Goal: Task Accomplishment & Management: Use online tool/utility

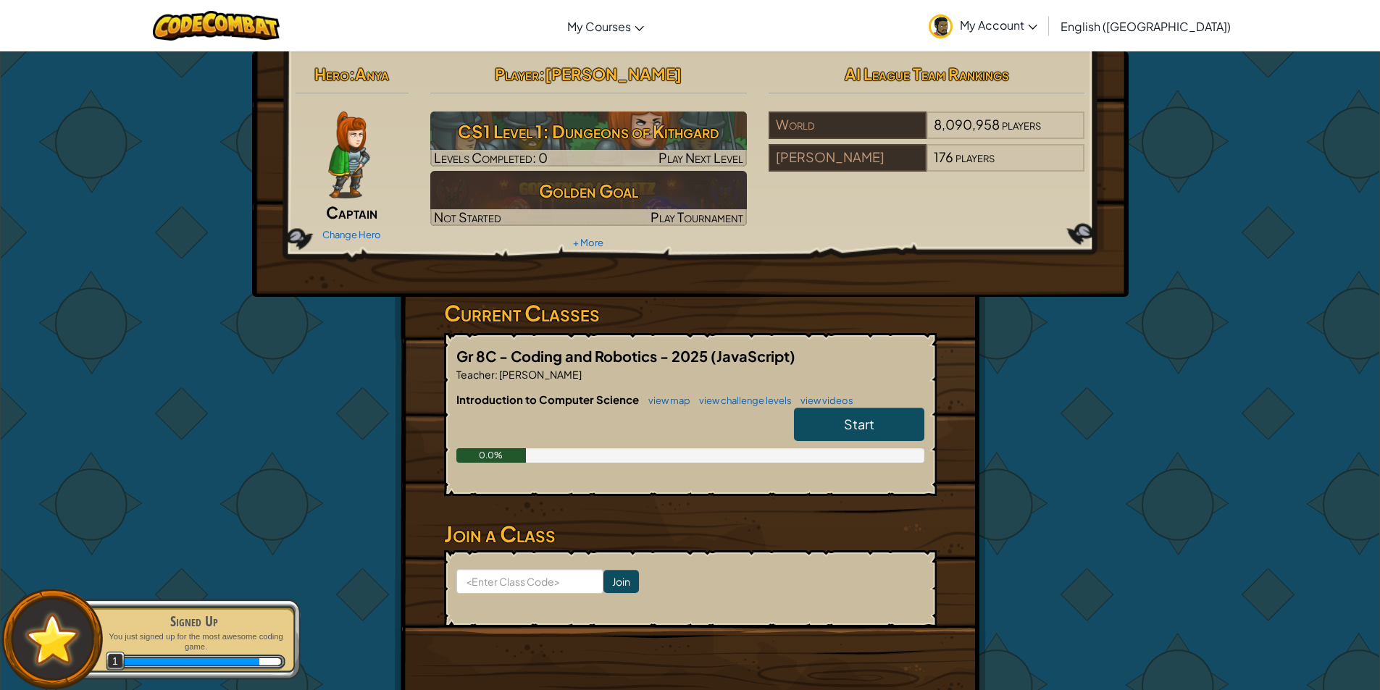
click at [889, 422] on link "Start" at bounding box center [859, 424] width 130 height 33
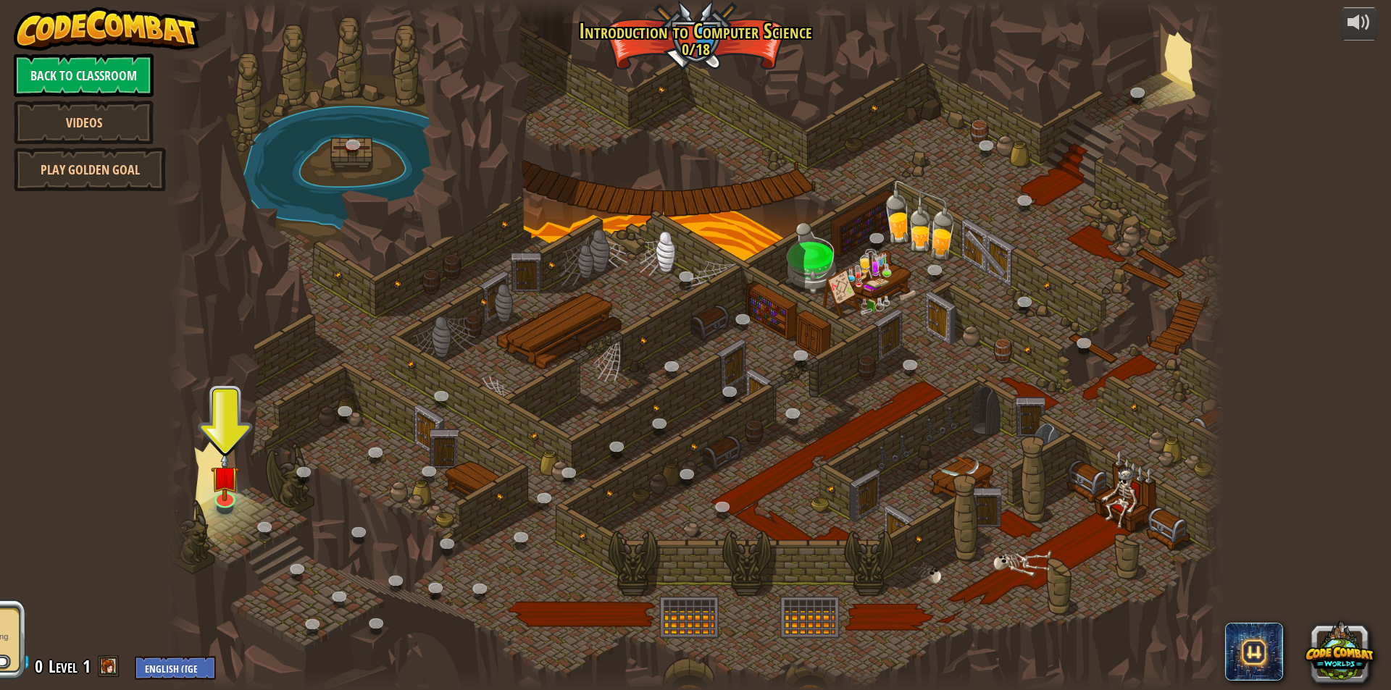
click at [372, 241] on div at bounding box center [695, 345] width 1056 height 690
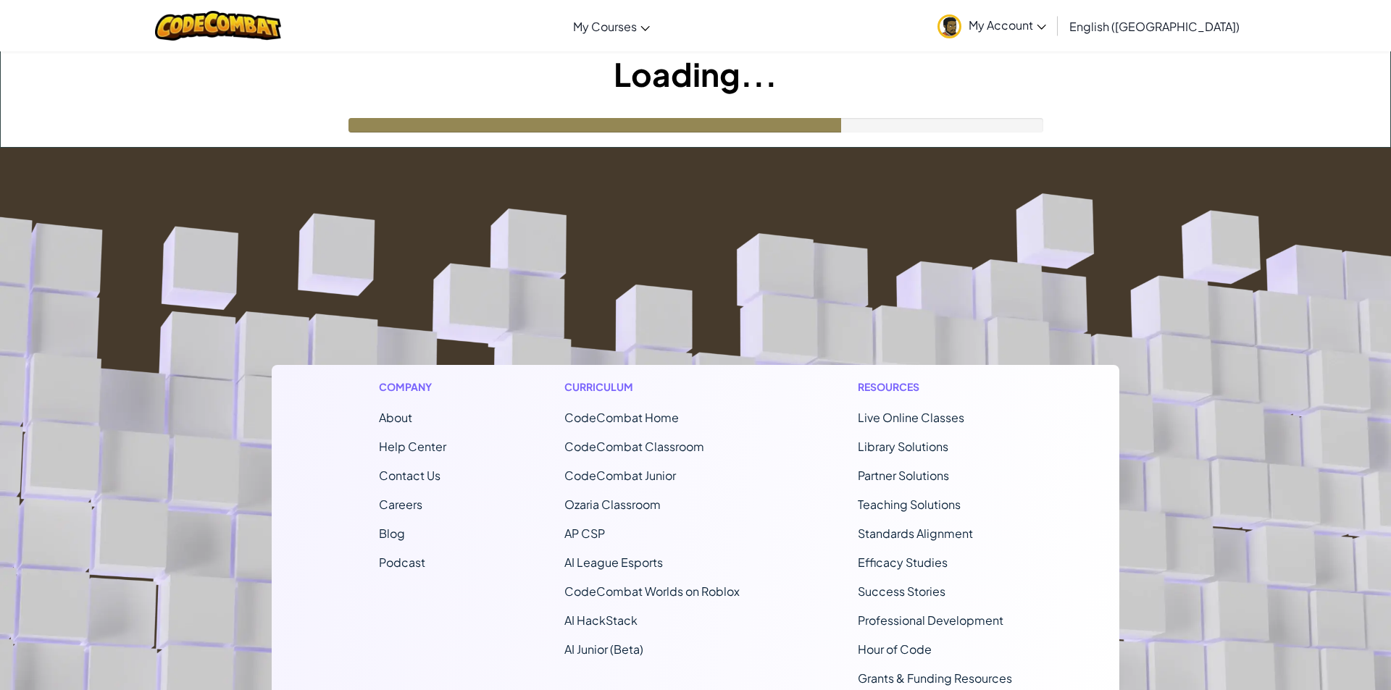
click at [71, 65] on h1 "Loading..." at bounding box center [695, 73] width 1389 height 45
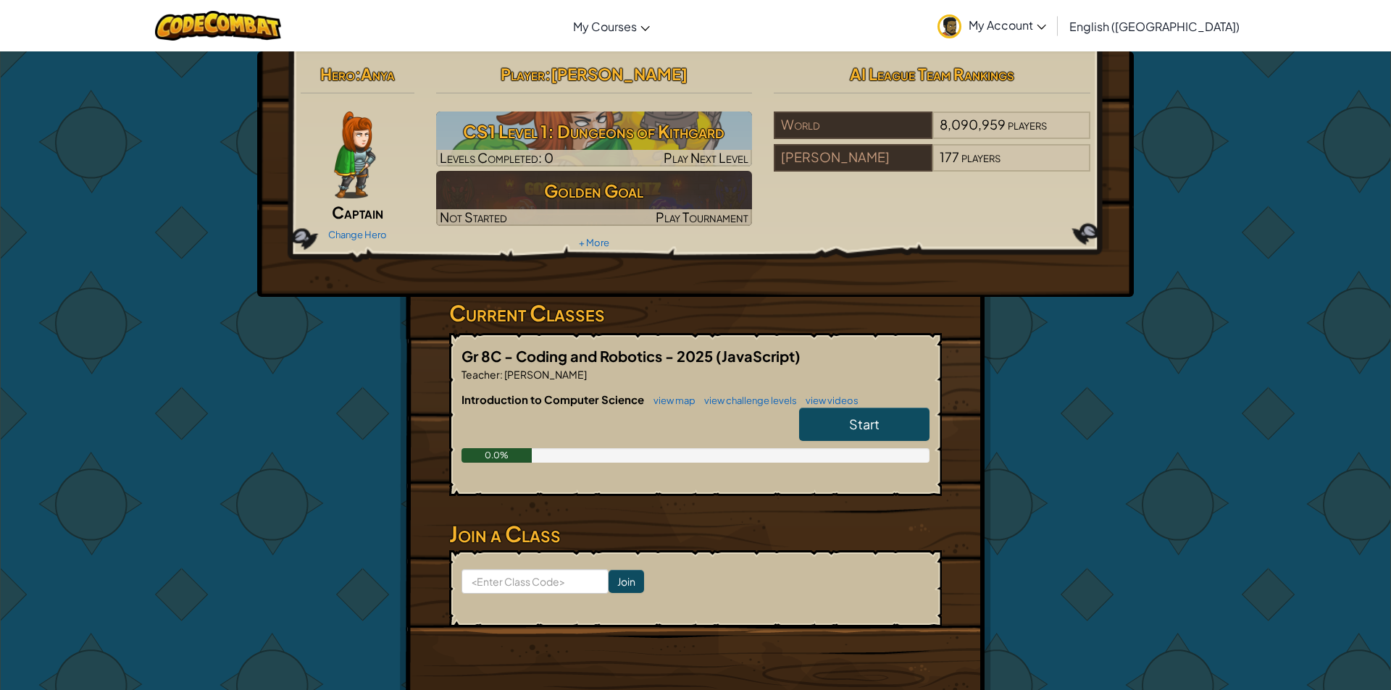
click at [114, 80] on div "Hero : Anya Captain Change Hero Player : [PERSON_NAME] CS1 Level 1: Dungeons of…" at bounding box center [695, 379] width 1391 height 657
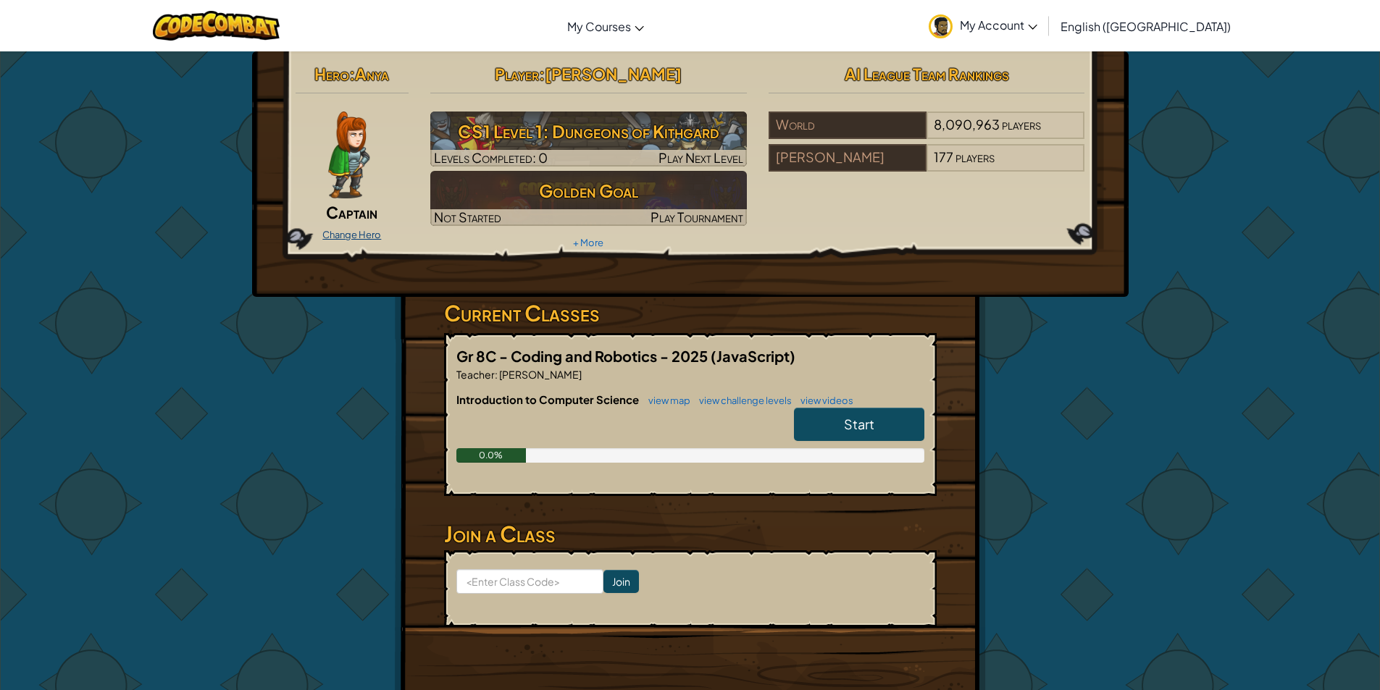
click at [354, 235] on link "Change Hero" at bounding box center [351, 235] width 59 height 12
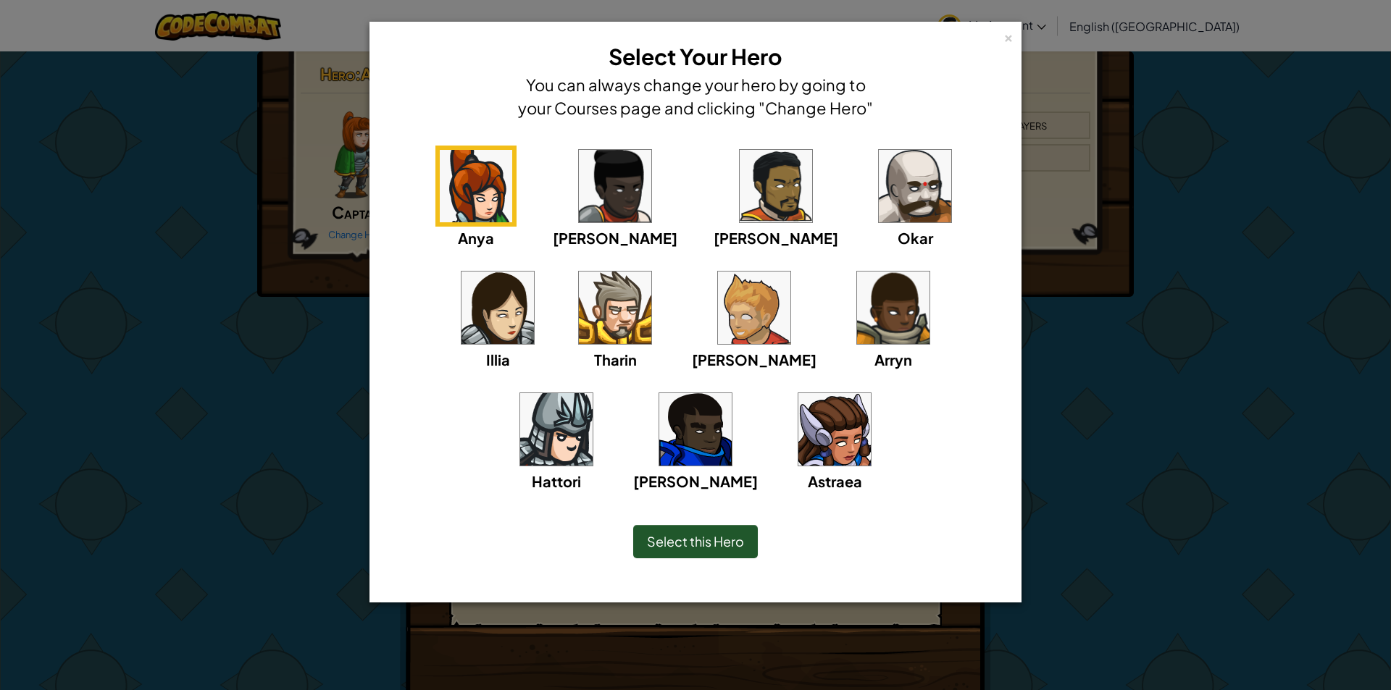
click at [579, 314] on img at bounding box center [615, 308] width 72 height 72
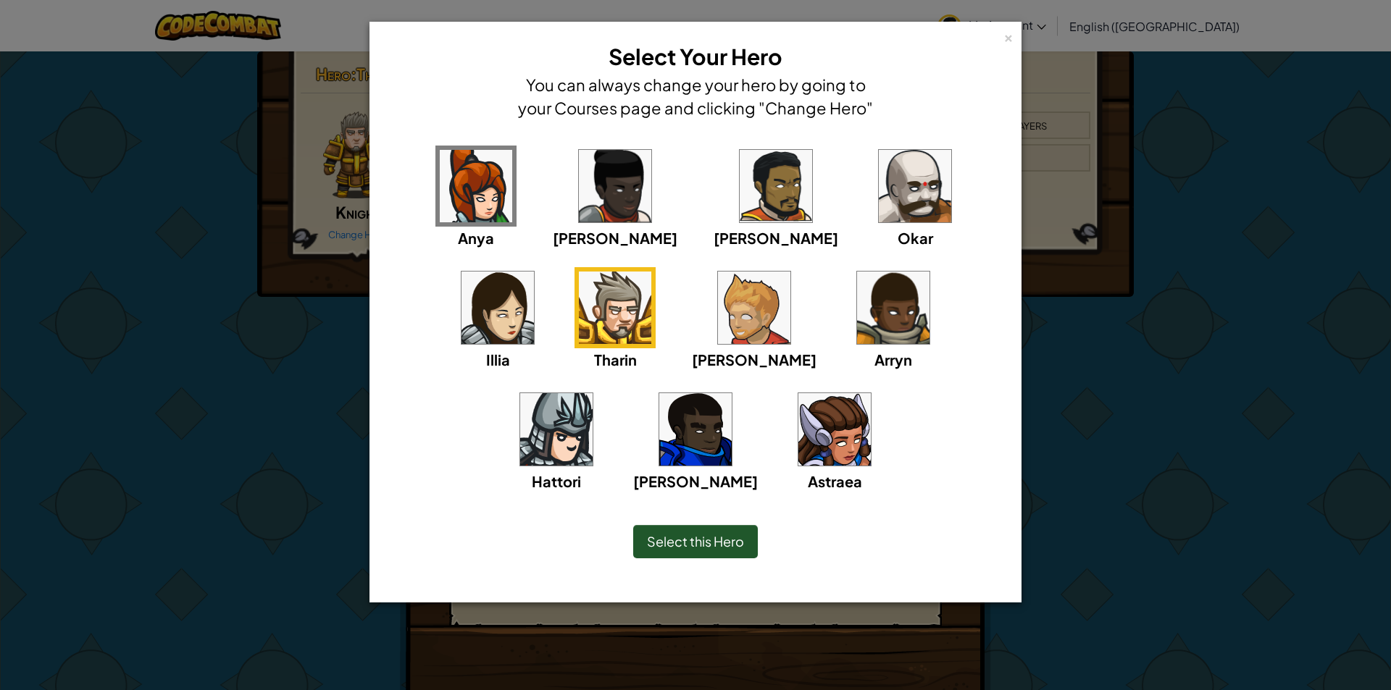
click at [694, 540] on span "Select this Hero" at bounding box center [695, 541] width 97 height 17
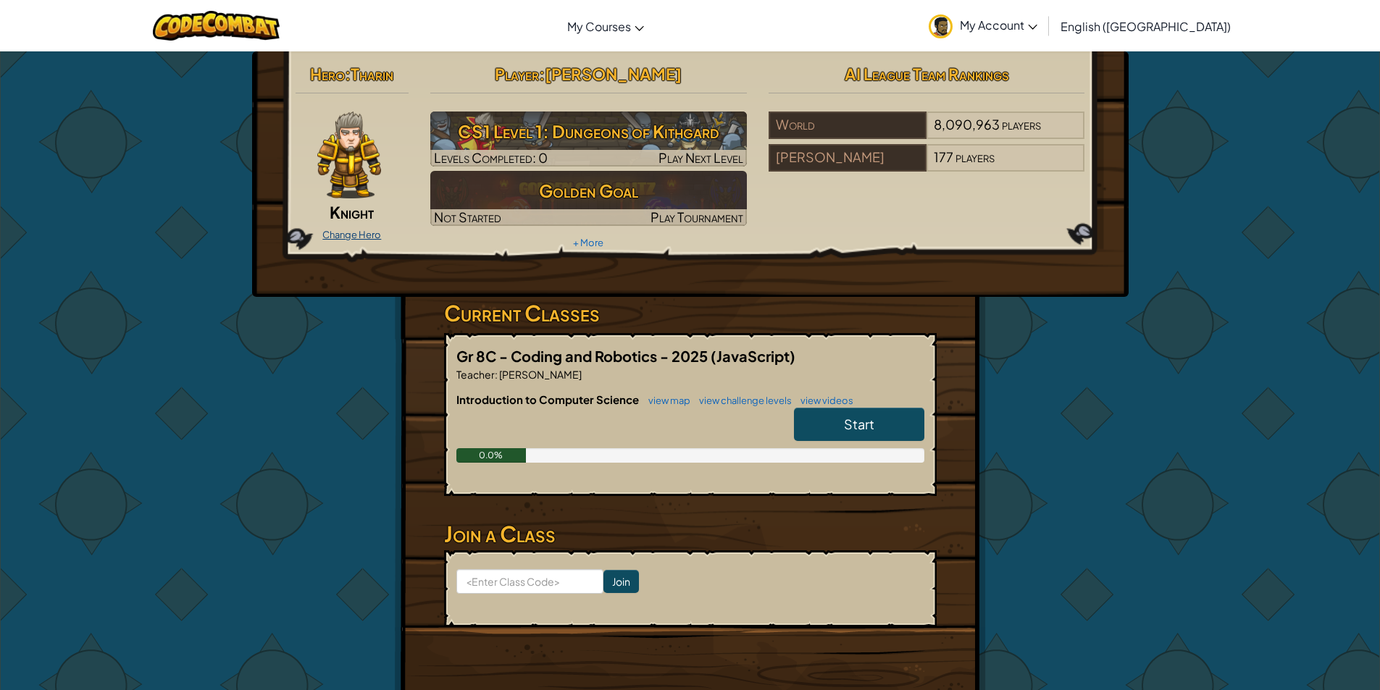
click at [362, 233] on link "Change Hero" at bounding box center [351, 235] width 59 height 12
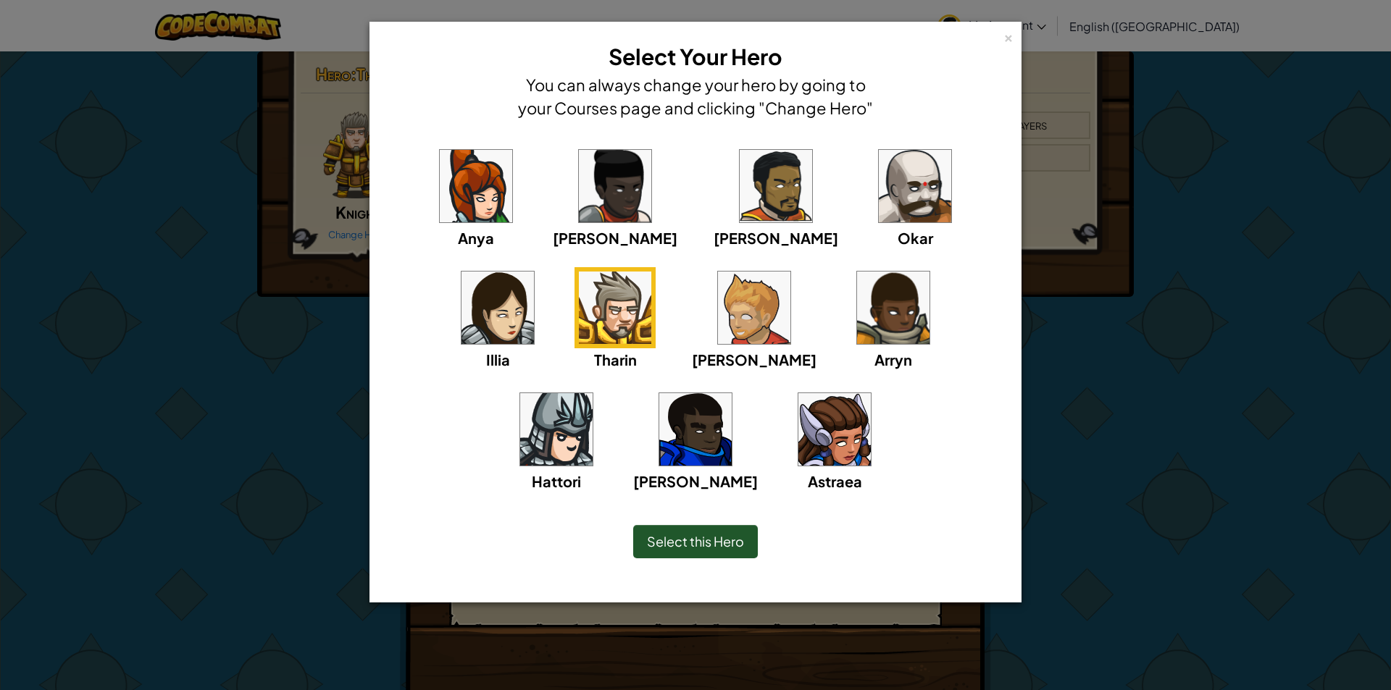
click at [739, 208] on img at bounding box center [775, 186] width 72 height 72
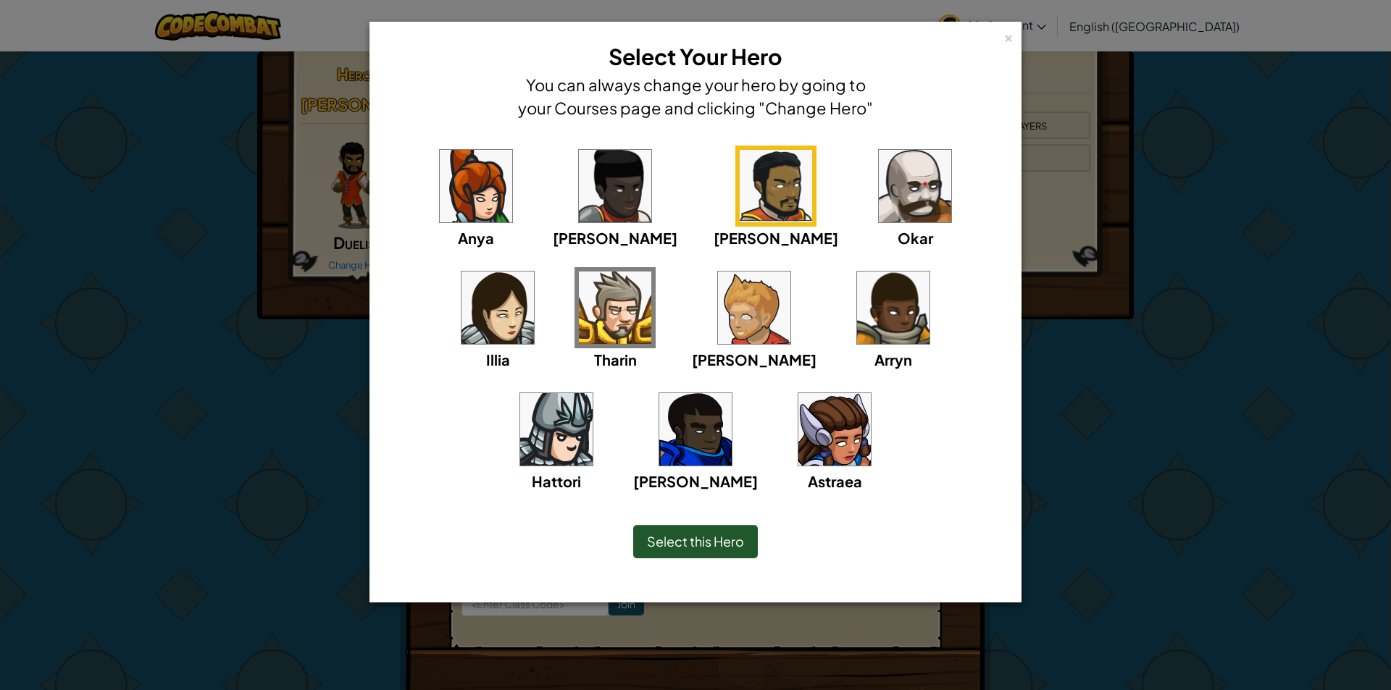
click at [710, 542] on span "Select this Hero" at bounding box center [695, 541] width 97 height 17
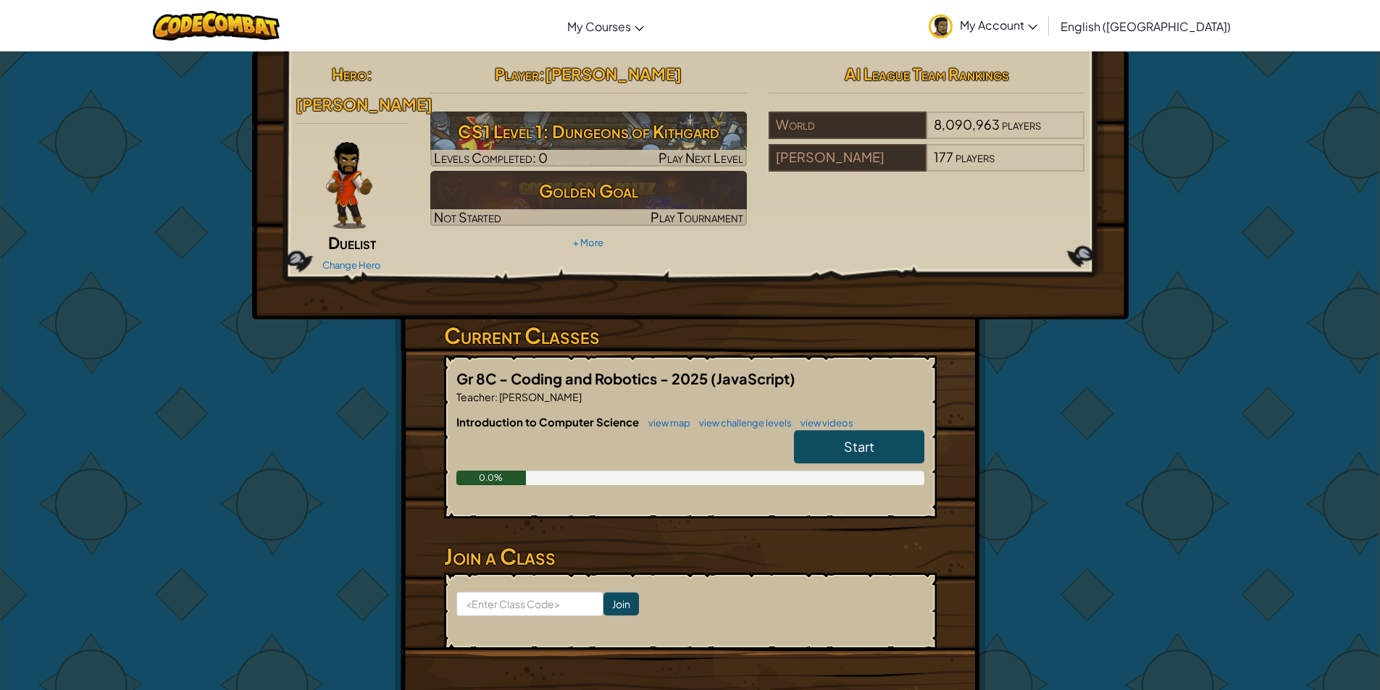
click at [857, 432] on link "Start" at bounding box center [859, 446] width 130 height 33
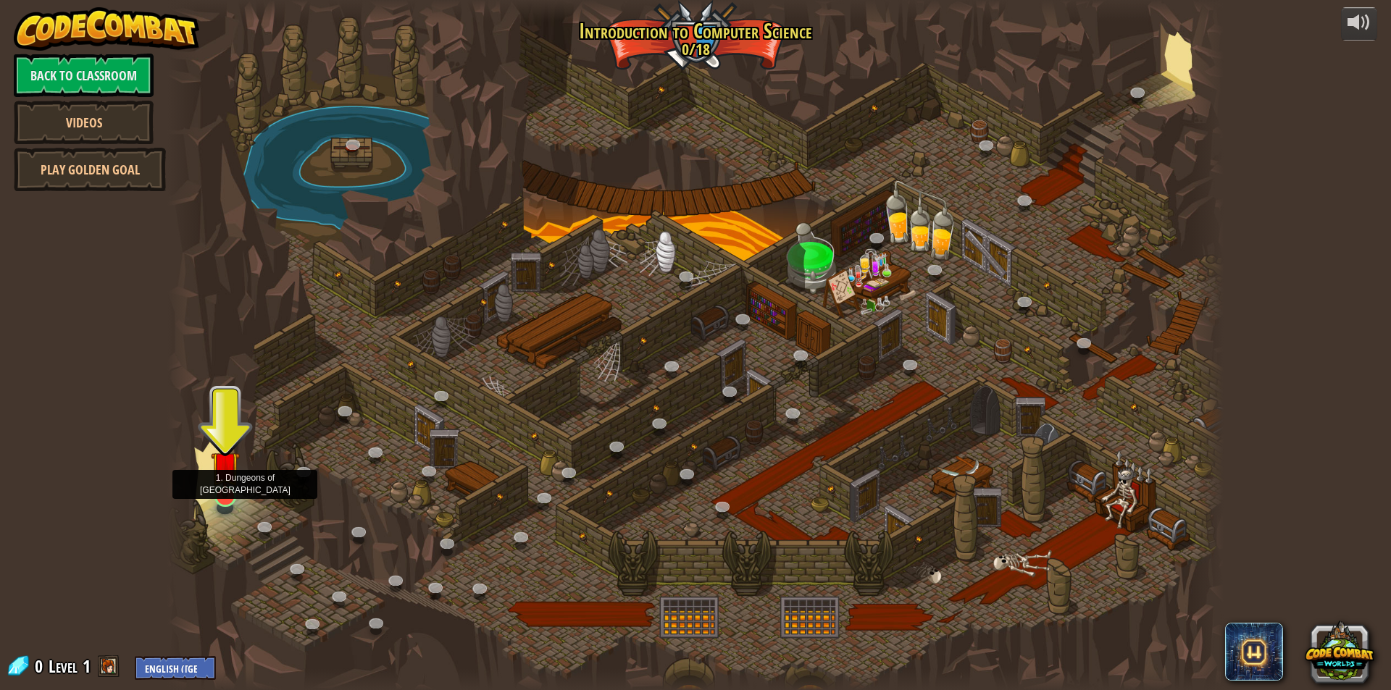
click at [221, 498] on img at bounding box center [225, 465] width 28 height 65
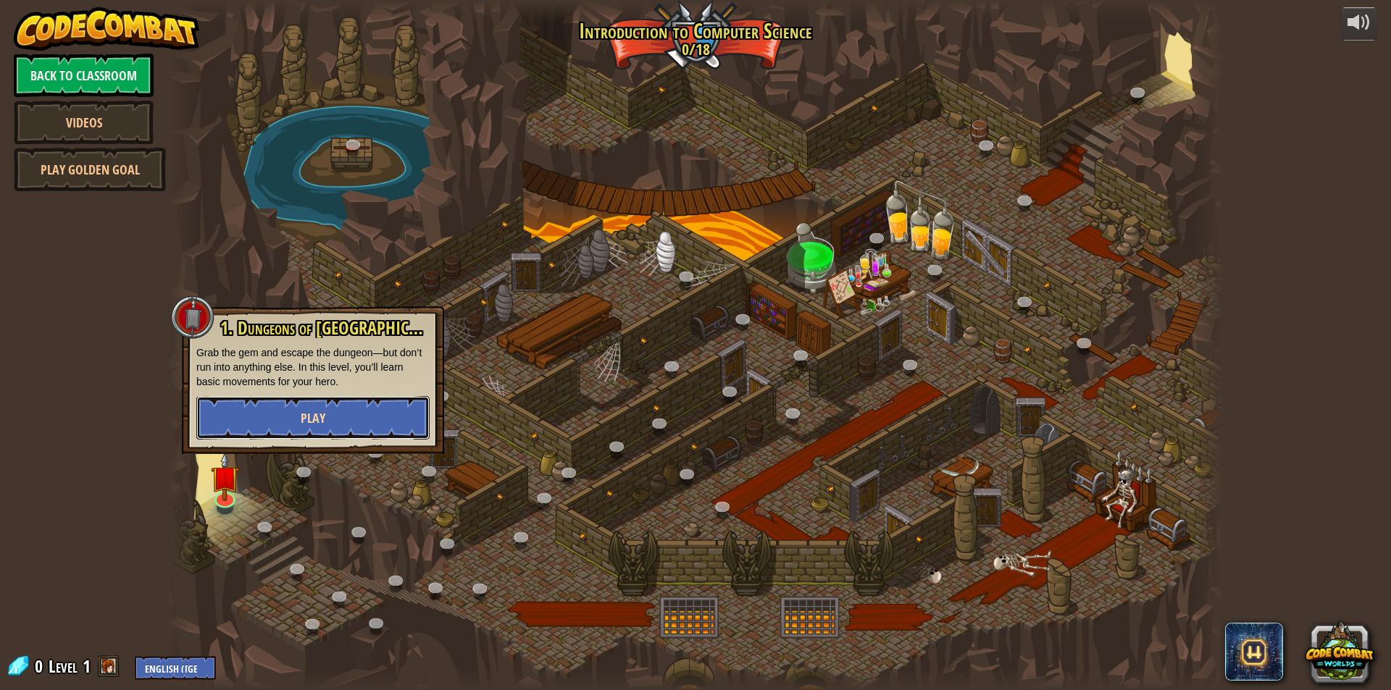
click at [295, 419] on button "Play" at bounding box center [312, 417] width 233 height 43
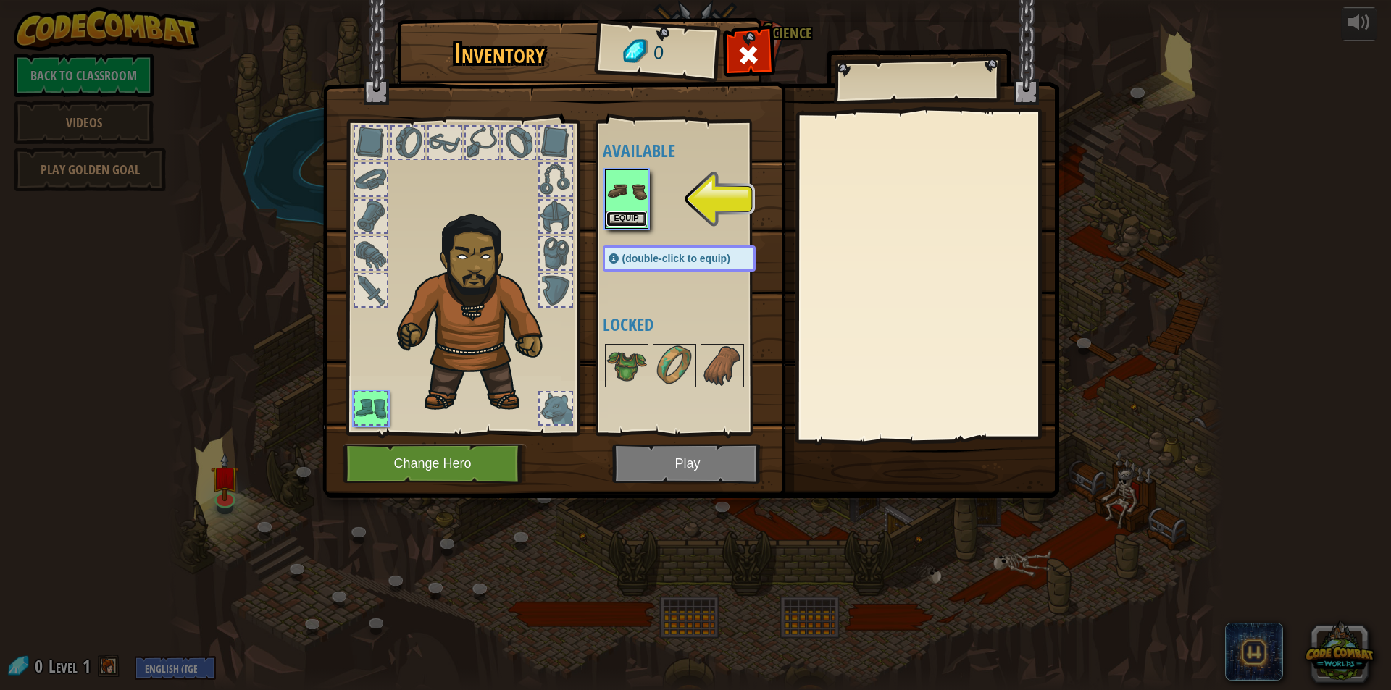
click at [629, 218] on button "Equip" at bounding box center [626, 218] width 41 height 15
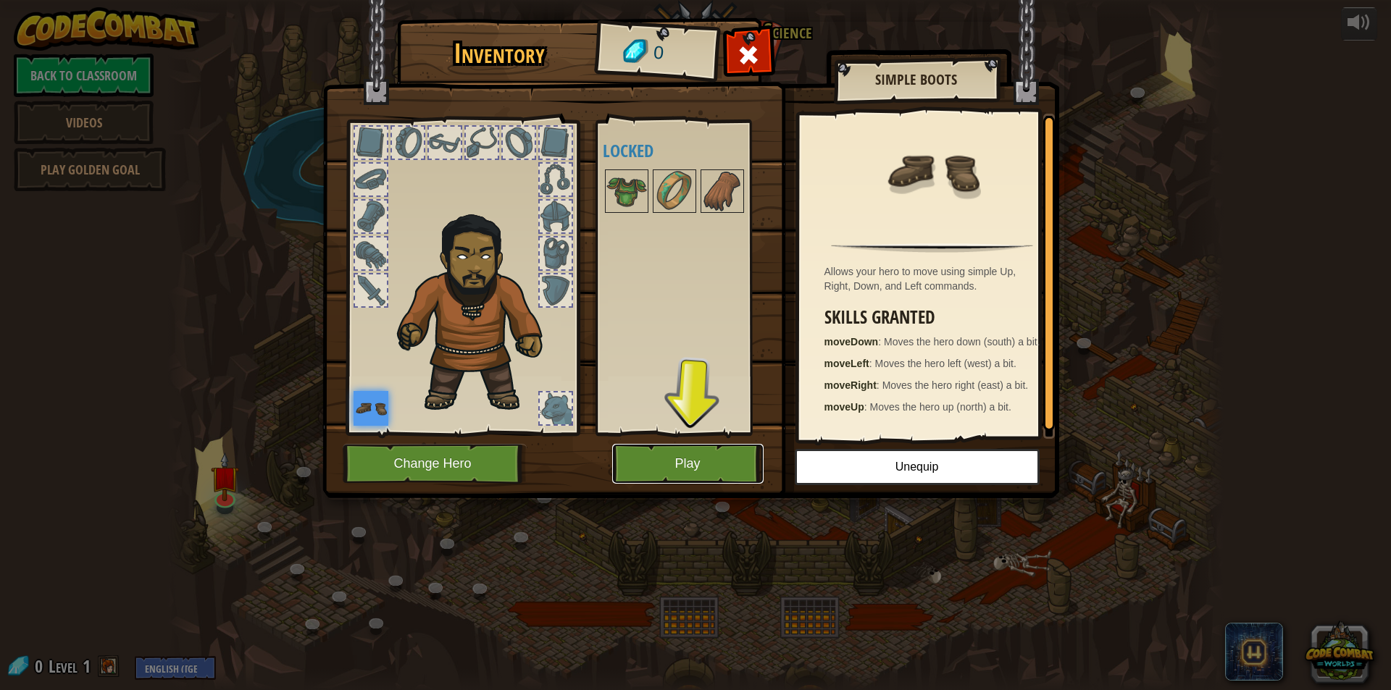
click at [728, 460] on button "Play" at bounding box center [687, 464] width 151 height 40
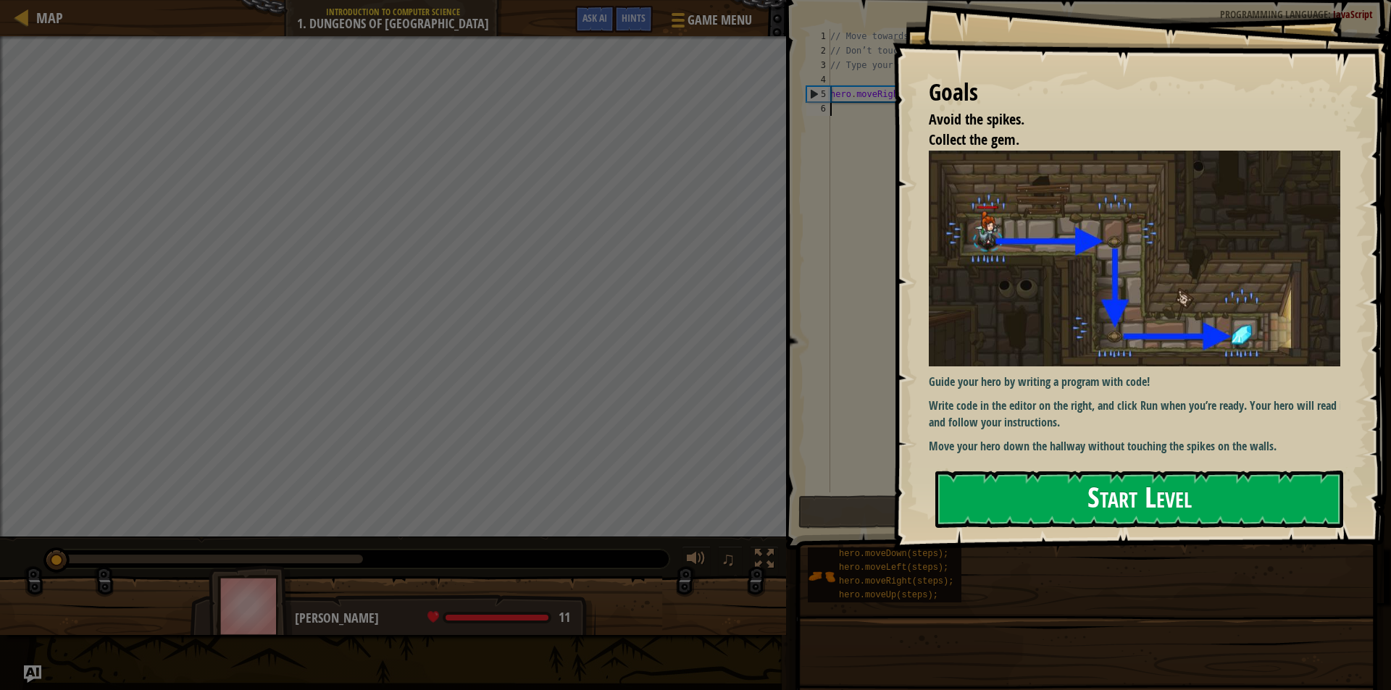
click at [1081, 486] on button "Start Level" at bounding box center [1139, 499] width 408 height 57
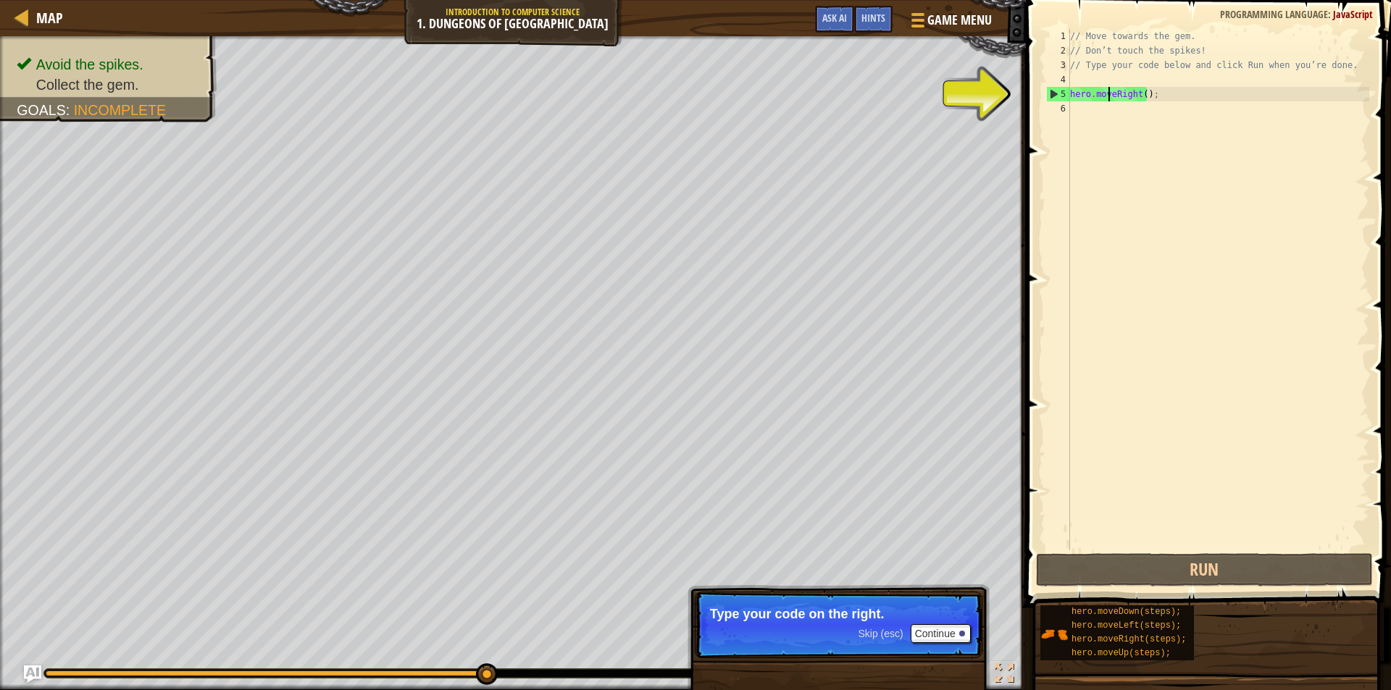
click at [1107, 101] on div "// Move towards the gem. // Don’t touch the spikes! // Type your code below and…" at bounding box center [1218, 304] width 302 height 550
type textarea "hero.moveRight();"
click at [1083, 112] on div "// Move towards the gem. // Don’t touch the spikes! // Type your code below and…" at bounding box center [1218, 304] width 302 height 550
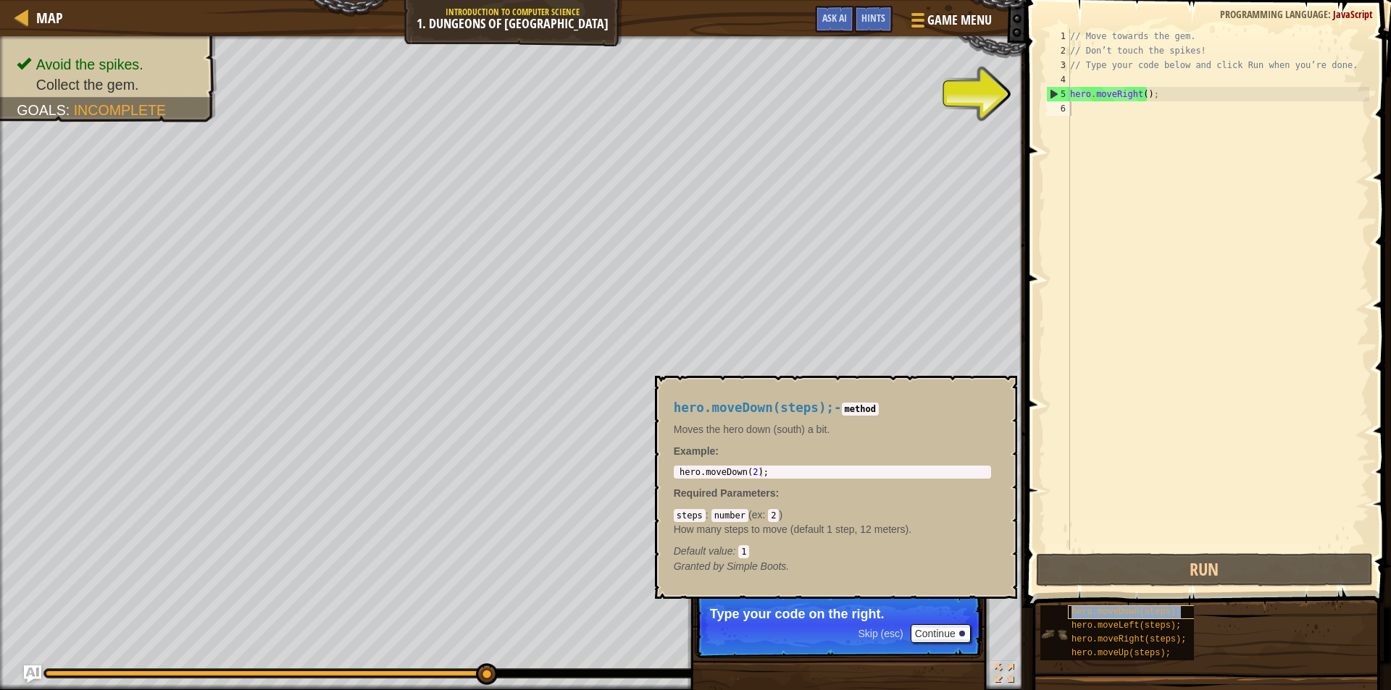
click at [1131, 611] on span "hero.moveDown(steps);" at bounding box center [1125, 612] width 109 height 10
click at [928, 634] on button "Continue" at bounding box center [940, 633] width 60 height 19
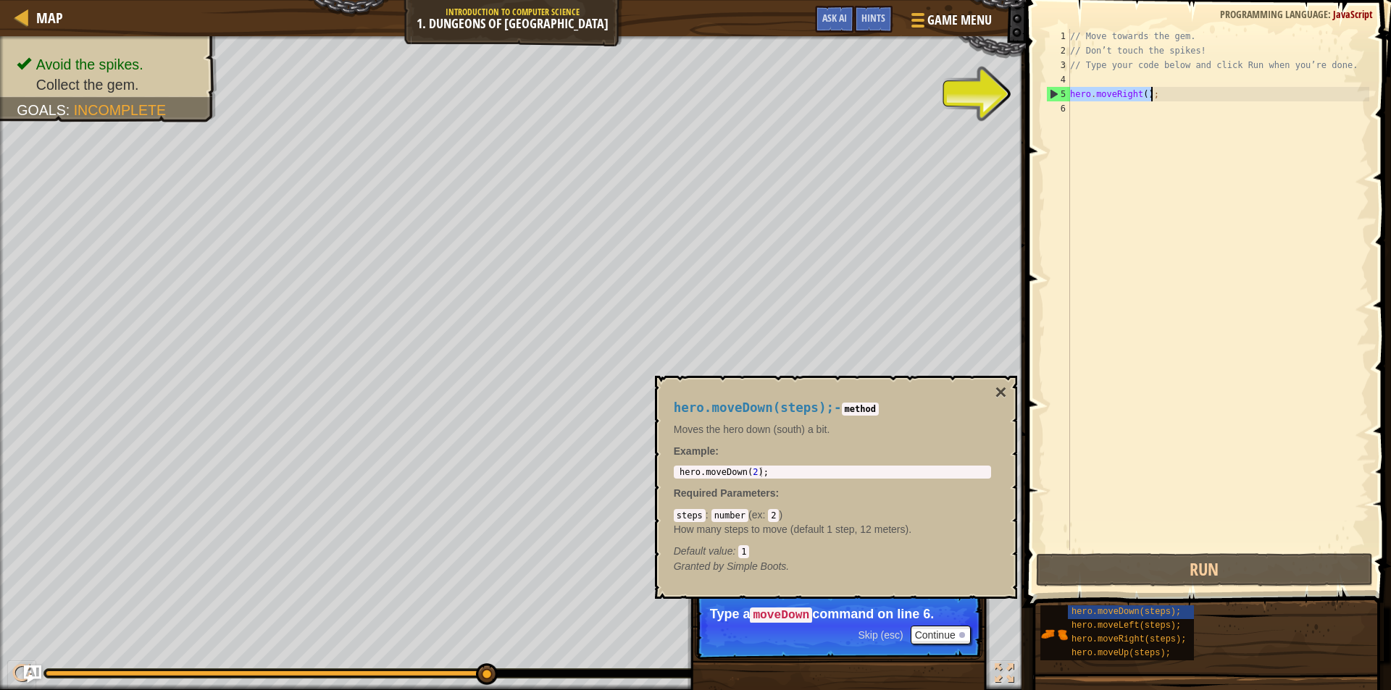
drag, startPoint x: 1070, startPoint y: 93, endPoint x: 1162, endPoint y: 93, distance: 92.0
click at [1162, 93] on div "// Move towards the gem. // Don’t touch the spikes! // Type your code below and…" at bounding box center [1218, 304] width 302 height 550
type textarea "hero.moveRight();"
click at [1076, 106] on div "// Move towards the gem. // Don’t touch the spikes! // Type your code below and…" at bounding box center [1218, 304] width 302 height 550
paste textarea "hero.moveRight();"
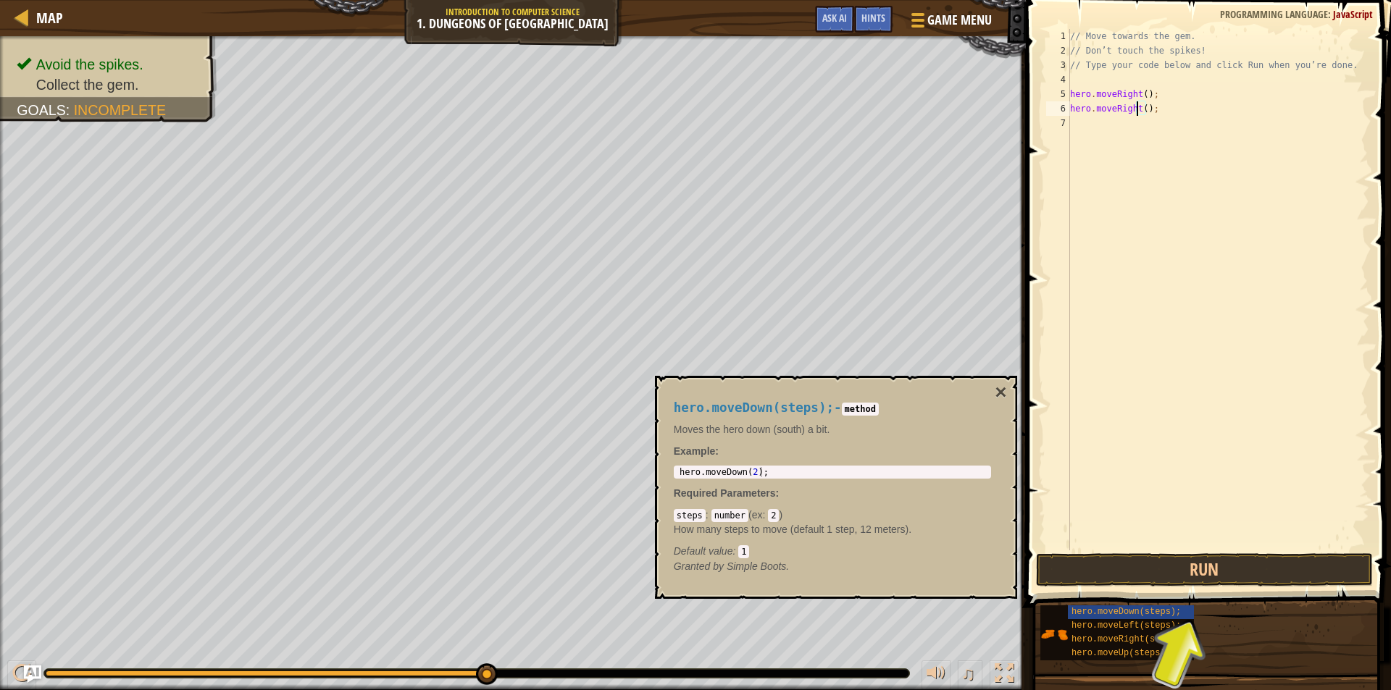
click at [1136, 112] on div "// Move towards the gem. // Don’t touch the spikes! // Type your code below and…" at bounding box center [1218, 304] width 302 height 550
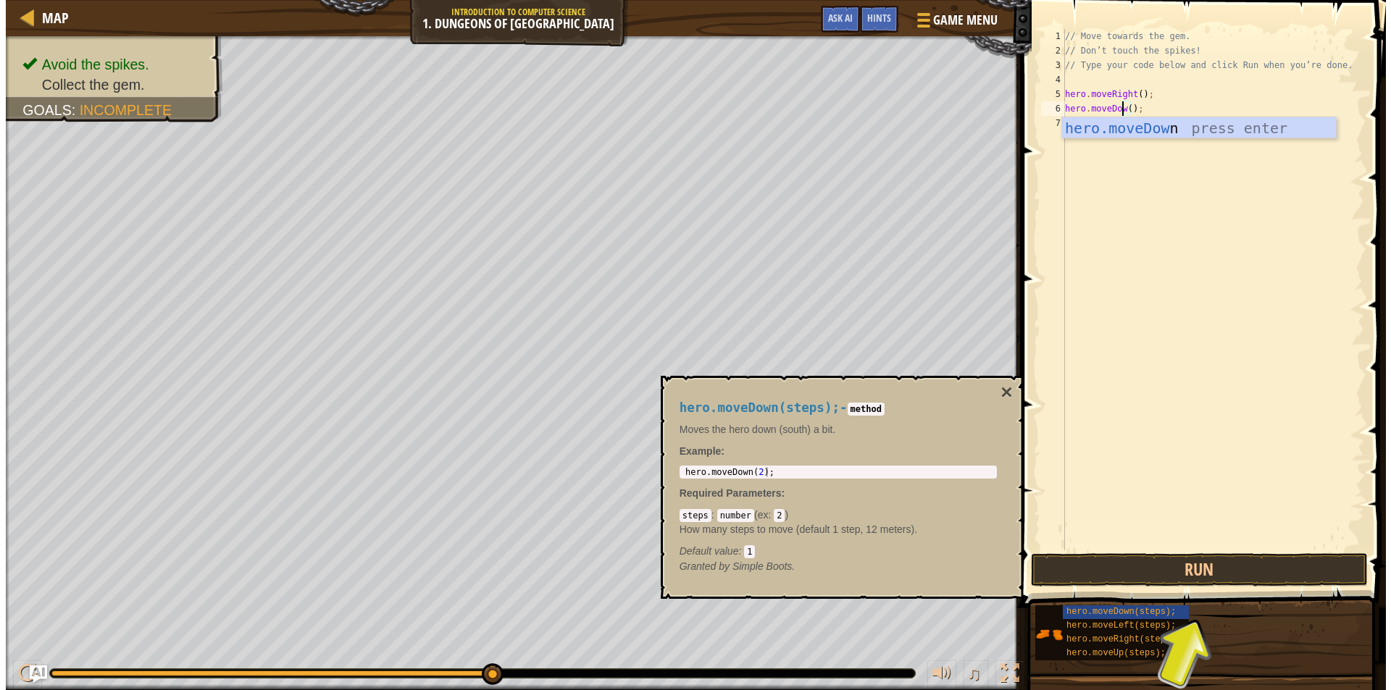
scroll to position [7, 5]
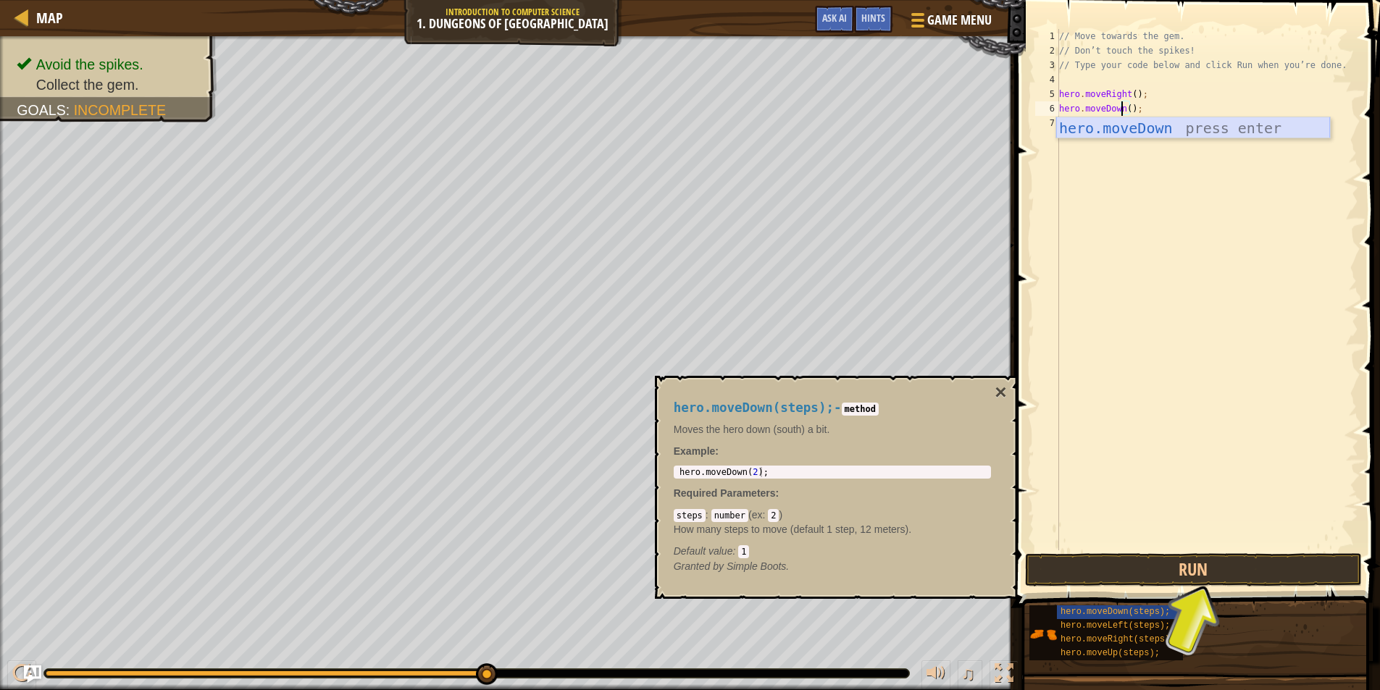
click at [1248, 127] on div "hero.moveDown press enter" at bounding box center [1193, 149] width 274 height 65
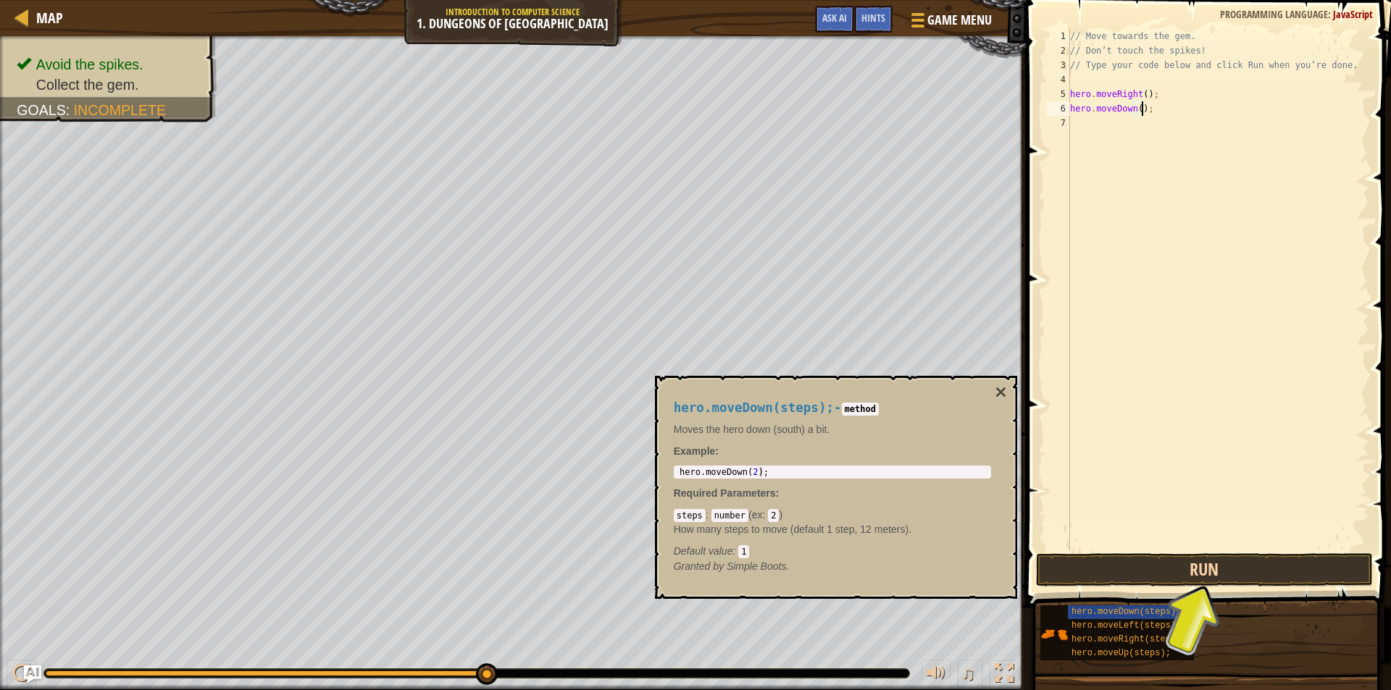
type textarea "hero.moveDown();"
click at [1196, 563] on button "Run" at bounding box center [1204, 569] width 337 height 33
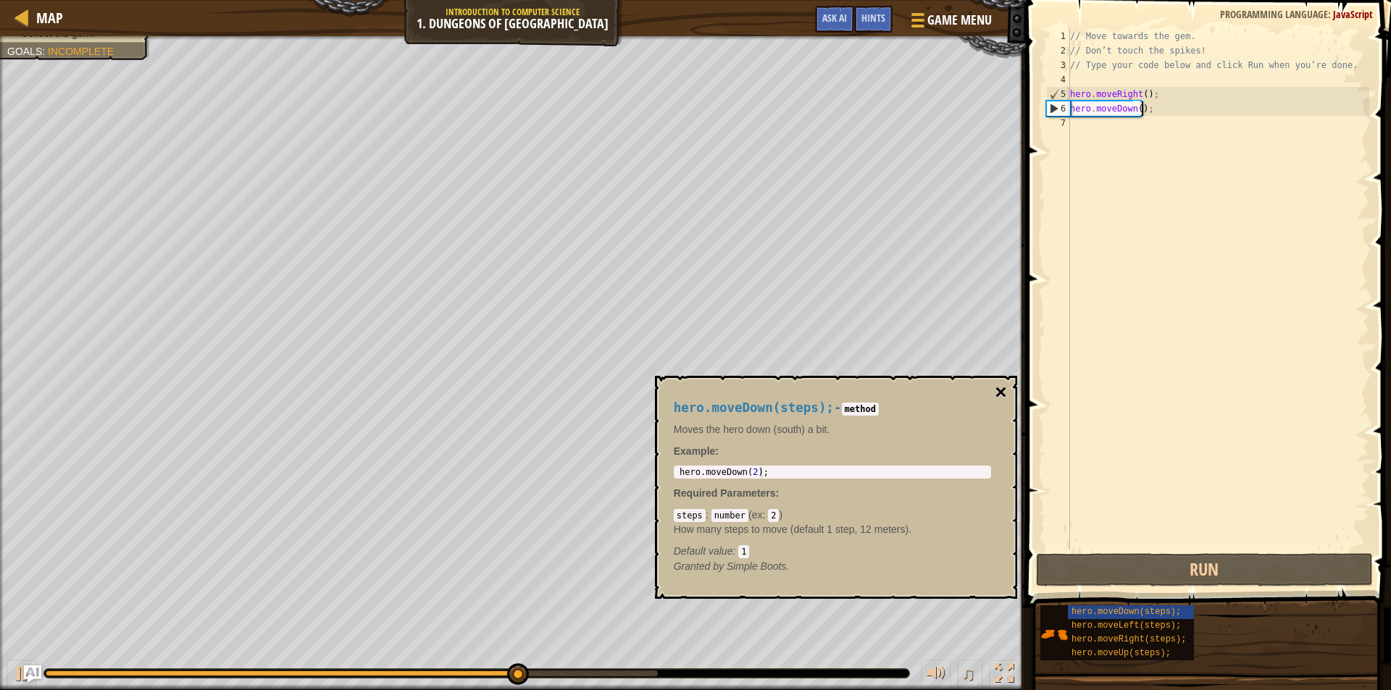
click at [1003, 393] on button "×" at bounding box center [1000, 392] width 12 height 20
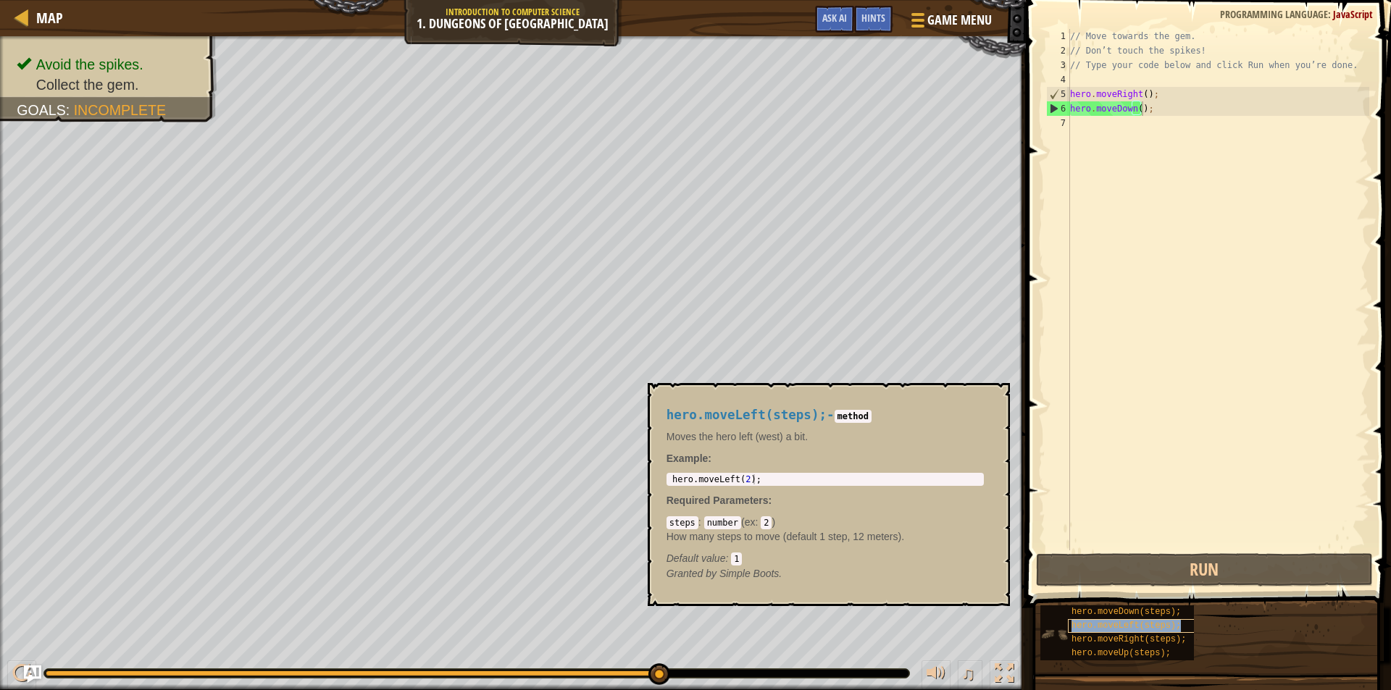
click at [1166, 629] on span "hero.moveLeft(steps);" at bounding box center [1125, 626] width 109 height 10
click at [1083, 121] on div "// Move towards the gem. // Don’t touch the spikes! // Type your code below and…" at bounding box center [1218, 304] width 302 height 550
paste textarea "hero.moveRight();"
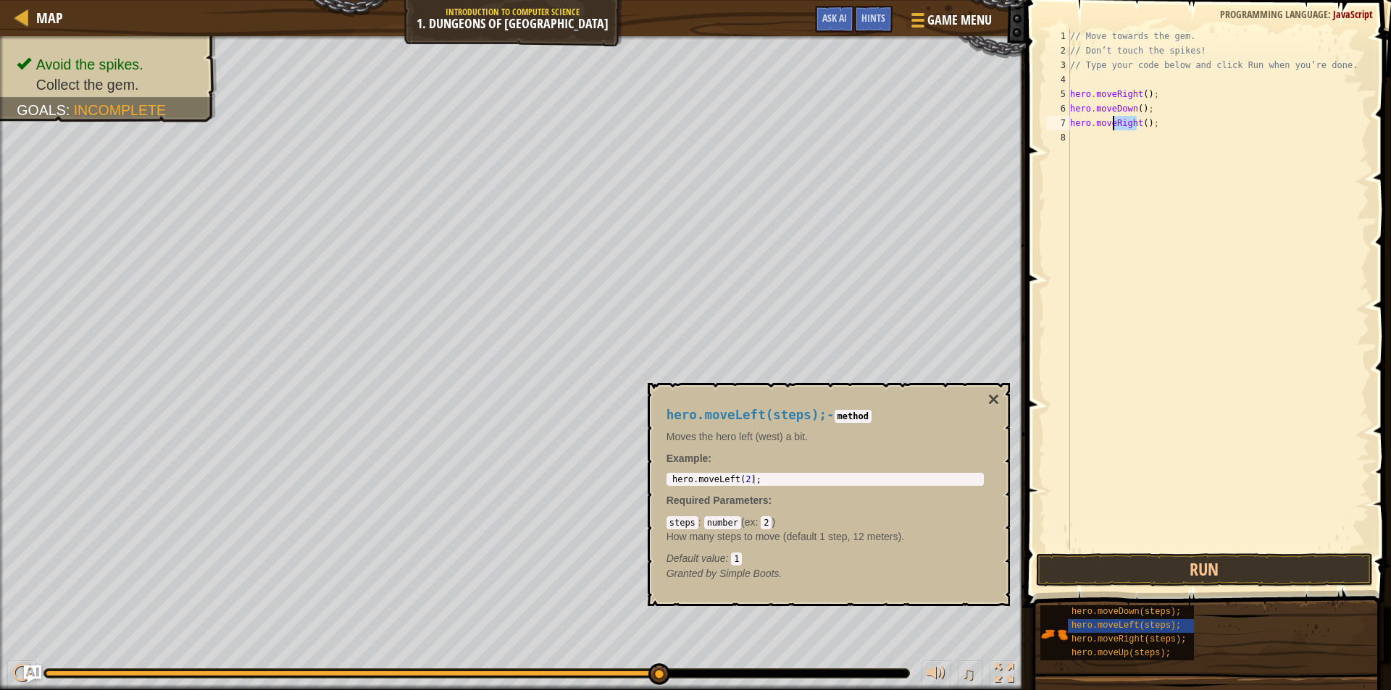
drag, startPoint x: 1136, startPoint y: 125, endPoint x: 1115, endPoint y: 125, distance: 21.0
click at [1115, 125] on div "// Move towards the gem. // Don’t touch the spikes! // Type your code below and…" at bounding box center [1218, 304] width 302 height 550
click at [1196, 570] on button "Run" at bounding box center [1204, 569] width 337 height 33
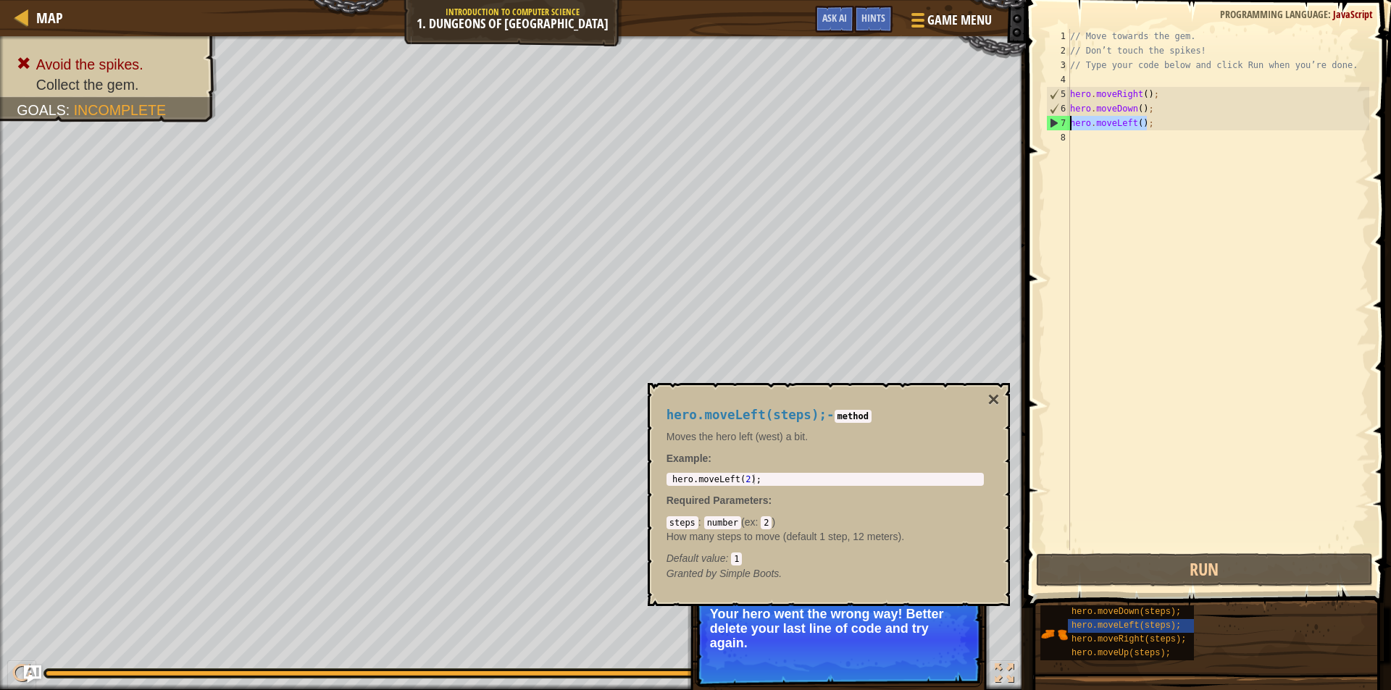
drag, startPoint x: 1148, startPoint y: 128, endPoint x: 1070, endPoint y: 122, distance: 78.4
click at [1070, 122] on div "// Move towards the gem. // Don’t touch the spikes! // Type your code below and…" at bounding box center [1218, 304] width 302 height 550
paste textarea "Righ"
type textarea "hero.moveRight();"
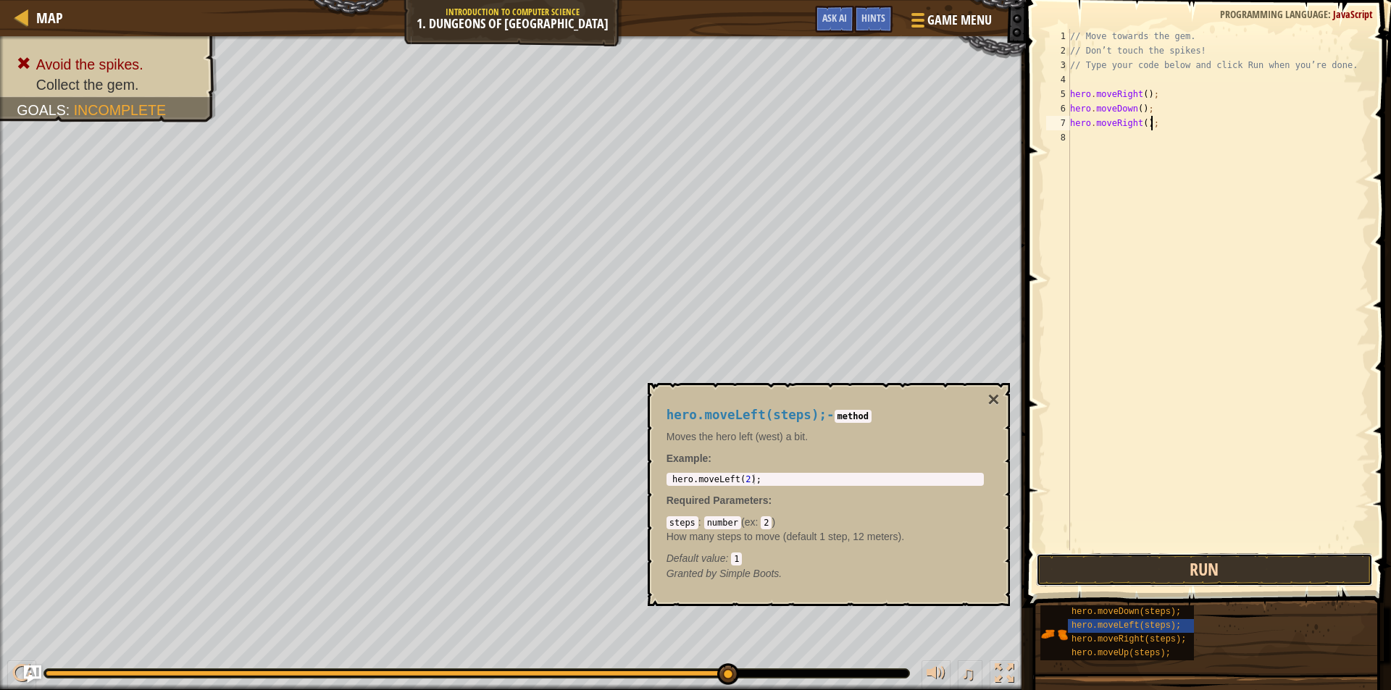
click at [1207, 578] on button "Run" at bounding box center [1204, 569] width 337 height 33
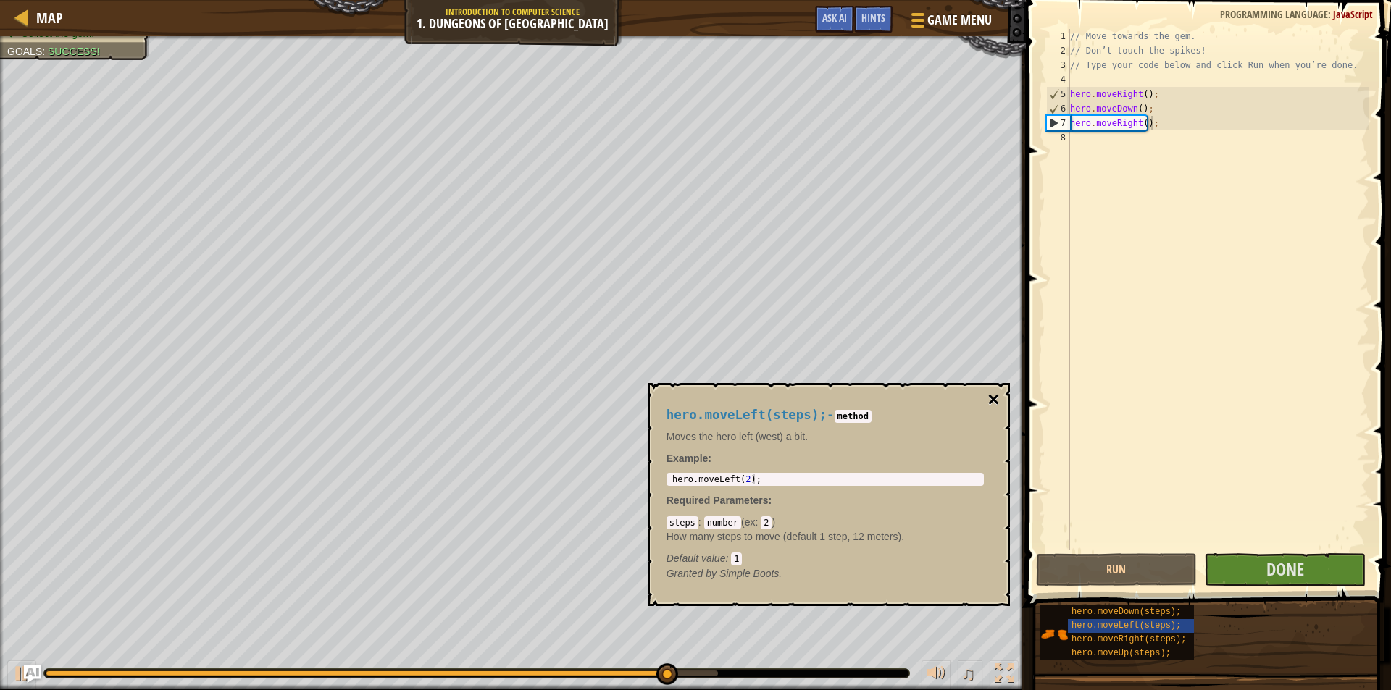
click at [994, 396] on button "×" at bounding box center [993, 400] width 12 height 20
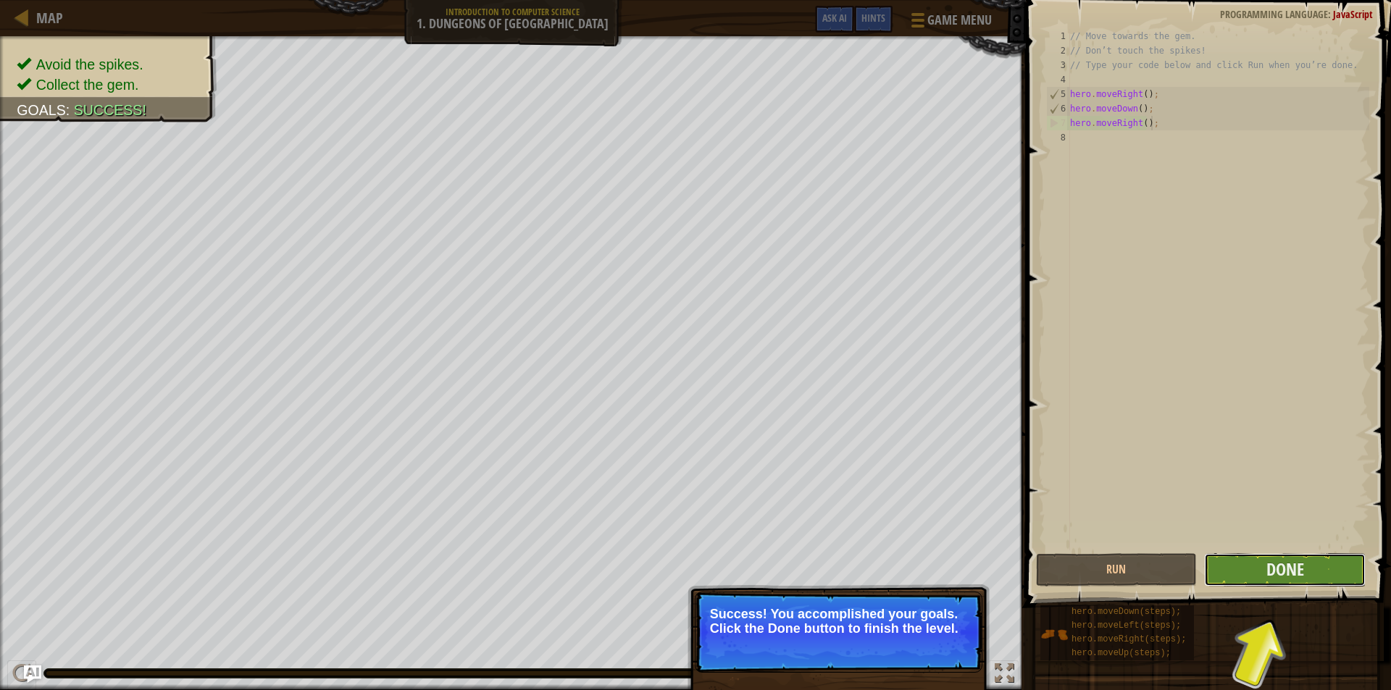
click at [1338, 568] on button "Done" at bounding box center [1285, 569] width 162 height 33
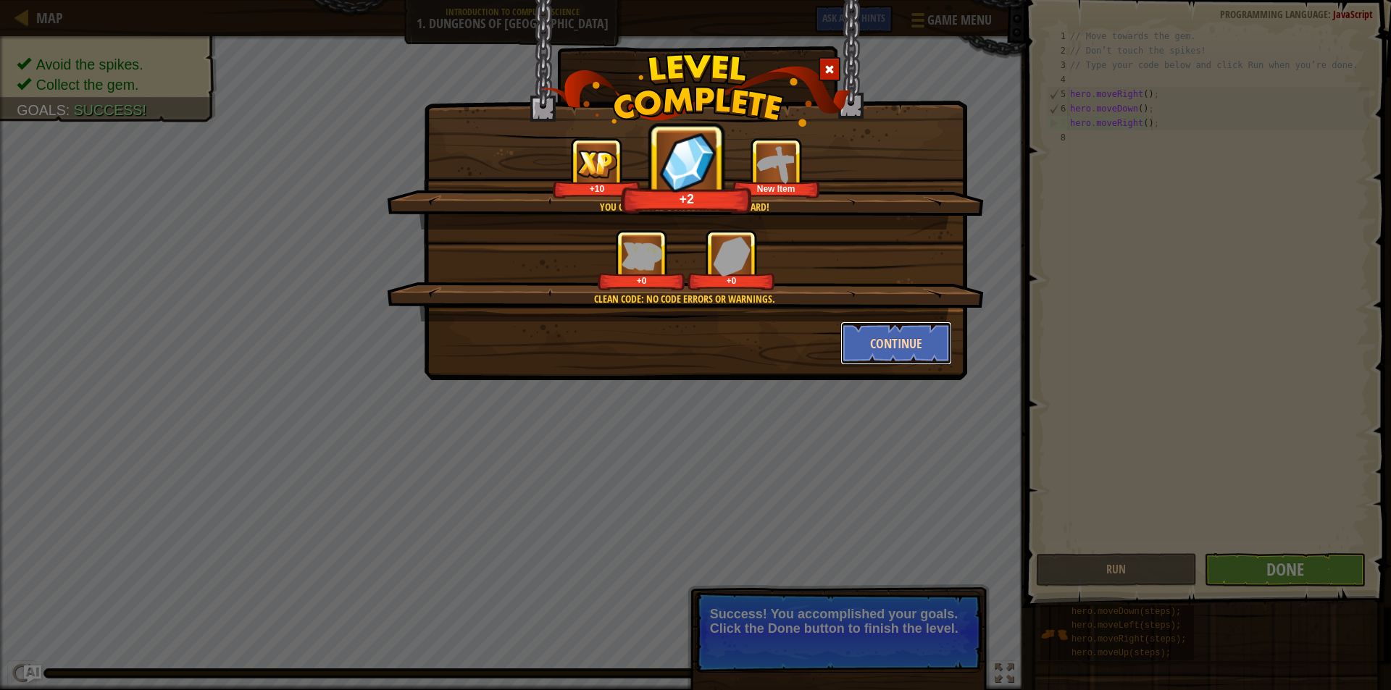
click at [877, 333] on button "Continue" at bounding box center [896, 343] width 112 height 43
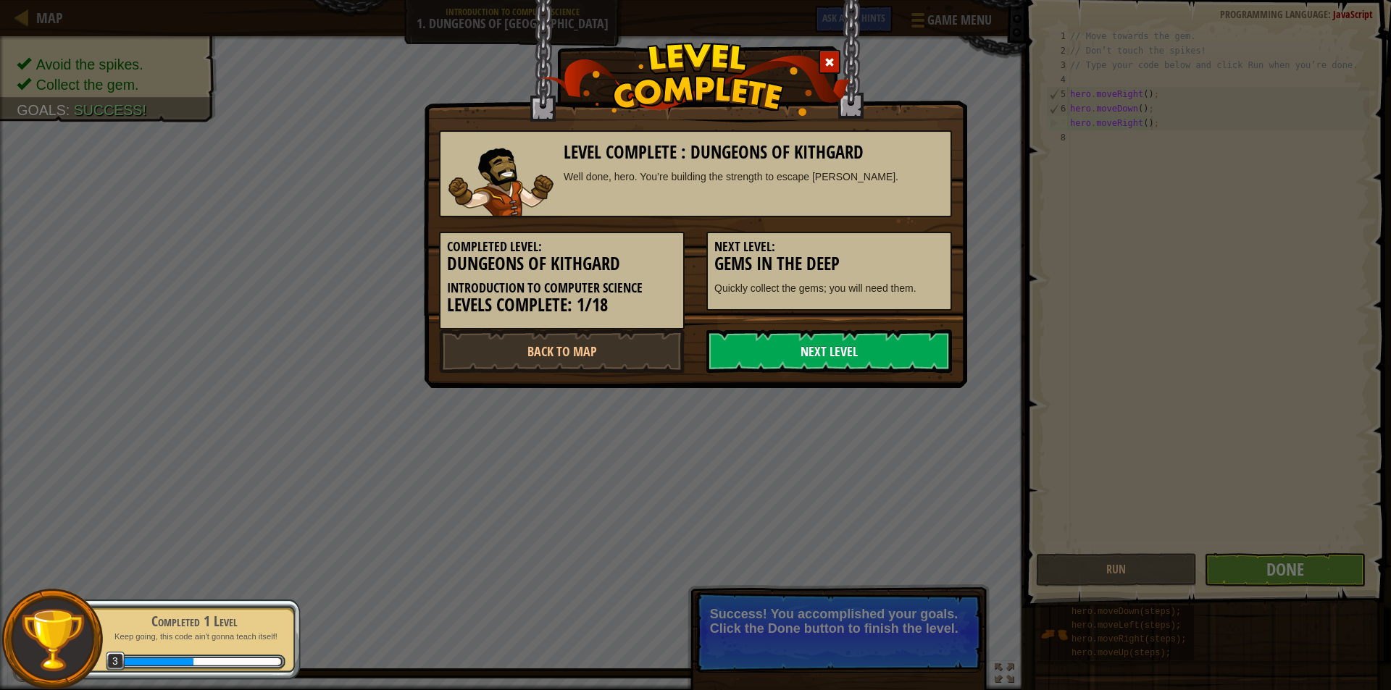
click at [819, 352] on link "Next Level" at bounding box center [829, 351] width 246 height 43
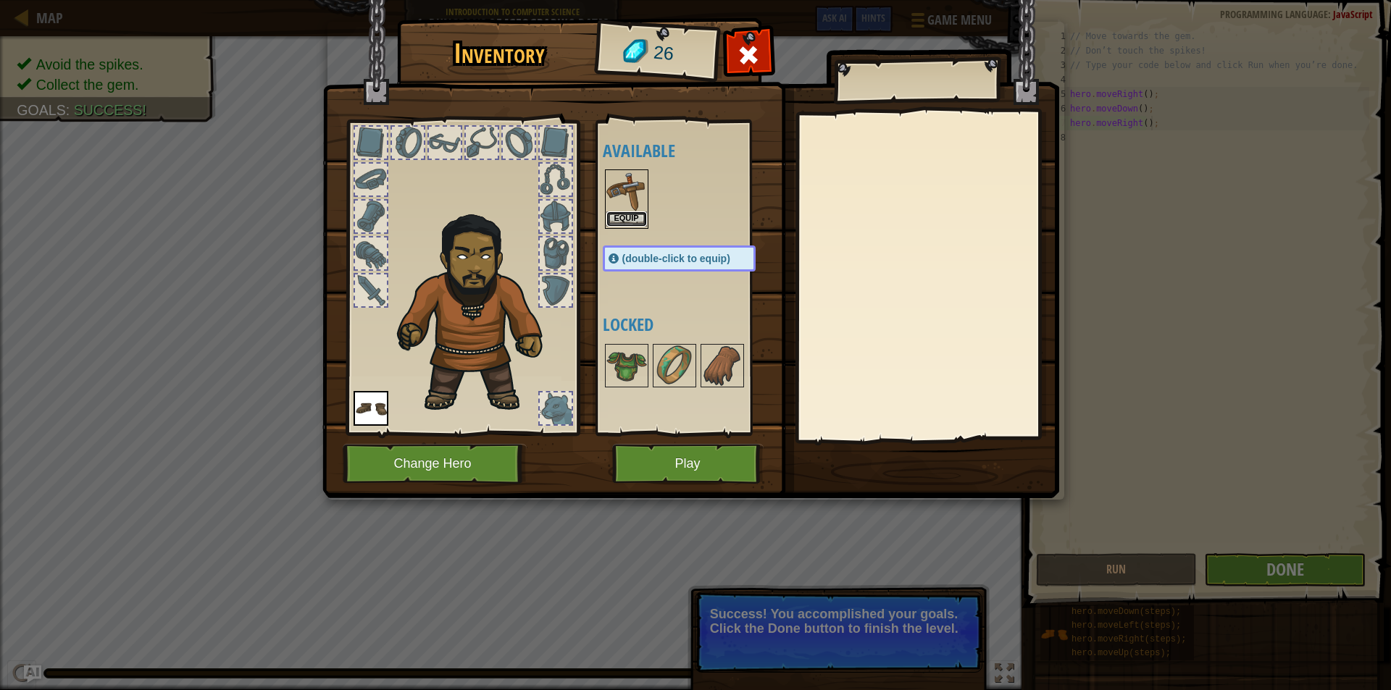
click at [608, 219] on button "Equip" at bounding box center [626, 218] width 41 height 15
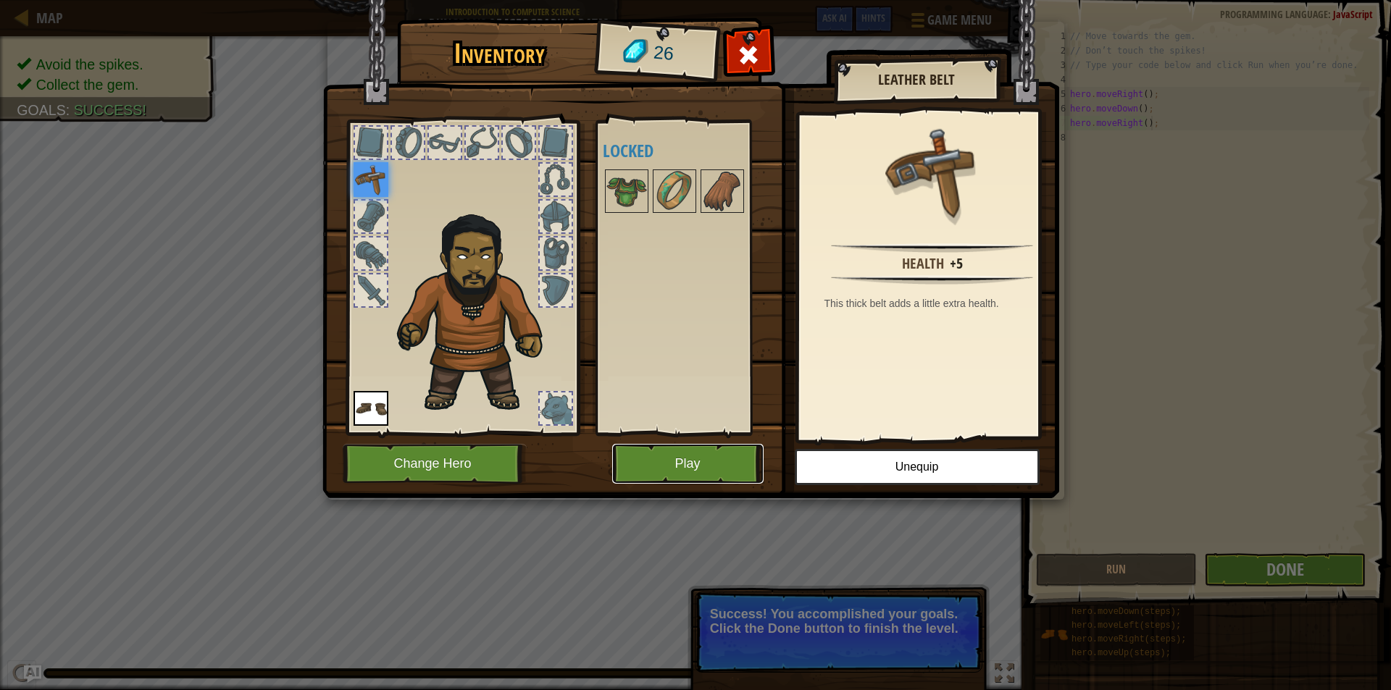
click at [703, 458] on button "Play" at bounding box center [687, 464] width 151 height 40
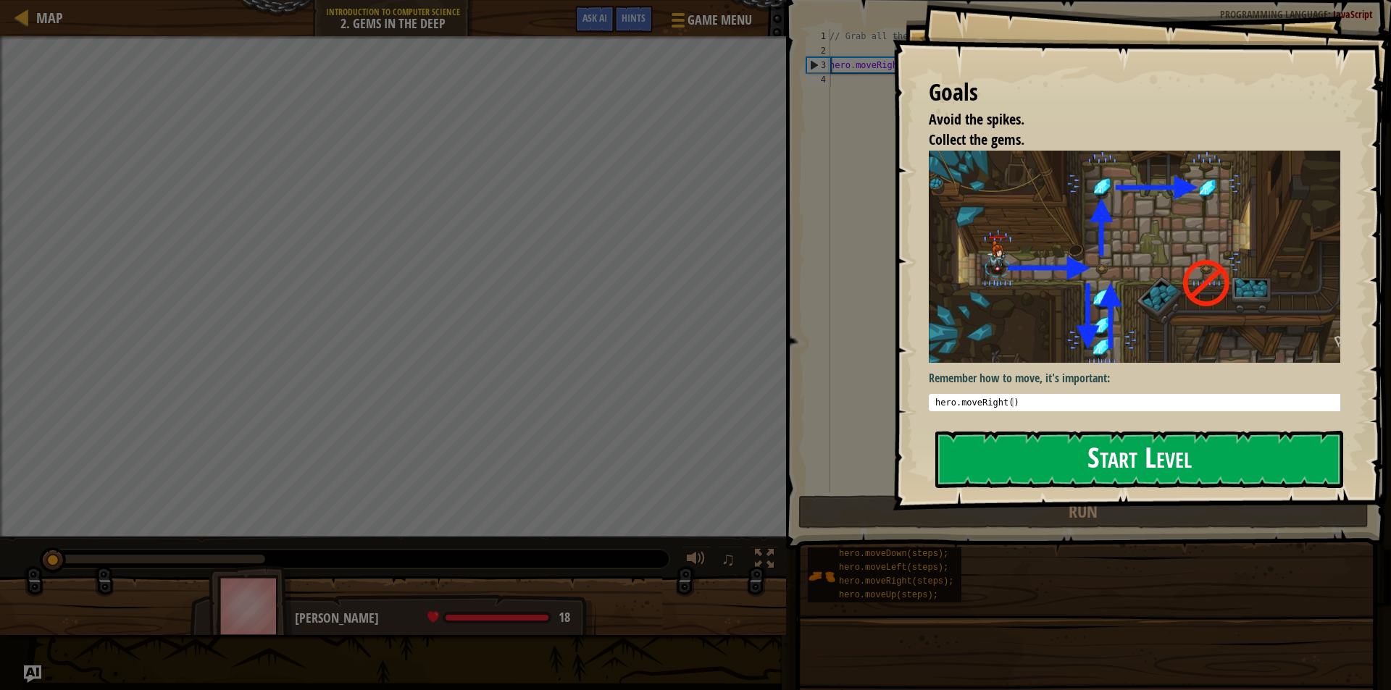
click at [978, 453] on button "Start Level" at bounding box center [1139, 459] width 408 height 57
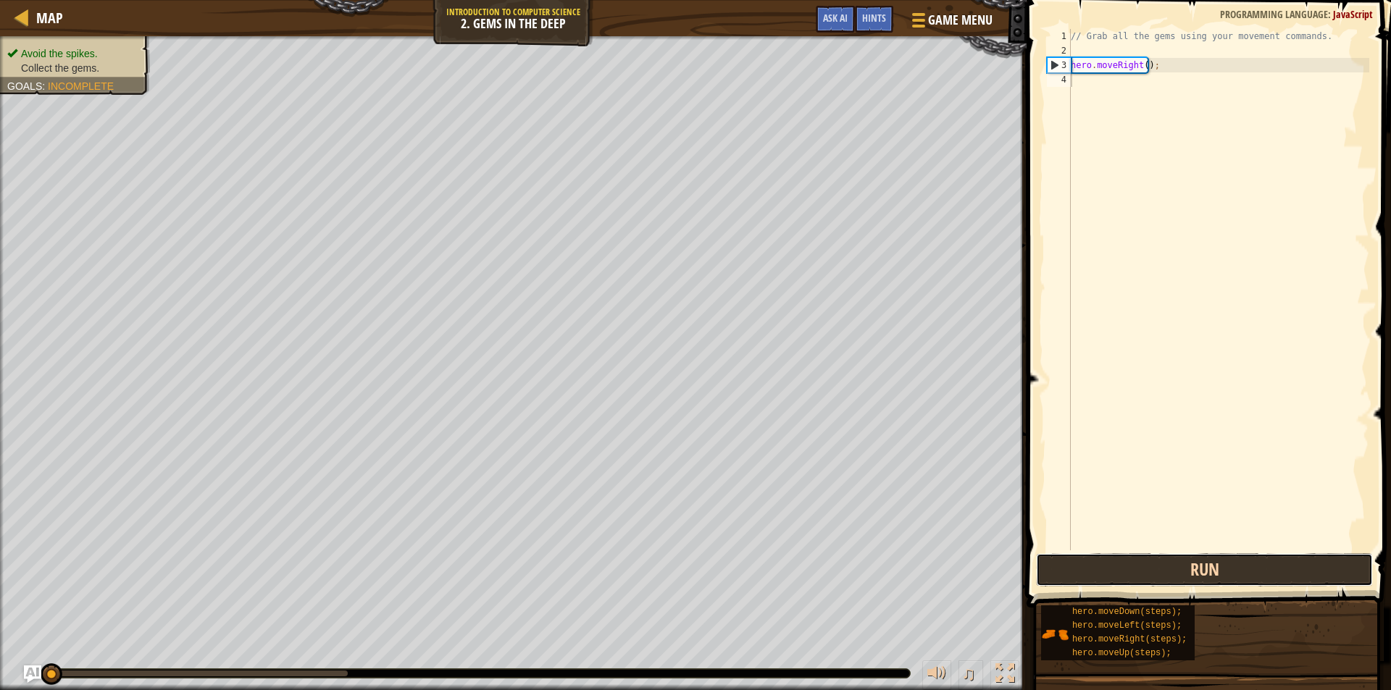
click at [1211, 566] on button "Run" at bounding box center [1204, 569] width 337 height 33
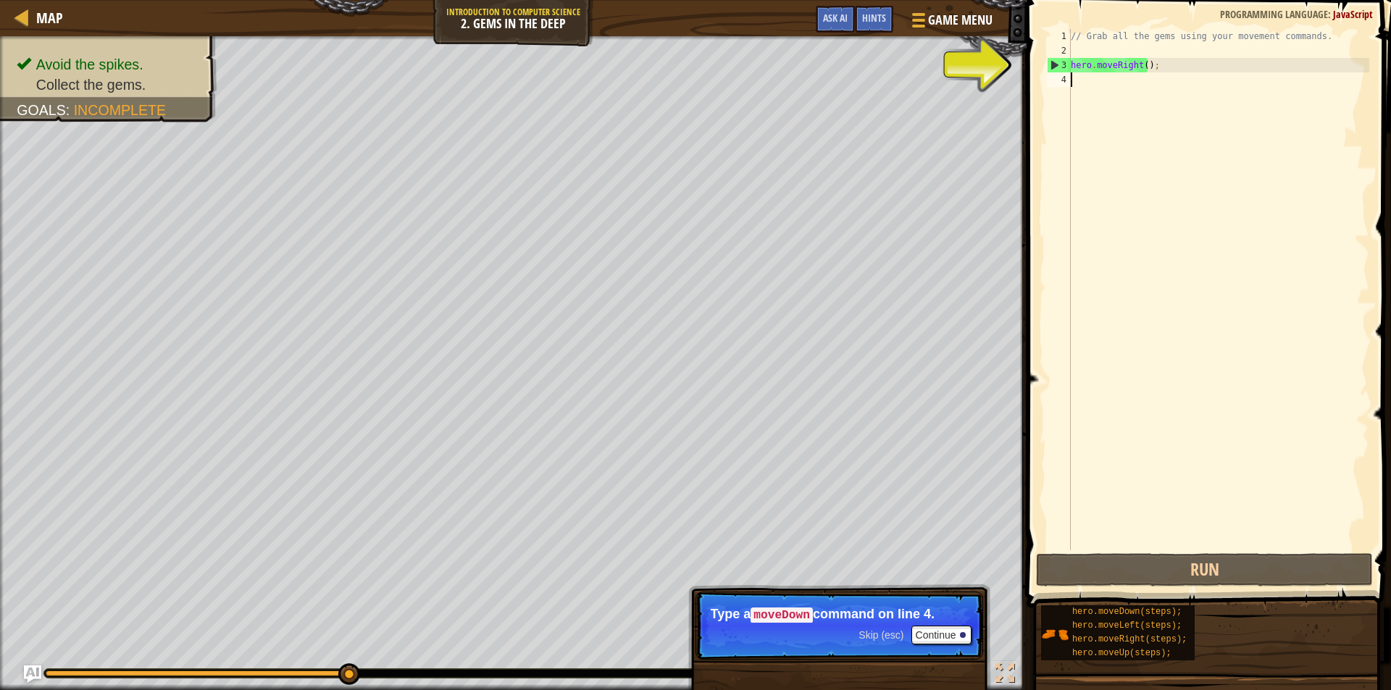
paste textarea "hero.moveRight();"
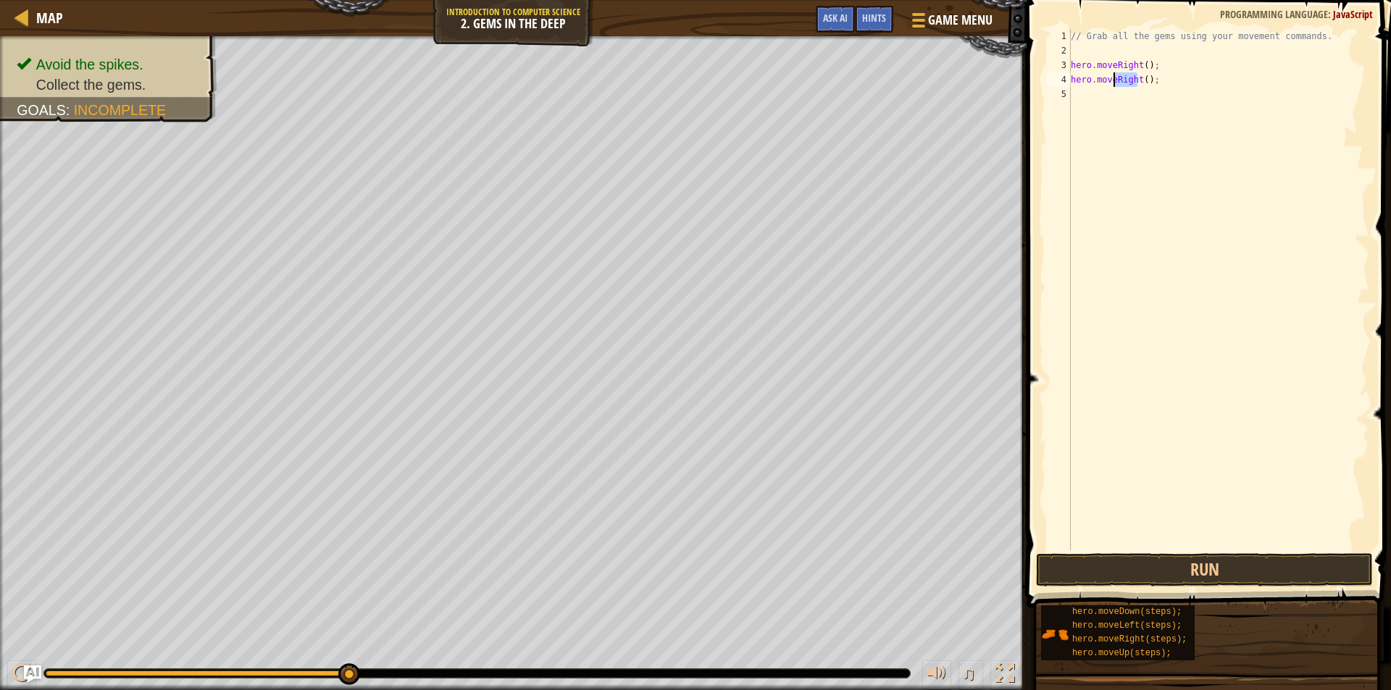
drag, startPoint x: 1139, startPoint y: 80, endPoint x: 1115, endPoint y: 80, distance: 23.9
click at [1115, 80] on div "// Grab all the gems using your movement commands. hero . moveRight ( ) ; hero …" at bounding box center [1218, 304] width 301 height 550
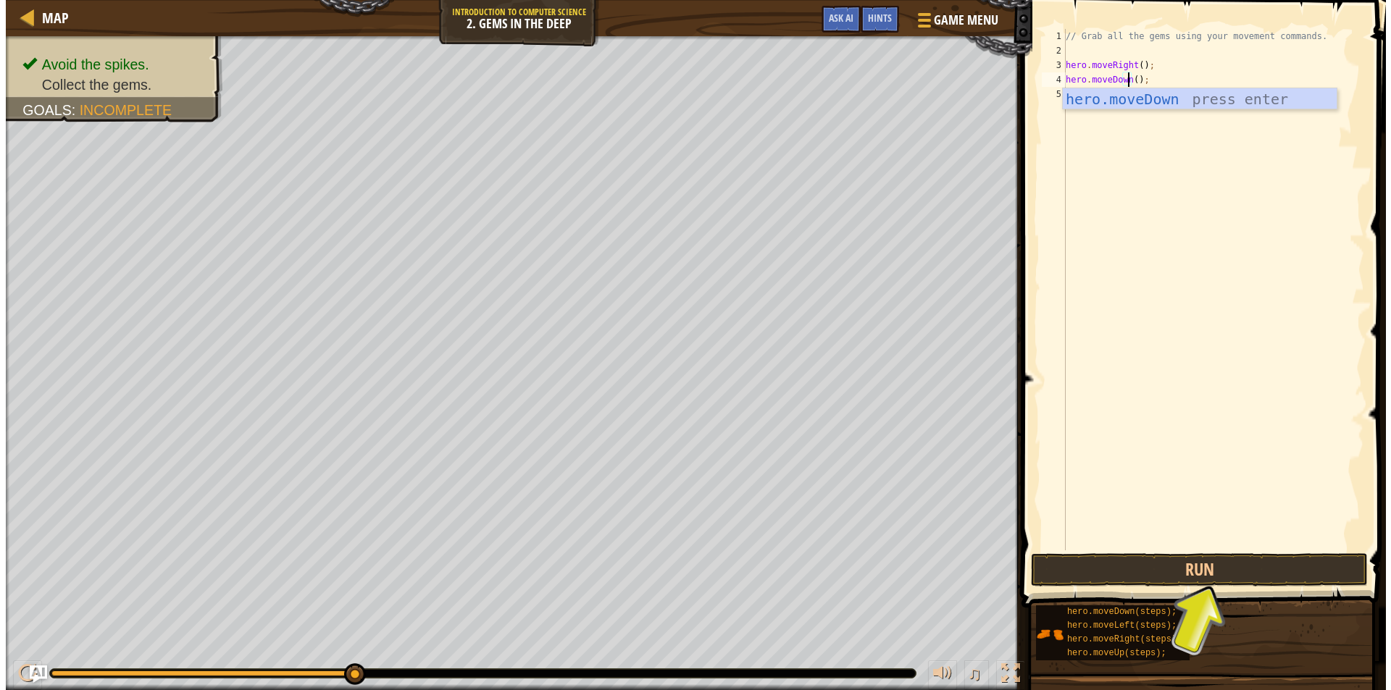
scroll to position [7, 5]
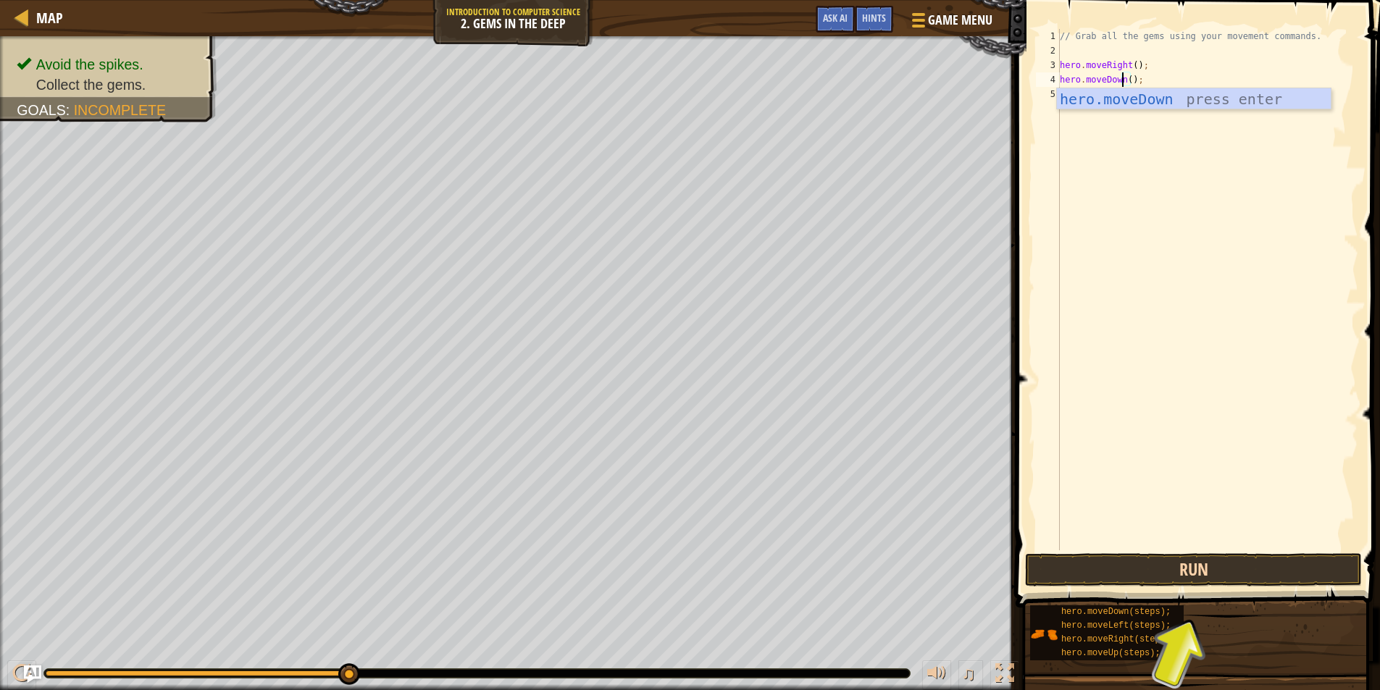
type textarea "hero.moveDown();"
click at [1209, 574] on button "Run" at bounding box center [1193, 569] width 337 height 33
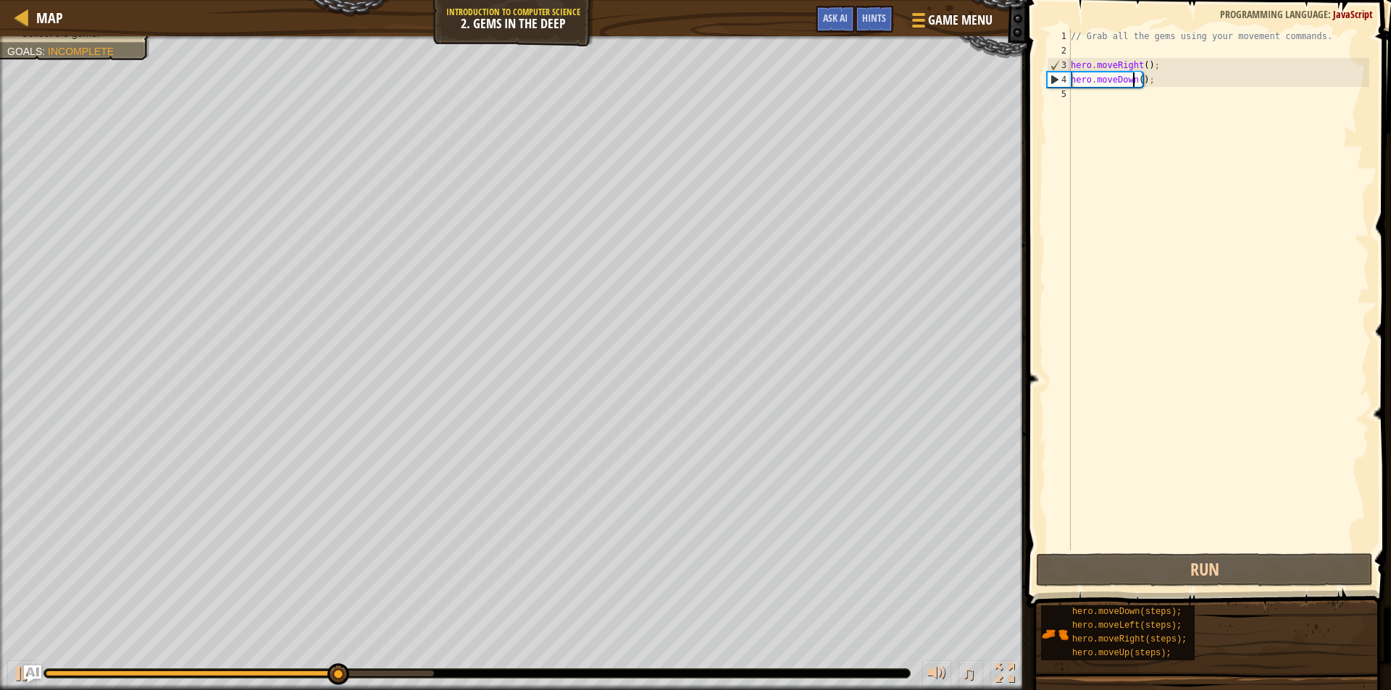
click at [1079, 103] on div "// Grab all the gems using your movement commands. hero . moveRight ( ) ; hero …" at bounding box center [1218, 304] width 301 height 550
paste textarea "hero.moveRight();"
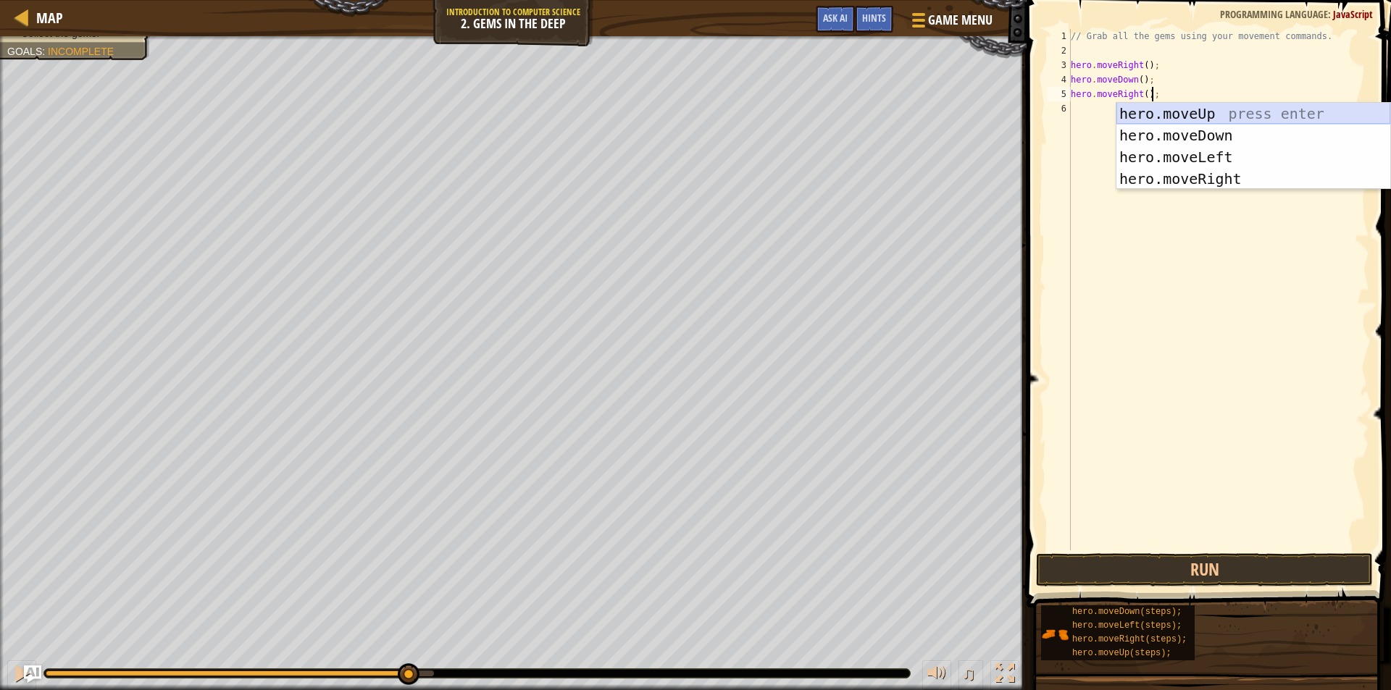
click at [1205, 111] on div "hero.moveUp press enter hero.moveDown press enter hero.moveLeft press enter her…" at bounding box center [1253, 168] width 274 height 130
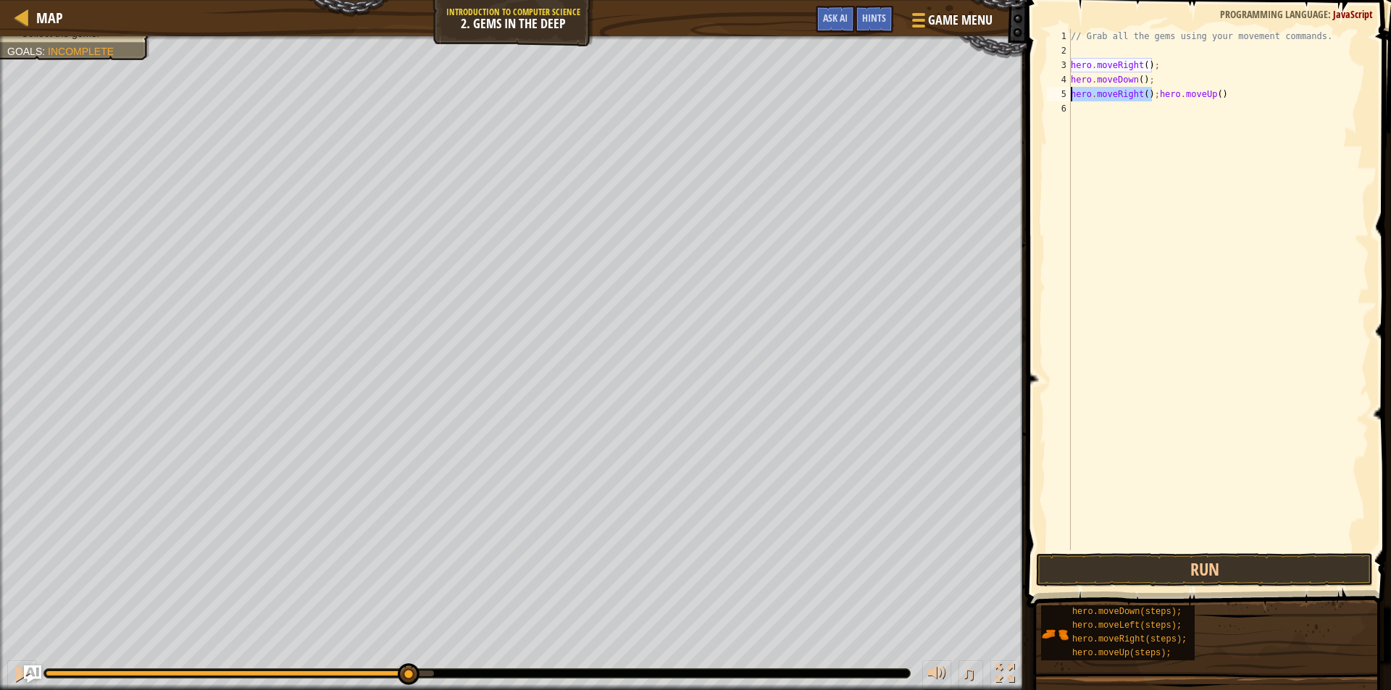
drag, startPoint x: 1151, startPoint y: 93, endPoint x: 1067, endPoint y: 97, distance: 84.1
click at [1067, 97] on div "hero.moveRight();hero.moveUp() 1 2 3 4 5 6 // Grab all the gems using your move…" at bounding box center [1206, 289] width 325 height 521
type textarea "hero.moveUp()"
click at [1196, 561] on button "Run" at bounding box center [1204, 569] width 337 height 33
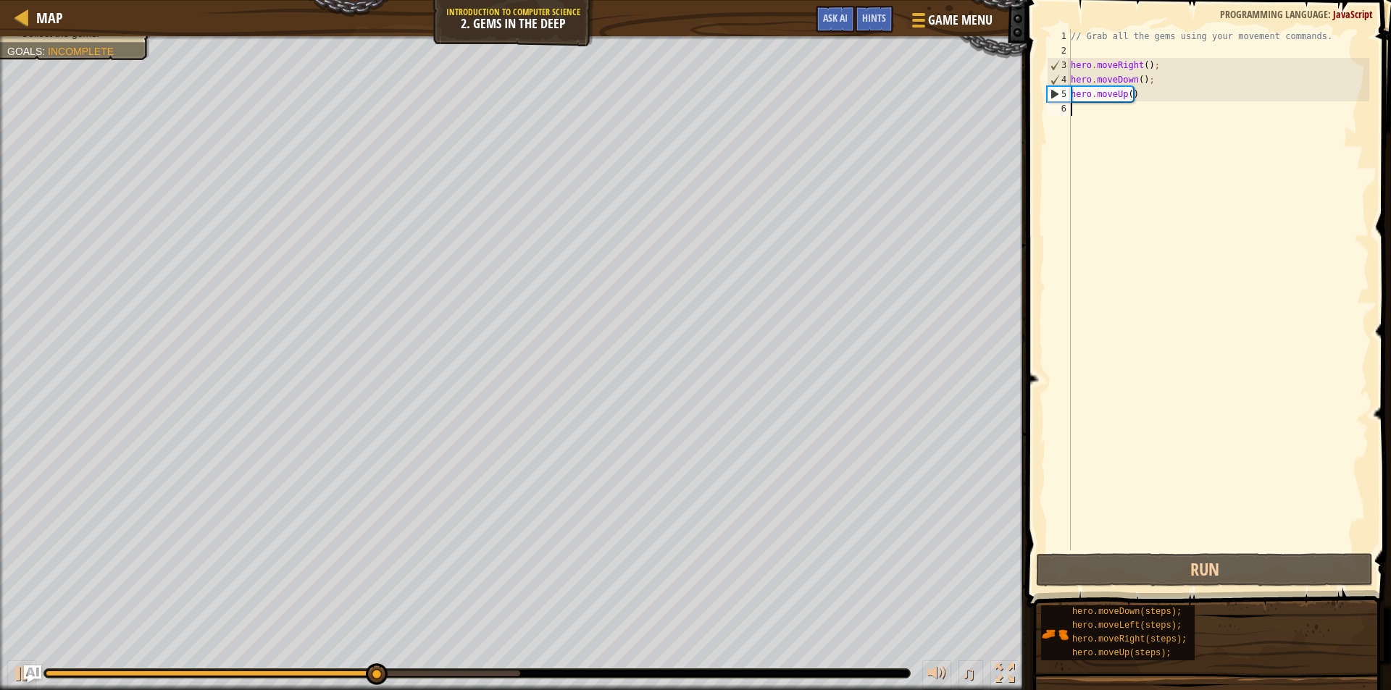
click at [1085, 114] on div "// Grab all the gems using your movement commands. hero . moveRight ( ) ; hero …" at bounding box center [1218, 304] width 301 height 550
paste textarea "hero.moveRight();"
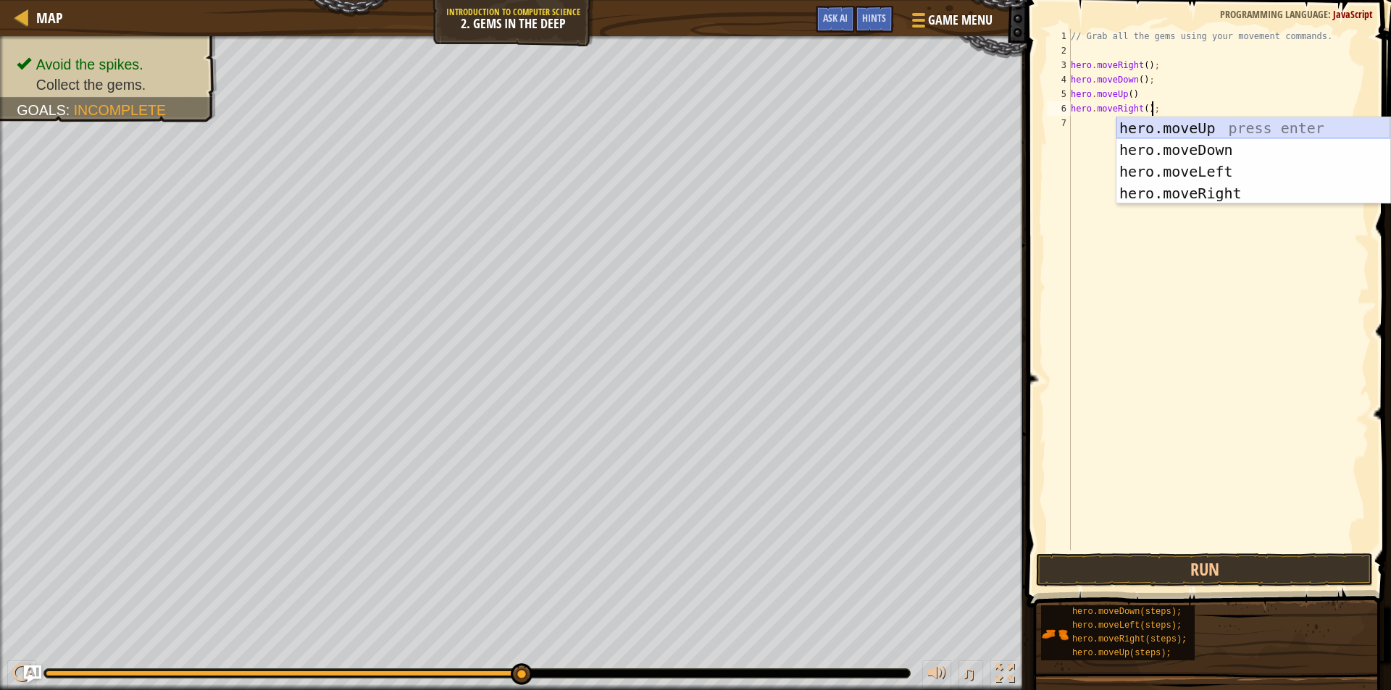
click at [1198, 129] on div "hero.moveUp press enter hero.moveDown press enter hero.moveLeft press enter her…" at bounding box center [1253, 182] width 274 height 130
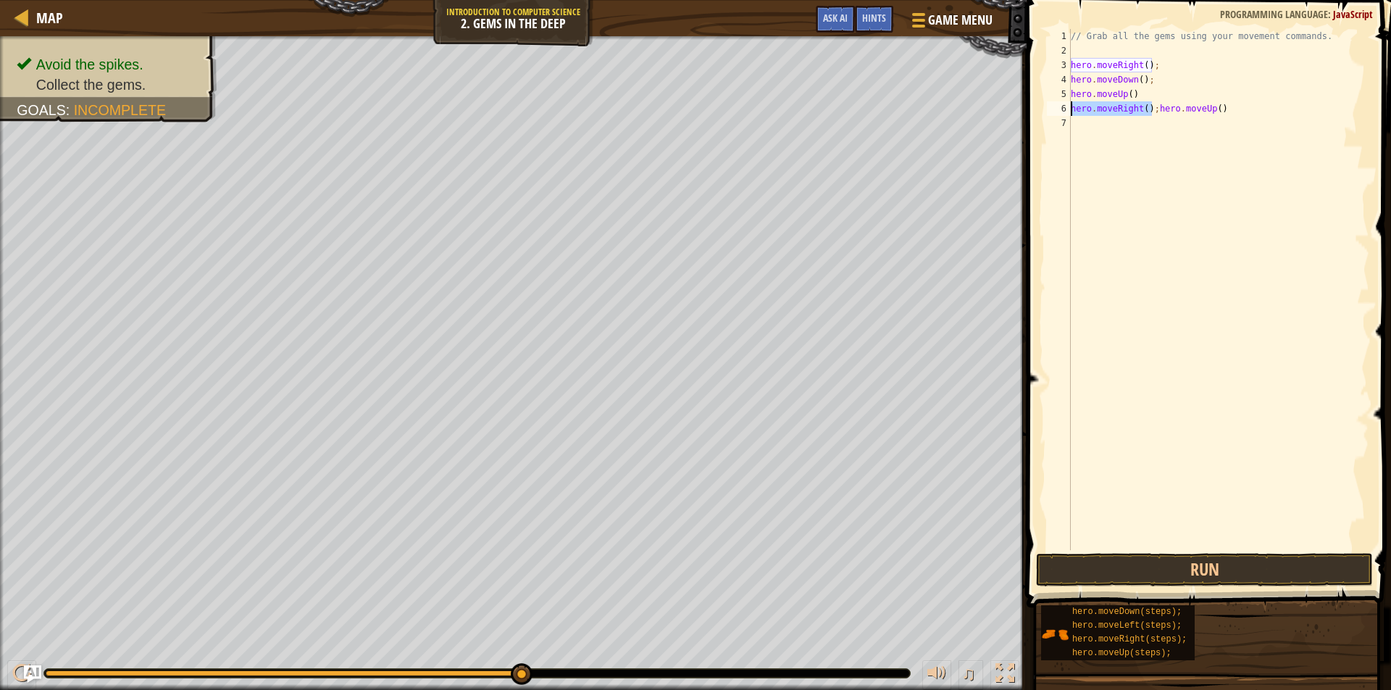
drag, startPoint x: 1149, startPoint y: 113, endPoint x: 1070, endPoint y: 106, distance: 79.9
click at [1070, 106] on div "hero.moveRight();hero.moveUp() 1 2 3 4 5 6 7 // Grab all the gems using your mo…" at bounding box center [1206, 289] width 325 height 521
type textarea "hero.moveUp()"
click at [1208, 561] on button "Run" at bounding box center [1204, 569] width 337 height 33
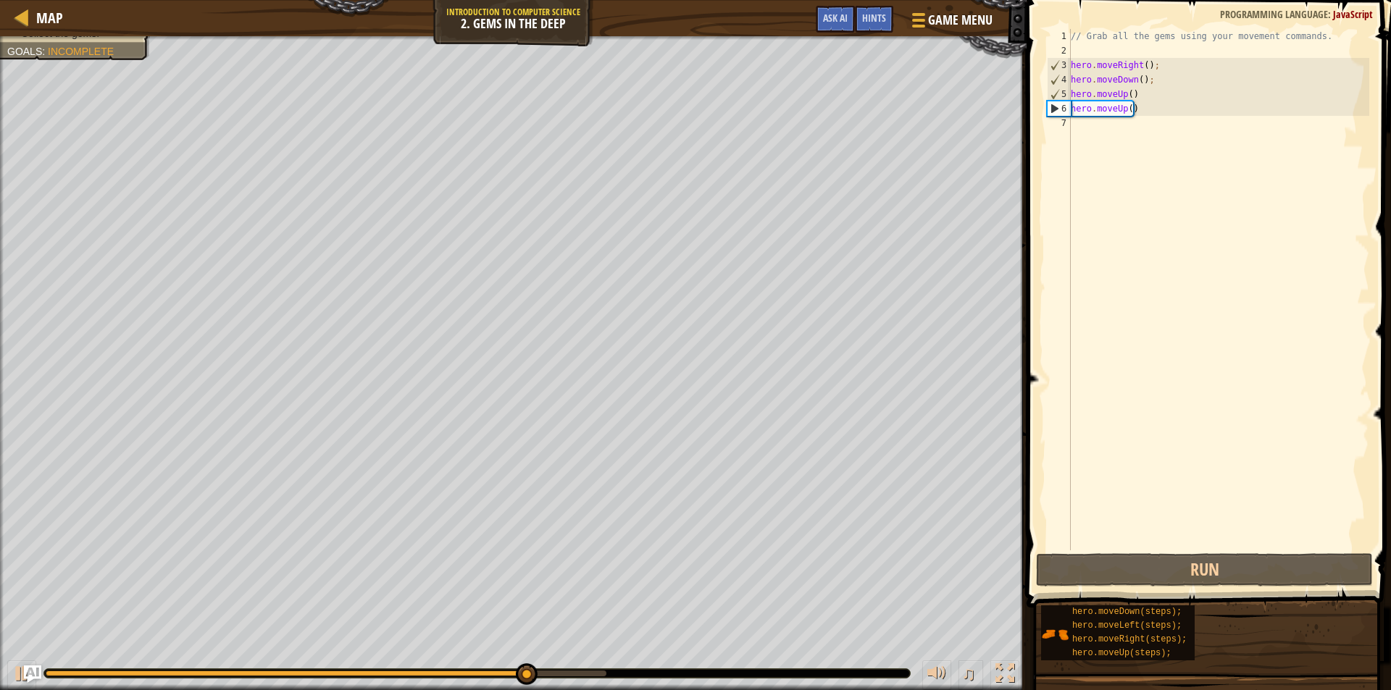
click at [1078, 129] on div "// Grab all the gems using your movement commands. hero . moveRight ( ) ; hero …" at bounding box center [1218, 304] width 301 height 550
paste textarea "hero.moveRight();"
type textarea "hero.moveRight();"
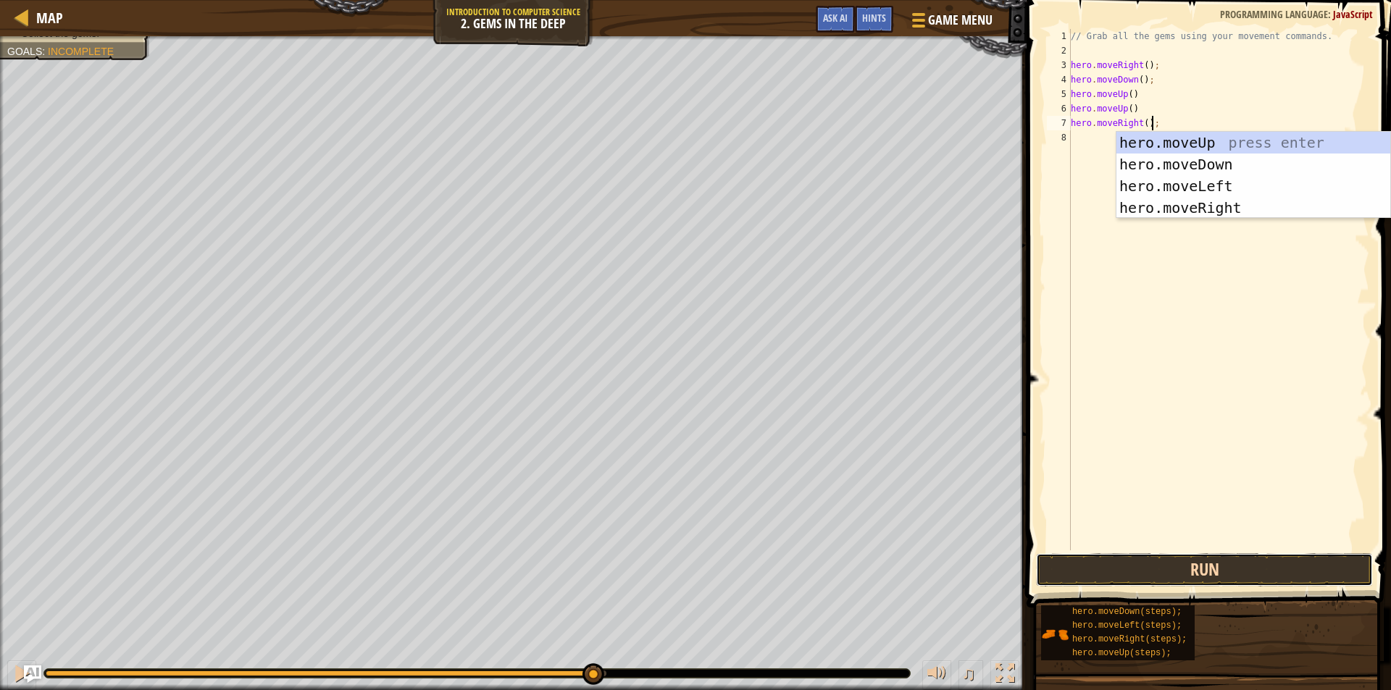
click at [1200, 573] on button "Run" at bounding box center [1204, 569] width 337 height 33
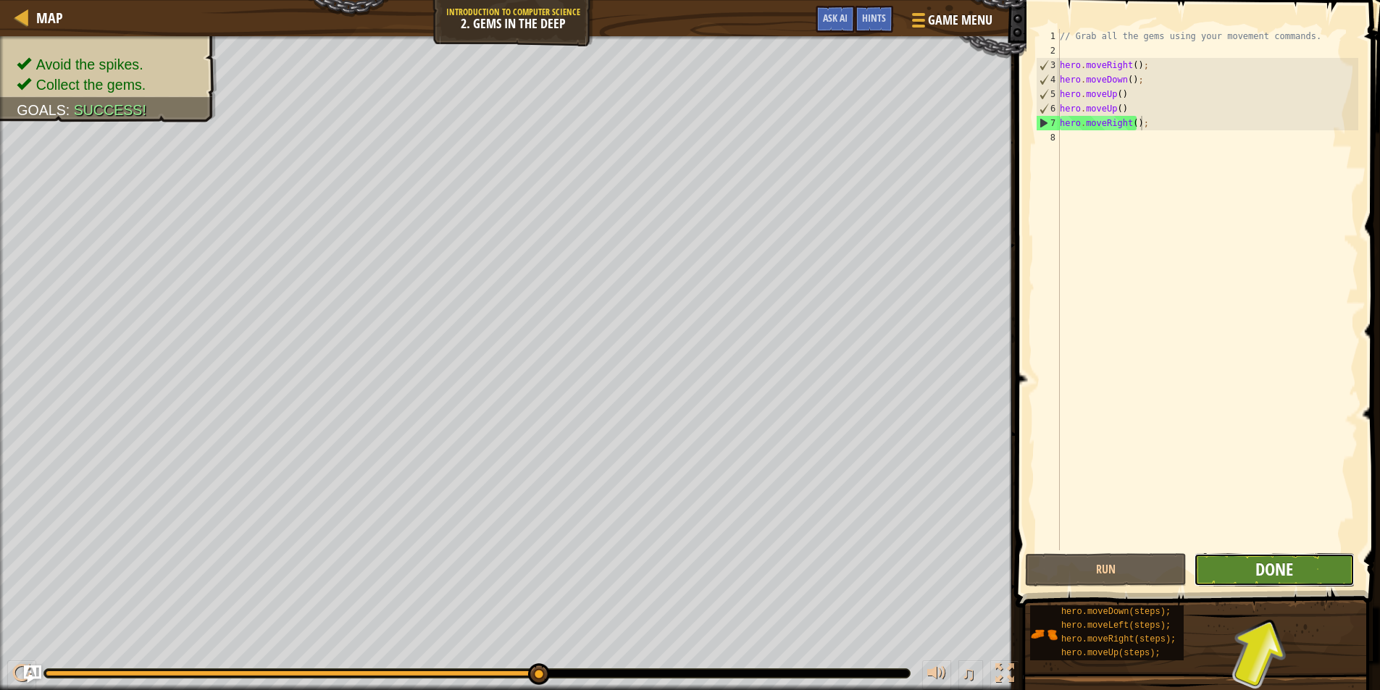
click at [1258, 565] on span "Done" at bounding box center [1274, 569] width 38 height 23
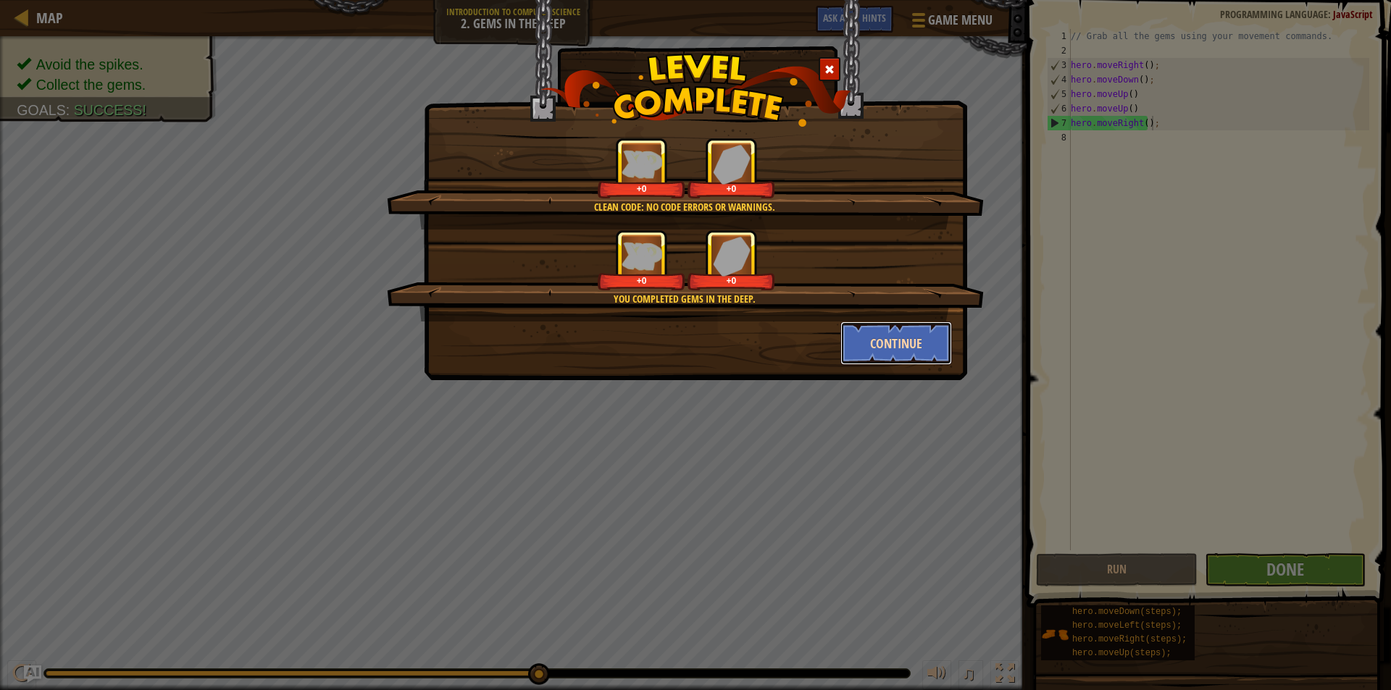
click at [897, 331] on button "Continue" at bounding box center [896, 343] width 112 height 43
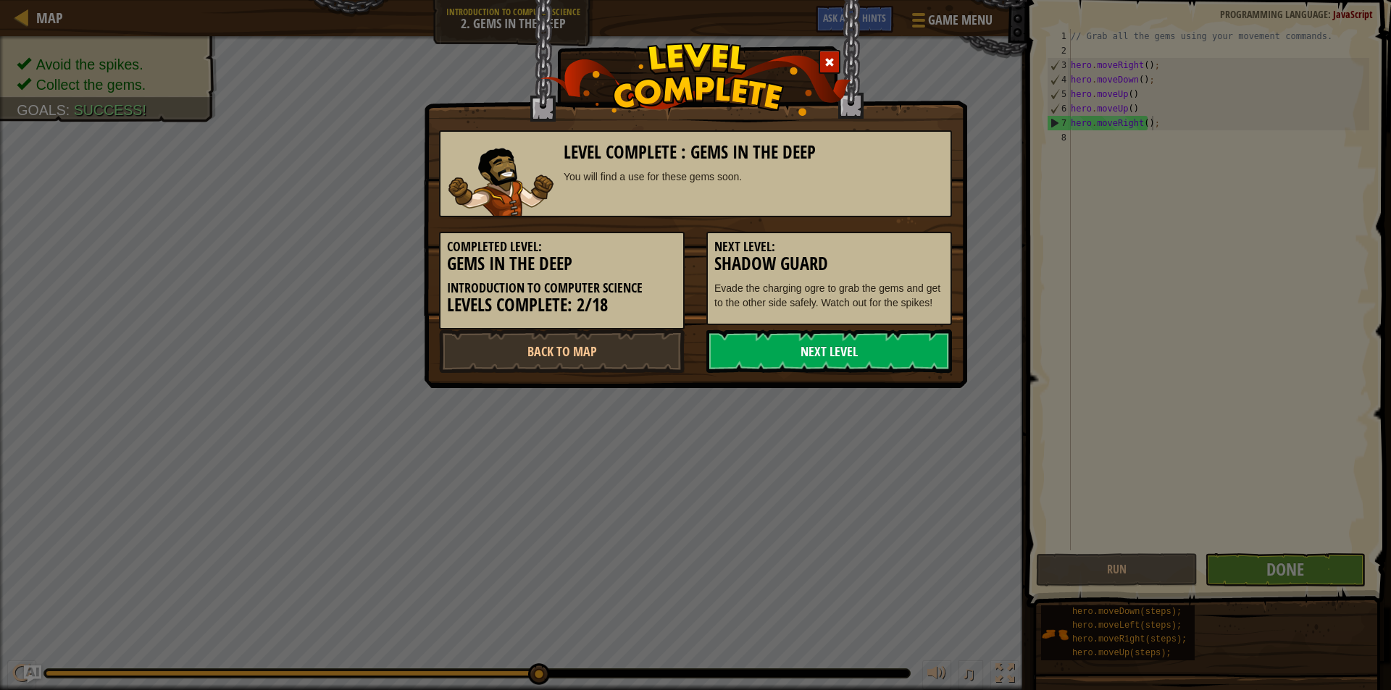
click at [897, 332] on link "Next Level" at bounding box center [829, 351] width 246 height 43
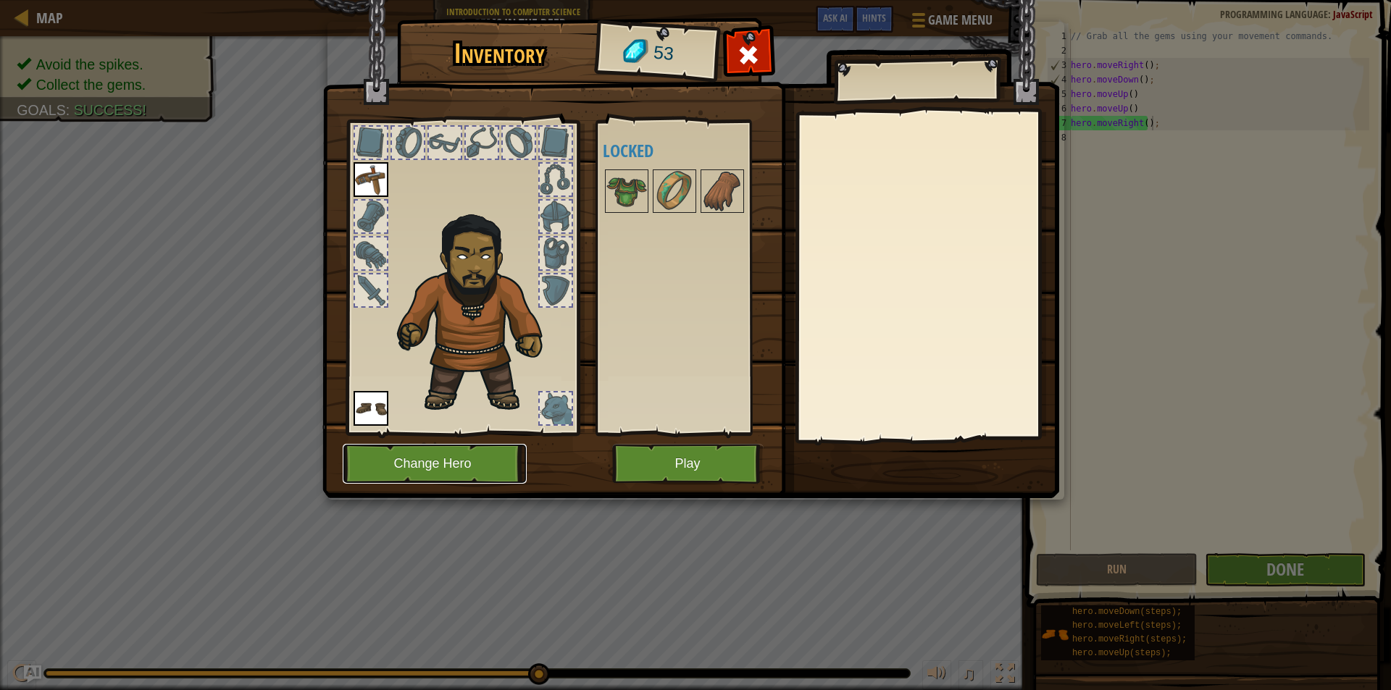
click at [469, 466] on button "Change Hero" at bounding box center [435, 464] width 184 height 40
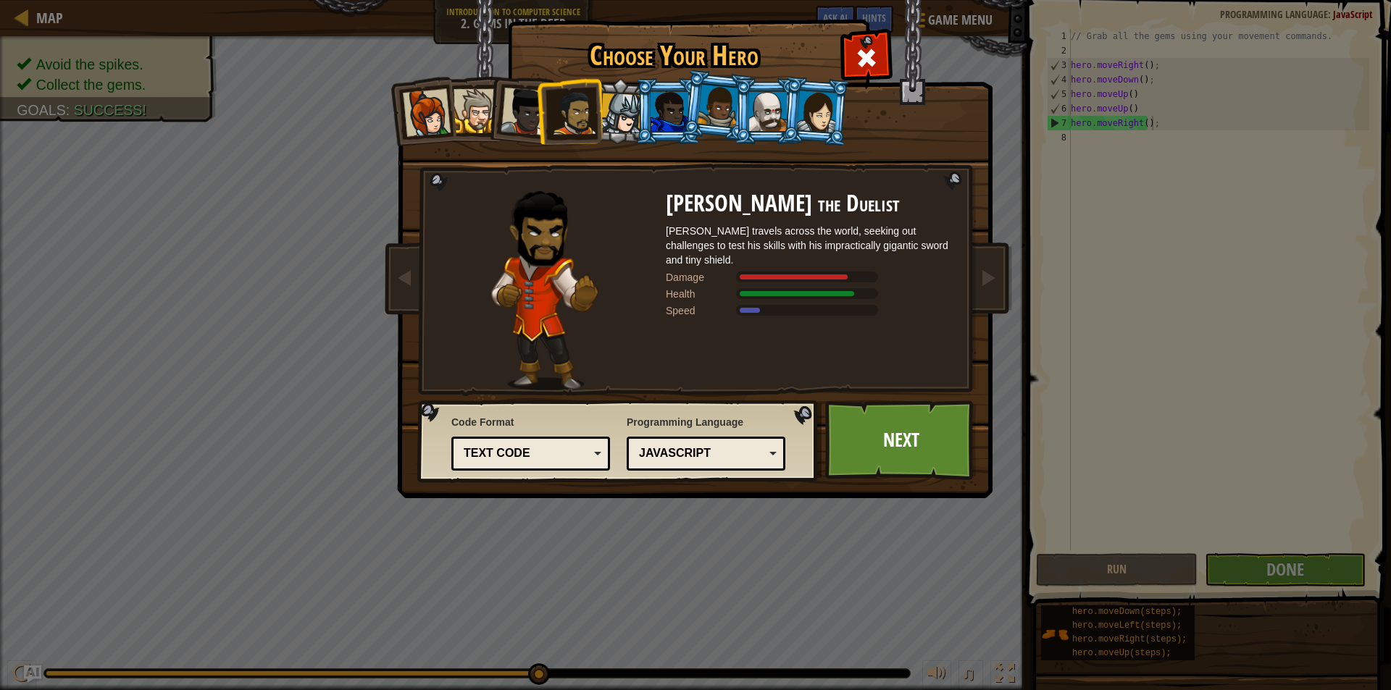
click at [484, 120] on div at bounding box center [475, 111] width 44 height 44
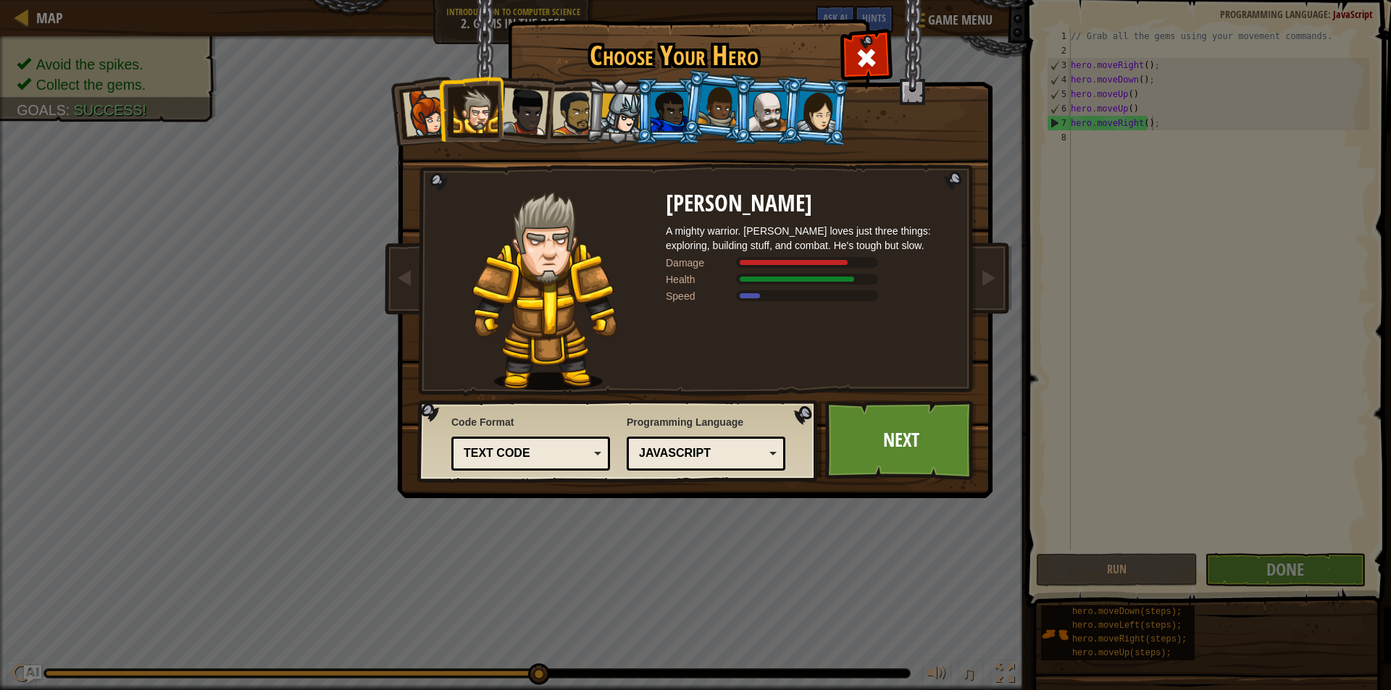
click at [760, 455] on div "JavaScript" at bounding box center [701, 453] width 125 height 17
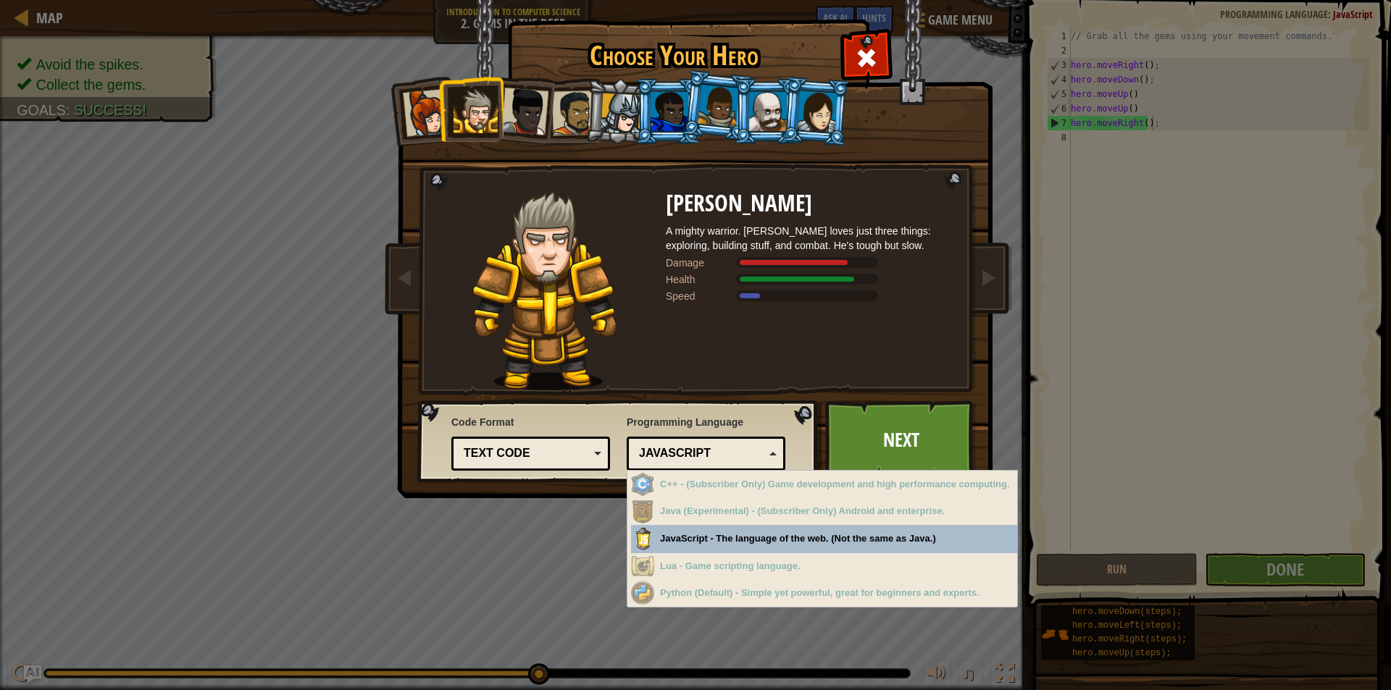
click at [587, 443] on div "Text code" at bounding box center [531, 454] width 140 height 22
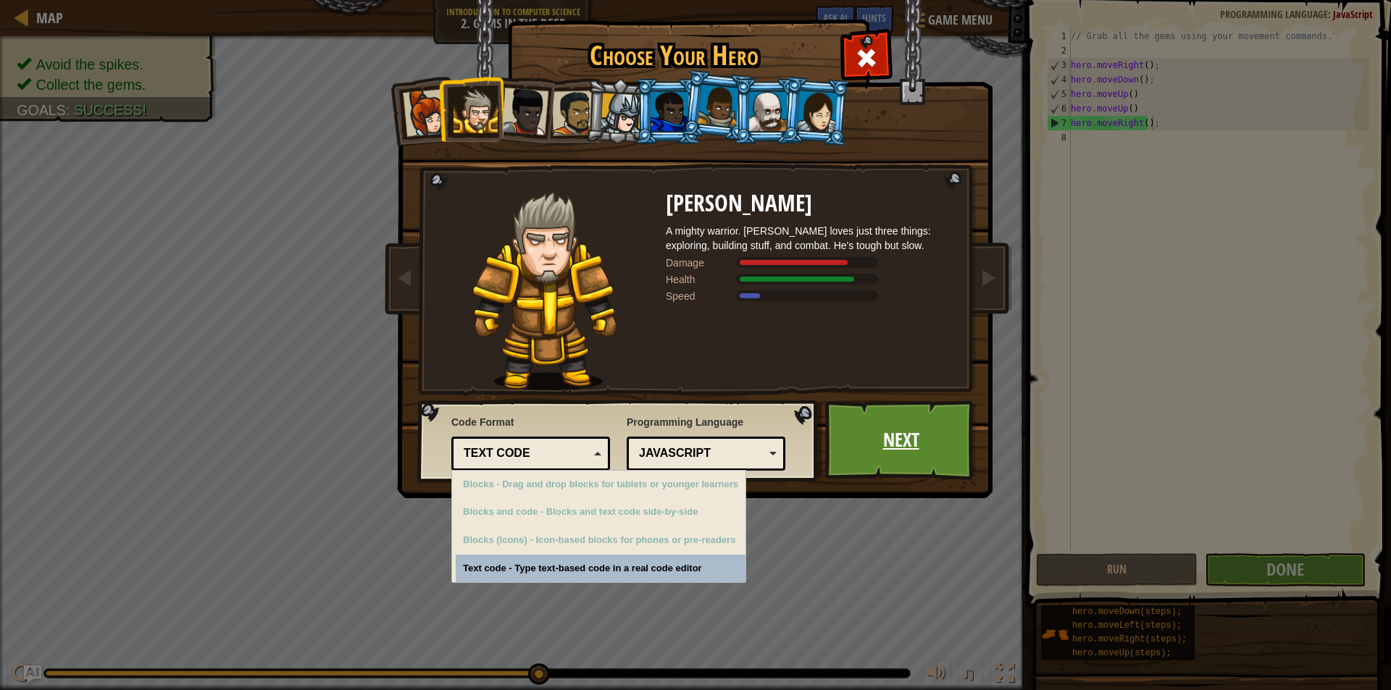
click at [894, 428] on link "Next" at bounding box center [900, 441] width 151 height 80
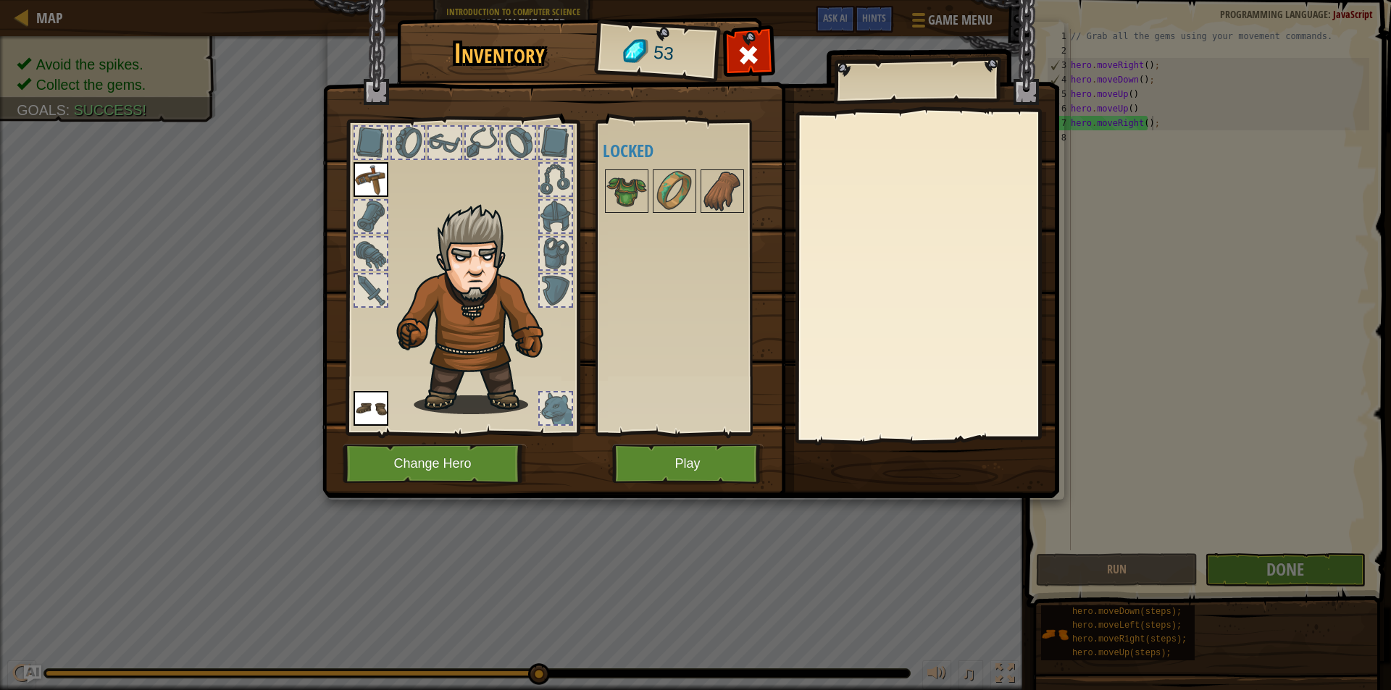
click at [894, 428] on div at bounding box center [927, 276] width 256 height 325
click at [714, 464] on button "Play" at bounding box center [687, 464] width 151 height 40
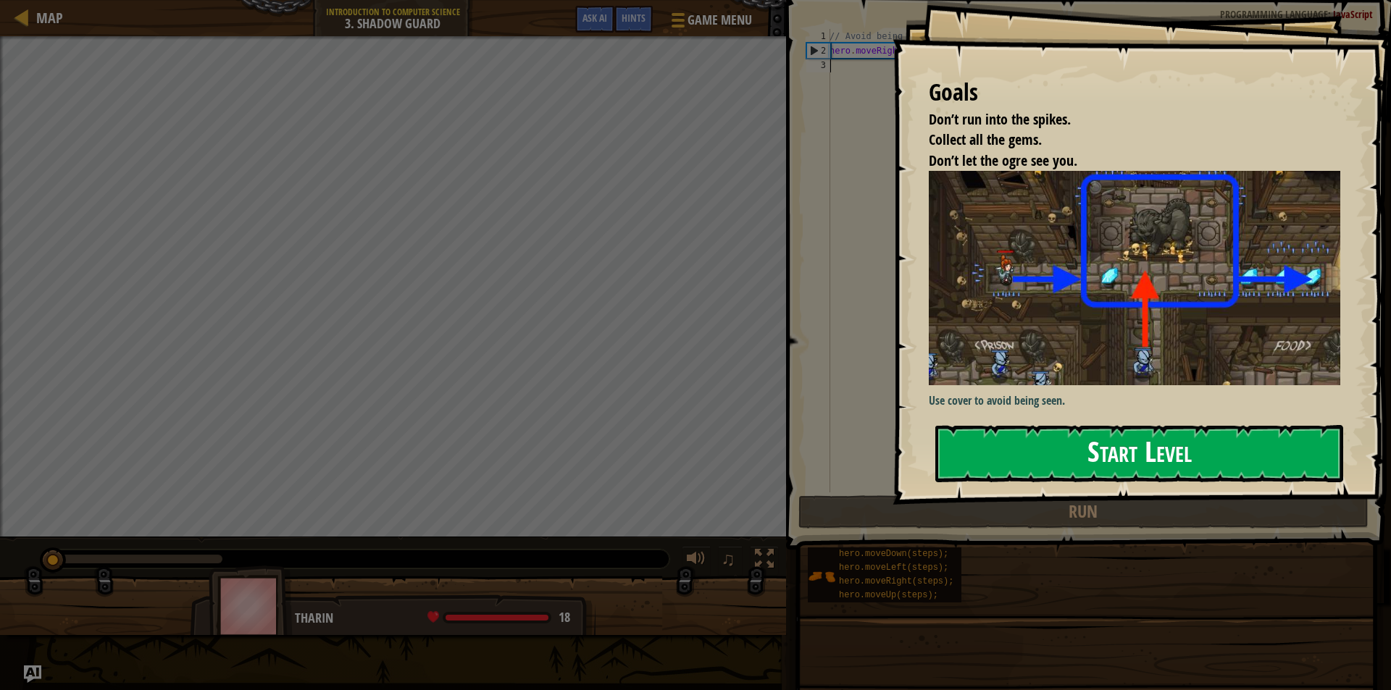
click at [950, 464] on button "Start Level" at bounding box center [1139, 453] width 408 height 57
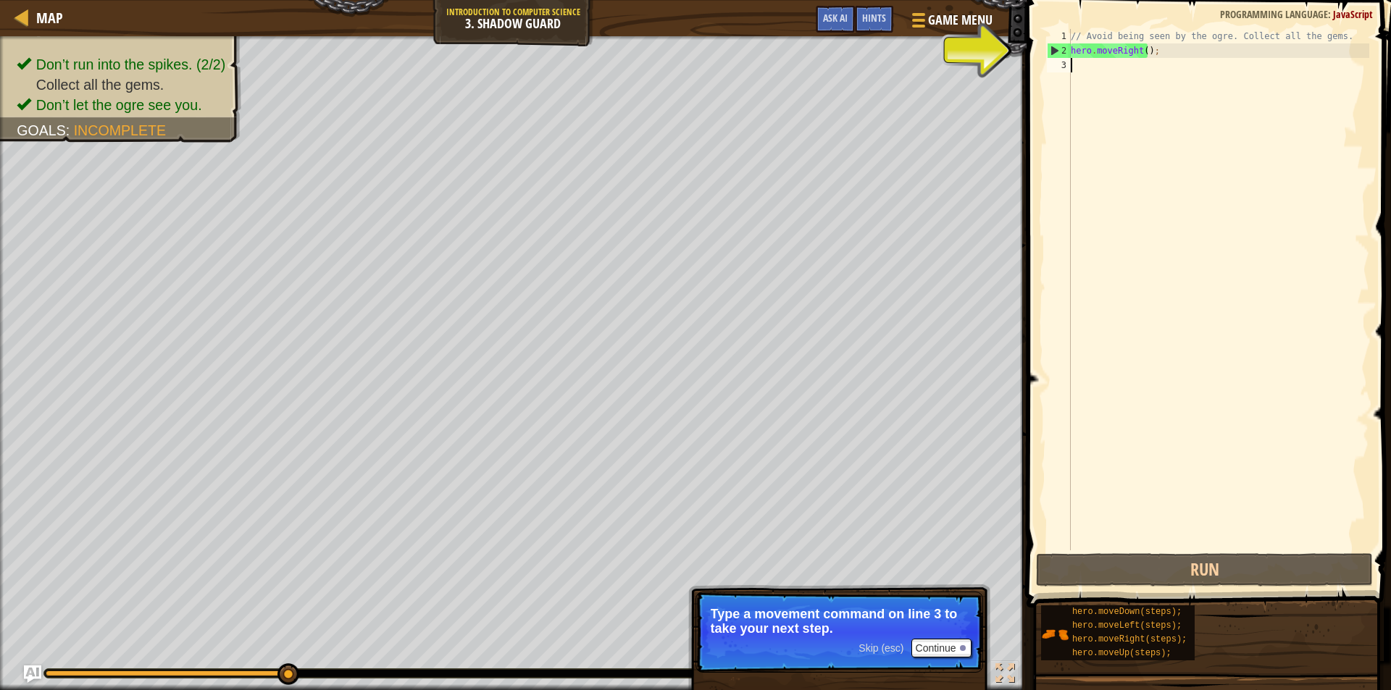
click at [1085, 64] on div "// Avoid being seen by the ogre. Collect all the gems. hero . moveRight ( ) ;" at bounding box center [1218, 304] width 301 height 550
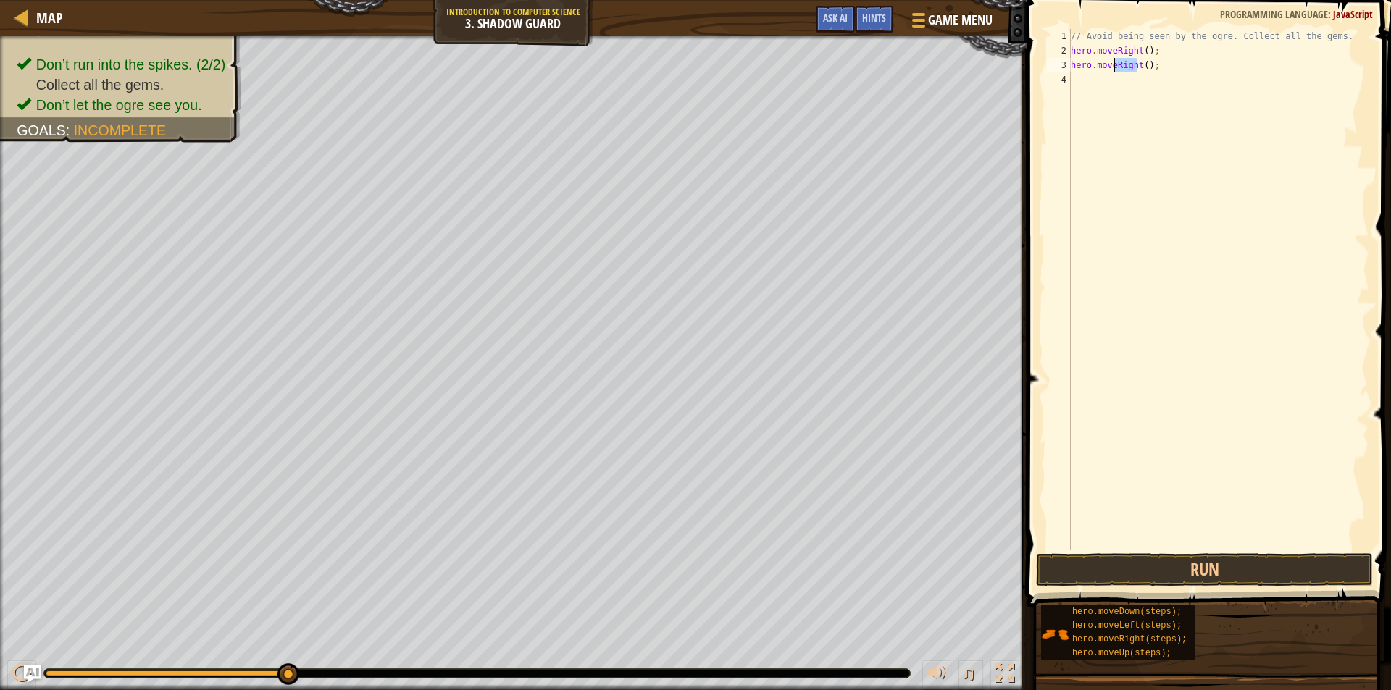
drag, startPoint x: 1136, startPoint y: 70, endPoint x: 1115, endPoint y: 71, distance: 21.1
click at [1115, 71] on div "// Avoid being seen by the ogre. Collect all the gems. hero . moveRight ( ) ; h…" at bounding box center [1218, 304] width 301 height 550
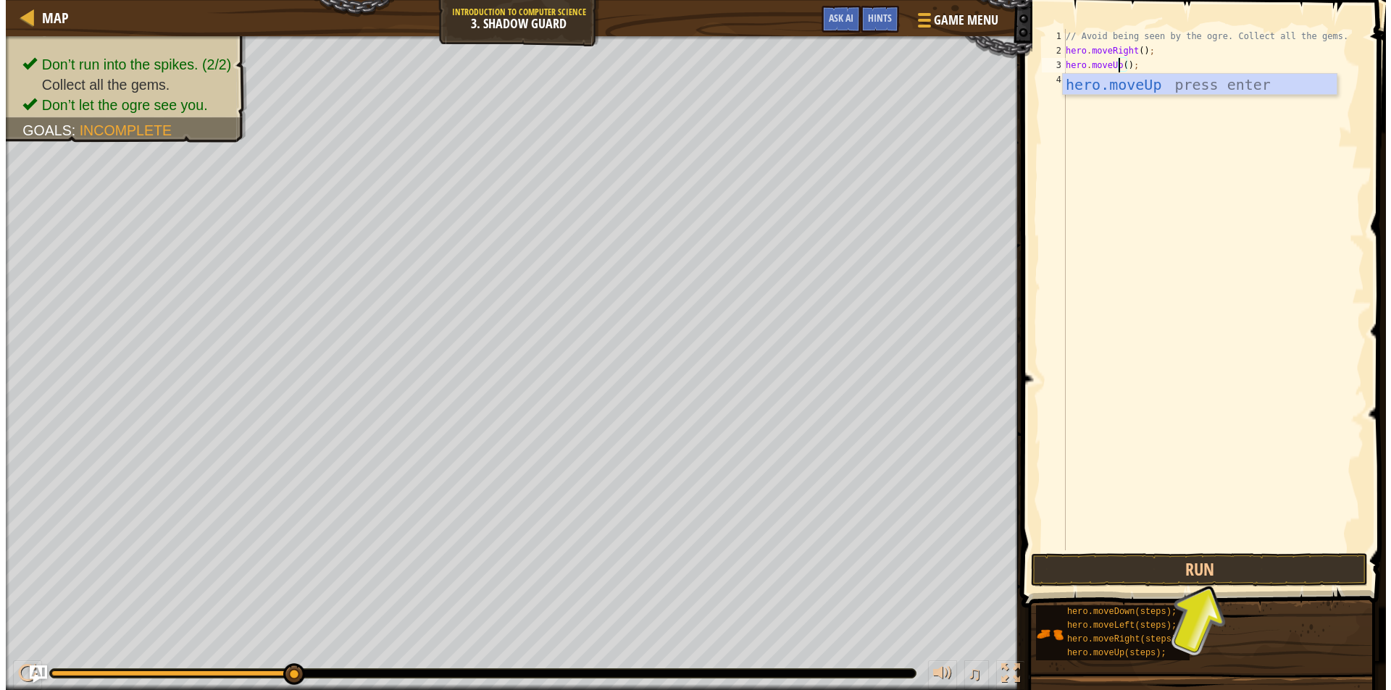
scroll to position [7, 4]
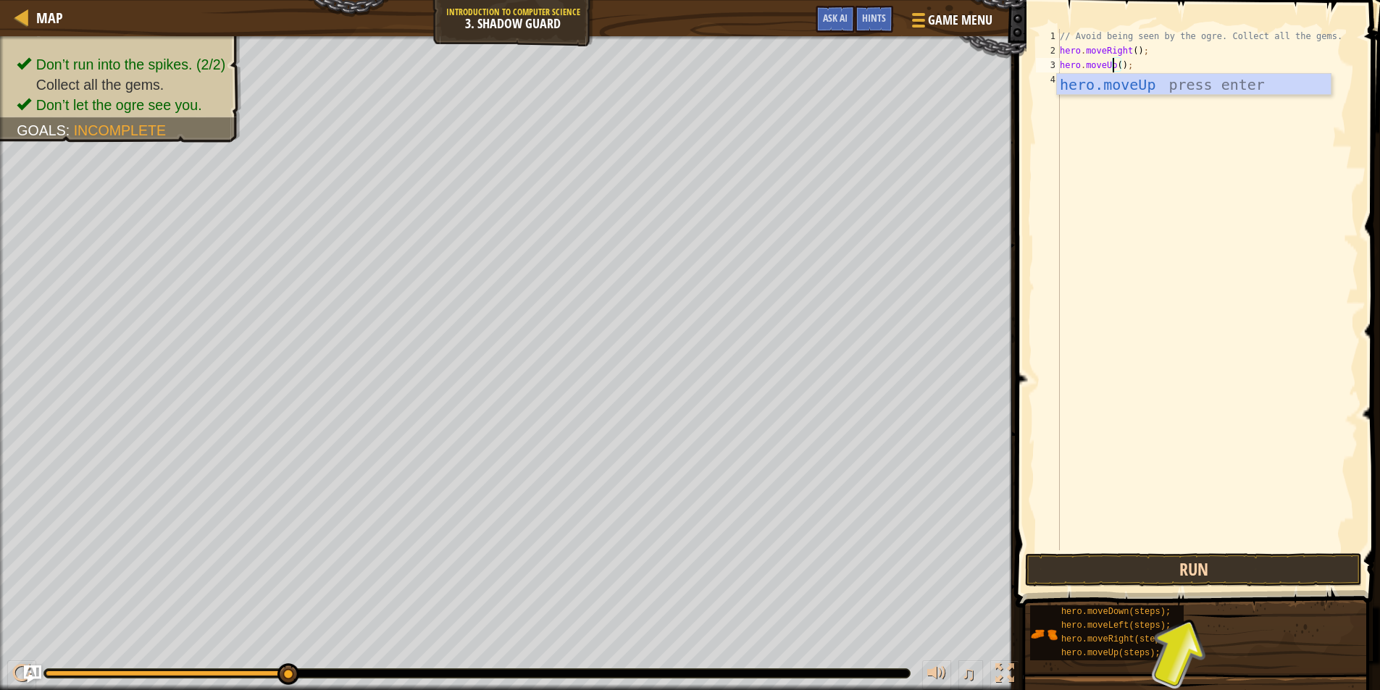
type textarea "hero.moveUp();"
click at [1192, 574] on button "Run" at bounding box center [1193, 569] width 337 height 33
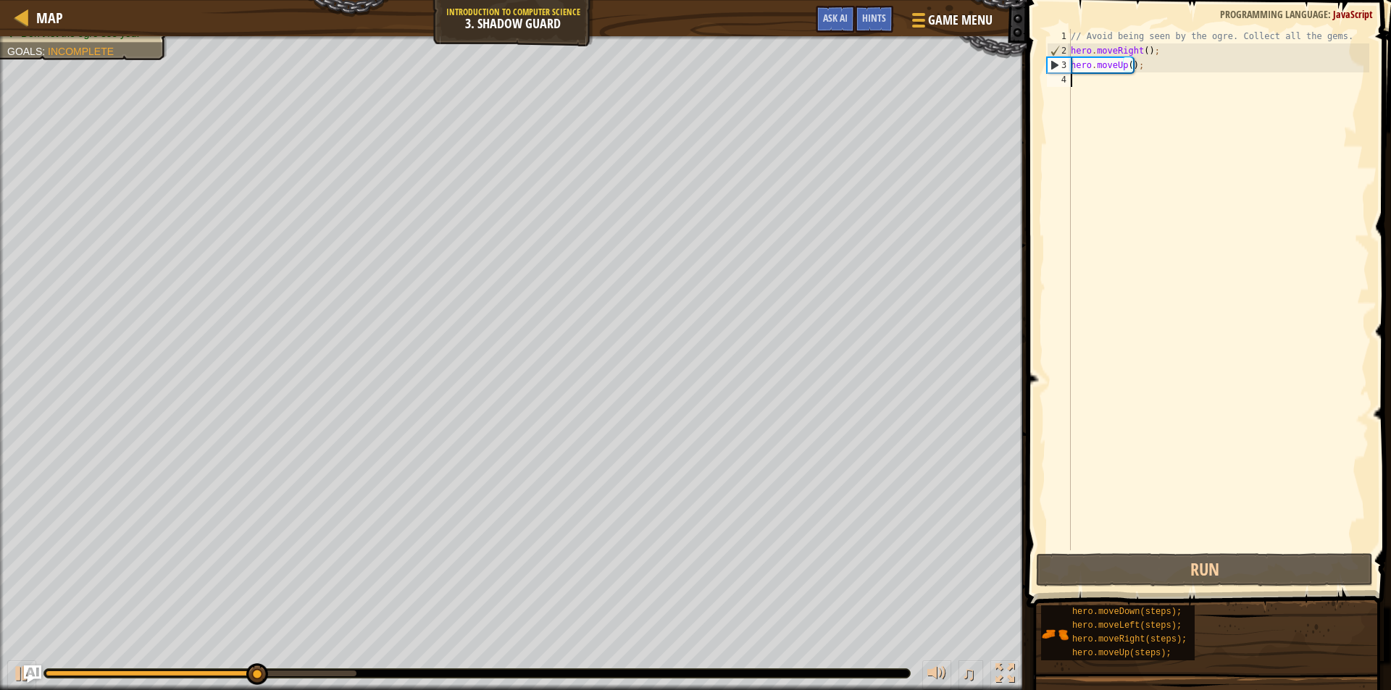
click at [1081, 83] on div "// Avoid being seen by the ogre. Collect all the gems. hero . moveRight ( ) ; h…" at bounding box center [1218, 304] width 301 height 550
paste textarea "hero.moveRight();"
type textarea "hero.moveRight();"
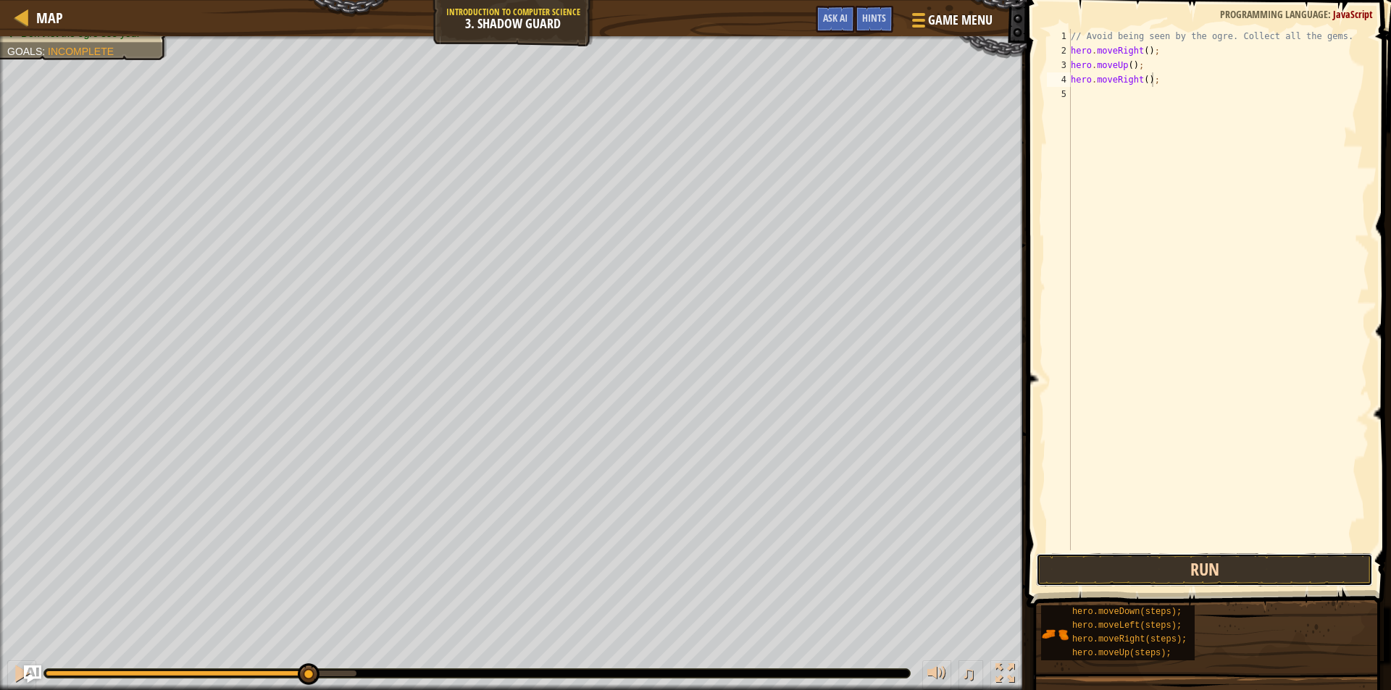
click at [1142, 575] on button "Run" at bounding box center [1204, 569] width 337 height 33
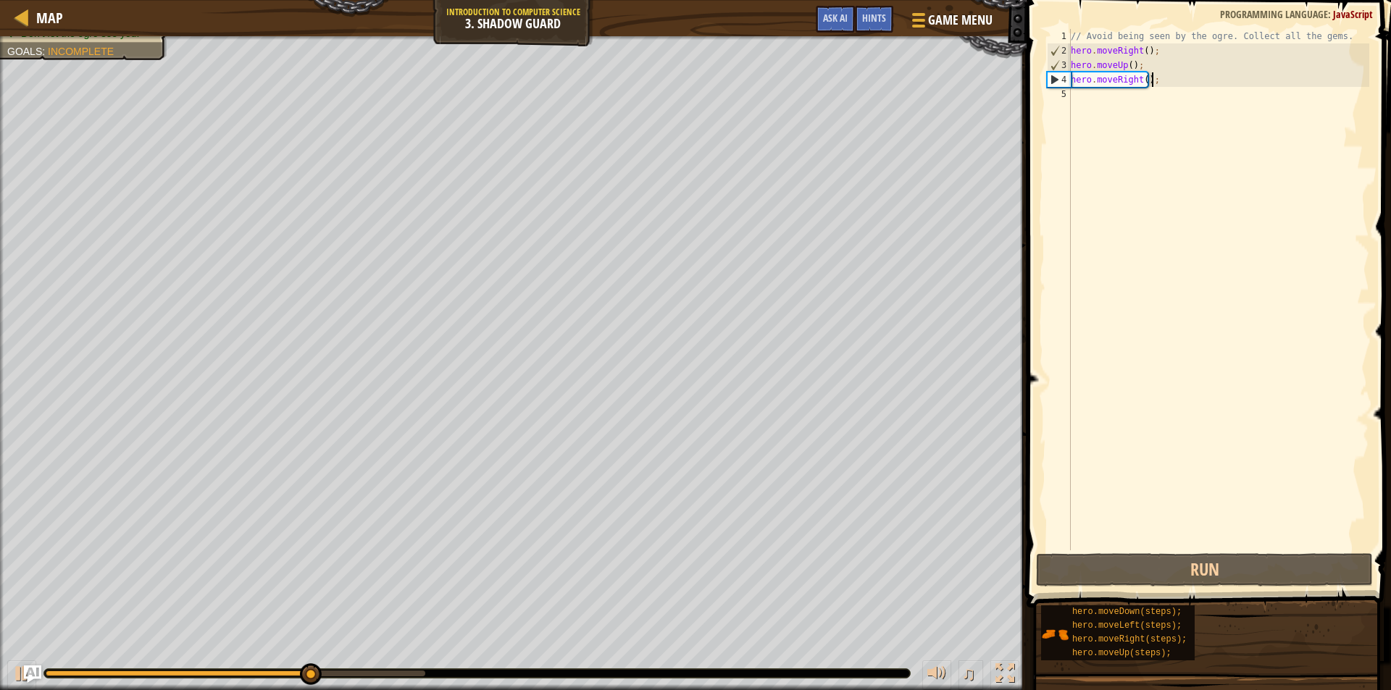
click at [1083, 101] on div "// Avoid being seen by the ogre. Collect all the gems. hero . moveRight ( ) ; h…" at bounding box center [1218, 304] width 301 height 550
paste textarea "hero.moveRight();"
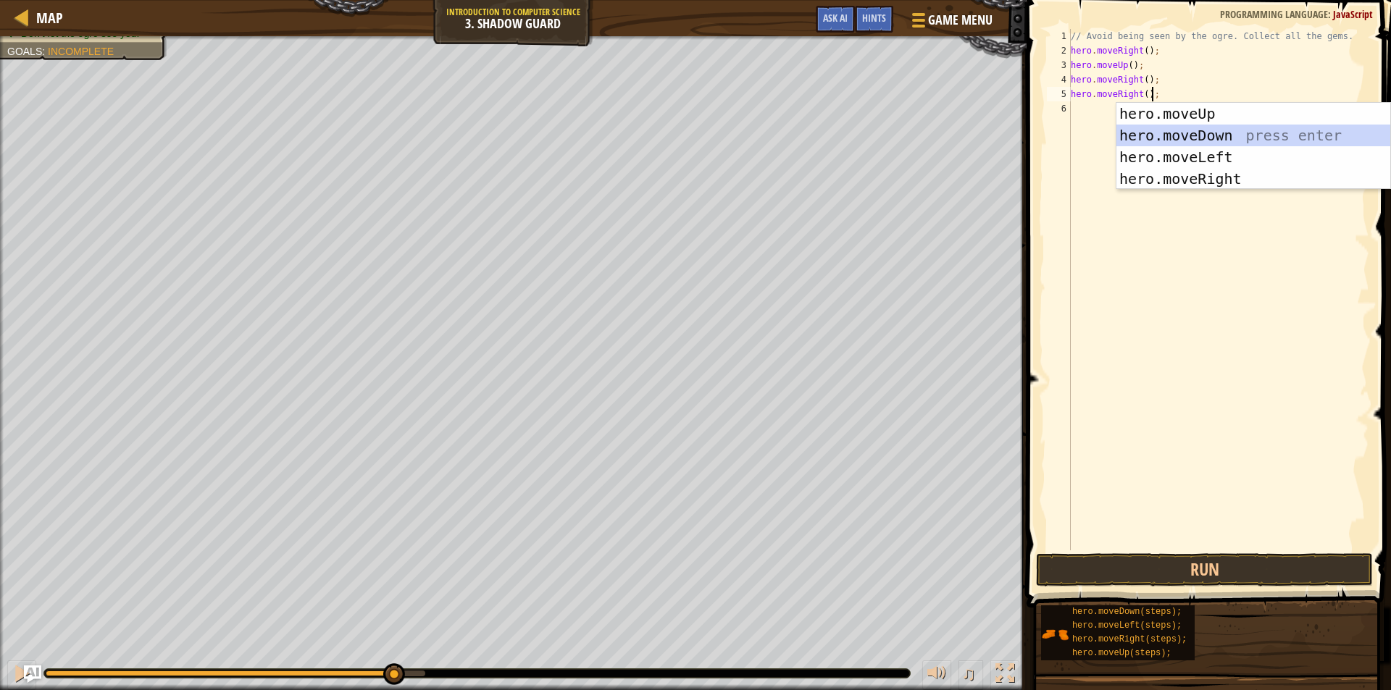
click at [1143, 138] on div "hero.moveUp press enter hero.moveDown press enter hero.moveLeft press enter her…" at bounding box center [1253, 168] width 274 height 130
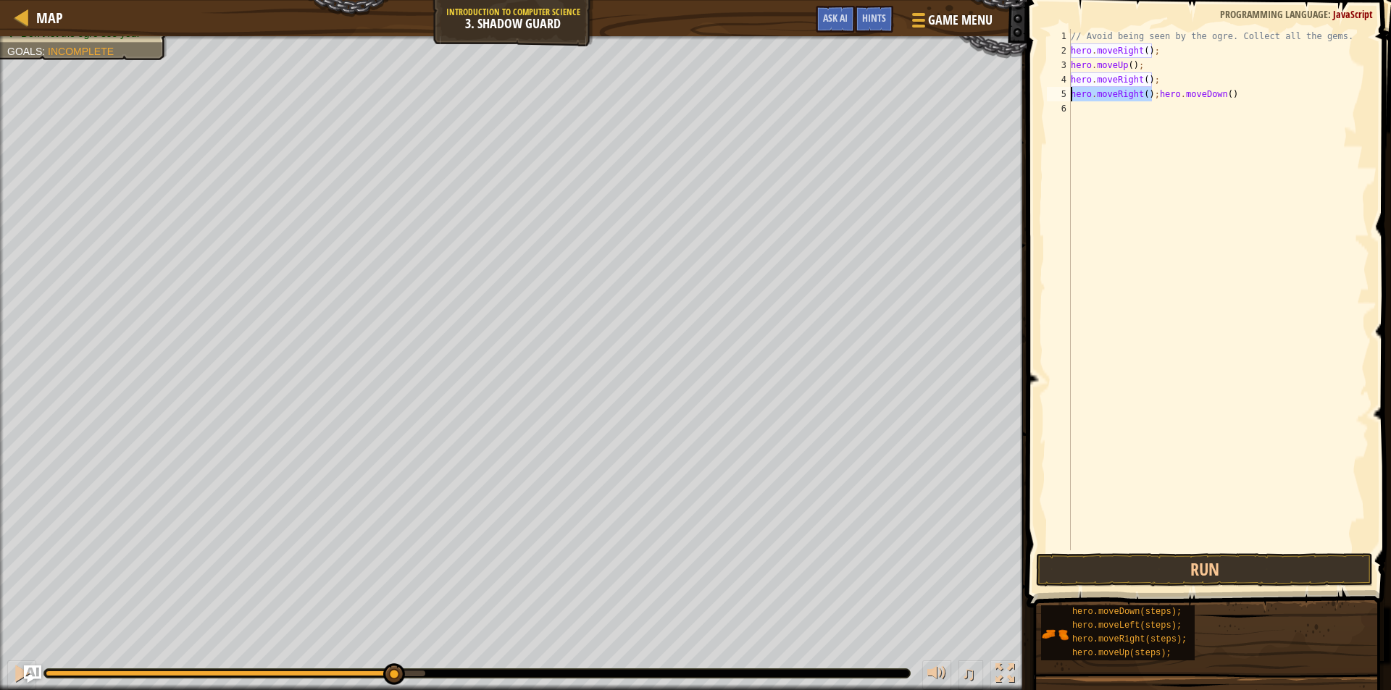
drag, startPoint x: 1151, startPoint y: 96, endPoint x: 1072, endPoint y: 98, distance: 79.0
click at [1072, 98] on div "// Avoid being seen by the ogre. Collect all the gems. hero . moveRight ( ) ; h…" at bounding box center [1218, 304] width 301 height 550
type textarea "hero.moveDown()"
click at [1219, 557] on button "Run" at bounding box center [1204, 569] width 337 height 33
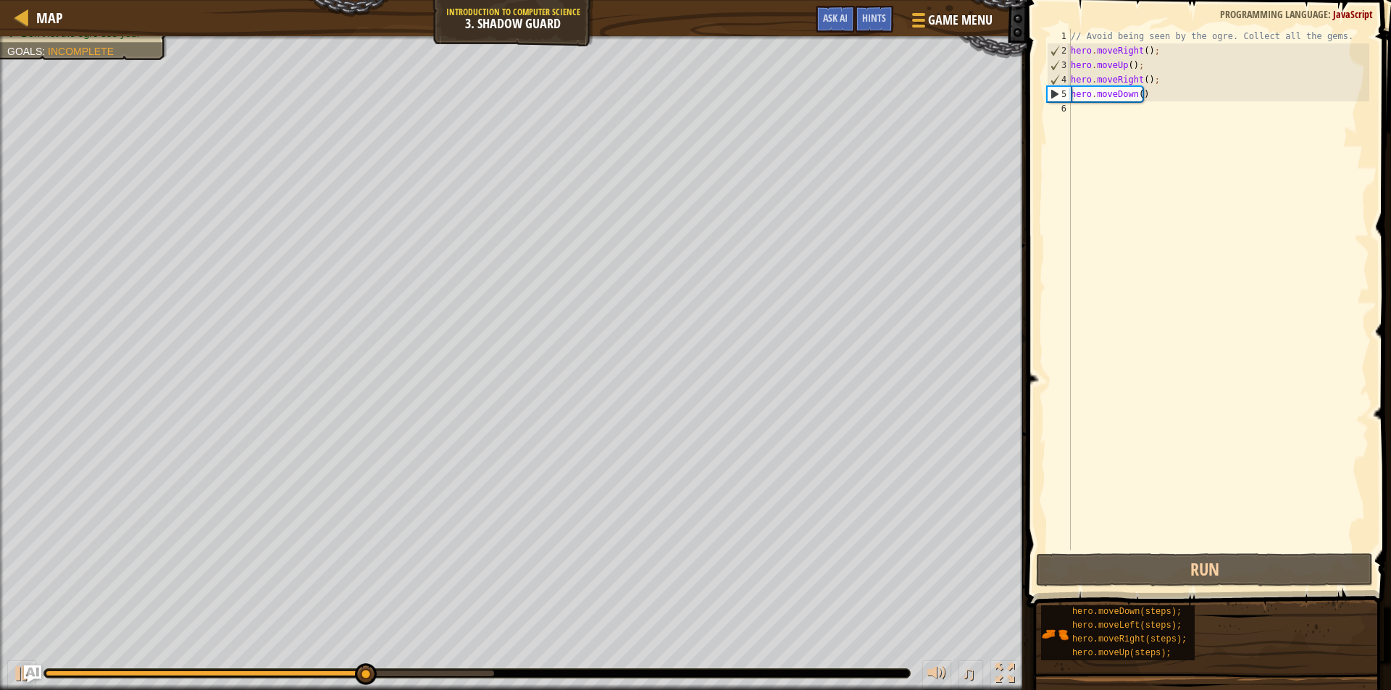
click at [1078, 106] on div "// Avoid being seen by the ogre. Collect all the gems. hero . moveRight ( ) ; h…" at bounding box center [1218, 304] width 301 height 550
paste textarea "hero.moveRight();"
type textarea "hero.moveRight();"
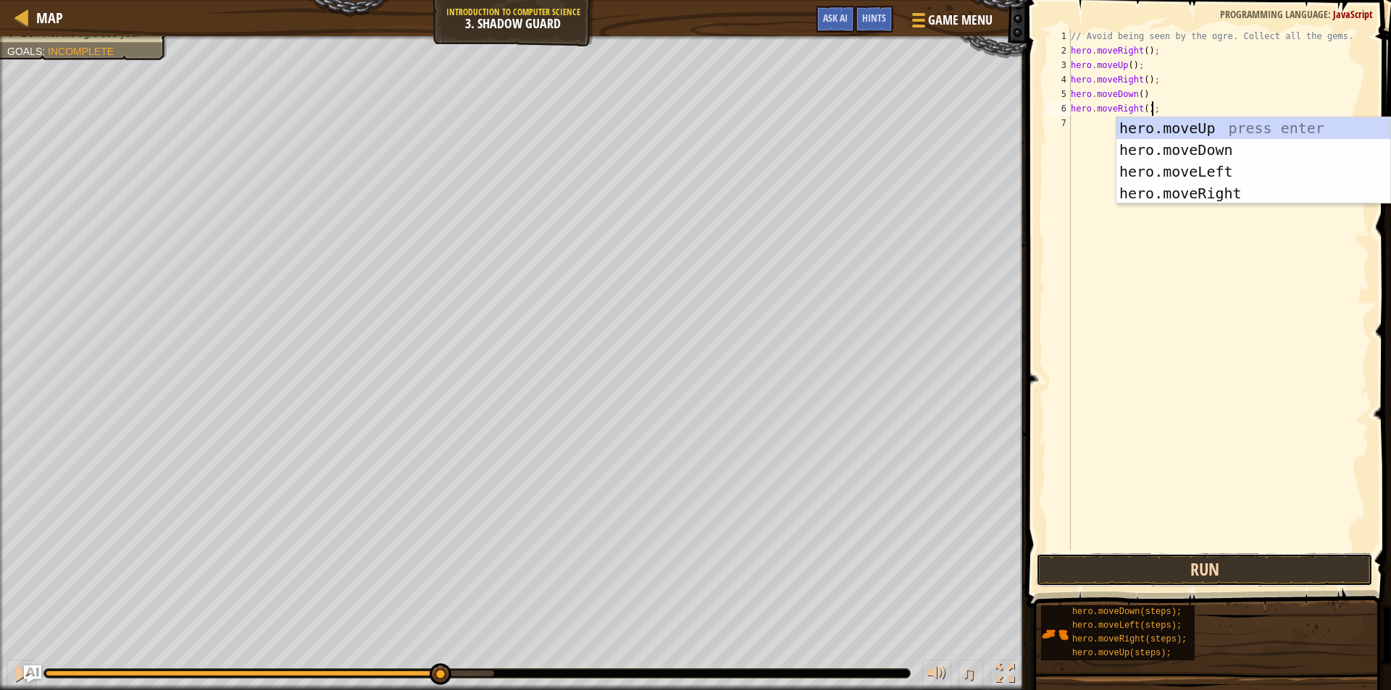
click at [1187, 572] on button "Run" at bounding box center [1204, 569] width 337 height 33
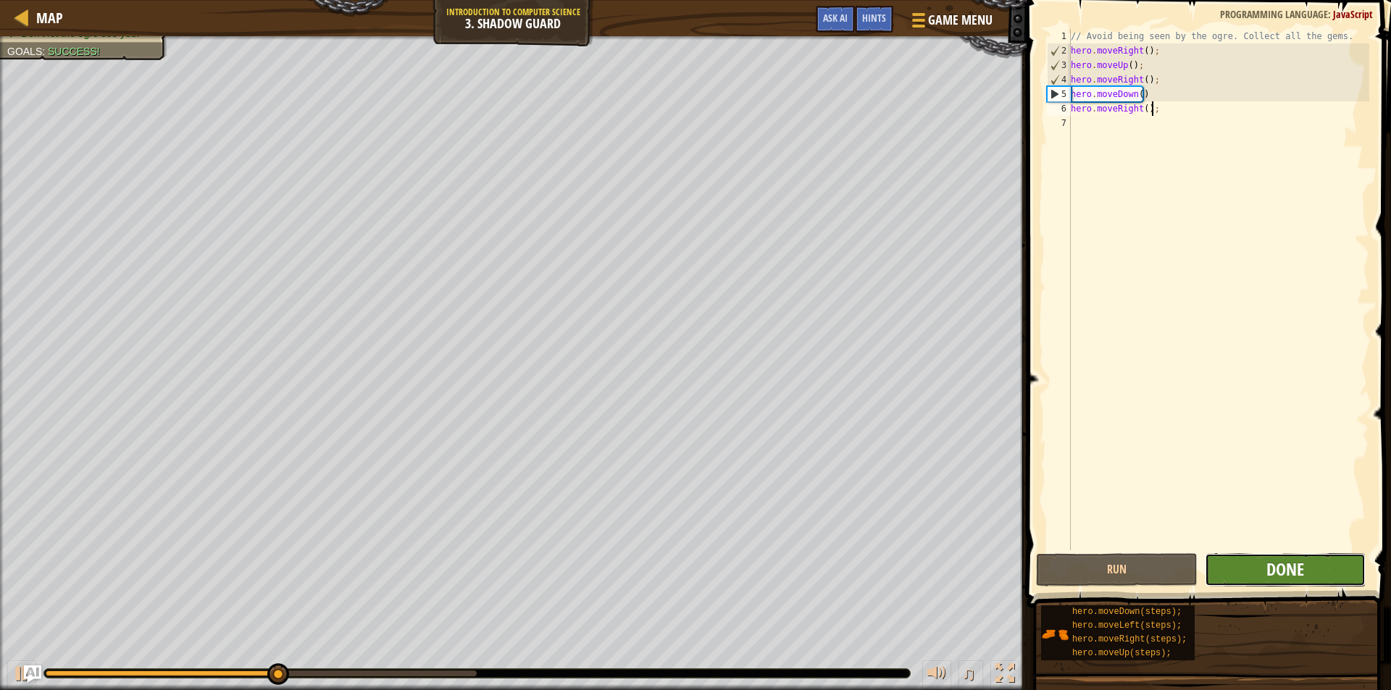
click at [1293, 565] on span "Done" at bounding box center [1285, 569] width 38 height 23
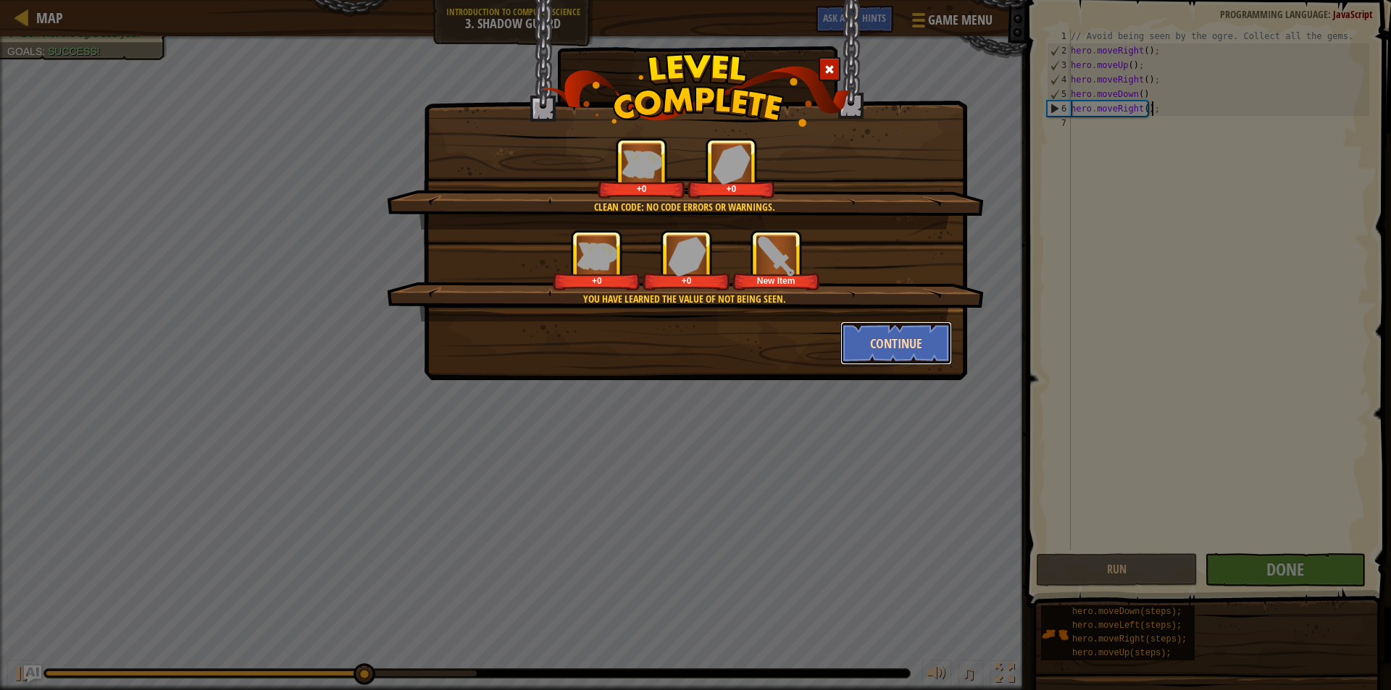
click at [899, 357] on button "Continue" at bounding box center [896, 343] width 112 height 43
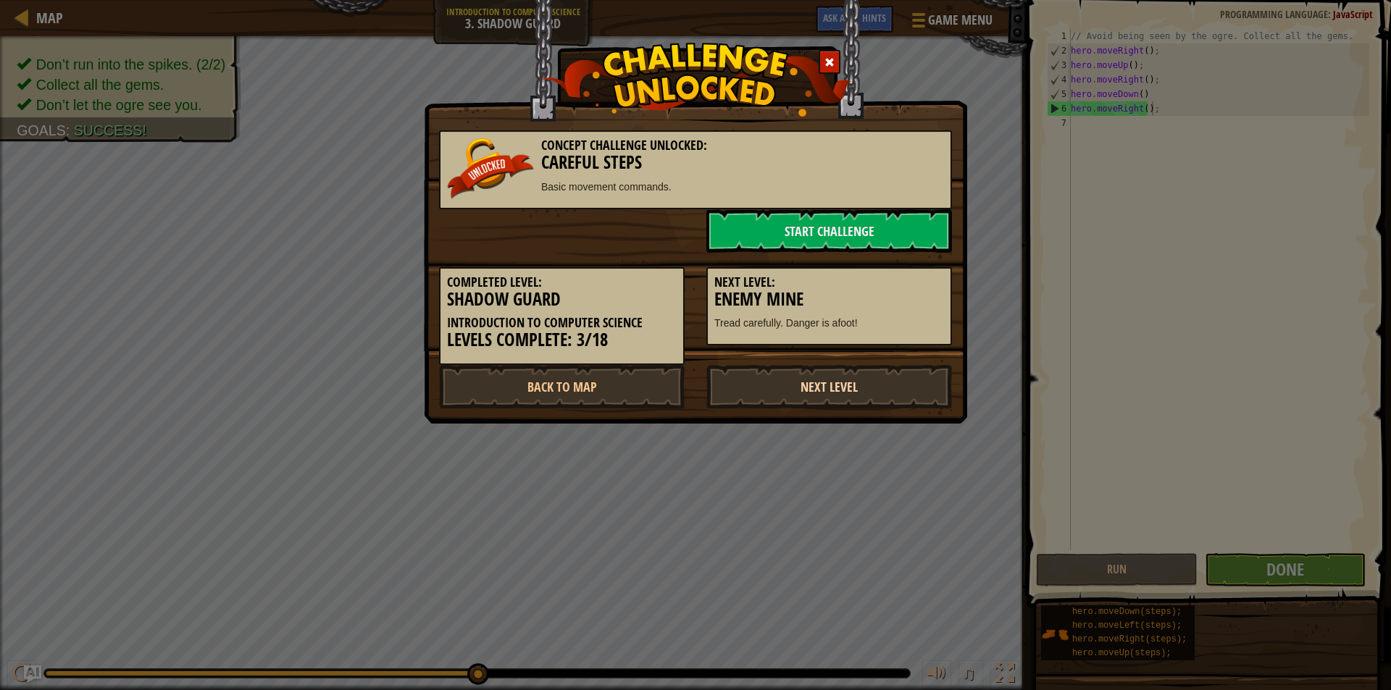
click at [830, 395] on link "Next Level" at bounding box center [829, 386] width 246 height 43
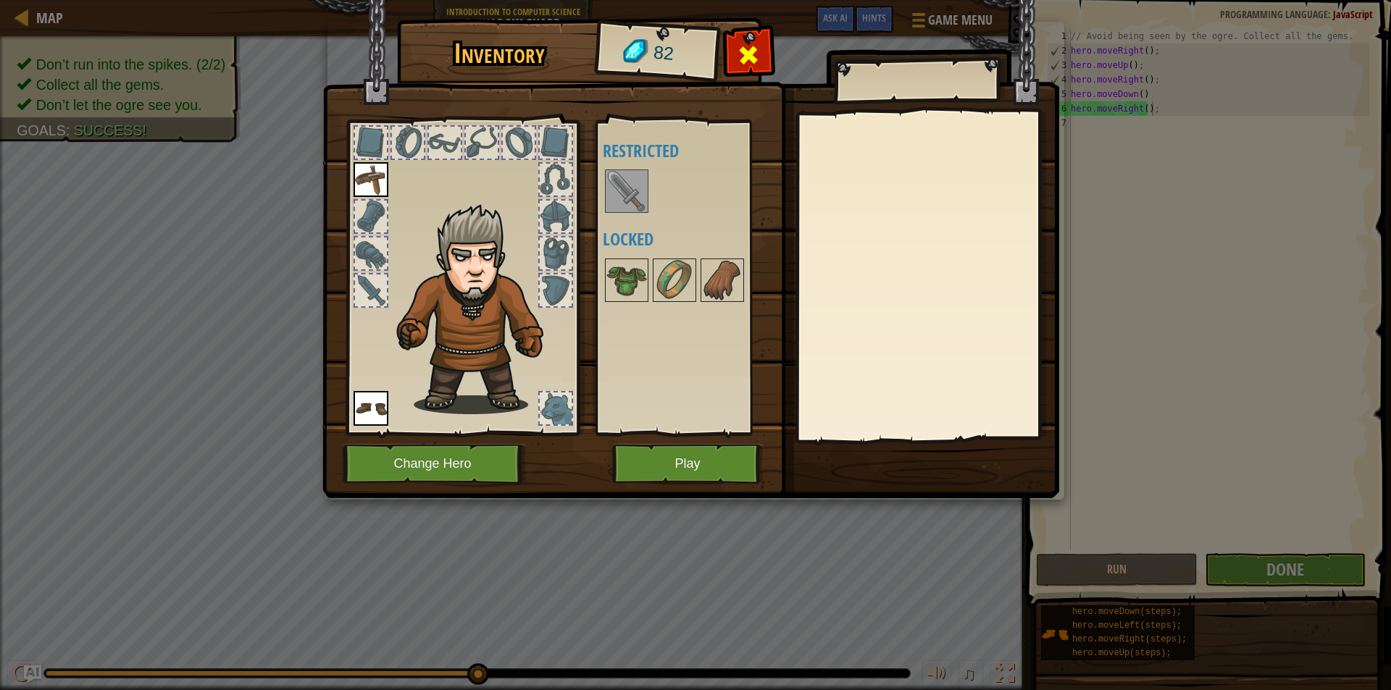
click at [741, 56] on span at bounding box center [748, 54] width 23 height 23
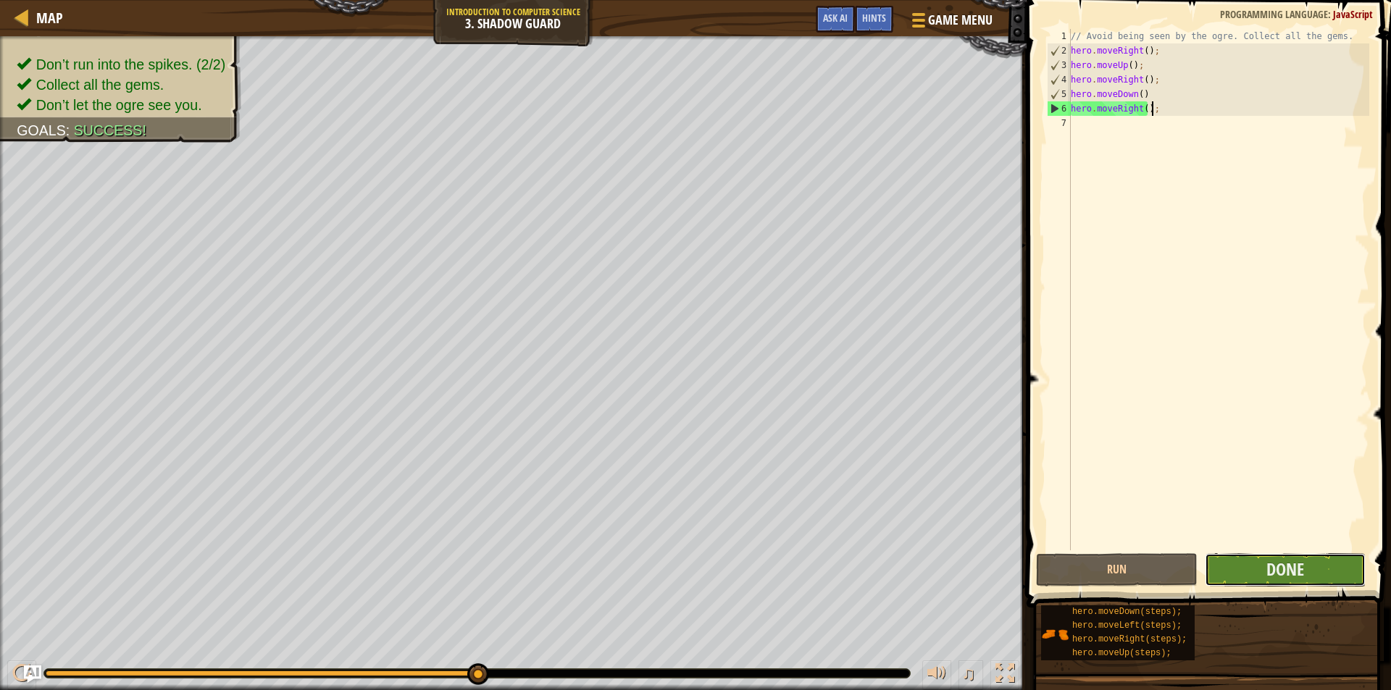
click at [1304, 565] on button "Done" at bounding box center [1285, 569] width 162 height 33
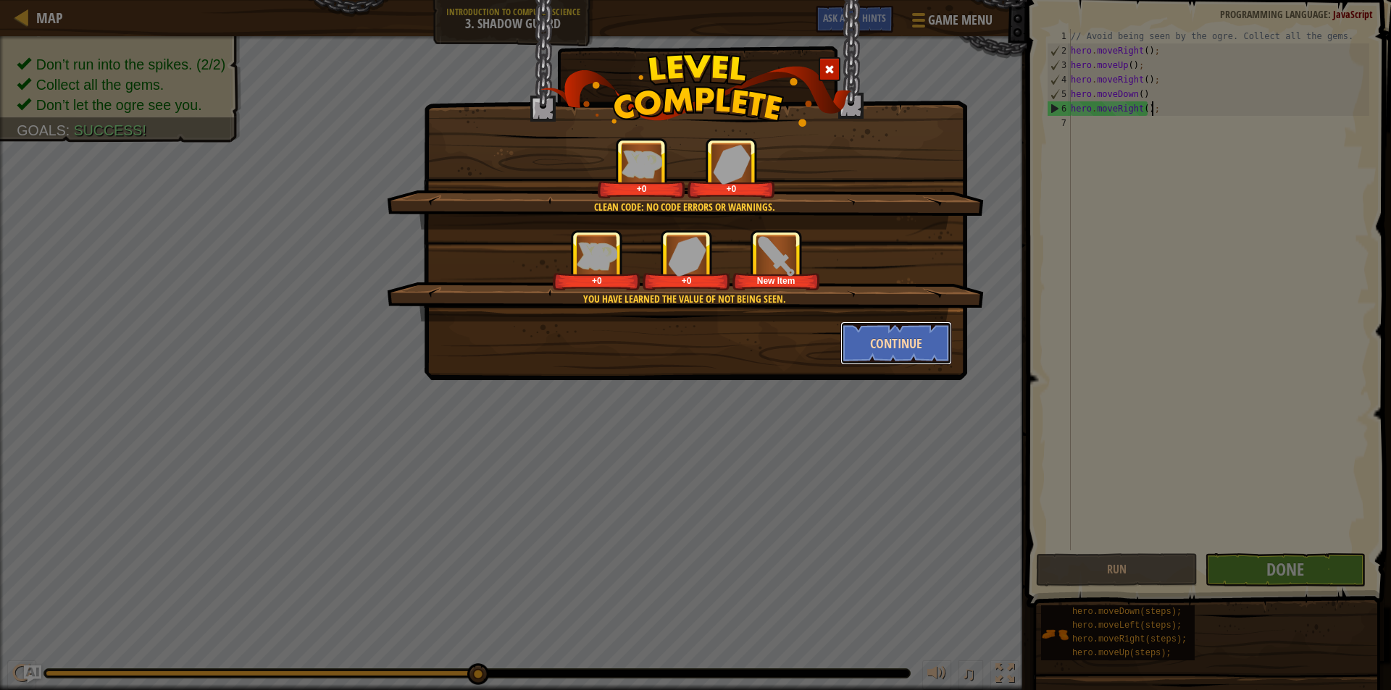
click at [902, 356] on button "Continue" at bounding box center [896, 343] width 112 height 43
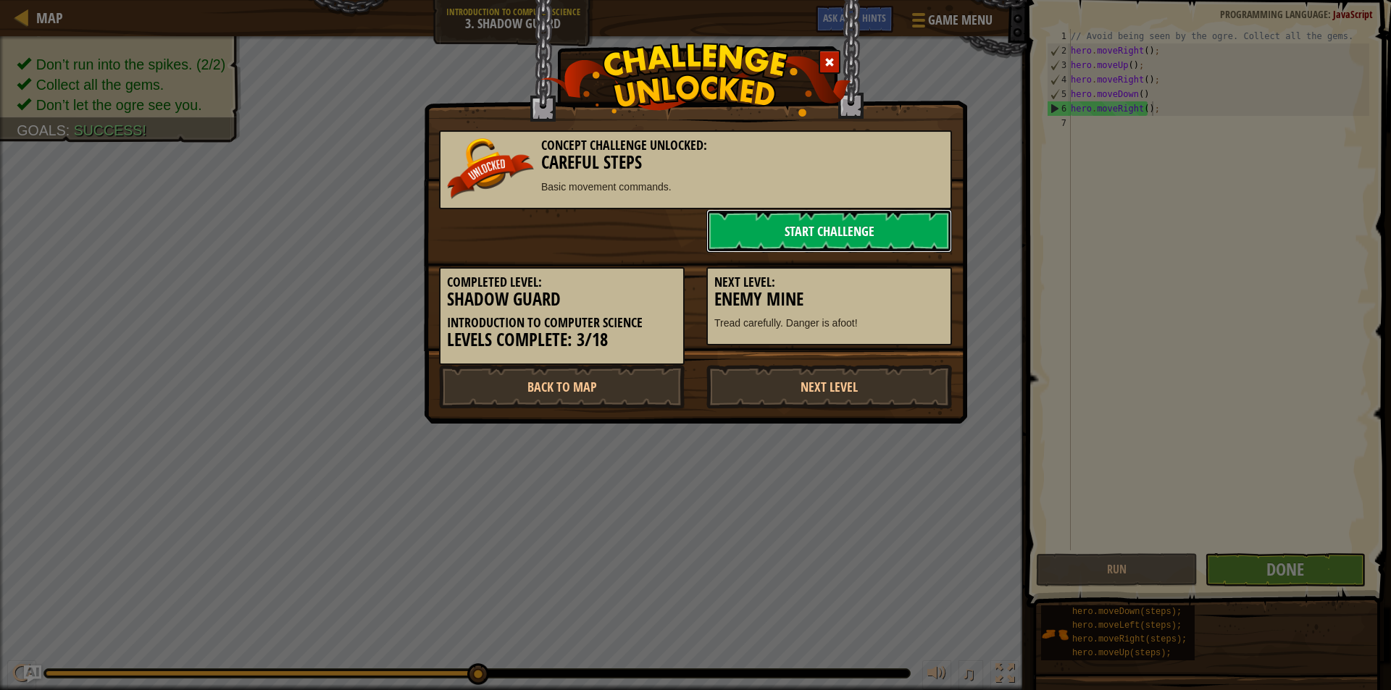
click at [847, 221] on link "Start Challenge" at bounding box center [829, 230] width 246 height 43
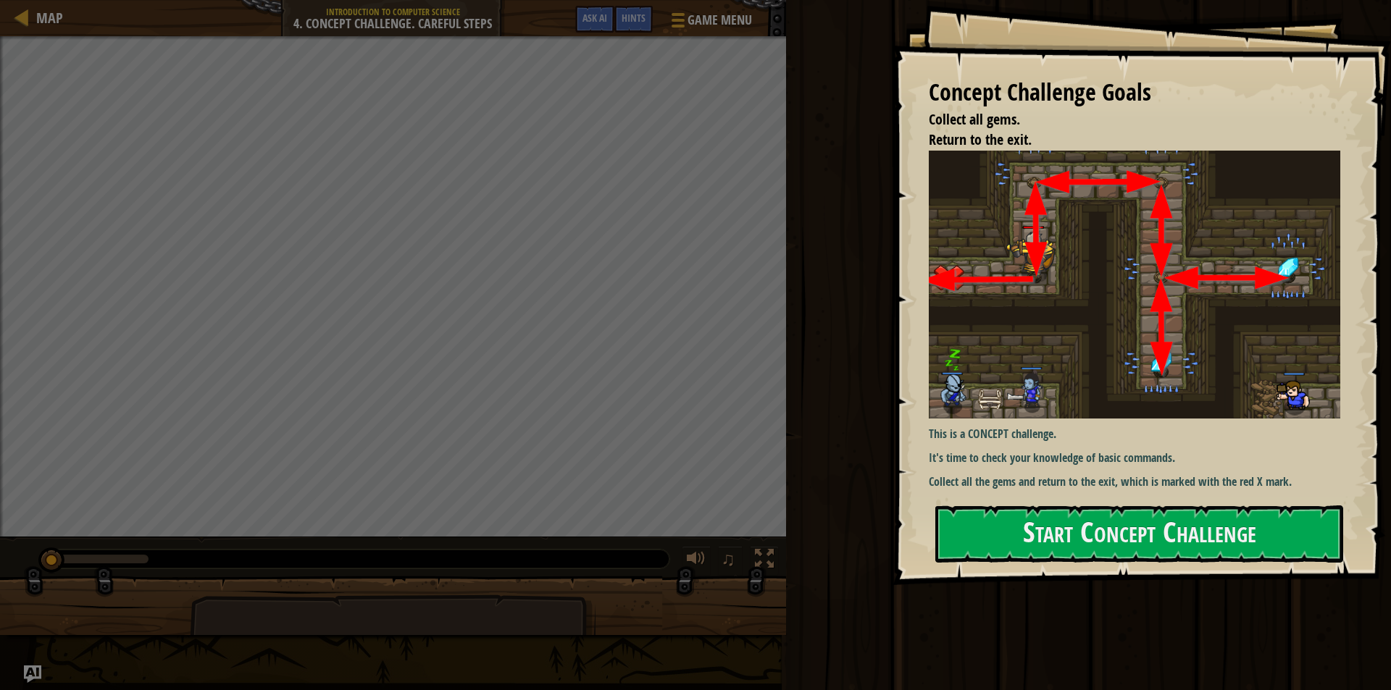
click at [1091, 489] on div "This is a CONCEPT challenge. It's time to check your knowledge of basic command…" at bounding box center [1139, 321] width 422 height 340
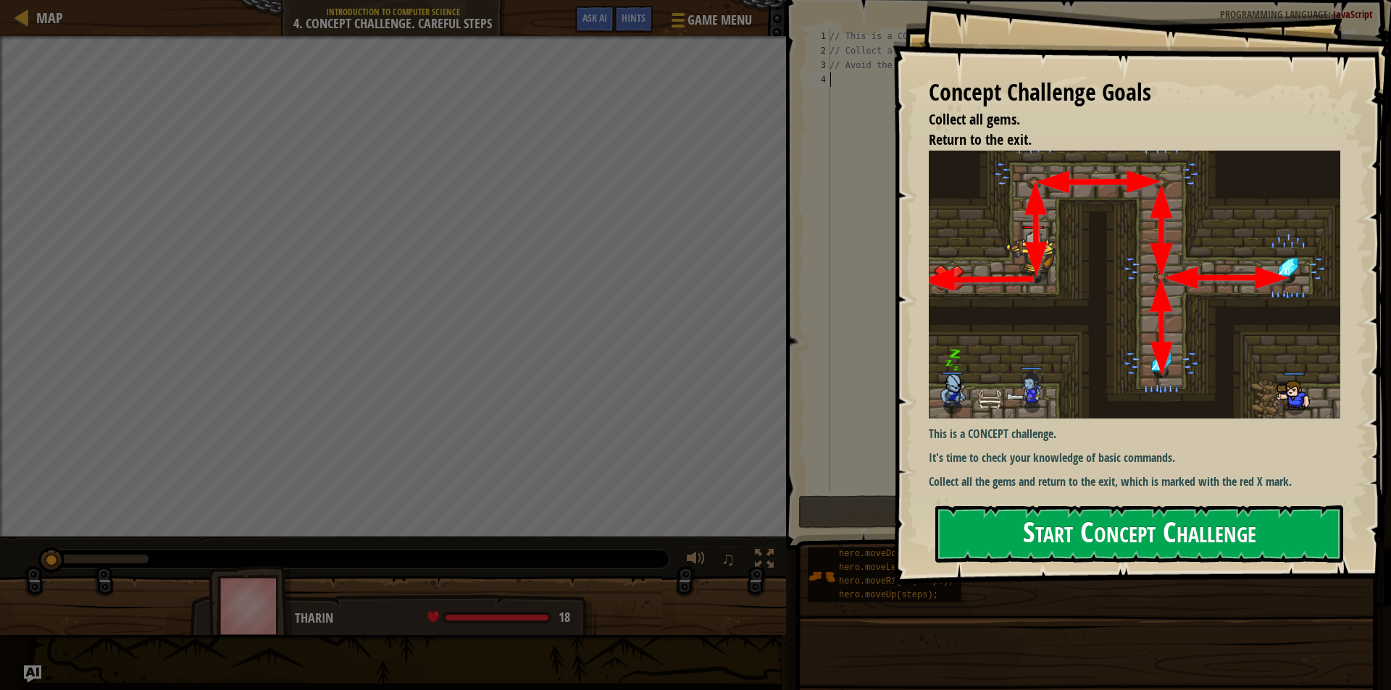
click at [1091, 524] on button "Start Concept Challenge" at bounding box center [1139, 534] width 408 height 57
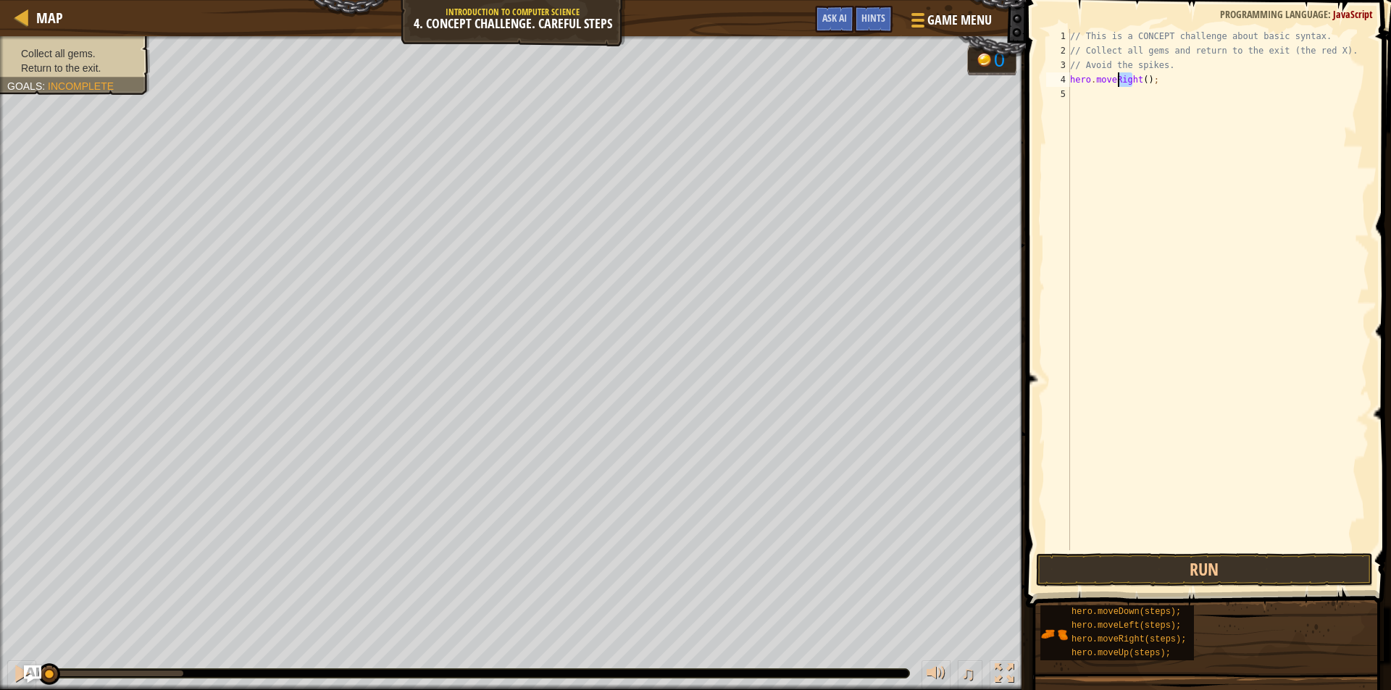
drag, startPoint x: 1132, startPoint y: 77, endPoint x: 1115, endPoint y: 79, distance: 17.4
click at [1115, 79] on div "// This is a CONCEPT challenge about basic syntax. // Collect all gems and retu…" at bounding box center [1218, 304] width 302 height 550
click at [1115, 79] on div "// This is a CONCEPT challenge about basic syntax. // Collect all gems and retu…" at bounding box center [1218, 289] width 302 height 521
drag, startPoint x: 1115, startPoint y: 79, endPoint x: 1134, endPoint y: 80, distance: 19.6
click at [1134, 80] on div "// This is a CONCEPT challenge about basic syntax. // Collect all gems and retu…" at bounding box center [1218, 304] width 302 height 550
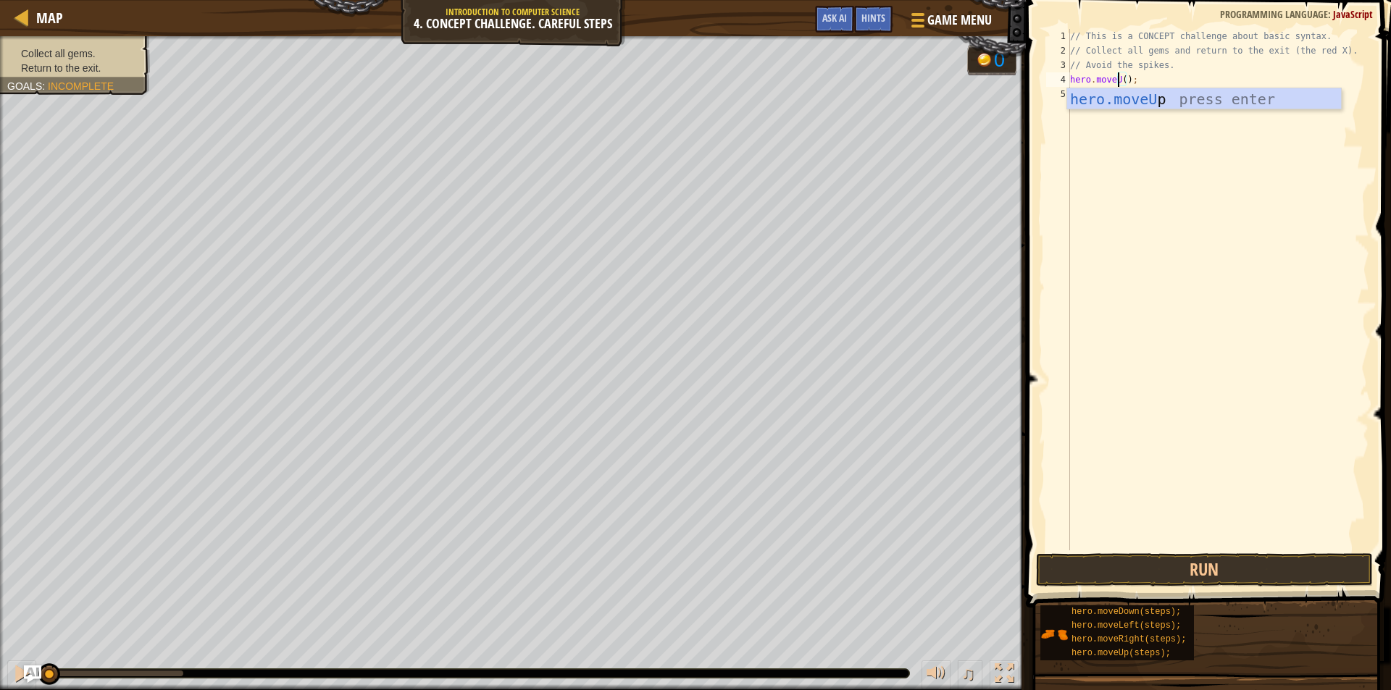
type textarea "hero.moveUp();"
click at [1164, 158] on div "// This is a CONCEPT challenge about basic syntax. // Collect all gems and retu…" at bounding box center [1218, 304] width 302 height 550
paste textarea "hero.moveRight();"
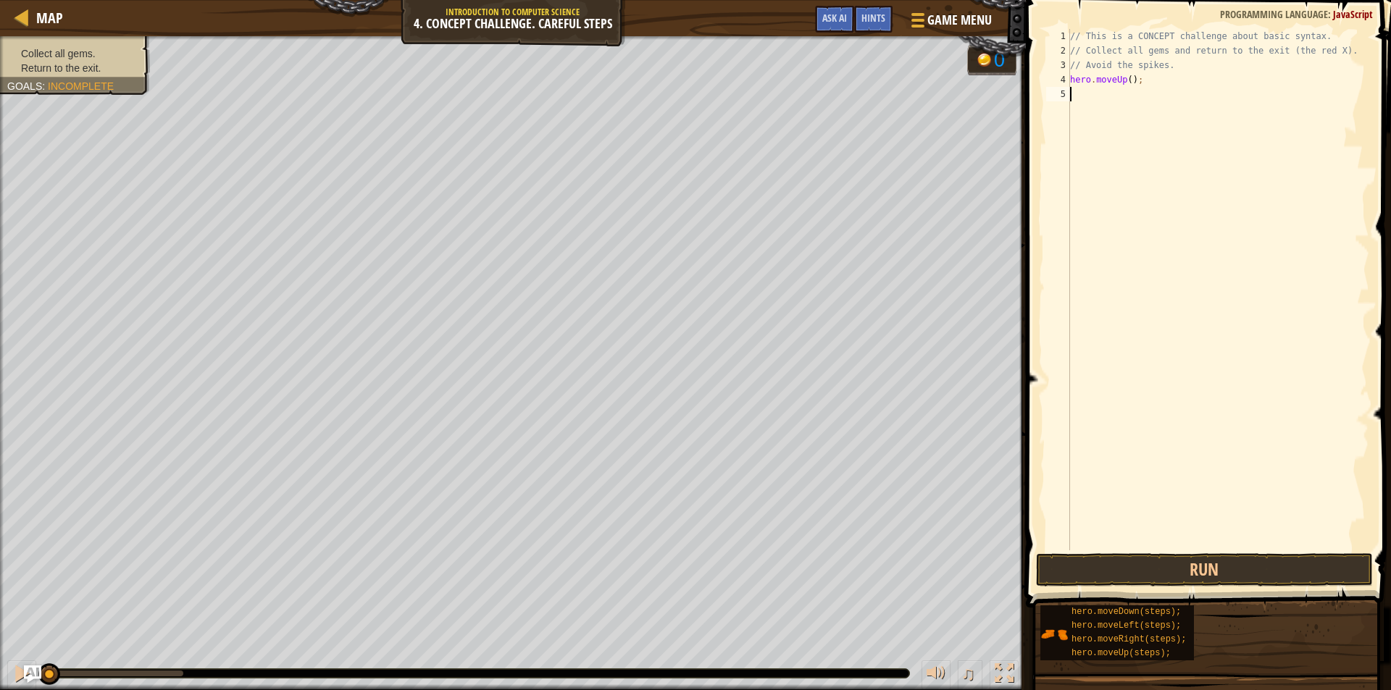
type textarea "hero.moveRight();"
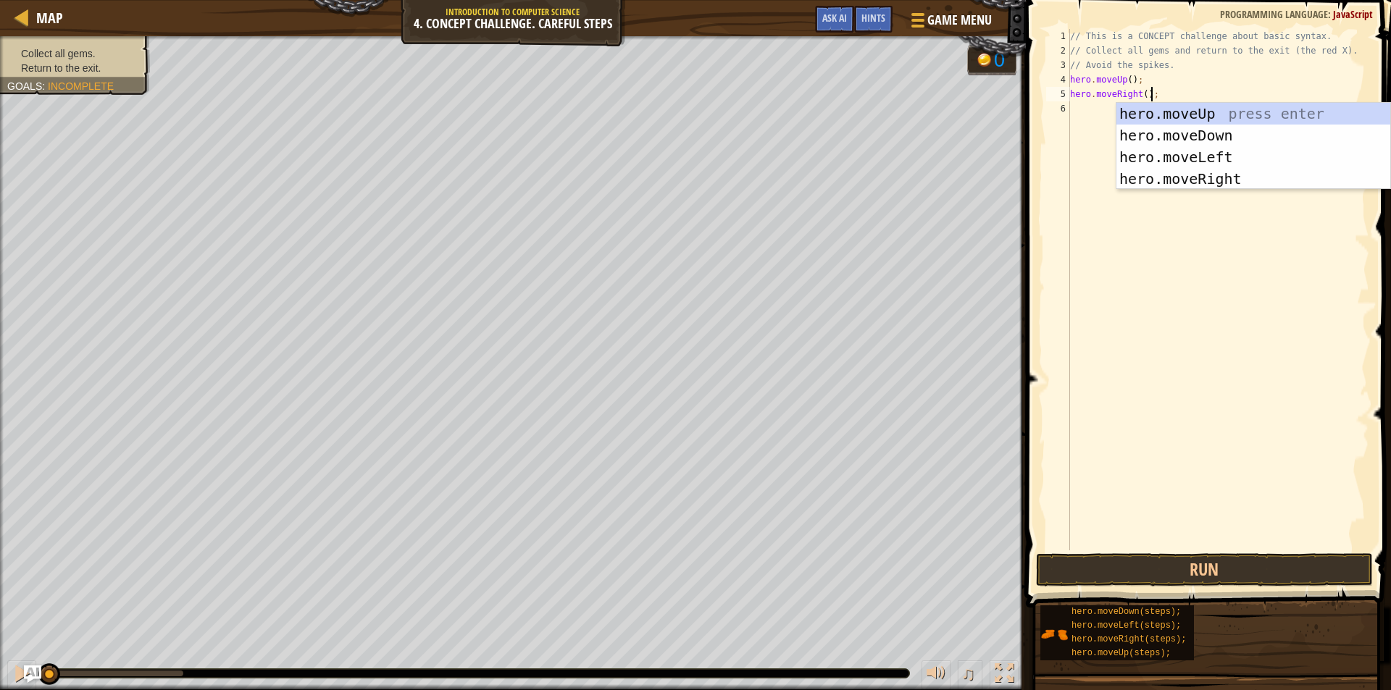
click at [1087, 112] on div "// This is a CONCEPT challenge about basic syntax. // Collect all gems and retu…" at bounding box center [1218, 304] width 302 height 550
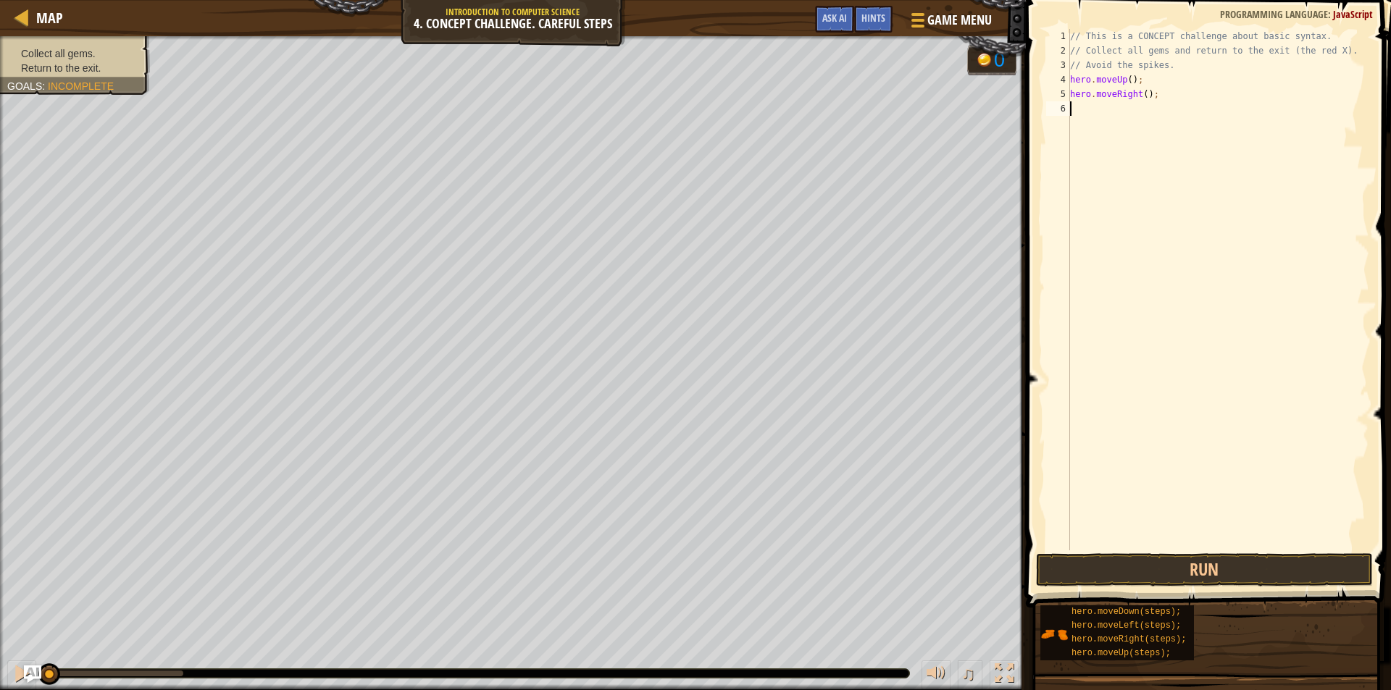
paste textarea "hero.moveRight();"
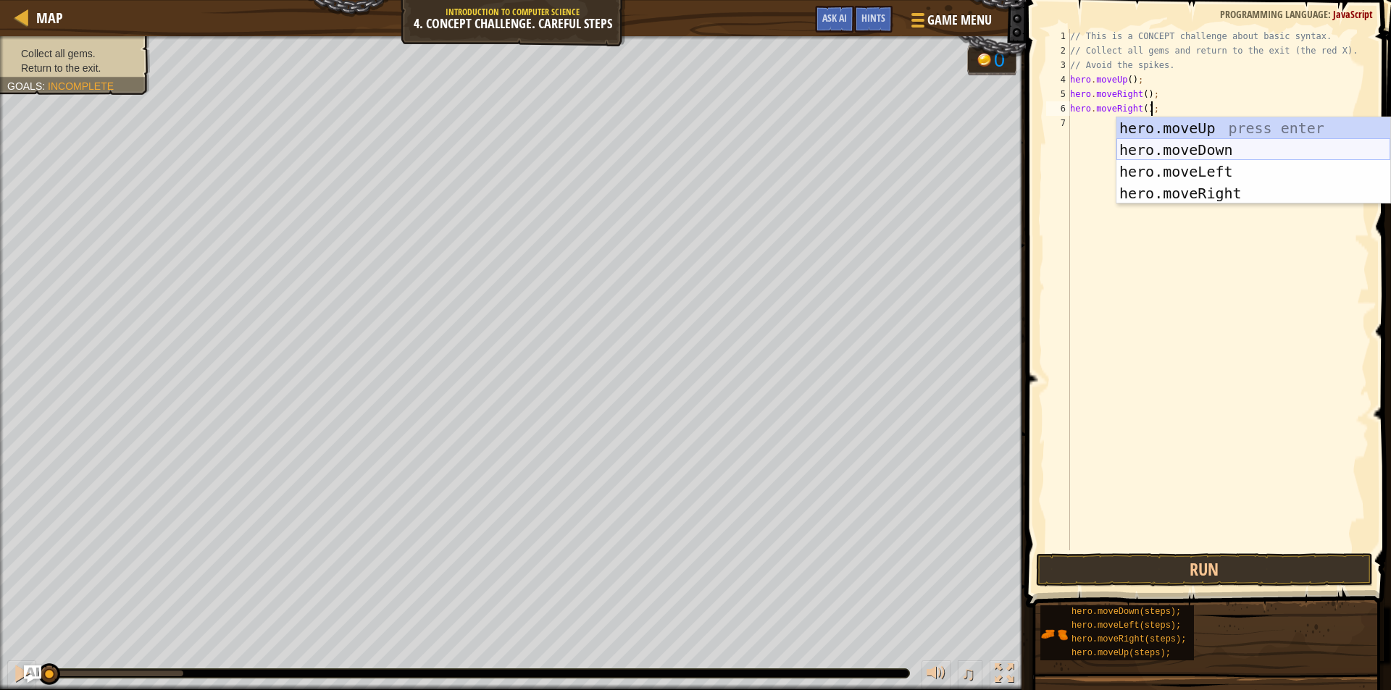
click at [1162, 147] on div "hero.moveUp press enter hero.moveDown press enter hero.moveLeft press enter her…" at bounding box center [1253, 182] width 274 height 130
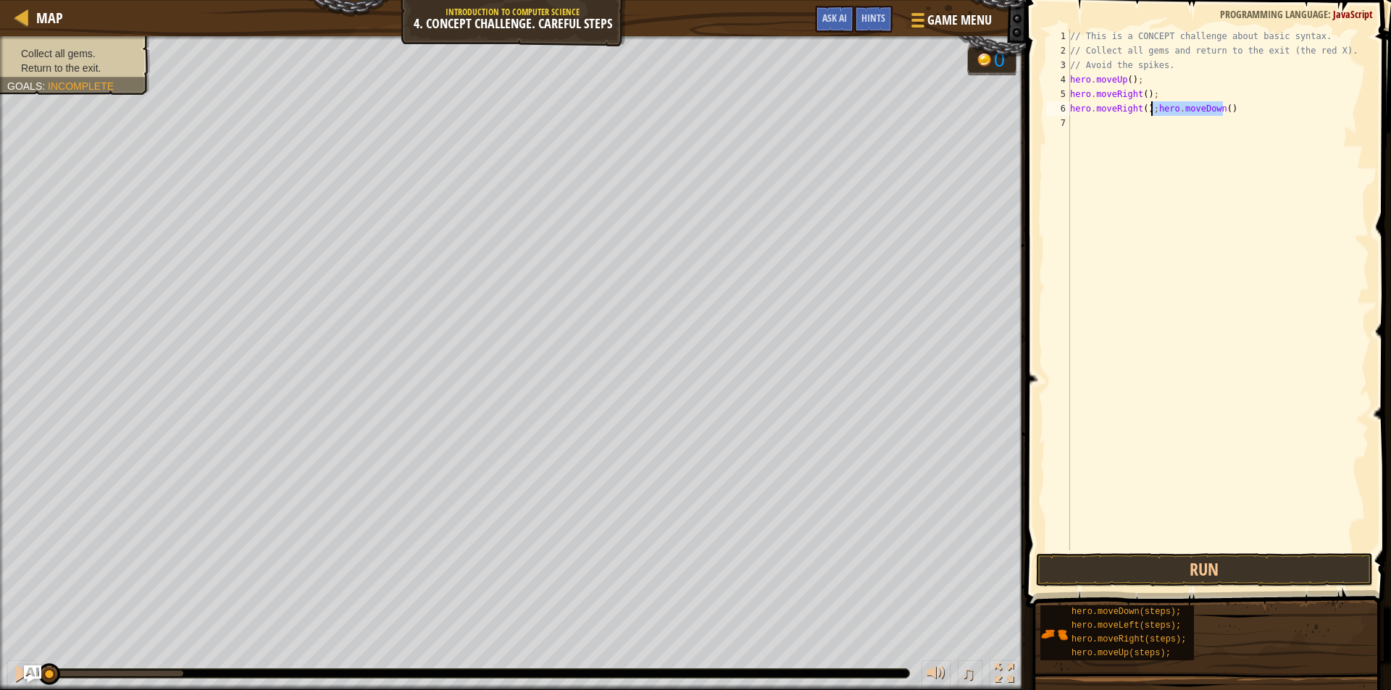
drag, startPoint x: 1228, startPoint y: 111, endPoint x: 1149, endPoint y: 114, distance: 79.0
click at [1149, 114] on div "// This is a CONCEPT challenge about basic syntax. // Collect all gems and retu…" at bounding box center [1218, 304] width 302 height 550
drag, startPoint x: 1153, startPoint y: 105, endPoint x: 1070, endPoint y: 108, distance: 83.3
click at [1070, 108] on div "// This is a CONCEPT challenge about basic syntax. // Collect all gems and retu…" at bounding box center [1218, 304] width 302 height 550
paste textarea "Down()"
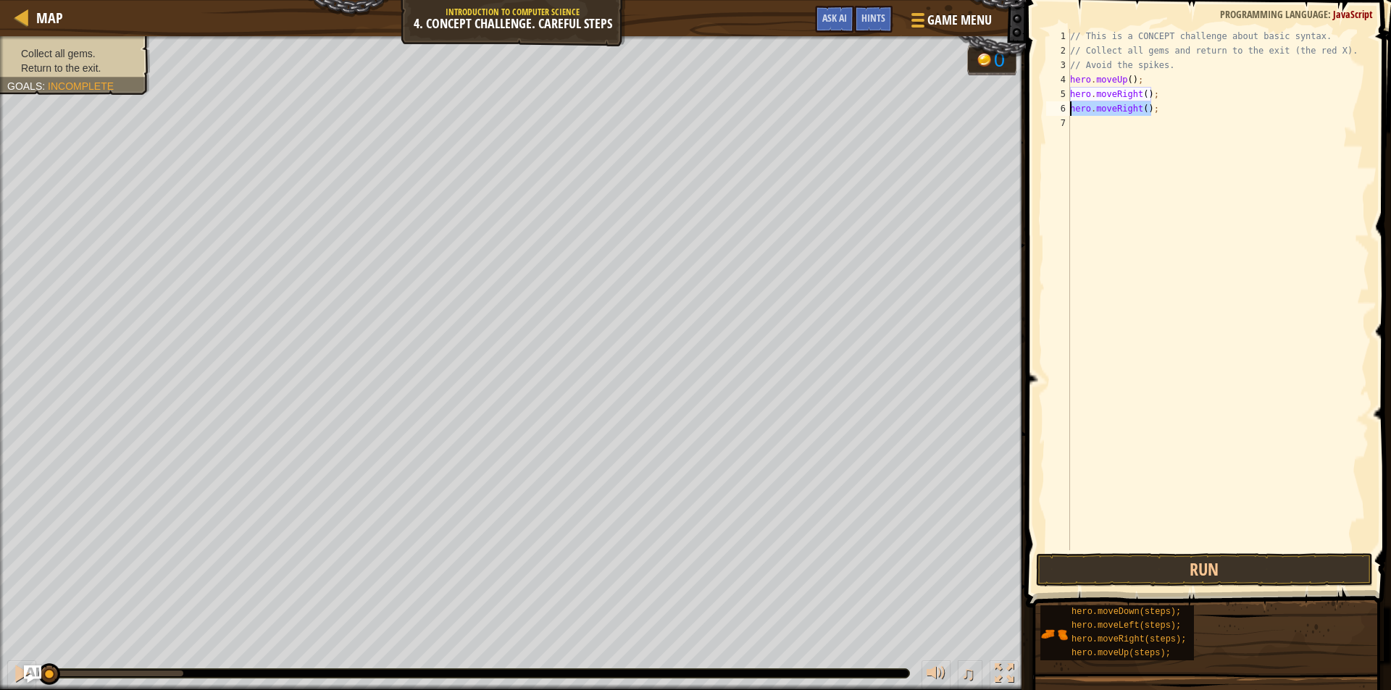
type textarea "hero.moveDown()"
paste textarea "hero.moveDown()"
type textarea "hero.moveDown()"
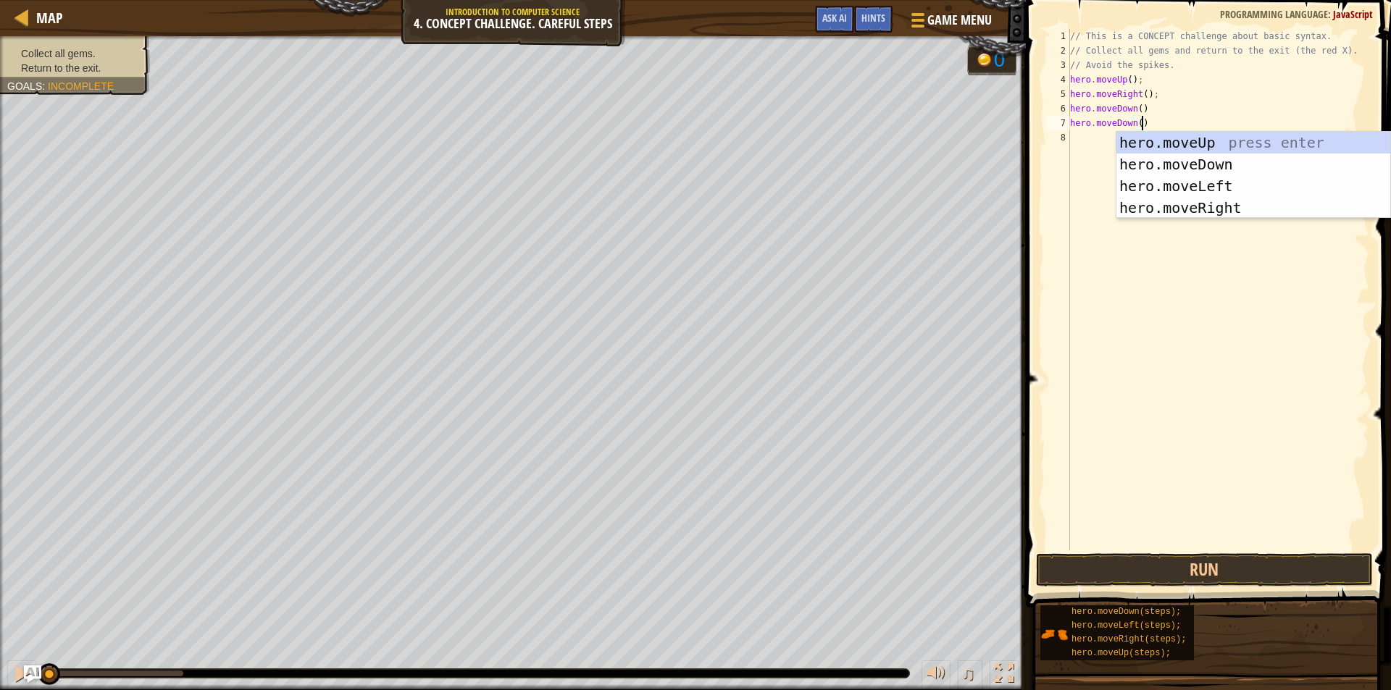
click at [1267, 308] on div "// This is a CONCEPT challenge about basic syntax. // Collect all gems and retu…" at bounding box center [1218, 304] width 302 height 550
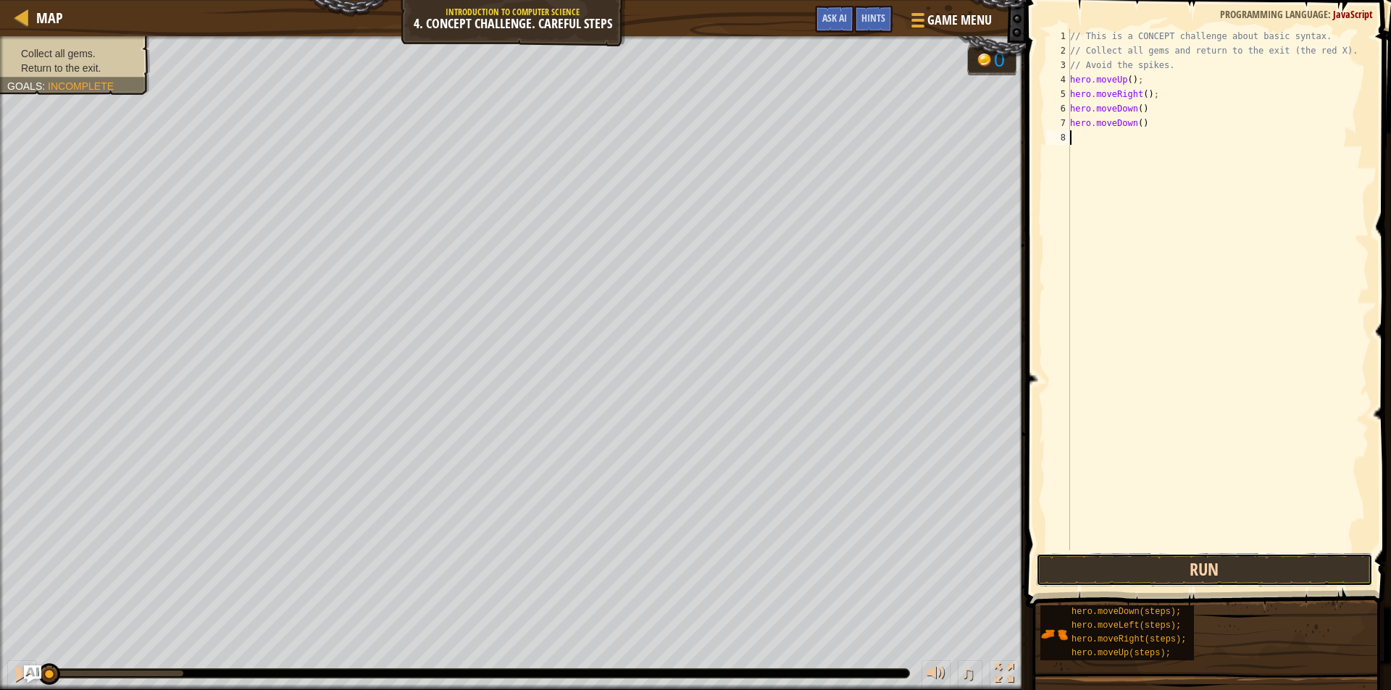
click at [1202, 574] on button "Run" at bounding box center [1204, 569] width 337 height 33
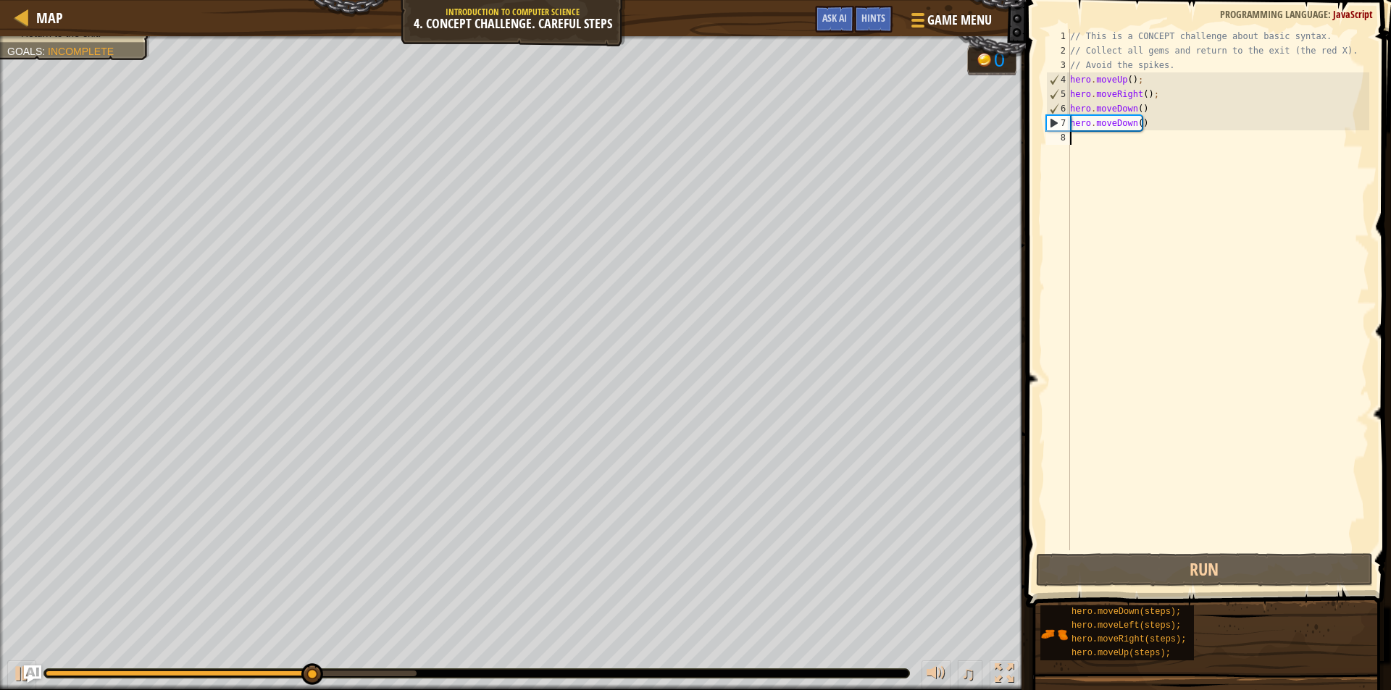
paste textarea "hero.moveDown()"
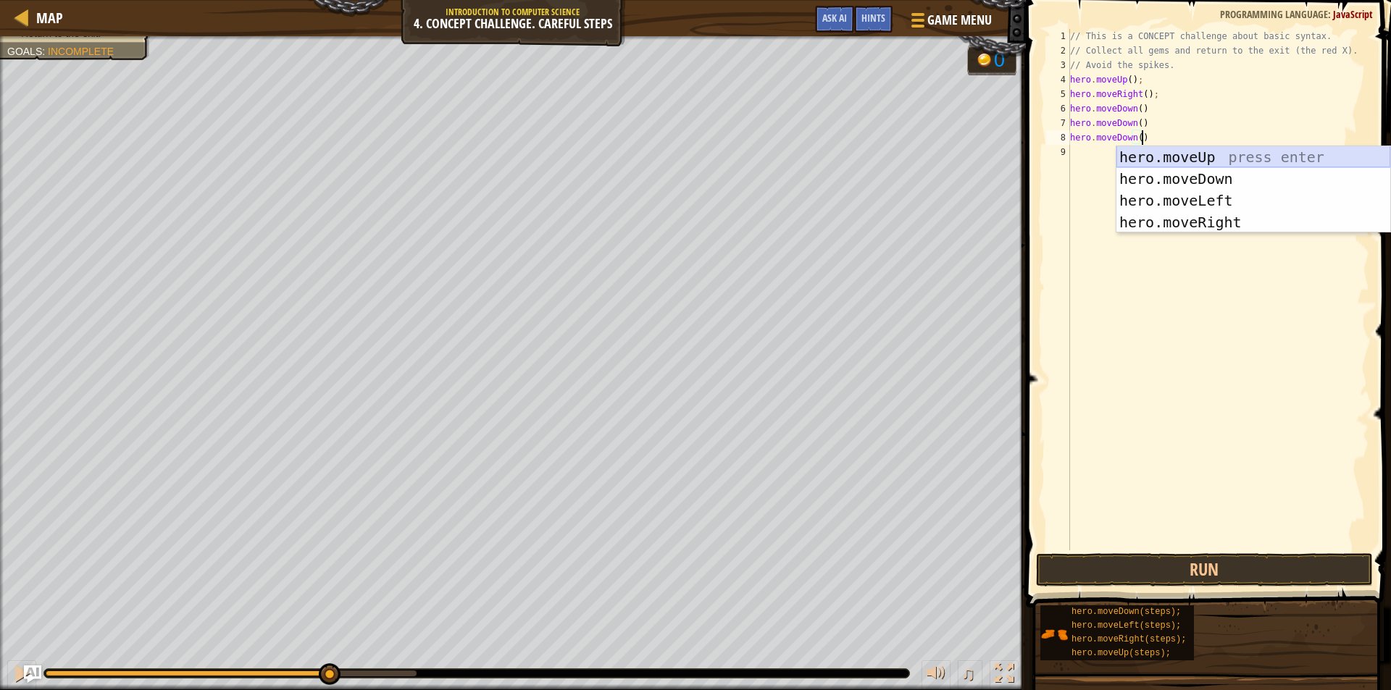
click at [1188, 154] on div "hero.moveUp press enter hero.moveDown press enter hero.moveLeft press enter her…" at bounding box center [1253, 211] width 274 height 130
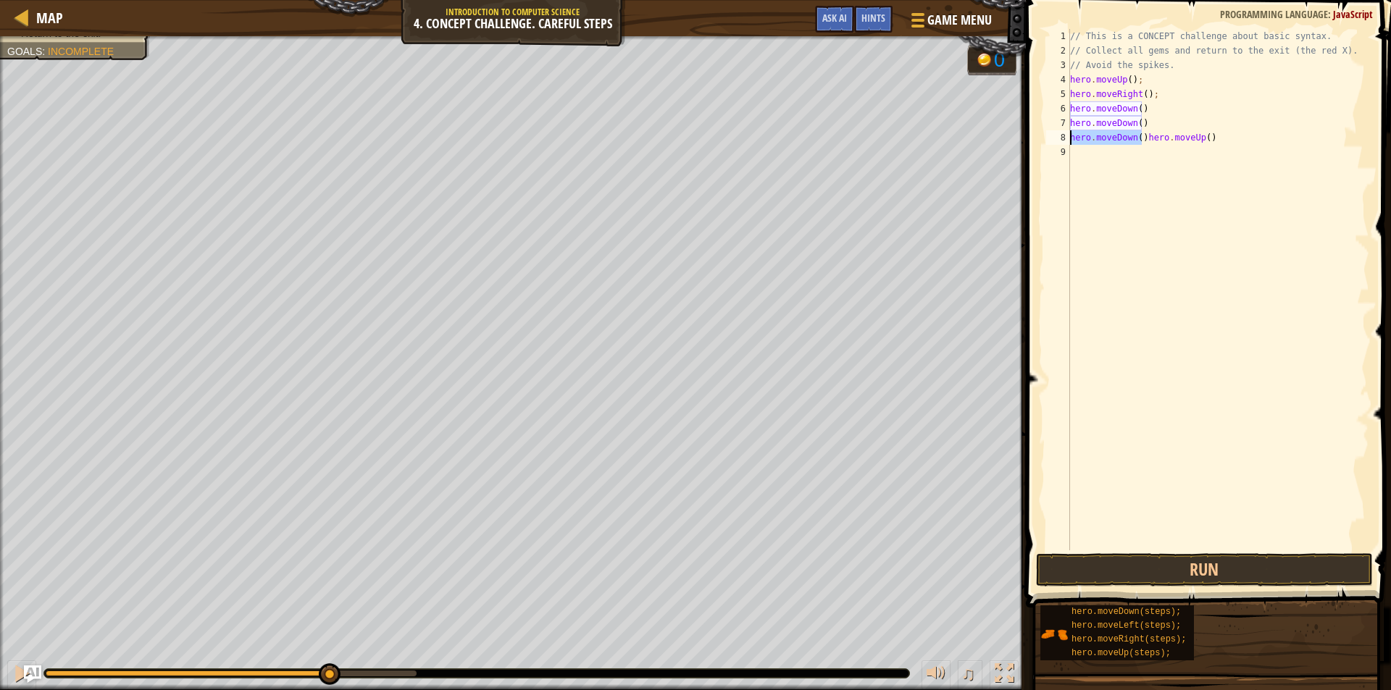
drag, startPoint x: 1140, startPoint y: 137, endPoint x: 1071, endPoint y: 135, distance: 68.8
click at [1071, 135] on div "// This is a CONCEPT challenge about basic syntax. // Collect all gems and retu…" at bounding box center [1218, 304] width 302 height 550
type textarea "hero.moveUp()"
click at [1079, 153] on div "// This is a CONCEPT challenge about basic syntax. // Collect all gems and retu…" at bounding box center [1218, 304] width 302 height 550
paste textarea "hero.moveDown()"
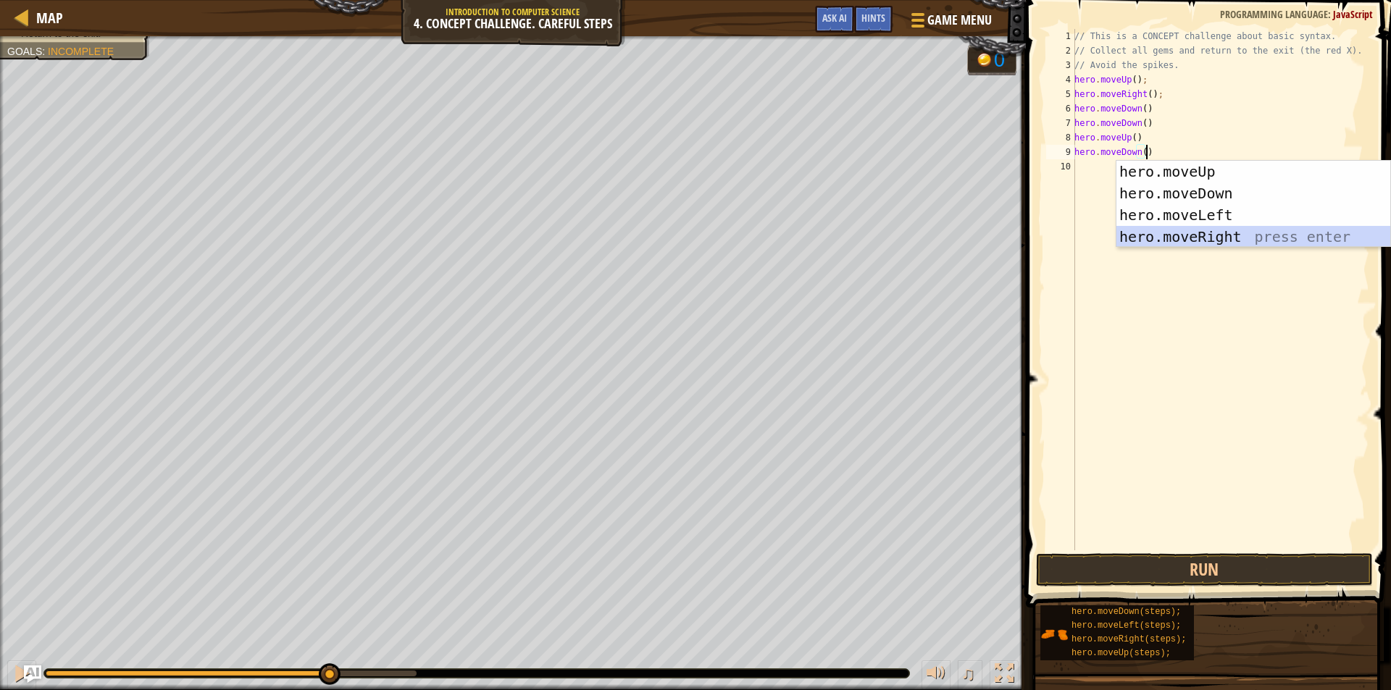
click at [1187, 230] on div "hero.moveUp press enter hero.moveDown press enter hero.moveLeft press enter her…" at bounding box center [1253, 226] width 274 height 130
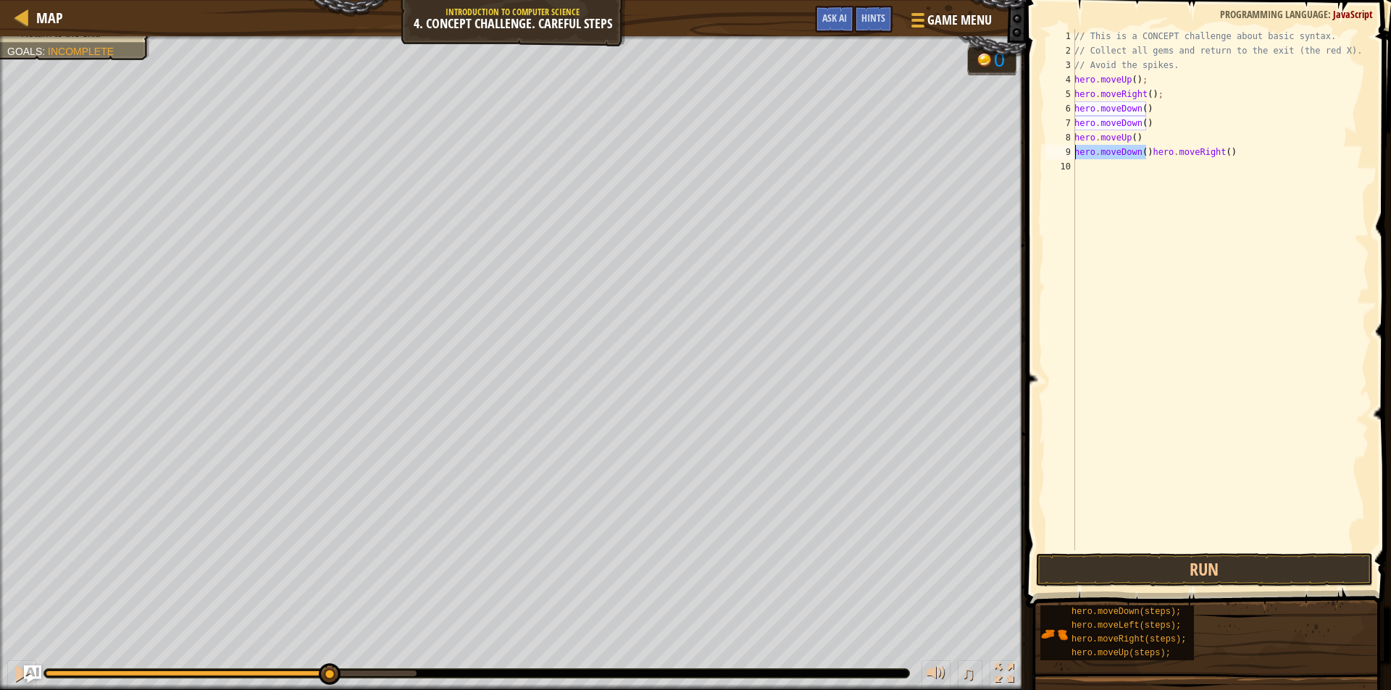
drag, startPoint x: 1146, startPoint y: 157, endPoint x: 1076, endPoint y: 150, distance: 69.9
click at [1076, 150] on div "// This is a CONCEPT challenge about basic syntax. // Collect all gems and retu…" at bounding box center [1220, 304] width 298 height 550
type textarea "hero.moveRight()"
click at [1162, 564] on button "Run" at bounding box center [1204, 569] width 337 height 33
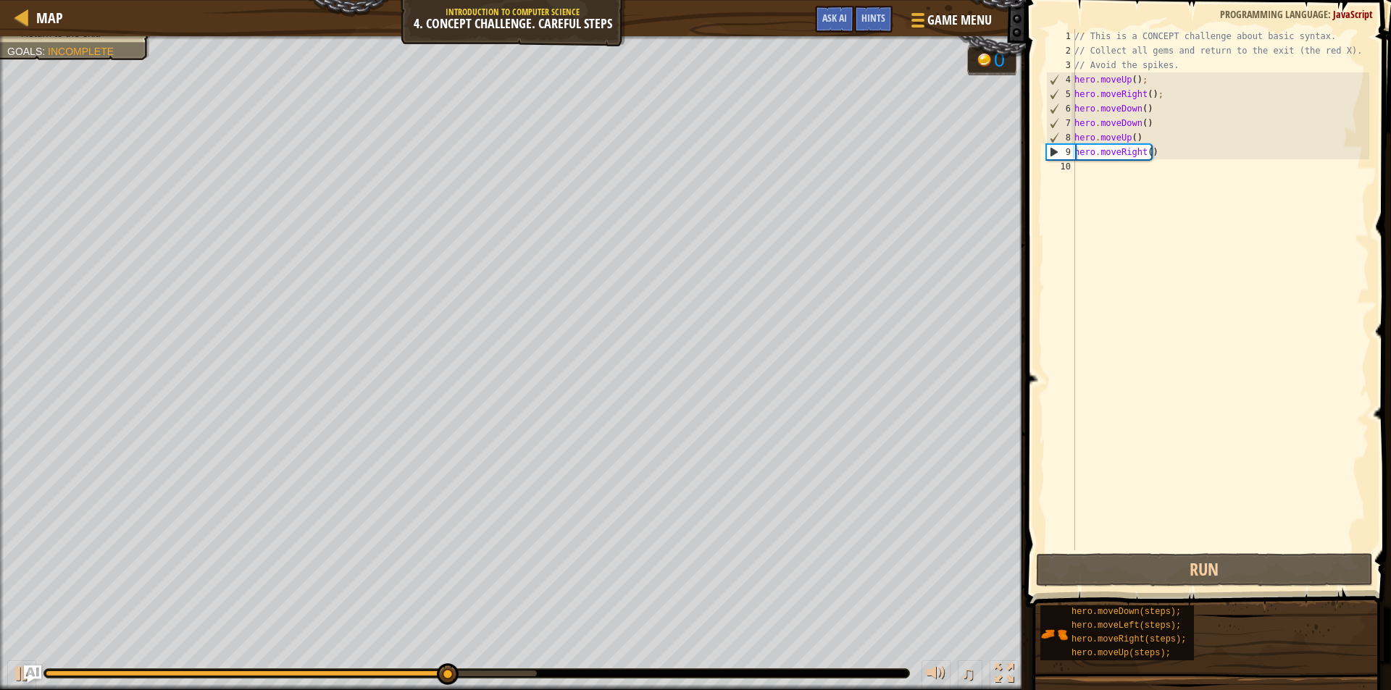
click at [1081, 173] on div "// This is a CONCEPT challenge about basic syntax. // Collect all gems and retu…" at bounding box center [1220, 304] width 298 height 550
paste textarea "hero.moveDown()"
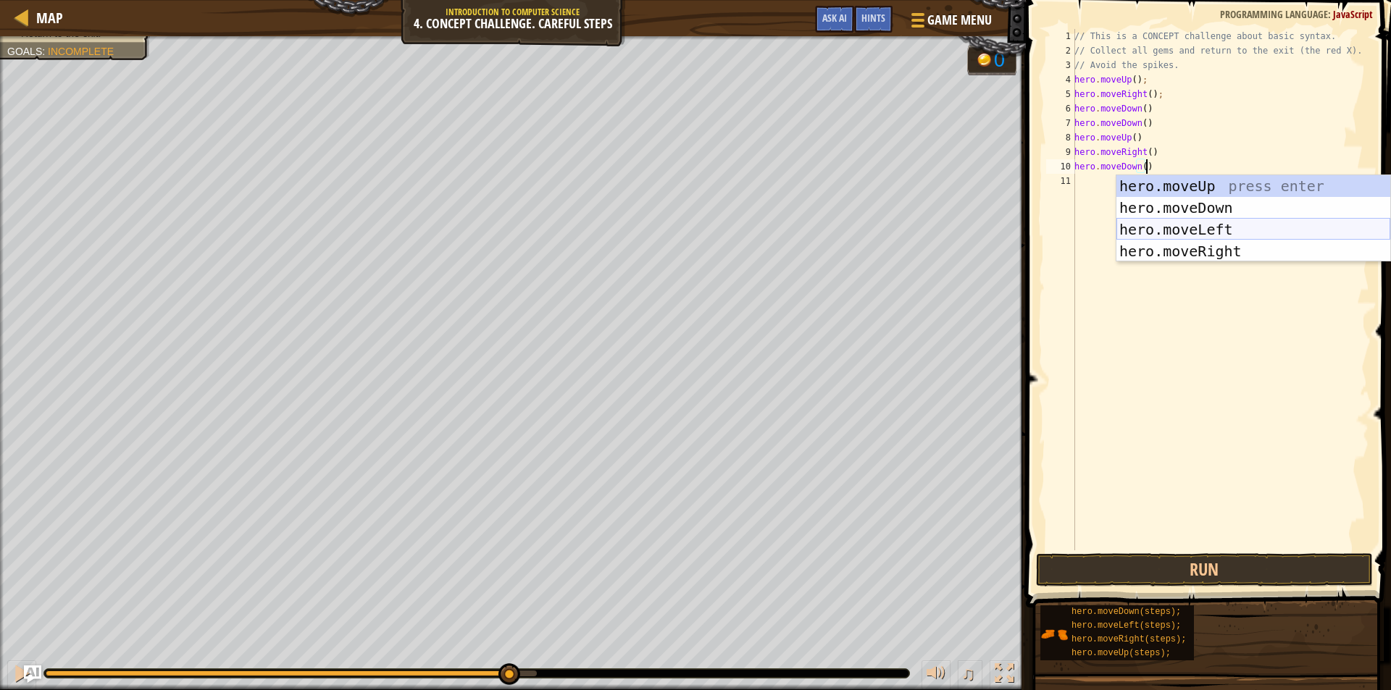
click at [1187, 235] on div "hero.moveUp press enter hero.moveDown press enter hero.moveLeft press enter her…" at bounding box center [1253, 240] width 274 height 130
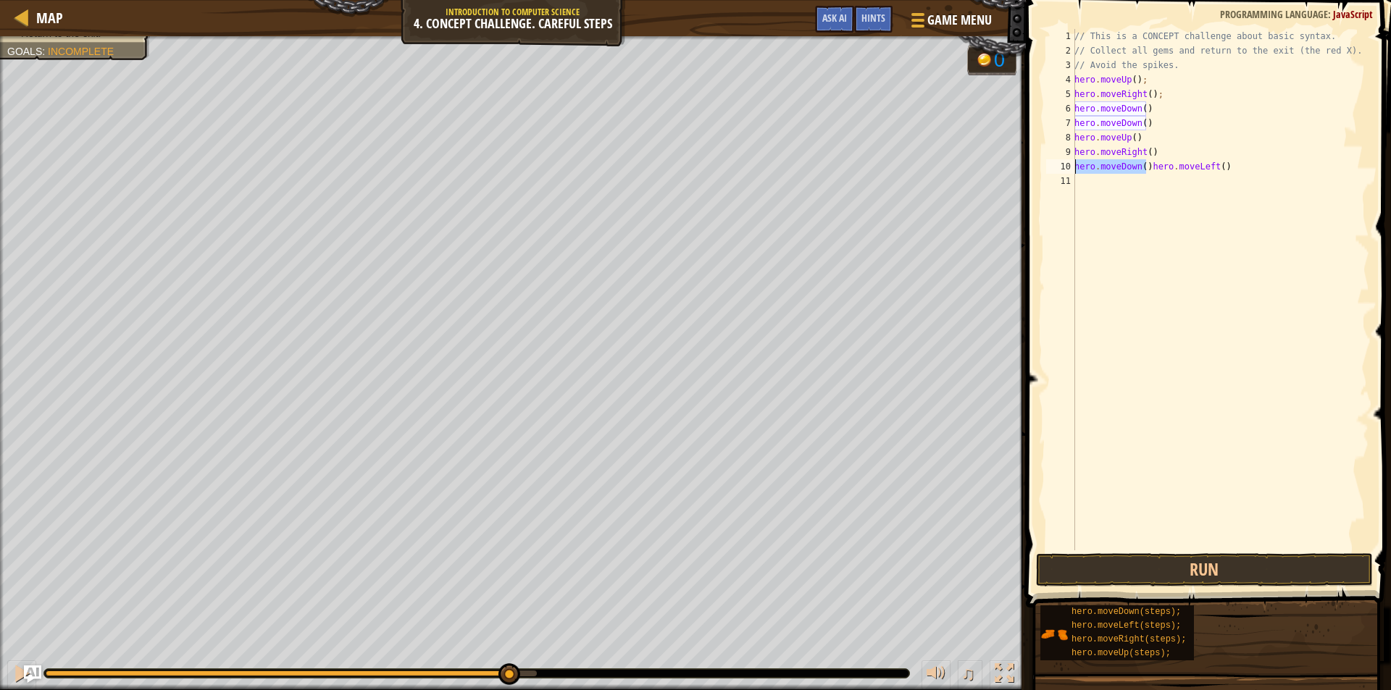
drag, startPoint x: 1144, startPoint y: 165, endPoint x: 1075, endPoint y: 164, distance: 68.8
click at [1075, 164] on div "// This is a CONCEPT challenge about basic syntax. // Collect all gems and retu…" at bounding box center [1220, 304] width 298 height 550
type textarea "hero.moveLeft()"
click at [1086, 178] on div "// This is a CONCEPT challenge about basic syntax. // Collect all gems and retu…" at bounding box center [1220, 304] width 298 height 550
paste textarea "hero.moveDown()"
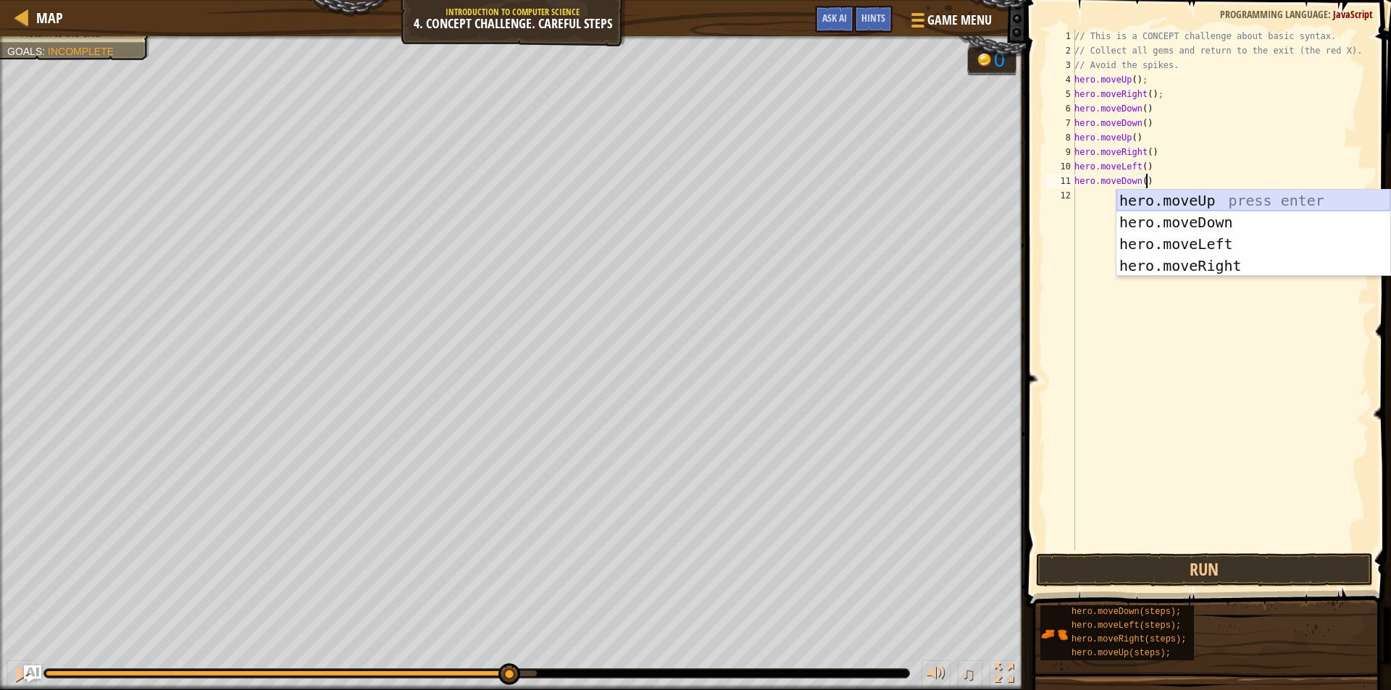
click at [1178, 199] on div "hero.moveUp press enter hero.moveDown press enter hero.moveLeft press enter her…" at bounding box center [1253, 255] width 274 height 130
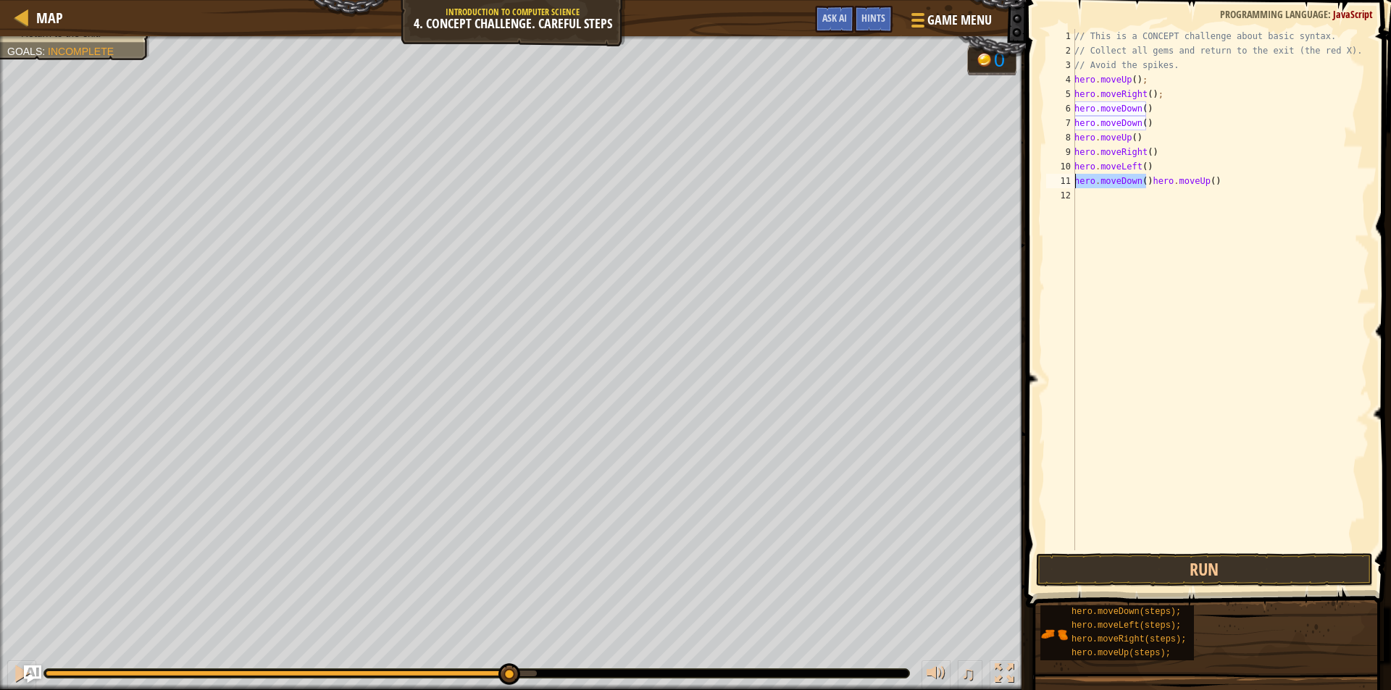
drag, startPoint x: 1144, startPoint y: 186, endPoint x: 1070, endPoint y: 180, distance: 74.2
click at [1070, 180] on div "hero.moveDown()hero.moveUp() 1 2 3 4 5 6 7 8 9 10 11 12 // This is a CONCEPT ch…" at bounding box center [1206, 289] width 326 height 521
type textarea "hero.moveUp()"
click at [1083, 195] on div "// This is a CONCEPT challenge about basic syntax. // Collect all gems and retu…" at bounding box center [1220, 304] width 298 height 550
paste textarea "hero.moveDown()"
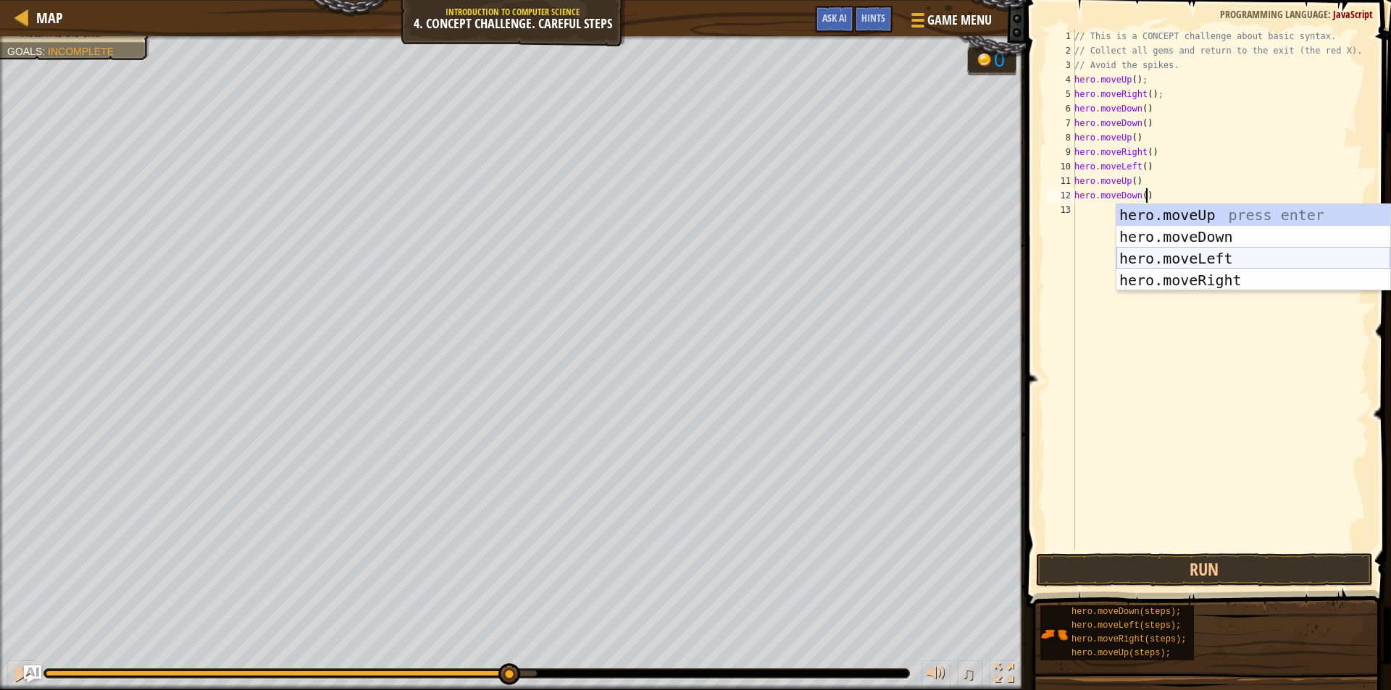
click at [1215, 263] on div "hero.moveUp press enter hero.moveDown press enter hero.moveLeft press enter her…" at bounding box center [1253, 269] width 274 height 130
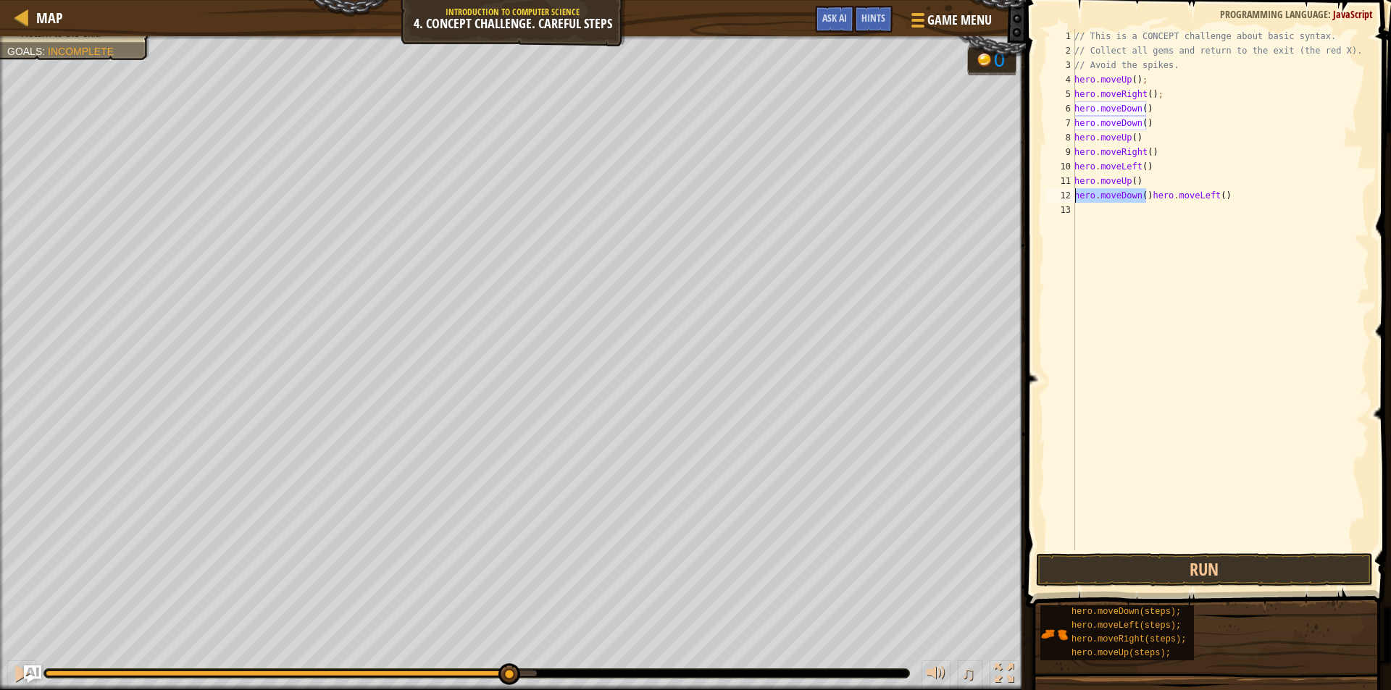
drag, startPoint x: 1144, startPoint y: 198, endPoint x: 1072, endPoint y: 196, distance: 72.5
click at [1072, 196] on div "hero.moveDown()hero.moveLeft() 1 2 3 4 5 6 7 8 9 10 11 12 13 // This is a CONCE…" at bounding box center [1206, 289] width 326 height 521
type textarea "hero.moveLeft()"
click at [1160, 559] on button "Run" at bounding box center [1204, 569] width 337 height 33
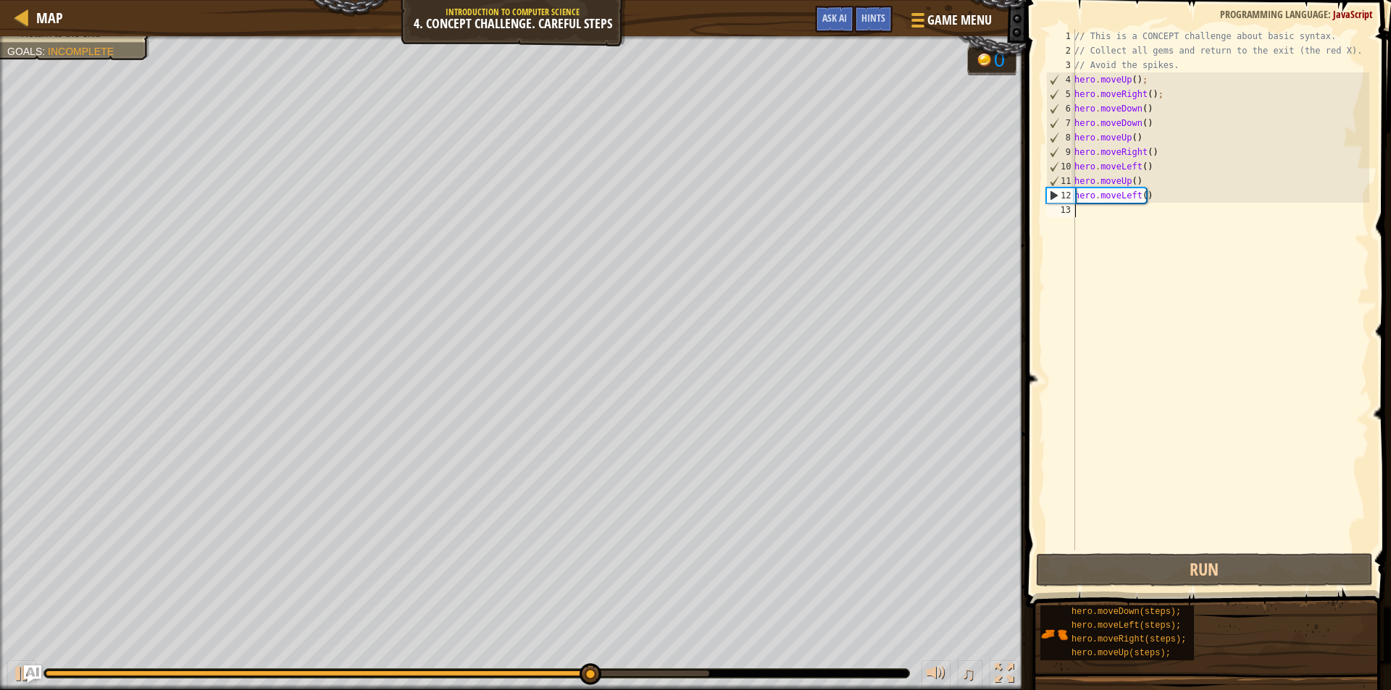
click at [1092, 218] on div "// This is a CONCEPT challenge about basic syntax. // Collect all gems and retu…" at bounding box center [1220, 304] width 298 height 550
paste textarea "hero.moveDown()"
type textarea "hero.moveDown()"
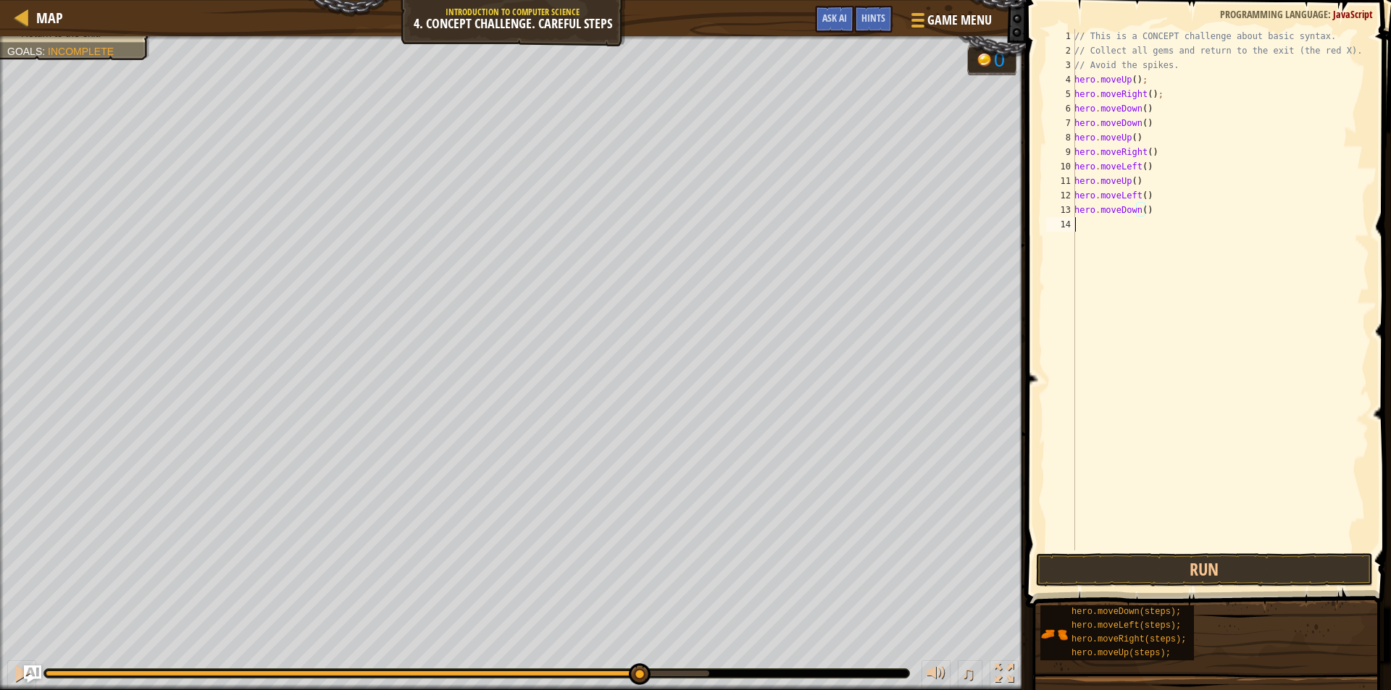
click at [1086, 225] on div "// This is a CONCEPT challenge about basic syntax. // Collect all gems and retu…" at bounding box center [1220, 304] width 298 height 550
paste textarea "hero.moveDown()"
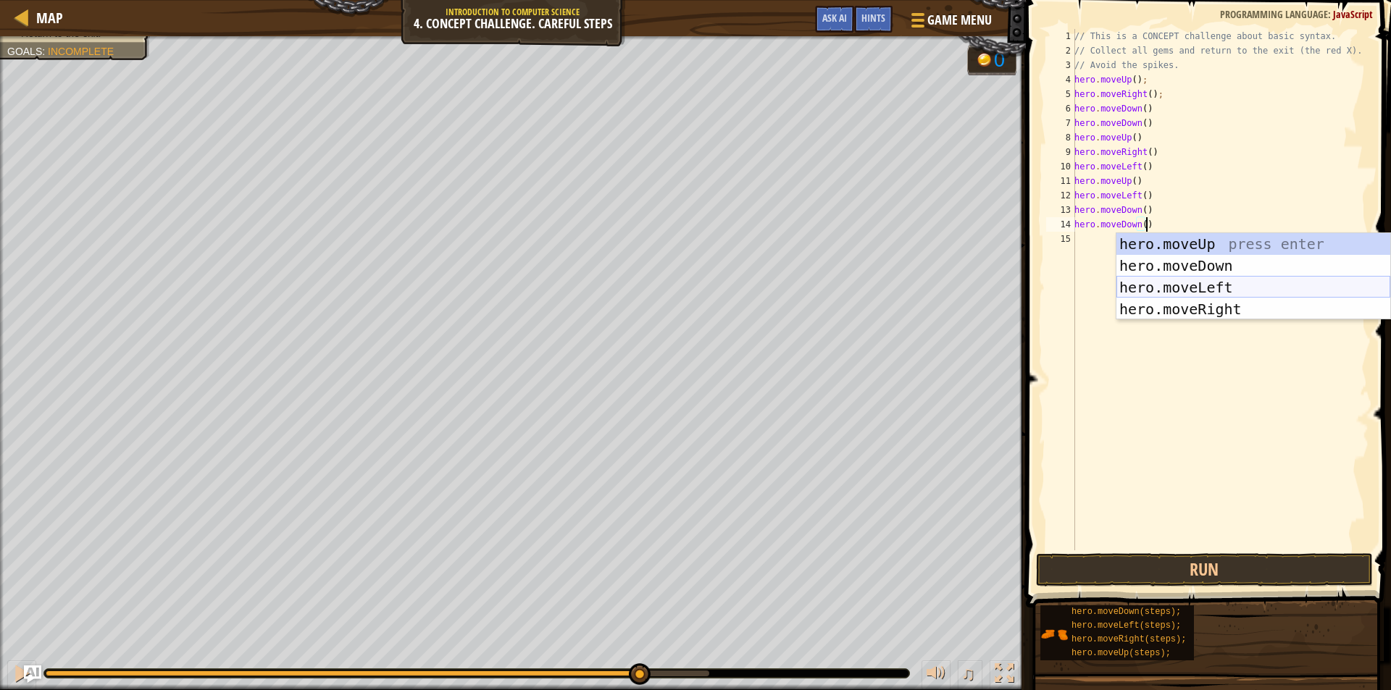
click at [1141, 289] on div "hero.moveUp press enter hero.moveDown press enter hero.moveLeft press enter her…" at bounding box center [1253, 298] width 274 height 130
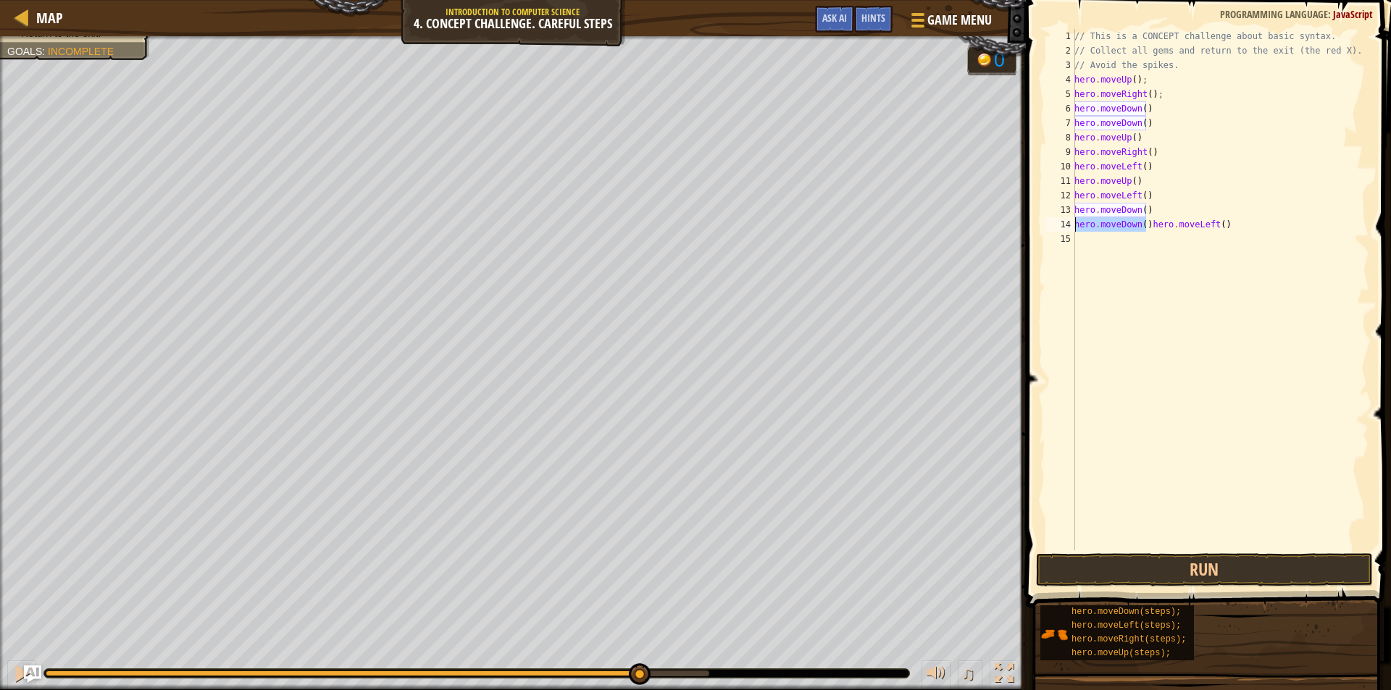
drag, startPoint x: 1136, startPoint y: 228, endPoint x: 1073, endPoint y: 226, distance: 63.8
click at [1073, 226] on div "hero.moveDown()hero.moveLeft() 1 2 3 4 5 6 7 8 9 10 11 12 13 14 15 // This is a…" at bounding box center [1206, 289] width 326 height 521
type textarea "hero.moveLeft()"
click at [1185, 555] on button "Run" at bounding box center [1204, 569] width 337 height 33
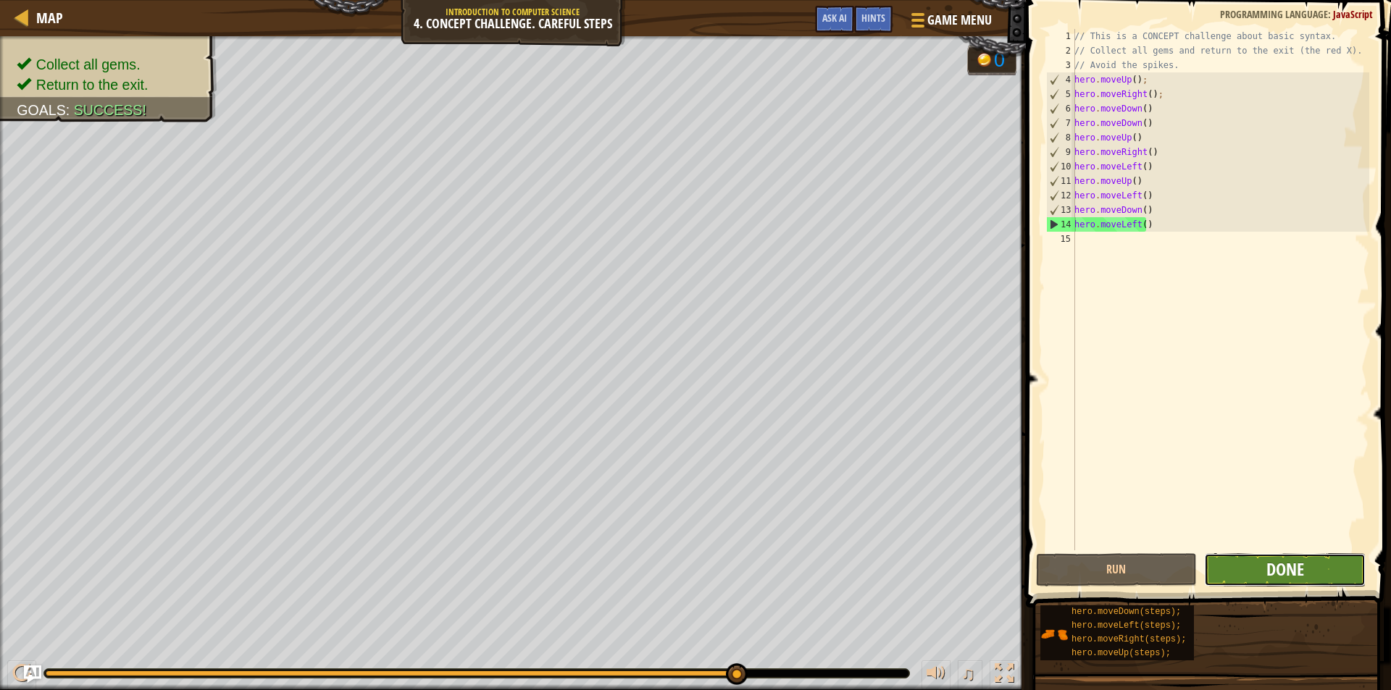
click at [1301, 564] on span "Done" at bounding box center [1285, 569] width 38 height 23
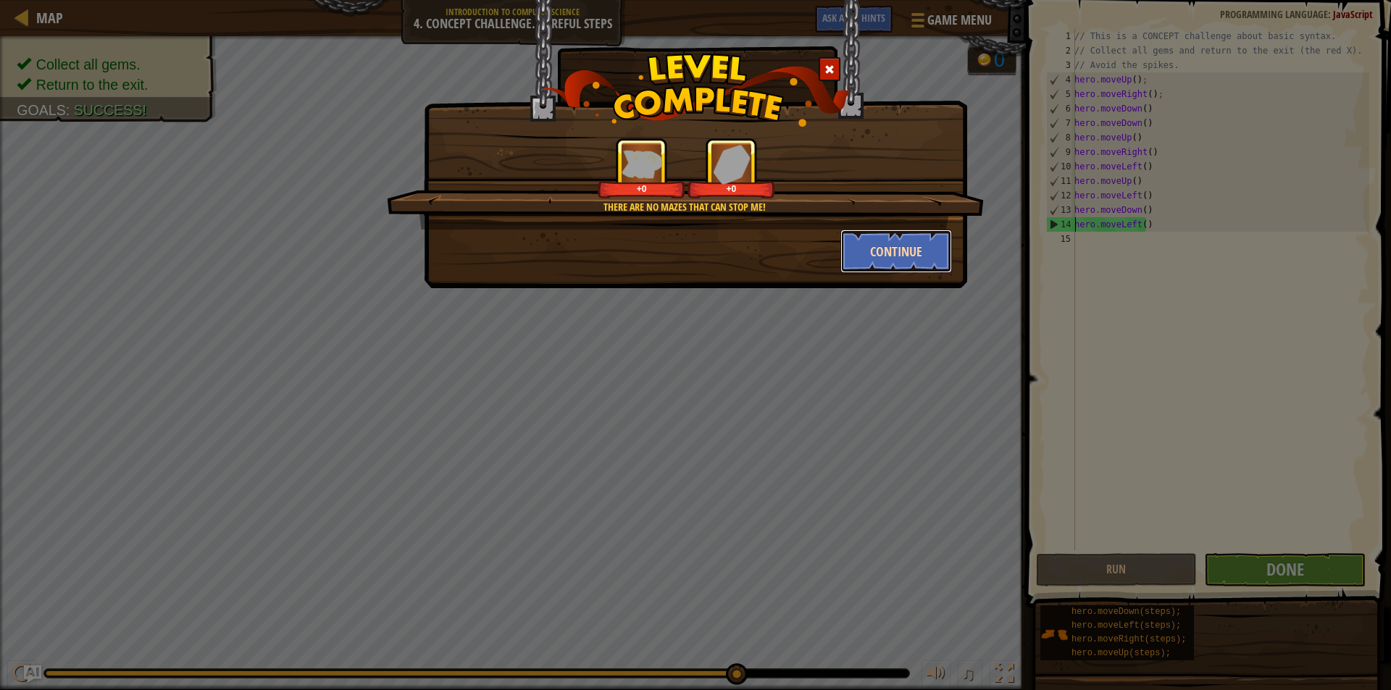
click at [934, 234] on button "Continue" at bounding box center [896, 251] width 112 height 43
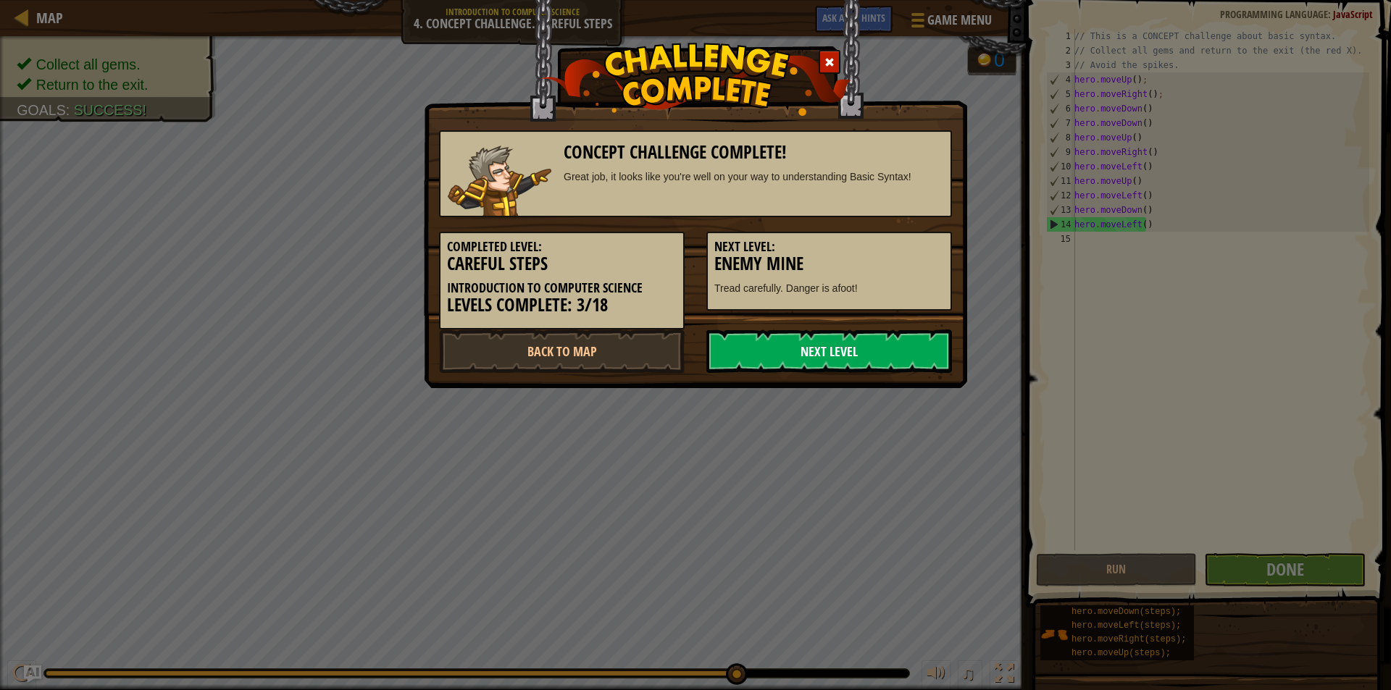
click at [870, 351] on link "Next Level" at bounding box center [829, 351] width 246 height 43
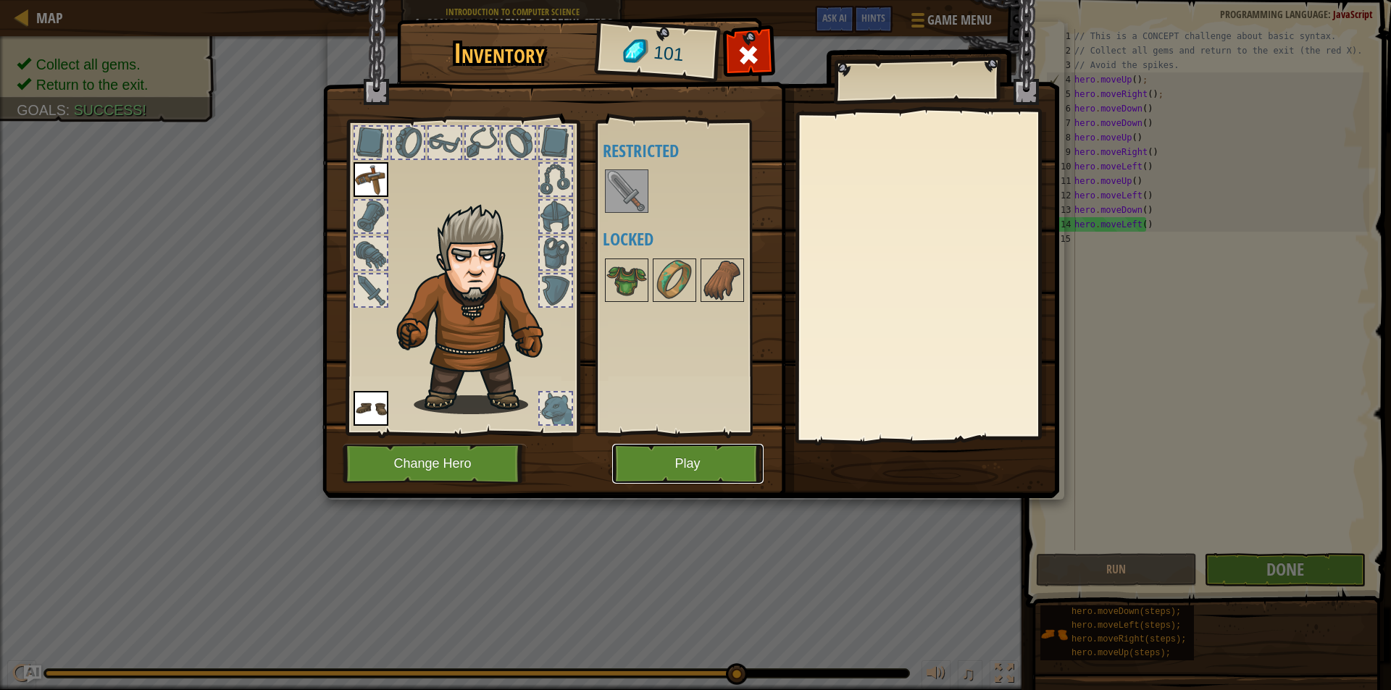
click at [704, 463] on button "Play" at bounding box center [687, 464] width 151 height 40
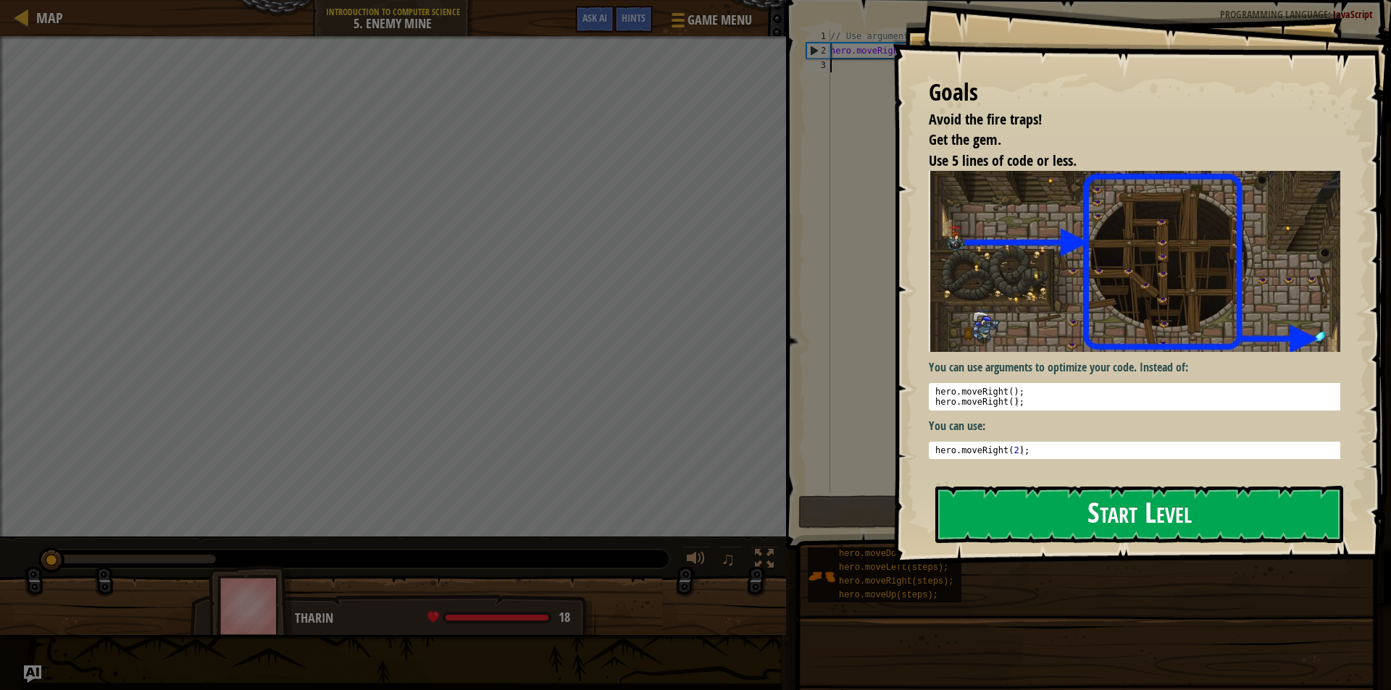
click at [1118, 519] on button "Start Level" at bounding box center [1139, 514] width 408 height 57
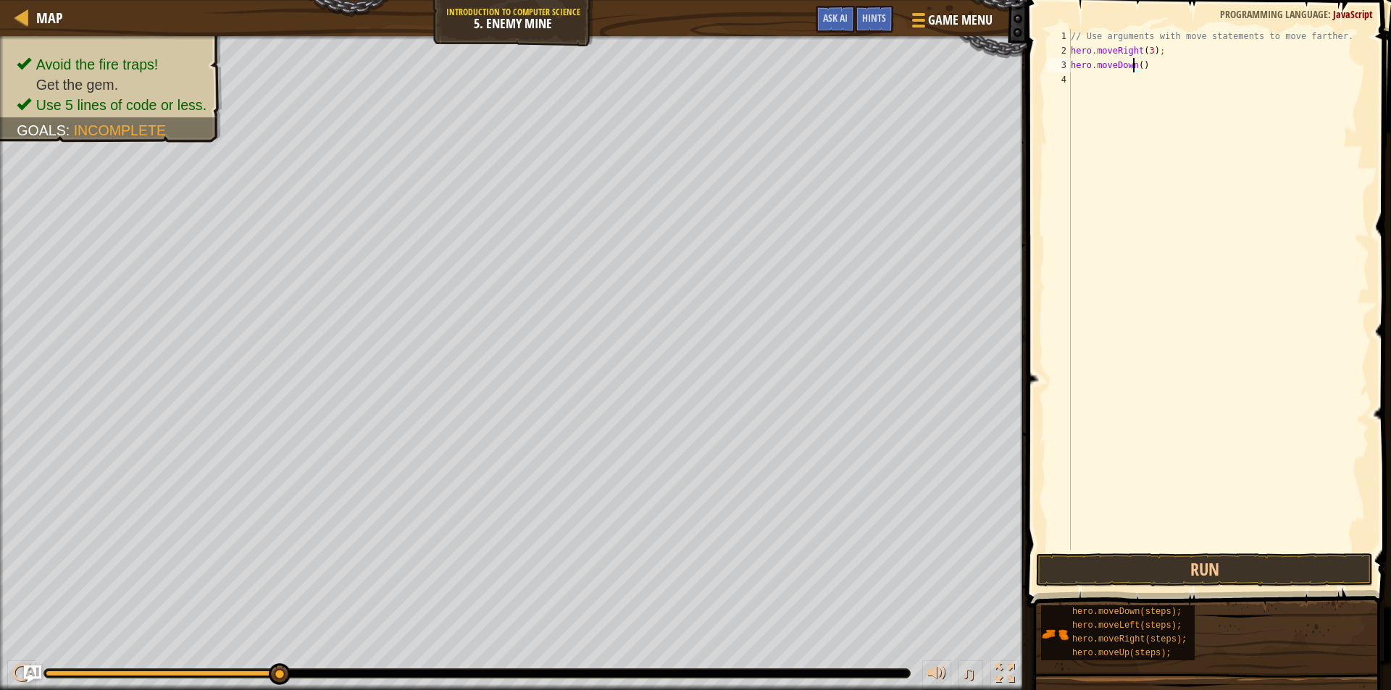
click at [1133, 68] on div "// Use arguments with move statements to move farther. hero . moveRight ( 3 ) ;…" at bounding box center [1218, 304] width 301 height 550
click at [1228, 563] on button "Run" at bounding box center [1204, 569] width 337 height 33
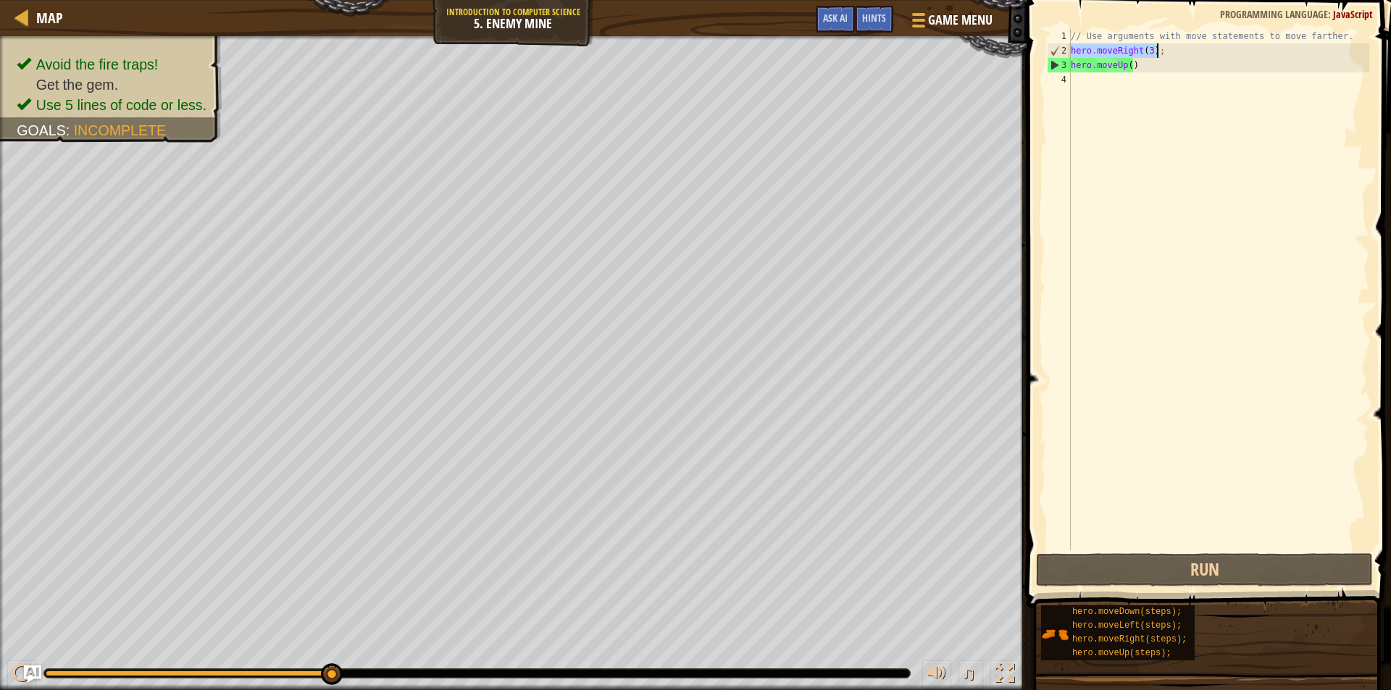
drag, startPoint x: 1070, startPoint y: 49, endPoint x: 1167, endPoint y: 49, distance: 96.3
click at [1167, 49] on div "// Use arguments with move statements to move farther. hero . moveRight ( 3 ) ;…" at bounding box center [1218, 304] width 301 height 550
type textarea "hero.moveUp()"
paste textarea "hero.moveRight(3);"
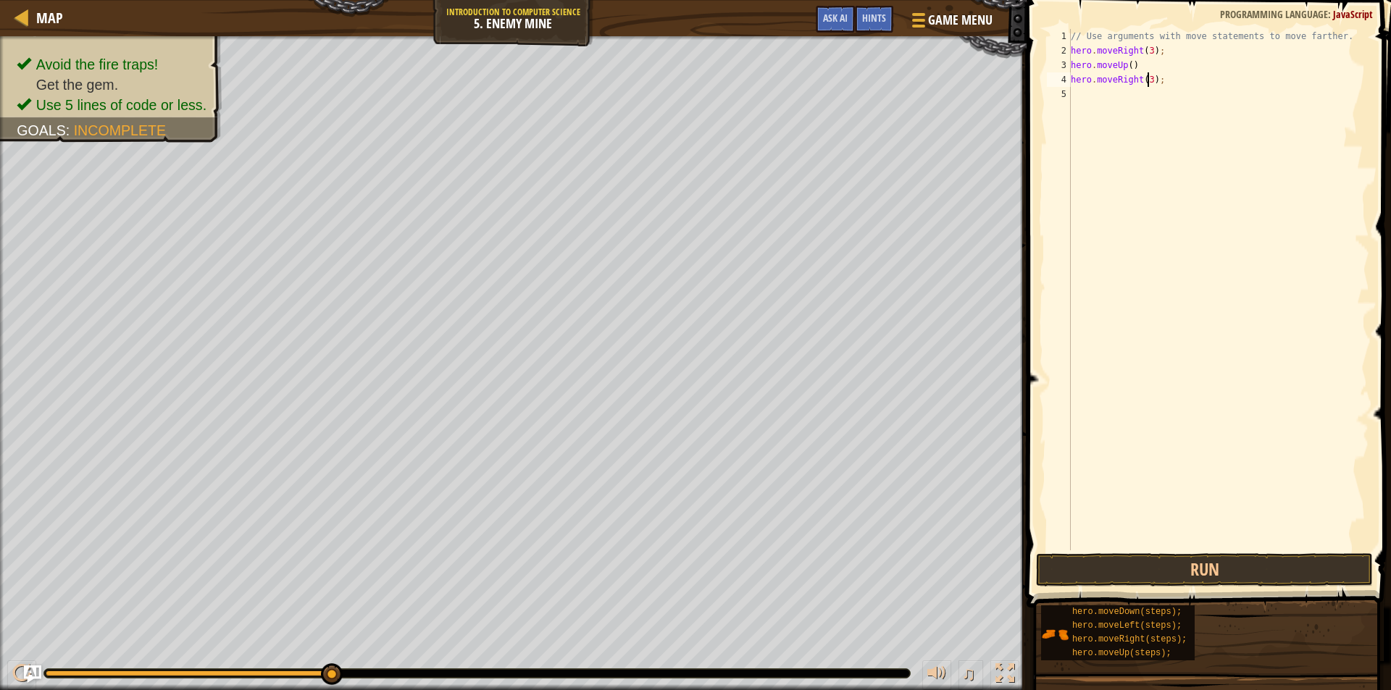
click at [1147, 80] on div "// Use arguments with move statements to move farther. hero . moveRight ( 3 ) ;…" at bounding box center [1218, 304] width 301 height 550
type textarea "hero.moveRight();"
click at [1076, 98] on div "// Use arguments with move statements to move farther. hero . moveRight ( 3 ) ;…" at bounding box center [1218, 304] width 301 height 550
paste textarea "hero.moveRight(3);"
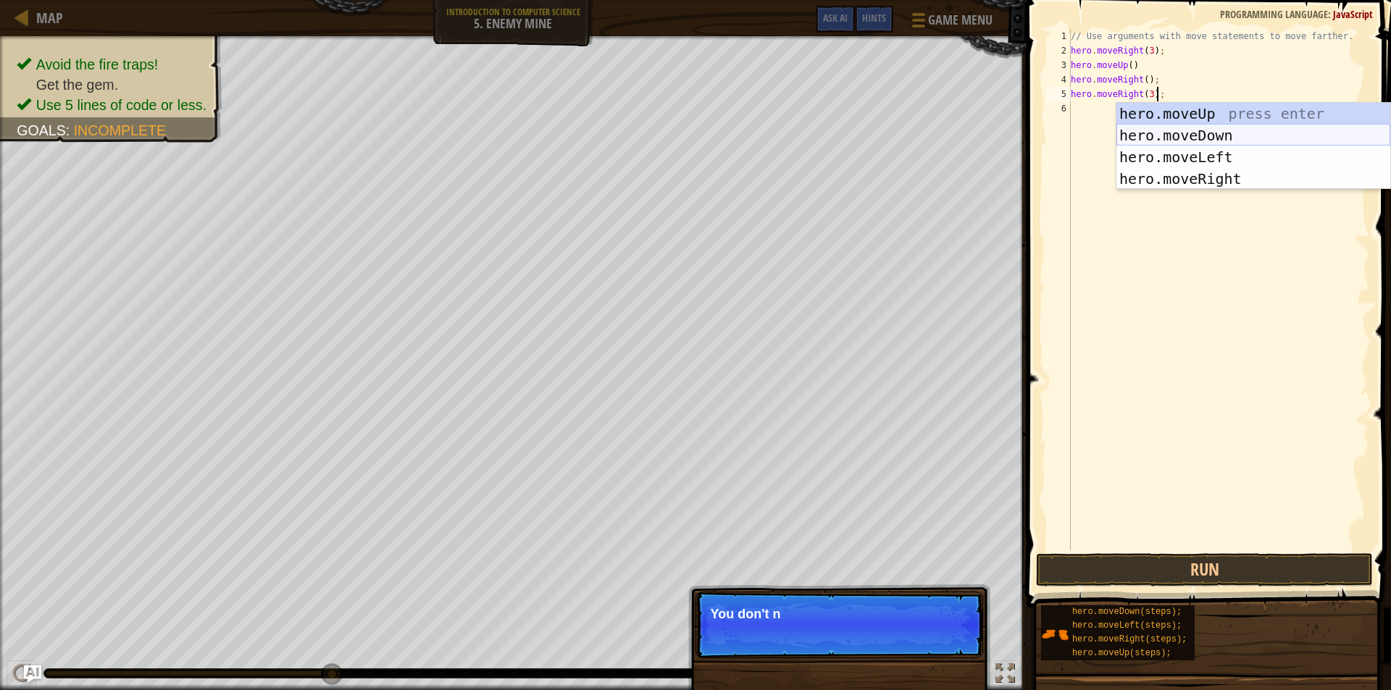
click at [1136, 132] on div "hero.moveUp press enter hero.moveDown press enter hero.moveLeft press enter her…" at bounding box center [1253, 168] width 274 height 130
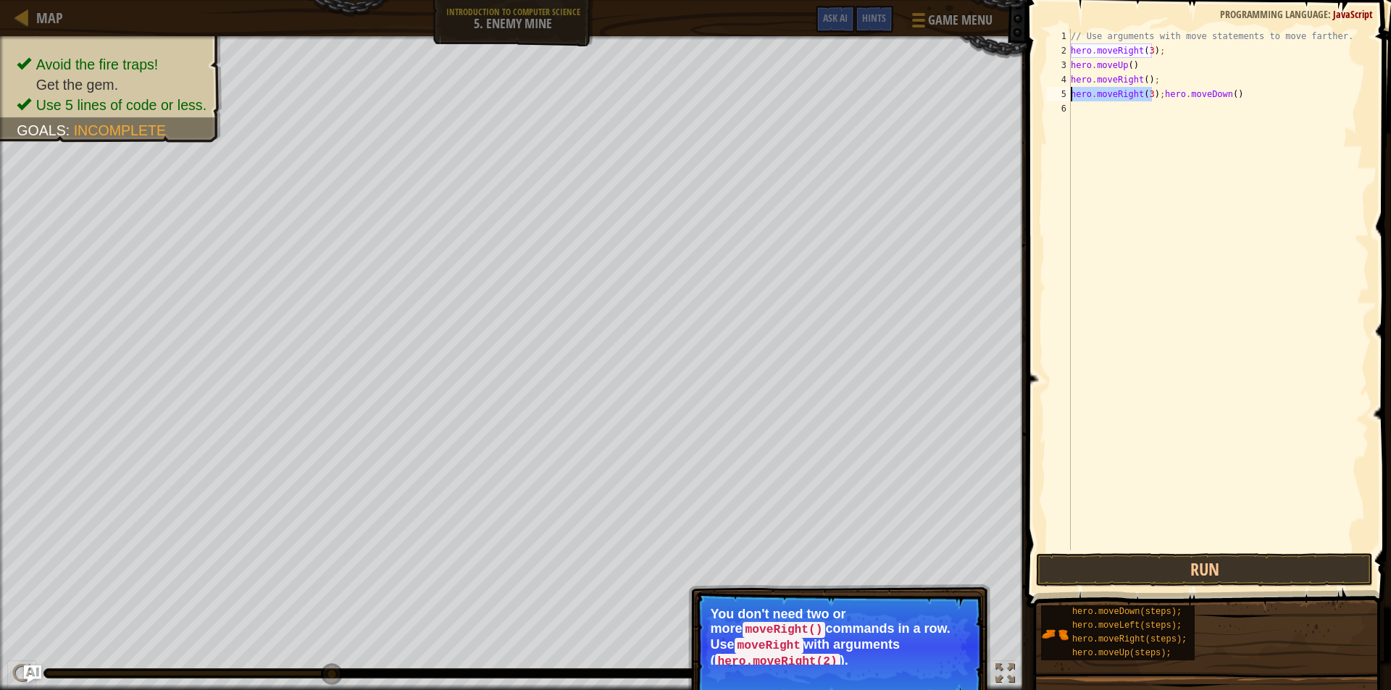
drag, startPoint x: 1150, startPoint y: 93, endPoint x: 1066, endPoint y: 94, distance: 84.0
click at [1066, 94] on div "hero.moveRight(3);hero.moveDown() 1 2 3 4 5 6 // Use arguments with move statem…" at bounding box center [1206, 289] width 325 height 521
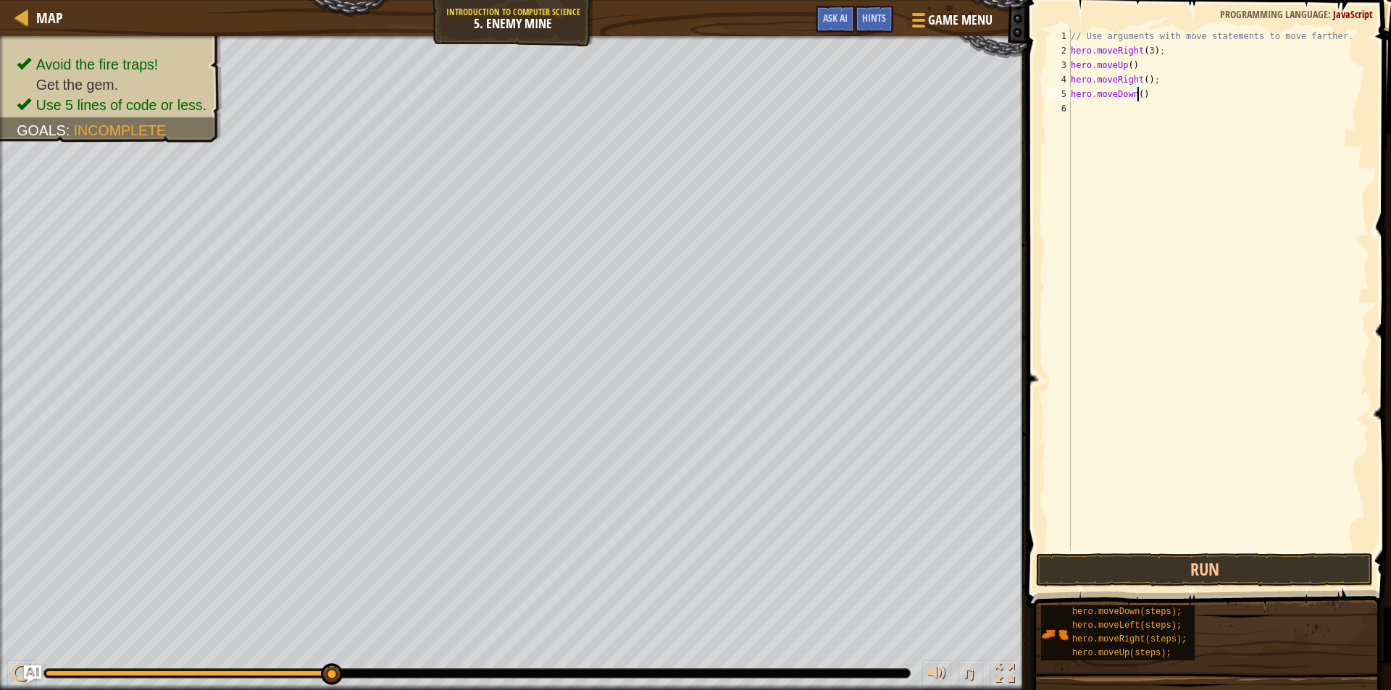
click at [1137, 98] on div "// Use arguments with move statements to move farther. hero . moveRight ( 3 ) ;…" at bounding box center [1218, 304] width 301 height 550
type textarea "hero.moveDown(3)"
click at [1148, 561] on button "Run" at bounding box center [1204, 569] width 337 height 33
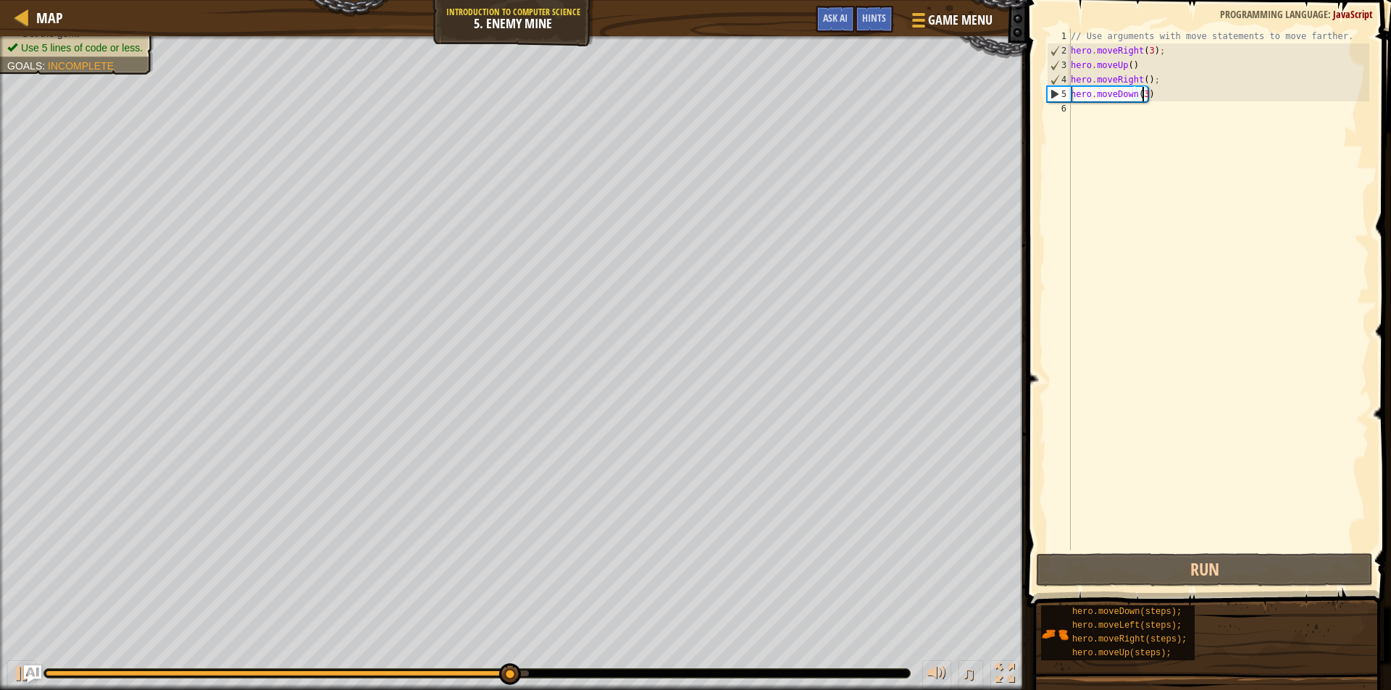
click at [1079, 113] on div "// Use arguments with move statements to move farther. hero . moveRight ( 3 ) ;…" at bounding box center [1218, 304] width 301 height 550
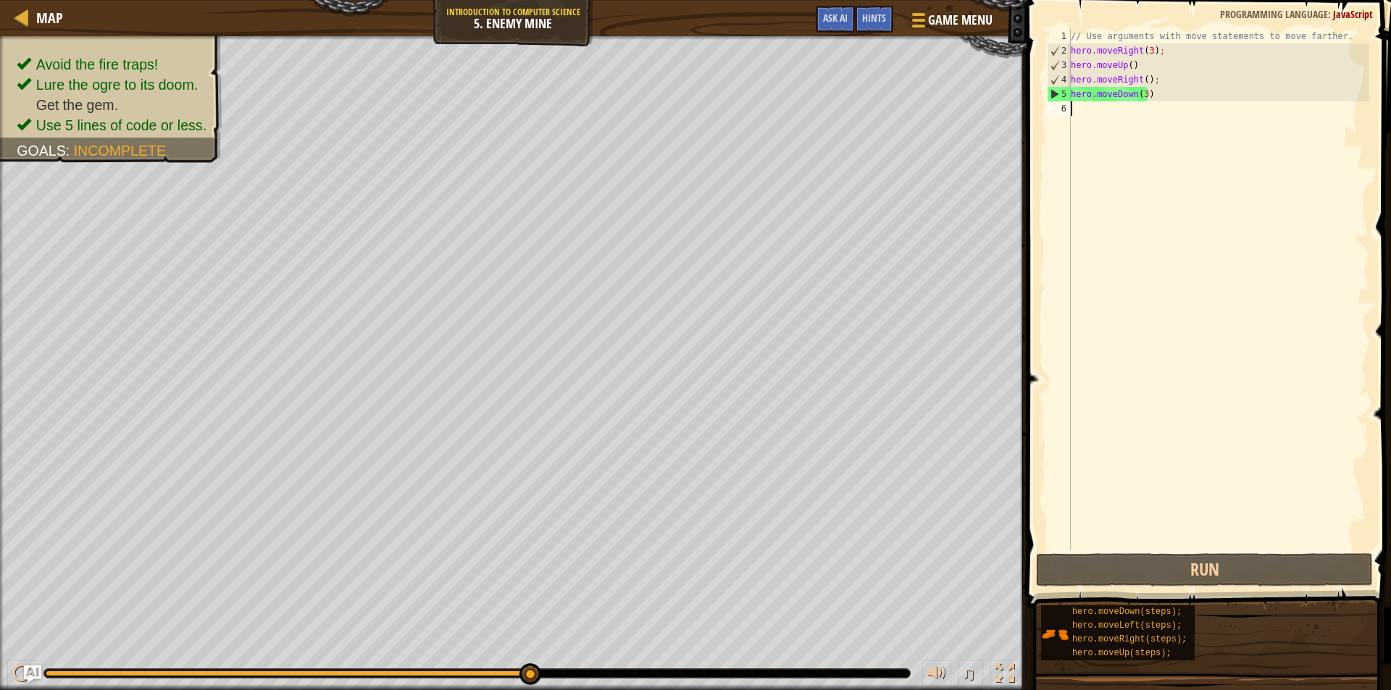
paste textarea "hero.moveRight(3);"
type textarea "hero.moveRight(3);"
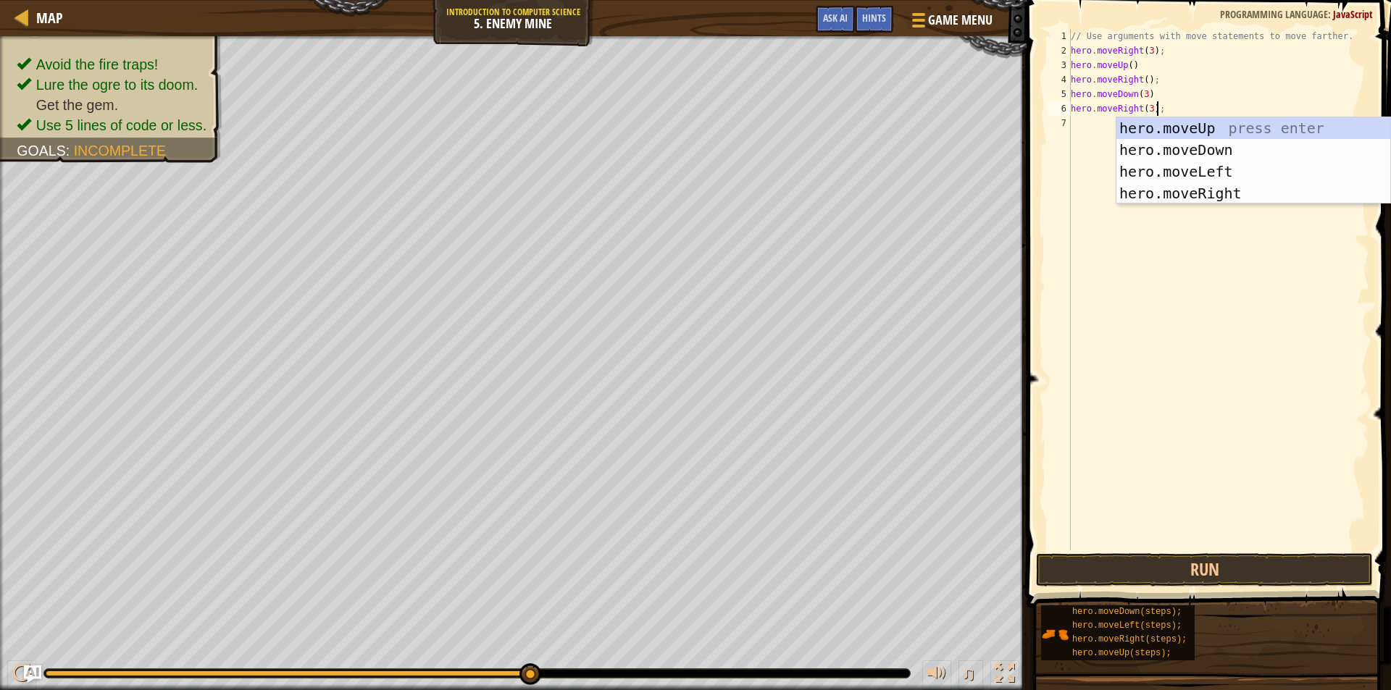
click at [1216, 336] on div "// Use arguments with move statements to move farther. hero . moveRight ( 3 ) ;…" at bounding box center [1218, 304] width 301 height 550
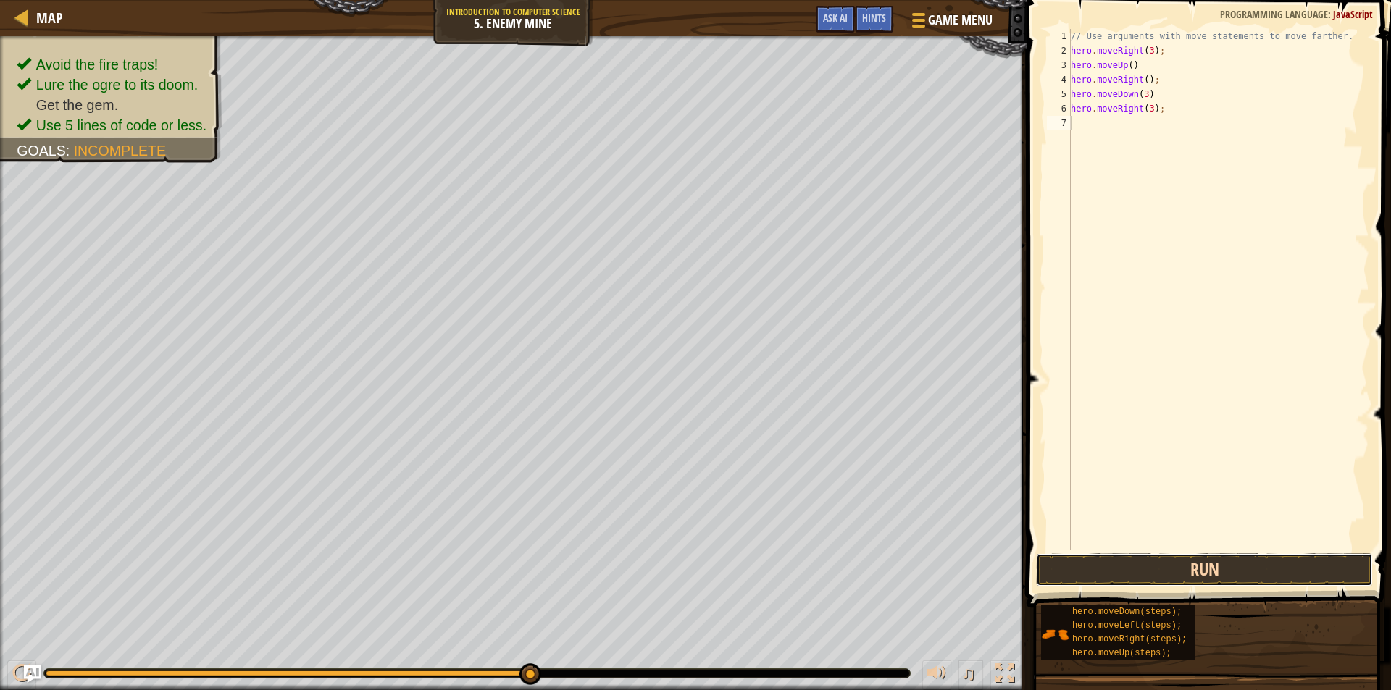
click at [1160, 571] on button "Run" at bounding box center [1204, 569] width 337 height 33
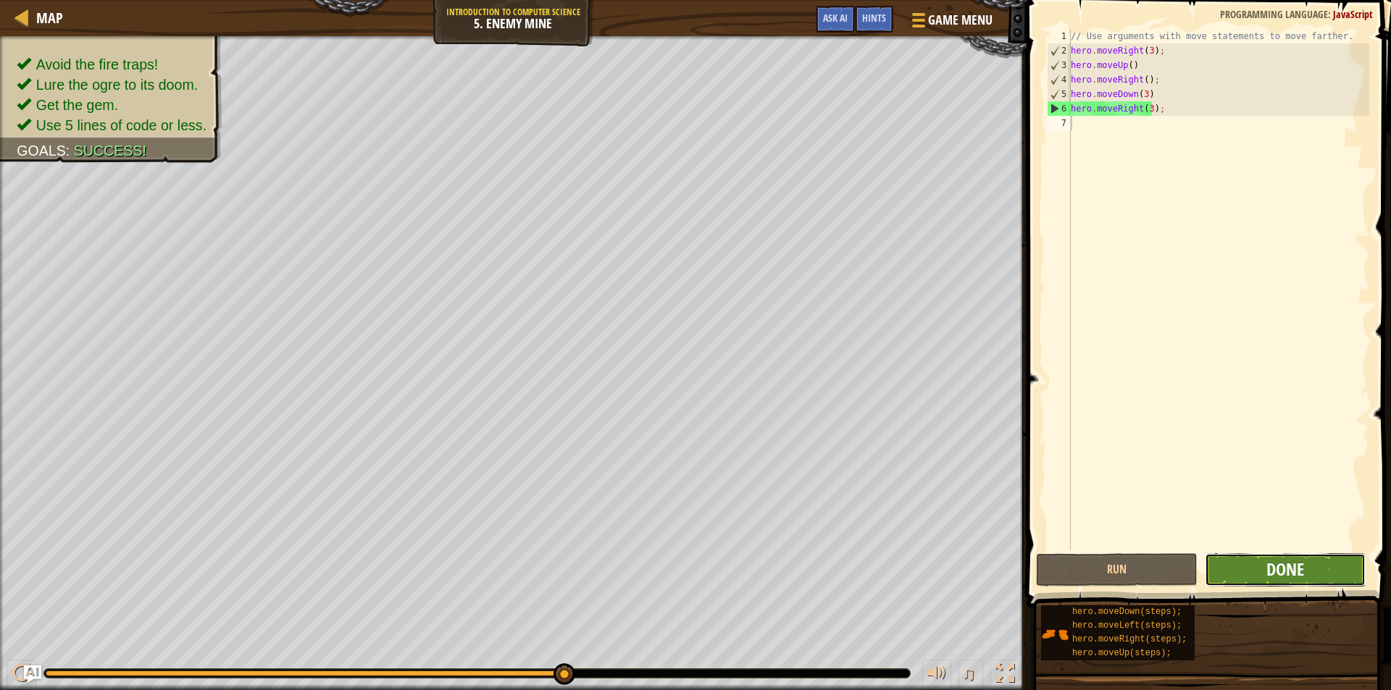
click at [1297, 573] on span "Done" at bounding box center [1285, 569] width 38 height 23
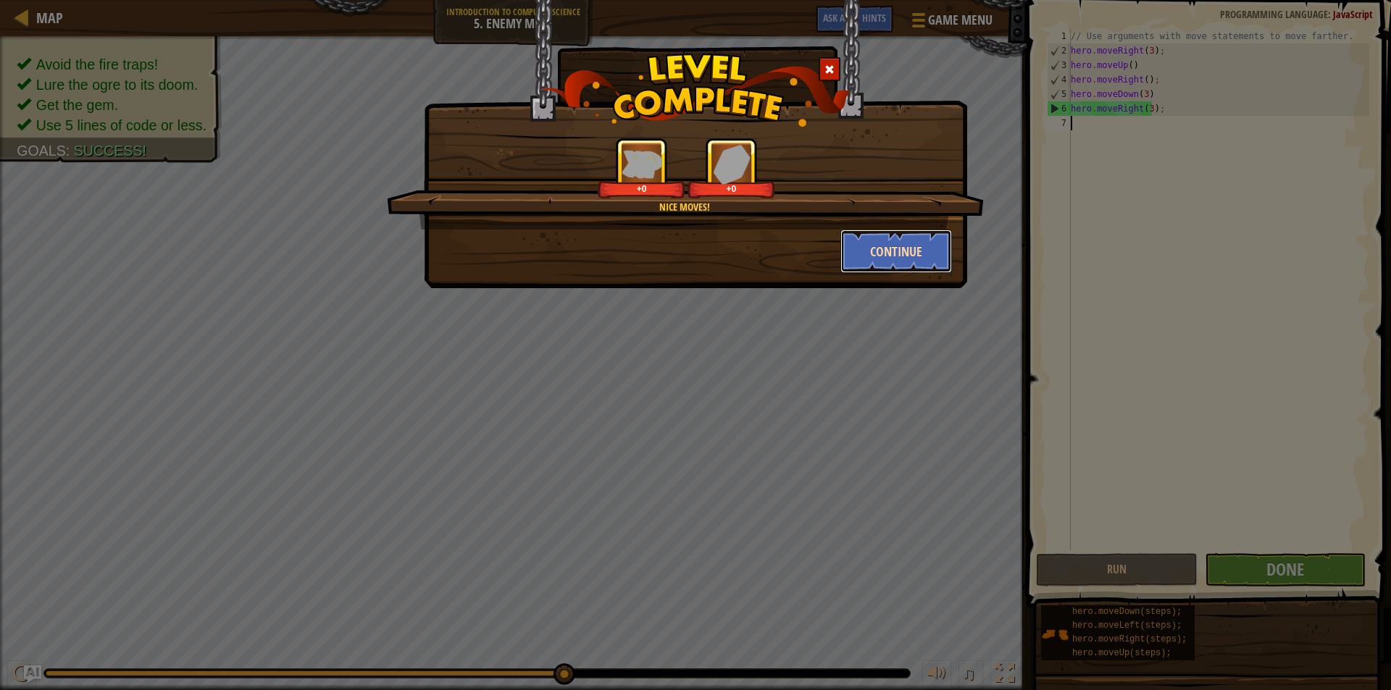
click at [926, 248] on button "Continue" at bounding box center [896, 251] width 112 height 43
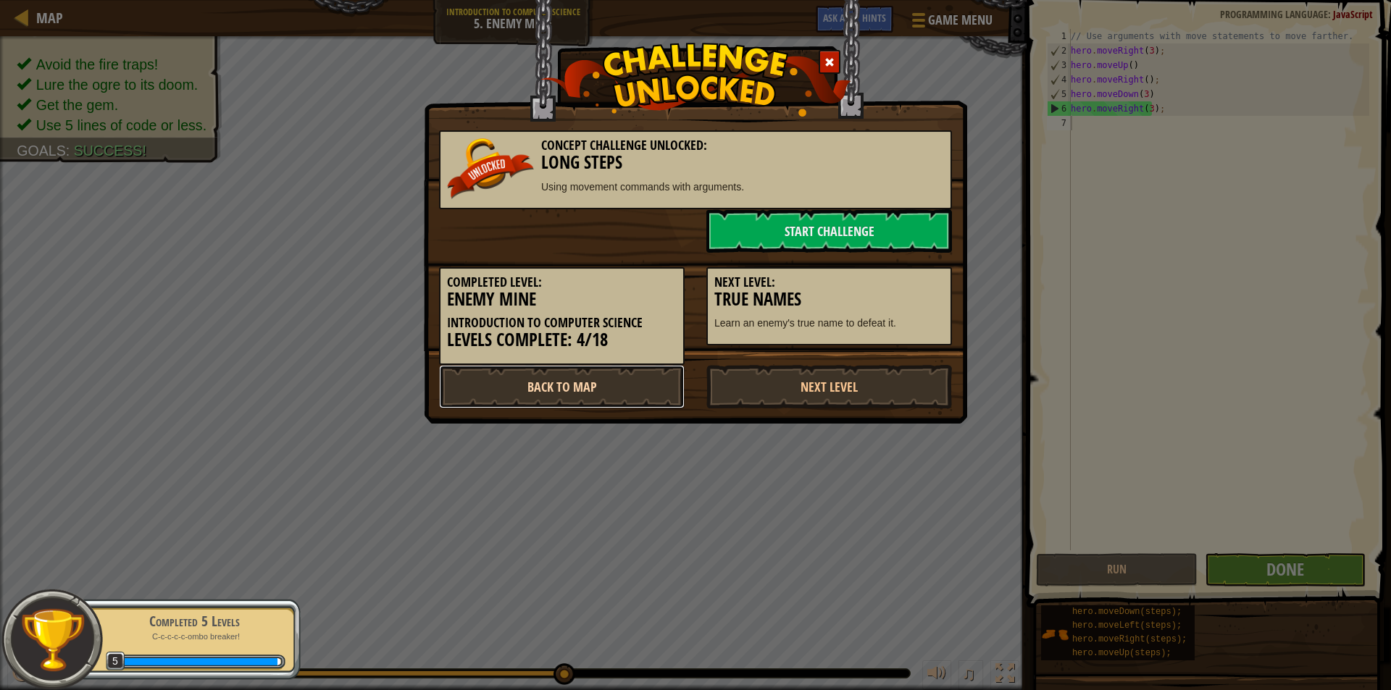
click at [642, 397] on link "Back to Map" at bounding box center [562, 386] width 246 height 43
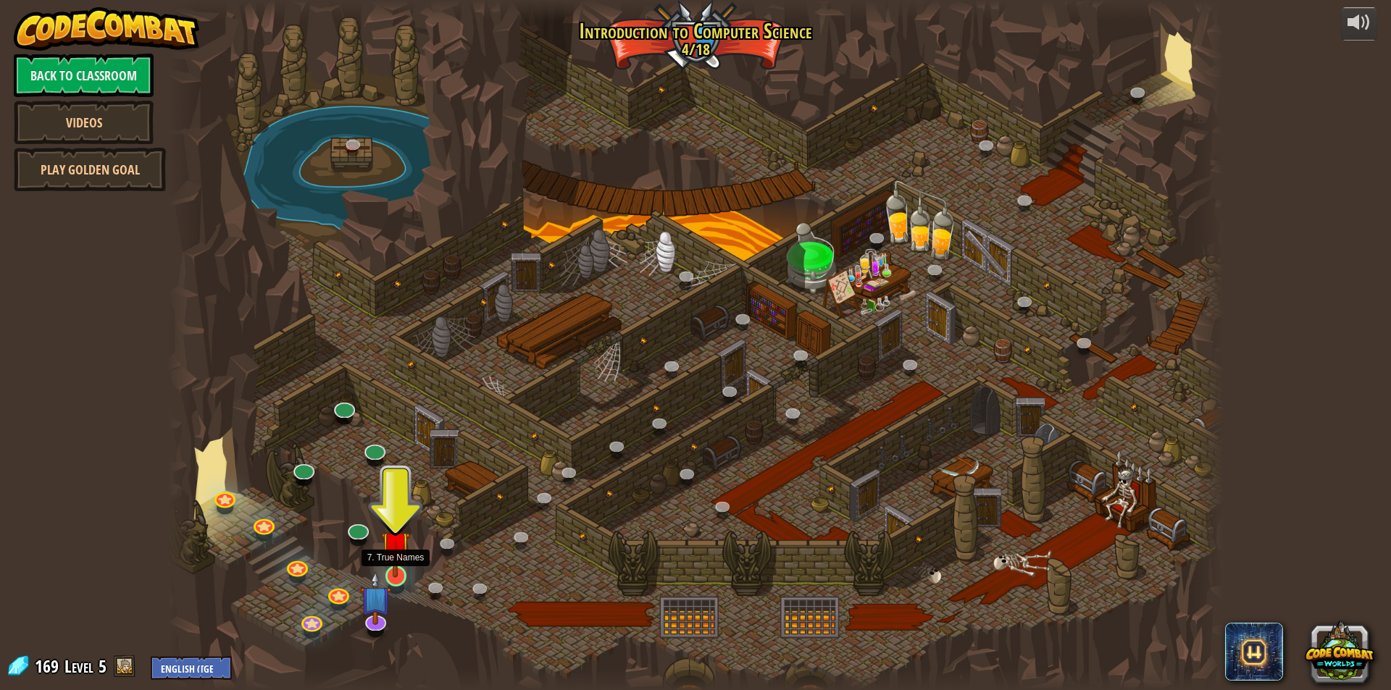
click at [398, 574] on img at bounding box center [395, 545] width 28 height 65
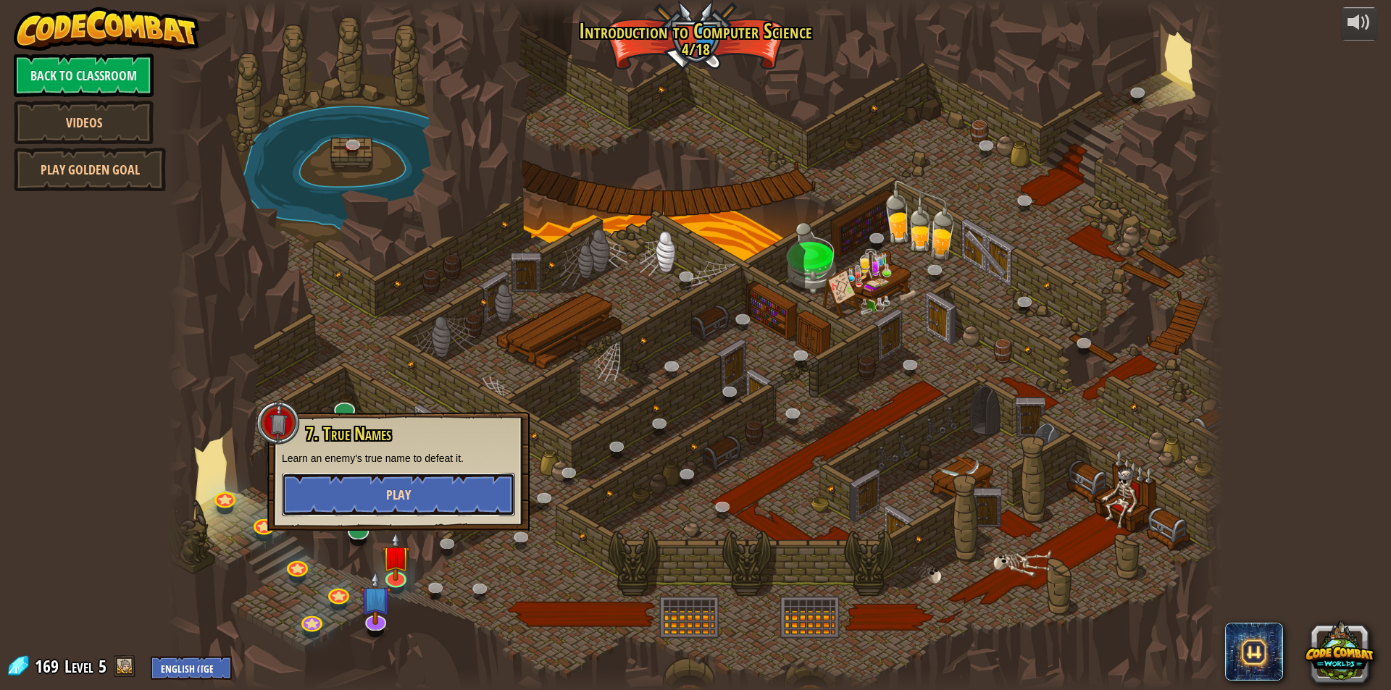
click at [433, 498] on button "Play" at bounding box center [398, 494] width 233 height 43
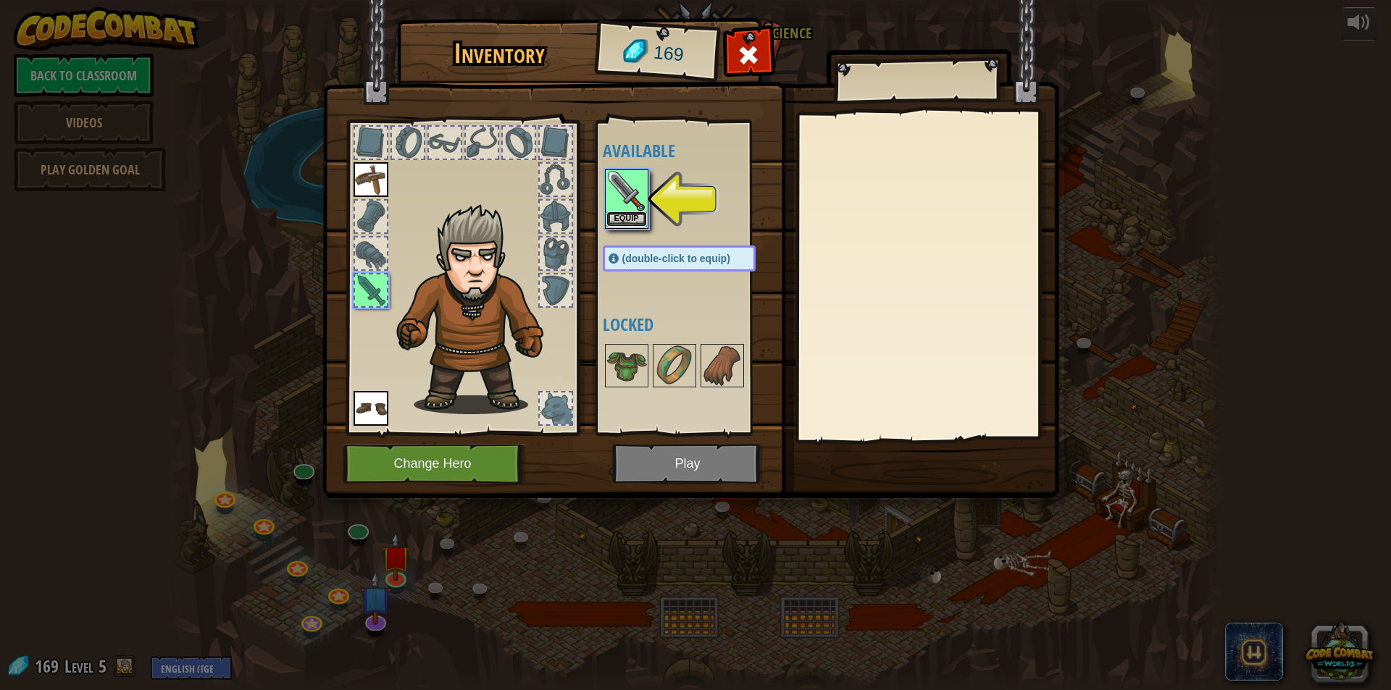
click at [626, 222] on button "Equip" at bounding box center [626, 218] width 41 height 15
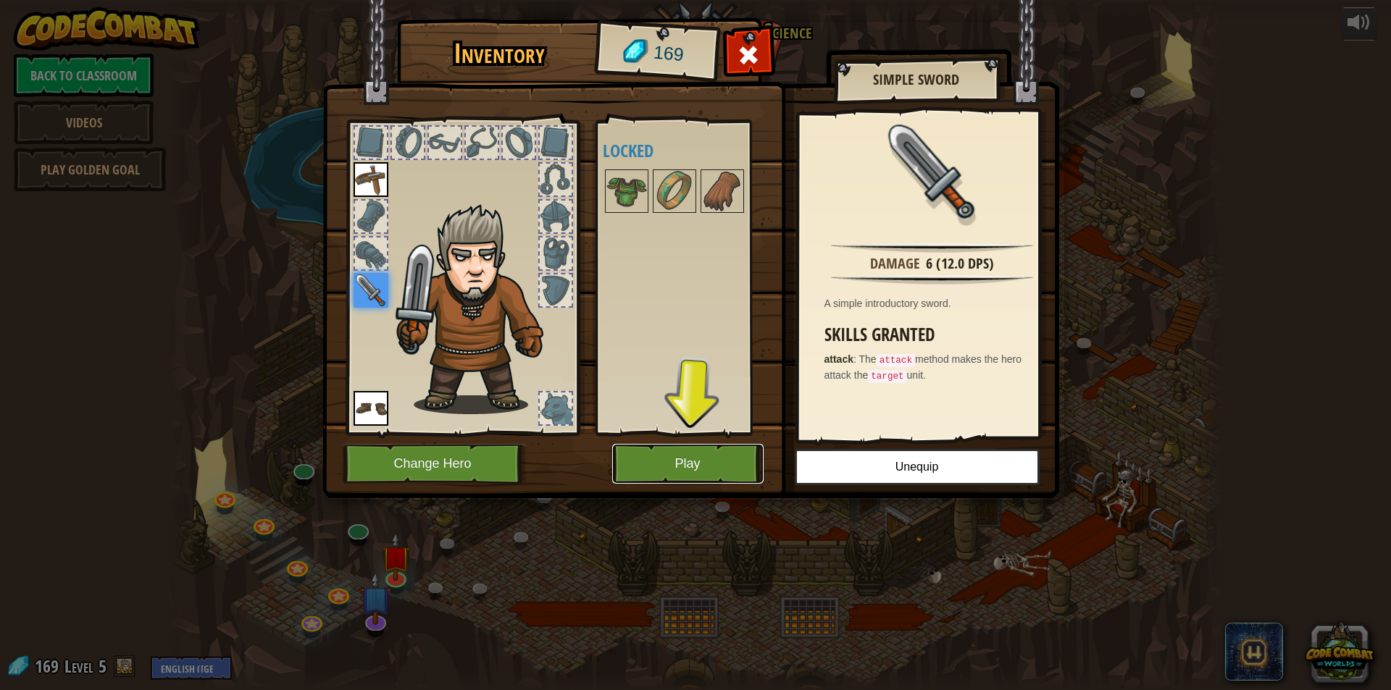
click at [725, 457] on button "Play" at bounding box center [687, 464] width 151 height 40
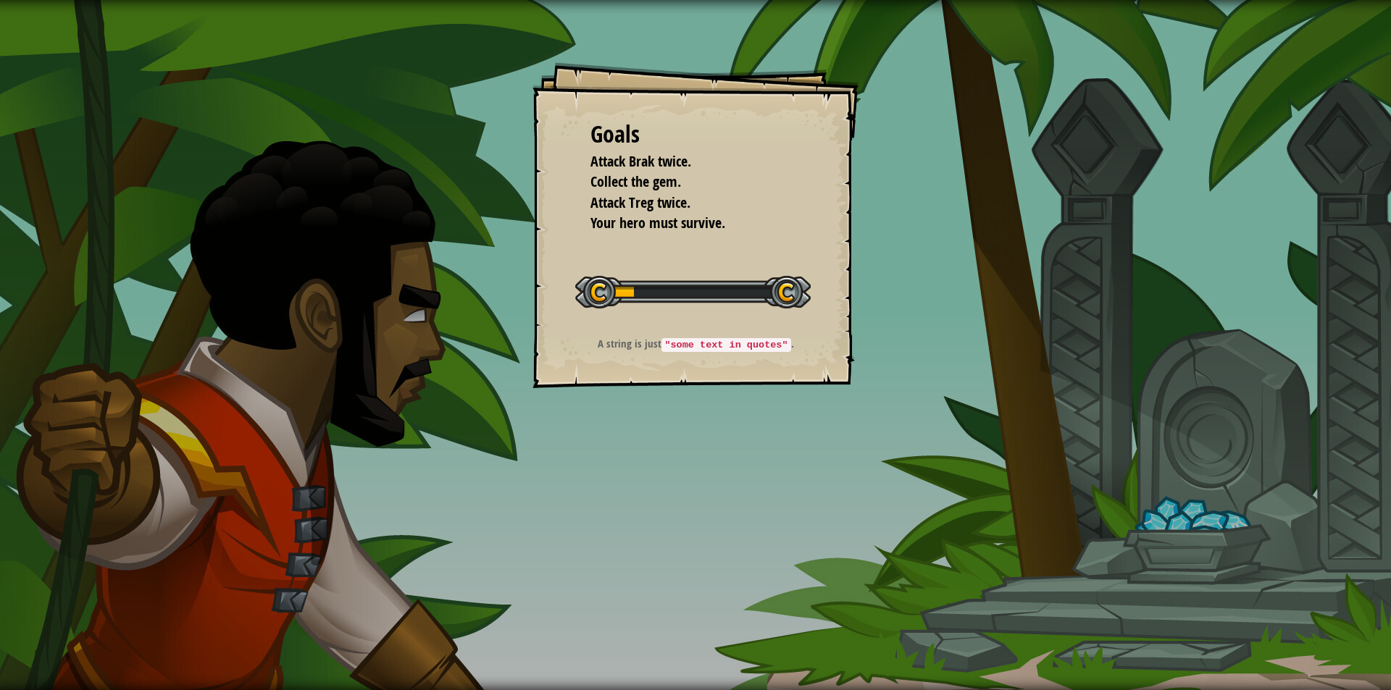
drag, startPoint x: 1002, startPoint y: 316, endPoint x: 980, endPoint y: 324, distance: 23.6
click at [997, 319] on div "Goals Attack Brak twice. Collect the gem. Attack Treg twice. Your hero must sur…" at bounding box center [695, 345] width 1391 height 690
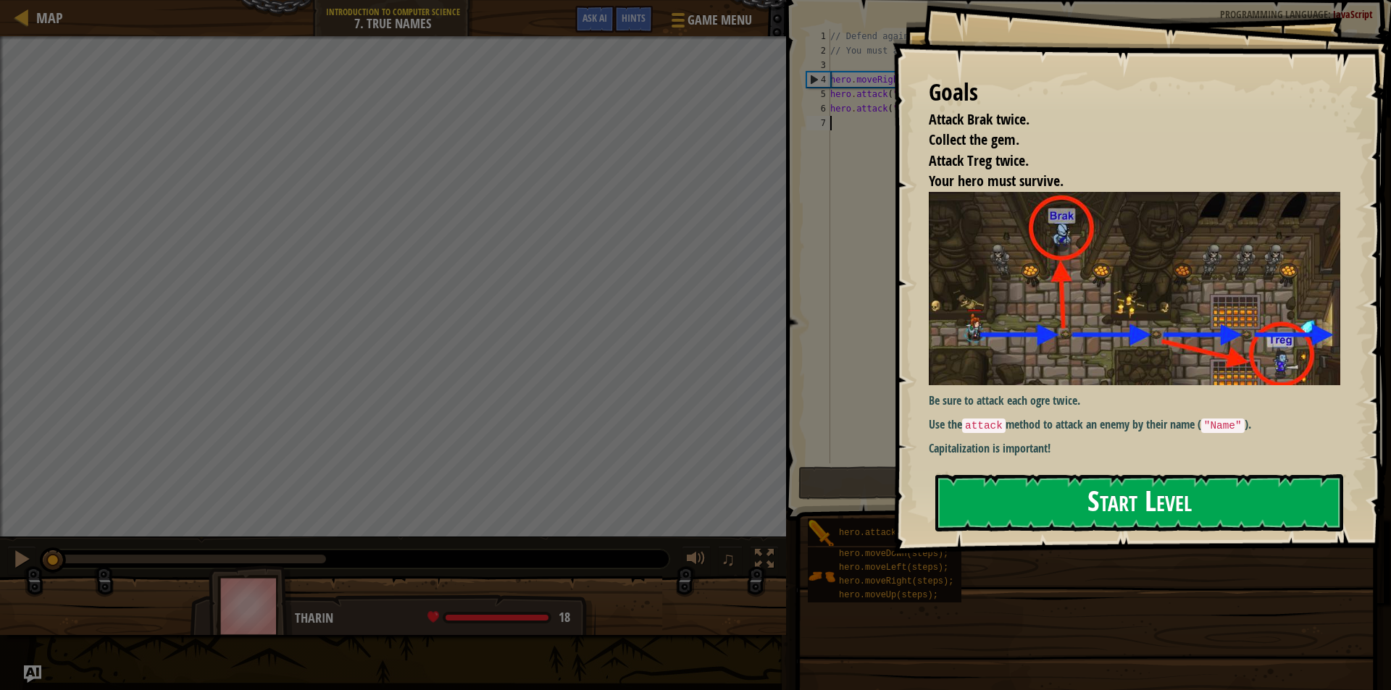
click at [1076, 494] on button "Start Level" at bounding box center [1139, 502] width 408 height 57
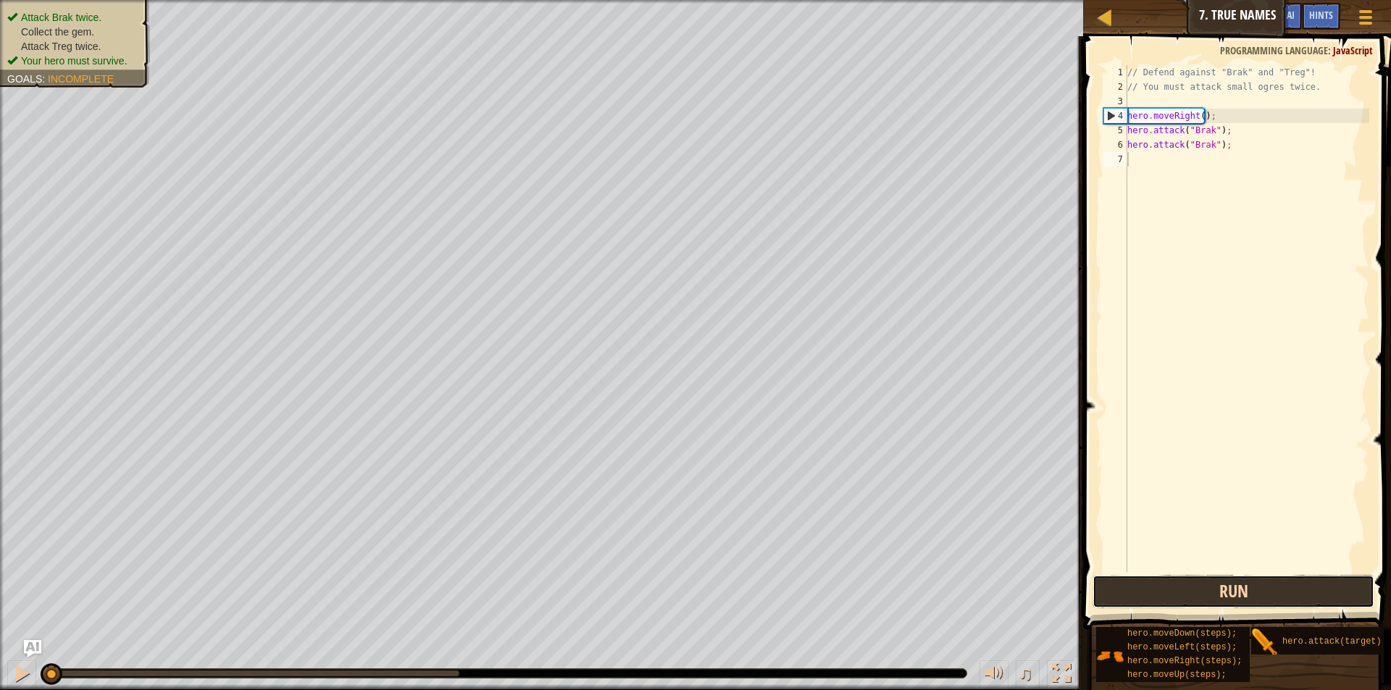
click at [1249, 589] on button "Run" at bounding box center [1233, 591] width 282 height 33
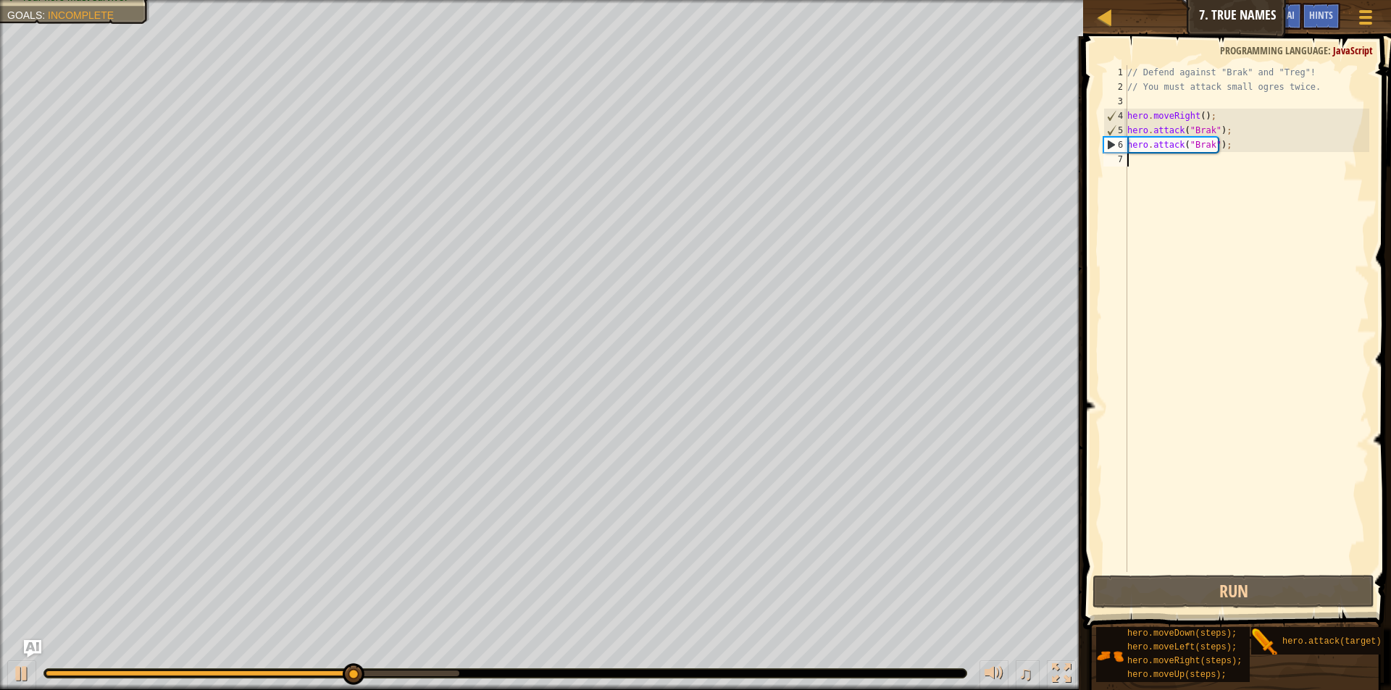
paste textarea "hero.moveRight(3);"
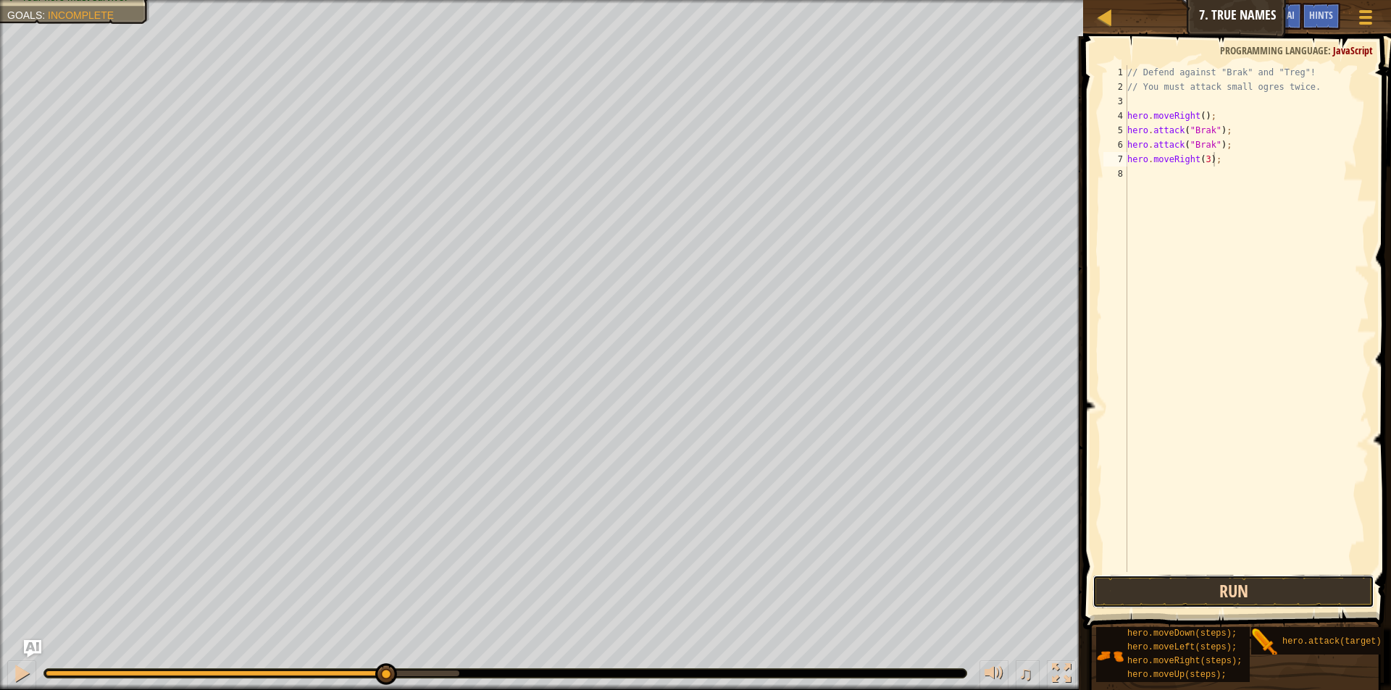
click at [1189, 589] on button "Run" at bounding box center [1233, 591] width 282 height 33
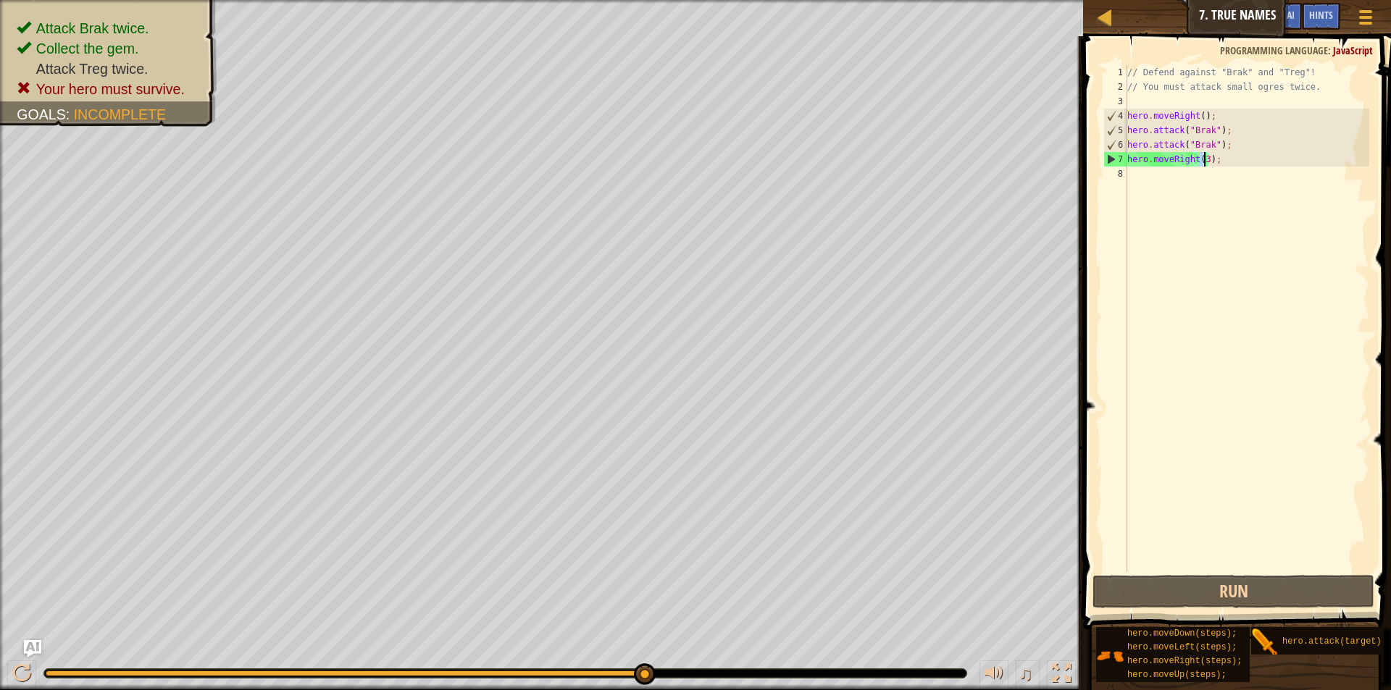
click at [1202, 160] on div "// Defend against "Brak" and "Treg"! // You must attack small ogres twice. hero…" at bounding box center [1246, 333] width 245 height 536
type textarea "hero.moveRight();"
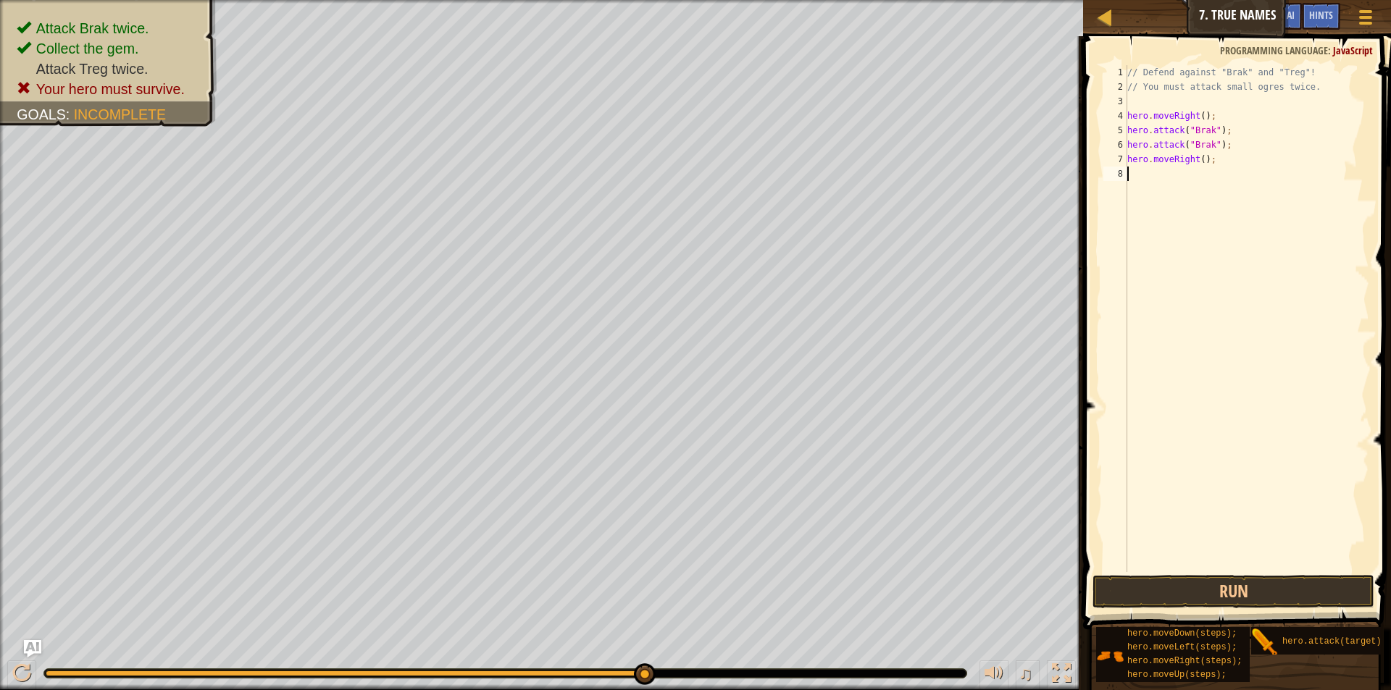
click at [1136, 175] on div "// Defend against "Brak" and "Treg"! // You must attack small ogres twice. hero…" at bounding box center [1246, 333] width 245 height 536
drag, startPoint x: 1127, startPoint y: 142, endPoint x: 1228, endPoint y: 146, distance: 101.5
click at [1228, 146] on div "// Defend against "Brak" and "Treg"! // You must attack small ogres twice. hero…" at bounding box center [1246, 333] width 245 height 536
type textarea "hero.moveRight();"
paste textarea "hero.attack("Brak");"
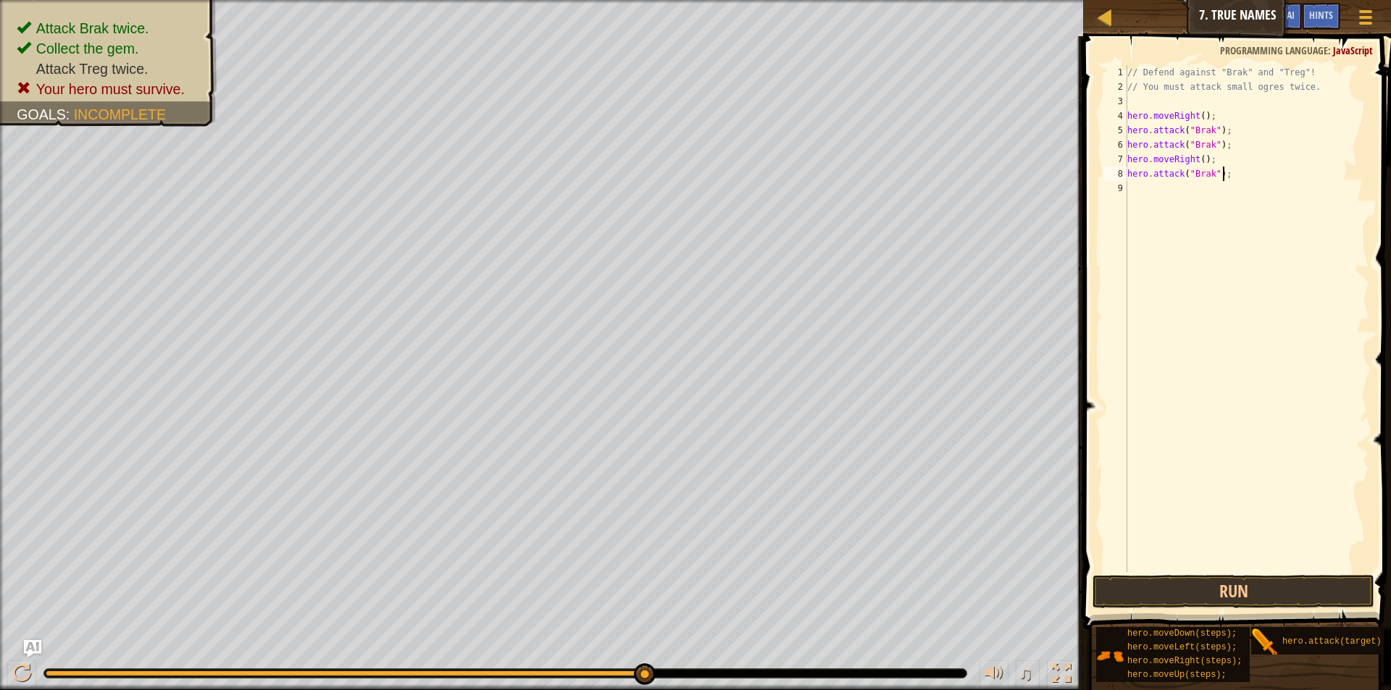
click at [1208, 178] on div "// Defend against "Brak" and "Treg"! // You must attack small ogres twice. hero…" at bounding box center [1246, 333] width 245 height 536
type textarea "hero.attack("Treg");"
drag, startPoint x: 1227, startPoint y: 178, endPoint x: 1127, endPoint y: 174, distance: 100.0
click at [1127, 174] on div "// Defend against "Brak" and "Treg"! // You must attack small ogres twice. hero…" at bounding box center [1246, 333] width 245 height 536
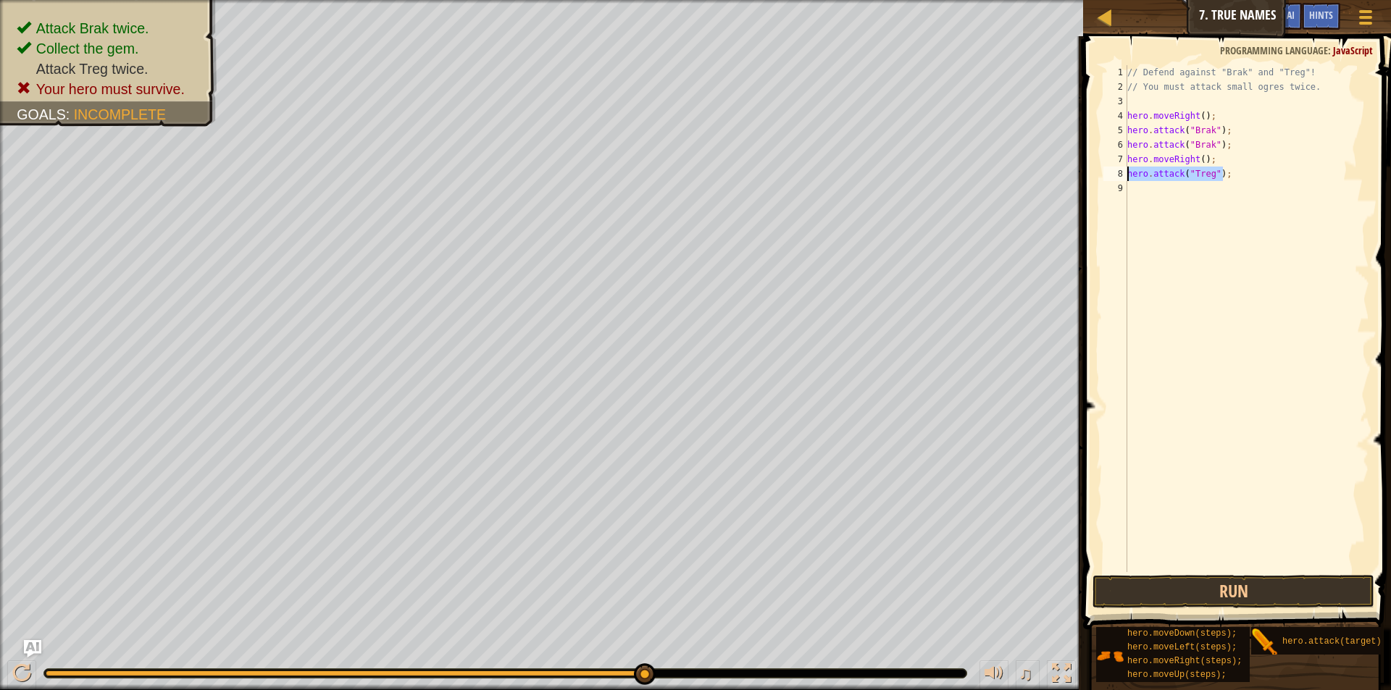
scroll to position [7, 0]
paste textarea "hero.attack("Treg");"
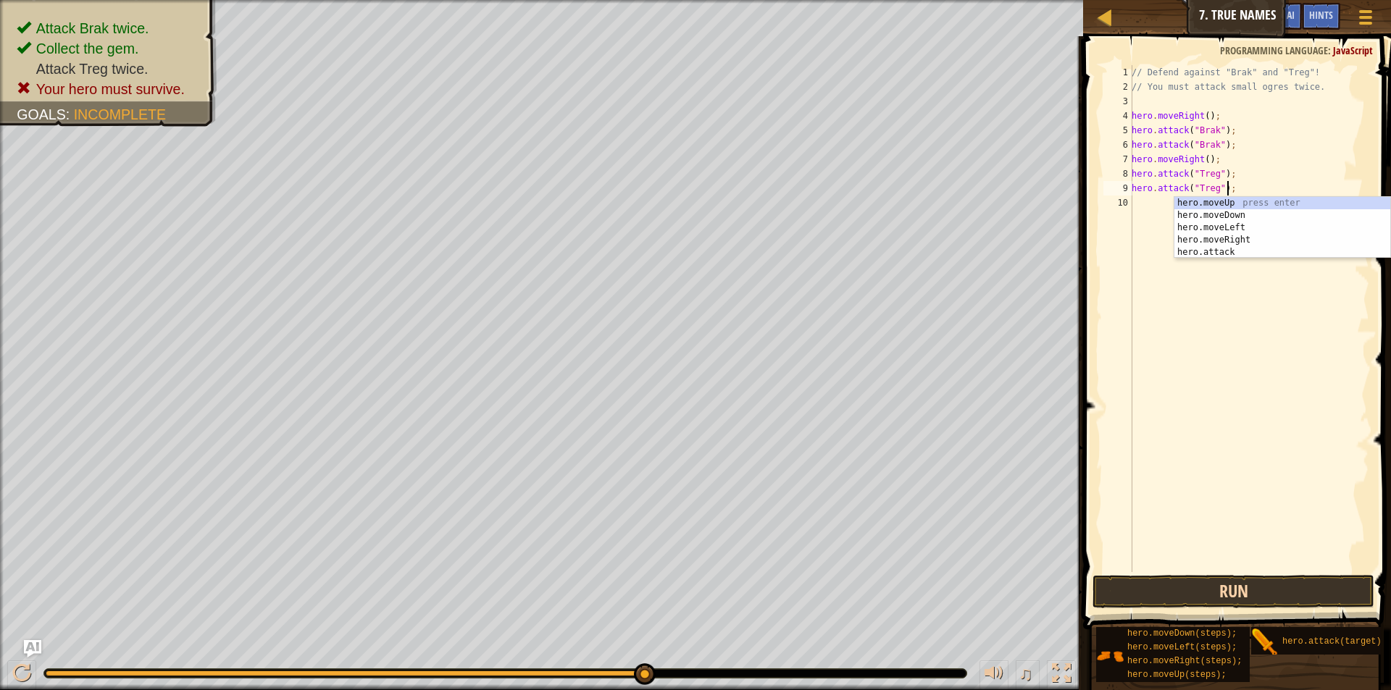
type textarea "hero.attack("Treg");"
click at [1254, 578] on button "Run" at bounding box center [1233, 591] width 282 height 33
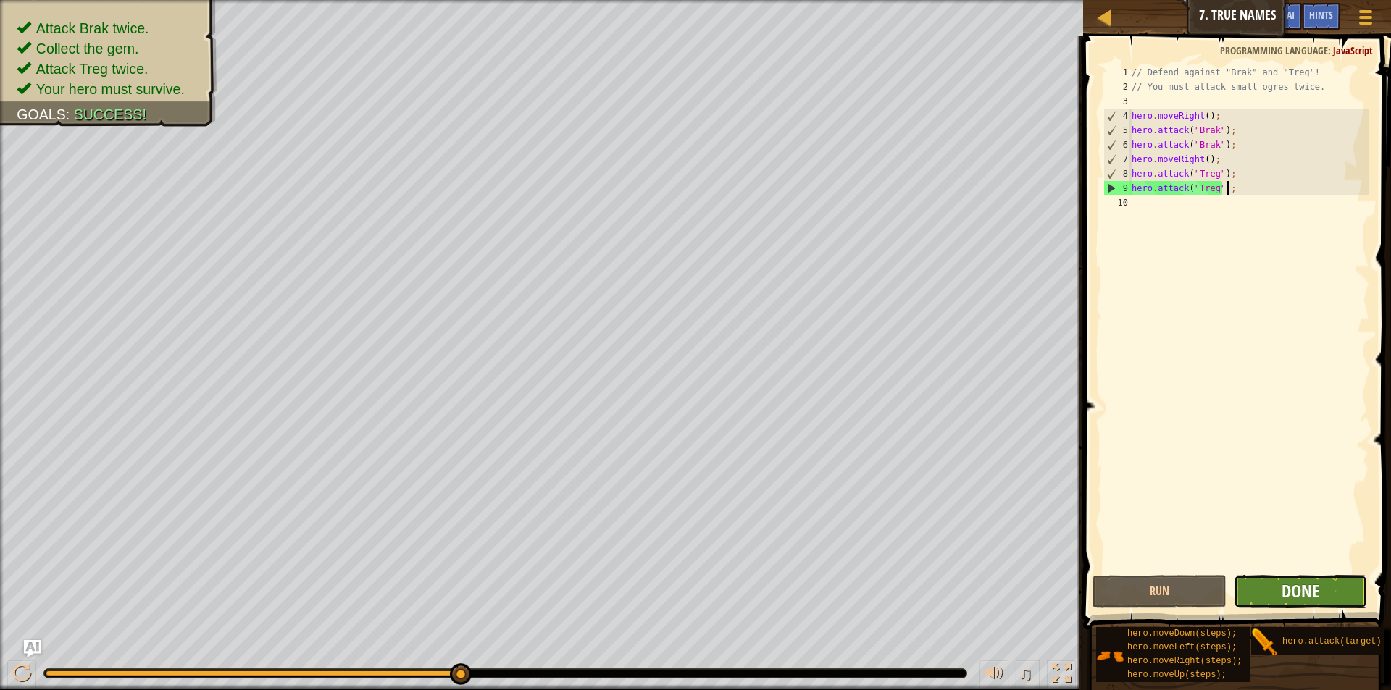
click at [1299, 591] on span "Done" at bounding box center [1300, 590] width 38 height 23
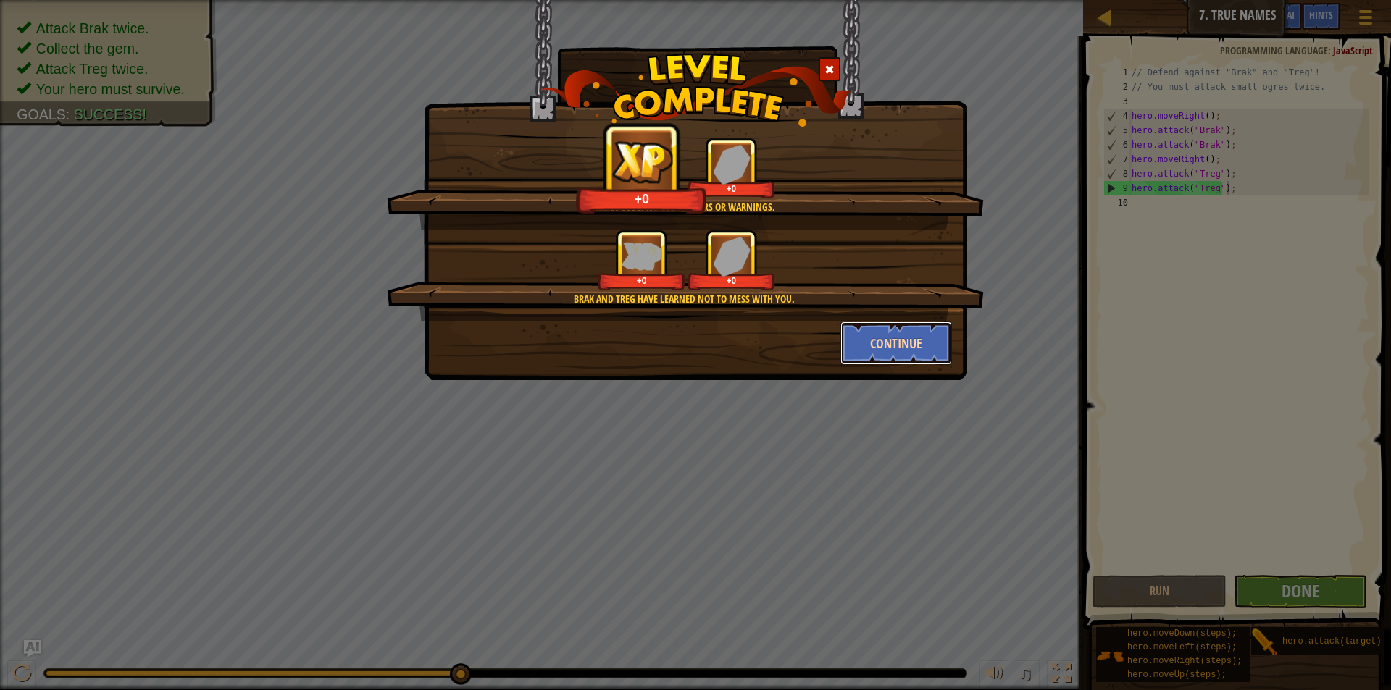
click at [944, 345] on button "Continue" at bounding box center [896, 343] width 112 height 43
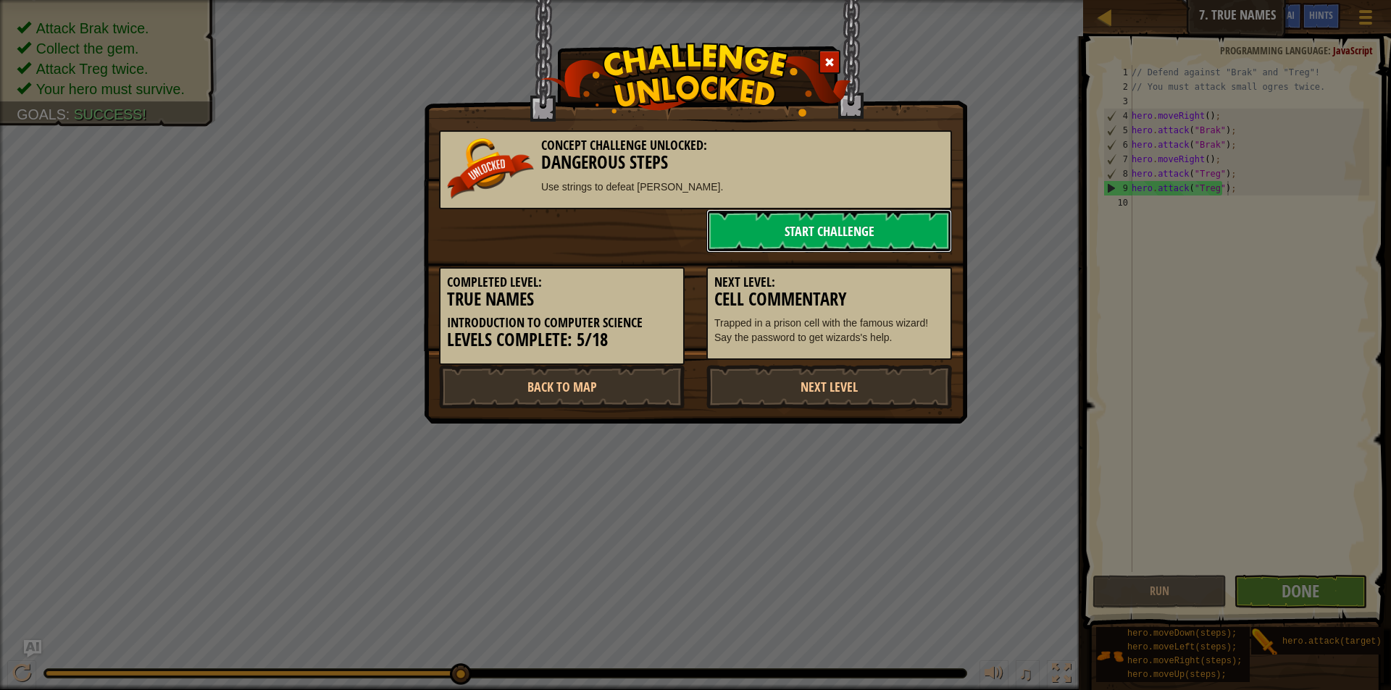
click at [918, 240] on link "Start Challenge" at bounding box center [829, 230] width 246 height 43
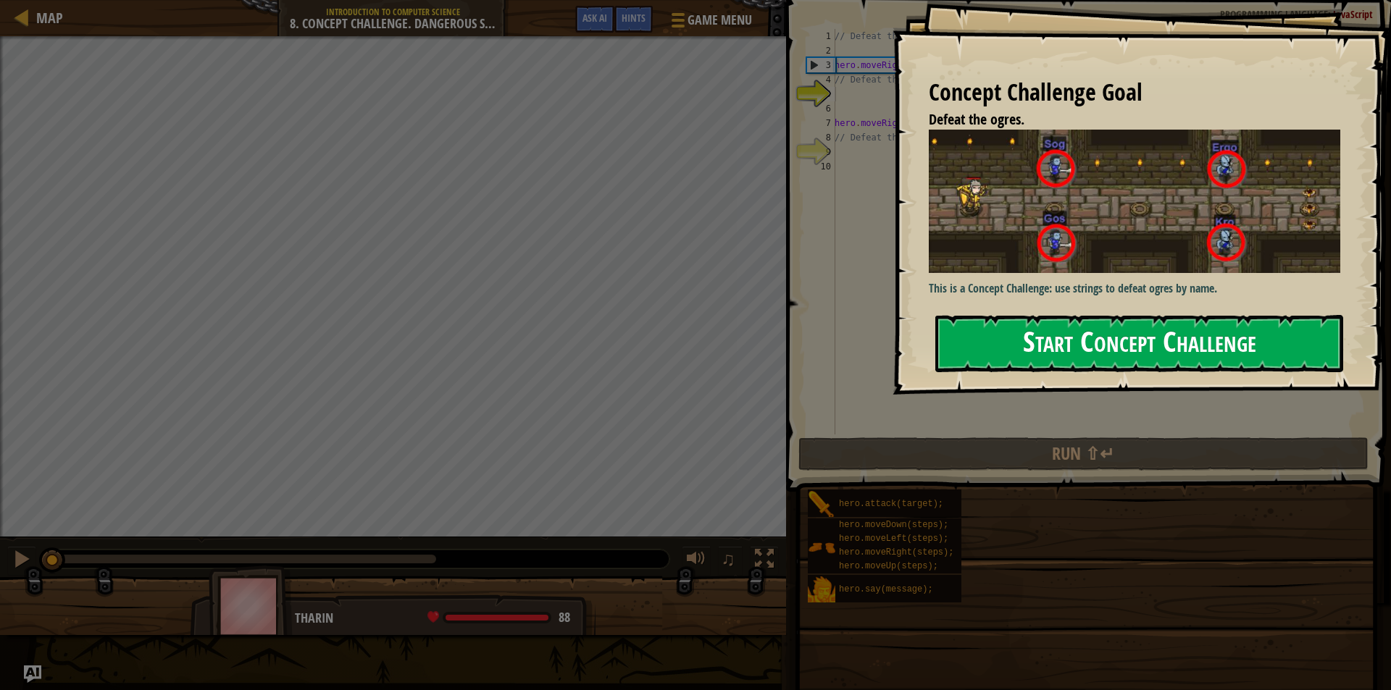
click at [1091, 337] on button "Start Concept Challenge" at bounding box center [1139, 343] width 408 height 57
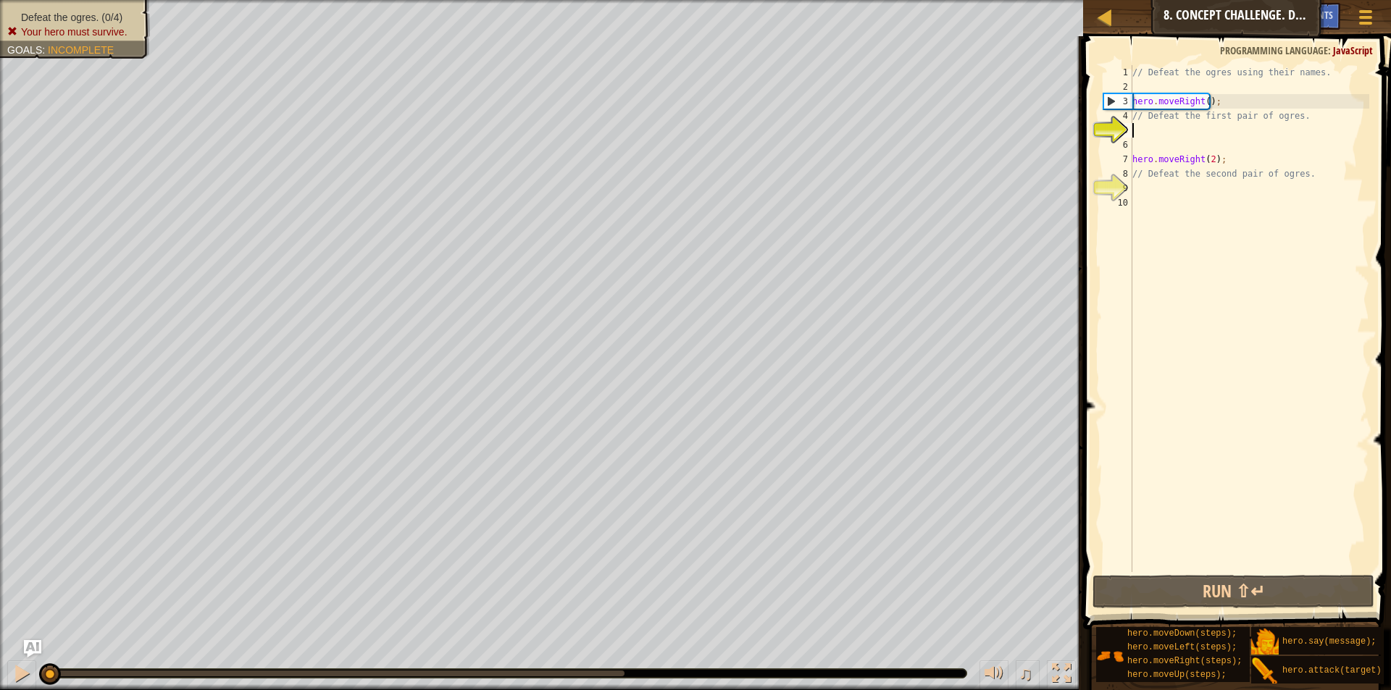
paste textarea "hero.attack("Treg");"
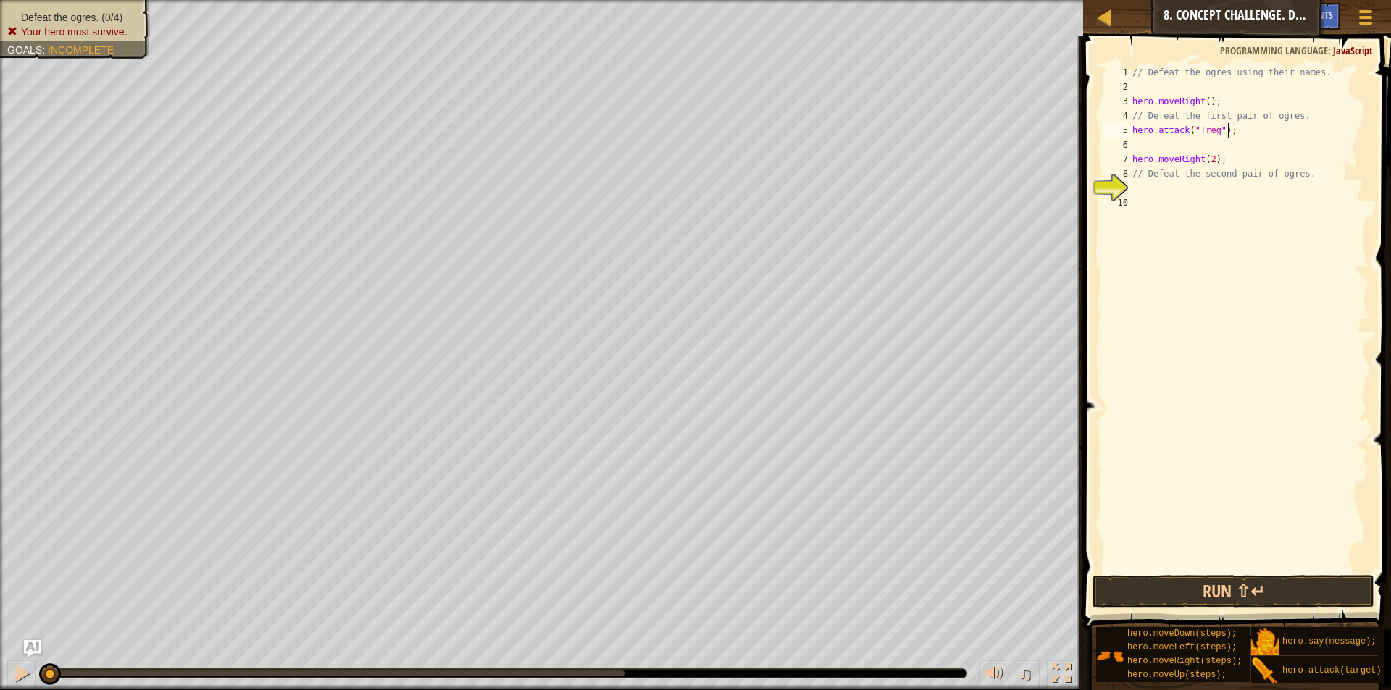
click at [1213, 131] on div "// Defeat the ogres using their names. hero . moveRight ( ) ; // Defeat the fir…" at bounding box center [1249, 333] width 240 height 536
type textarea "hero.attack("Sog");"
click at [1149, 146] on div "// Defeat the ogres using their names. hero . moveRight ( ) ; // Defeat the fir…" at bounding box center [1249, 333] width 240 height 536
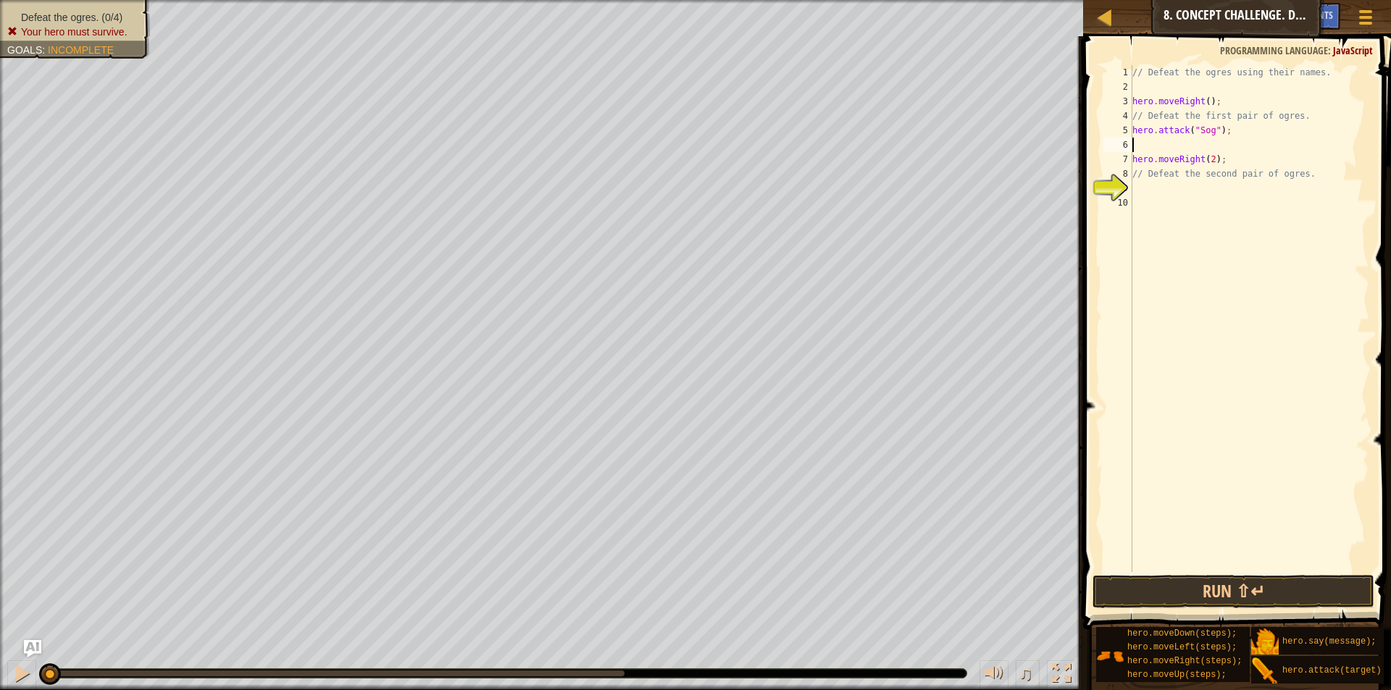
paste textarea "hero.attack("Treg");"
type textarea "hero.attack("Gos");"
click at [1144, 187] on div "// Defeat the ogres using their names. hero . moveRight ( ) ; // Defeat the fir…" at bounding box center [1249, 333] width 240 height 536
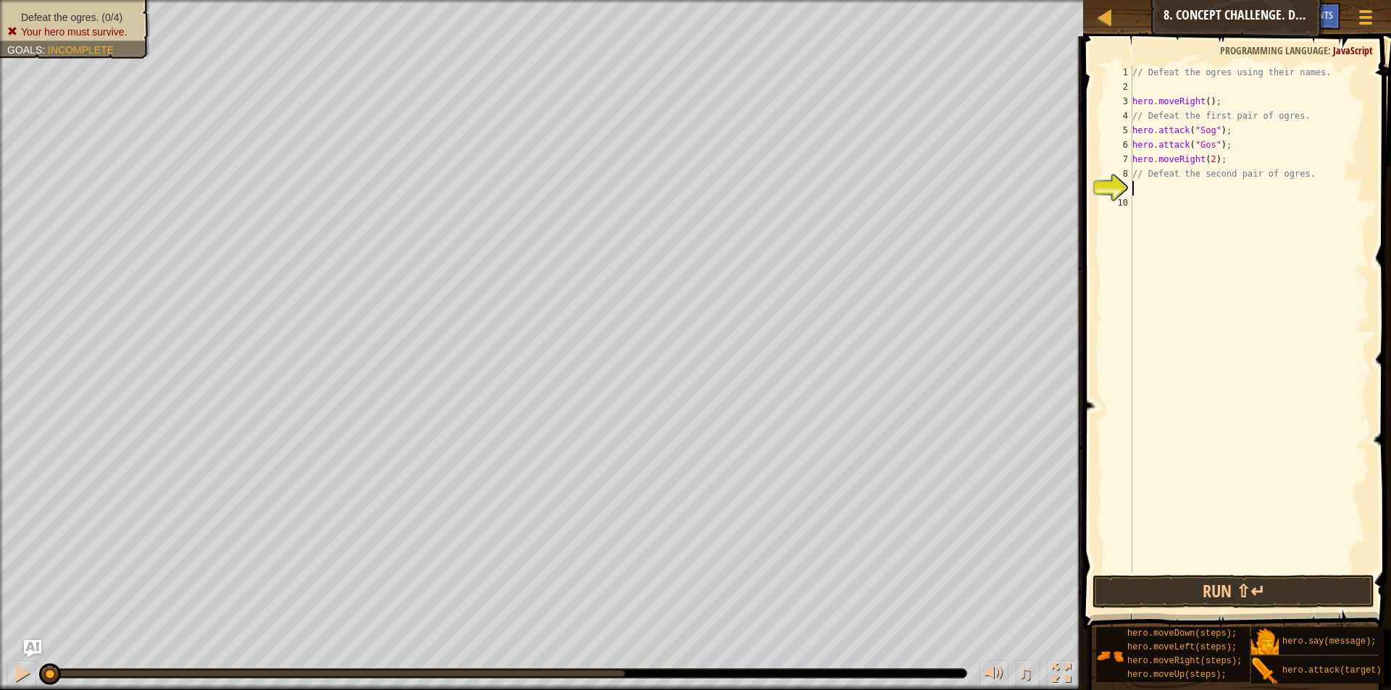
paste textarea "hero.attack("Treg");"
click at [1211, 194] on div "// Defeat the ogres using their names. hero . moveRight ( ) ; // Defeat the fir…" at bounding box center [1249, 333] width 240 height 536
type textarea "hero.attack("Ergo");"
paste textarea "hero.attack("Treg");"
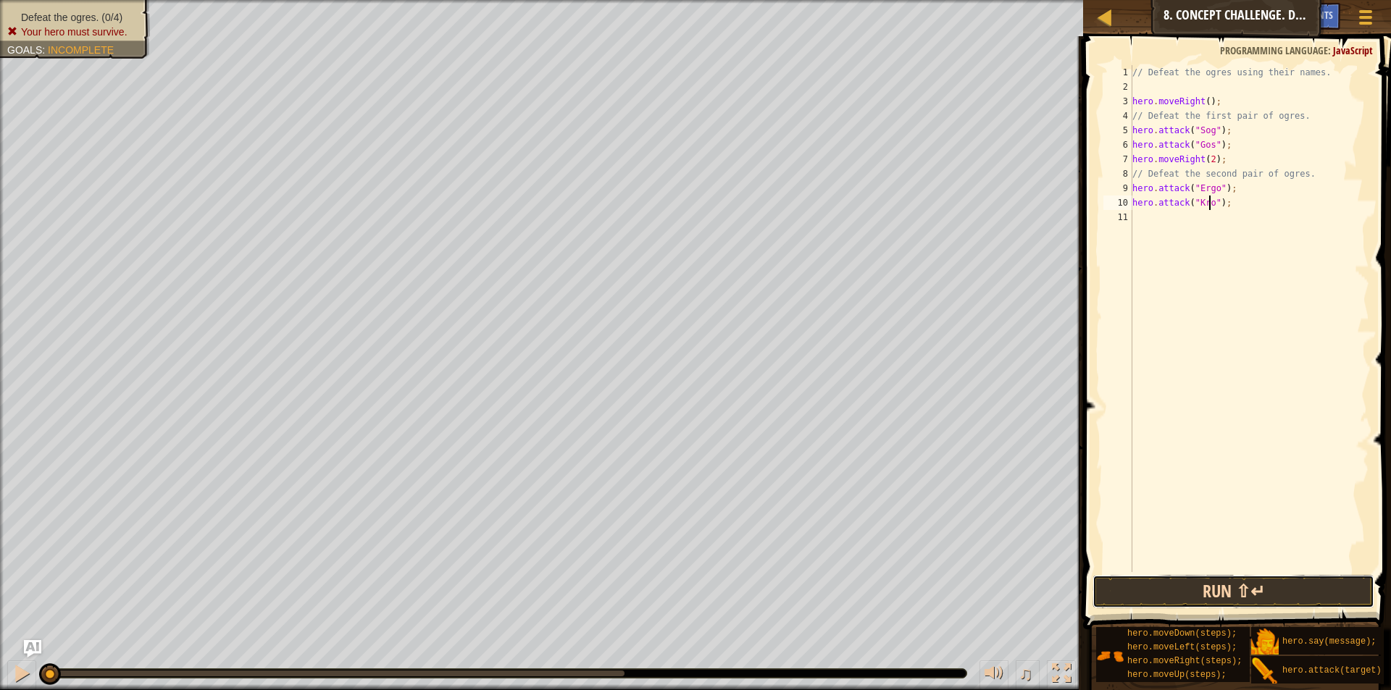
click at [1226, 587] on button "Run ⇧↵" at bounding box center [1233, 591] width 282 height 33
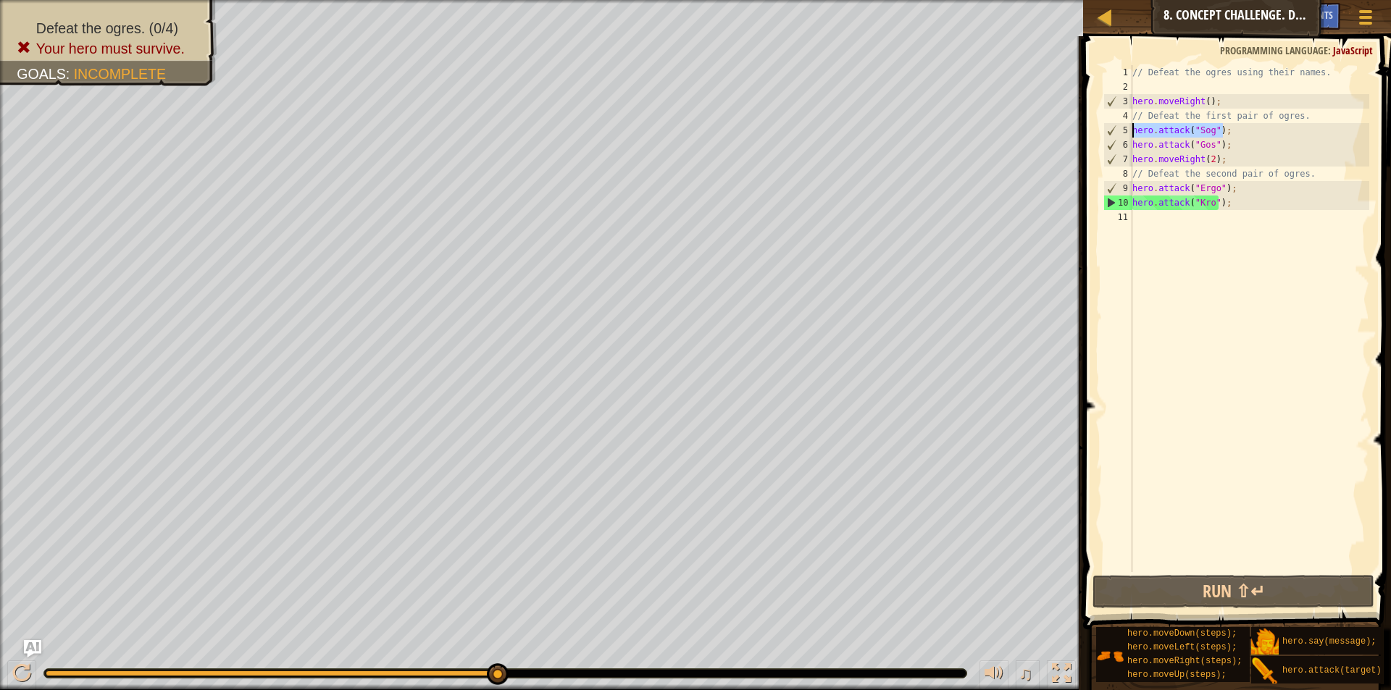
drag, startPoint x: 1223, startPoint y: 132, endPoint x: 1132, endPoint y: 129, distance: 91.3
click at [1132, 129] on div "// Defeat the ogres using their names. hero . moveRight ( ) ; // Defeat the fir…" at bounding box center [1249, 333] width 240 height 536
paste textarea "hero.attack("Sog");"
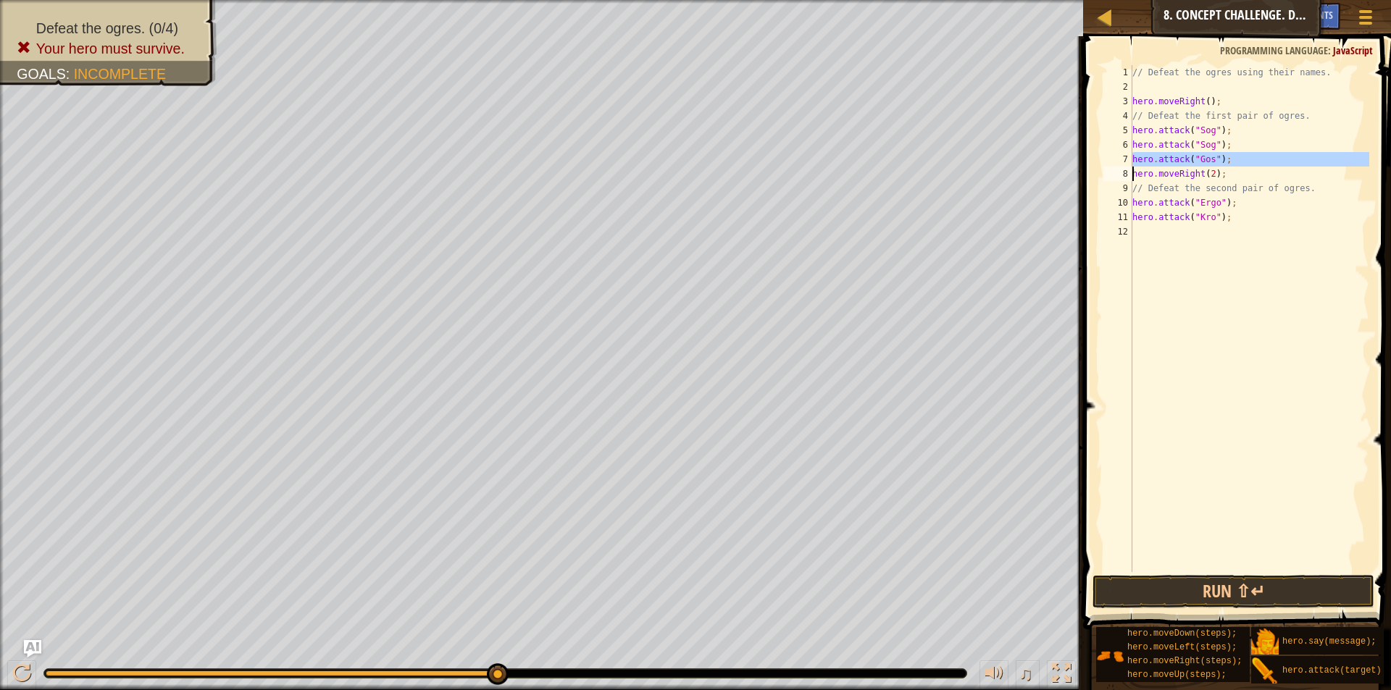
drag, startPoint x: 1131, startPoint y: 159, endPoint x: 1223, endPoint y: 159, distance: 92.7
click at [1223, 159] on div "hero.attack("Gos"); 1 2 3 4 5 6 7 8 9 10 11 12 // Defeat the ogres using their …" at bounding box center [1234, 318] width 269 height 507
drag, startPoint x: 1133, startPoint y: 216, endPoint x: 1236, endPoint y: 217, distance: 102.9
click at [1236, 217] on div "// Defeat the ogres using their names. hero . moveRight ( ) ; // Defeat the fir…" at bounding box center [1249, 333] width 240 height 536
paste textarea "hero.attack("Ergo");"
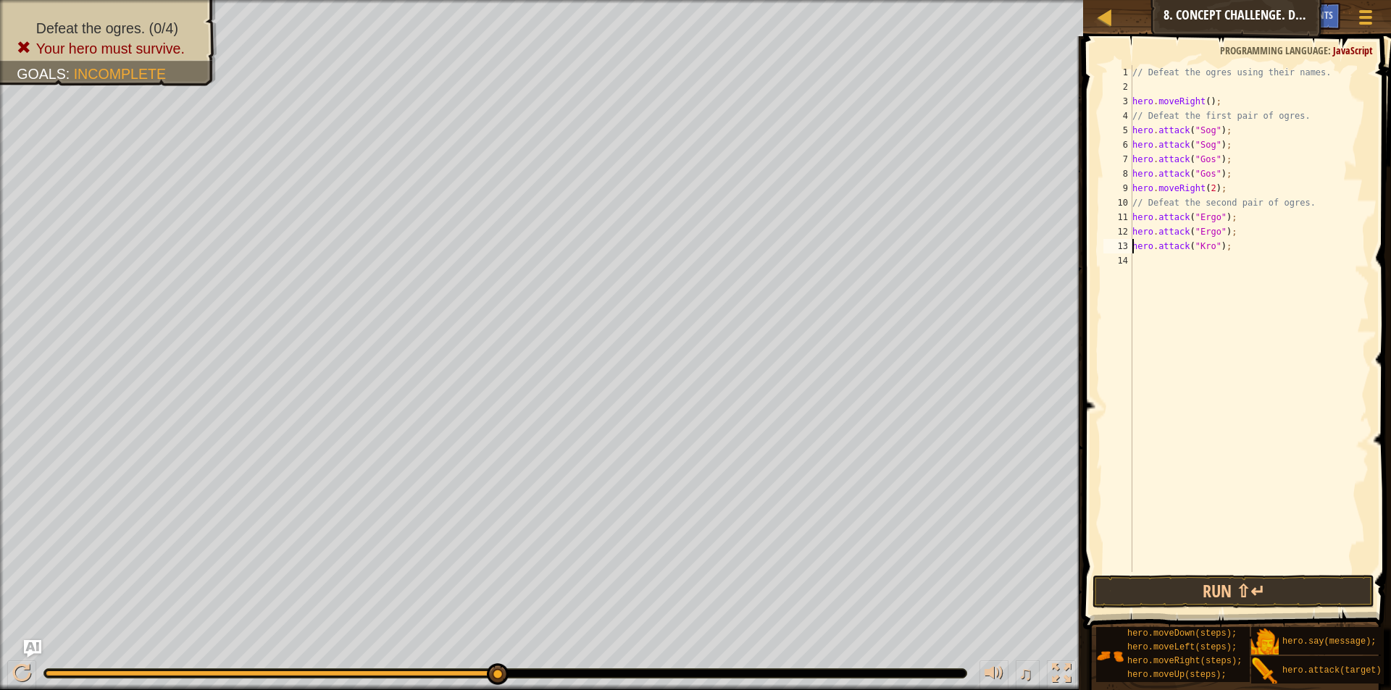
click at [1238, 248] on div "// Defeat the ogres using their names. hero . moveRight ( ) ; // Defeat the fir…" at bounding box center [1249, 333] width 240 height 536
type textarea "hero.attack("Kro");"
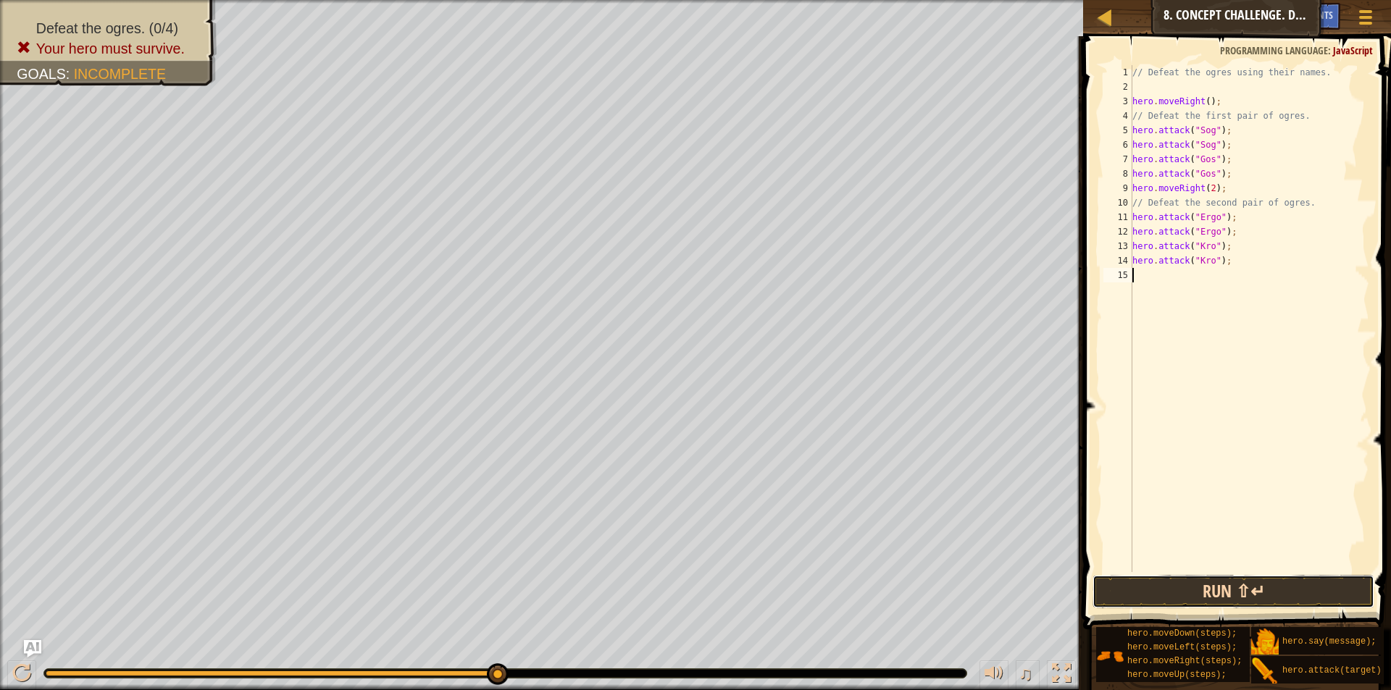
click at [1270, 607] on button "Run ⇧↵" at bounding box center [1233, 591] width 282 height 33
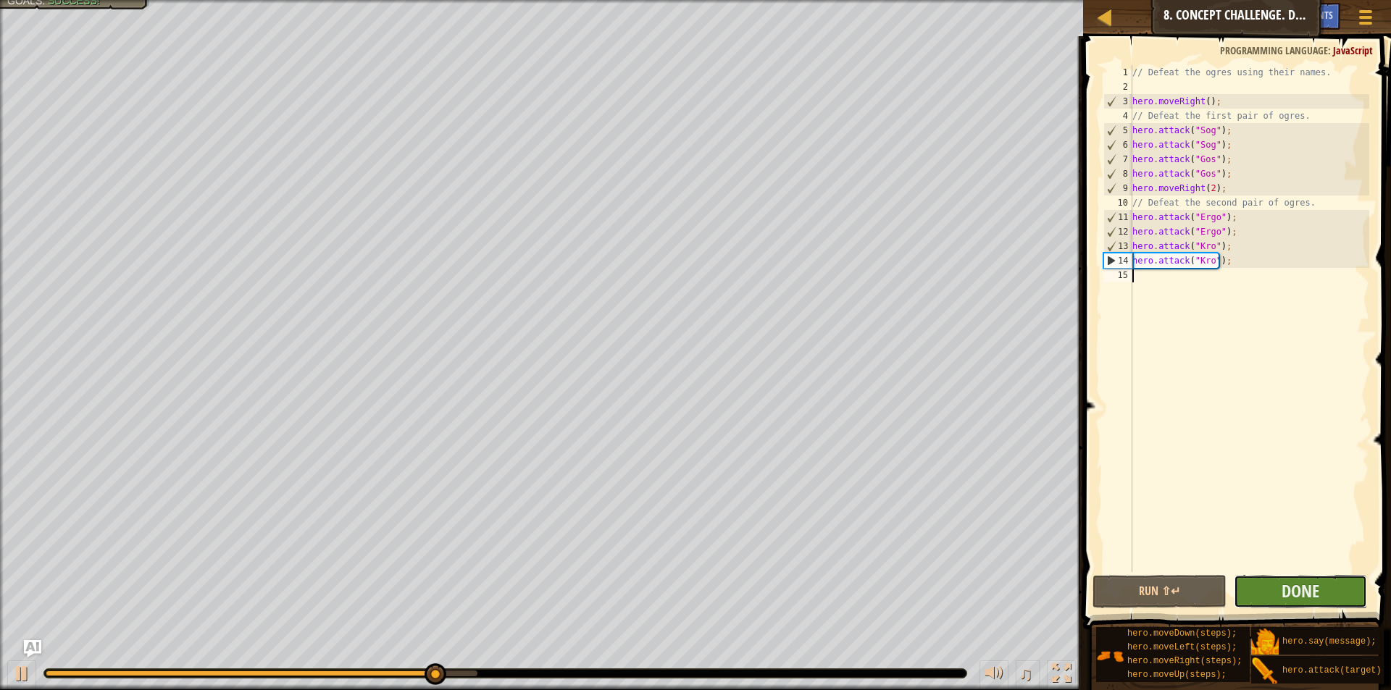
click at [1283, 579] on button "Done" at bounding box center [1299, 591] width 133 height 33
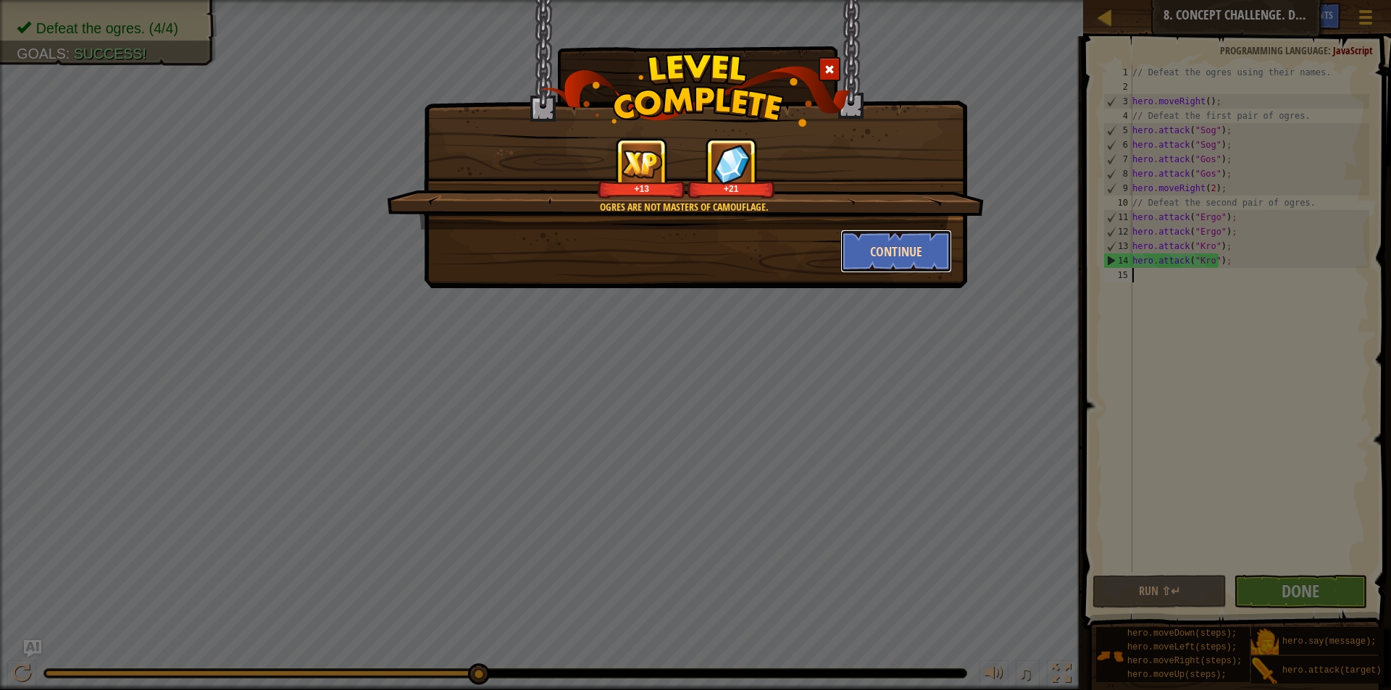
click at [913, 248] on button "Continue" at bounding box center [896, 251] width 112 height 43
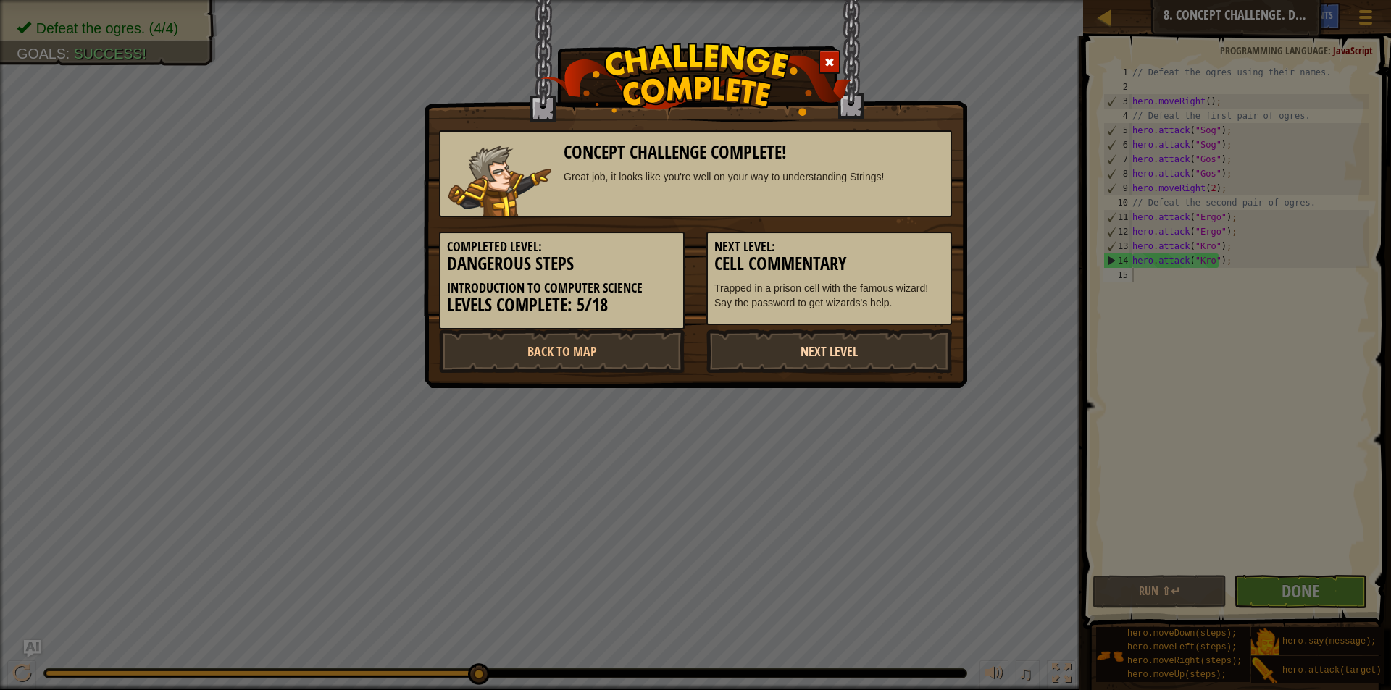
click at [874, 348] on link "Next Level" at bounding box center [829, 351] width 246 height 43
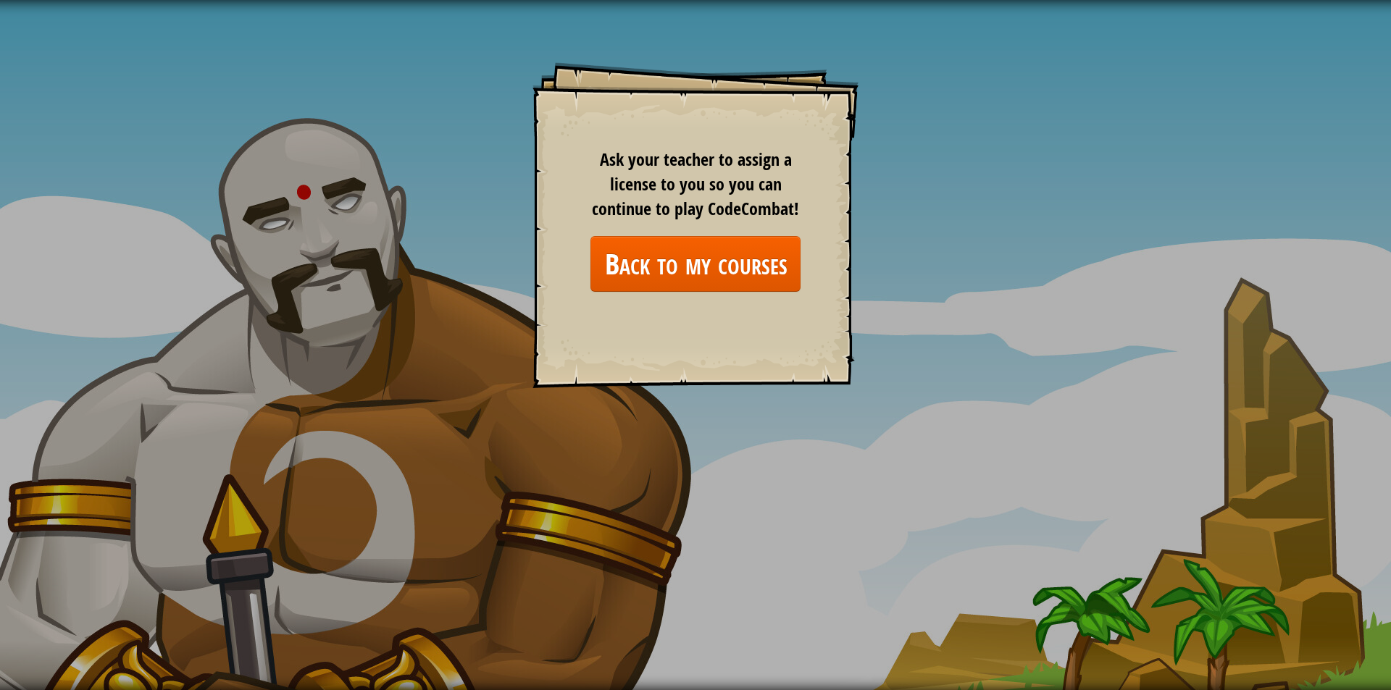
drag, startPoint x: 815, startPoint y: 313, endPoint x: 839, endPoint y: 288, distance: 34.3
click at [827, 293] on div "Goals Start Level Error loading from server. Try refreshing the page. You'll ne…" at bounding box center [695, 225] width 326 height 326
click at [754, 270] on link "Back to my courses" at bounding box center [695, 264] width 210 height 56
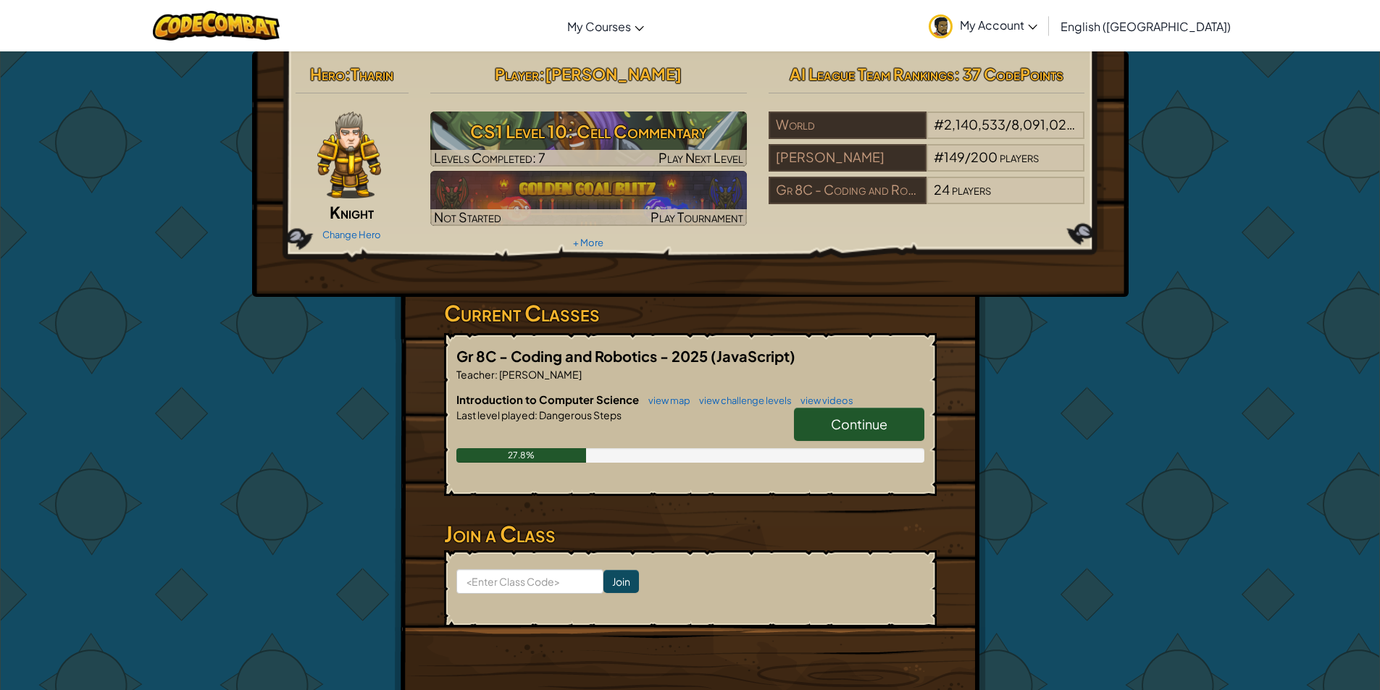
click at [882, 426] on span "Continue" at bounding box center [859, 424] width 56 height 17
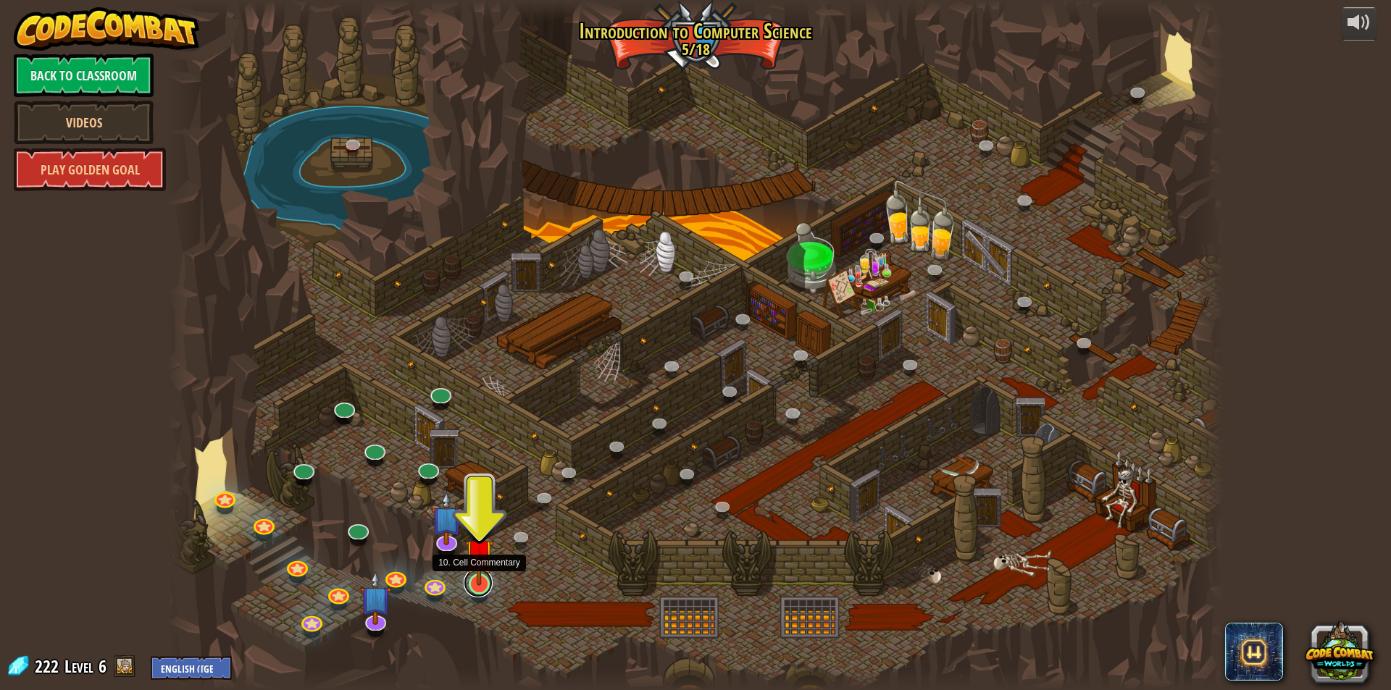
click at [483, 587] on link at bounding box center [478, 583] width 29 height 29
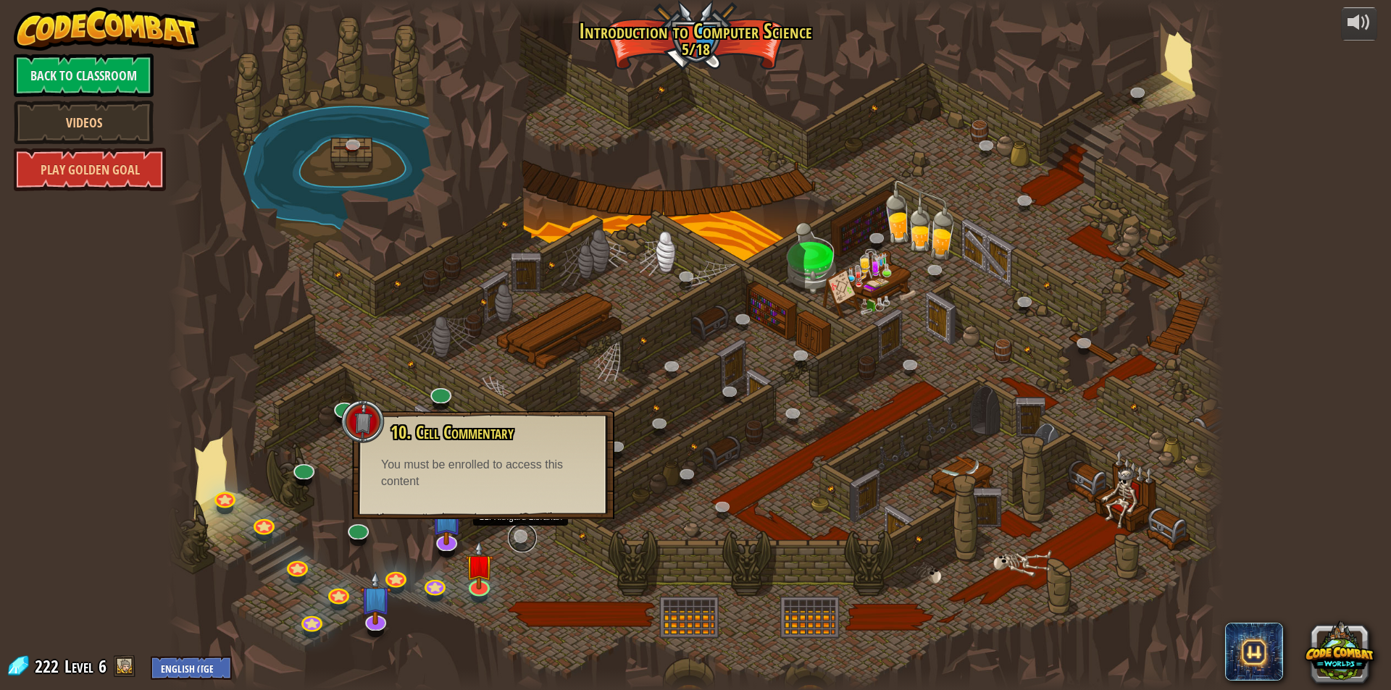
click at [529, 540] on link at bounding box center [522, 538] width 29 height 29
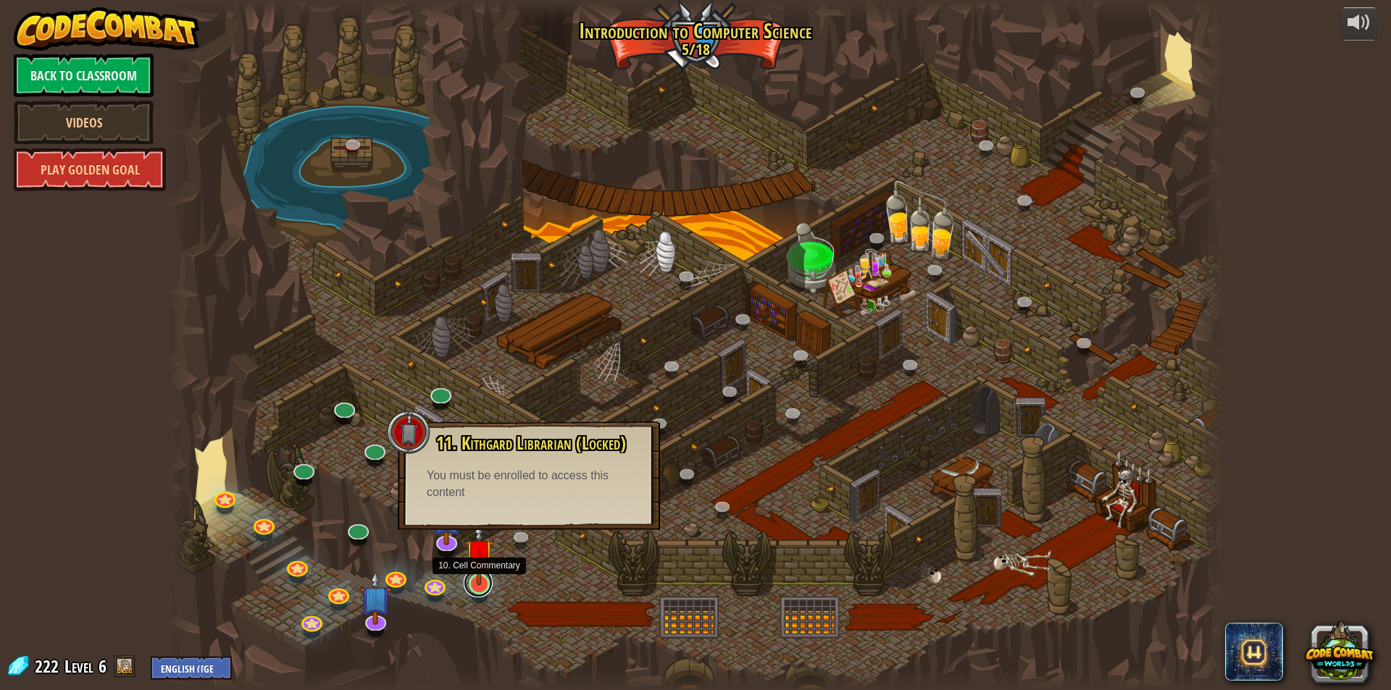
click at [482, 593] on link at bounding box center [478, 583] width 29 height 29
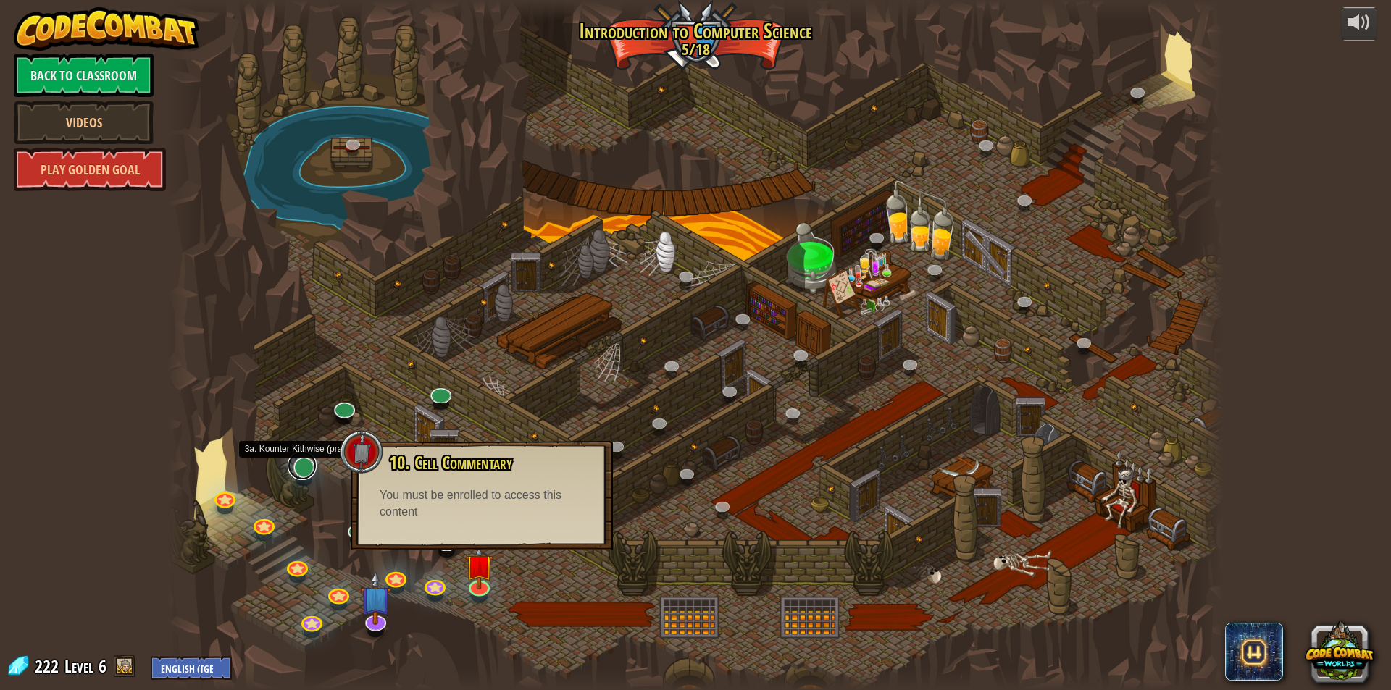
click at [295, 472] on link at bounding box center [302, 465] width 29 height 29
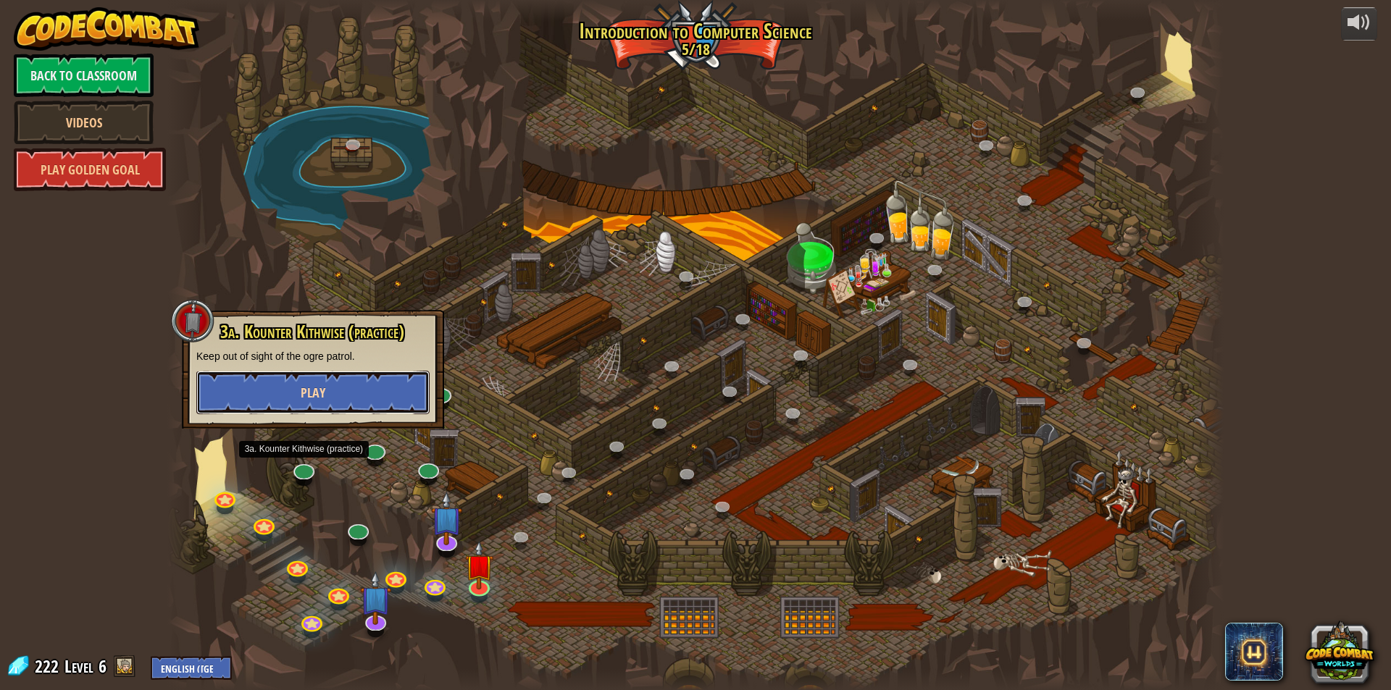
click at [308, 396] on span "Play" at bounding box center [313, 393] width 25 height 18
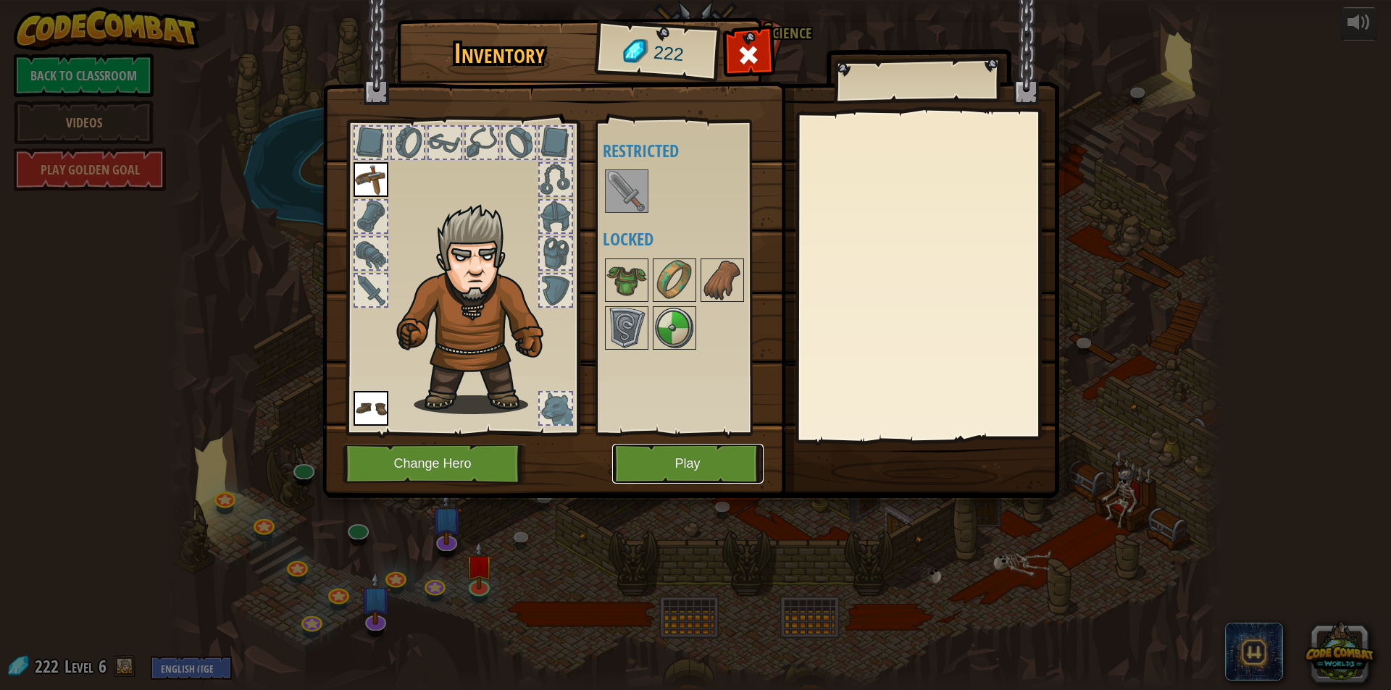
click at [718, 456] on button "Play" at bounding box center [687, 464] width 151 height 40
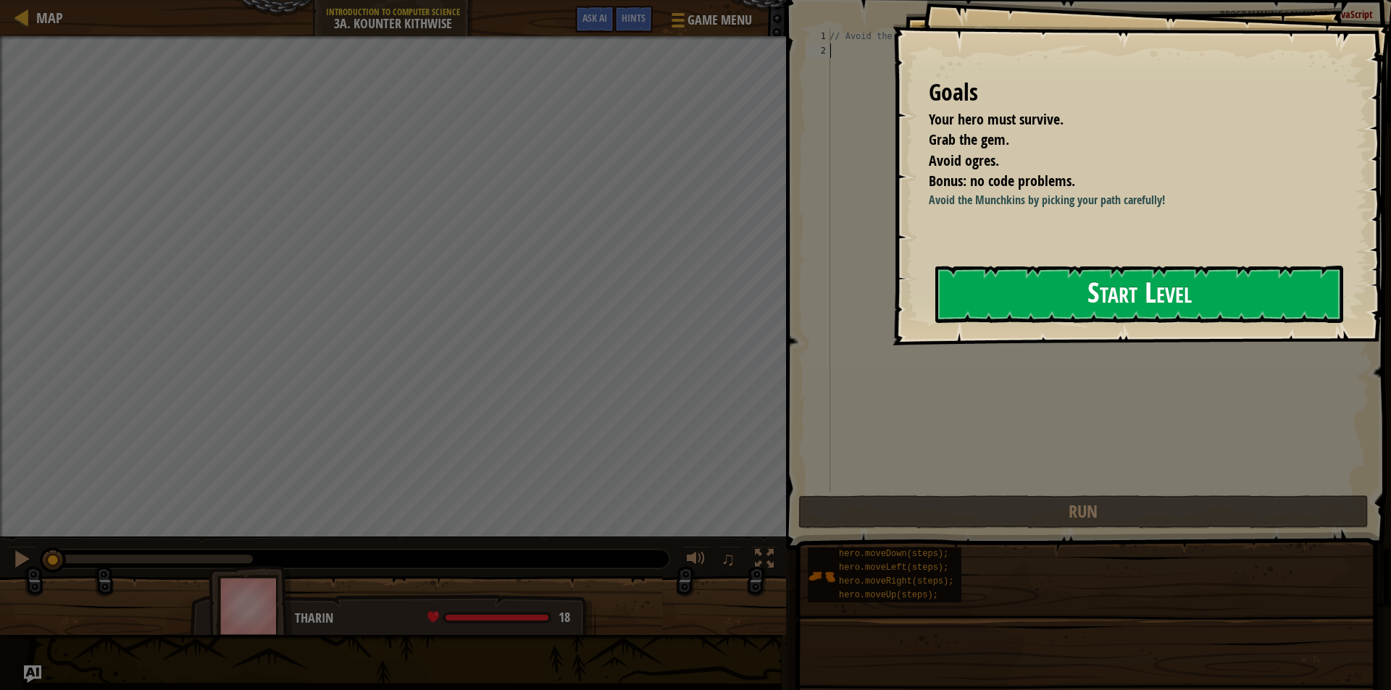
click at [1089, 303] on button "Start Level" at bounding box center [1139, 294] width 408 height 57
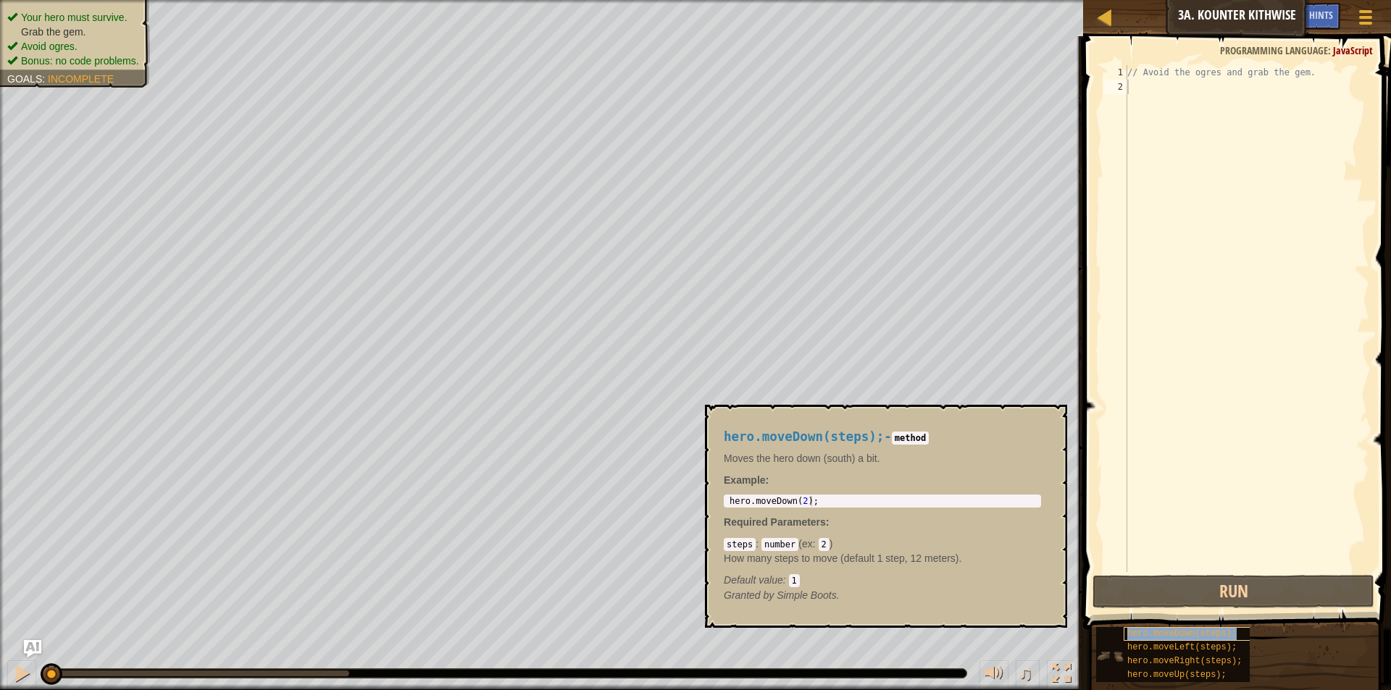
click at [1157, 634] on span "hero.moveDown(steps);" at bounding box center [1181, 634] width 109 height 10
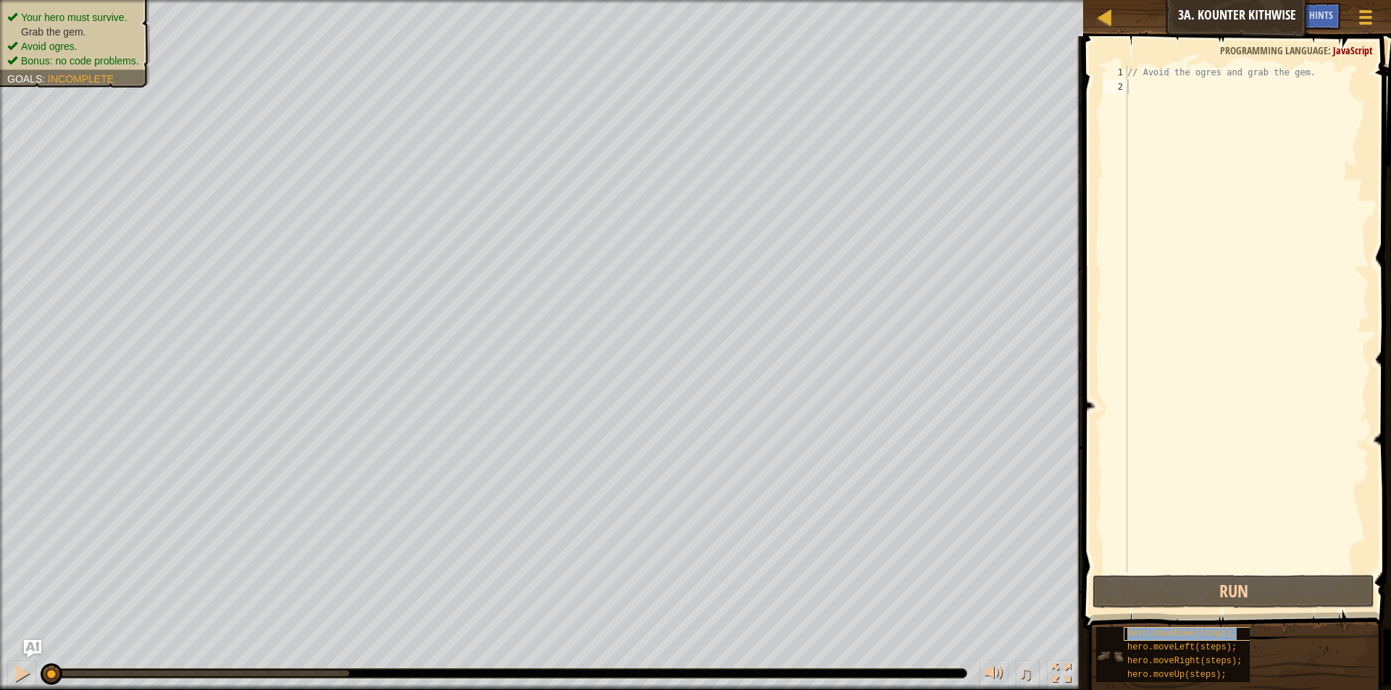
click at [1157, 634] on span "hero.moveDown(steps);" at bounding box center [1181, 634] width 109 height 10
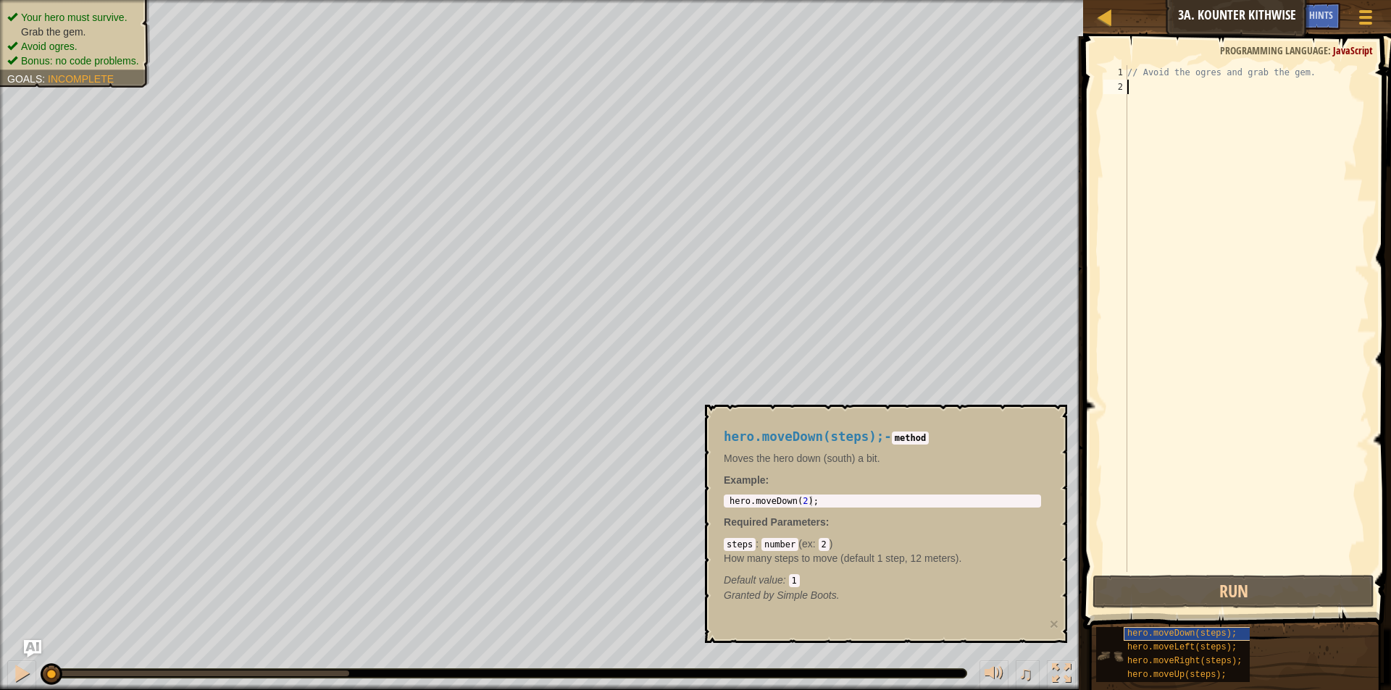
type textarea "// Avoid the ogres and grab the gem."
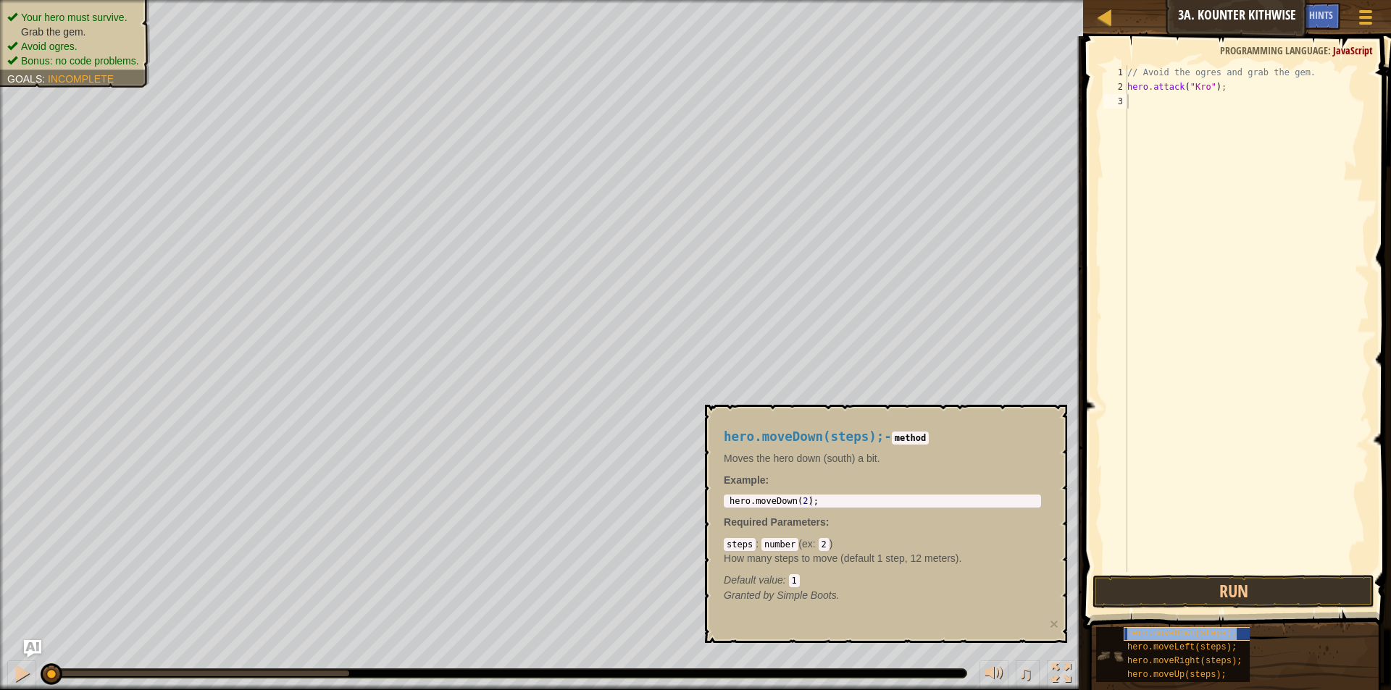
copy span "hero.moveDown(steps);"
drag, startPoint x: 1225, startPoint y: 88, endPoint x: 1125, endPoint y: 88, distance: 100.7
click at [1125, 88] on div "hero.attack("Kro"); 1 2 3 // Avoid the ogres and grab the gem. hero . attack ( …" at bounding box center [1234, 318] width 269 height 507
paste textarea "moveDown(steps"
click at [1313, 592] on button "Run" at bounding box center [1233, 591] width 282 height 33
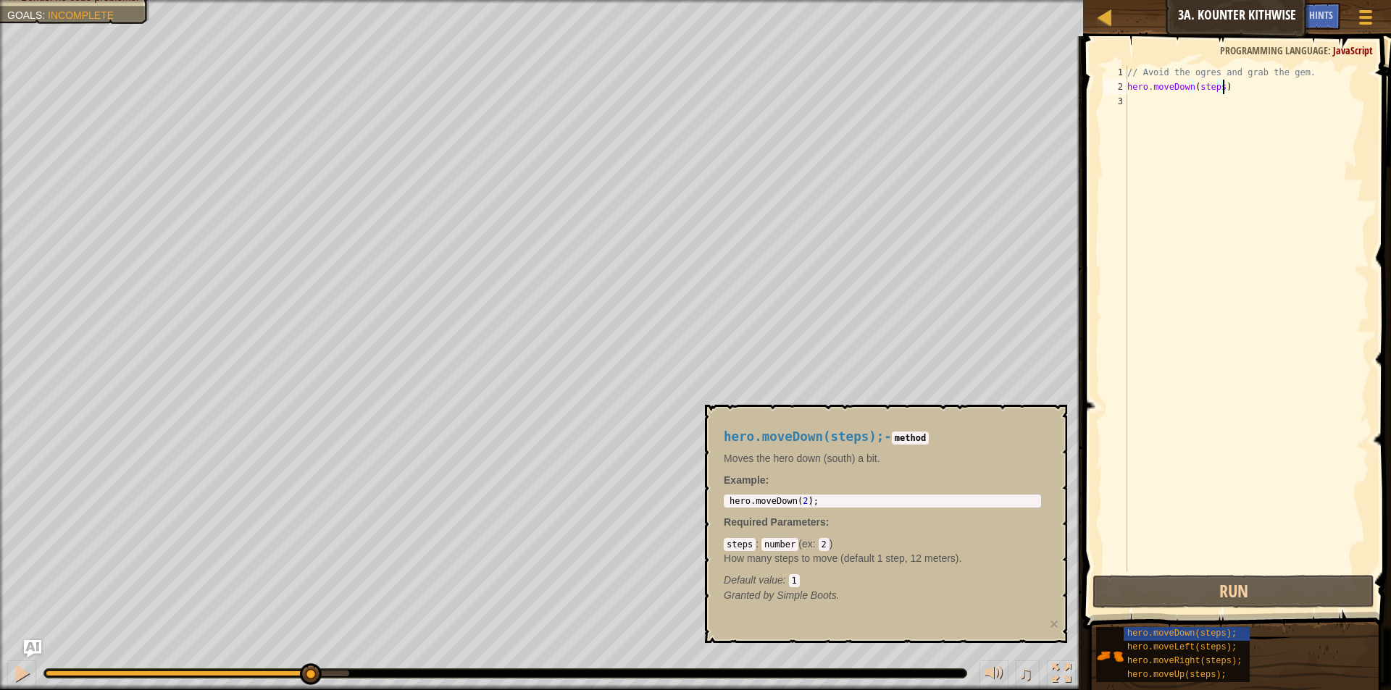
click at [1217, 85] on div "// Avoid the ogres and grab the gem. hero . moveDown ( steps )" at bounding box center [1246, 333] width 245 height 536
click at [1212, 596] on button "Run" at bounding box center [1233, 591] width 282 height 33
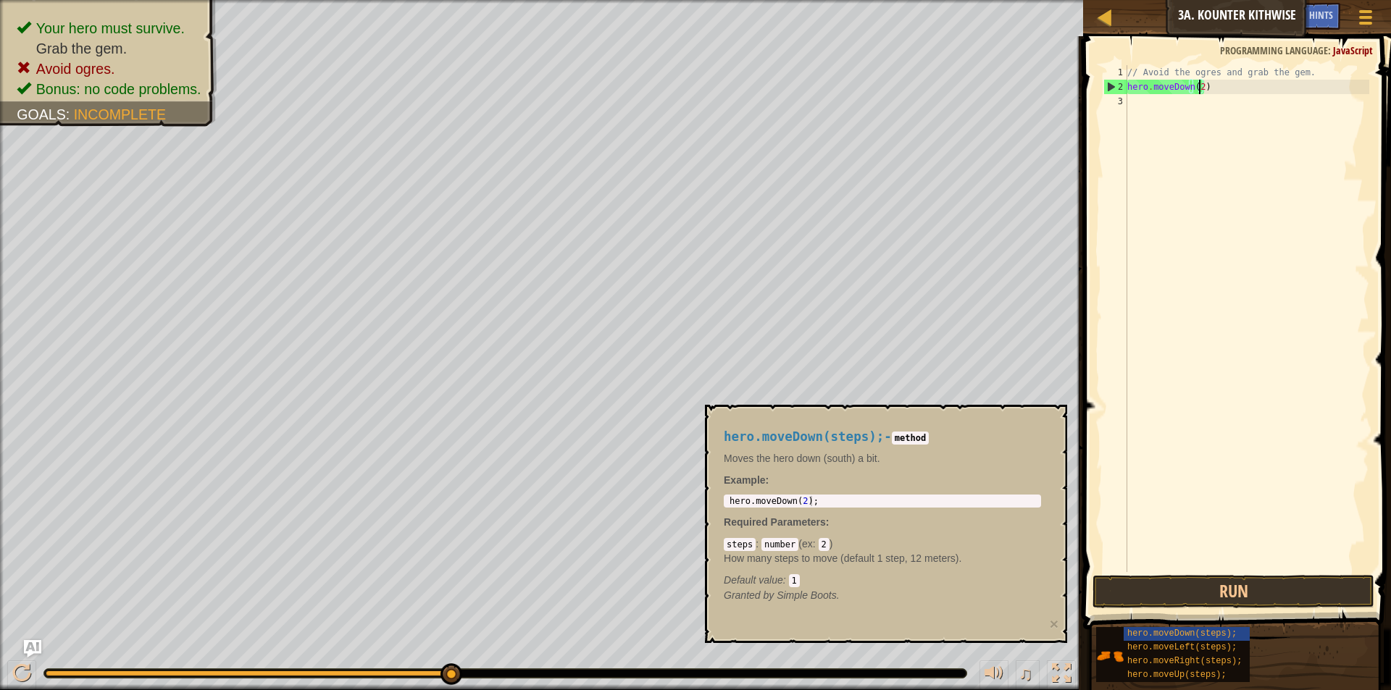
scroll to position [7, 6]
type textarea "hero.moveDown(2)"
click at [1199, 594] on button "Run" at bounding box center [1233, 591] width 282 height 33
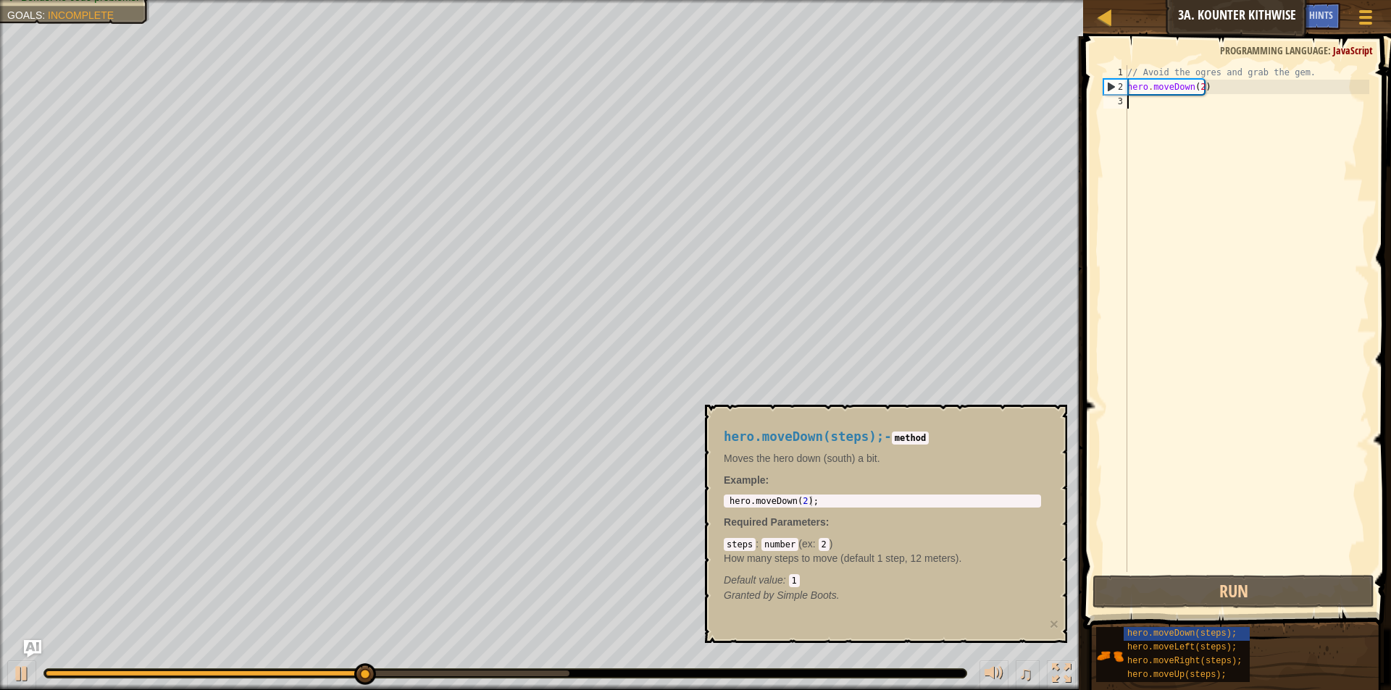
click at [1147, 106] on div "// Avoid the ogres and grab the gem. hero . moveDown ( 2 )" at bounding box center [1246, 333] width 245 height 536
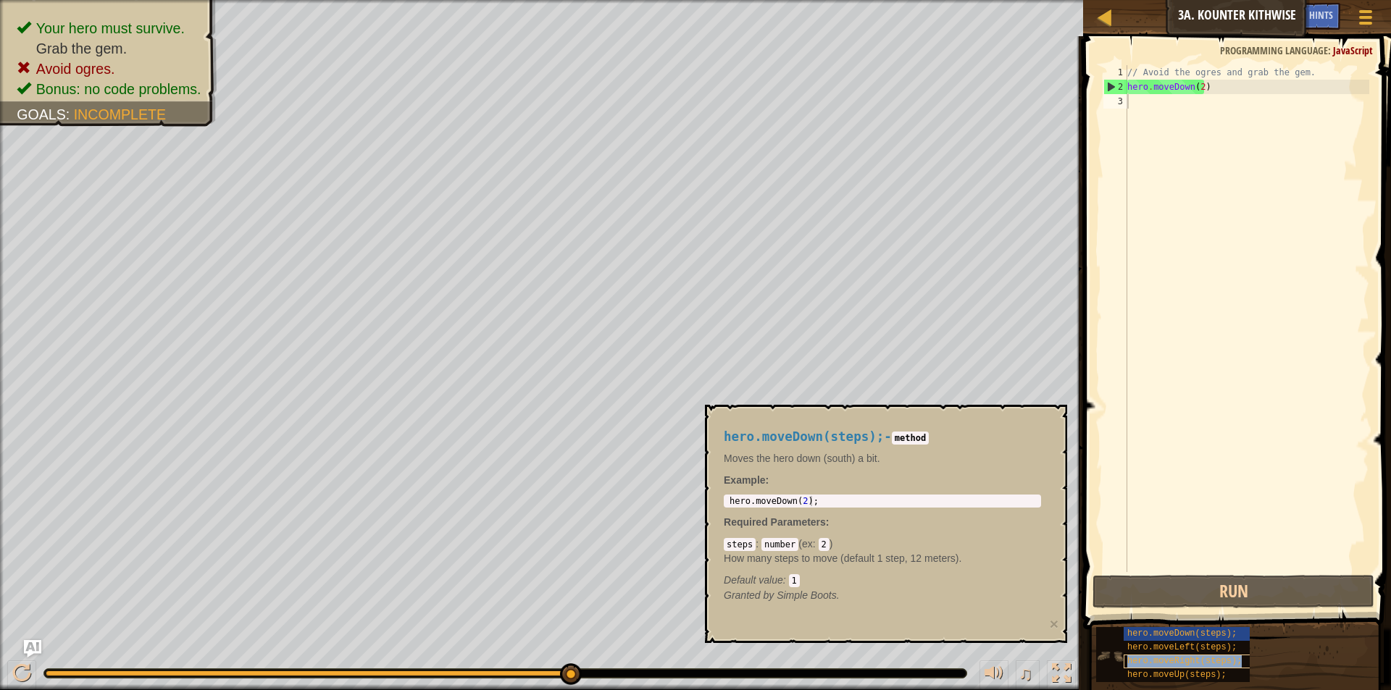
copy span "hero.moveRight(steps);"
click at [1133, 101] on div "// Avoid the ogres and grab the gem. hero . moveDown ( 2 )" at bounding box center [1246, 333] width 245 height 536
paste textarea "hero.moveRight(steps);"
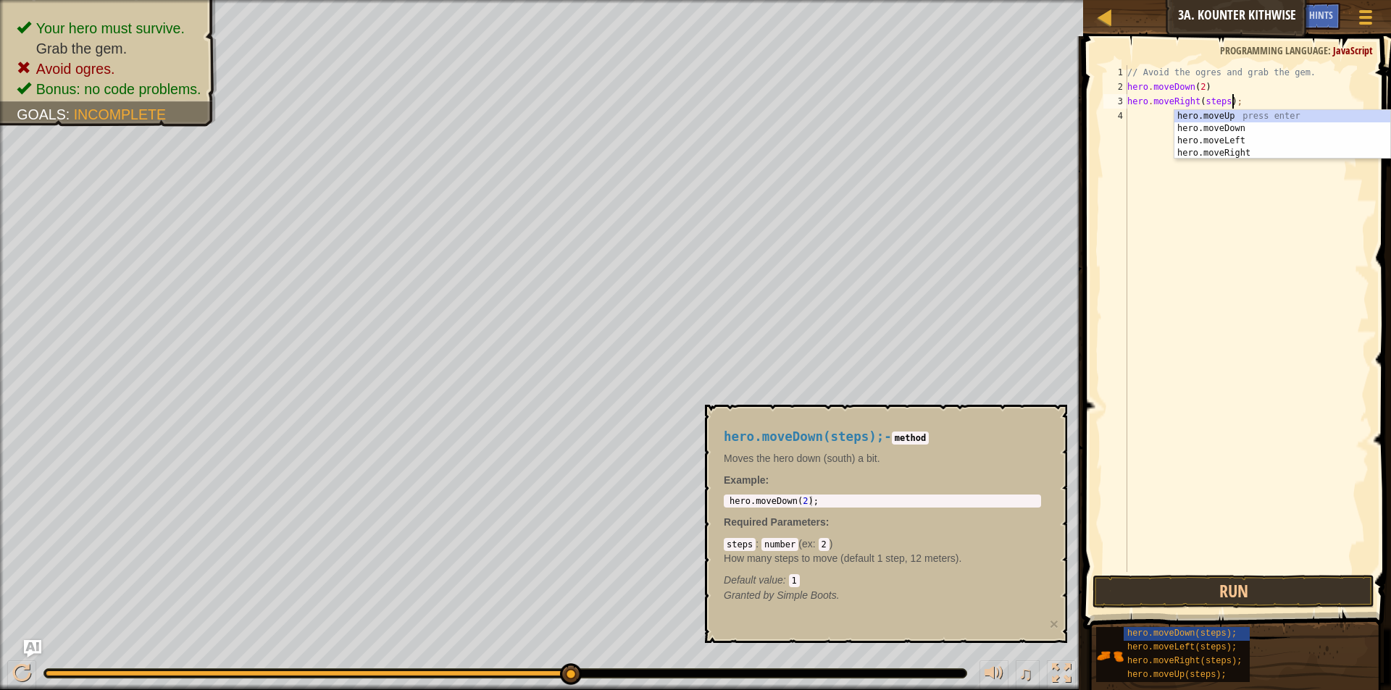
click at [1223, 104] on div "// Avoid the ogres and grab the gem. hero . moveDown ( 2 ) hero . moveRight ( s…" at bounding box center [1246, 333] width 245 height 536
type textarea "hero.moveRight();"
click at [1132, 112] on div "// Avoid the ogres and grab the gem. hero . moveDown ( 2 ) hero . moveRight ( )…" at bounding box center [1246, 333] width 245 height 536
drag, startPoint x: 1209, startPoint y: 674, endPoint x: 1124, endPoint y: 507, distance: 187.2
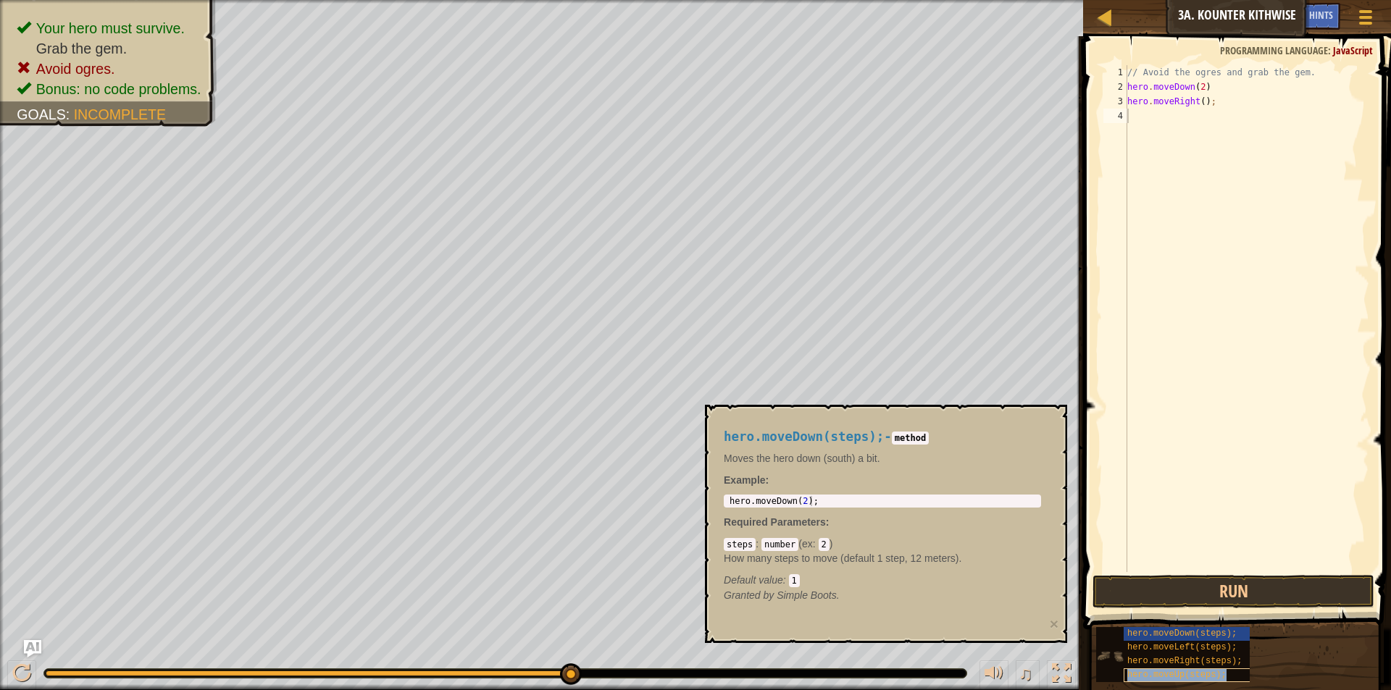
copy span "hero.moveUp(steps);"
click at [1144, 114] on div "// Avoid the ogres and grab the gem. hero . moveDown ( 2 ) hero . moveRight ( )…" at bounding box center [1246, 333] width 245 height 536
paste textarea "hero.moveUp(steps);"
click at [1207, 117] on div "// Avoid the ogres and grab the gem. hero . moveDown ( 2 ) hero . moveRight ( )…" at bounding box center [1246, 333] width 245 height 536
type textarea "hero.moveUp();"
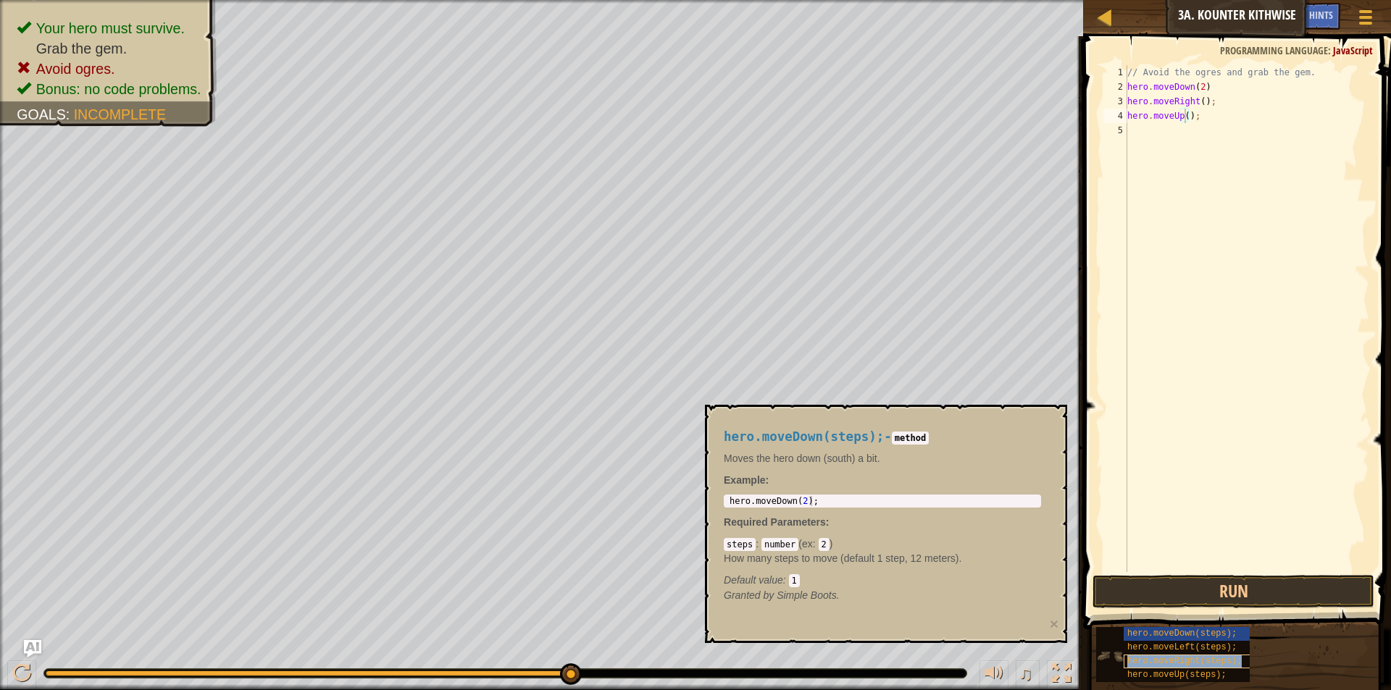
click at [1190, 657] on span "hero.moveRight(steps);" at bounding box center [1184, 661] width 114 height 10
copy span "hero.moveRight(steps);"
click at [1136, 138] on div "// Avoid the ogres and grab the gem. hero . moveDown ( 2 ) hero . moveRight ( )…" at bounding box center [1246, 333] width 245 height 536
paste textarea "hero.moveRight(steps);"
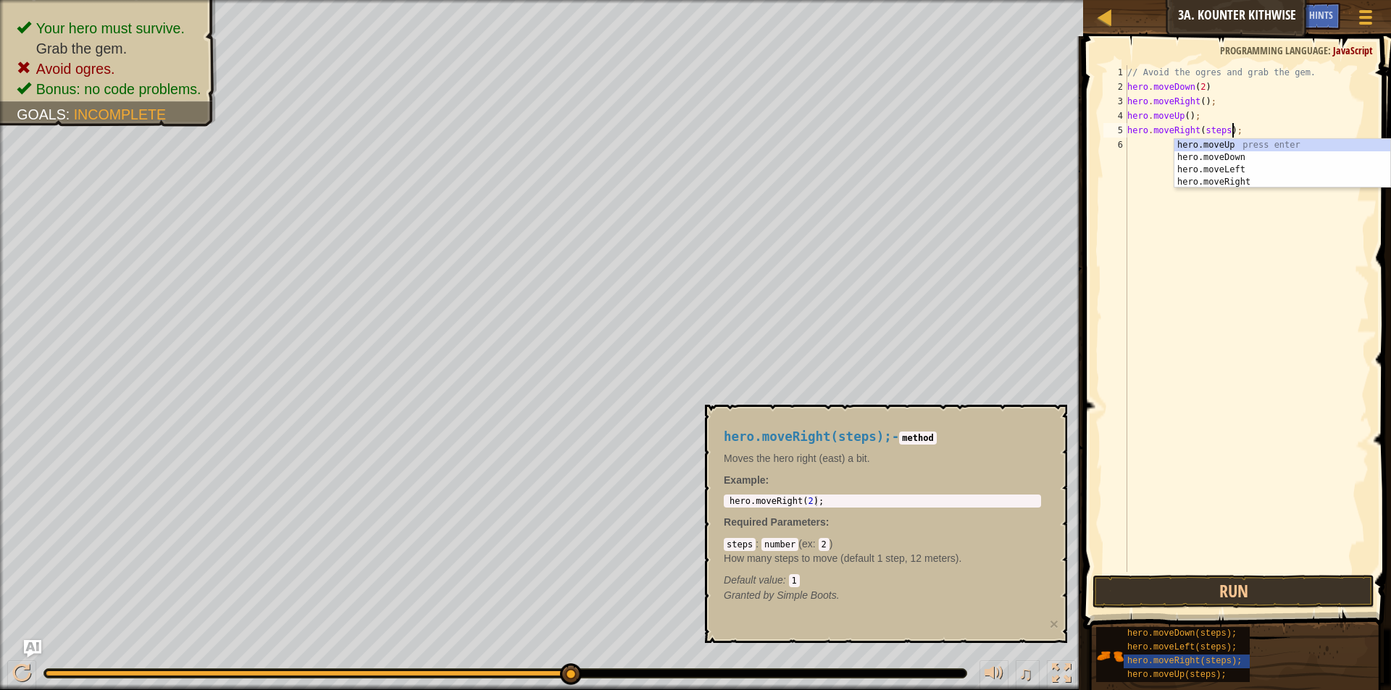
click at [1221, 133] on div "// Avoid the ogres and grab the gem. hero . moveDown ( 2 ) hero . moveRight ( )…" at bounding box center [1246, 333] width 245 height 536
type textarea "hero.moveRight();"
click at [1202, 573] on span at bounding box center [1237, 312] width 319 height 636
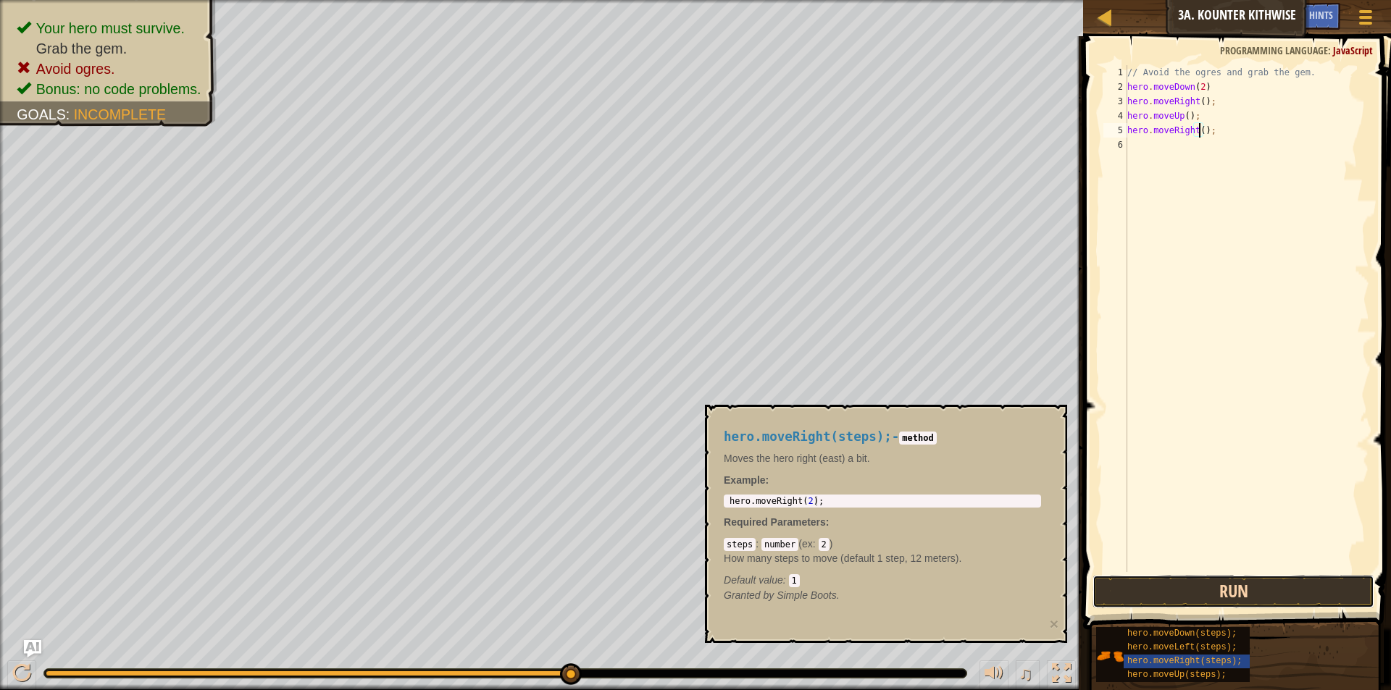
click at [1197, 583] on button "Run" at bounding box center [1233, 591] width 282 height 33
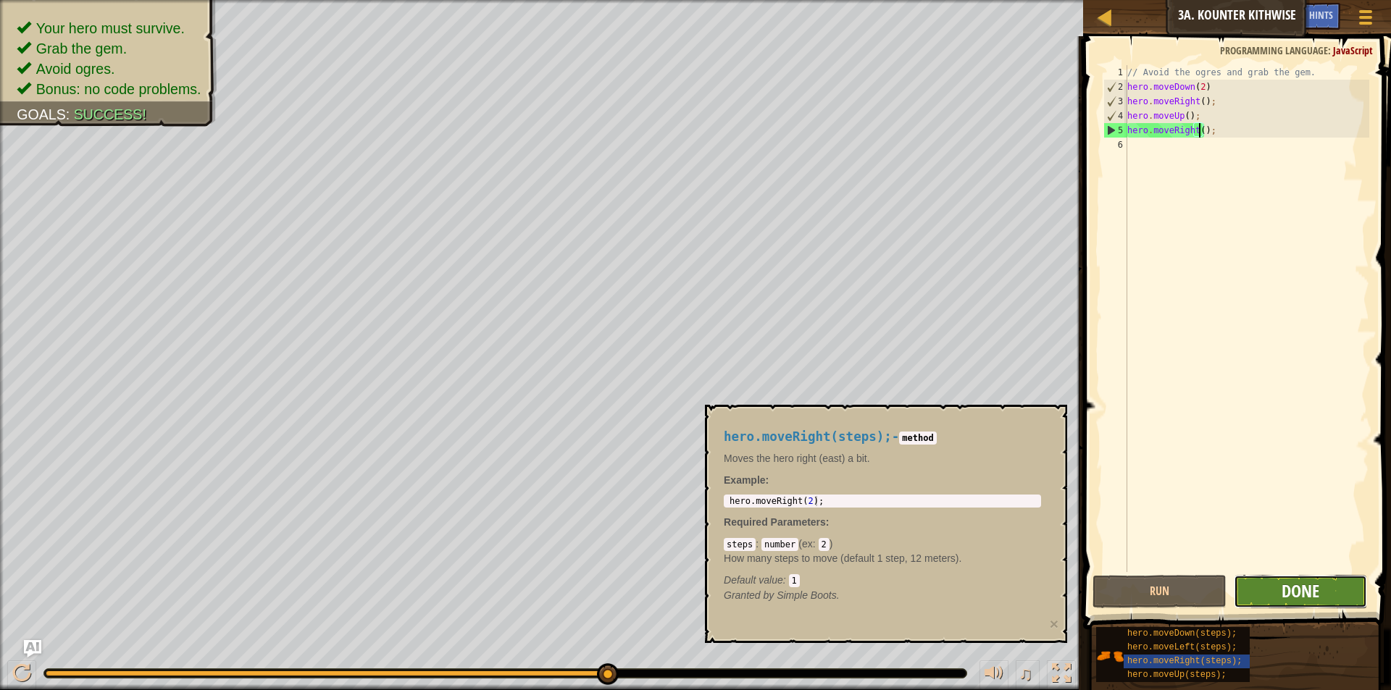
click at [1318, 587] on span "Done" at bounding box center [1300, 590] width 38 height 23
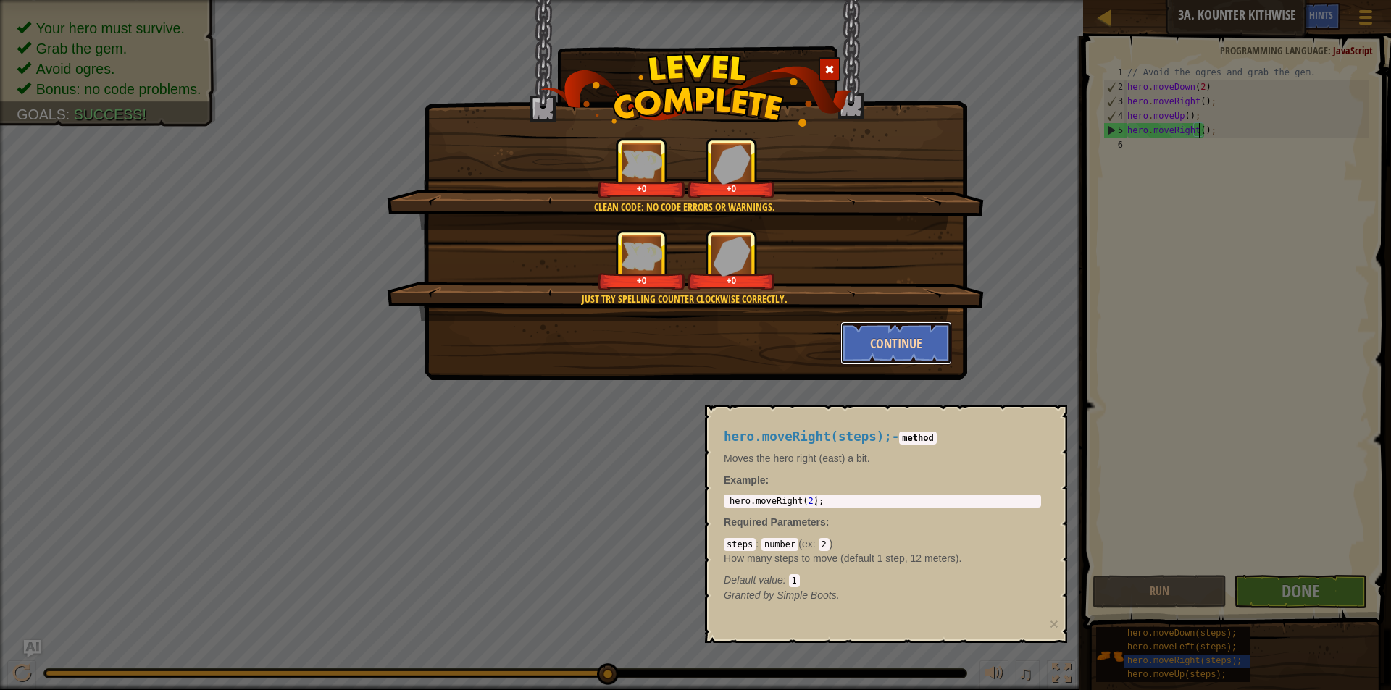
click at [910, 335] on button "Continue" at bounding box center [896, 343] width 112 height 43
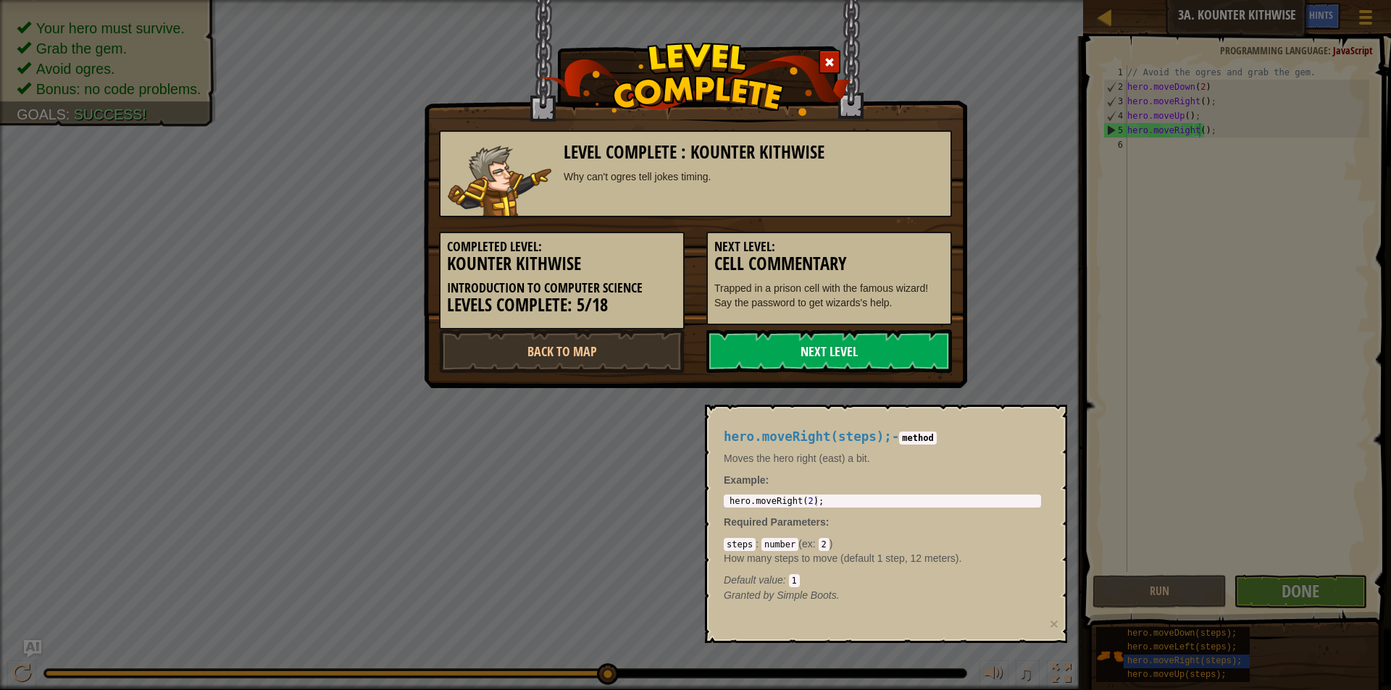
click at [892, 337] on link "Next Level" at bounding box center [829, 351] width 246 height 43
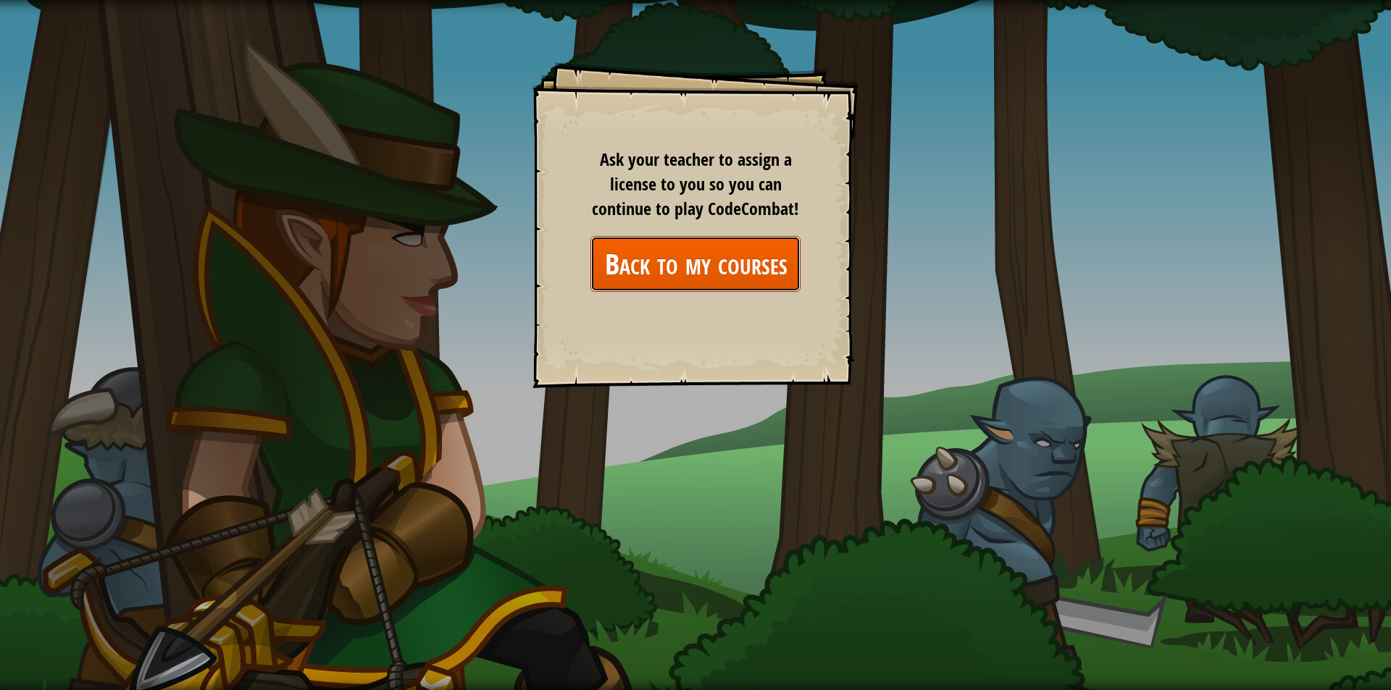
click at [732, 247] on link "Back to my courses" at bounding box center [695, 264] width 210 height 56
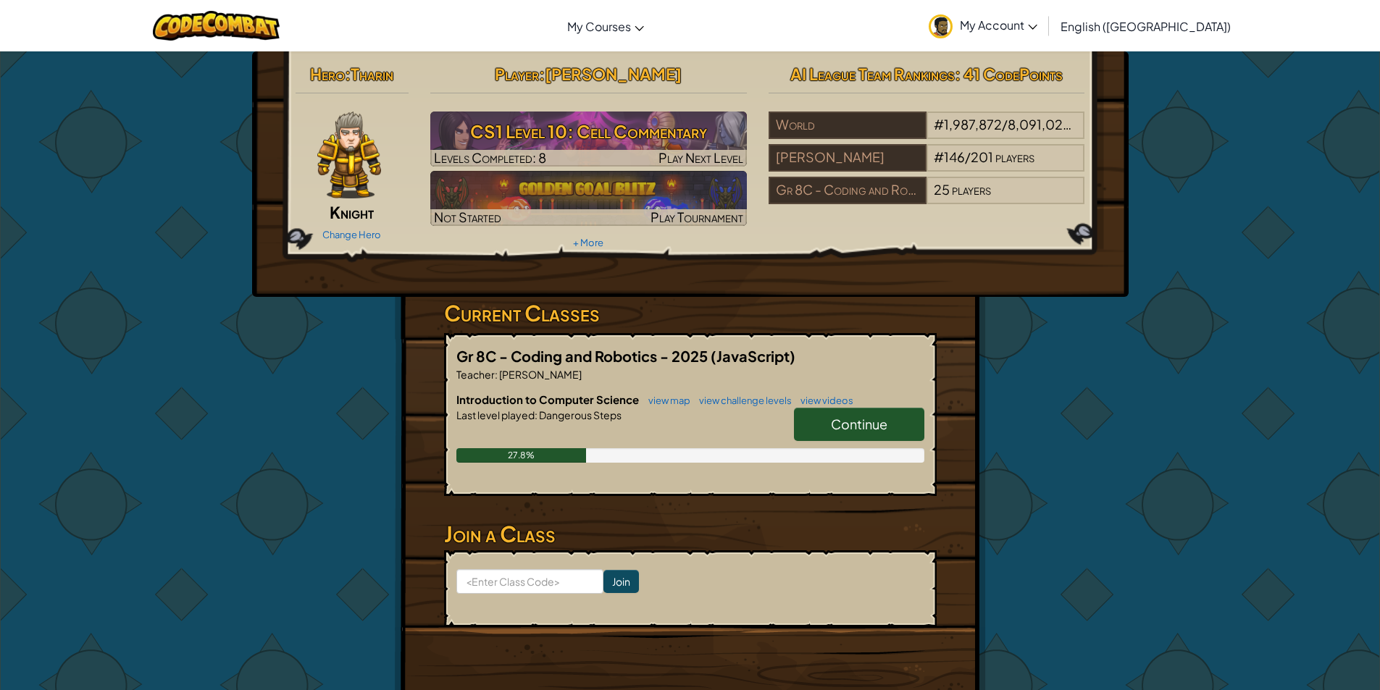
click at [910, 432] on link "Continue" at bounding box center [859, 424] width 130 height 33
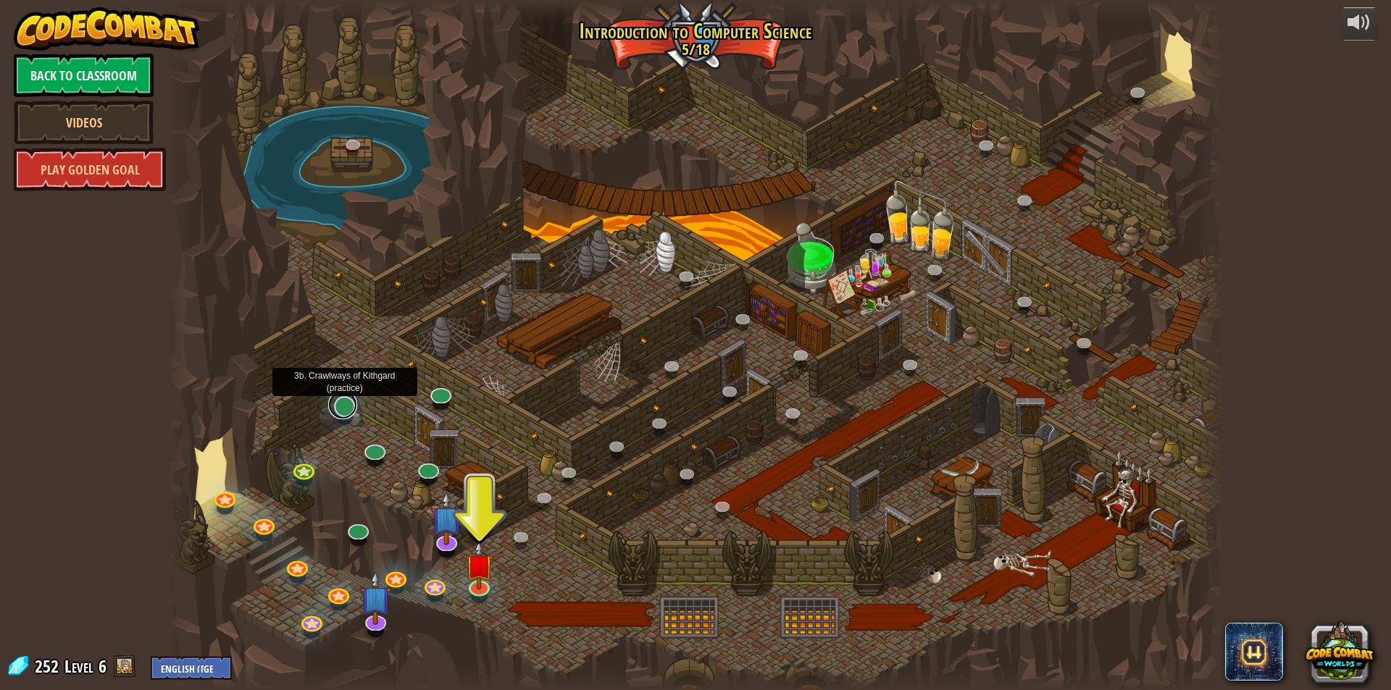
click at [342, 412] on link at bounding box center [342, 404] width 29 height 29
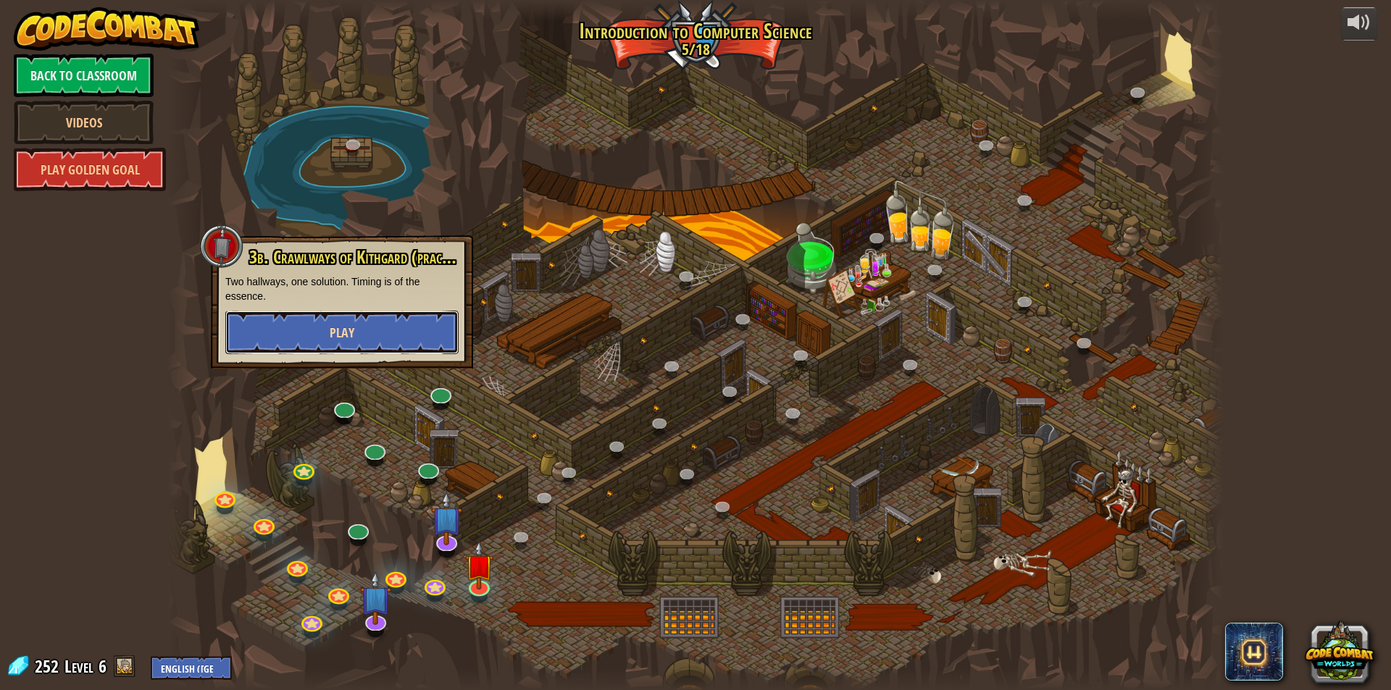
click at [370, 327] on button "Play" at bounding box center [341, 332] width 233 height 43
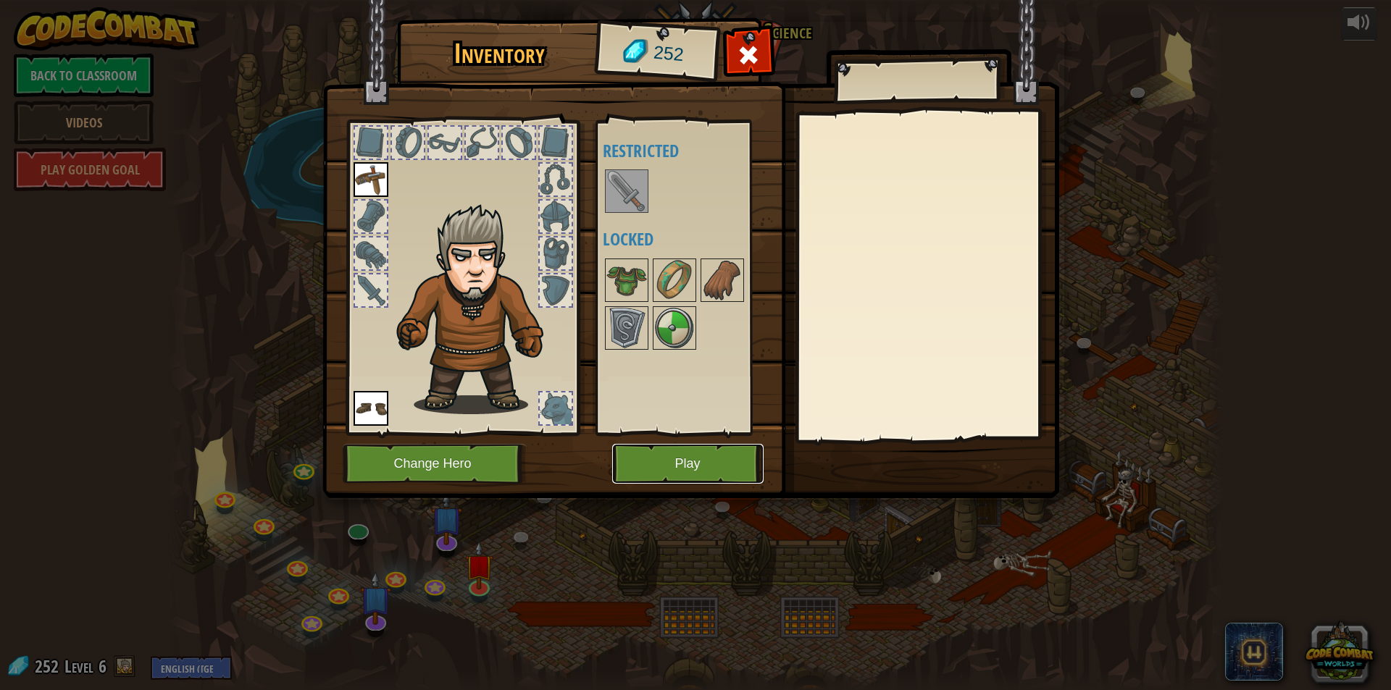
click at [624, 456] on button "Play" at bounding box center [687, 464] width 151 height 40
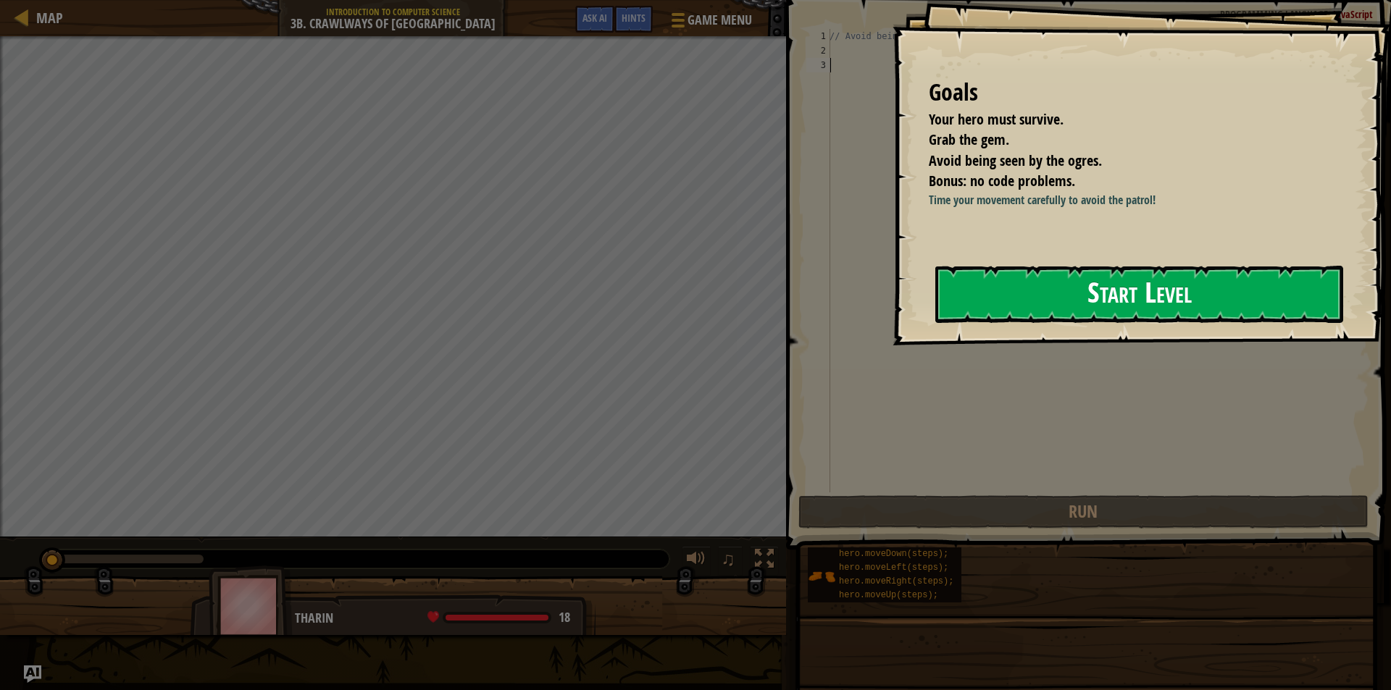
click at [1168, 302] on button "Start Level" at bounding box center [1139, 294] width 408 height 57
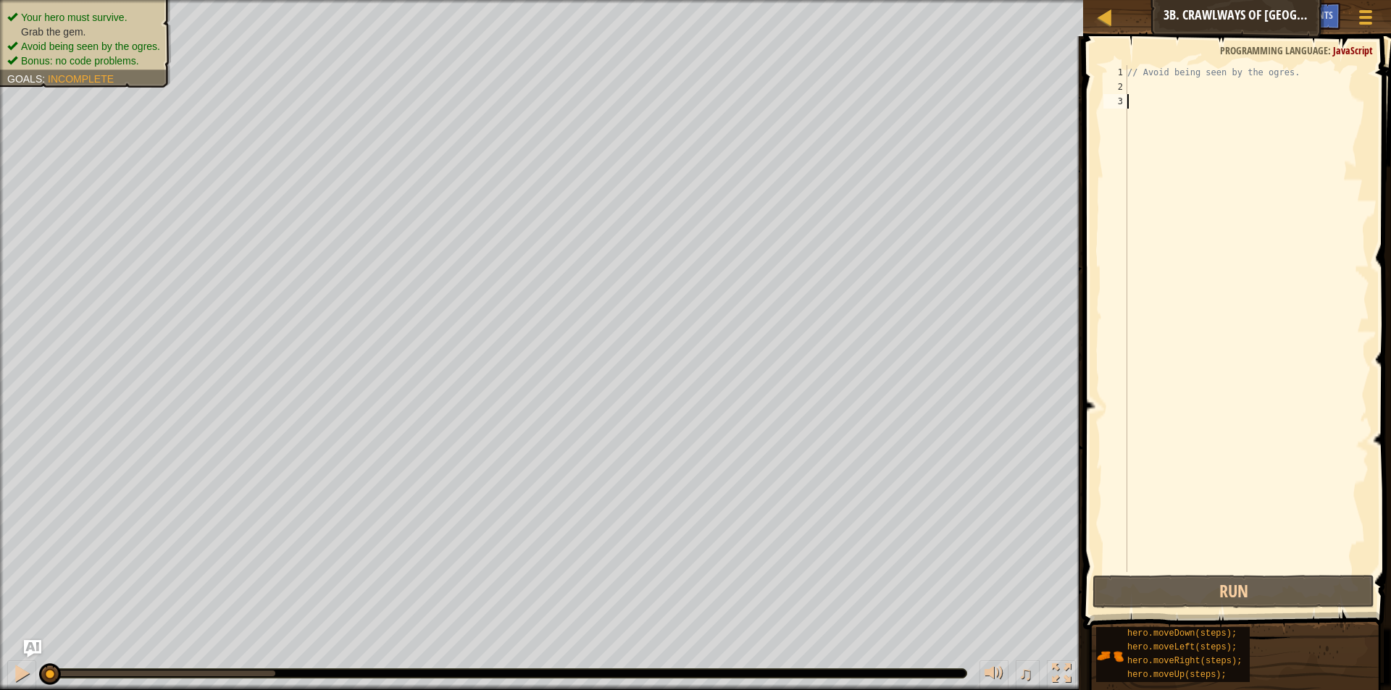
click at [1130, 84] on div "// Avoid being seen by the ogres." at bounding box center [1246, 333] width 245 height 536
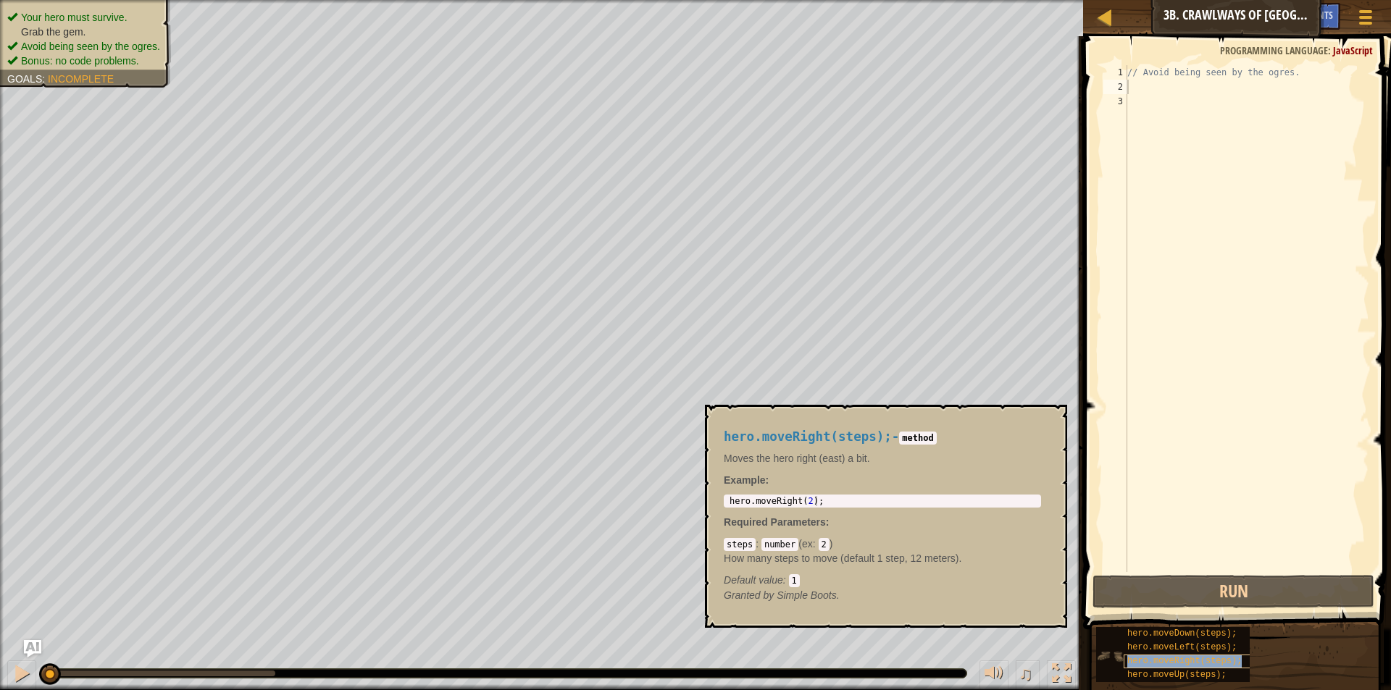
copy span "hero.moveRight(steps);"
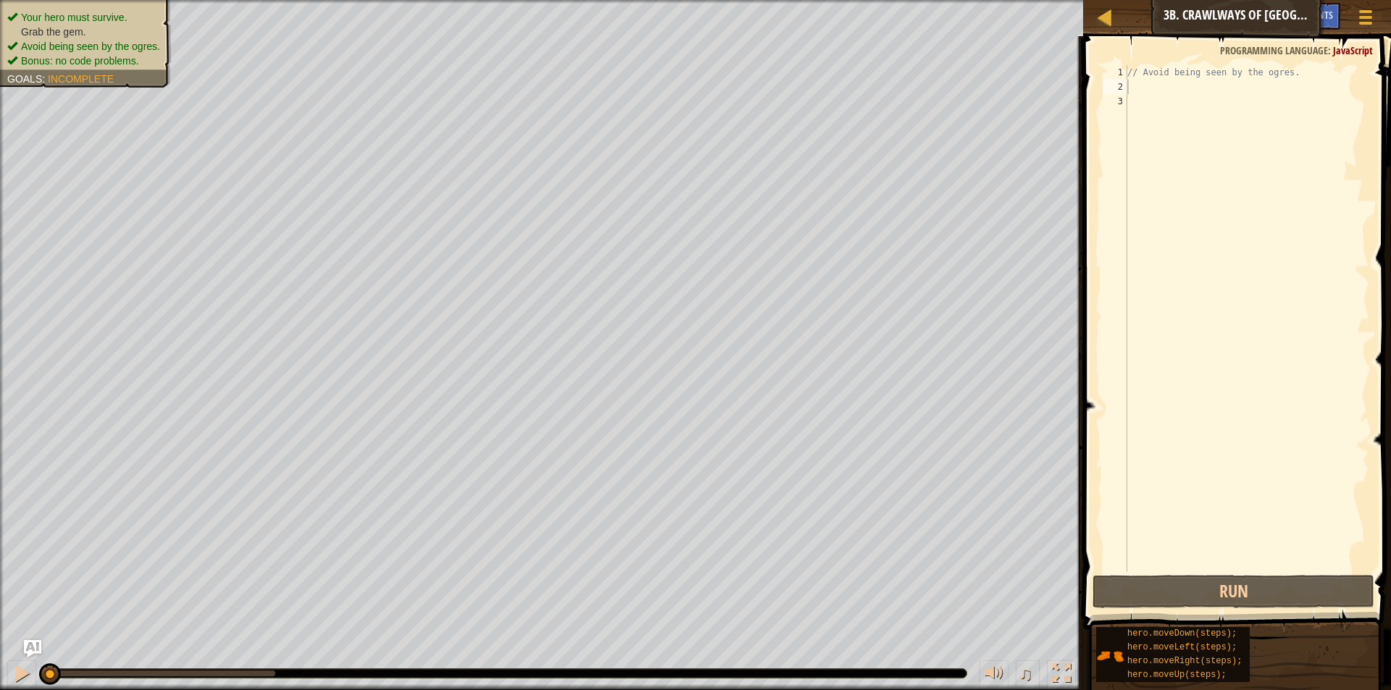
click at [1154, 97] on div "// Avoid being seen by the ogres." at bounding box center [1246, 333] width 245 height 536
click at [1150, 78] on div "// Avoid being seen by the ogres." at bounding box center [1246, 333] width 245 height 536
type textarea "// Avoid being seen by the ogres."
paste textarea "hero.moveRight(steps);"
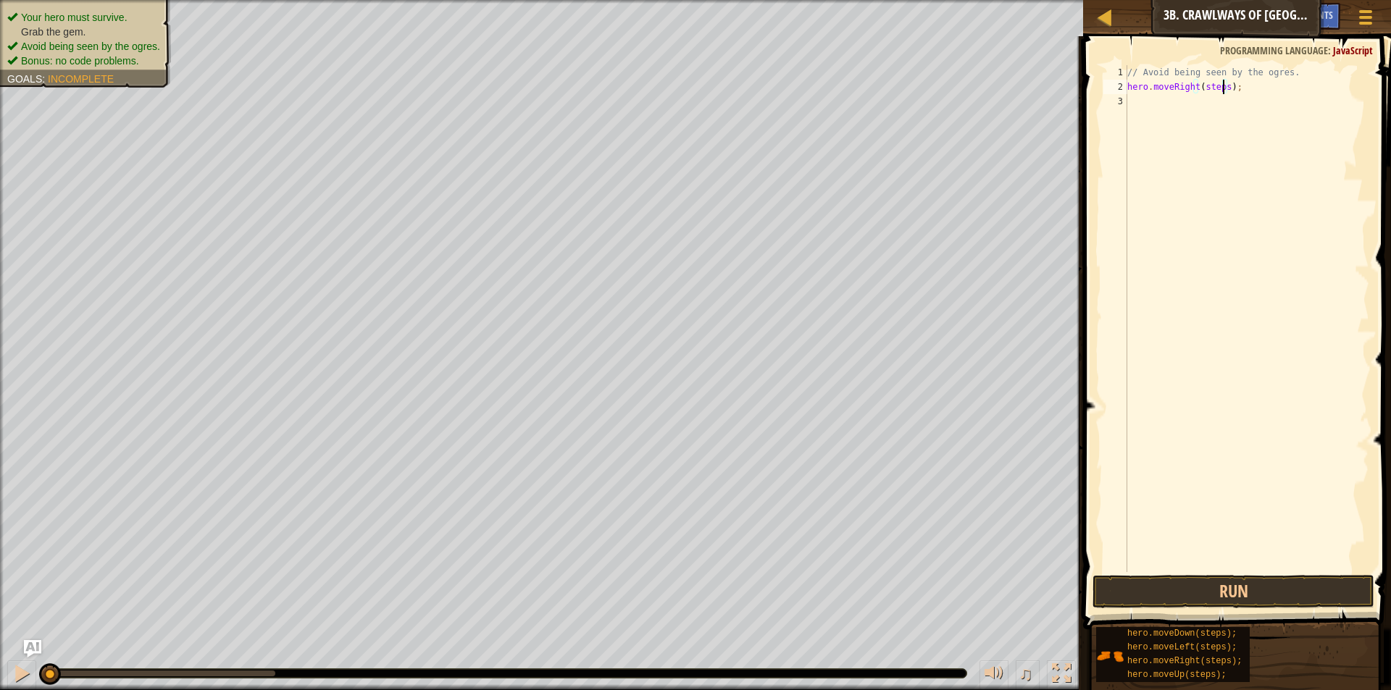
click at [1222, 90] on div "// Avoid being seen by the ogres. hero . moveRight ( steps ) ;" at bounding box center [1246, 333] width 245 height 536
click at [1222, 90] on div "// Avoid being seen by the ogres. hero . moveRight ( ) ;" at bounding box center [1246, 333] width 245 height 536
click at [1222, 90] on div "// Avoid being seen by the ogres. hero . moveRight ( ) ;" at bounding box center [1246, 318] width 245 height 507
click at [1222, 90] on div "// Avoid being seen by the ogres. hero . moveRight ( ) ;" at bounding box center [1246, 333] width 245 height 536
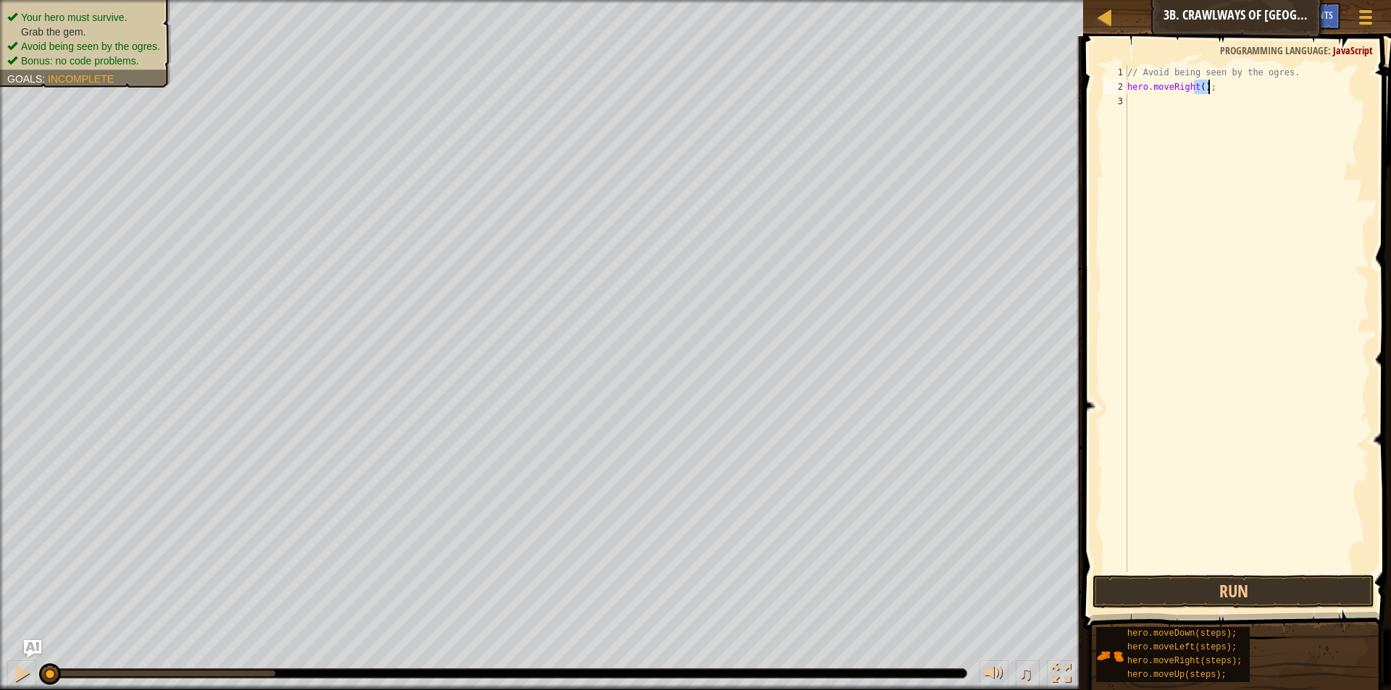
click at [1222, 90] on div "// Avoid being seen by the ogres. hero . moveRight ( ) ;" at bounding box center [1246, 333] width 245 height 536
click at [1222, 90] on div "// Avoid being seen by the ogres. hero . moveRight ( ) ;" at bounding box center [1246, 318] width 245 height 507
click at [1222, 90] on div "// Avoid being seen by the ogres. hero . moveRight ( ) ;" at bounding box center [1246, 333] width 245 height 536
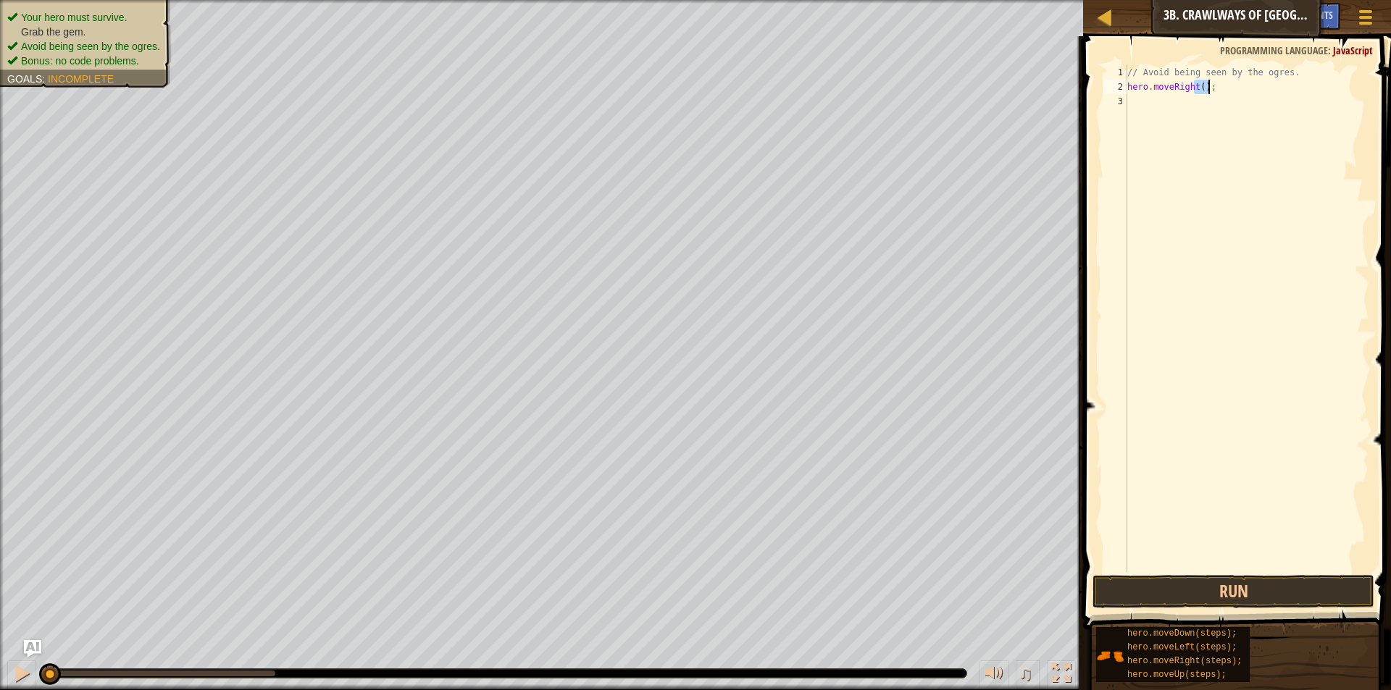
type textarea "hero.moveRight();"
click at [1222, 586] on button "Run" at bounding box center [1233, 591] width 282 height 33
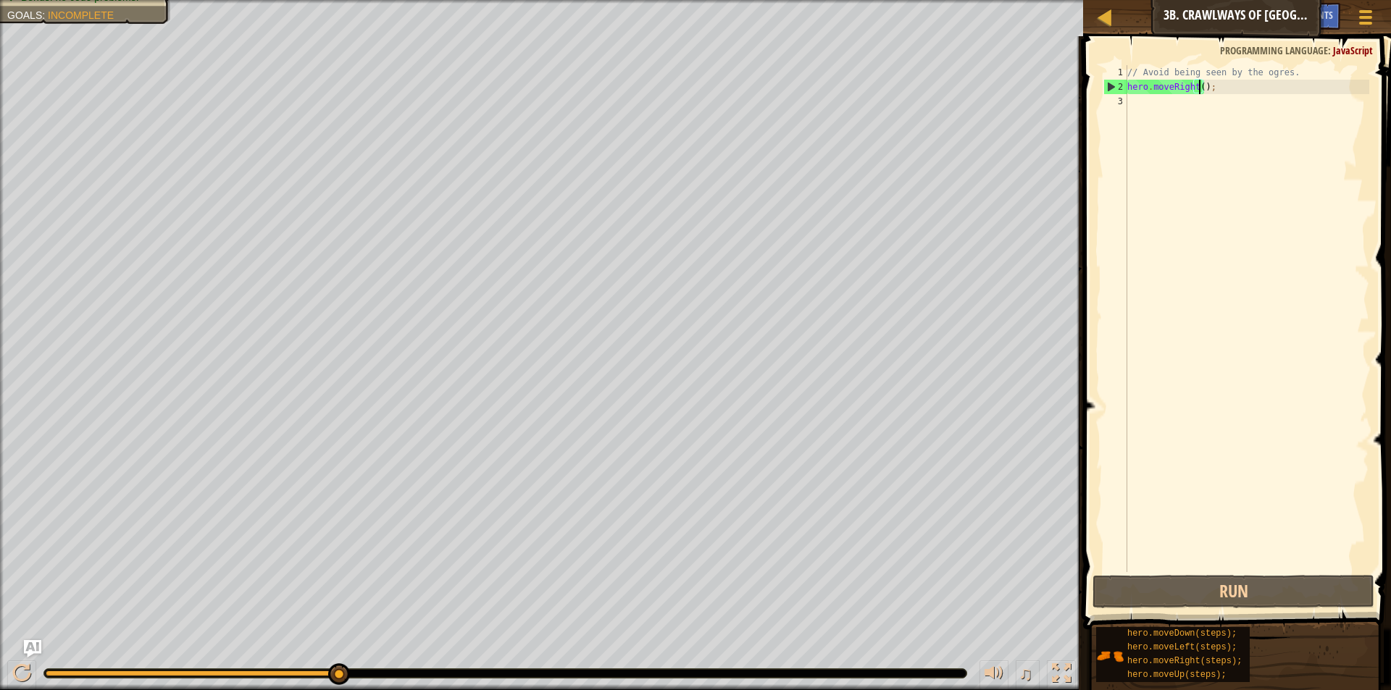
click at [1196, 88] on div "// Avoid being seen by the ogres. hero . moveRight ( ) ;" at bounding box center [1246, 333] width 245 height 536
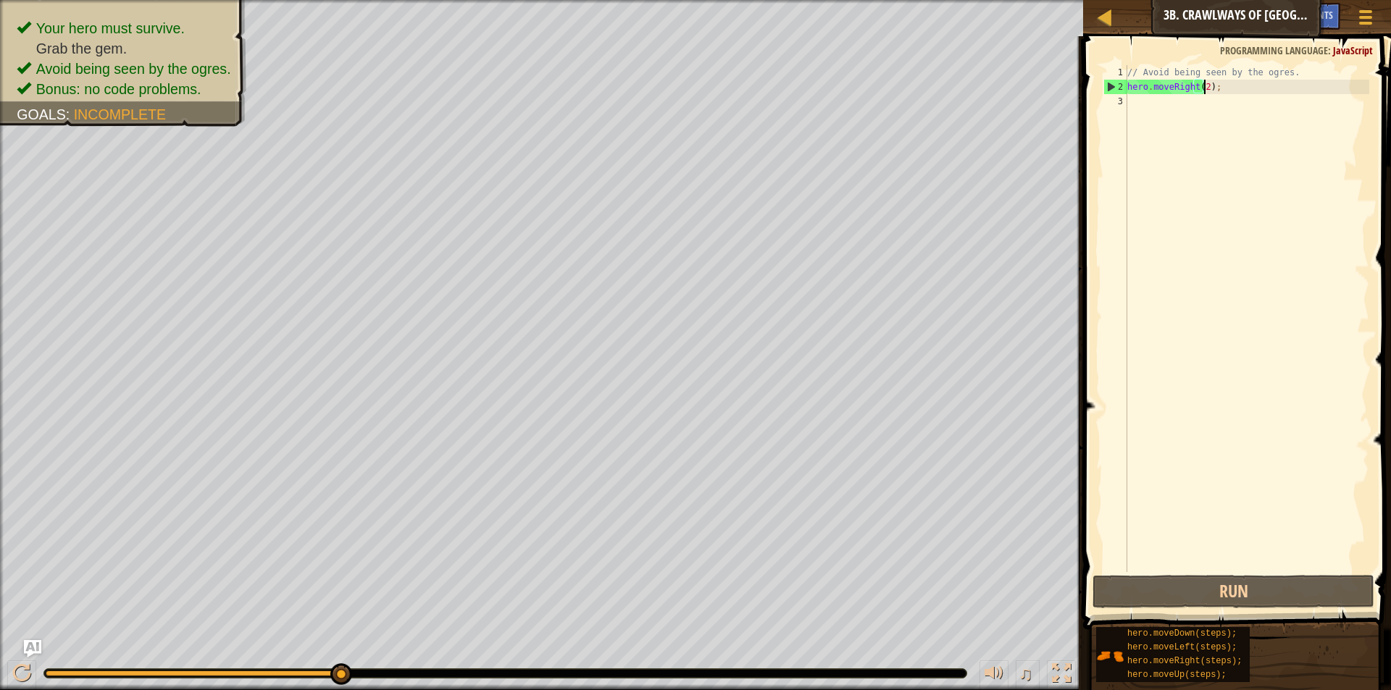
scroll to position [7, 7]
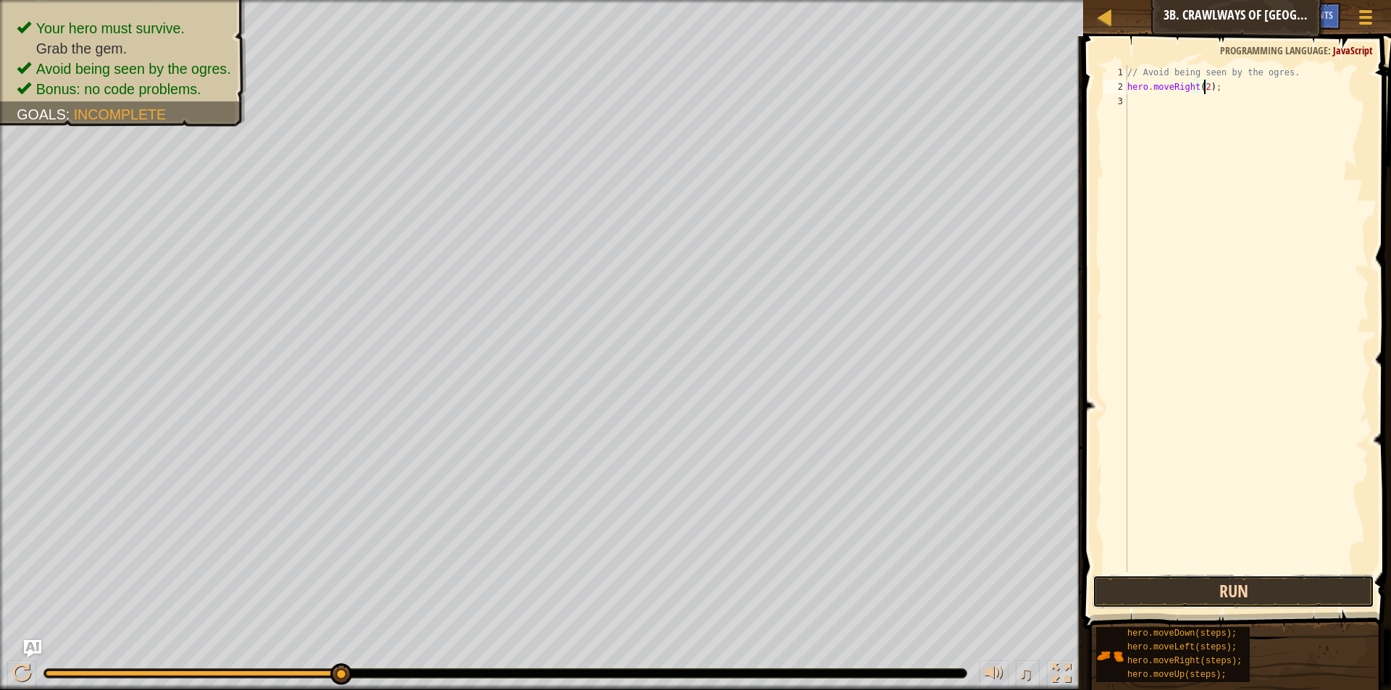
click at [1249, 582] on button "Run" at bounding box center [1233, 591] width 282 height 33
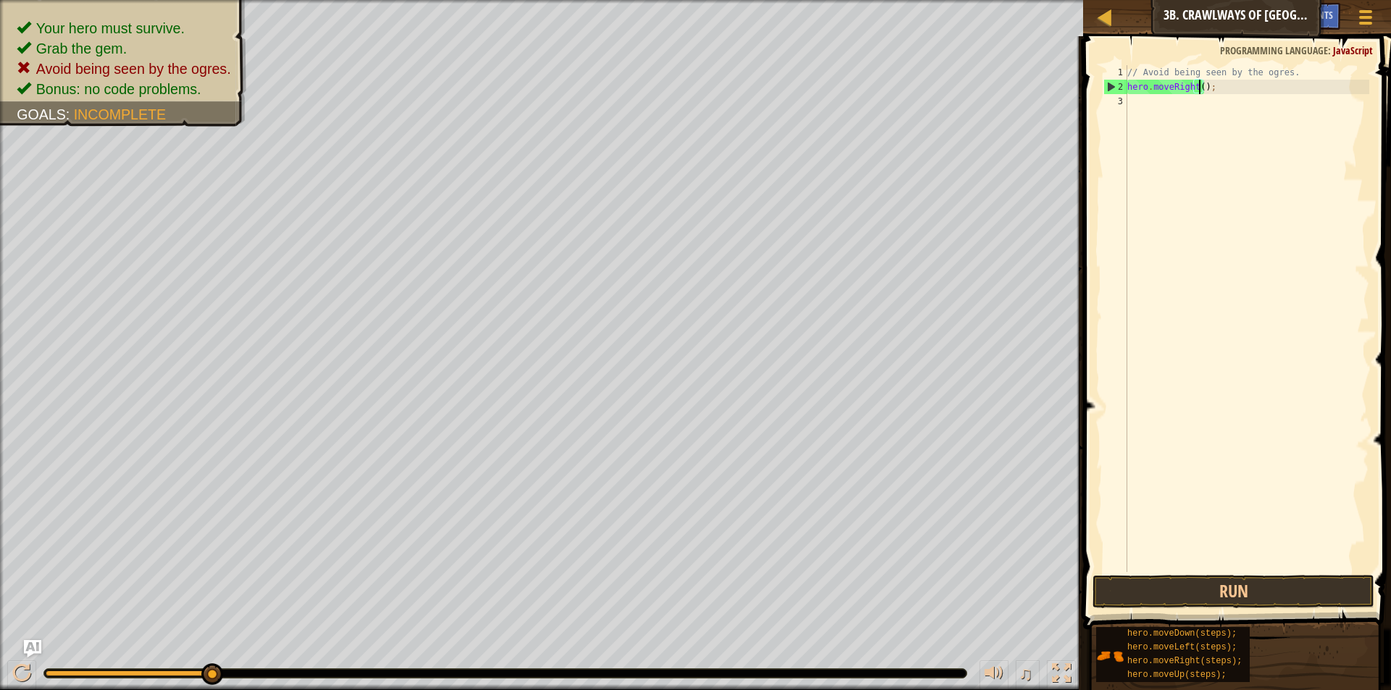
scroll to position [7, 6]
click at [1196, 582] on button "Run" at bounding box center [1233, 591] width 282 height 33
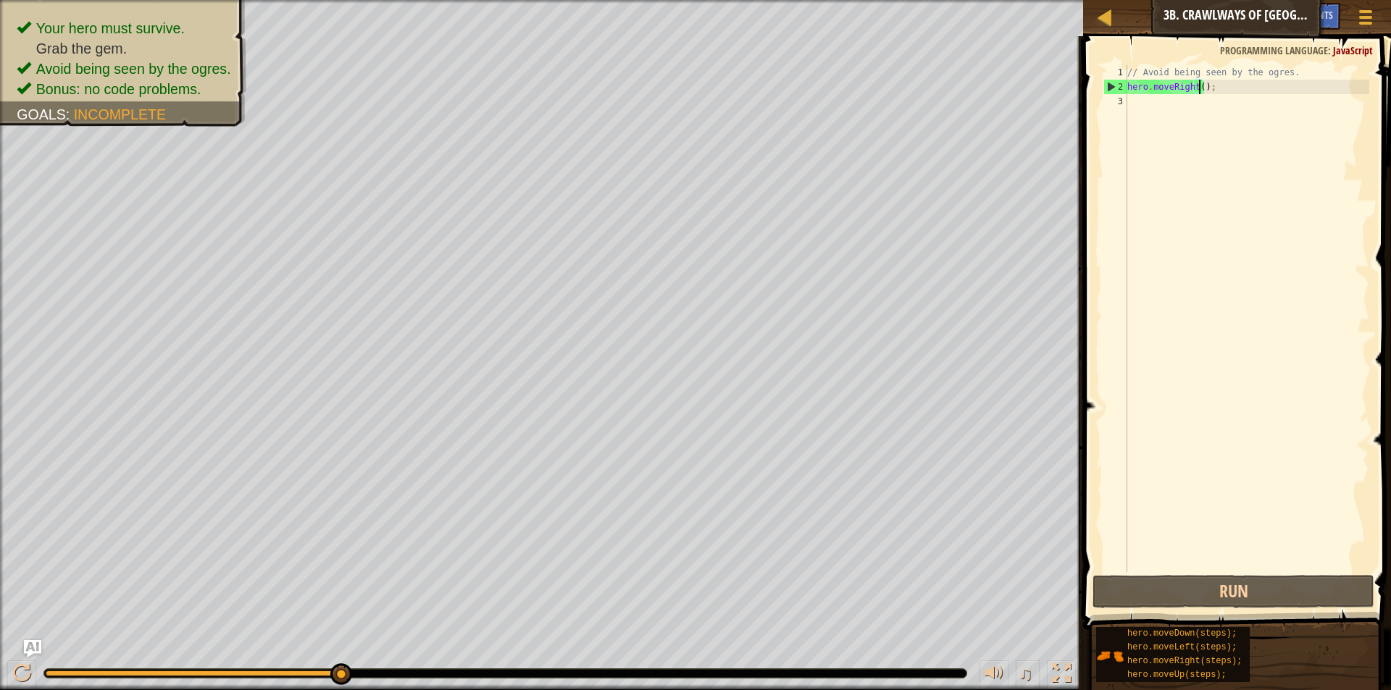
scroll to position [7, 7]
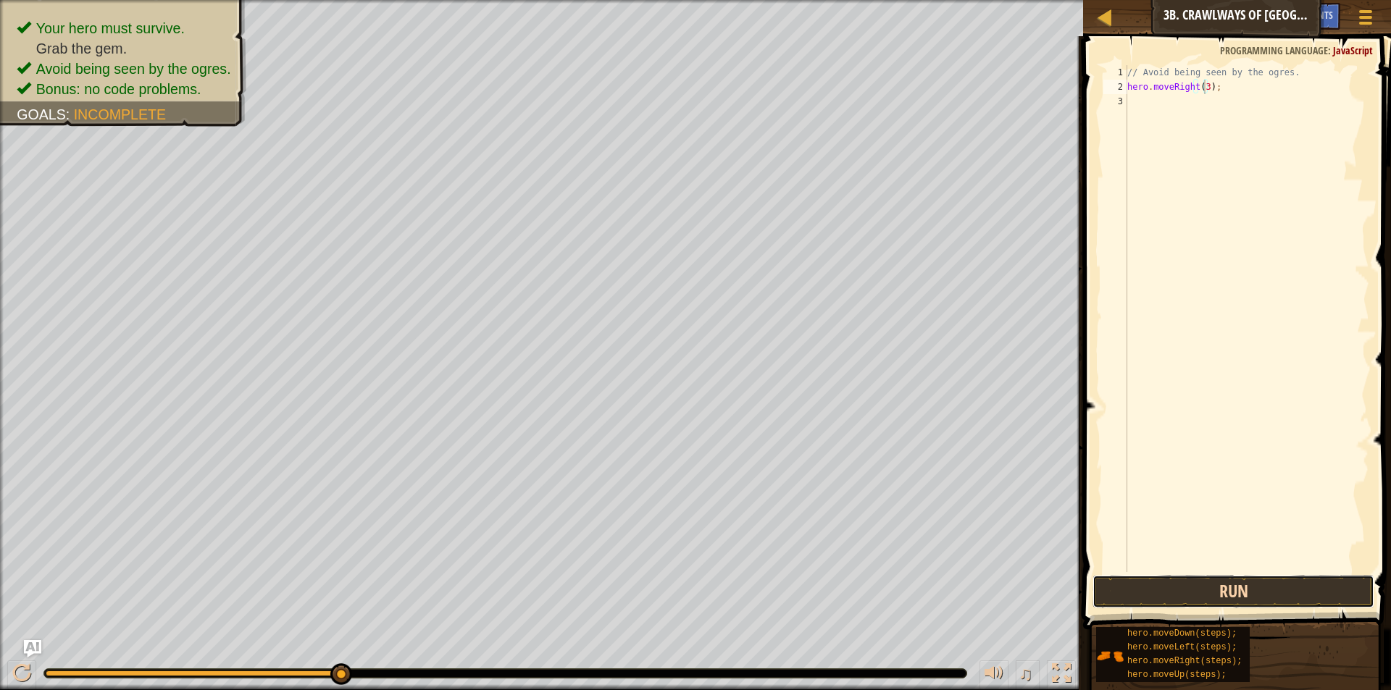
click at [1189, 601] on button "Run" at bounding box center [1233, 591] width 282 height 33
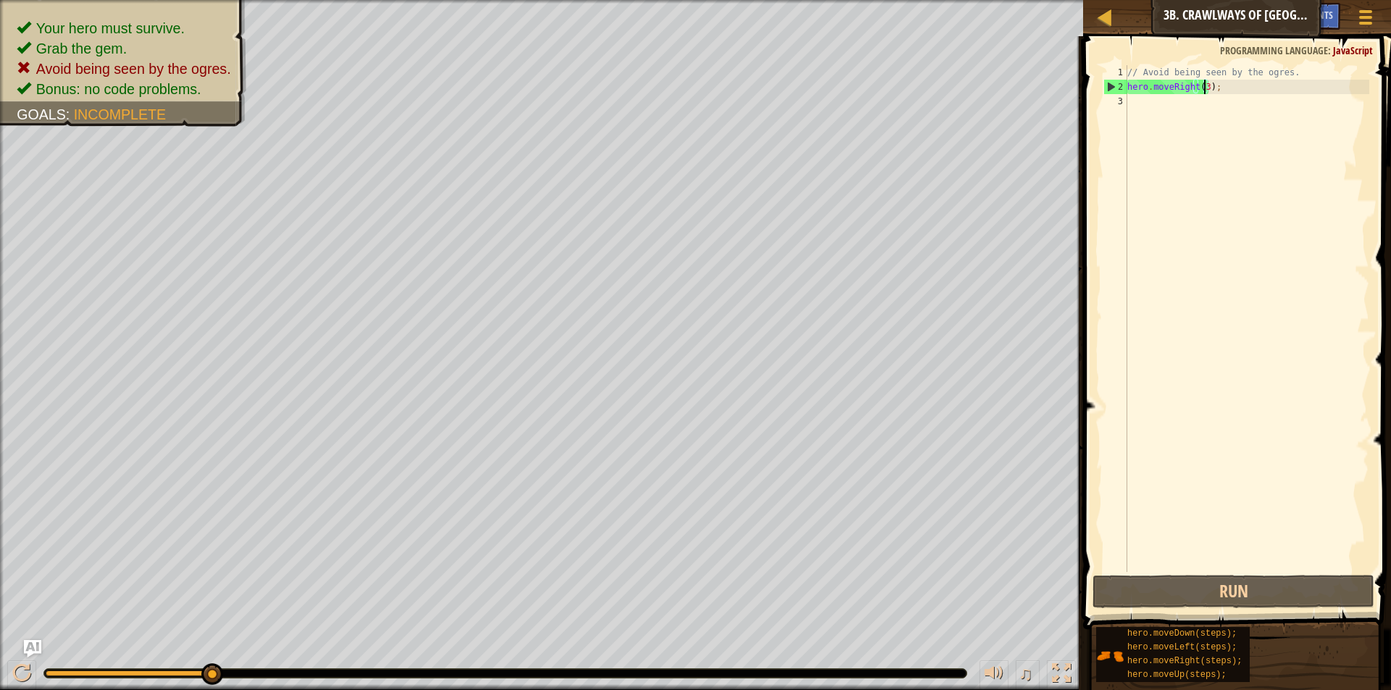
type textarea "hero.moveRight();"
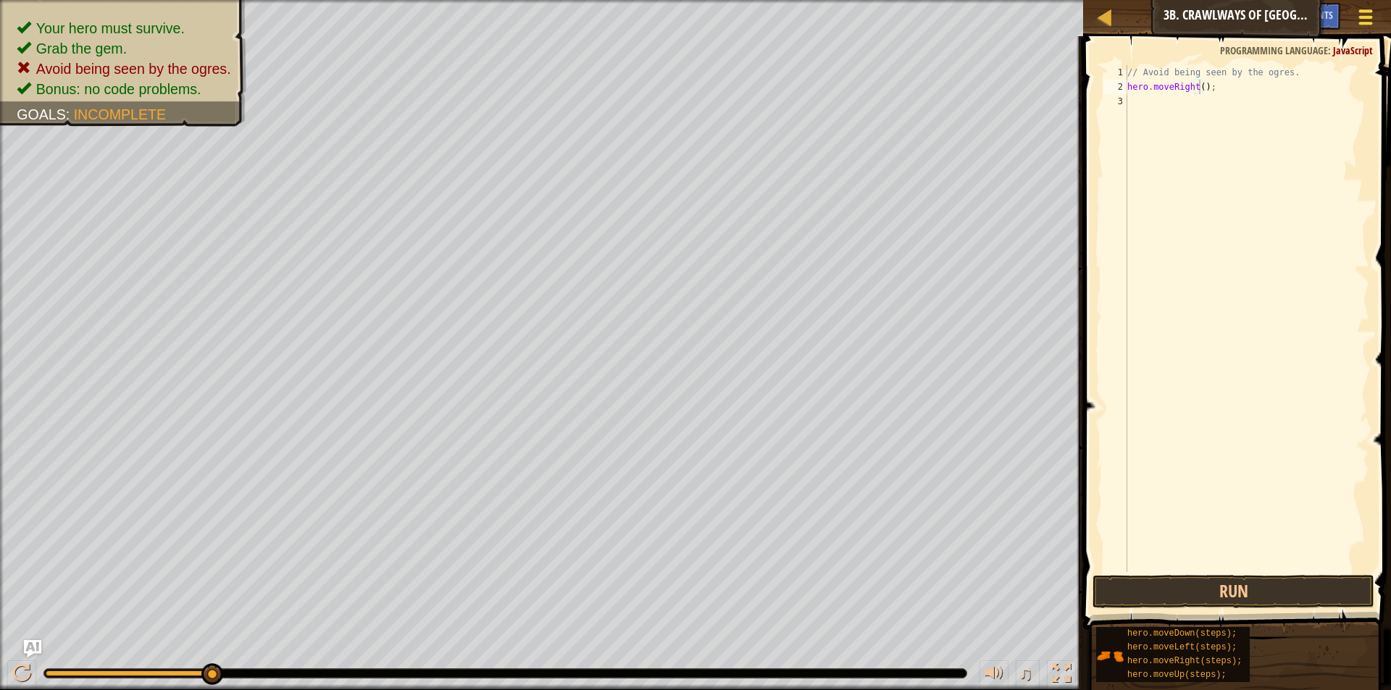
click at [1365, 14] on div at bounding box center [1365, 17] width 20 height 21
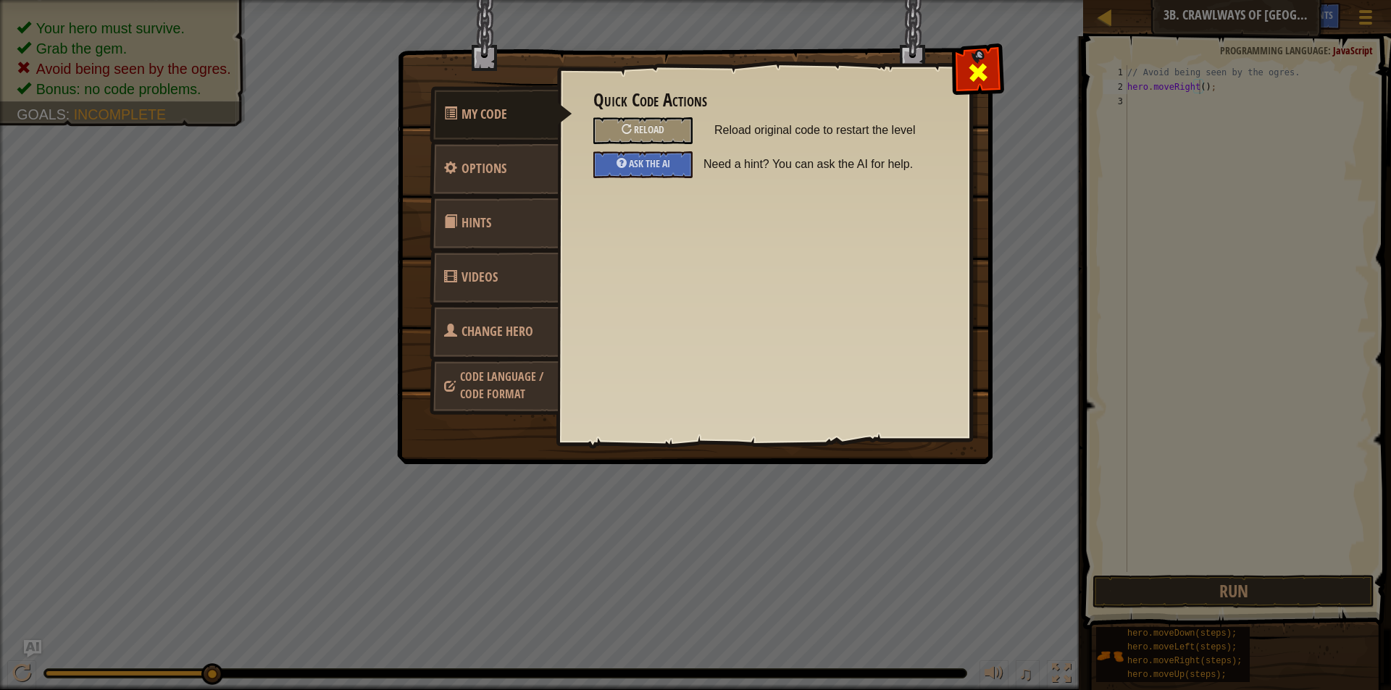
click at [962, 77] on div at bounding box center [978, 69] width 46 height 46
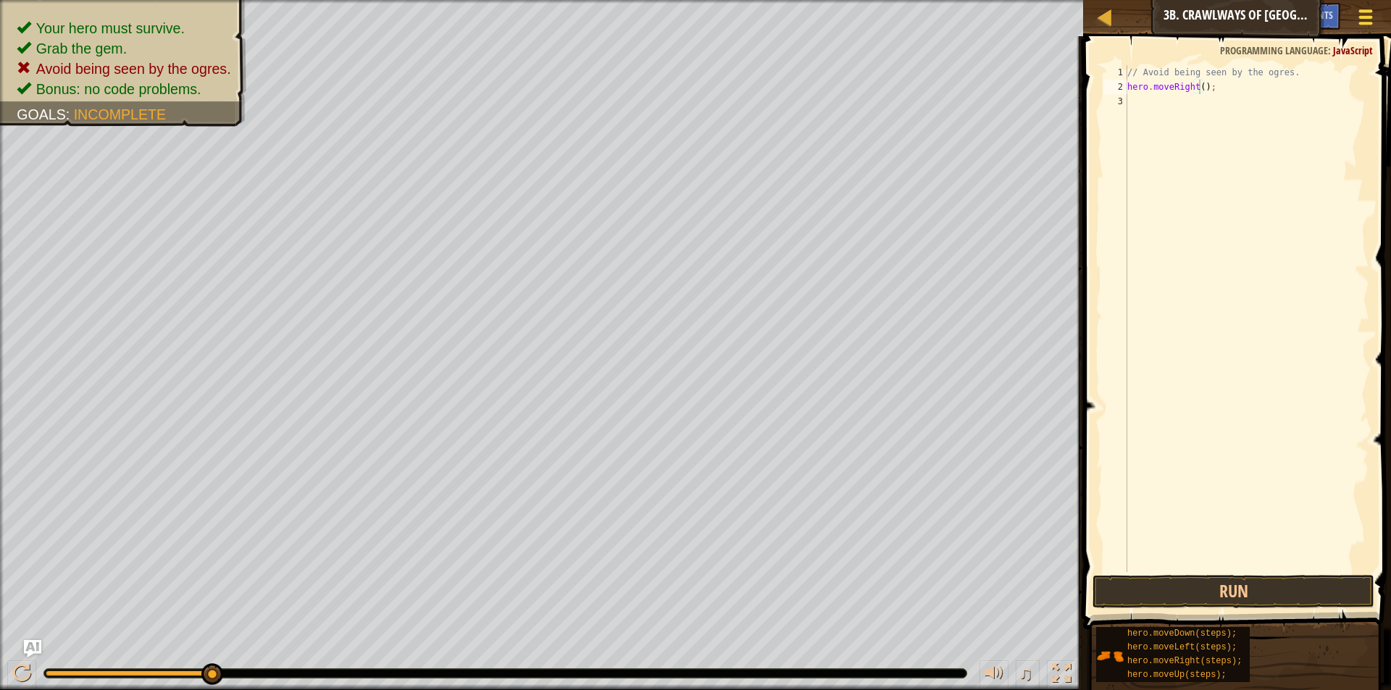
click at [1356, 14] on div at bounding box center [1365, 17] width 20 height 21
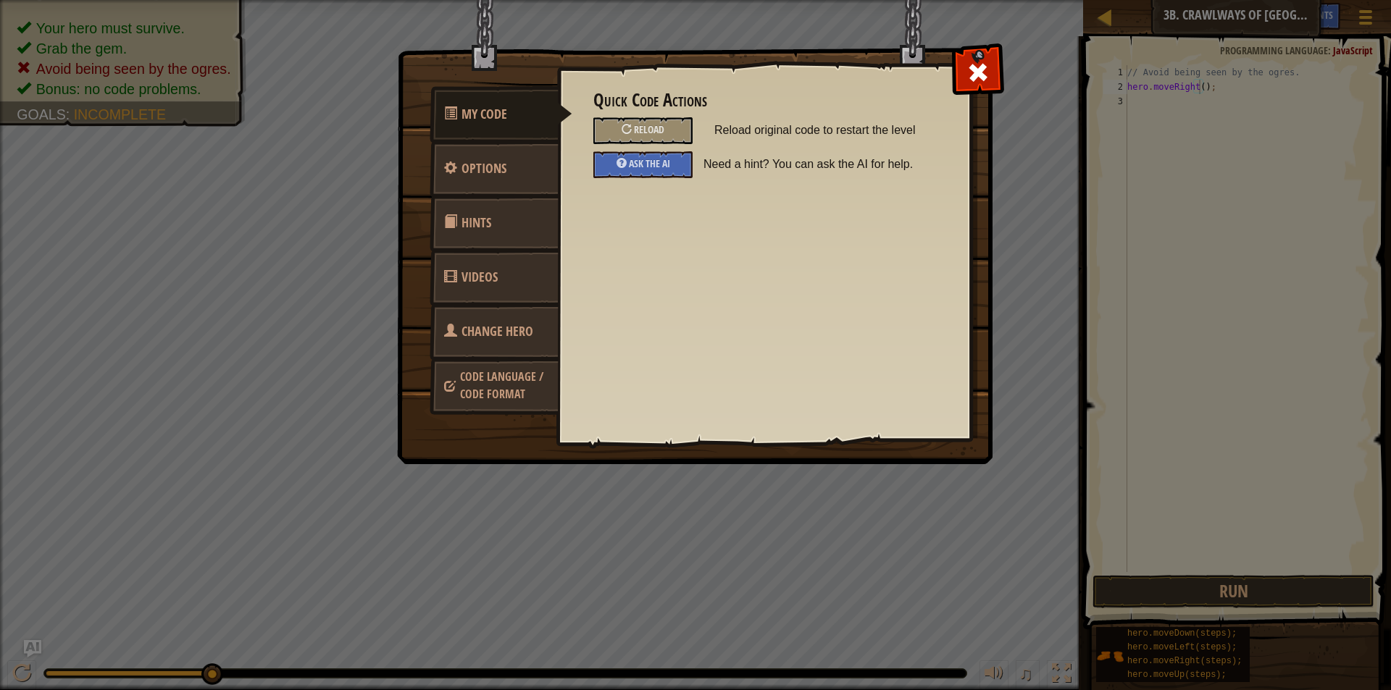
click at [528, 235] on link "Hints" at bounding box center [493, 223] width 129 height 56
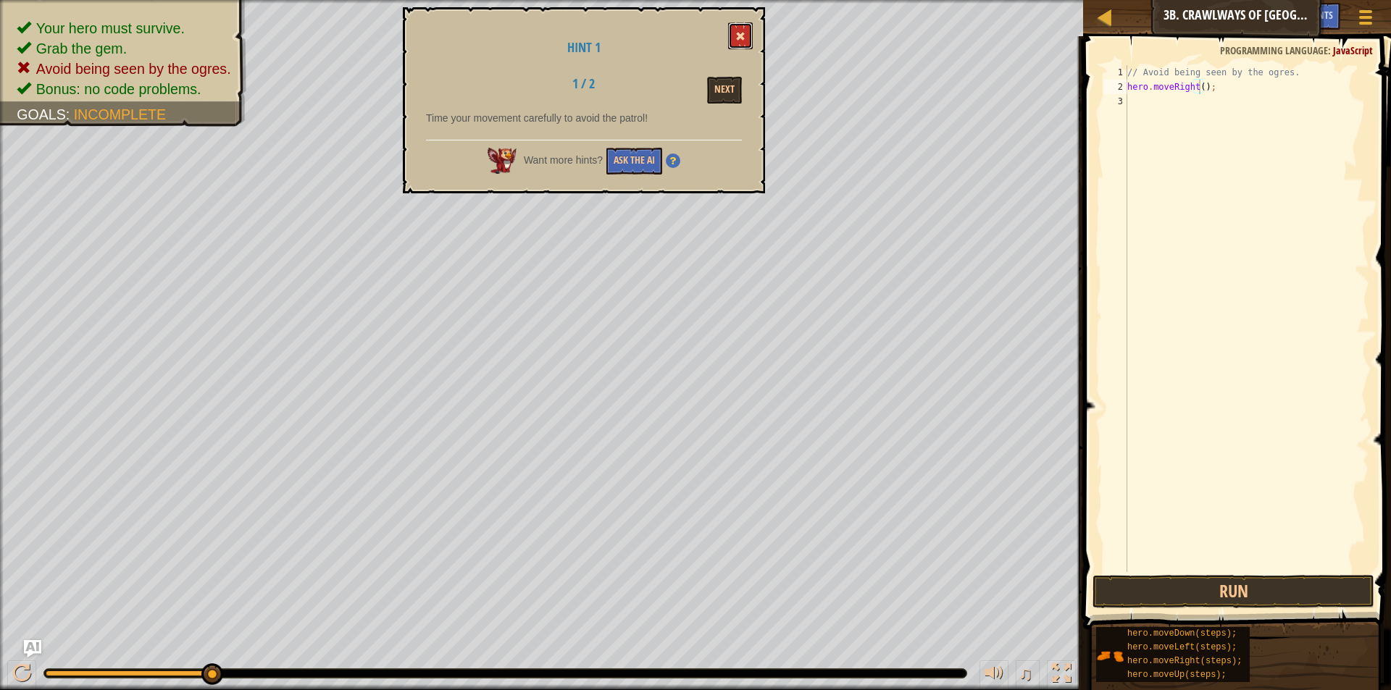
click at [750, 30] on button at bounding box center [740, 35] width 25 height 27
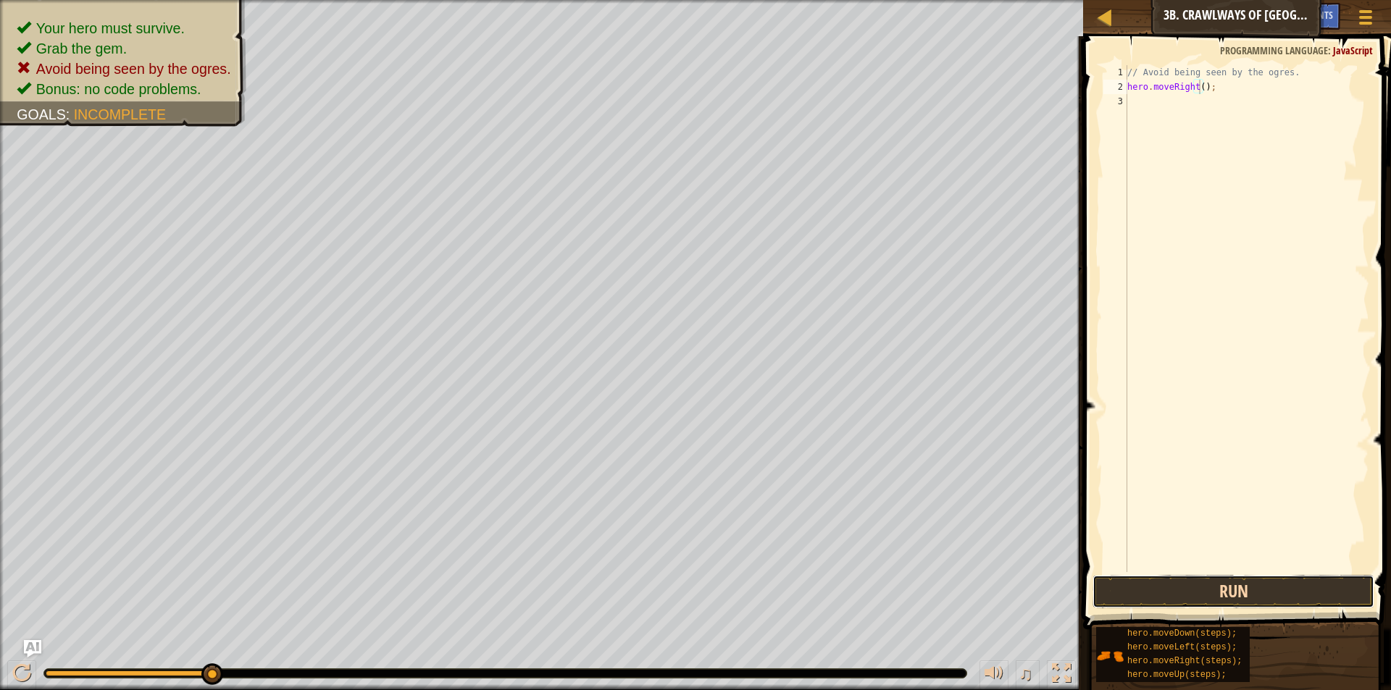
click at [1292, 582] on button "Run" at bounding box center [1233, 591] width 282 height 33
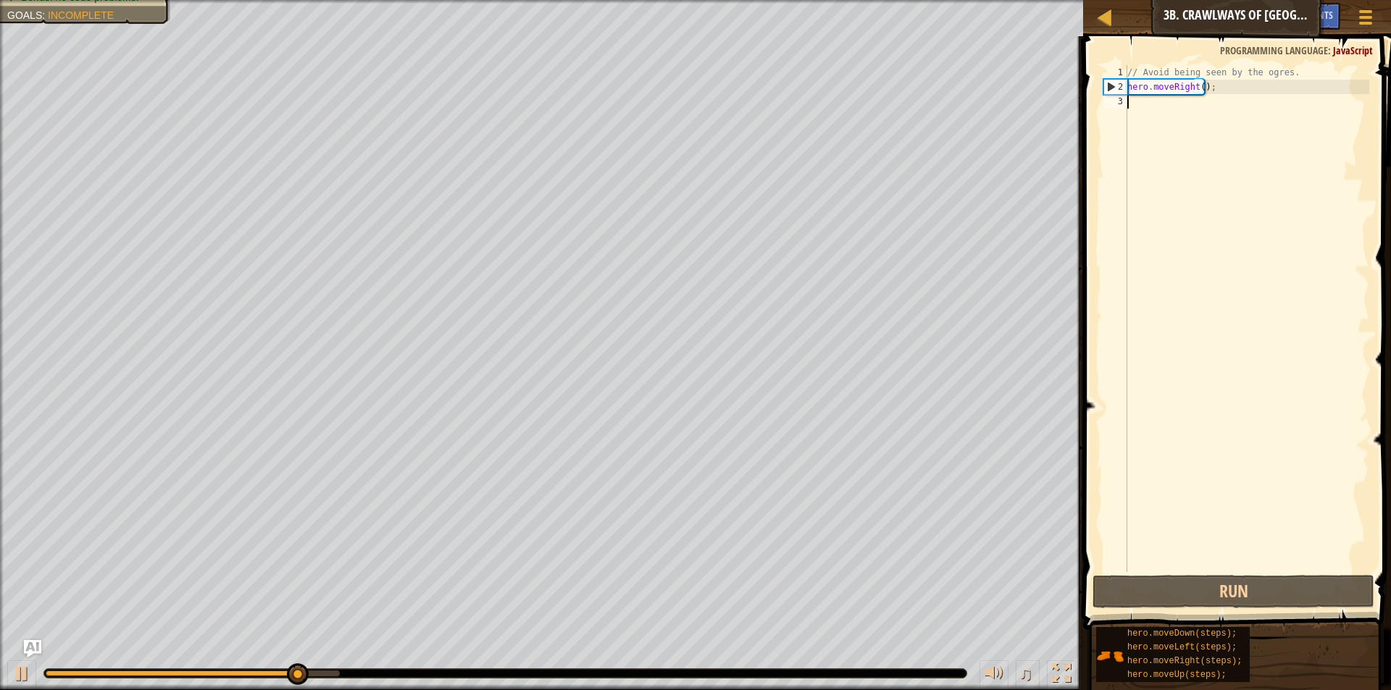
click at [1137, 114] on div "// Avoid being seen by the ogres. hero . moveRight ( ) ;" at bounding box center [1246, 333] width 245 height 536
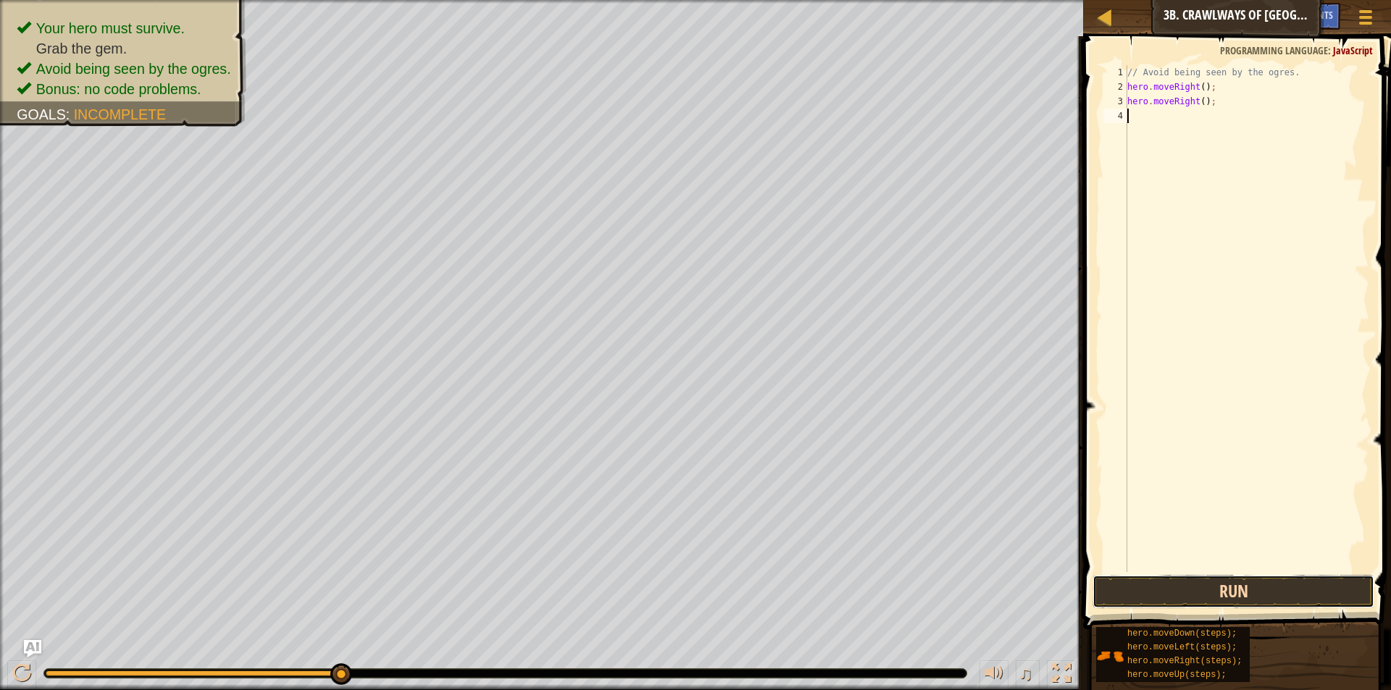
click at [1226, 583] on button "Run" at bounding box center [1233, 591] width 282 height 33
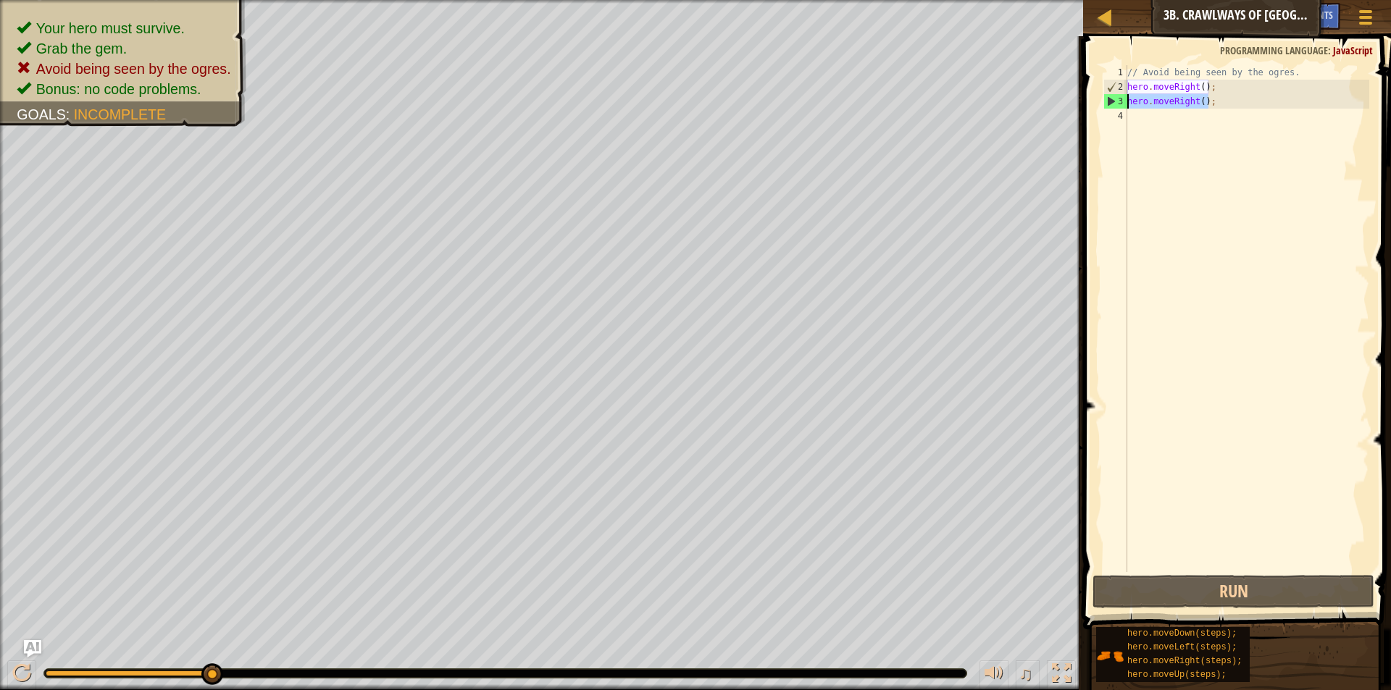
drag, startPoint x: 1223, startPoint y: 96, endPoint x: 1124, endPoint y: 101, distance: 98.6
click at [1124, 101] on div "1 2 3 4 // Avoid being seen by the ogres. hero . moveRight ( ) ; hero . moveRig…" at bounding box center [1234, 318] width 269 height 507
type textarea "hero.moveRight();"
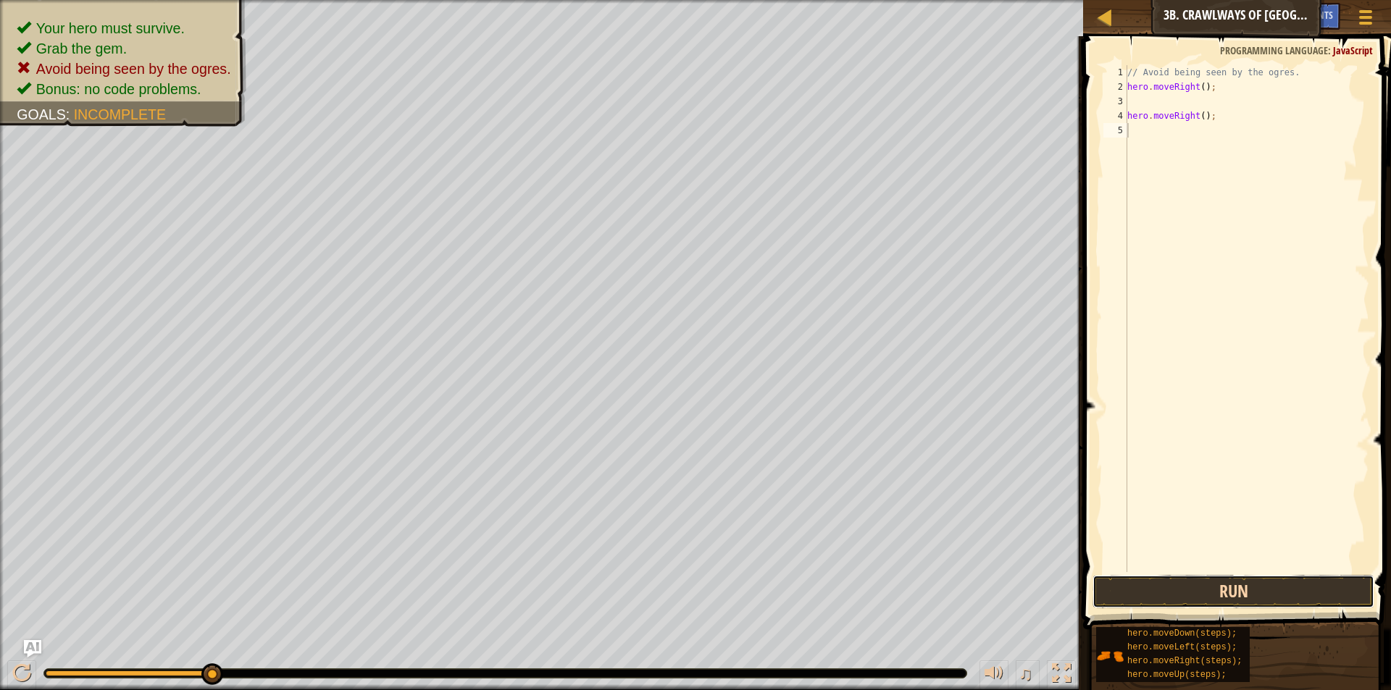
click at [1287, 586] on button "Run" at bounding box center [1233, 591] width 282 height 33
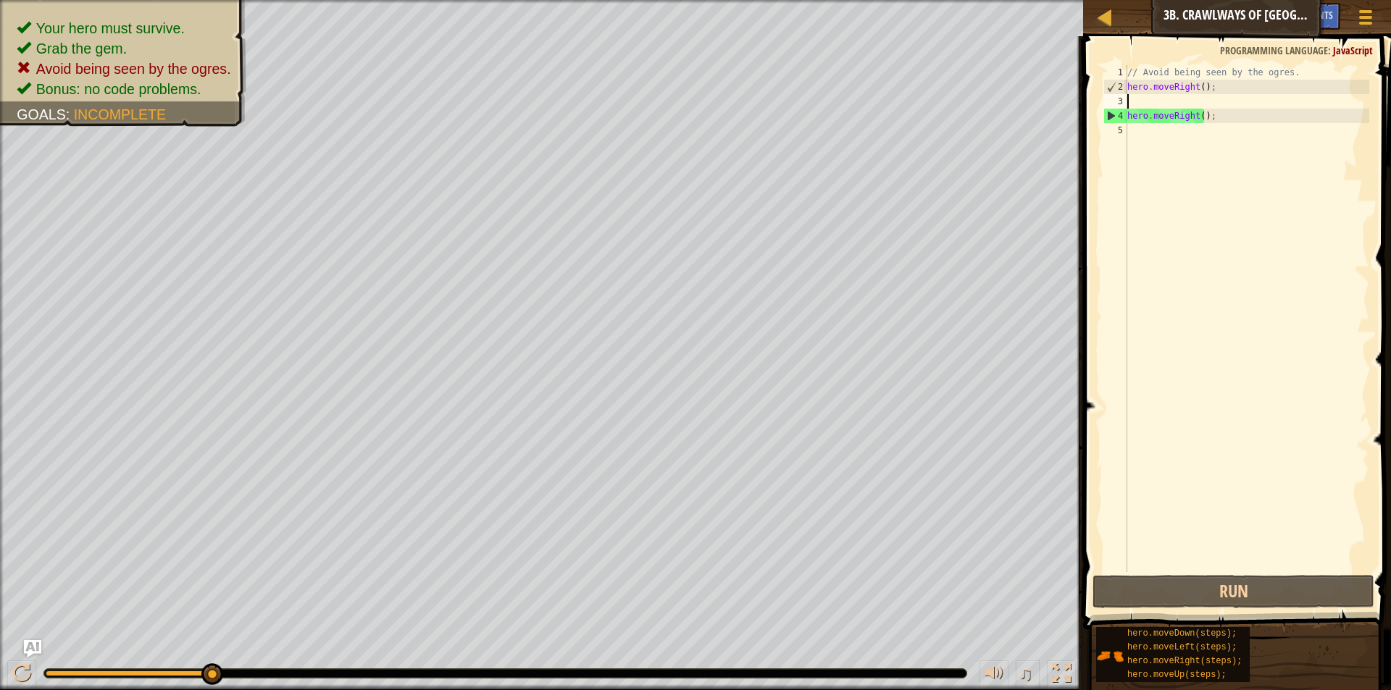
click at [1143, 102] on div "// Avoid being seen by the ogres. hero . moveRight ( ) ; hero . moveRight ( ) ;" at bounding box center [1246, 333] width 245 height 536
click at [1372, 12] on div at bounding box center [1365, 17] width 20 height 21
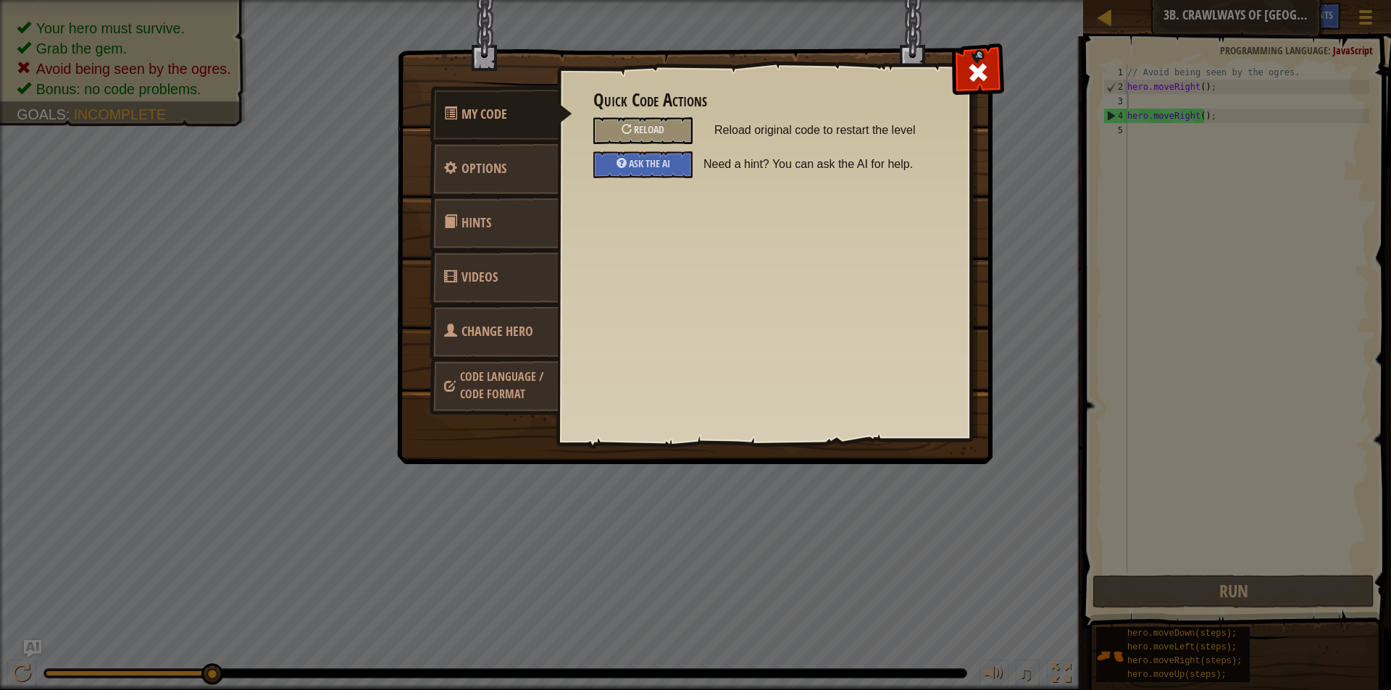
click at [550, 211] on link "Hints" at bounding box center [493, 223] width 129 height 56
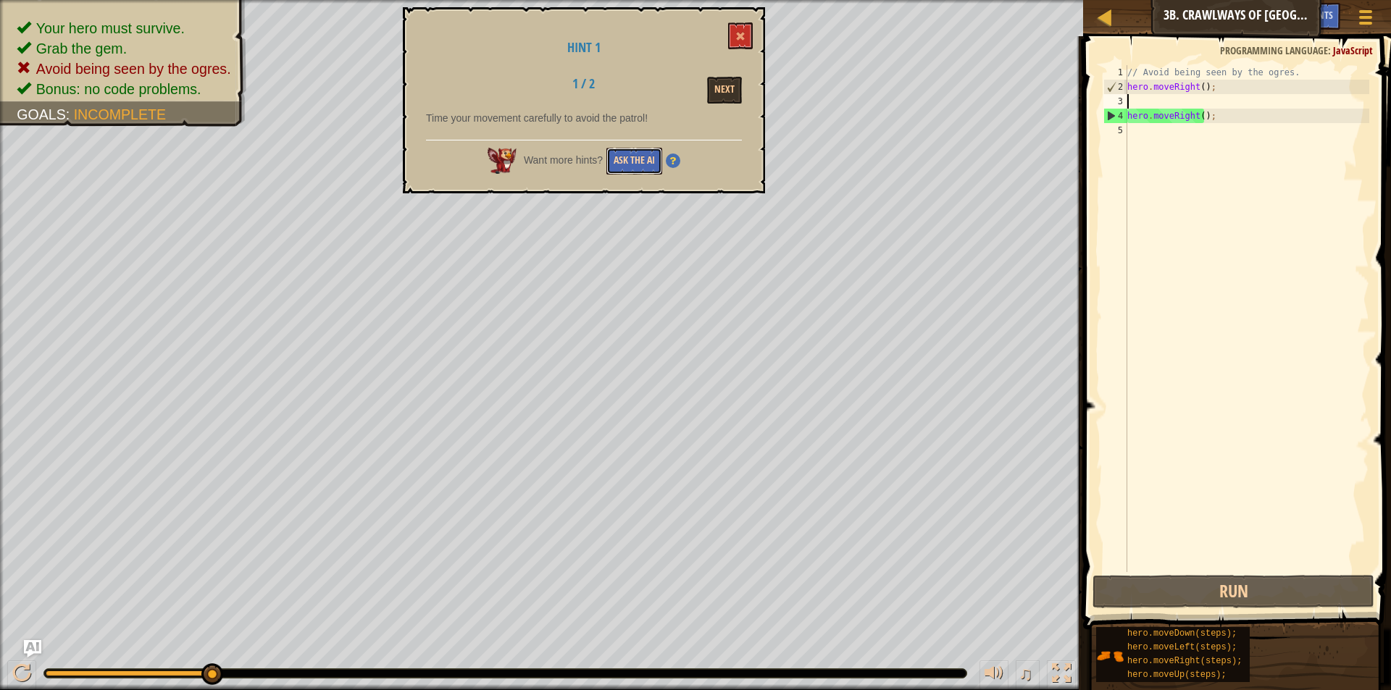
click at [645, 152] on button "Ask the AI" at bounding box center [634, 161] width 56 height 27
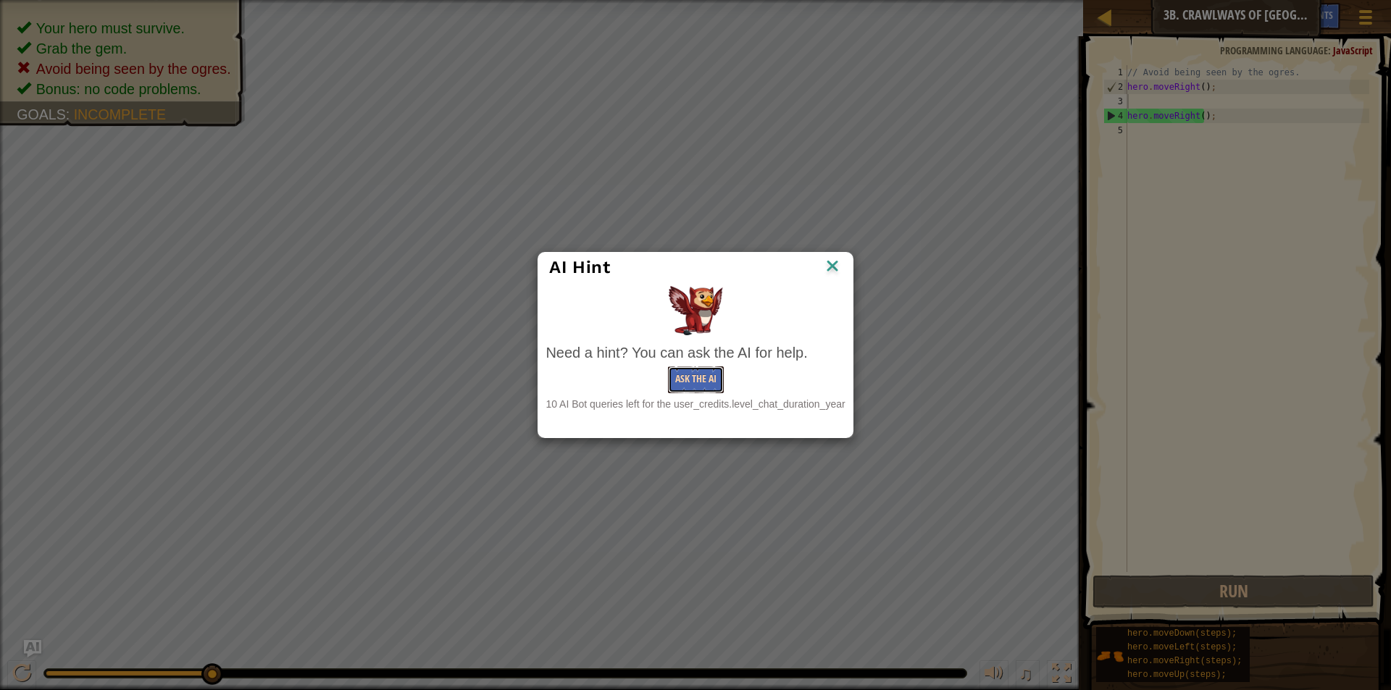
click at [702, 376] on button "Ask the AI" at bounding box center [696, 379] width 56 height 27
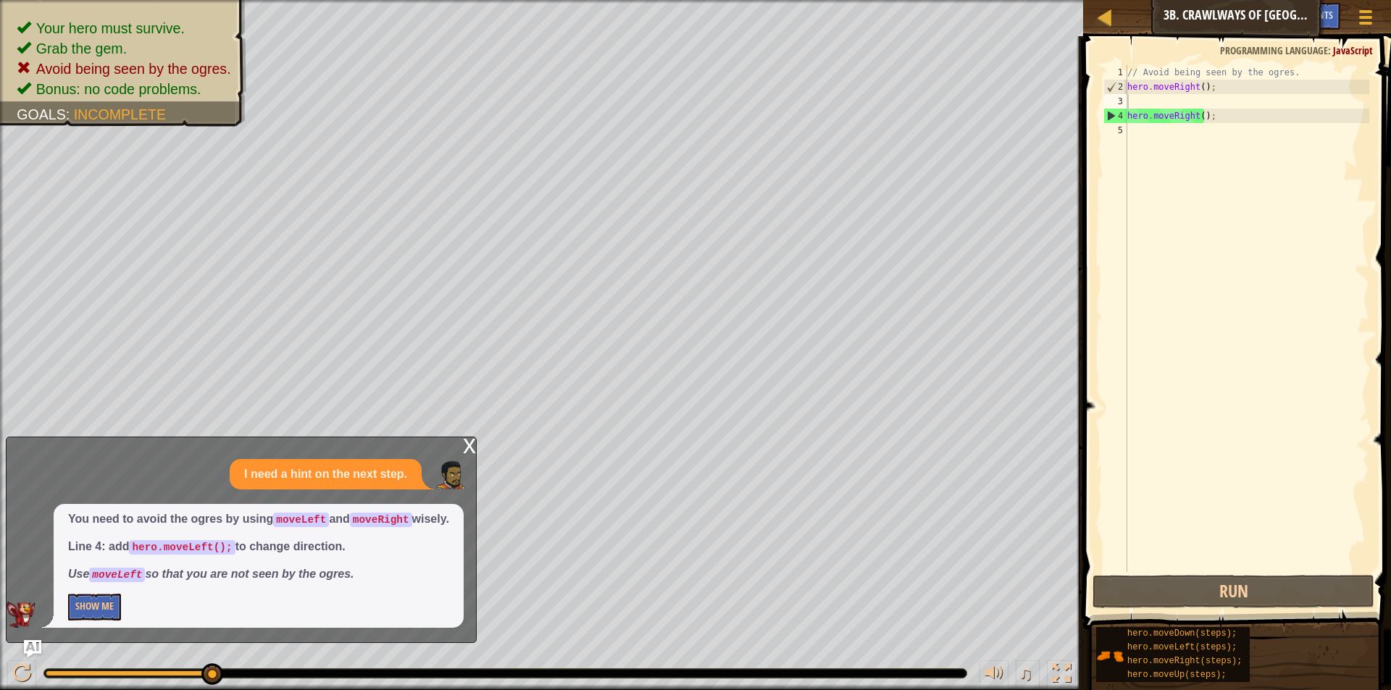
click at [468, 450] on div "x" at bounding box center [469, 444] width 13 height 14
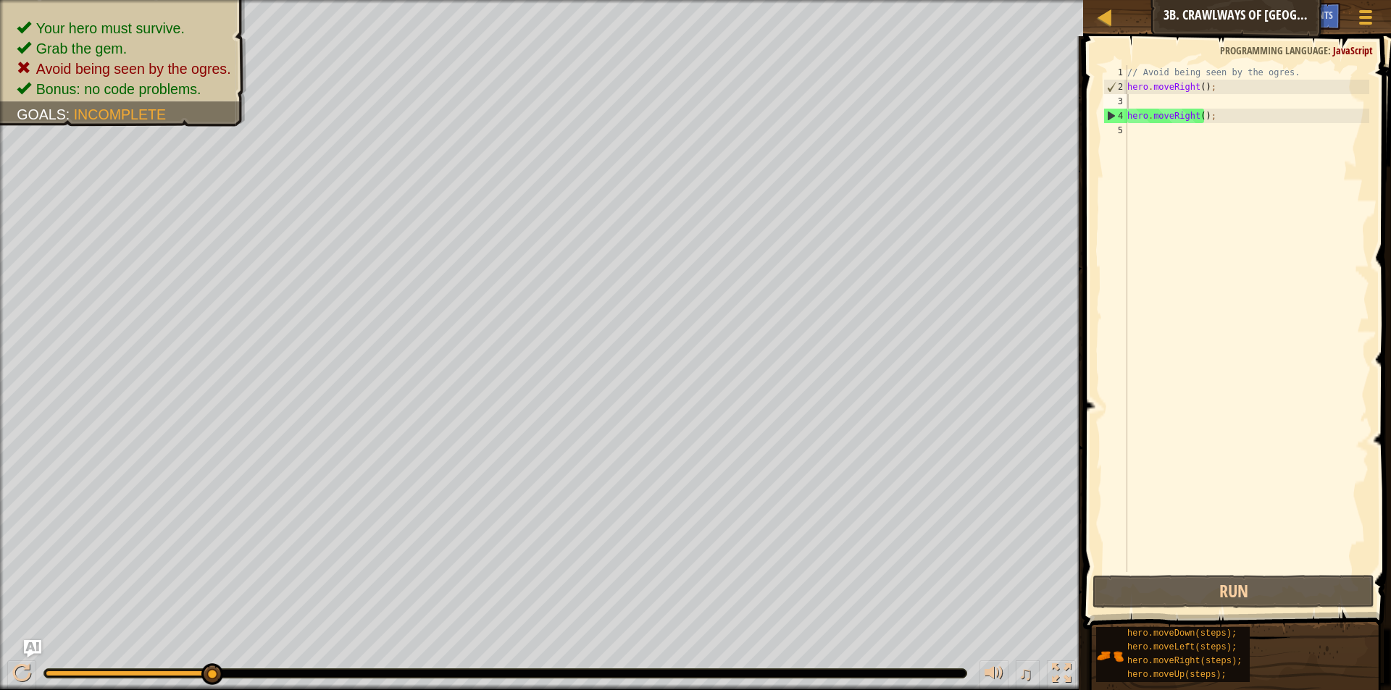
click at [1168, 104] on div "// Avoid being seen by the ogres. hero . moveRight ( ) ; hero . moveRight ( ) ;" at bounding box center [1246, 333] width 245 height 536
paste textarea "hero.moveRight();"
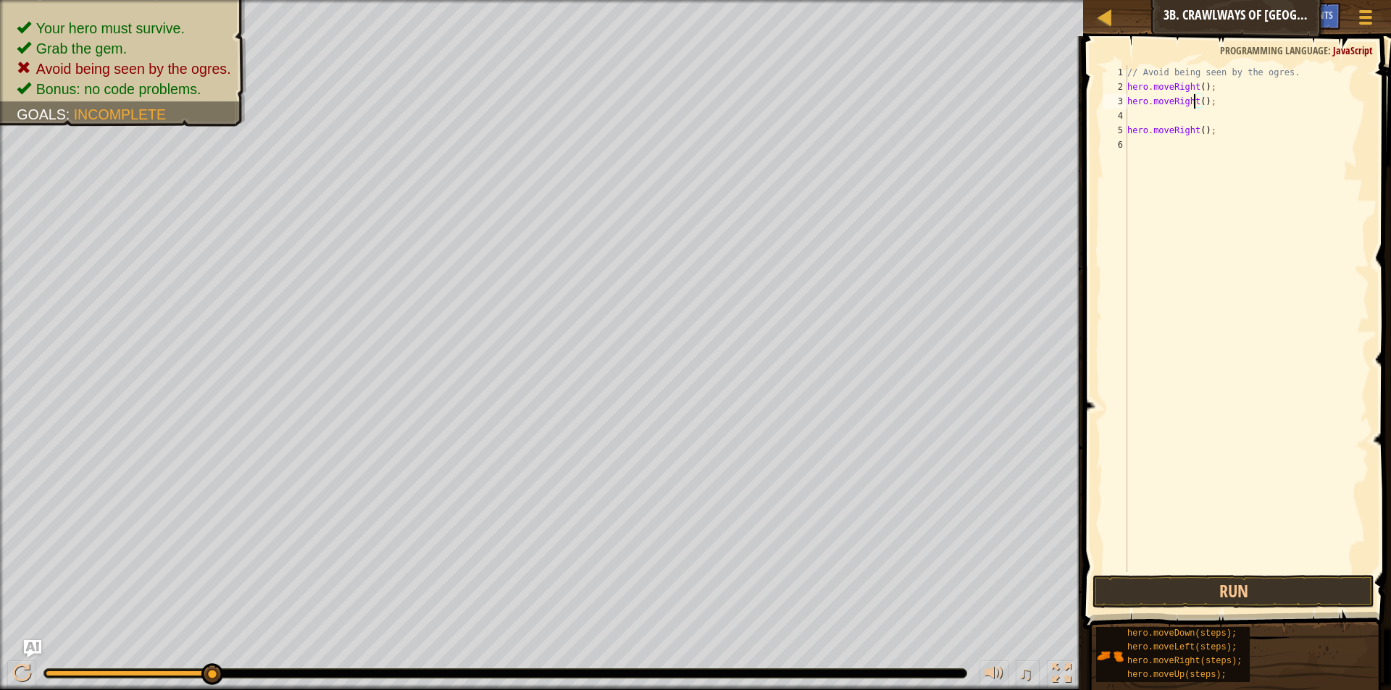
click at [1195, 104] on div "// Avoid being seen by the ogres. hero . moveRight ( ) ; hero . moveRight ( ) ;…" at bounding box center [1246, 333] width 245 height 536
type textarea "hero.moveLeft();"
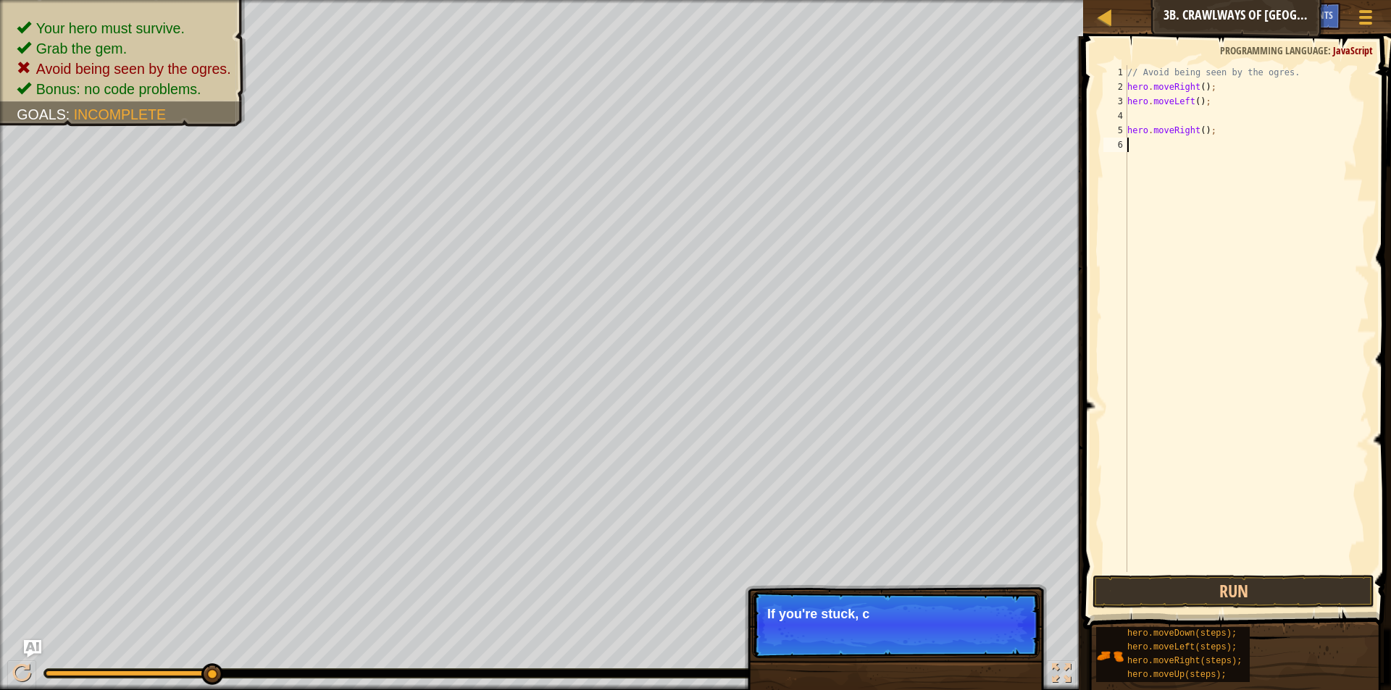
click at [1192, 142] on div "// Avoid being seen by the ogres. hero . moveRight ( ) ; hero . moveLeft ( ) ; …" at bounding box center [1246, 333] width 245 height 536
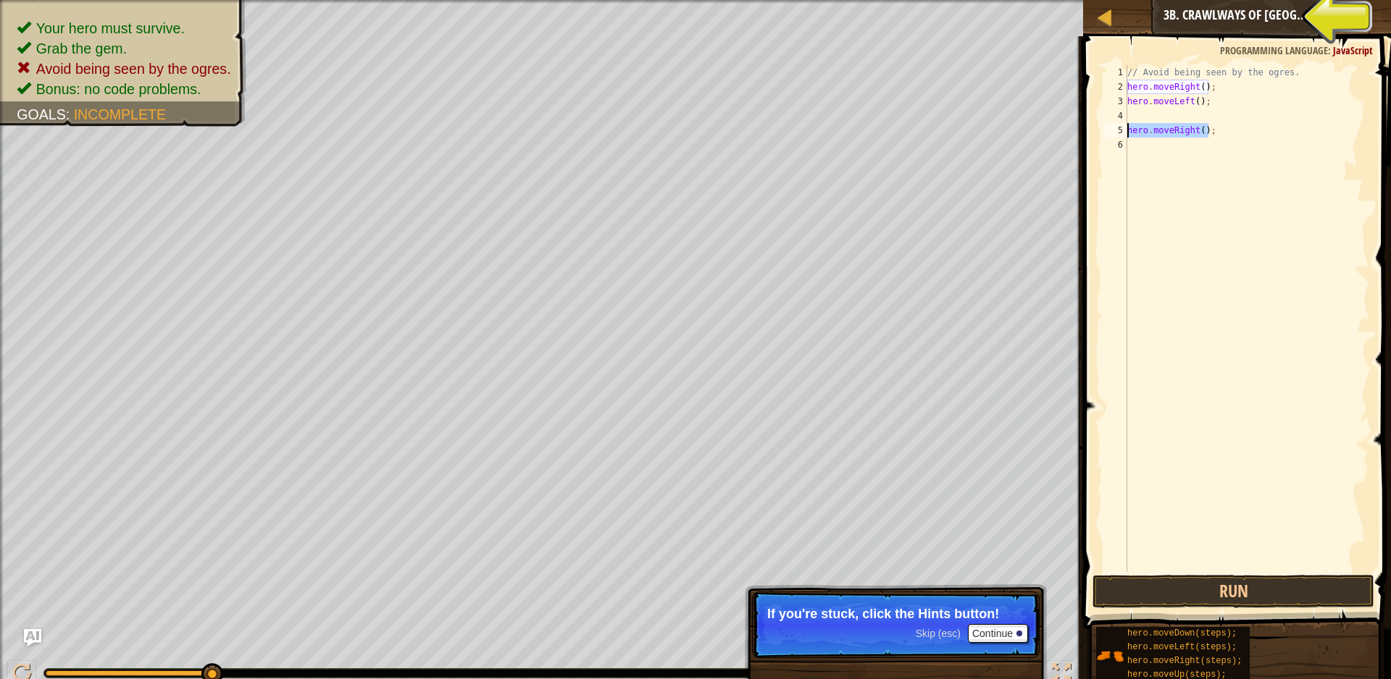
drag, startPoint x: 1228, startPoint y: 135, endPoint x: 1127, endPoint y: 127, distance: 101.0
click at [1127, 127] on div "// Avoid being seen by the ogres. hero . moveRight ( ) ; hero . moveLeft ( ) ; …" at bounding box center [1246, 333] width 245 height 536
type textarea "hero.moveRight();"
click at [1186, 595] on button "Run" at bounding box center [1233, 591] width 282 height 33
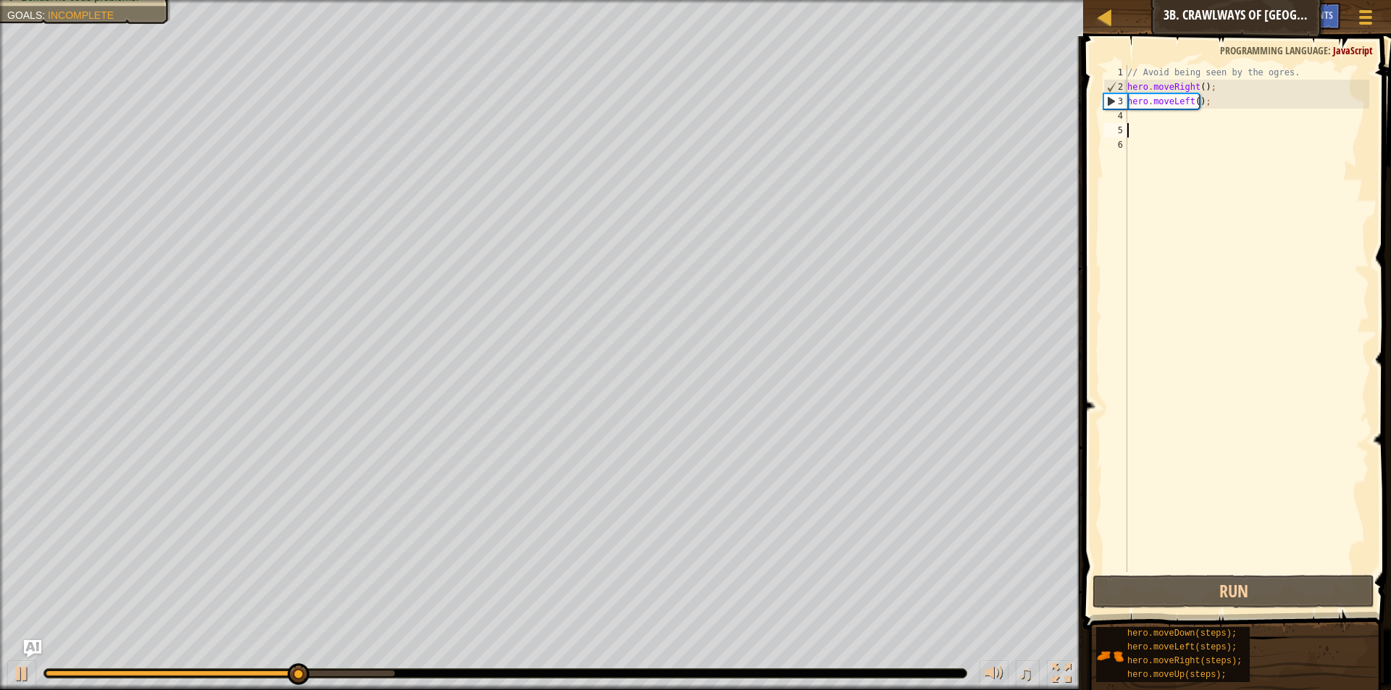
click at [1144, 117] on div "// Avoid being seen by the ogres. hero . moveRight ( ) ; hero . moveLeft ( ) ;" at bounding box center [1246, 333] width 245 height 536
paste textarea "hero.moveRight();"
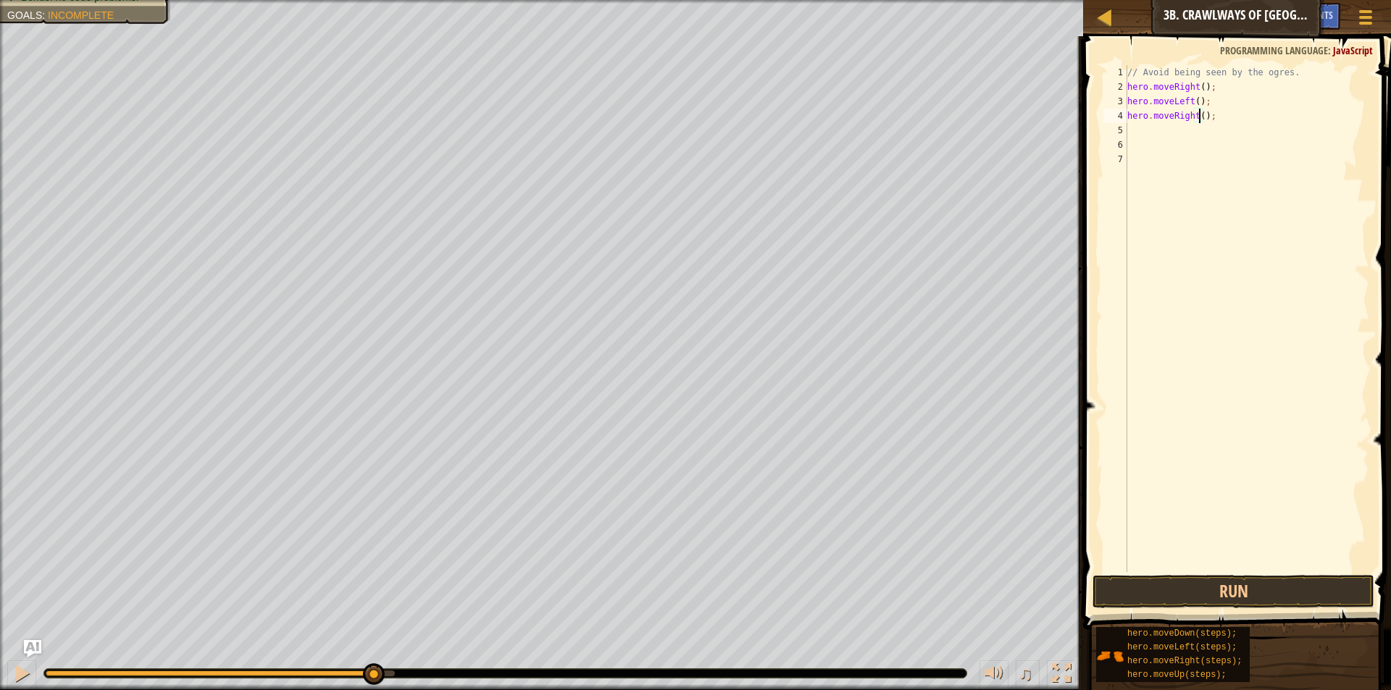
click at [1197, 118] on div "// Avoid being seen by the ogres. hero . moveRight ( ) ; hero . moveLeft ( ) ; …" at bounding box center [1246, 333] width 245 height 536
click at [1213, 582] on button "Run" at bounding box center [1233, 591] width 282 height 33
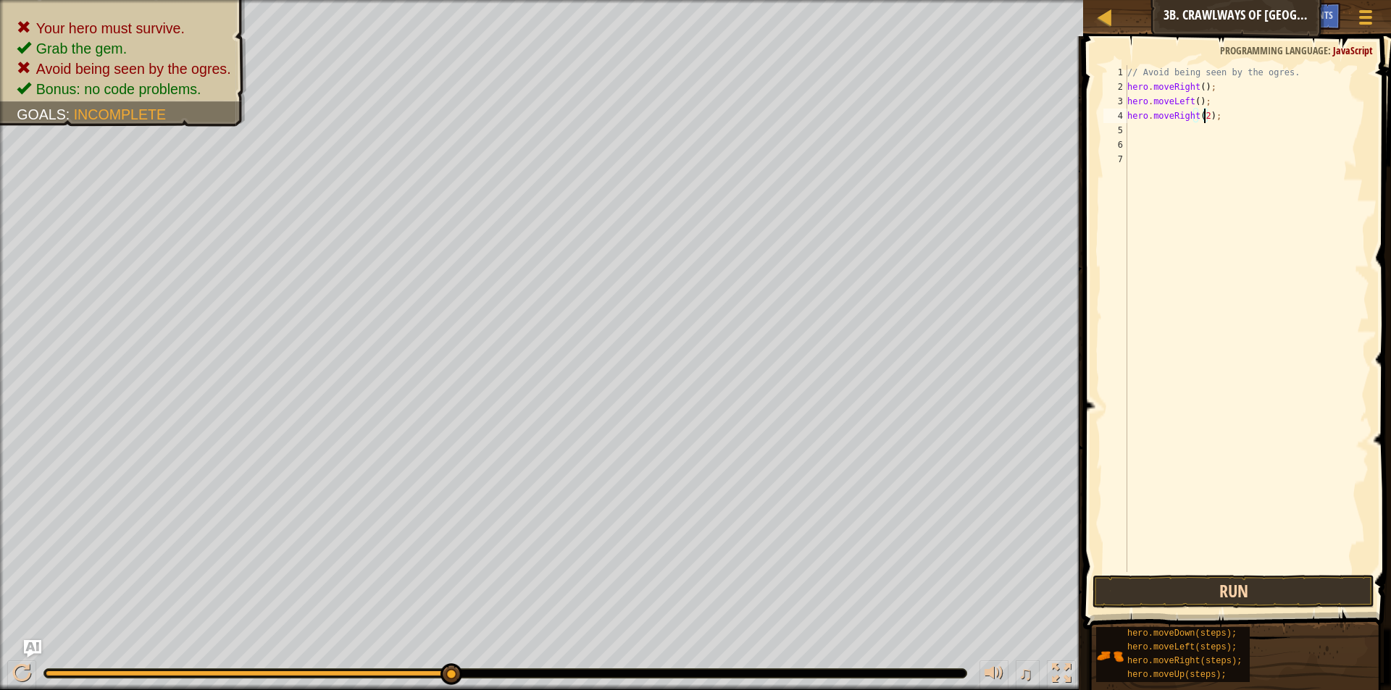
type textarea "hero.moveRight(2);"
click at [1152, 594] on button "Run" at bounding box center [1233, 591] width 282 height 33
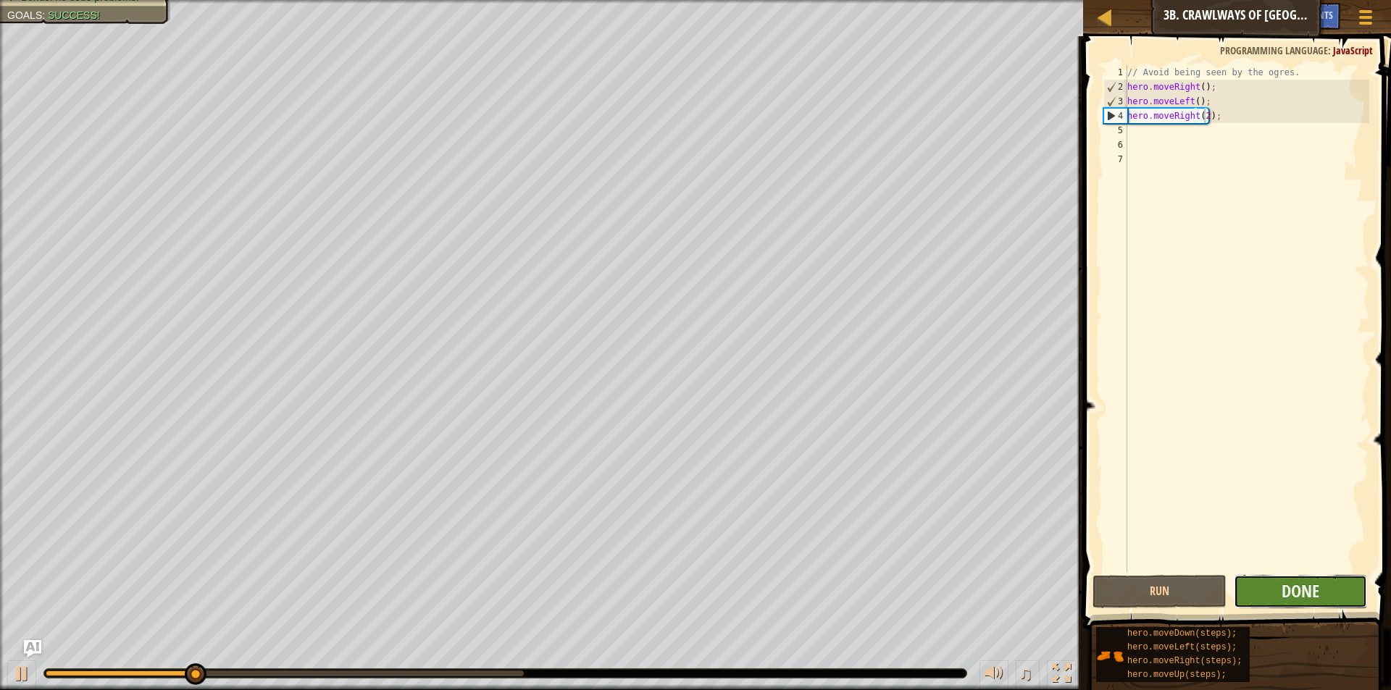
click at [1251, 587] on button "Done" at bounding box center [1299, 591] width 133 height 33
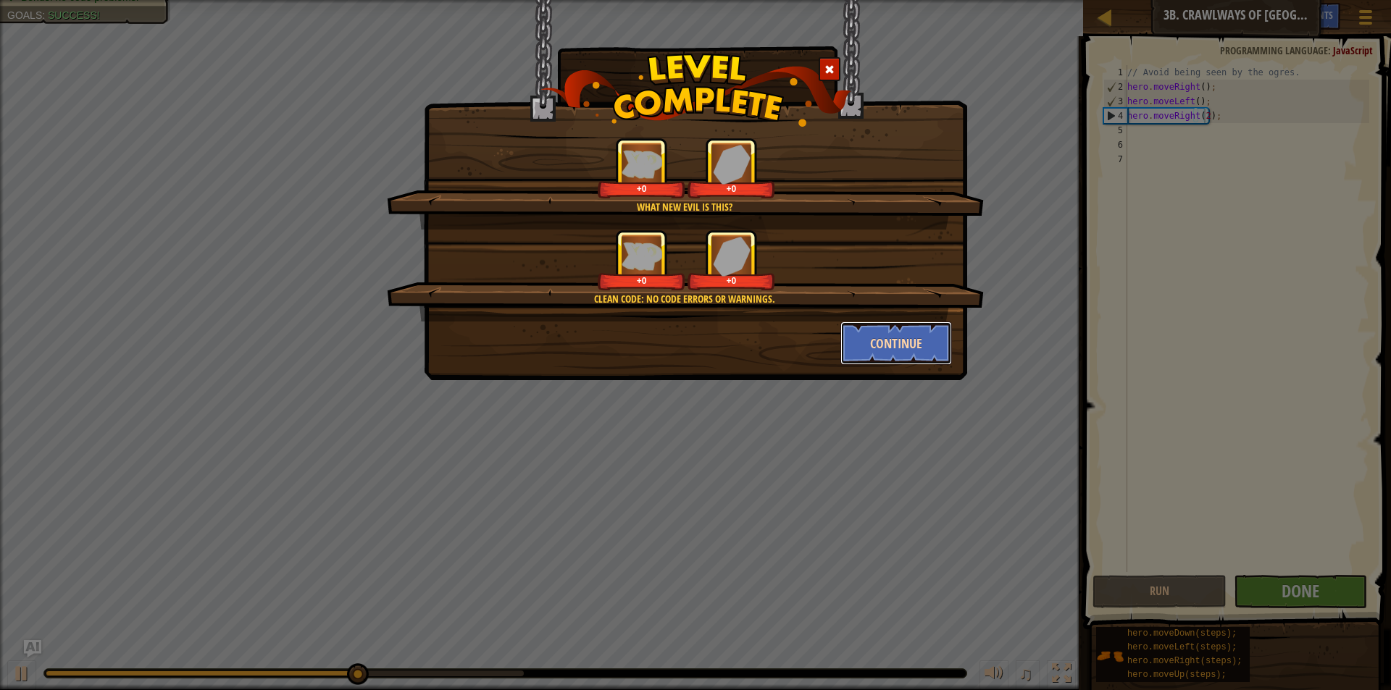
click at [876, 330] on button "Continue" at bounding box center [896, 343] width 112 height 43
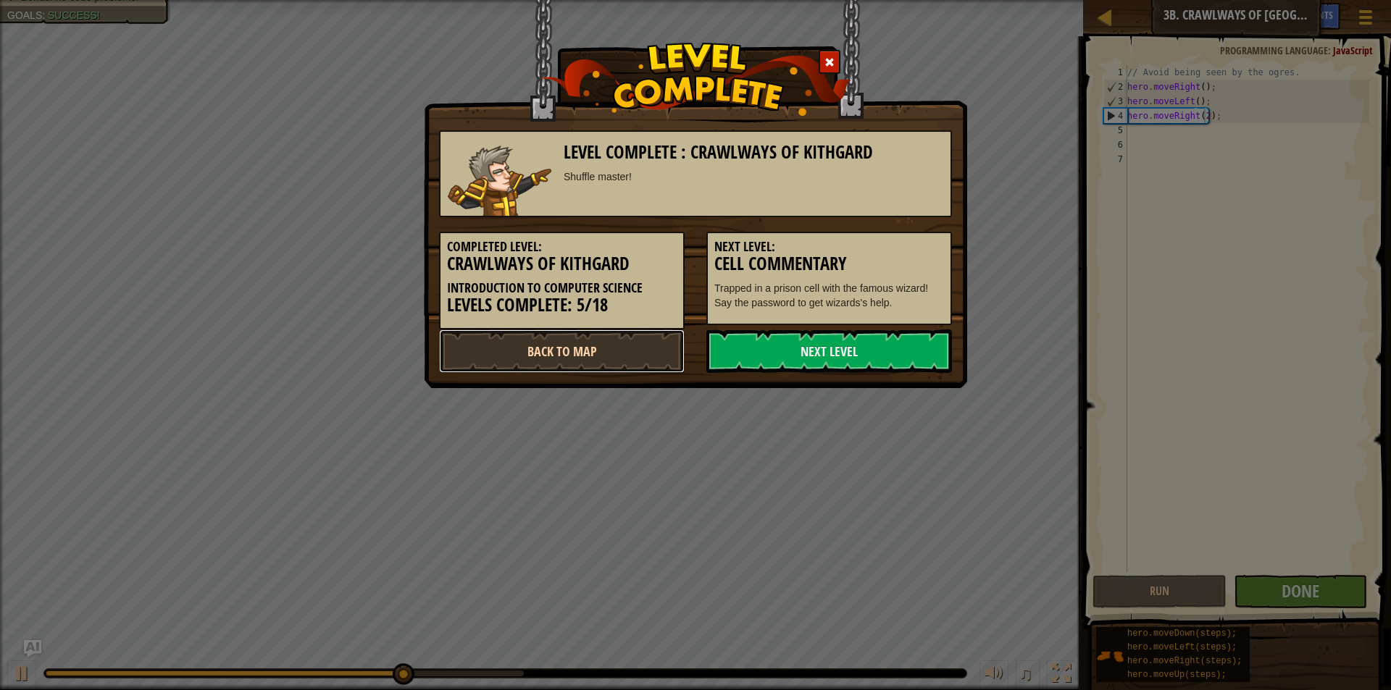
click at [568, 345] on link "Back to Map" at bounding box center [562, 351] width 246 height 43
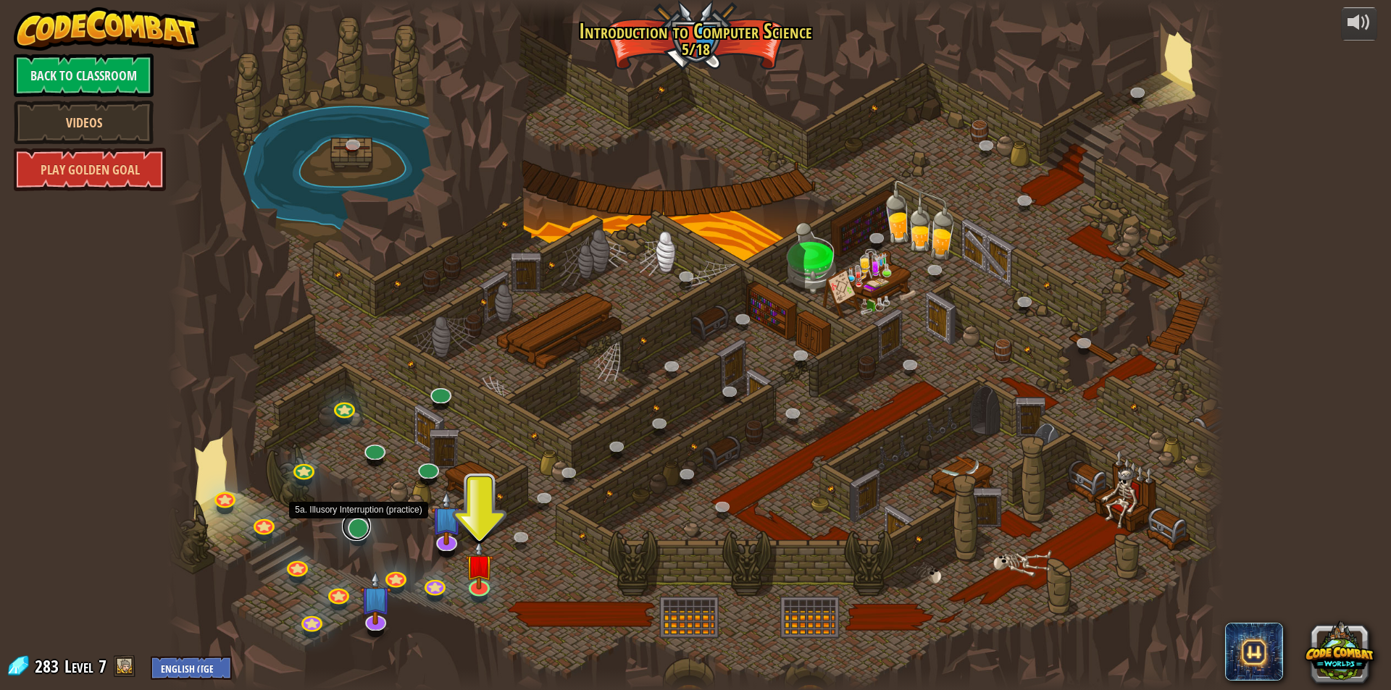
click at [358, 530] on link at bounding box center [356, 526] width 29 height 29
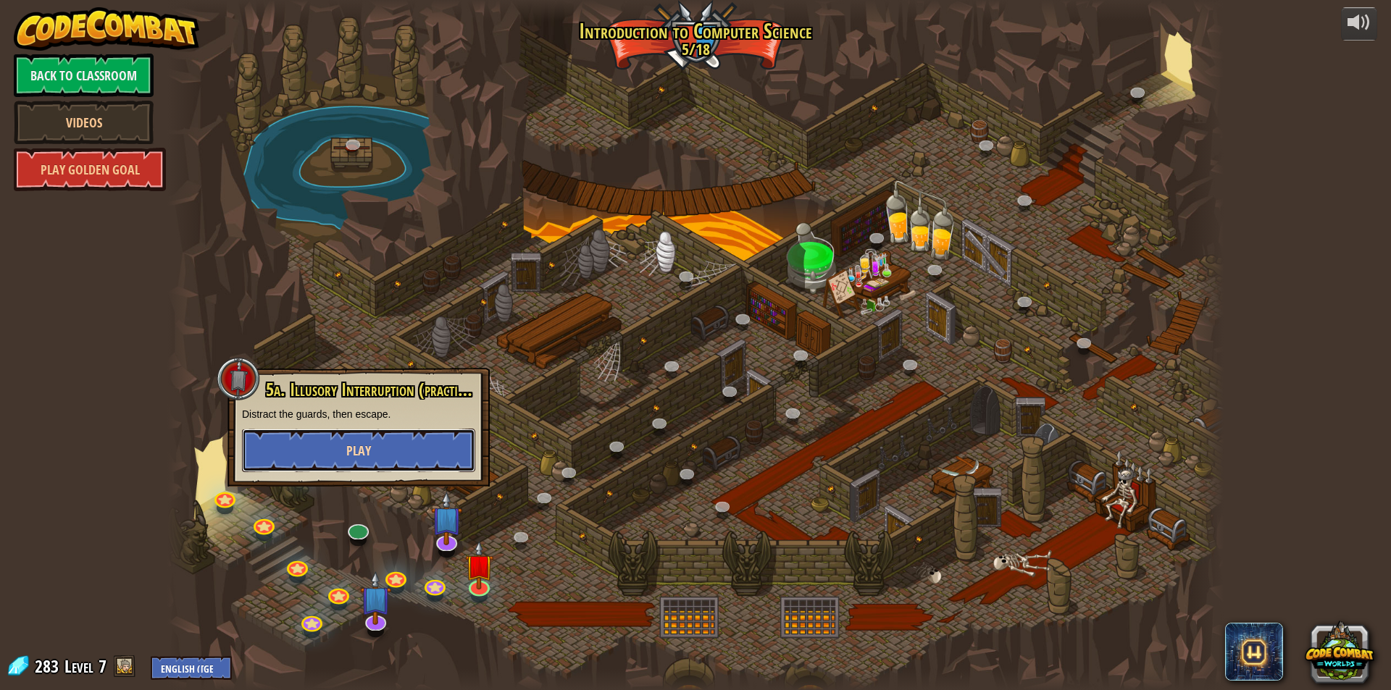
click at [382, 447] on button "Play" at bounding box center [358, 450] width 233 height 43
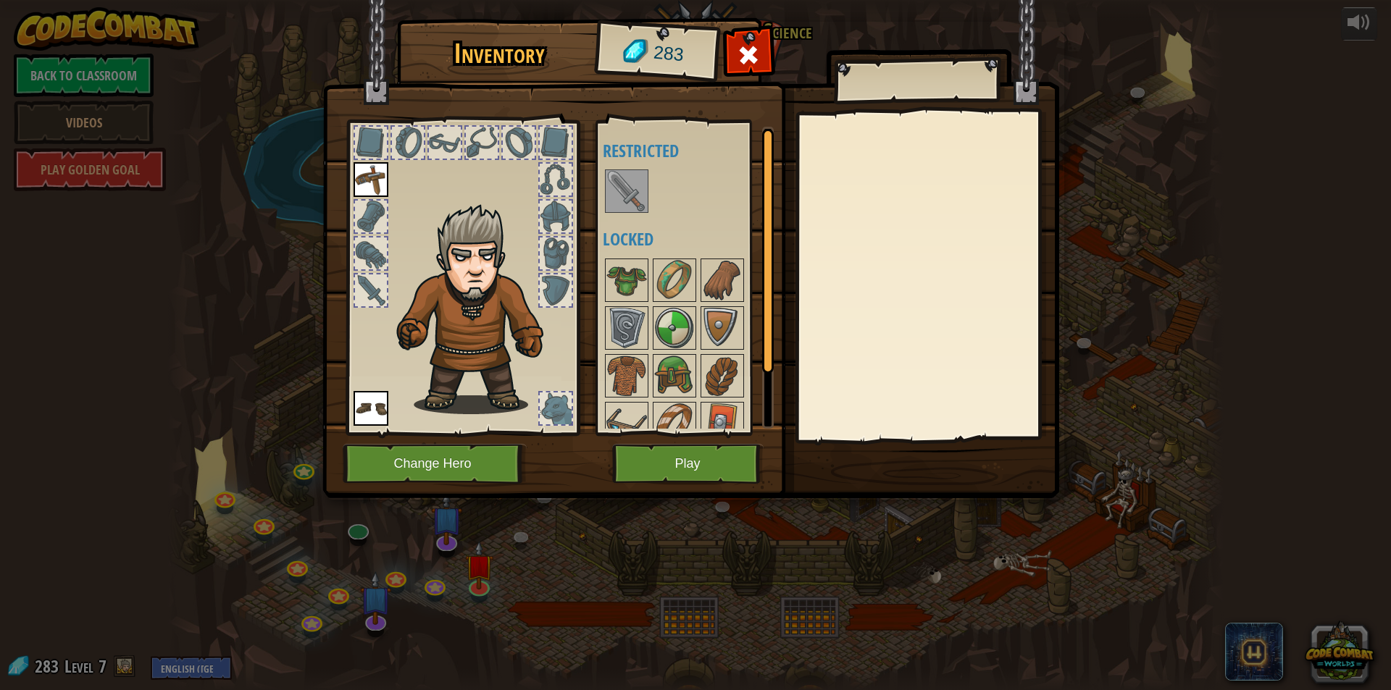
click at [679, 484] on img at bounding box center [690, 235] width 737 height 526
click at [702, 473] on button "Play" at bounding box center [687, 464] width 151 height 40
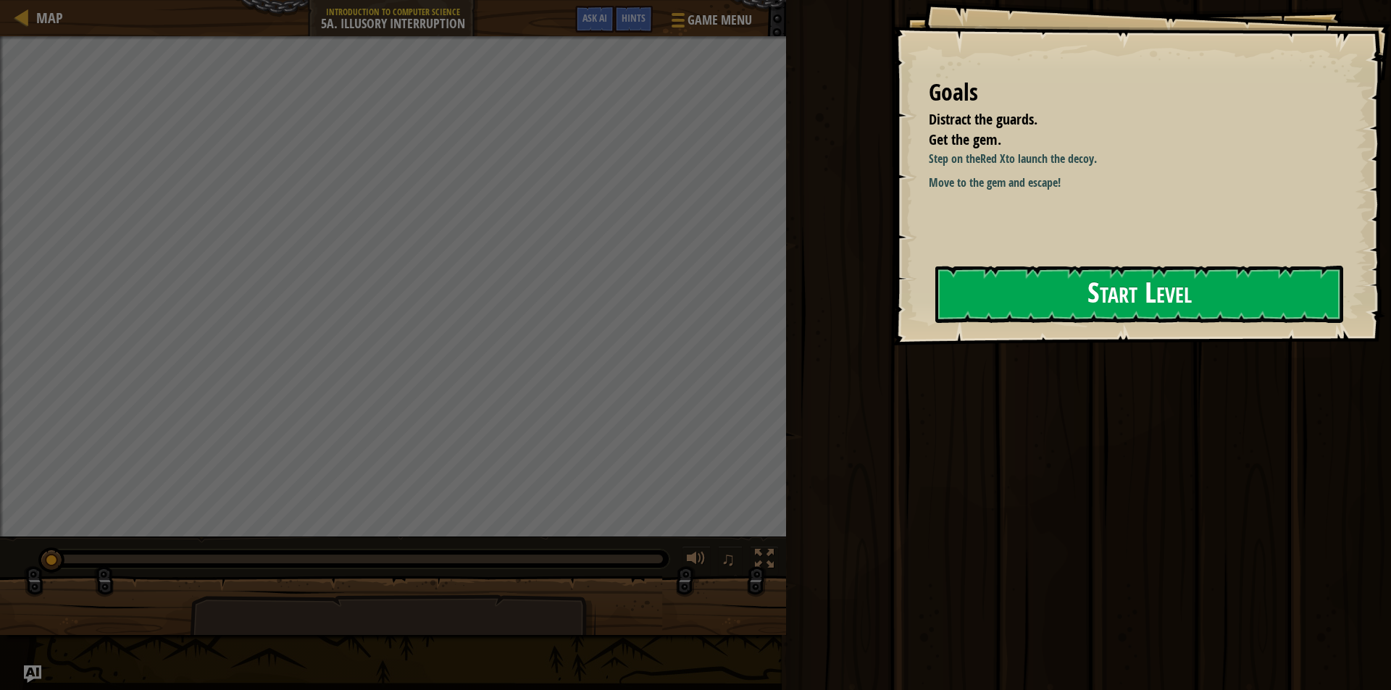
click at [1126, 296] on button "Start Level" at bounding box center [1139, 294] width 408 height 57
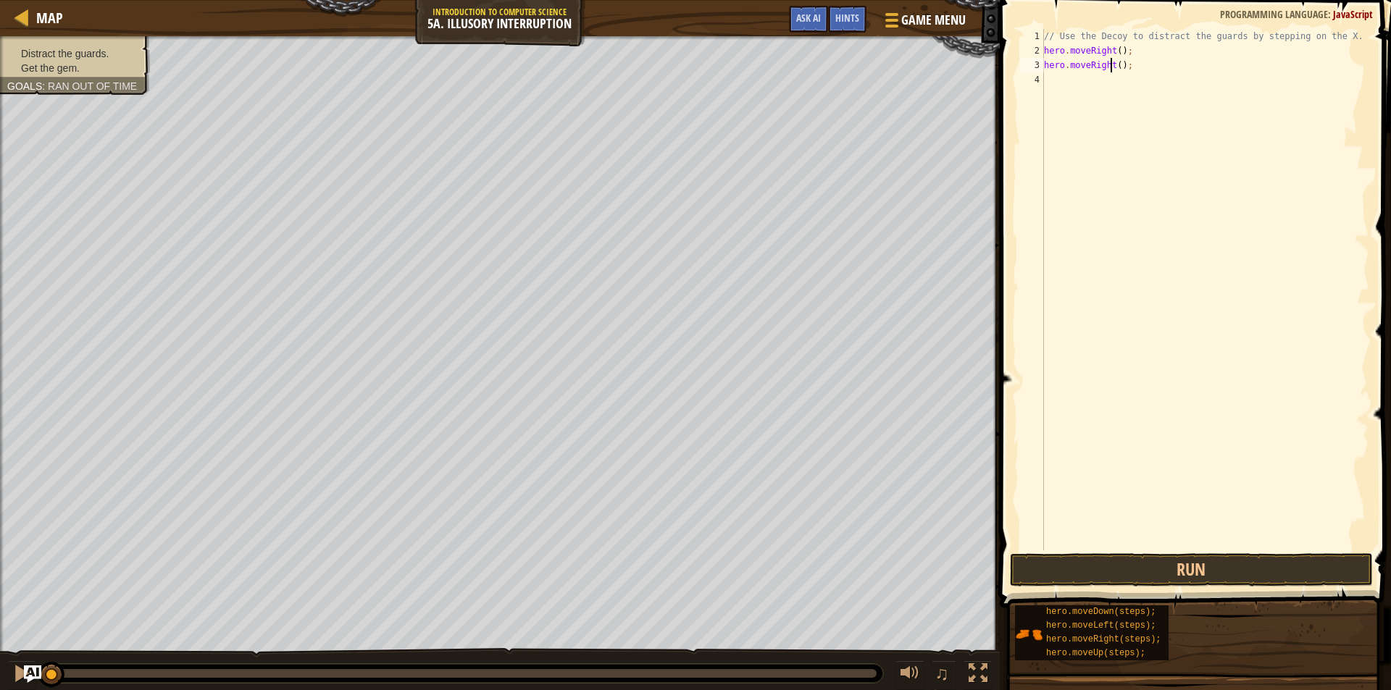
click at [1112, 70] on div "// Use the Decoy to distract the guards by stepping on the X. hero . moveRight …" at bounding box center [1205, 304] width 328 height 550
click at [1204, 576] on button "Run" at bounding box center [1191, 569] width 363 height 33
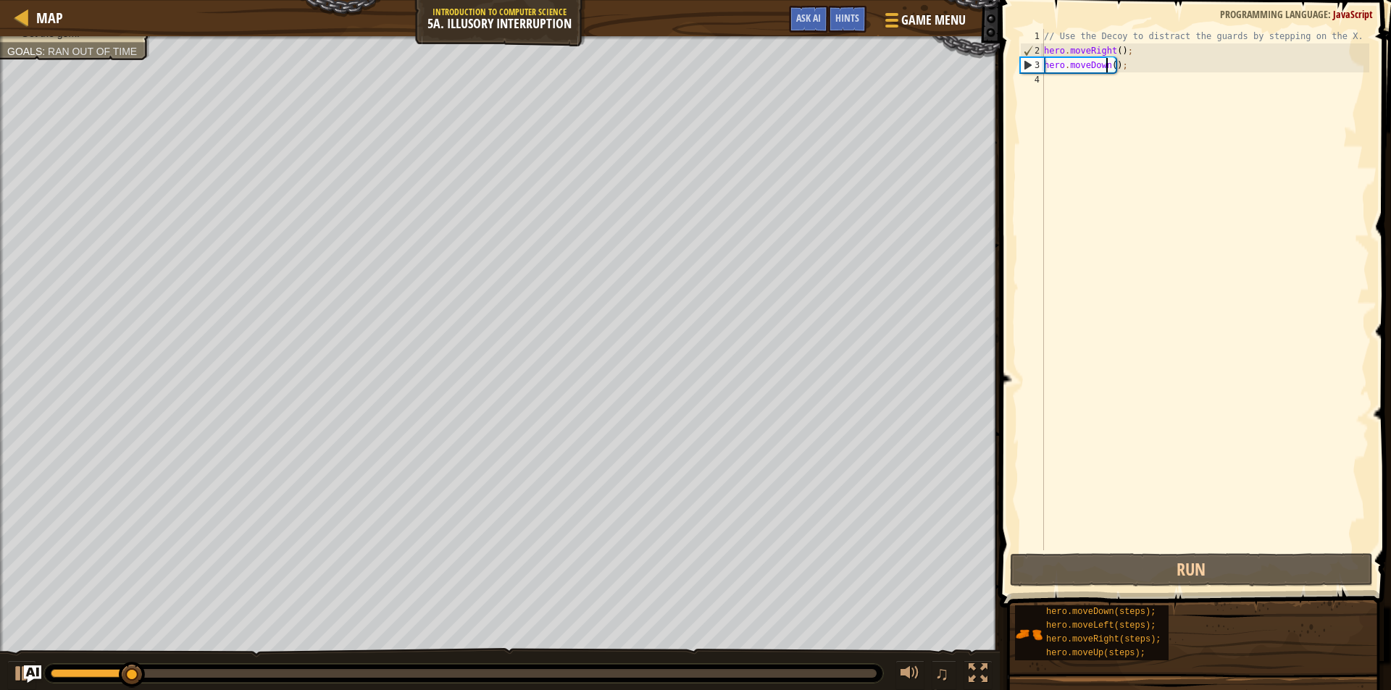
click at [1108, 67] on div "// Use the Decoy to distract the guards by stepping on the X. hero . moveRight …" at bounding box center [1205, 304] width 328 height 550
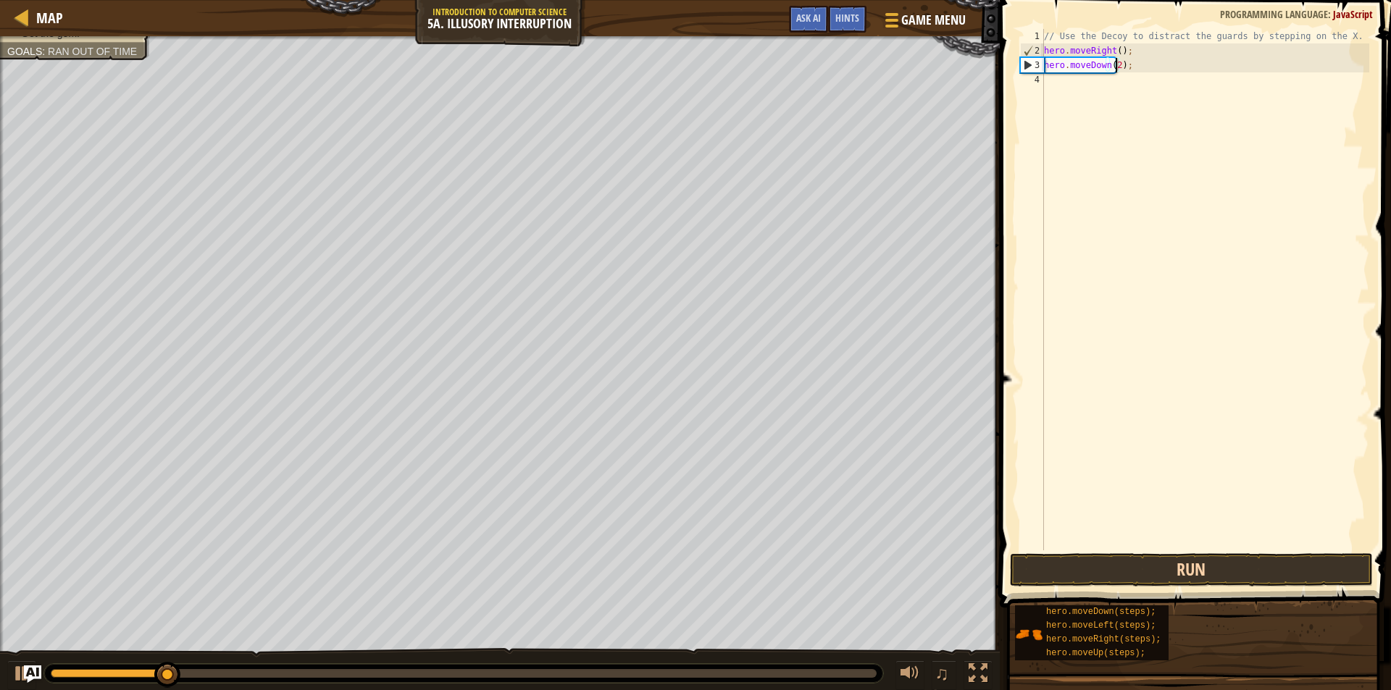
type textarea "hero.moveDown(2);"
click at [1116, 571] on button "Run" at bounding box center [1191, 569] width 363 height 33
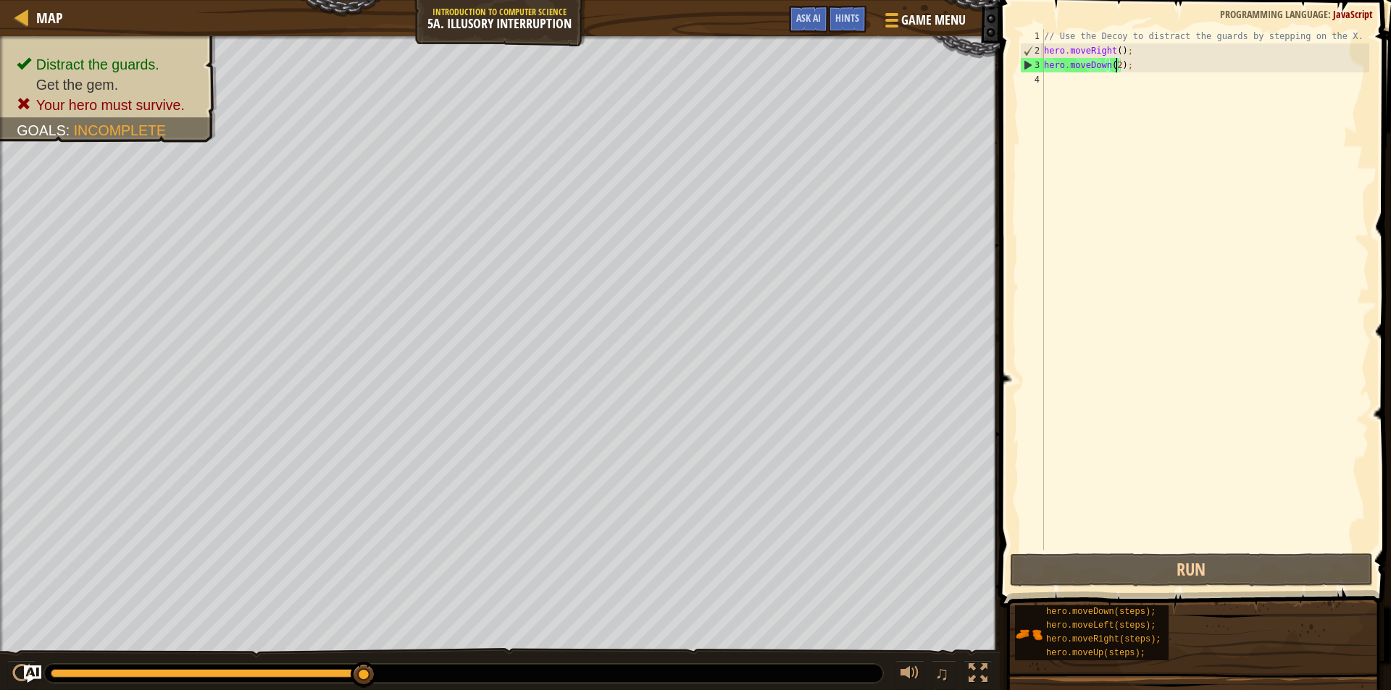
click at [1059, 89] on div "// Use the Decoy to distract the guards by stepping on the X. hero . moveRight …" at bounding box center [1205, 304] width 328 height 550
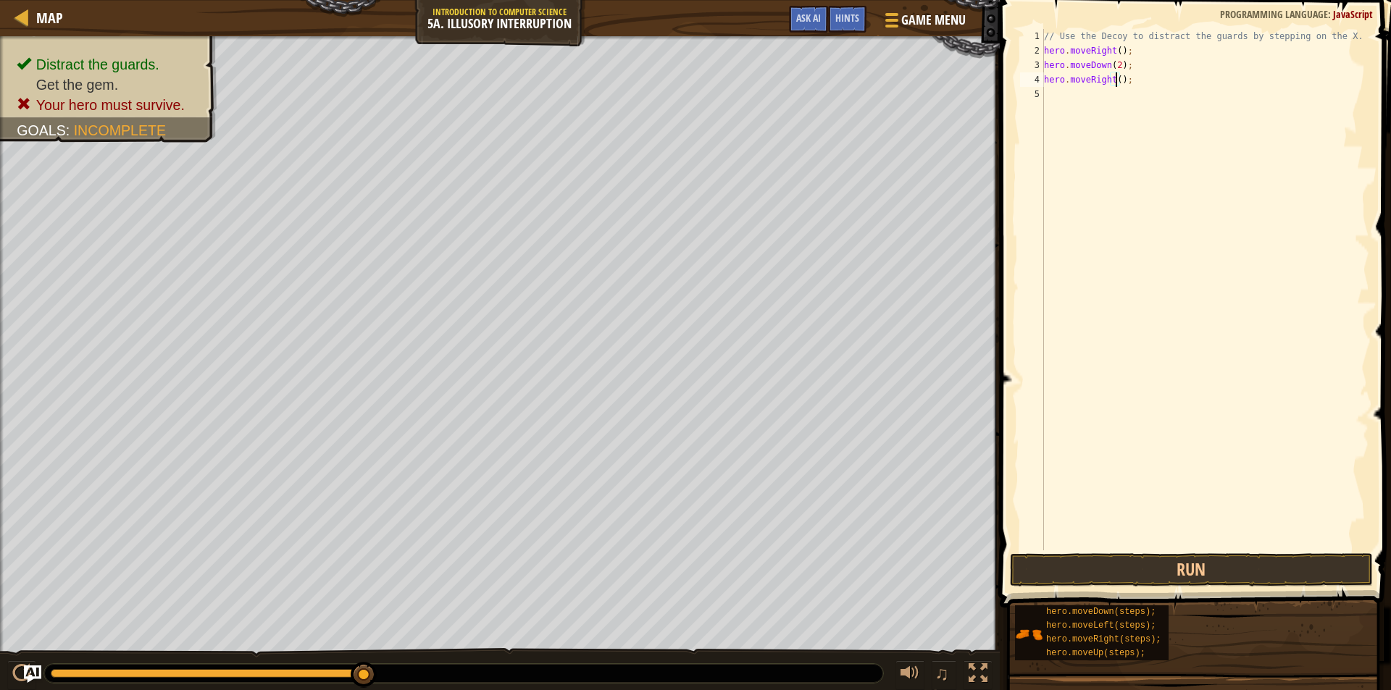
click at [1115, 85] on div "// Use the Decoy to distract the guards by stepping on the X. hero . moveRight …" at bounding box center [1205, 304] width 328 height 550
type textarea "hero.moveUp(2);"
click at [1077, 150] on div "// Use the Decoy to distract the guards by stepping on the X. hero . moveRight …" at bounding box center [1205, 304] width 328 height 550
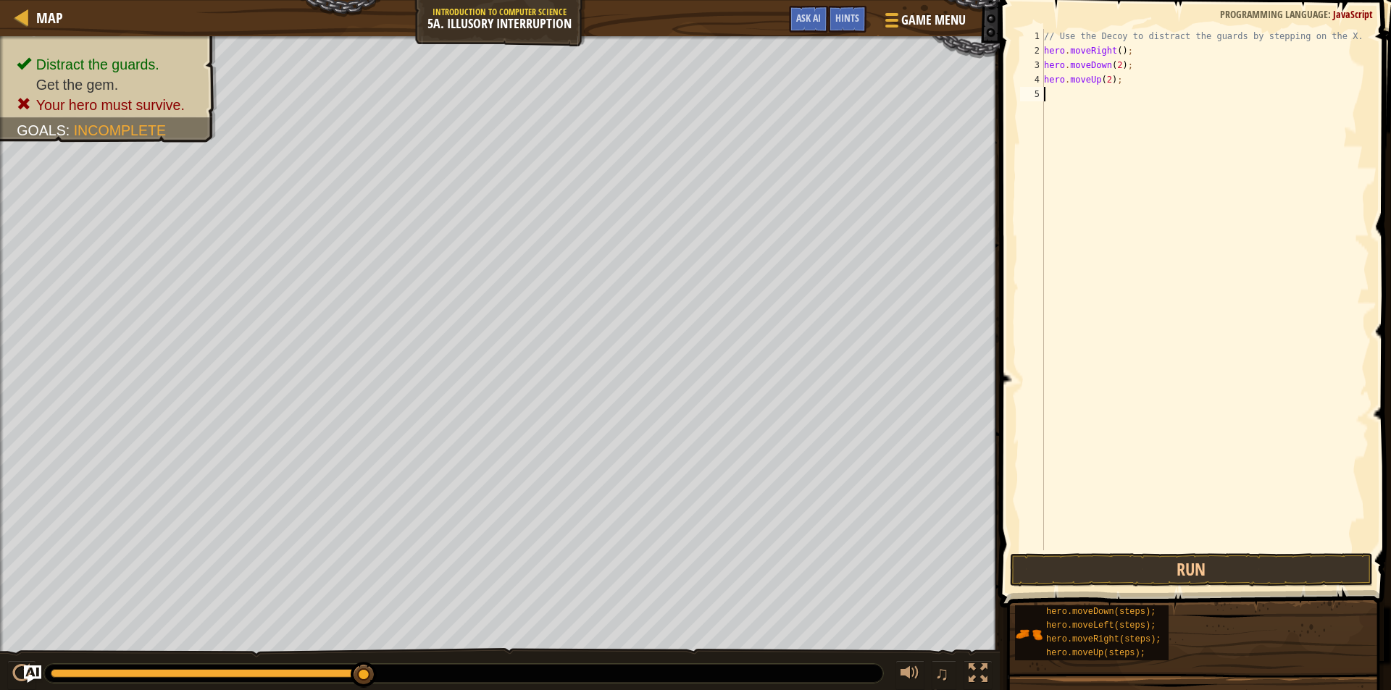
paste textarea "hero.moveRight();"
type textarea "hero.moveRight(3);"
click at [1125, 570] on button "Run" at bounding box center [1191, 569] width 363 height 33
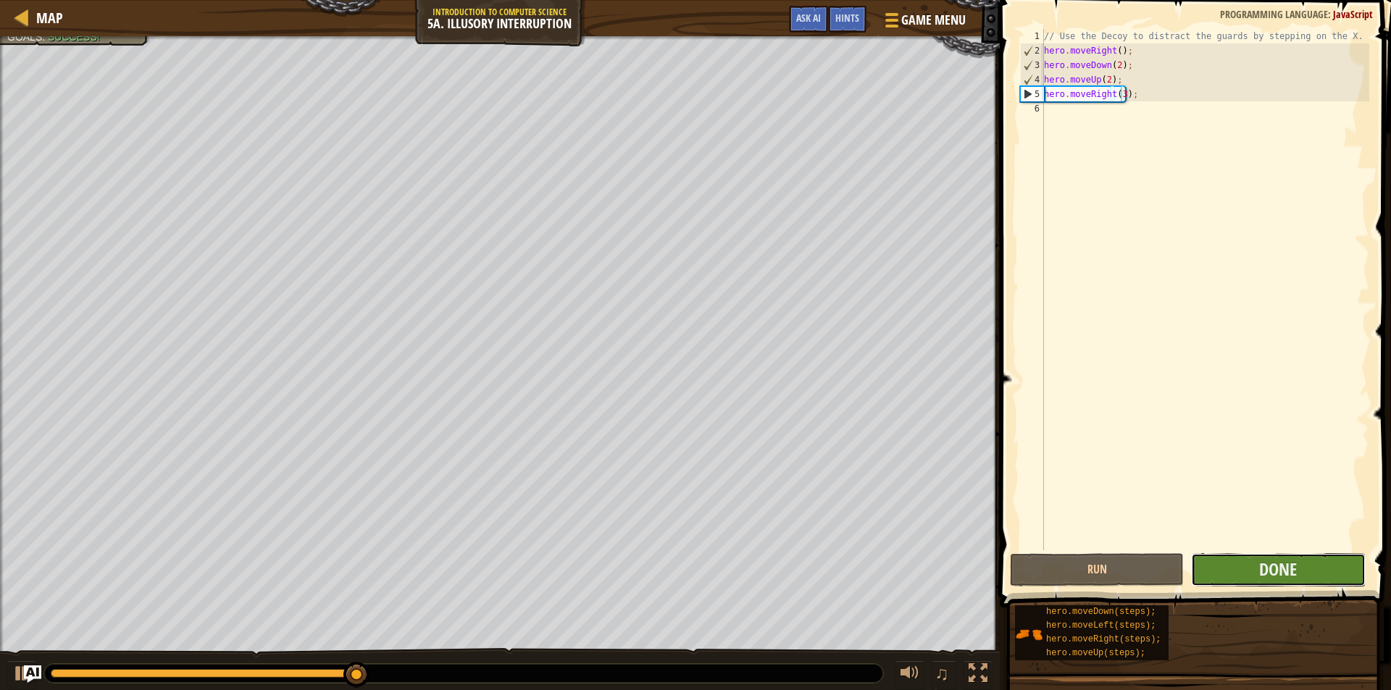
click at [1230, 558] on button "Done" at bounding box center [1278, 569] width 174 height 33
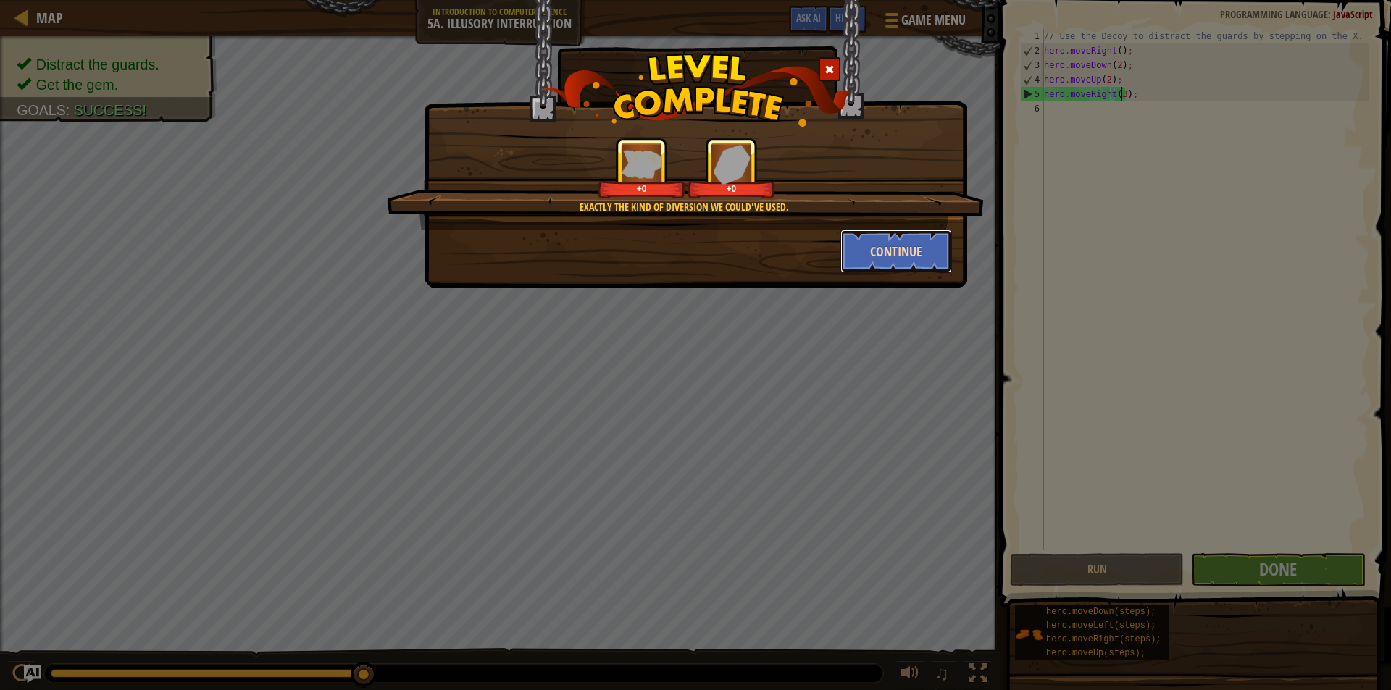
click at [908, 255] on button "Continue" at bounding box center [896, 251] width 112 height 43
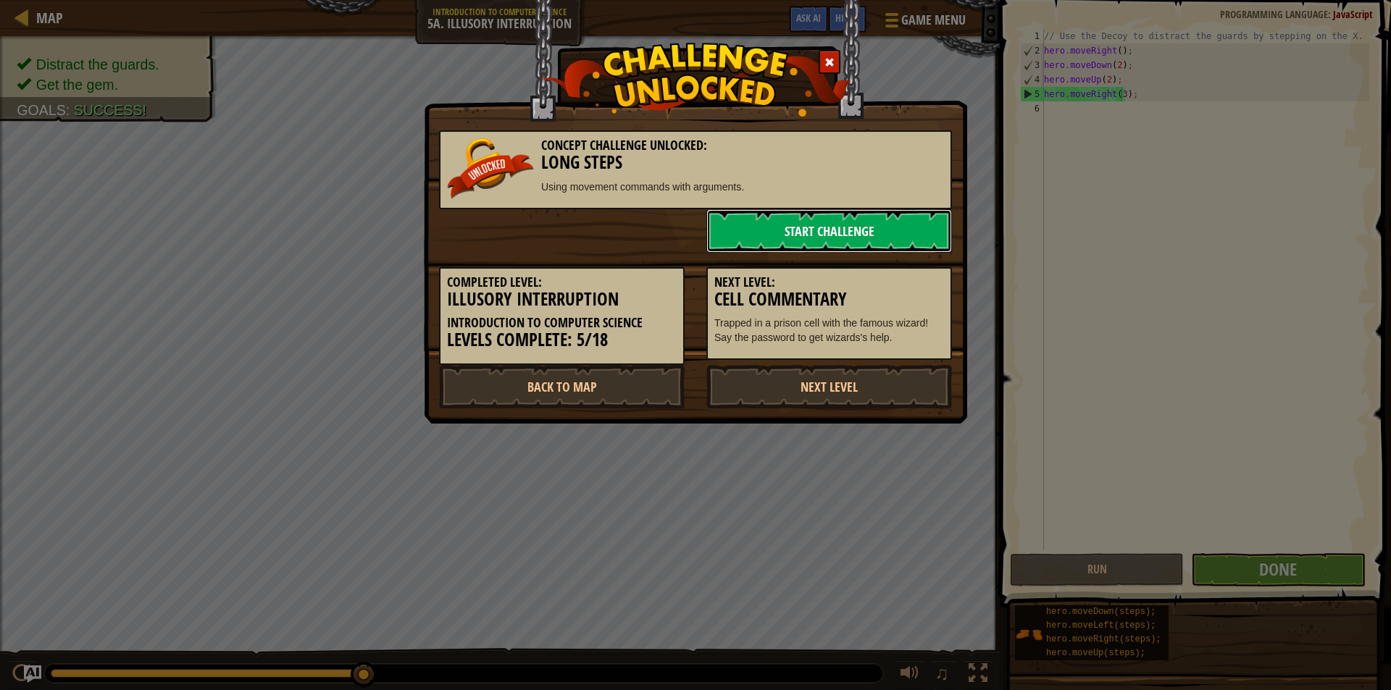
click at [810, 227] on link "Start Challenge" at bounding box center [829, 230] width 246 height 43
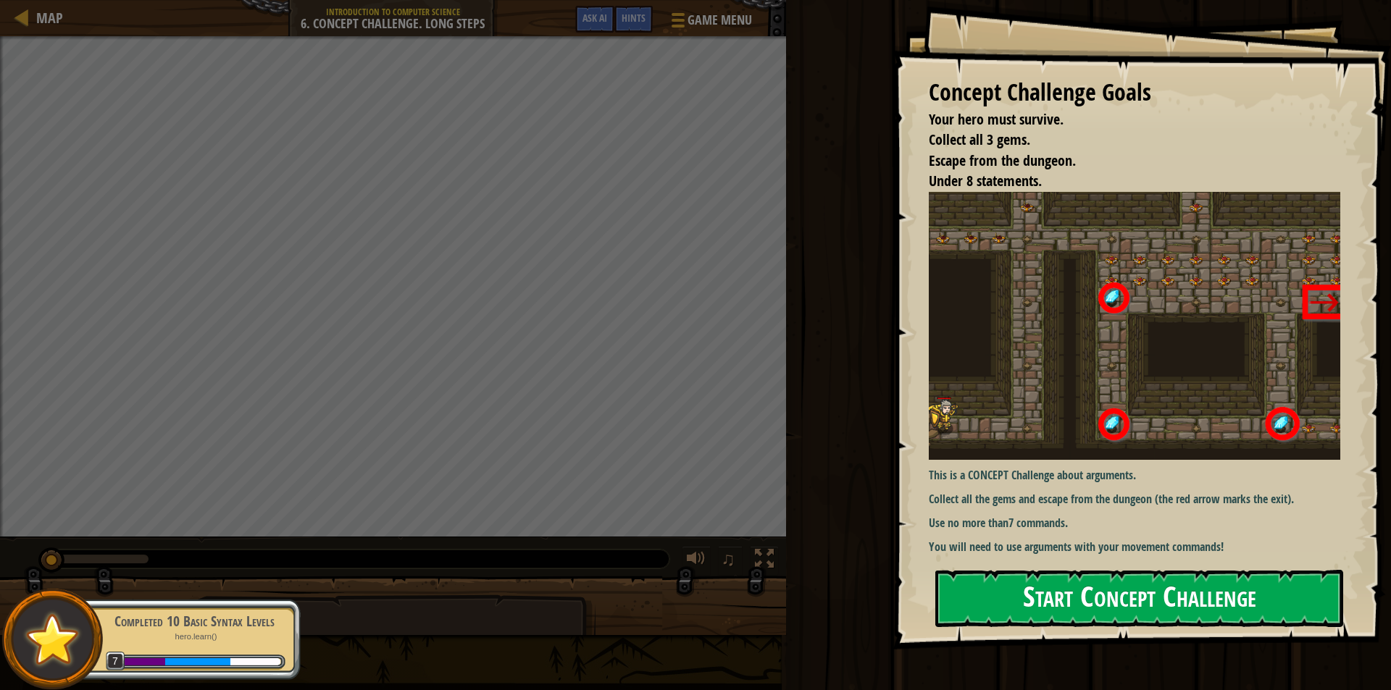
click at [1057, 591] on button "Start Concept Challenge" at bounding box center [1139, 598] width 408 height 57
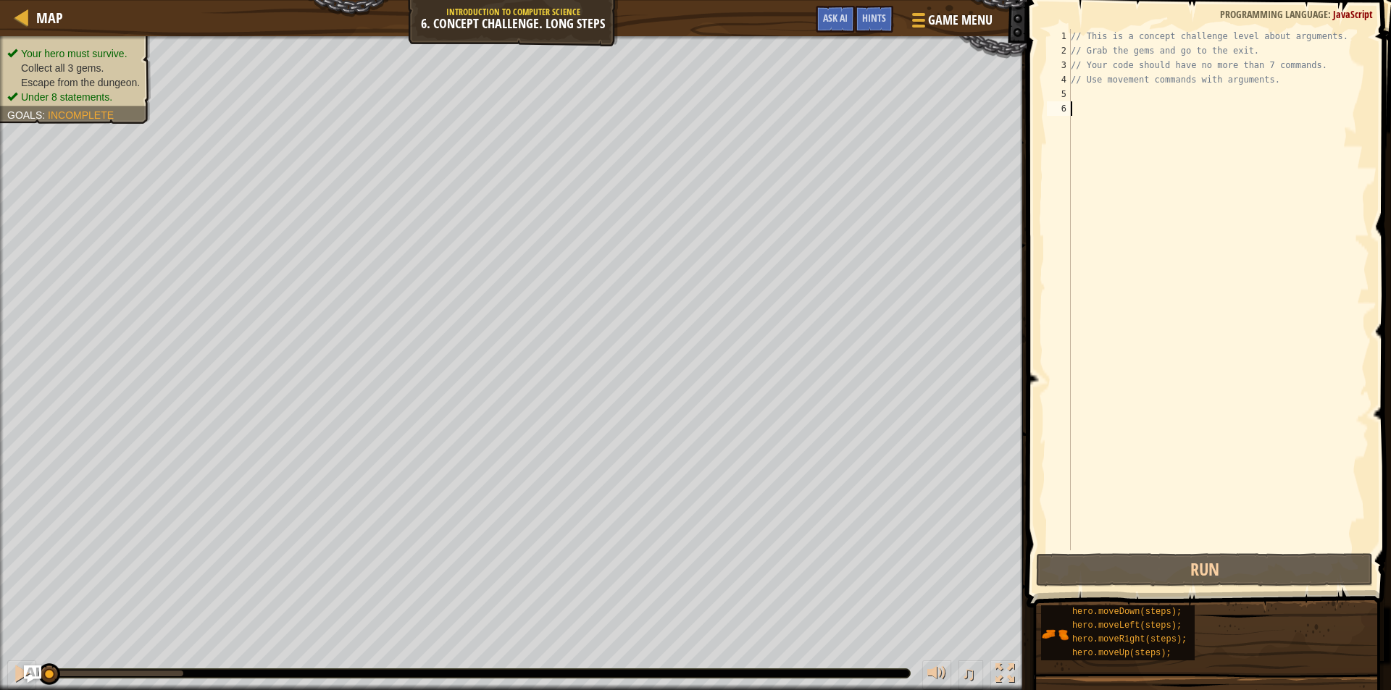
click at [1081, 91] on div "// This is a concept challenge level about arguments. // Grab the gems and go t…" at bounding box center [1218, 304] width 301 height 550
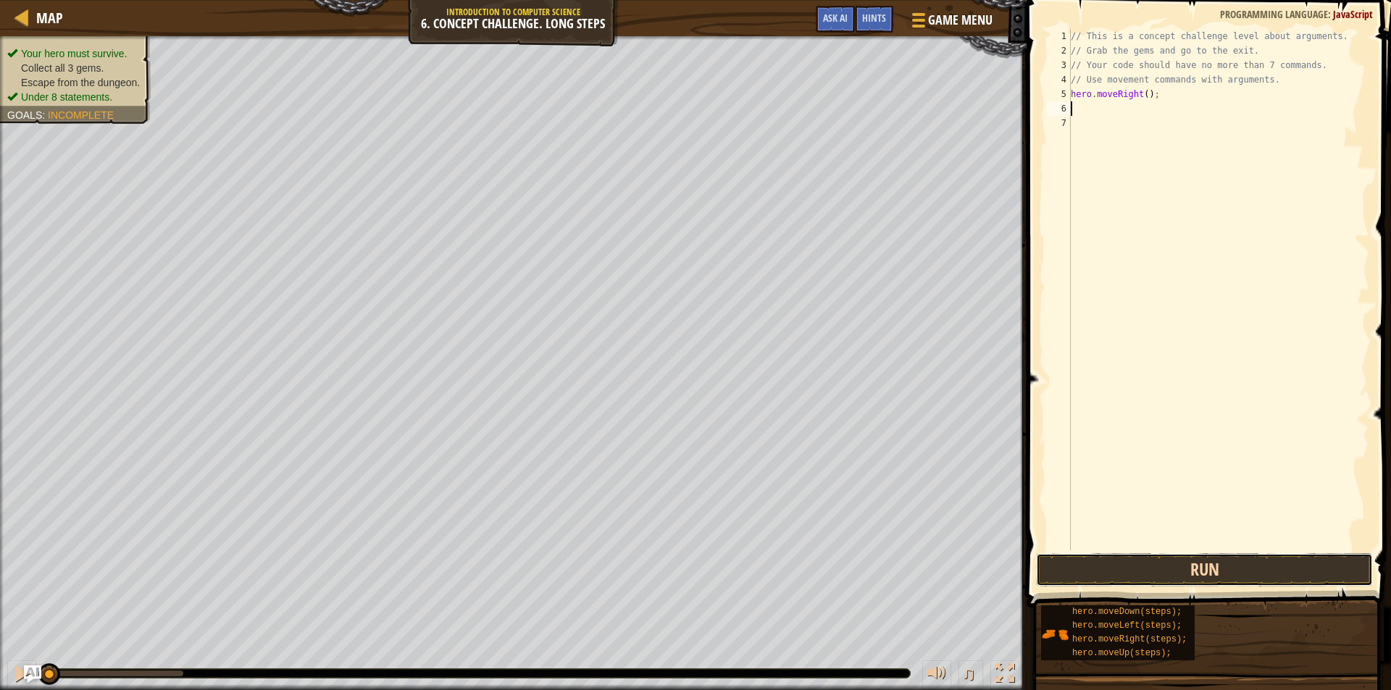
click at [1198, 564] on button "Run" at bounding box center [1204, 569] width 337 height 33
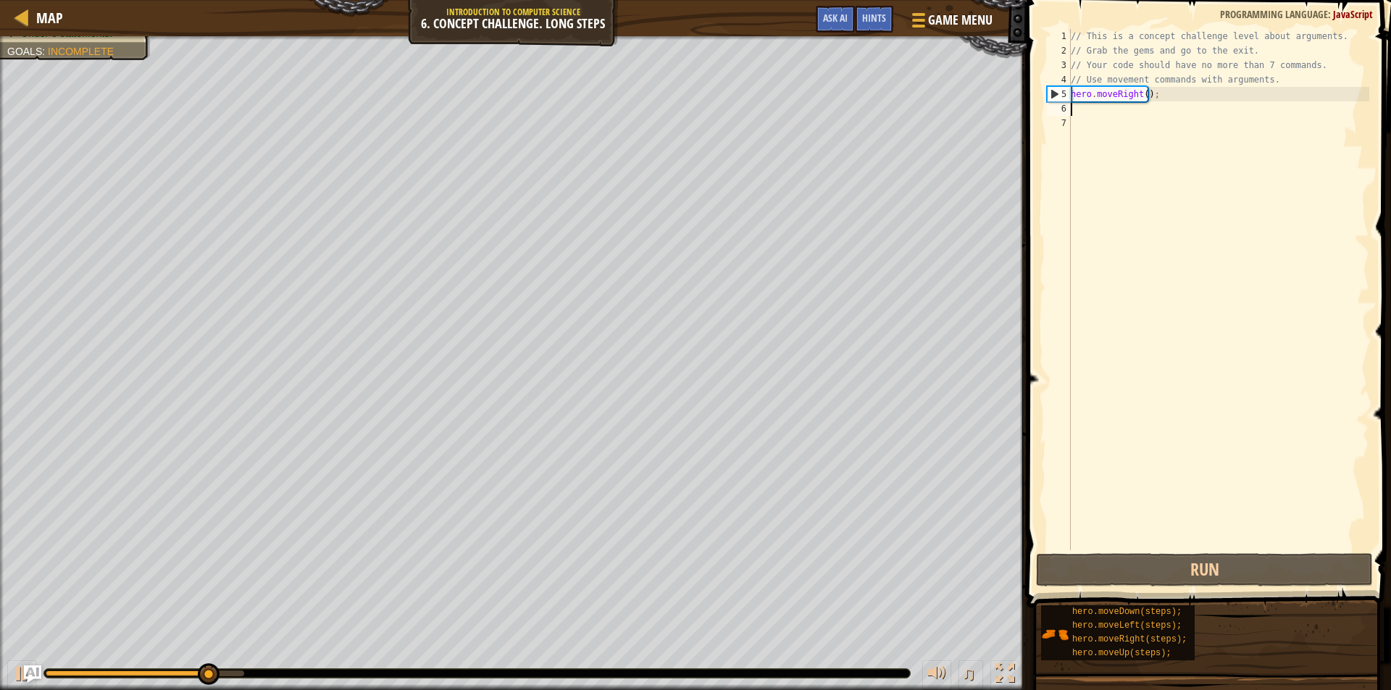
paste textarea "hero.moveRight();"
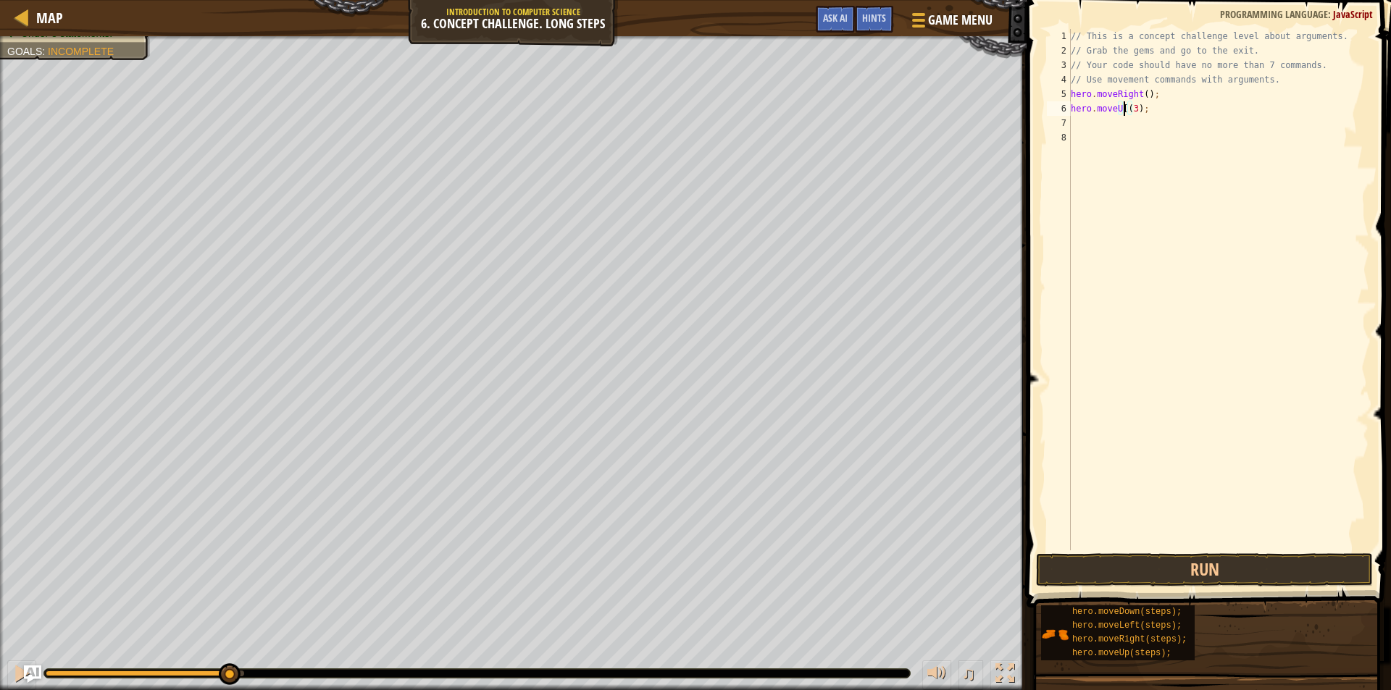
scroll to position [7, 4]
type textarea "hero.moveUp(3);"
click at [1164, 185] on div "// This is a concept challenge level about arguments. // Grab the gems and go t…" at bounding box center [1218, 304] width 301 height 550
click at [1193, 565] on button "Run" at bounding box center [1204, 569] width 337 height 33
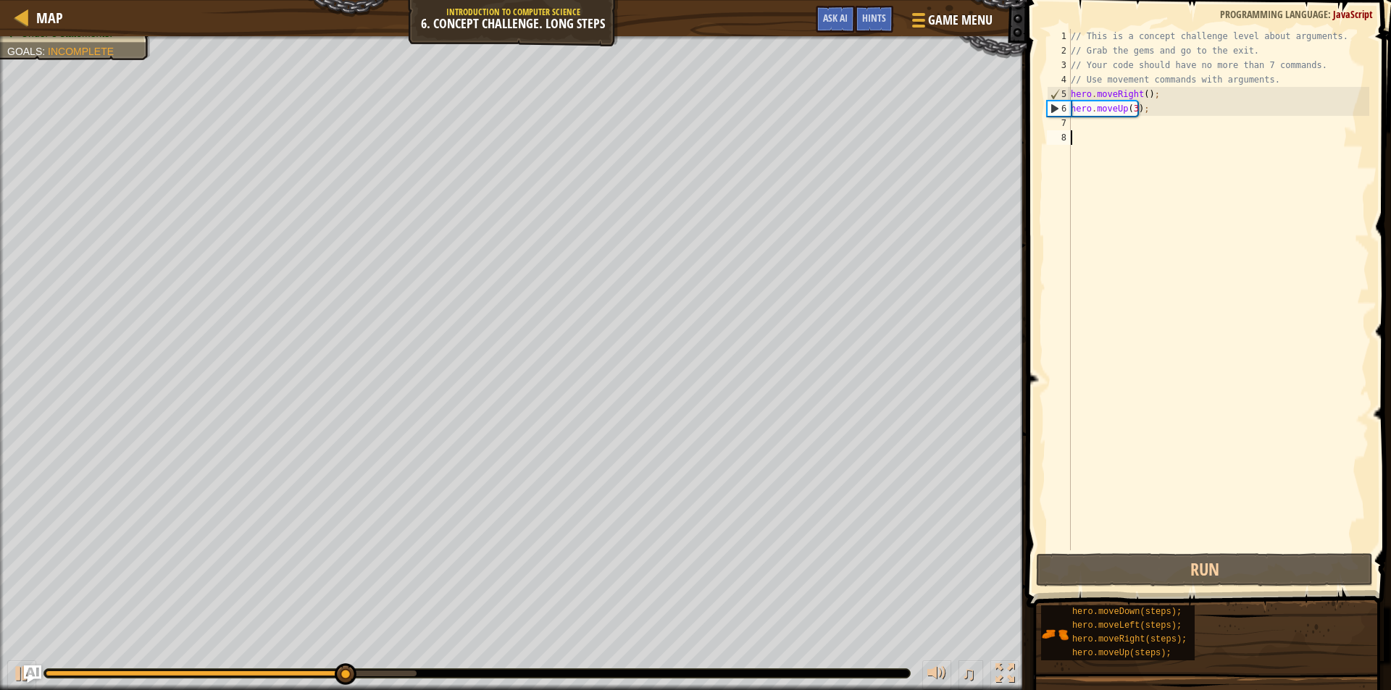
click at [1076, 122] on div "// This is a concept challenge level about arguments. // Grab the gems and go t…" at bounding box center [1218, 304] width 301 height 550
paste textarea "hero.moveRight();"
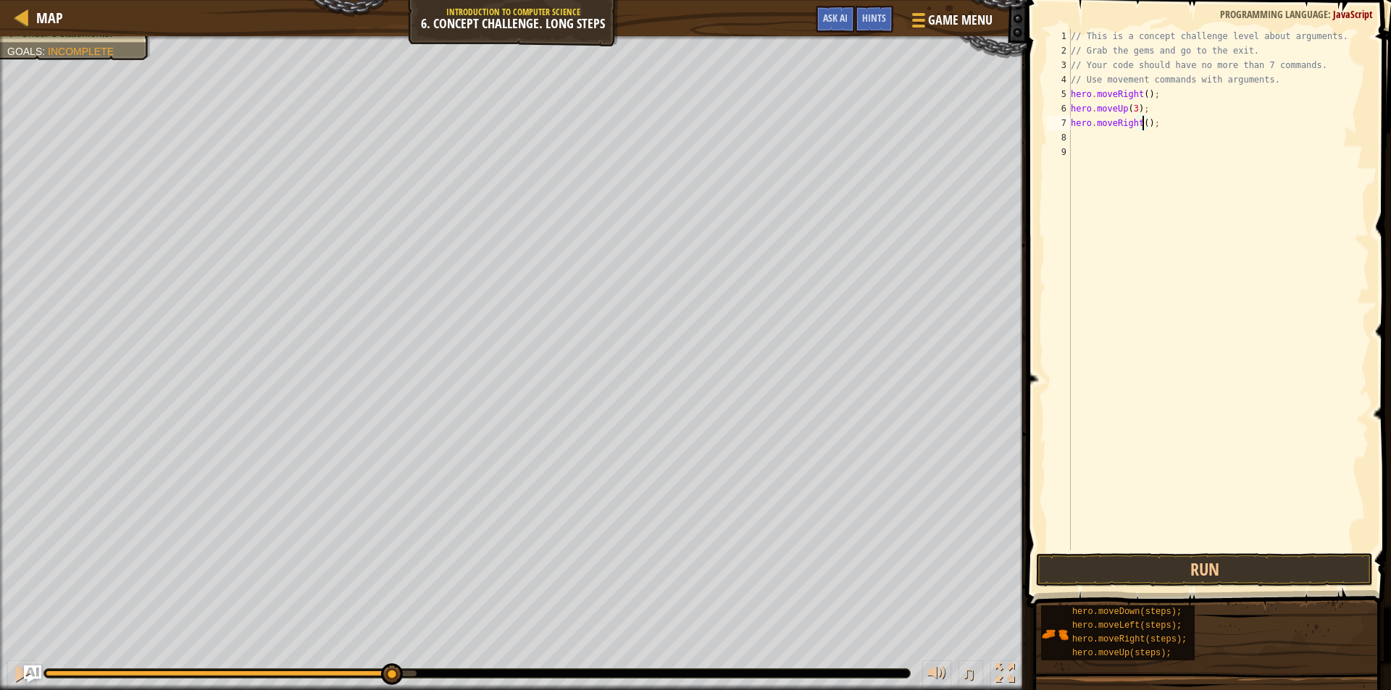
click at [1141, 128] on div "// This is a concept challenge level about arguments. // Grab the gems and go t…" at bounding box center [1218, 304] width 301 height 550
type textarea "hero.moveRight(2);"
click at [1171, 561] on button "Run" at bounding box center [1204, 569] width 337 height 33
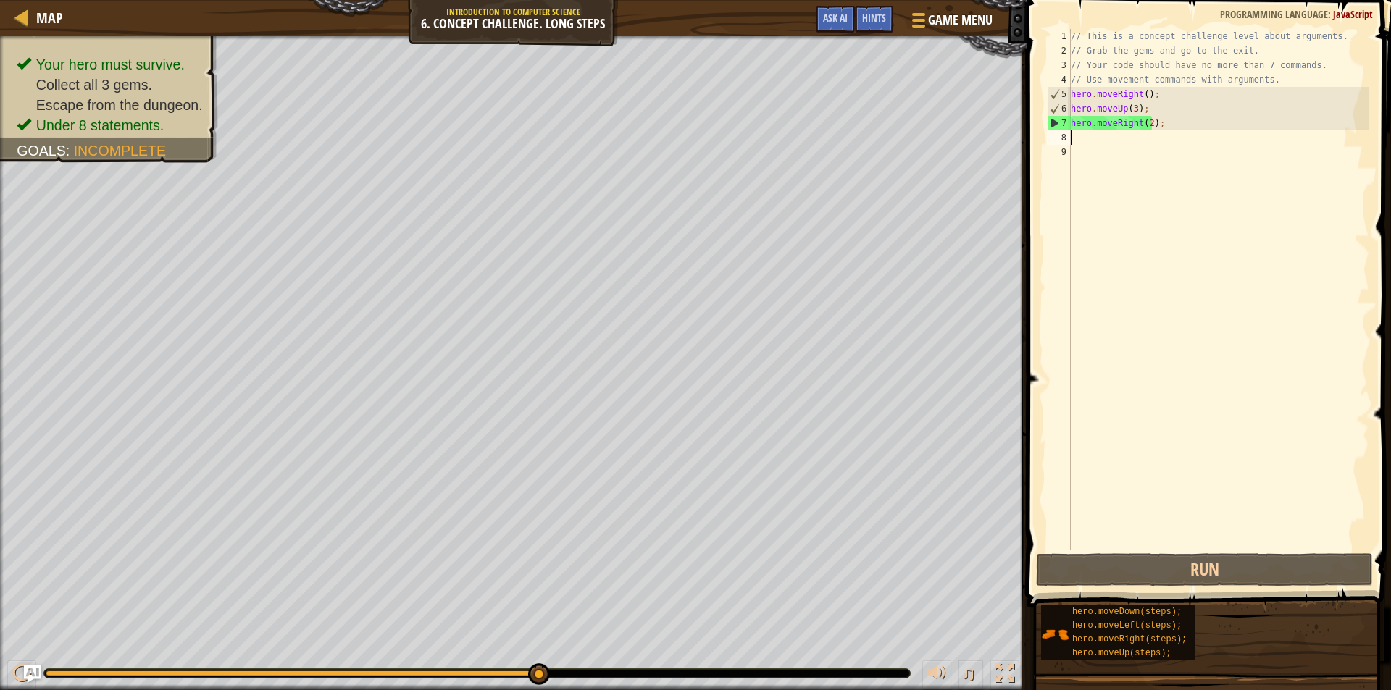
click at [1075, 139] on div "// This is a concept challenge level about arguments. // Grab the gems and go t…" at bounding box center [1218, 304] width 301 height 550
paste textarea "hero.moveRight();"
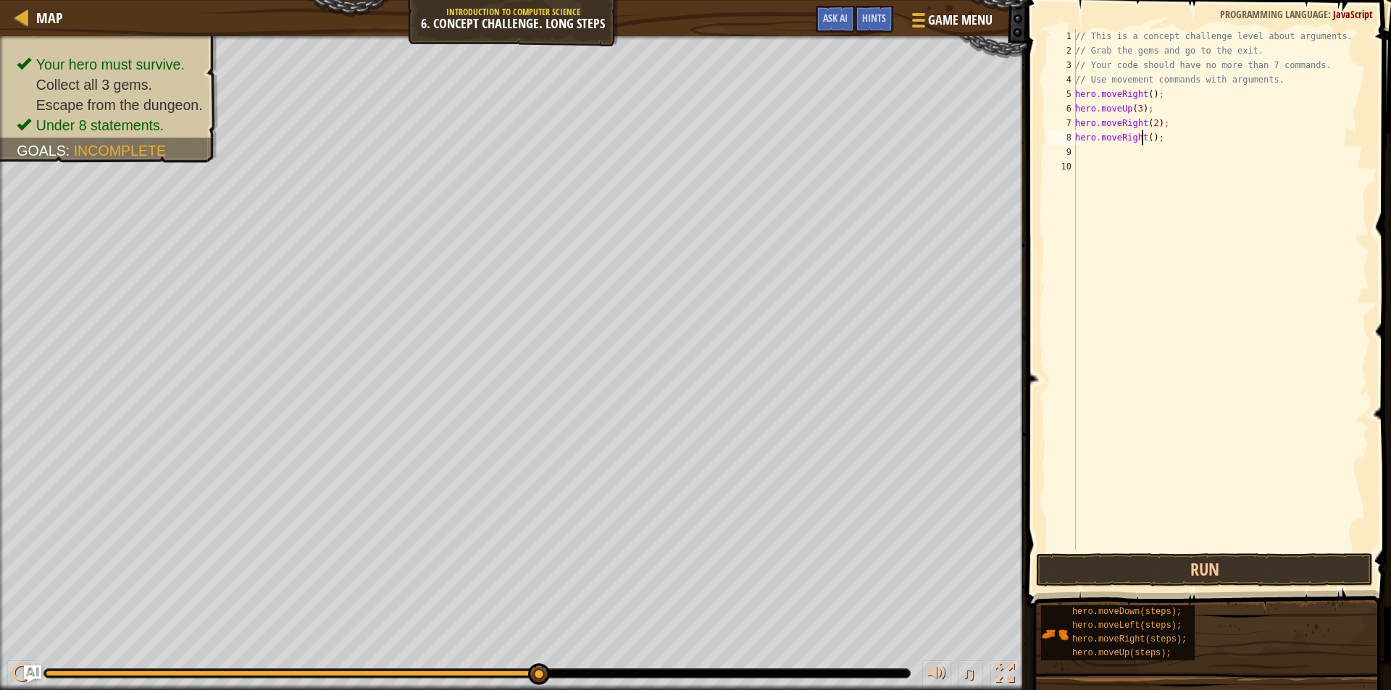
click at [1139, 140] on div "// This is a concept challenge level about arguments. // Grab the gems and go t…" at bounding box center [1220, 304] width 297 height 550
click at [1132, 142] on div "// This is a concept challenge level about arguments. // Grab the gems and go t…" at bounding box center [1220, 304] width 297 height 550
click at [1141, 140] on div "// This is a concept challenge level about arguments. // Grab the gems and go t…" at bounding box center [1220, 289] width 297 height 521
type textarea "hero.moveDown();"
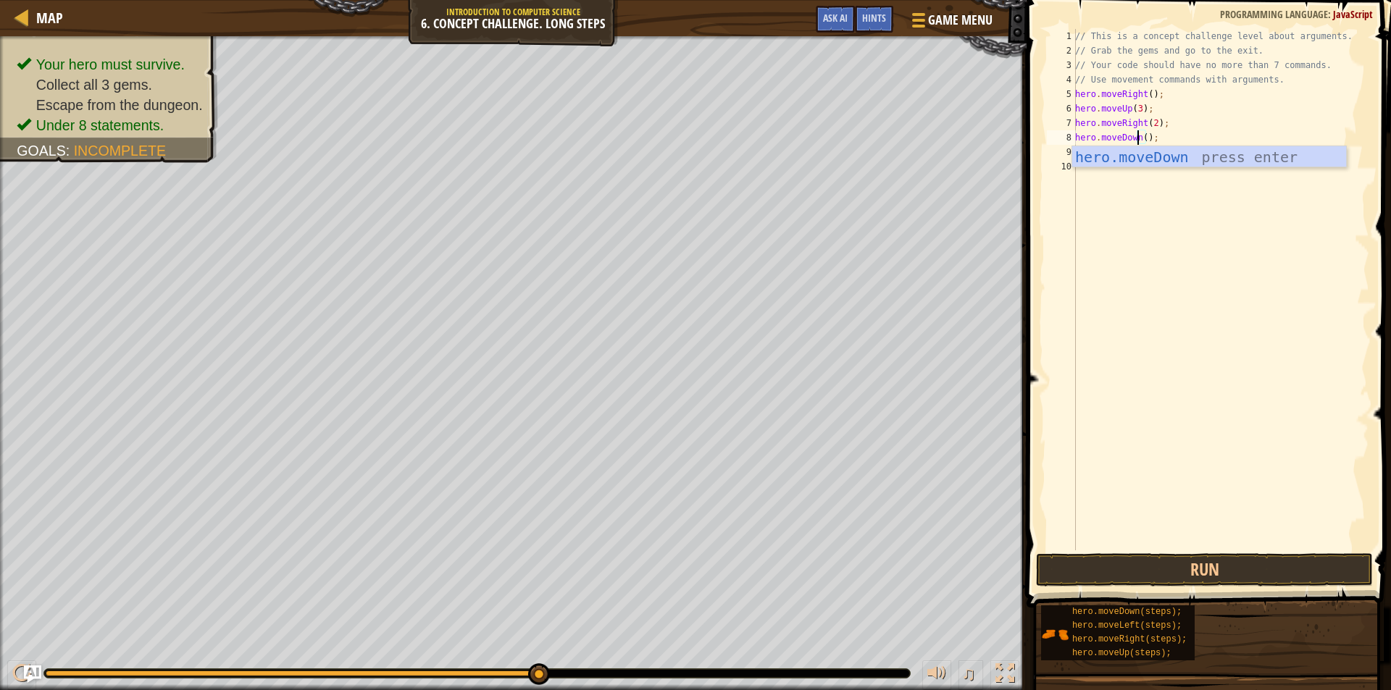
click at [1096, 208] on div "// This is a concept challenge level about arguments. // Grab the gems and go t…" at bounding box center [1220, 304] width 297 height 550
click at [1088, 147] on div "// This is a concept challenge level about arguments. // Grab the gems and go t…" at bounding box center [1220, 304] width 297 height 550
paste textarea "hero.moveRight();"
drag, startPoint x: 1135, startPoint y: 154, endPoint x: 1115, endPoint y: 155, distance: 19.6
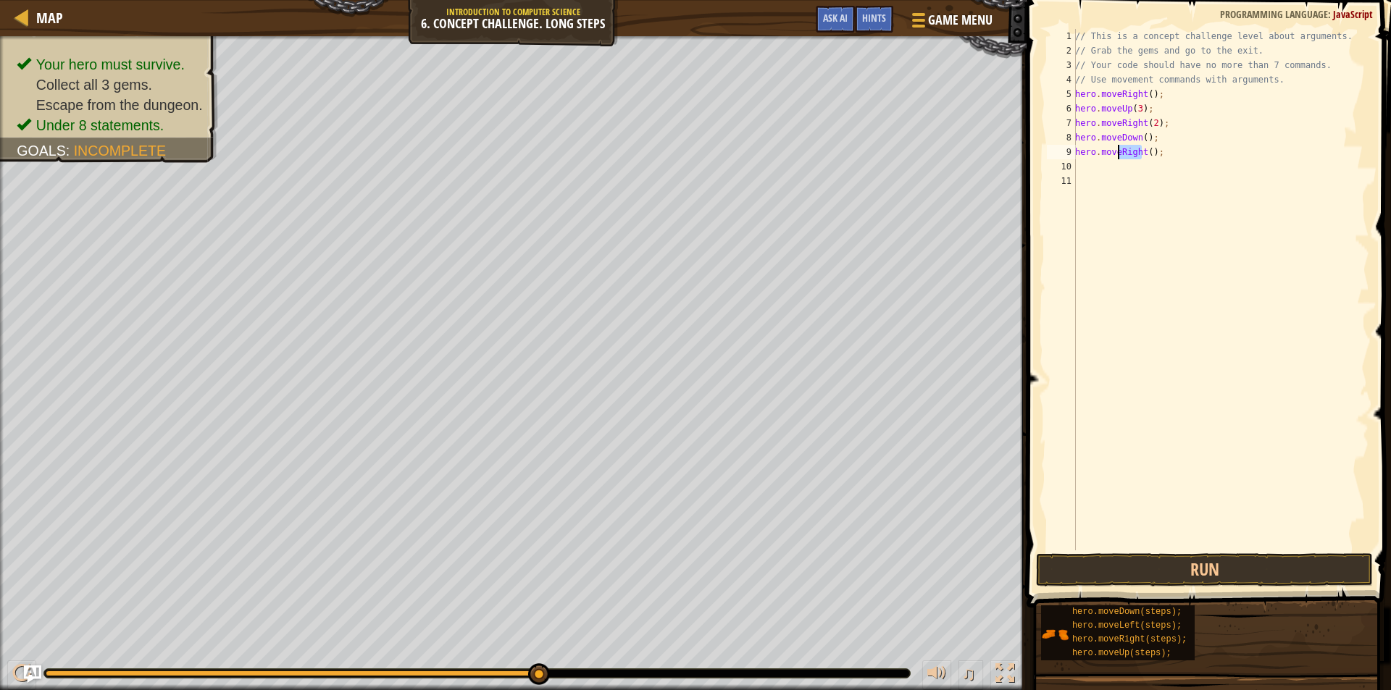
click at [1115, 155] on div "// This is a concept challenge level about arguments. // Grab the gems and go t…" at bounding box center [1220, 304] width 297 height 550
type textarea "hero.moveLeft();"
click at [1229, 235] on div "// This is a concept challenge level about arguments. // Grab the gems and go t…" at bounding box center [1220, 304] width 297 height 550
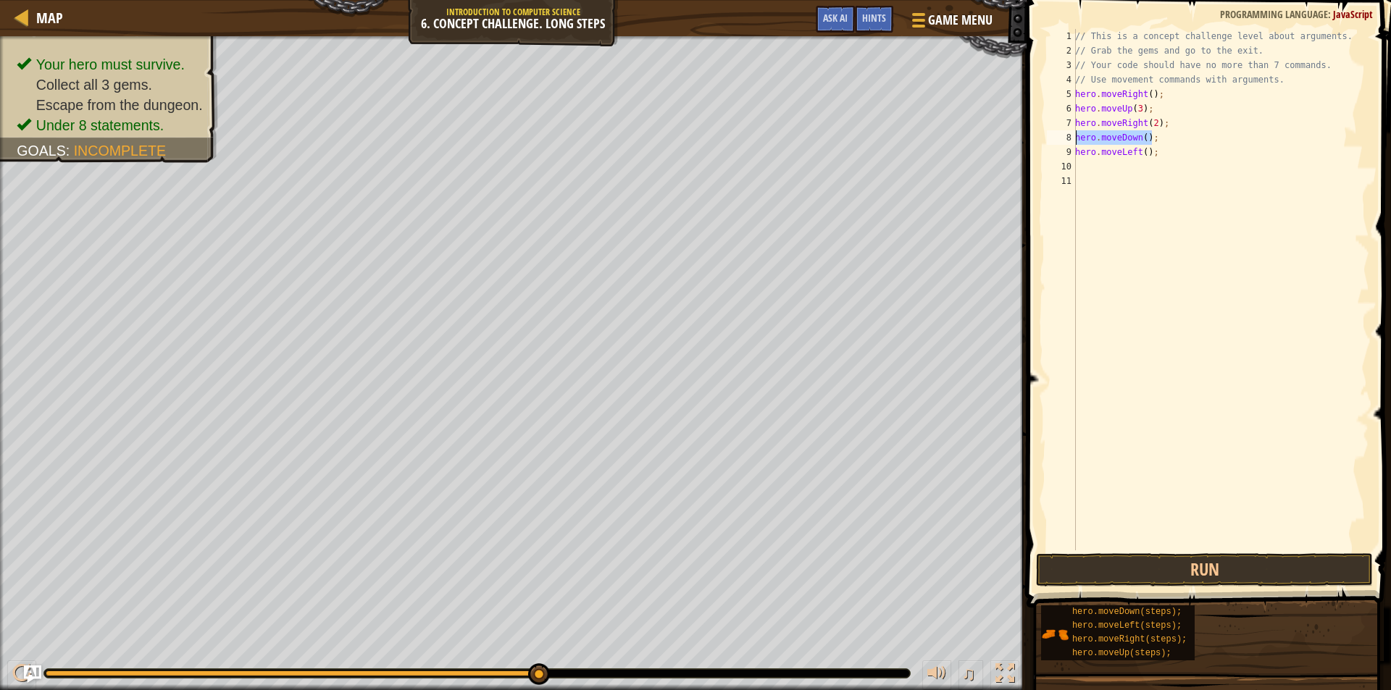
drag, startPoint x: 1155, startPoint y: 139, endPoint x: 1075, endPoint y: 142, distance: 80.4
click at [1075, 142] on div "1 2 3 4 5 6 7 8 9 10 11 // This is a concept challenge level about arguments. /…" at bounding box center [1206, 289] width 325 height 521
type textarea "hero.moveLeft();"
paste textarea "hero.moveDown();"
type textarea "hero.moveLeft();"
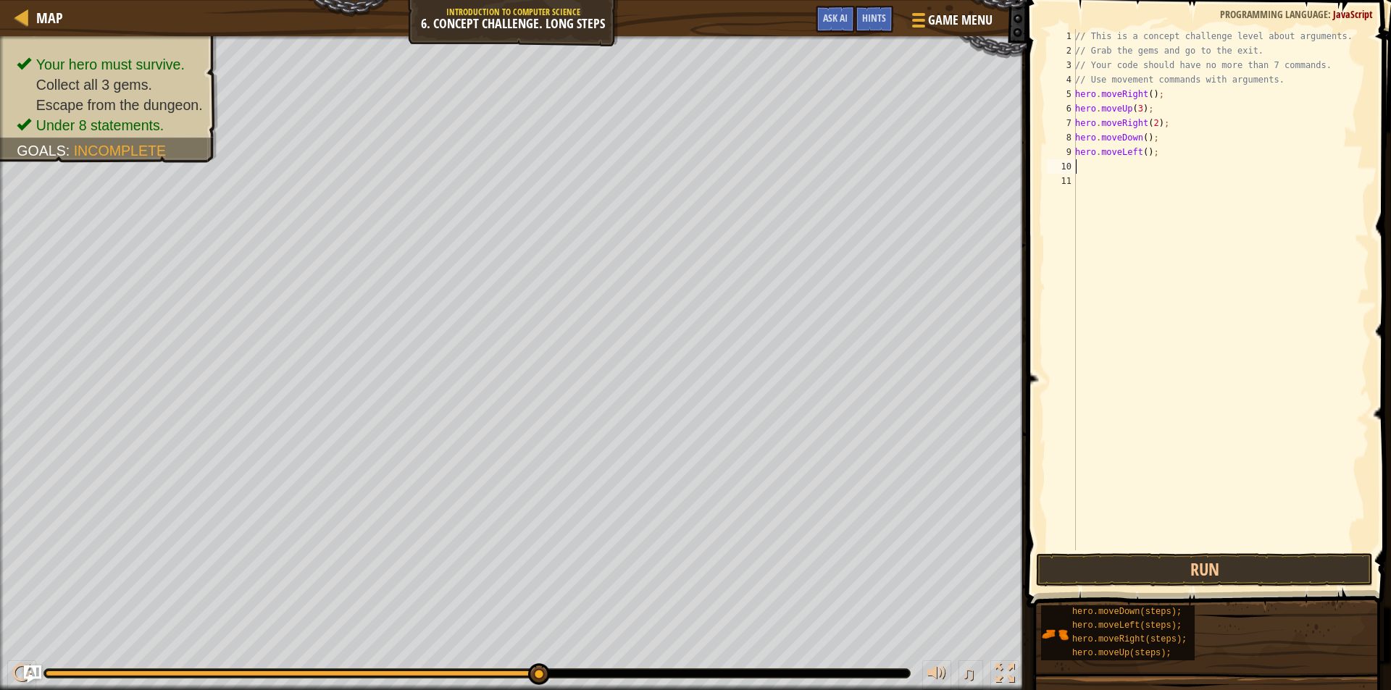
paste textarea "hero.moveDown();"
click at [1141, 169] on div "// This is a concept challenge level about arguments. // Grab the gems and go t…" at bounding box center [1220, 304] width 297 height 550
type textarea "hero.moveDown(2);"
click at [1086, 176] on div "// This is a concept challenge level about arguments. // Grab the gems and go t…" at bounding box center [1220, 304] width 297 height 550
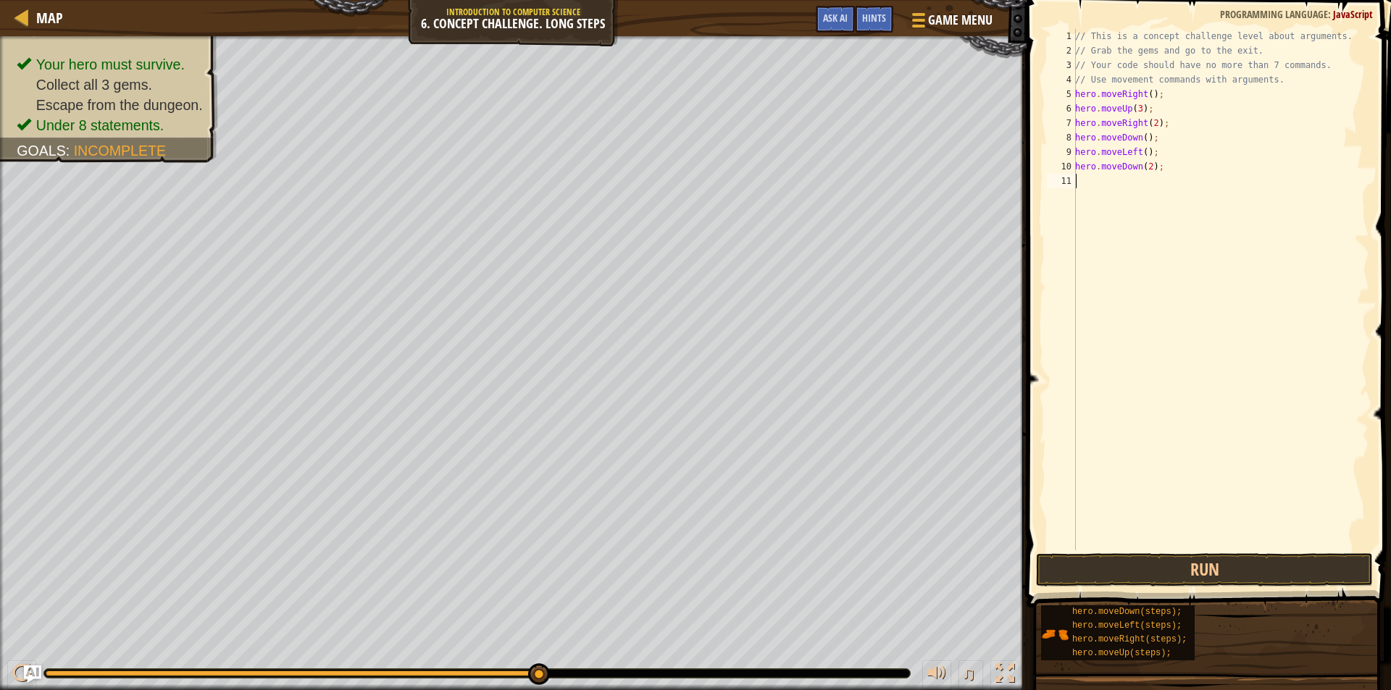
scroll to position [7, 0]
drag, startPoint x: 1162, startPoint y: 123, endPoint x: 1077, endPoint y: 119, distance: 84.8
click at [1077, 119] on div "// This is a concept challenge level about arguments. // Grab the gems and go t…" at bounding box center [1220, 304] width 297 height 550
type textarea "hero.moveRight(2);"
click at [1085, 188] on div "// This is a concept challenge level about arguments. // Grab the gems and go t…" at bounding box center [1220, 304] width 297 height 550
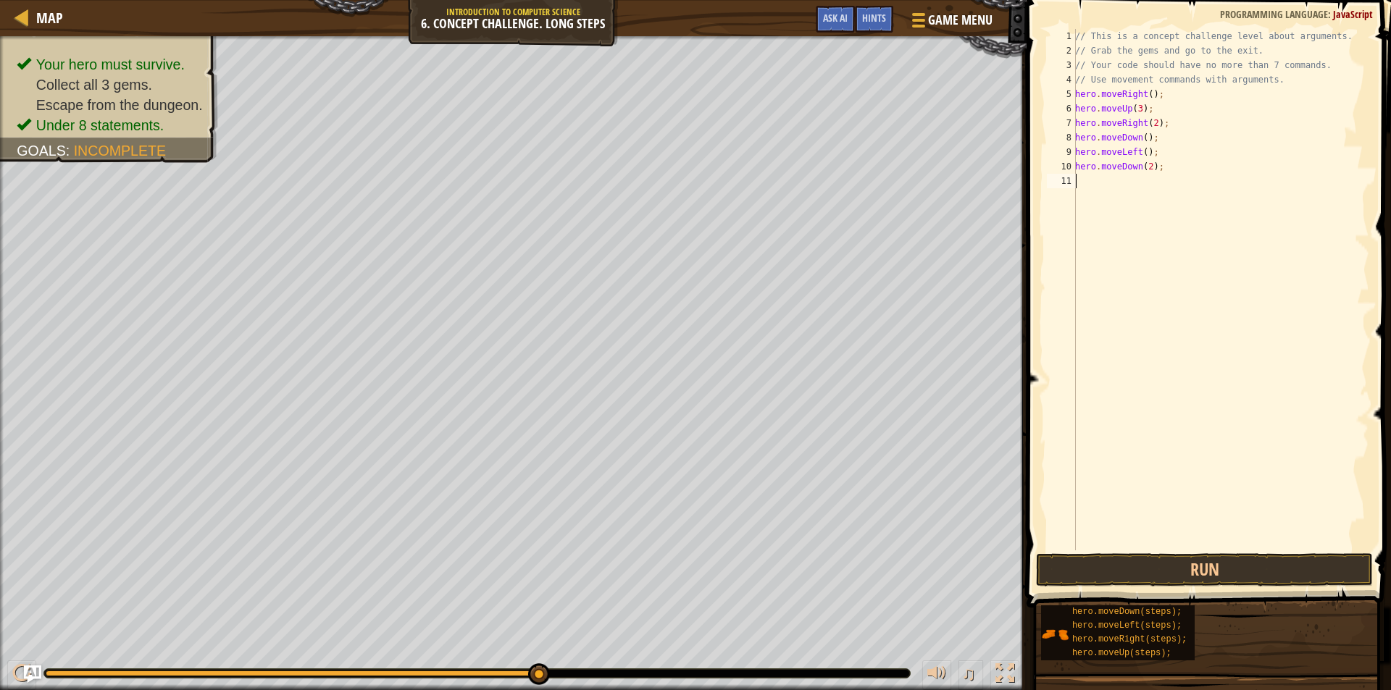
paste textarea "hero.moveRight(2);"
type textarea "hero.moveRight(2);"
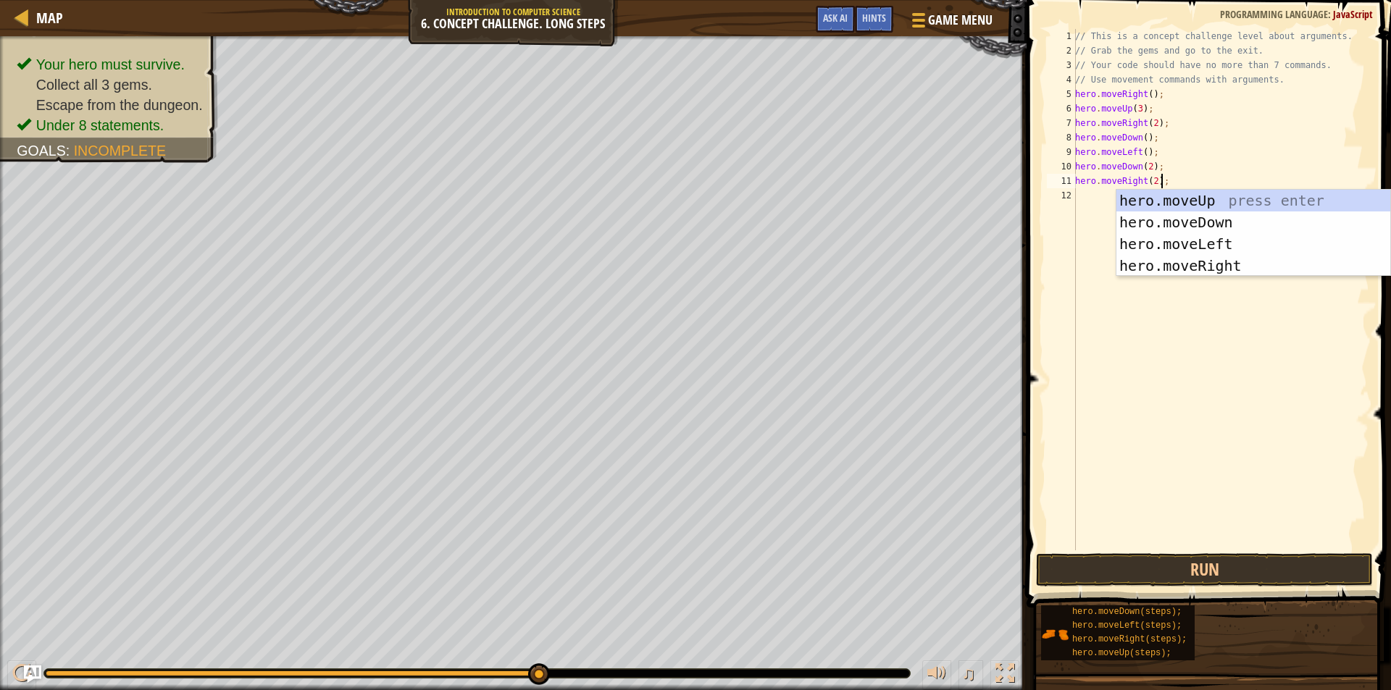
click at [1112, 348] on div "// This is a concept challenge level about arguments. // Grab the gems and go t…" at bounding box center [1220, 304] width 297 height 550
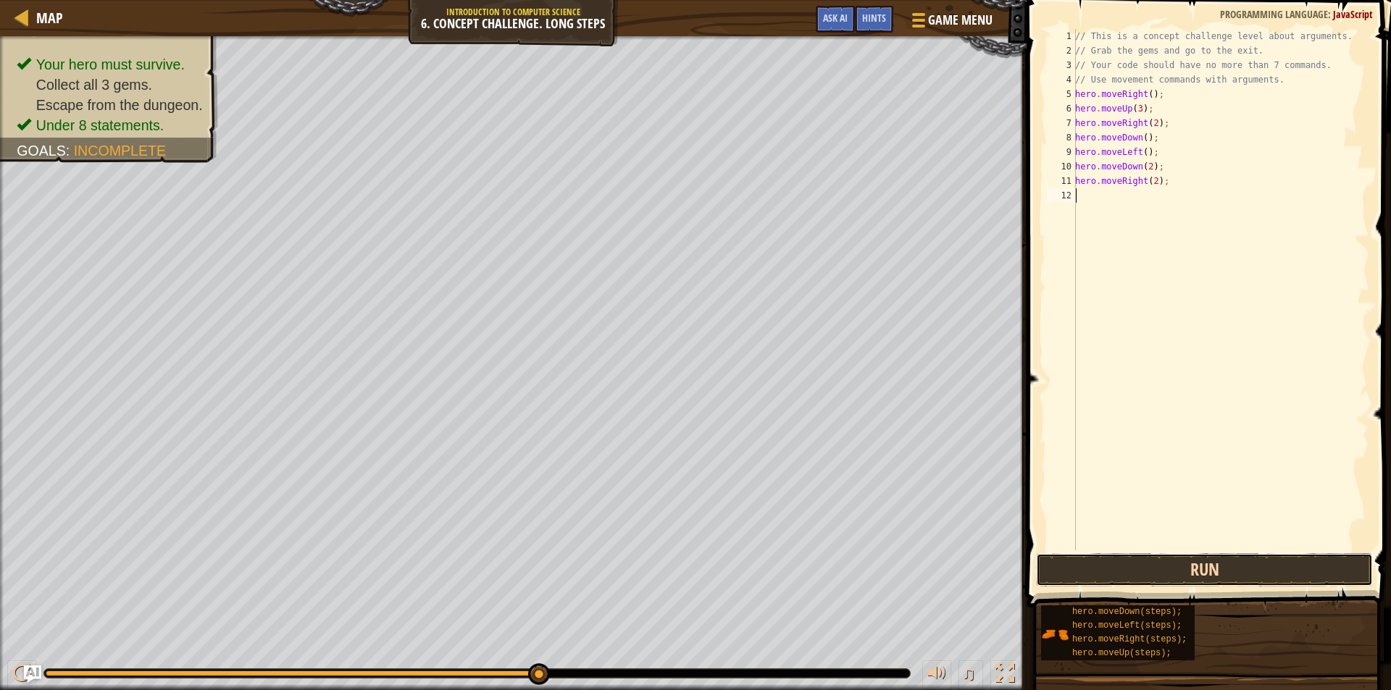
click at [1102, 571] on button "Run" at bounding box center [1204, 569] width 337 height 33
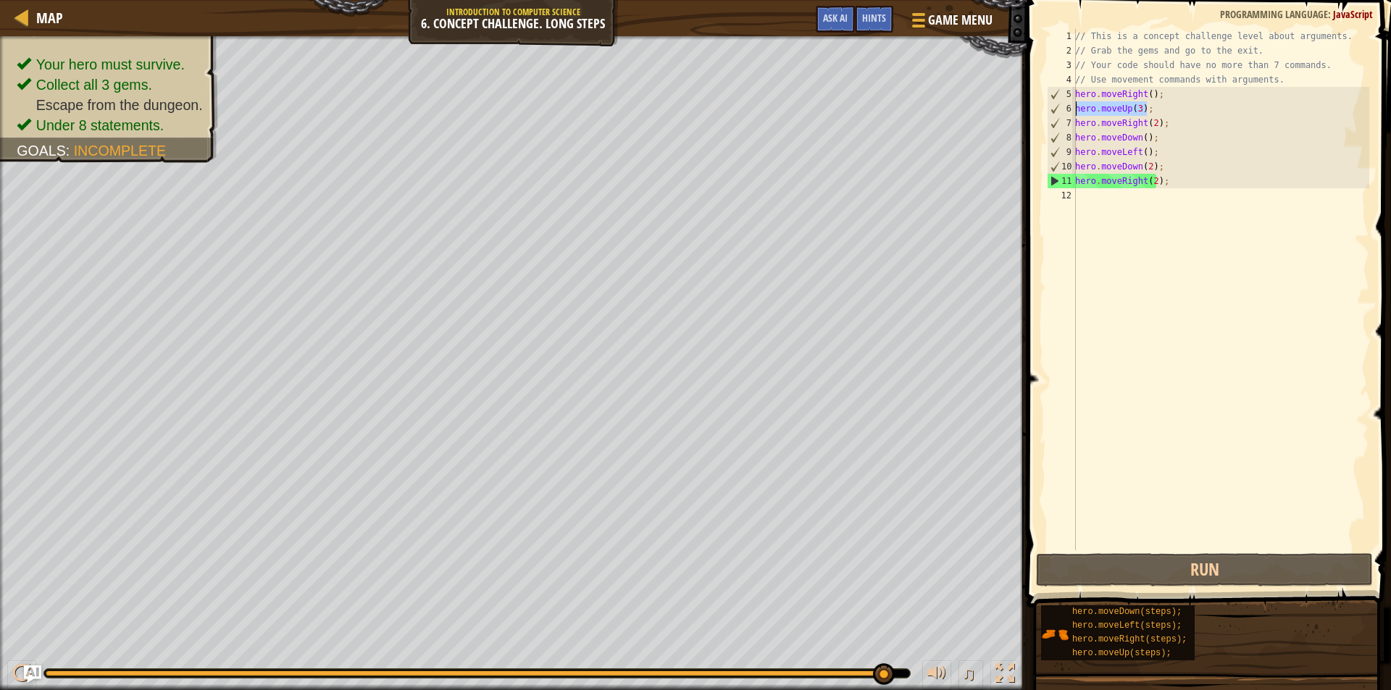
drag, startPoint x: 1149, startPoint y: 108, endPoint x: 1075, endPoint y: 110, distance: 73.9
click at [1075, 110] on div "1 2 3 4 5 6 7 8 9 10 11 12 // This is a concept challenge level about arguments…" at bounding box center [1206, 289] width 325 height 521
type textarea "hero.moveUp(3);"
click at [1090, 195] on div "// This is a concept challenge level about arguments. // Grab the gems and go t…" at bounding box center [1220, 304] width 297 height 550
paste textarea "hero.moveUp(3);"
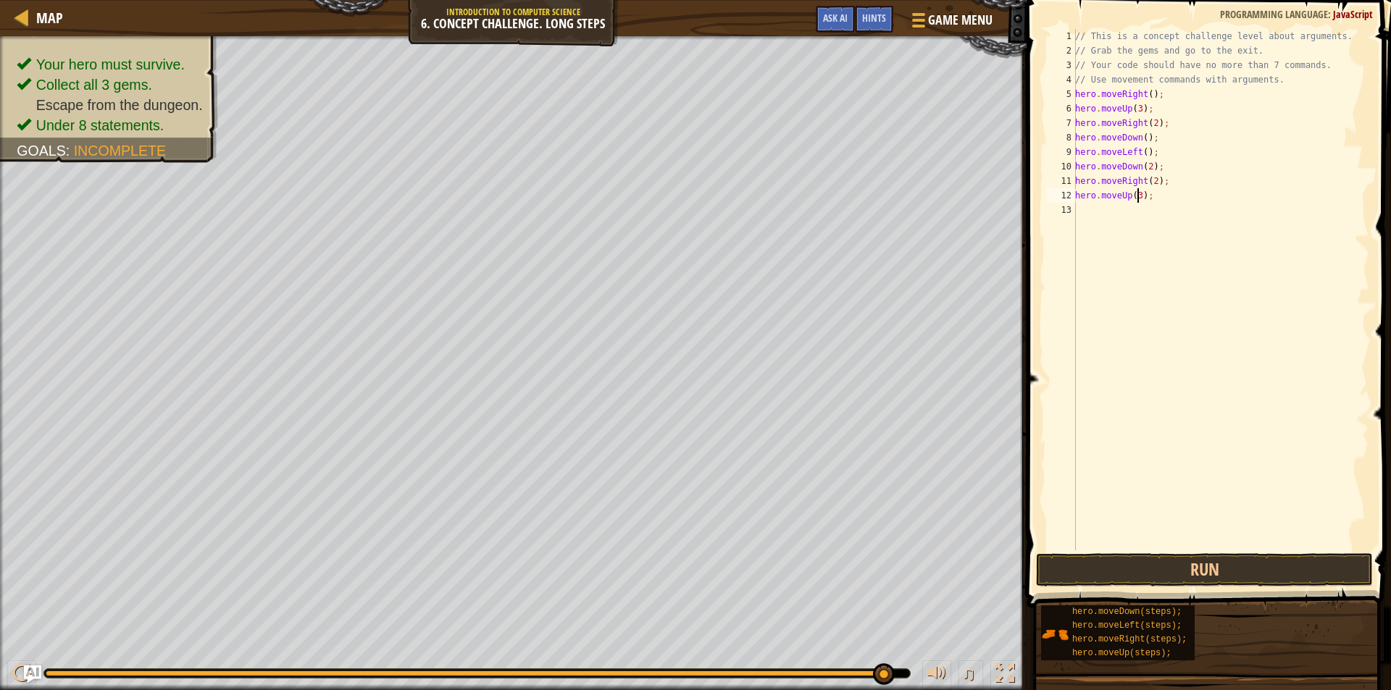
click at [1138, 196] on div "// This is a concept challenge level about arguments. // Grab the gems and go t…" at bounding box center [1220, 304] width 297 height 550
type textarea "hero.moveUp(2);"
click at [1088, 213] on div "// This is a concept challenge level about arguments. // Grab the gems and go t…" at bounding box center [1220, 304] width 297 height 550
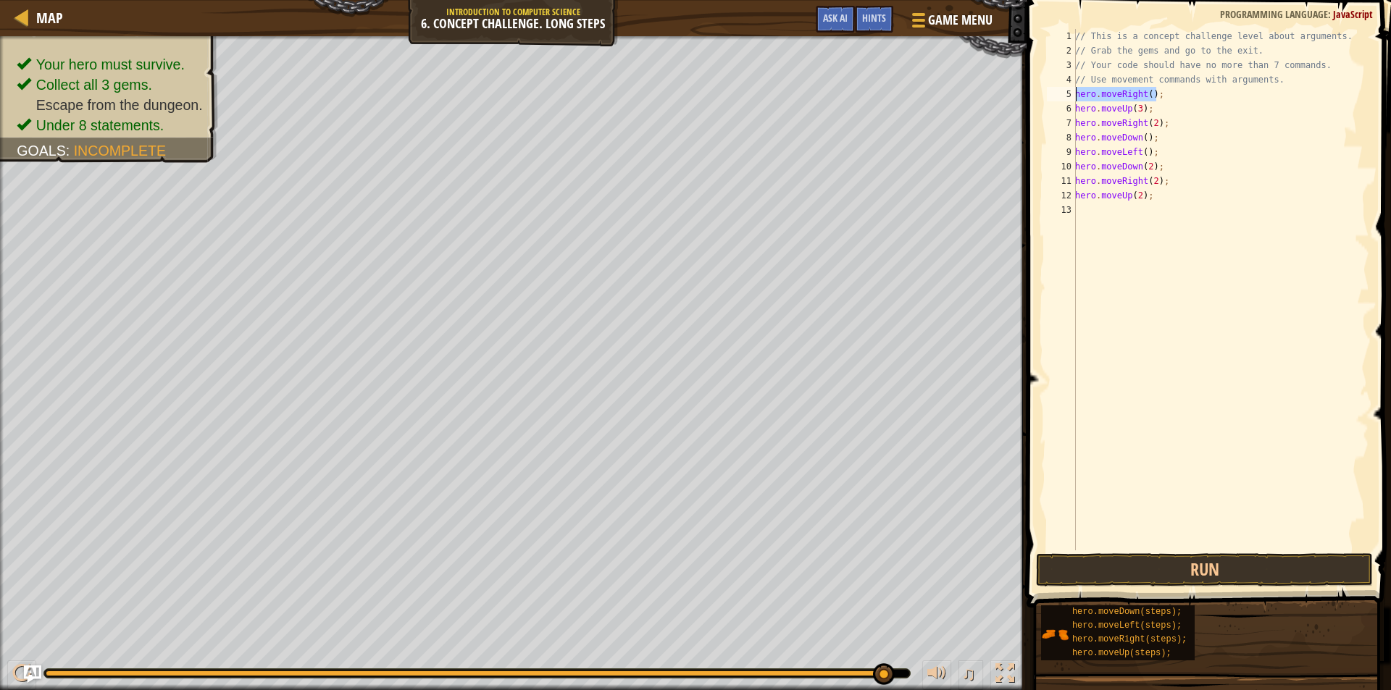
drag, startPoint x: 1156, startPoint y: 94, endPoint x: 1075, endPoint y: 94, distance: 80.4
click at [1075, 94] on div "// This is a concept challenge level about arguments. // Grab the gems and go t…" at bounding box center [1220, 304] width 297 height 550
paste textarea "Up(3"
click at [1148, 94] on div "// This is a concept challenge level about arguments. // Grab the gems and go t…" at bounding box center [1220, 304] width 297 height 550
click at [1128, 98] on div "// This is a concept challenge level about arguments. // Grab the gems and go t…" at bounding box center [1220, 304] width 297 height 550
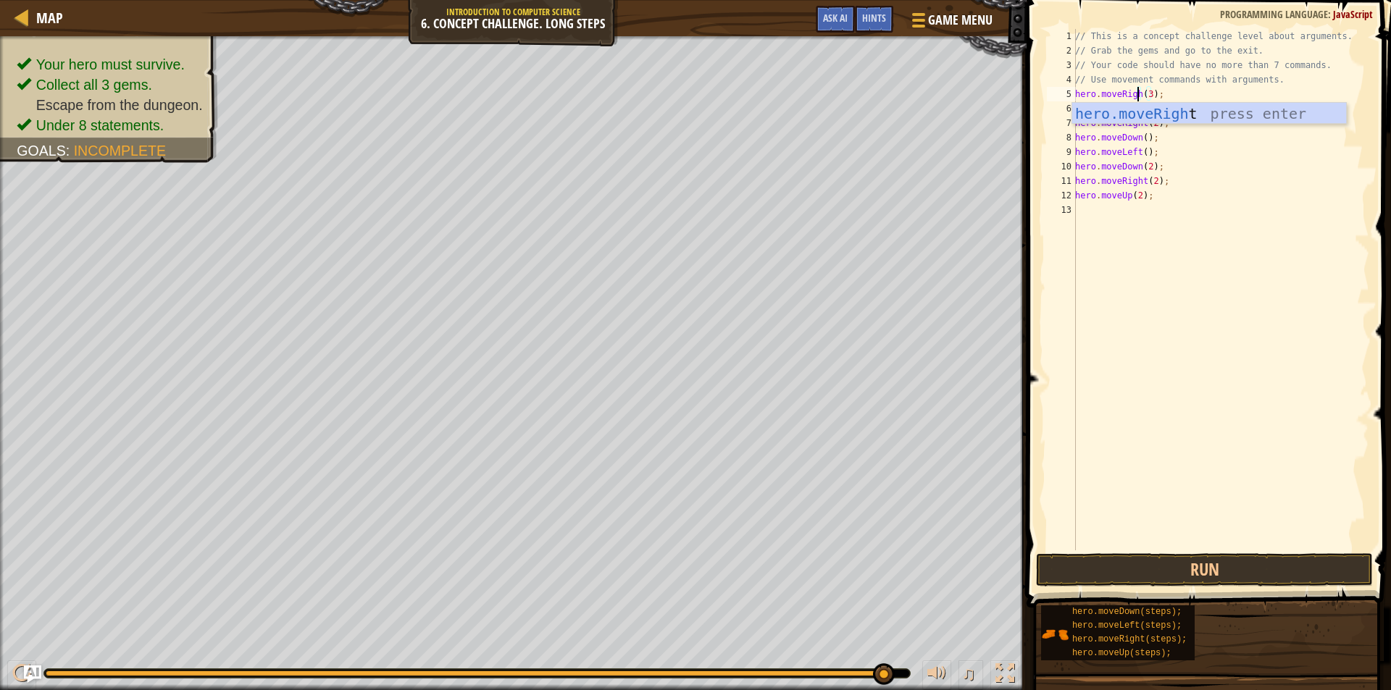
scroll to position [7, 5]
type textarea "hero.moveRight();"
click at [1086, 207] on div "// This is a concept challenge level about arguments. // Grab the gems and go t…" at bounding box center [1220, 304] width 297 height 550
drag, startPoint x: 1158, startPoint y: 98, endPoint x: 1073, endPoint y: 93, distance: 85.6
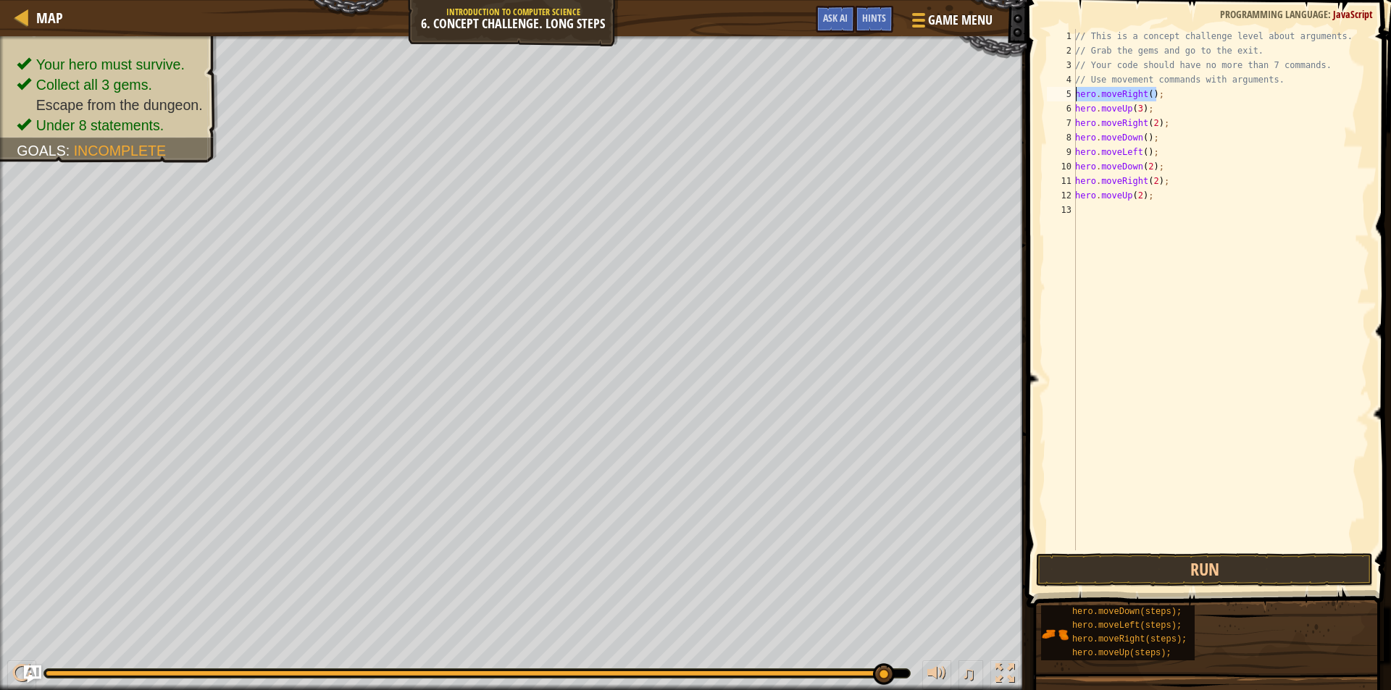
click at [1073, 93] on div "1 2 3 4 5 6 7 8 9 10 11 12 13 // This is a concept challenge level about argume…" at bounding box center [1206, 289] width 325 height 521
type textarea "hero.moveRight();"
click at [1089, 208] on div "// This is a concept challenge level about arguments. // Grab the gems and go t…" at bounding box center [1220, 304] width 297 height 550
paste textarea "hero.moveRight();"
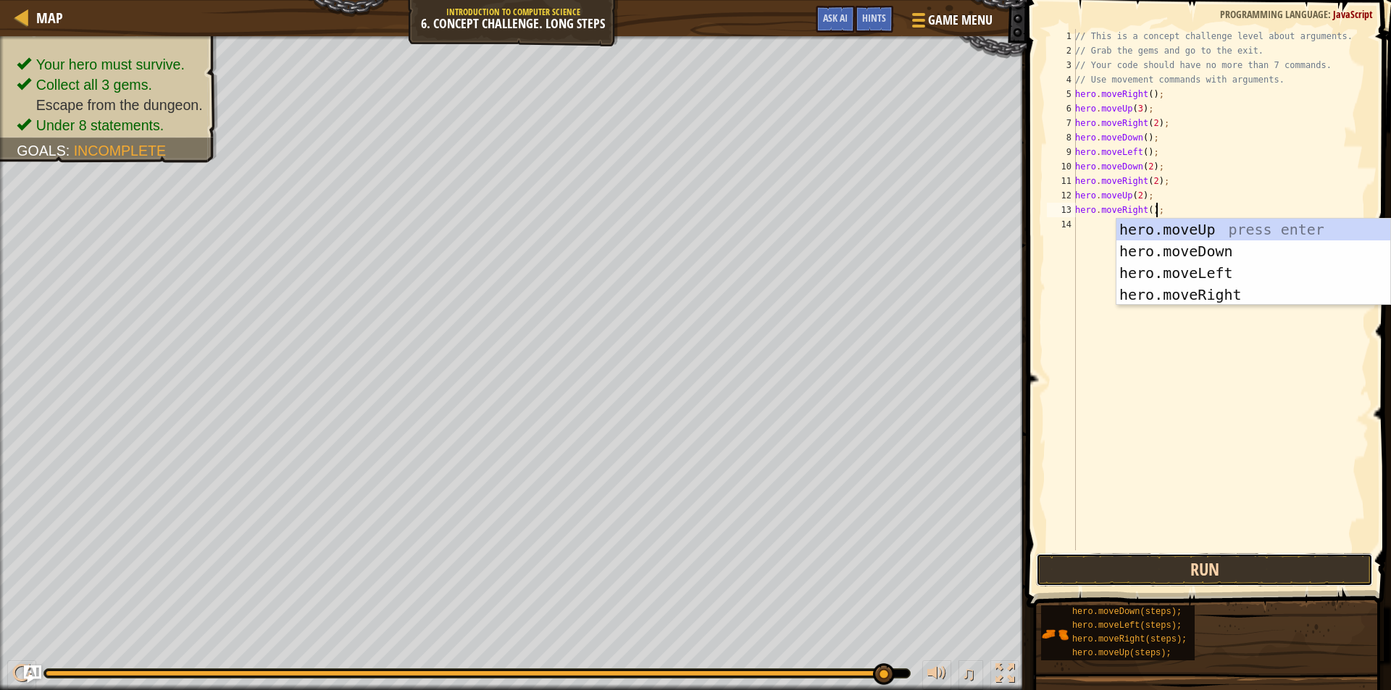
click at [1126, 584] on button "Run" at bounding box center [1204, 569] width 337 height 33
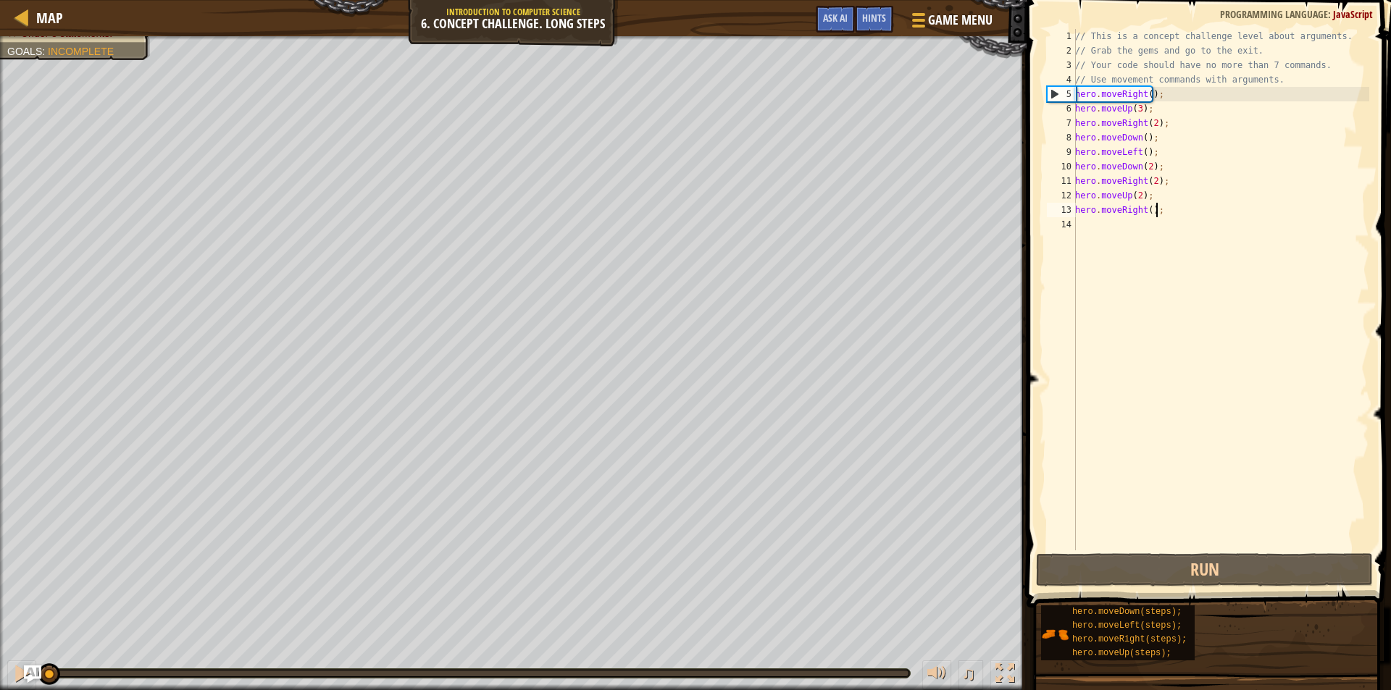
drag, startPoint x: 909, startPoint y: 669, endPoint x: 42, endPoint y: 663, distance: 866.9
click at [33, 668] on div "Map Introduction to Computer Science 6. Concept Challenge. Long Steps Game Menu…" at bounding box center [695, 345] width 1391 height 690
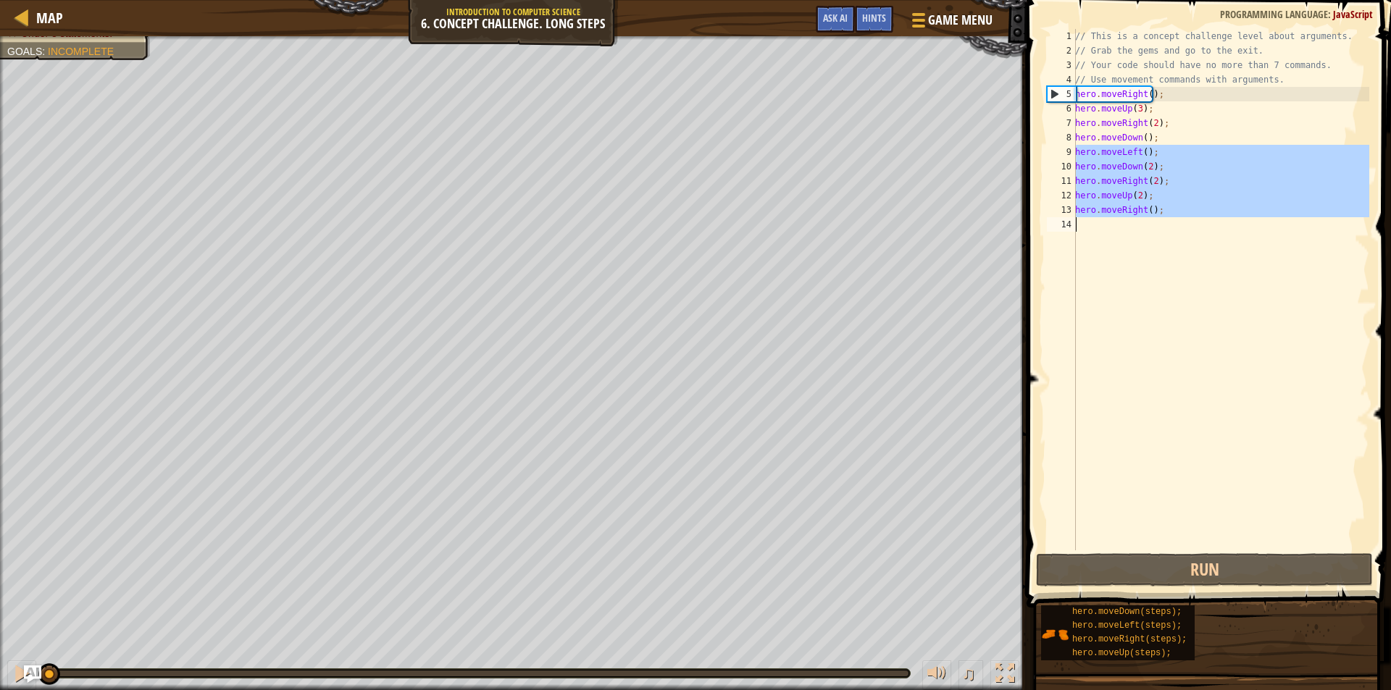
drag, startPoint x: 1076, startPoint y: 152, endPoint x: 1174, endPoint y: 226, distance: 122.5
click at [1174, 226] on div "// This is a concept challenge level about arguments. // Grab the gems and go t…" at bounding box center [1220, 304] width 297 height 550
type textarea "hero.moveRight();"
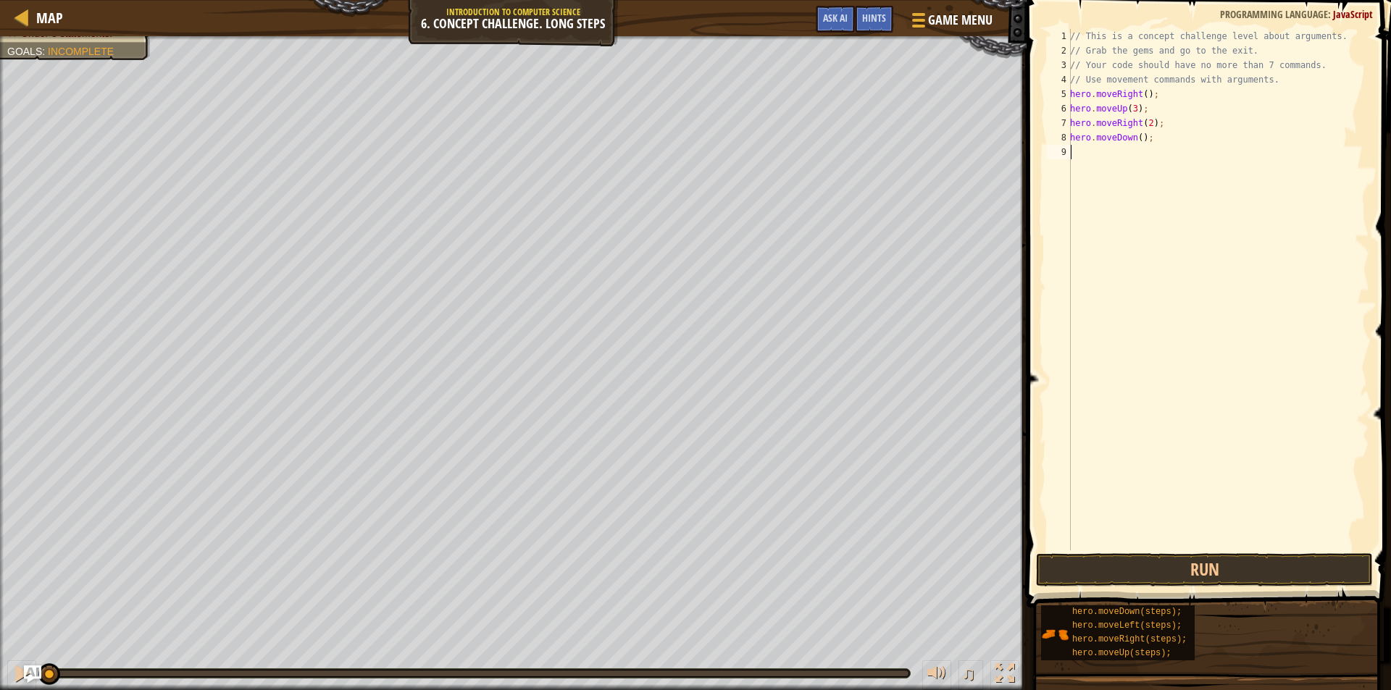
click at [1134, 138] on div "// This is a concept challenge level about arguments. // Grab the gems and go t…" at bounding box center [1218, 304] width 302 height 550
type textarea "hero.moveDown(3);"
click at [1081, 153] on div "// This is a concept challenge level about arguments. // Grab the gems and go t…" at bounding box center [1218, 304] width 302 height 550
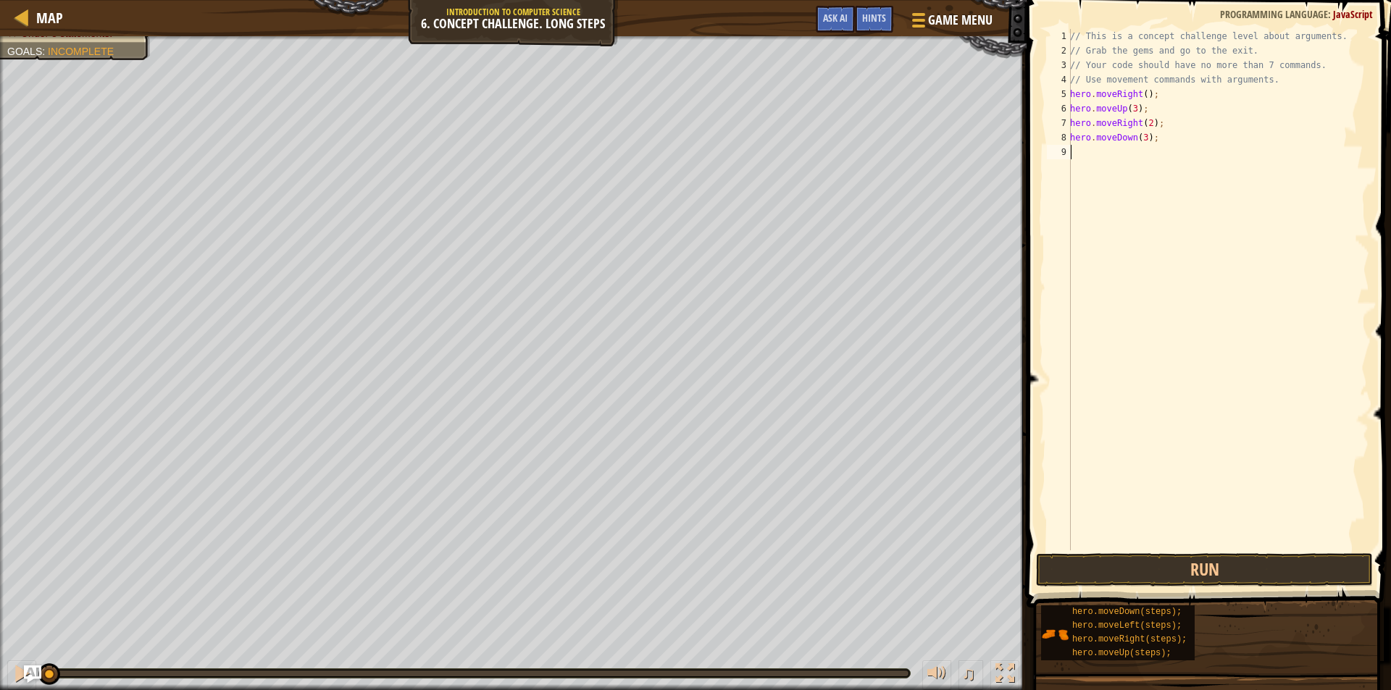
paste textarea "hero.moveRight();"
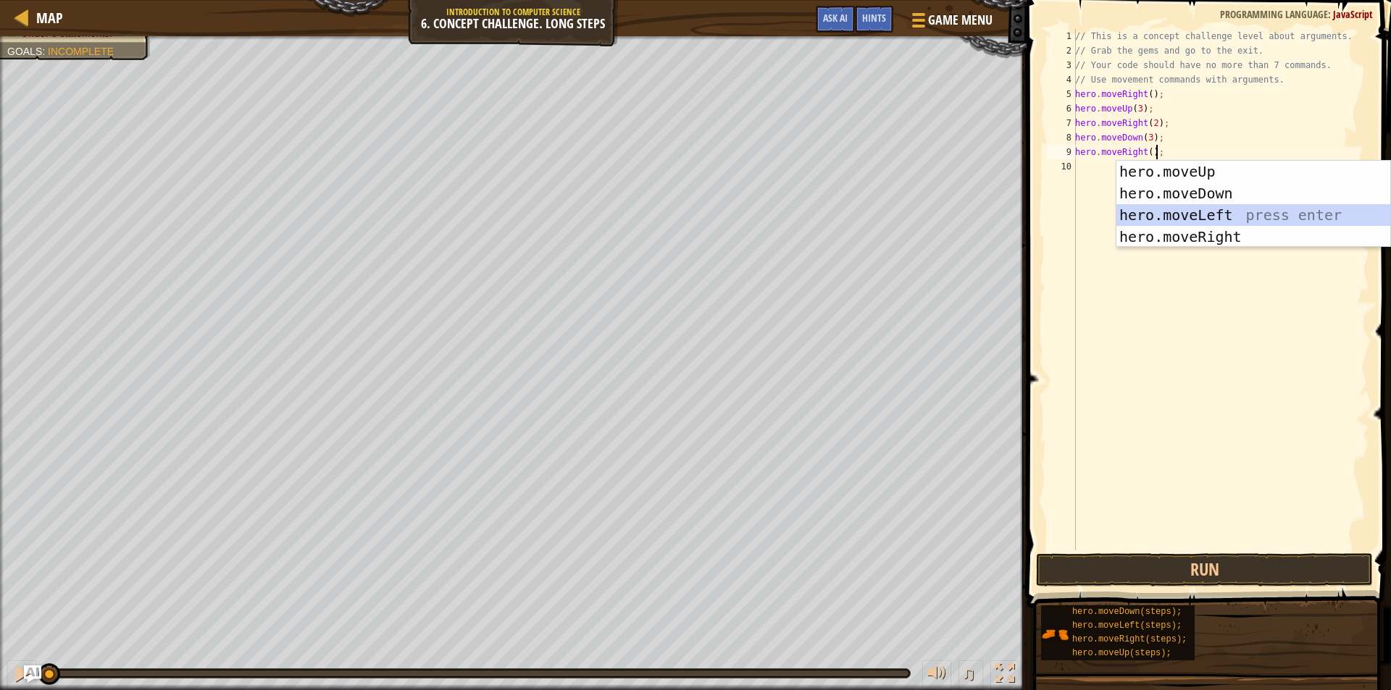
click at [1177, 216] on div "hero.moveUp press enter hero.moveDown press enter hero.moveLeft press enter her…" at bounding box center [1253, 226] width 274 height 130
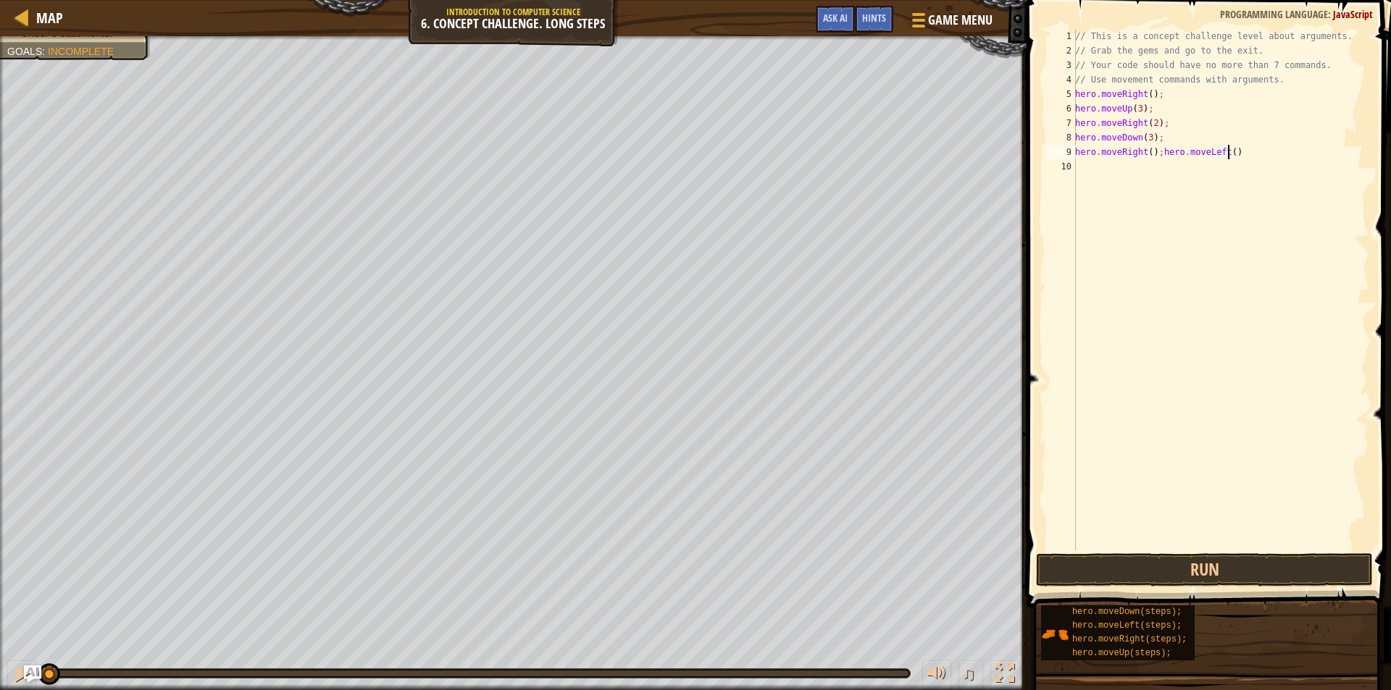
click at [1152, 156] on div "// This is a concept challenge level about arguments. // Grab the gems and go t…" at bounding box center [1220, 304] width 297 height 550
type textarea "hero.moveLeft()"
click at [1077, 170] on div "// This is a concept challenge level about arguments. // Grab the gems and go t…" at bounding box center [1220, 304] width 297 height 550
drag, startPoint x: 1146, startPoint y: 105, endPoint x: 1074, endPoint y: 109, distance: 72.5
click at [1074, 109] on div "1 2 3 4 5 6 7 8 9 10 // This is a concept challenge level about arguments. // G…" at bounding box center [1206, 289] width 325 height 521
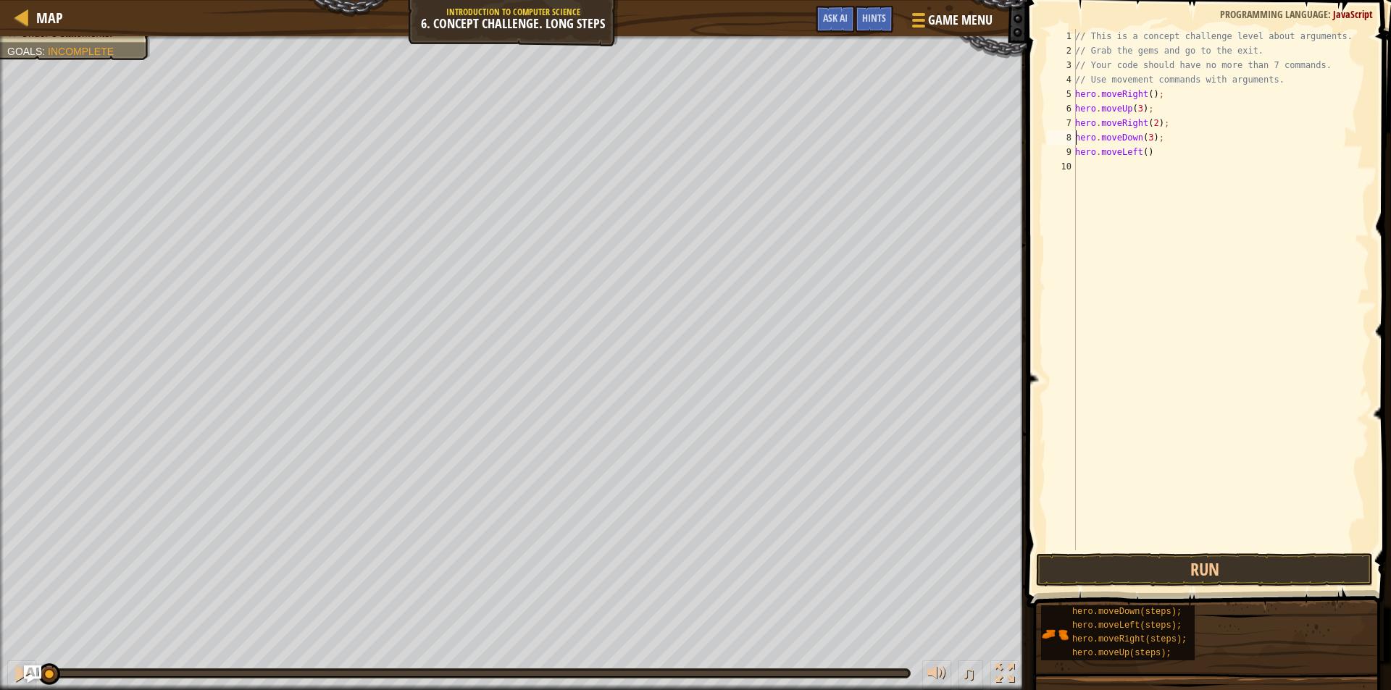
type textarea "hero.moveLeft()"
paste textarea "hero.moveUp(3);"
type textarea "hero.moveUp(2);"
click at [1089, 181] on div "// This is a concept challenge level about arguments. // Grab the gems and go t…" at bounding box center [1220, 304] width 297 height 550
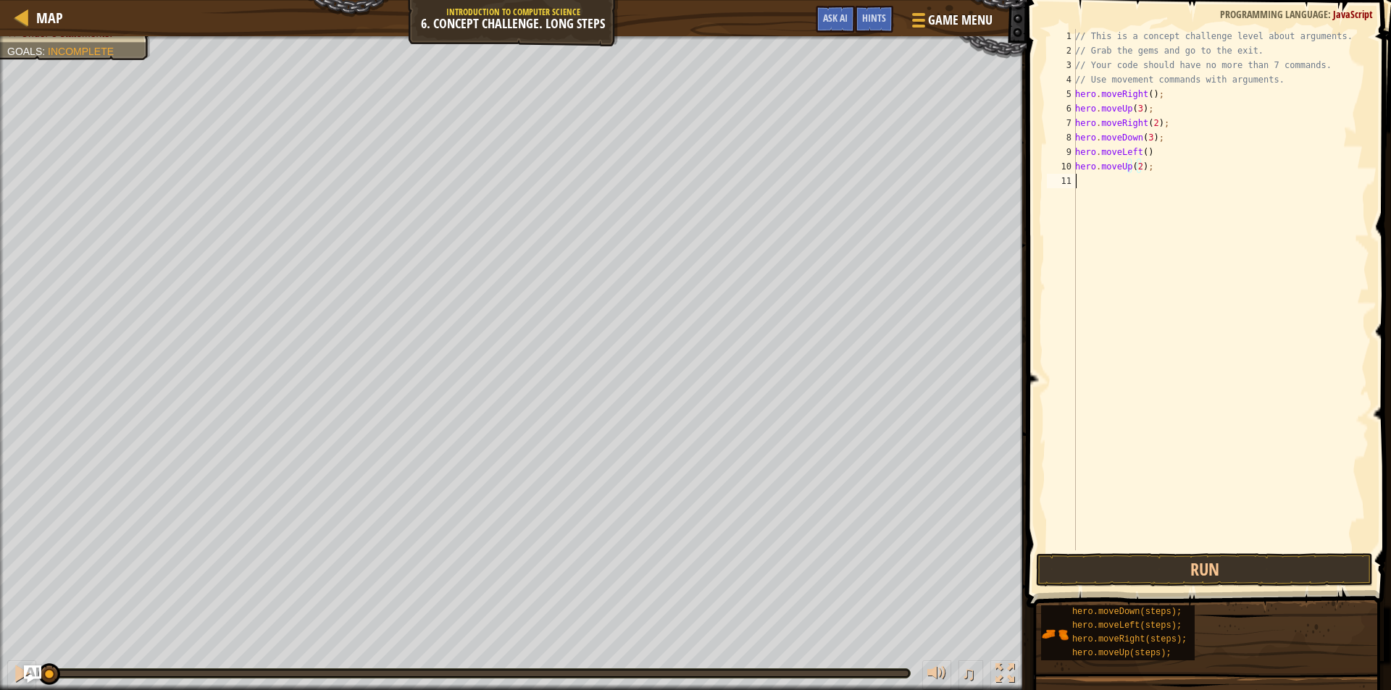
scroll to position [7, 0]
drag, startPoint x: 1162, startPoint y: 96, endPoint x: 1073, endPoint y: 98, distance: 88.4
click at [1073, 98] on div "1 2 3 4 5 6 7 8 9 10 11 // This is a concept challenge level about arguments. /…" at bounding box center [1206, 289] width 325 height 521
type textarea "hero.moveUp(2);"
paste textarea "hero.moveRight();"
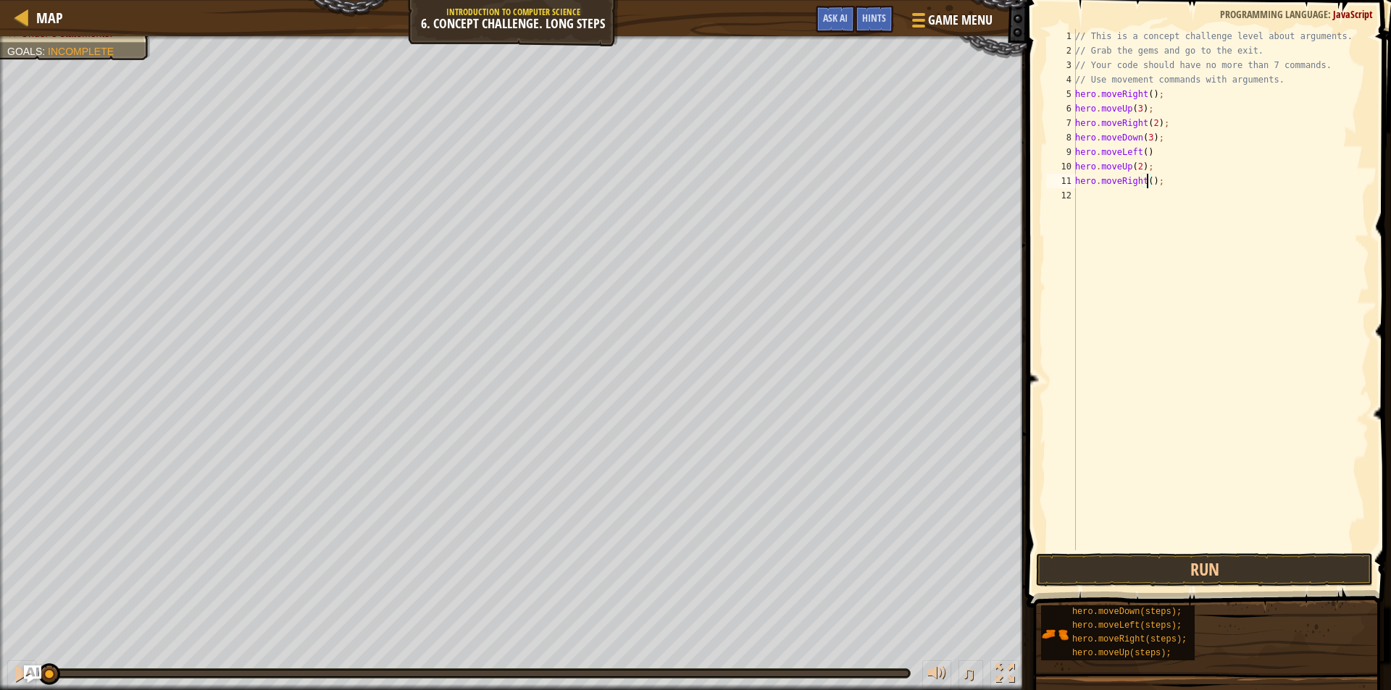
scroll to position [7, 6]
type textarea "hero.moveRight(3);"
click at [1213, 564] on button "Run" at bounding box center [1204, 569] width 337 height 33
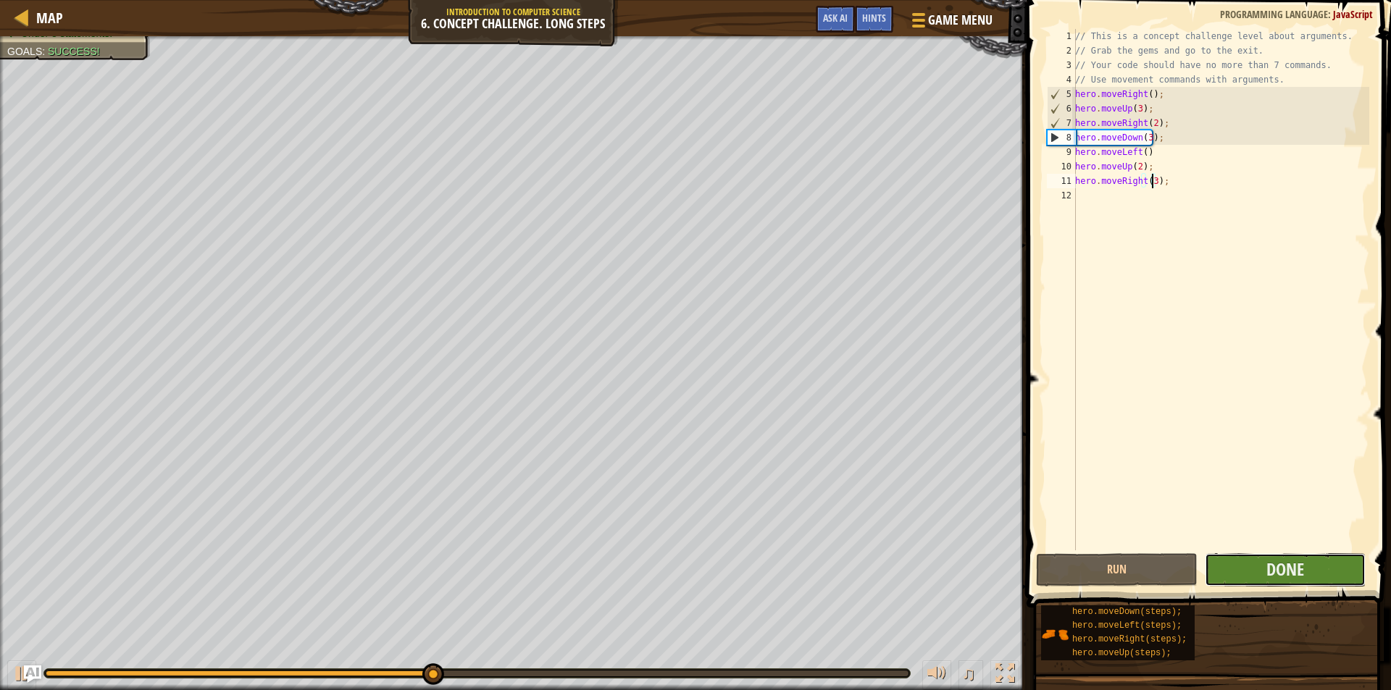
click at [1241, 574] on button "Done" at bounding box center [1285, 569] width 162 height 33
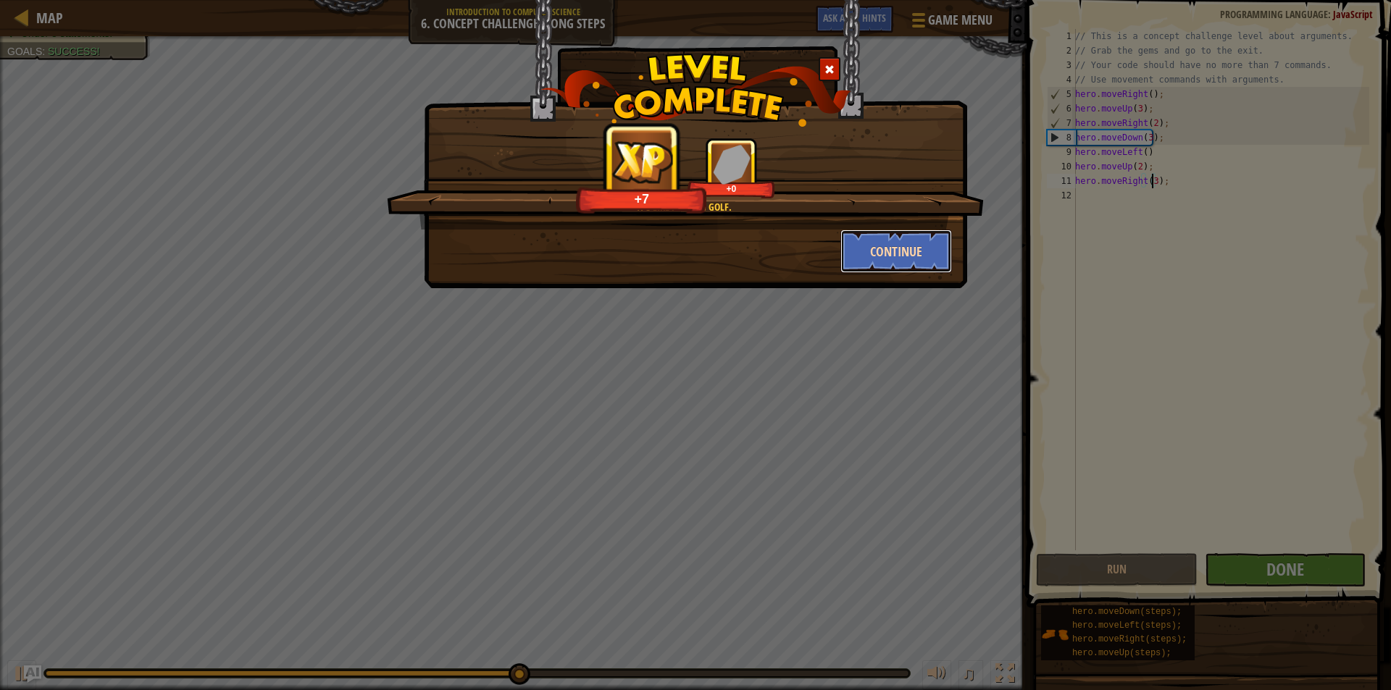
click at [878, 240] on button "Continue" at bounding box center [896, 251] width 112 height 43
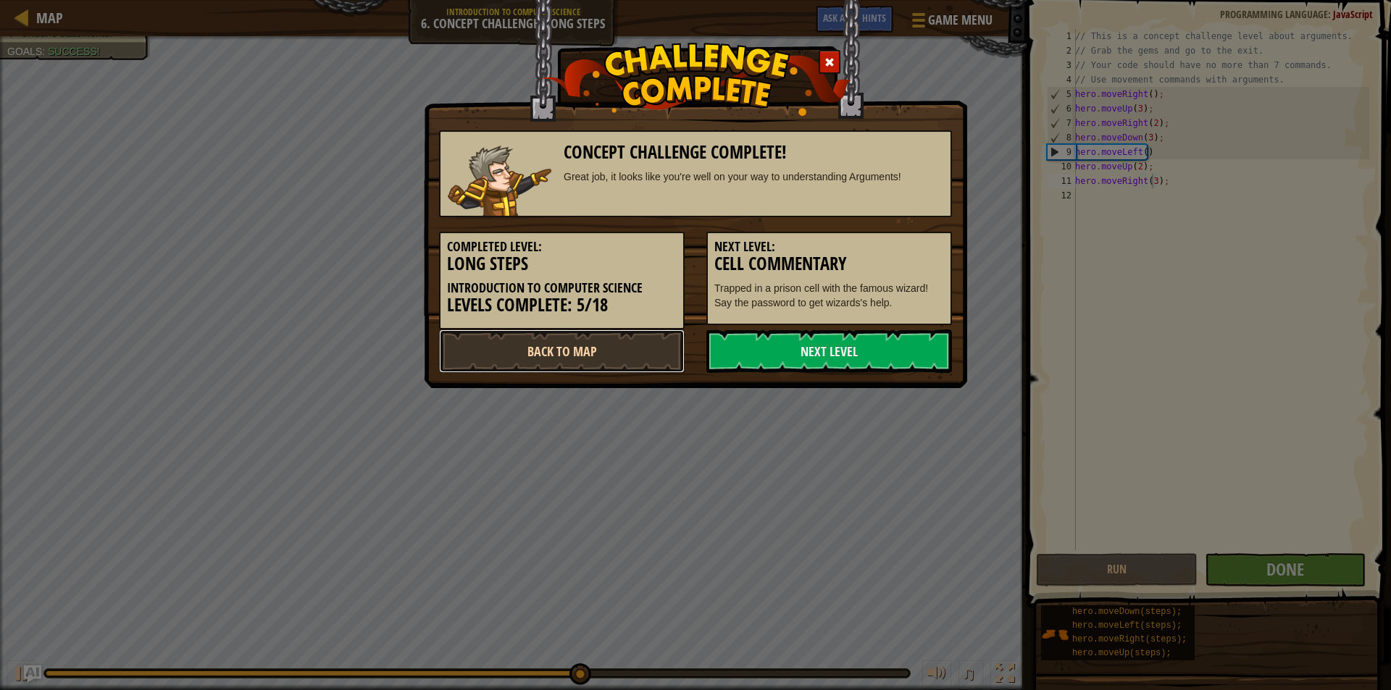
click at [623, 344] on link "Back to Map" at bounding box center [562, 351] width 246 height 43
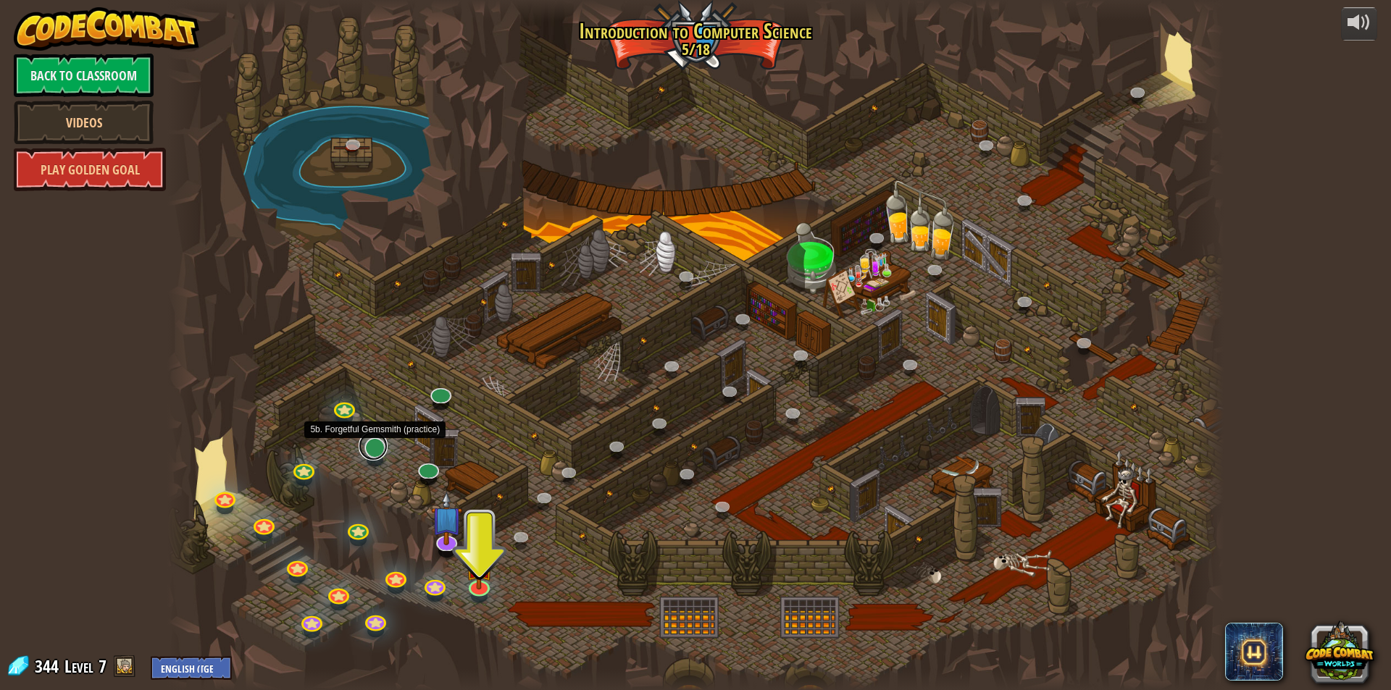
click at [379, 450] on link at bounding box center [372, 446] width 29 height 29
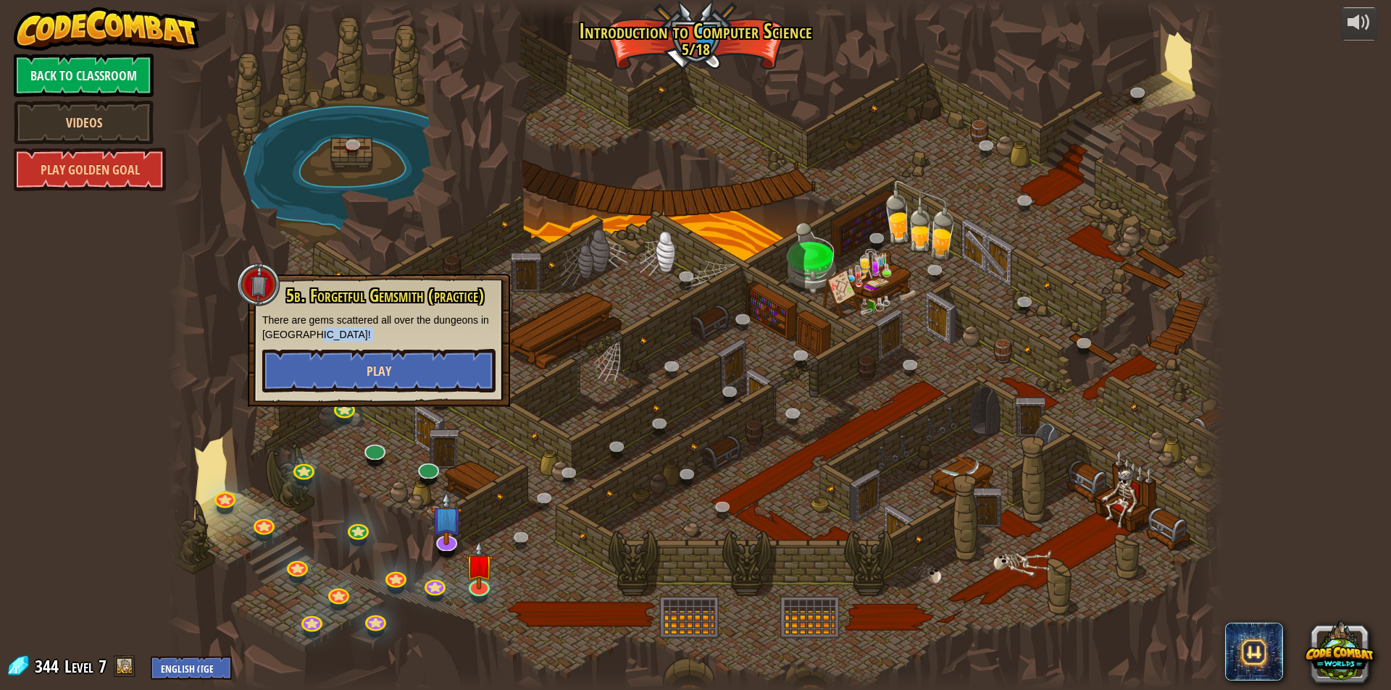
drag, startPoint x: 395, startPoint y: 330, endPoint x: 401, endPoint y: 363, distance: 33.9
click at [401, 359] on div "5b. Forgetful Gemsmith (practice) There are gems scattered all over the dungeon…" at bounding box center [378, 339] width 233 height 106
click at [401, 363] on button "Play" at bounding box center [378, 370] width 233 height 43
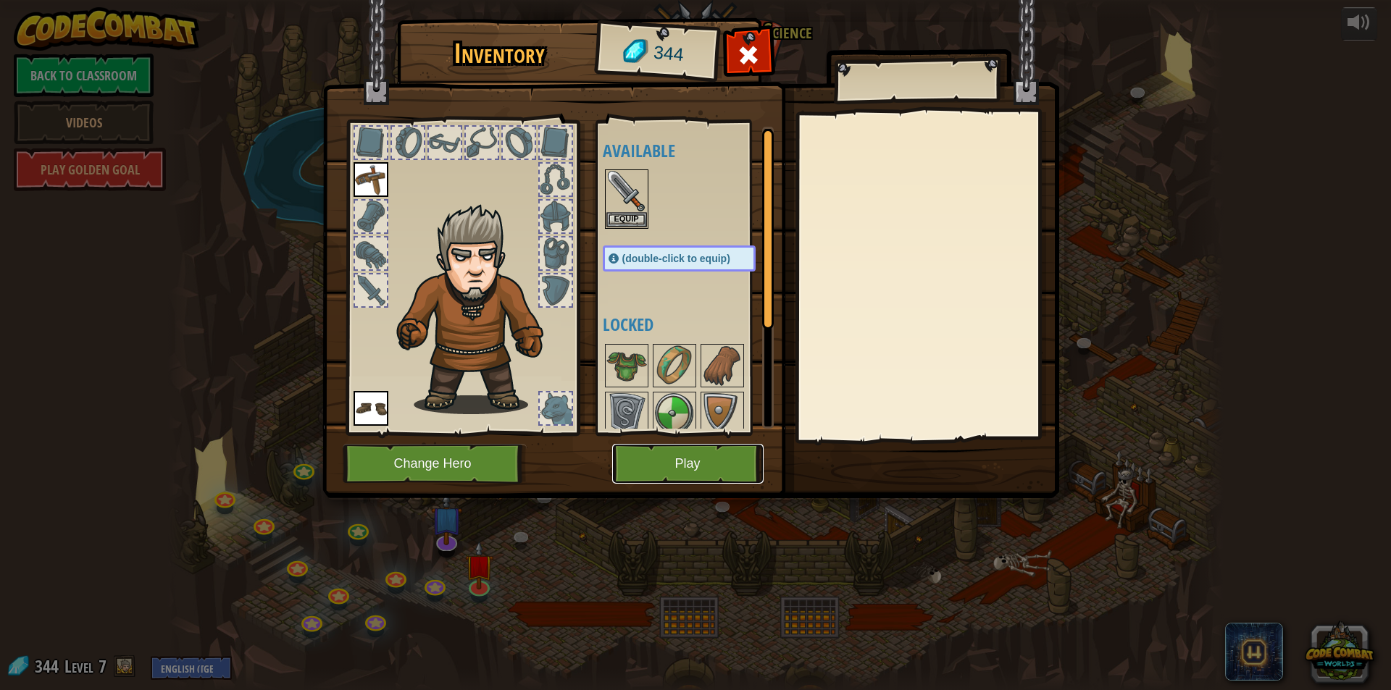
click at [693, 473] on button "Play" at bounding box center [687, 464] width 151 height 40
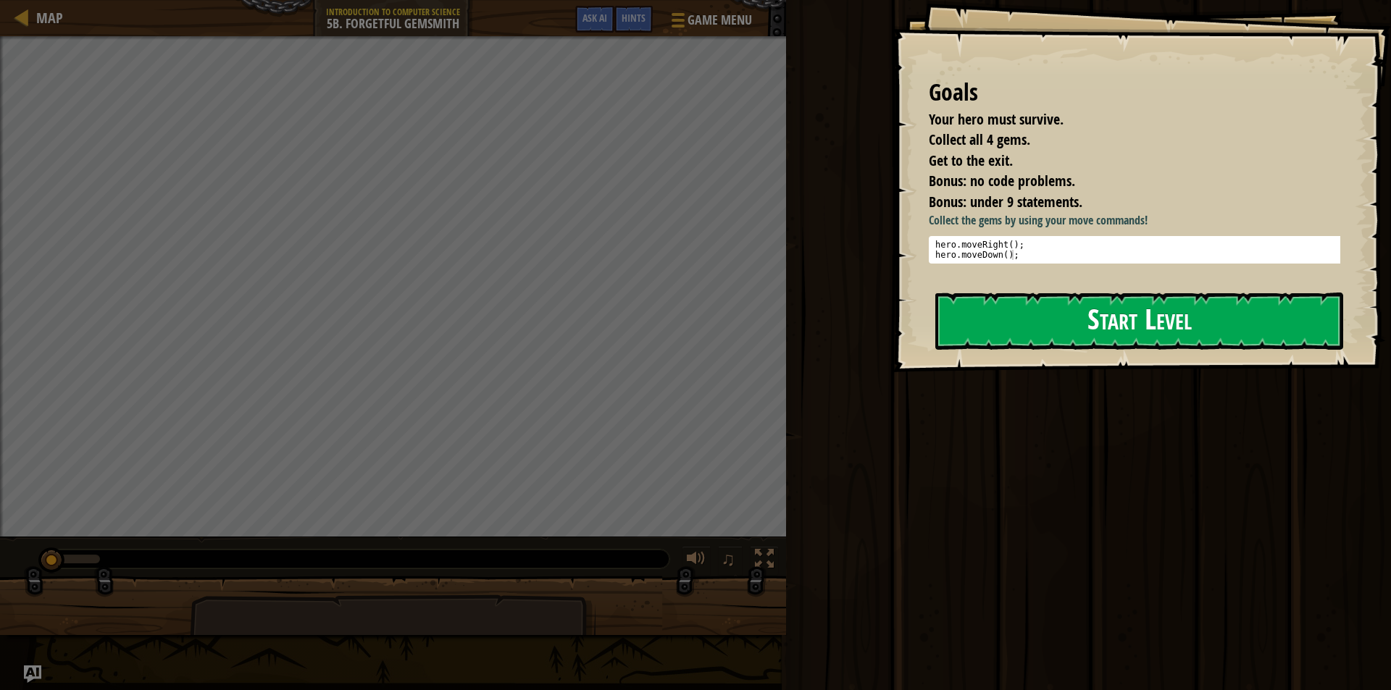
click at [1143, 335] on button "Start Level" at bounding box center [1139, 321] width 408 height 57
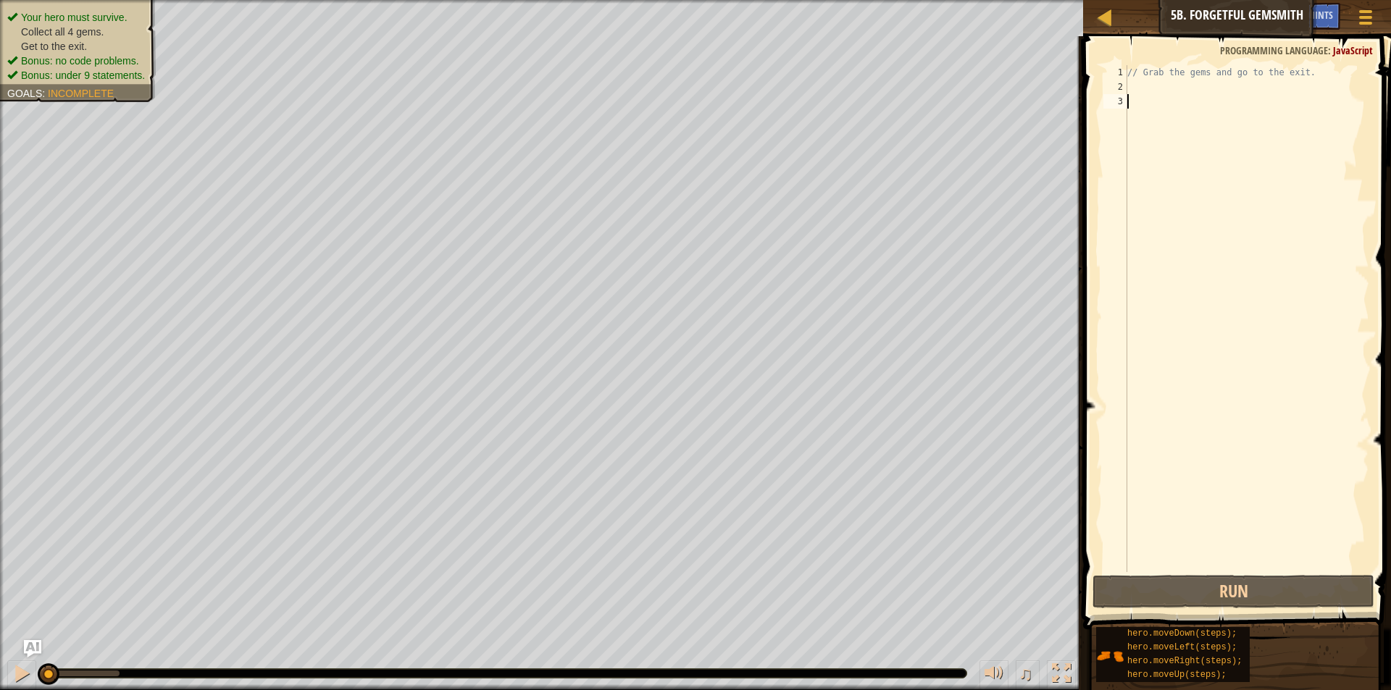
click at [1143, 80] on div "// Grab the gems and go to the exit." at bounding box center [1246, 333] width 245 height 536
type textarea "hero.moveRight();"
click at [1139, 104] on div "// Grab the gems and go to the exit. hero . moveRight ( ) ;" at bounding box center [1246, 333] width 245 height 536
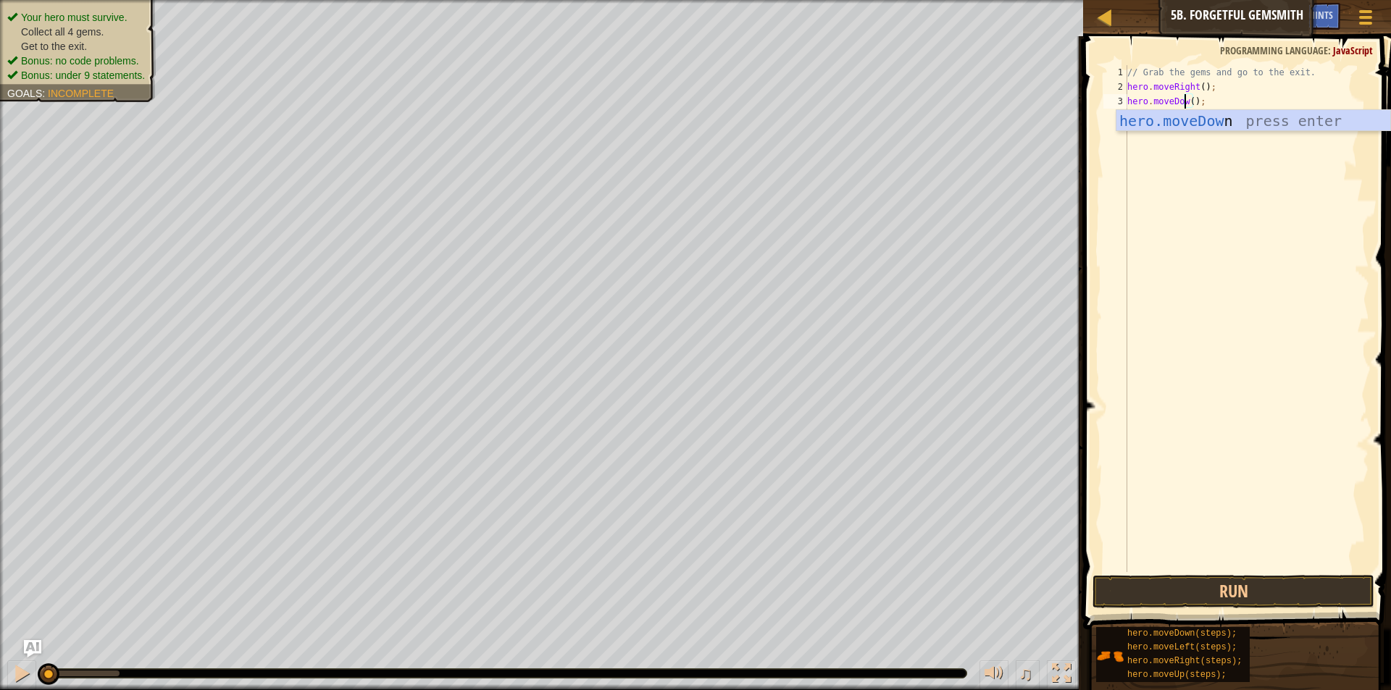
type textarea "hero.moveDown();"
click at [1204, 169] on div "// Grab the gems and go to the exit. hero . moveRight ( ) ; hero . moveDown ( )…" at bounding box center [1246, 333] width 245 height 536
type textarea "hero.moveRight(3);"
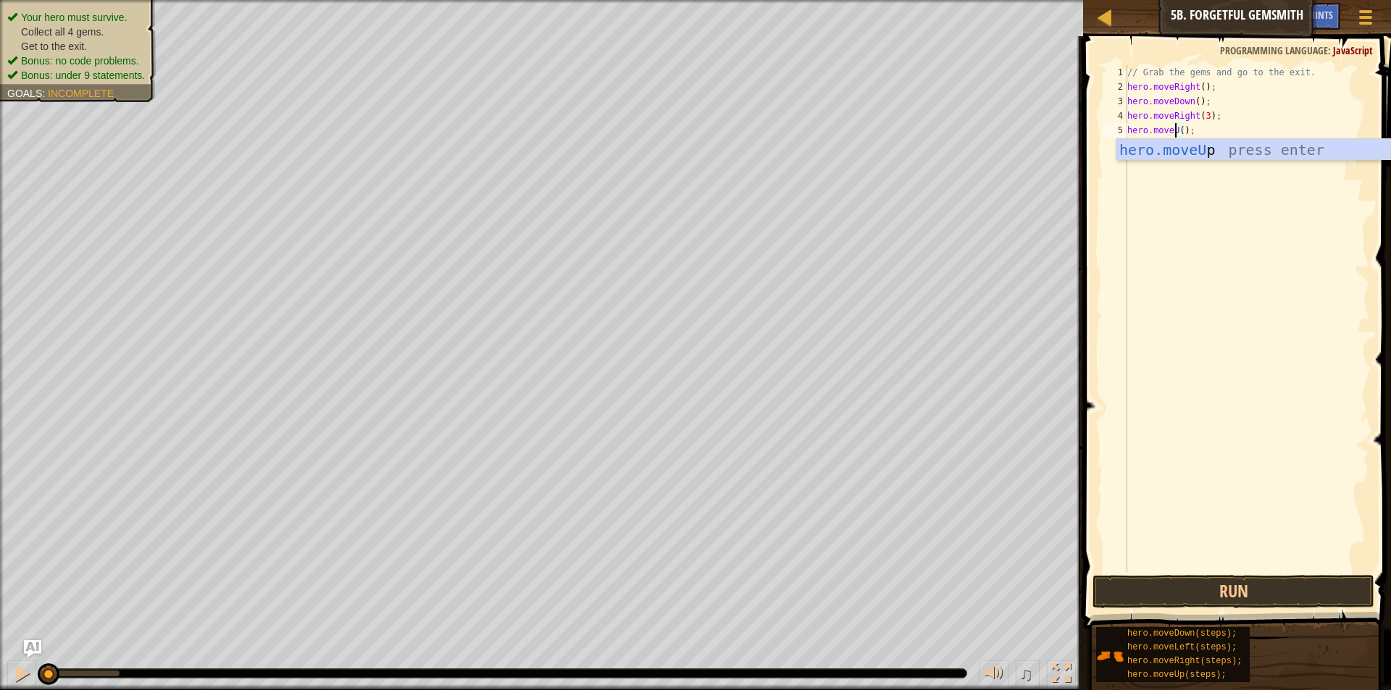
type textarea "hero.moveUp();"
click at [1152, 180] on div "// Grab the gems and go to the exit. hero . moveRight ( ) ; hero . moveDown ( )…" at bounding box center [1246, 333] width 245 height 536
click at [1198, 582] on button "Run" at bounding box center [1233, 591] width 282 height 33
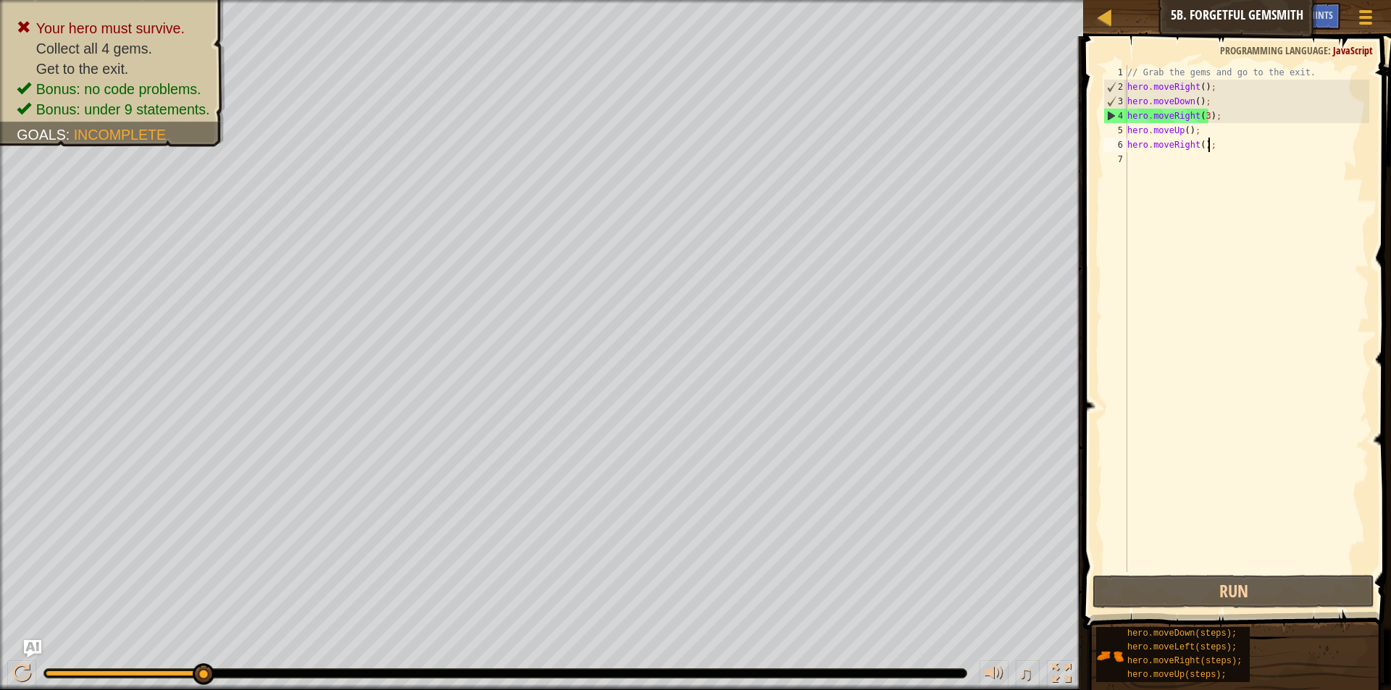
click at [1188, 101] on div "// Grab the gems and go to the exit. hero . moveRight ( ) ; hero . moveDown ( )…" at bounding box center [1246, 333] width 245 height 536
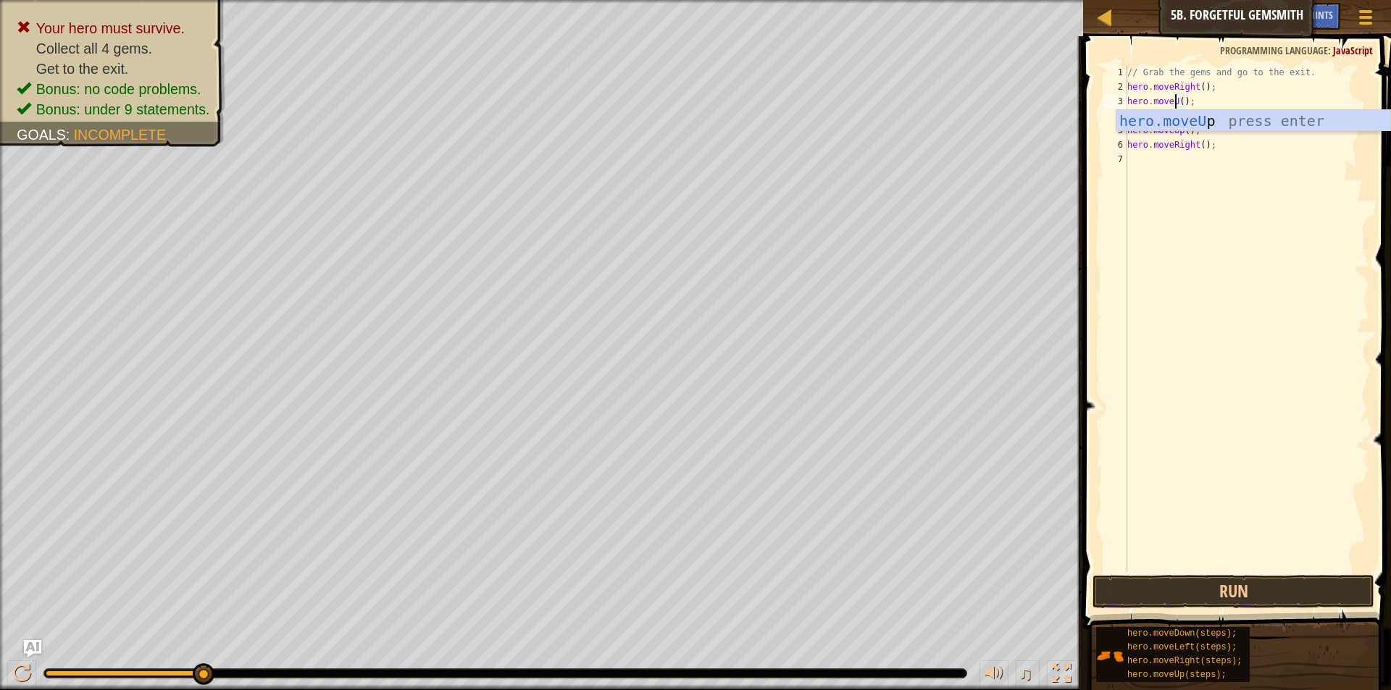
scroll to position [7, 5]
click at [1179, 130] on div "// Grab the gems and go to the exit. hero . moveRight ( ) ; hero . moveUo ( ) ;…" at bounding box center [1246, 333] width 245 height 536
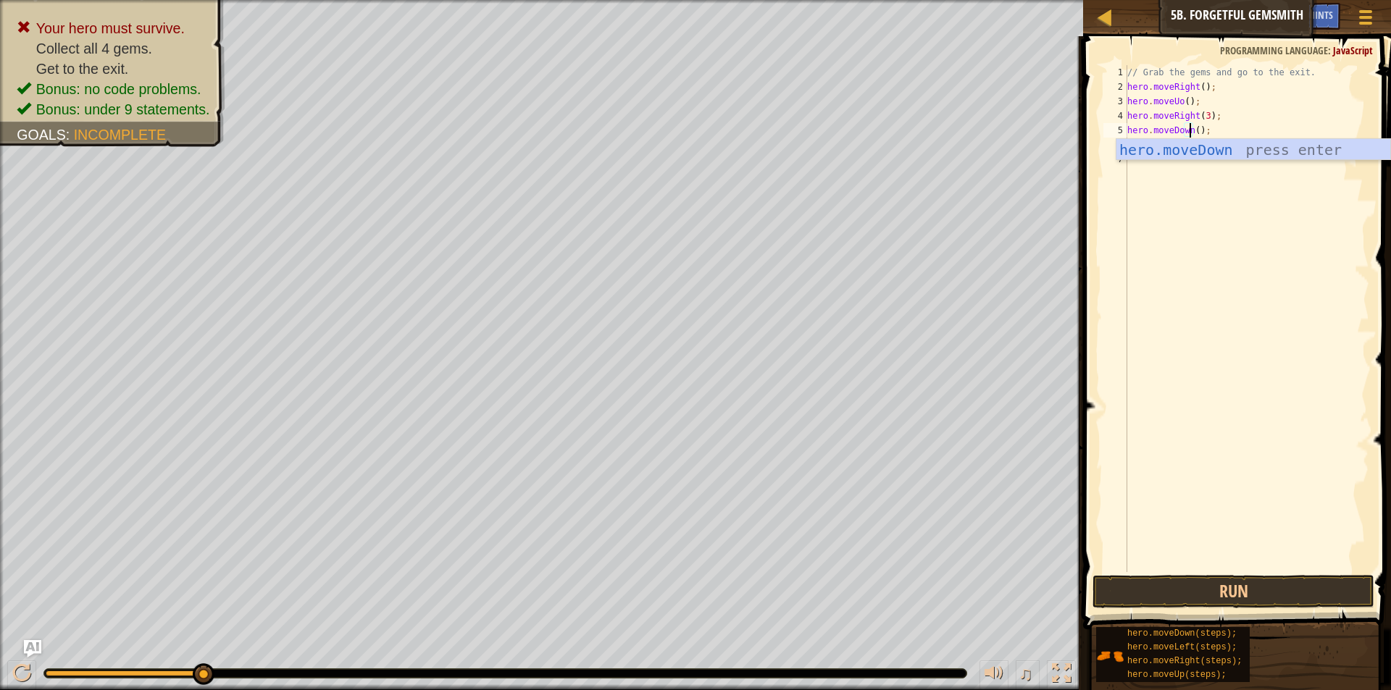
scroll to position [7, 6]
click at [1190, 598] on button "Run" at bounding box center [1233, 591] width 282 height 33
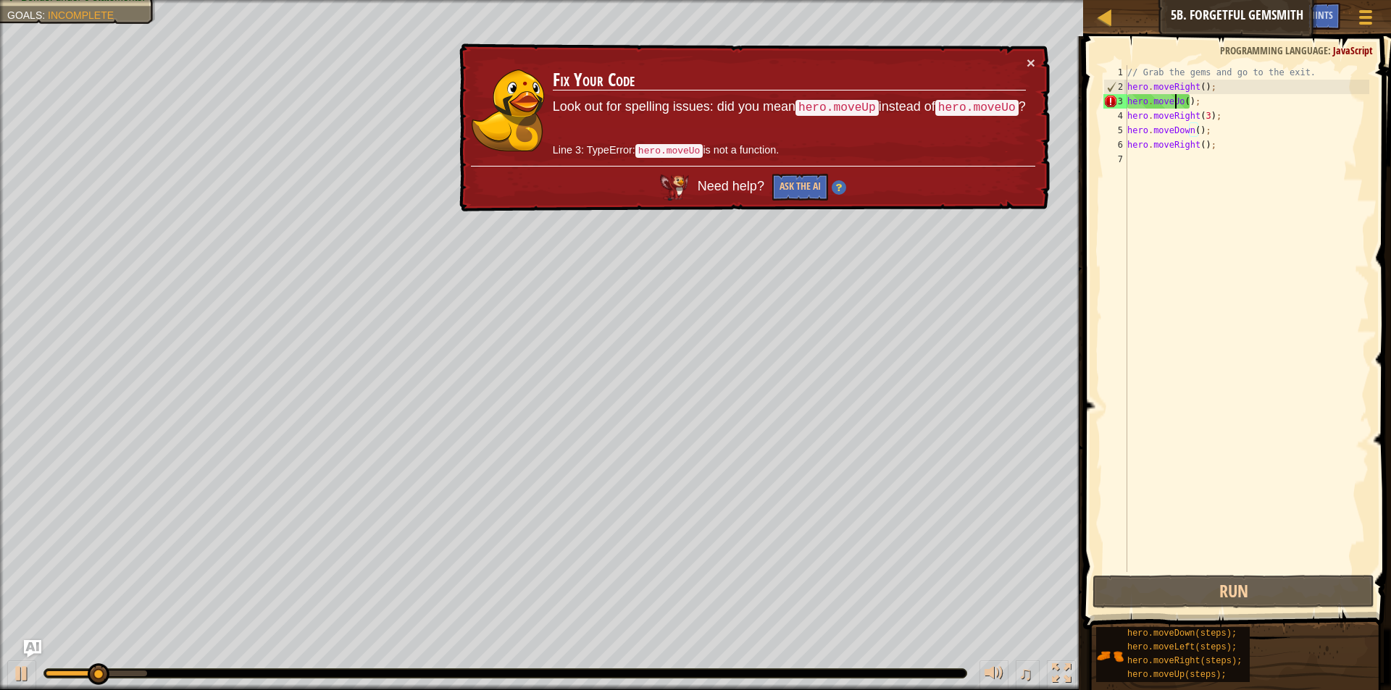
click at [1174, 106] on div "// Grab the gems and go to the exit. hero . moveRight ( ) ; hero . moveUo ( ) ;…" at bounding box center [1246, 333] width 245 height 536
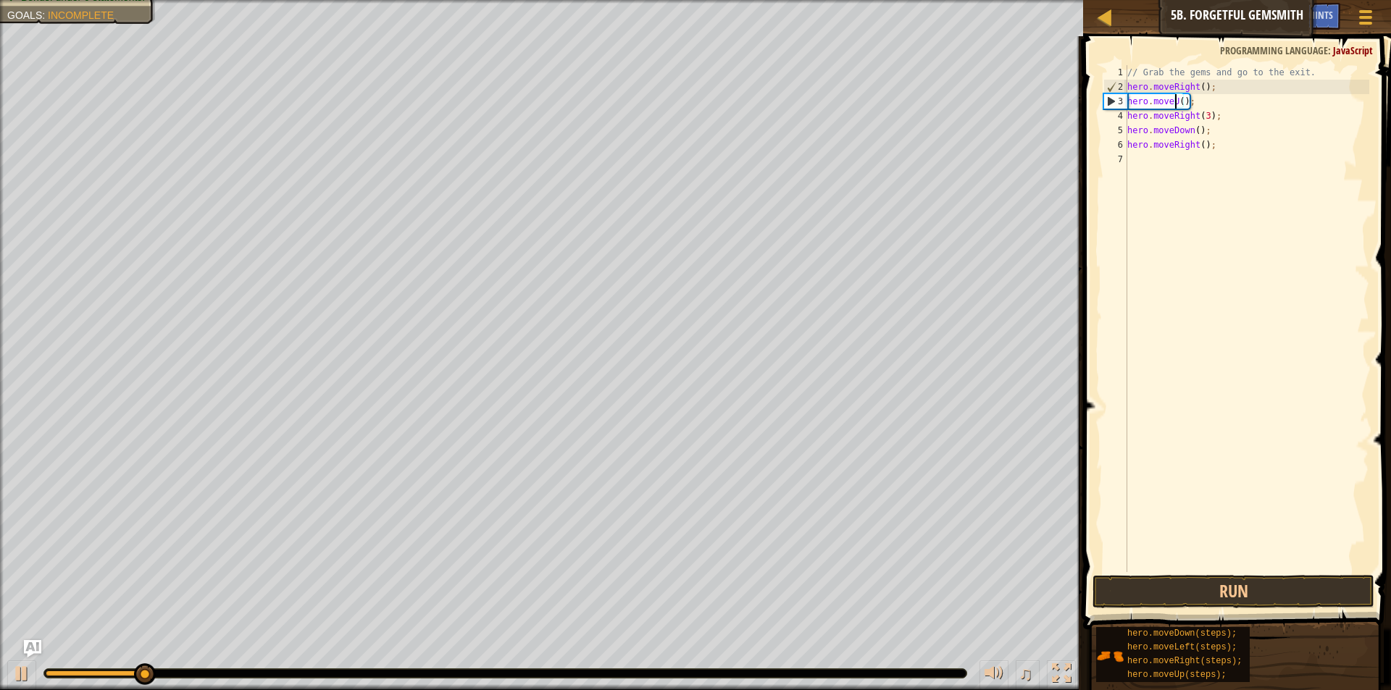
scroll to position [7, 5]
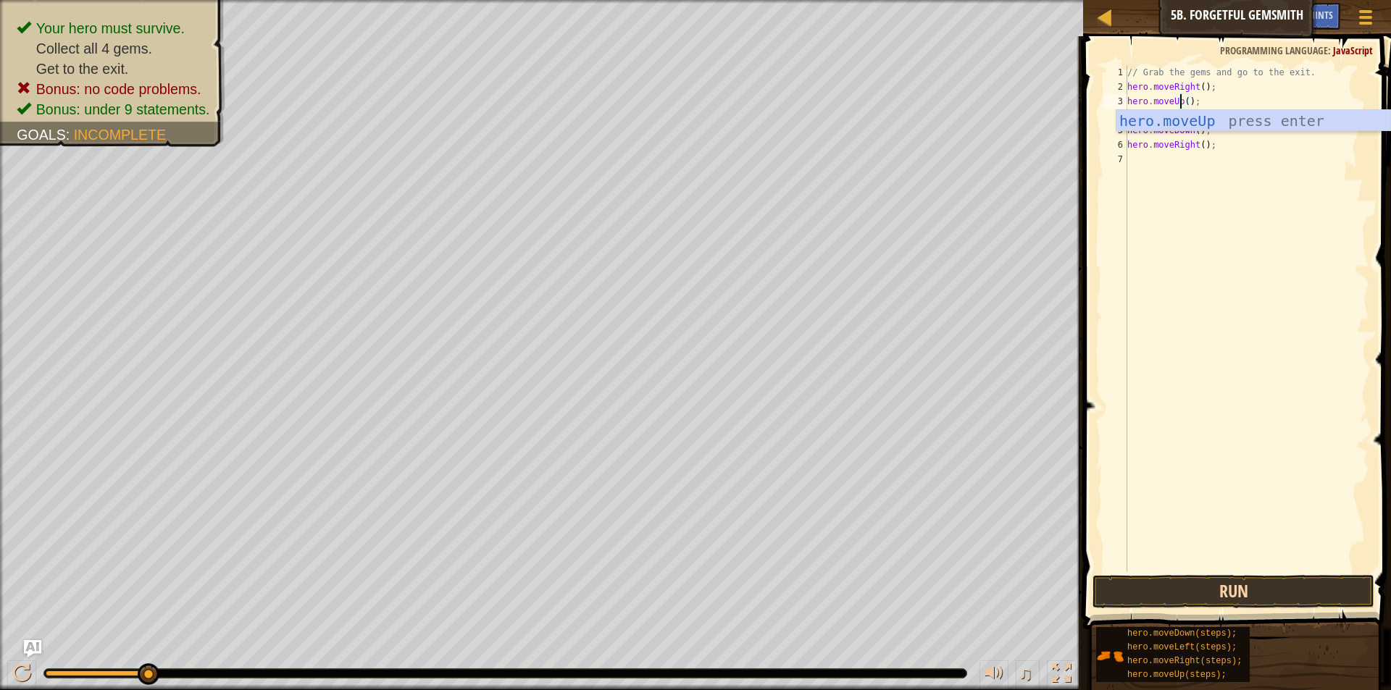
type textarea "hero.moveUp();"
click at [1177, 594] on button "Run" at bounding box center [1233, 591] width 282 height 33
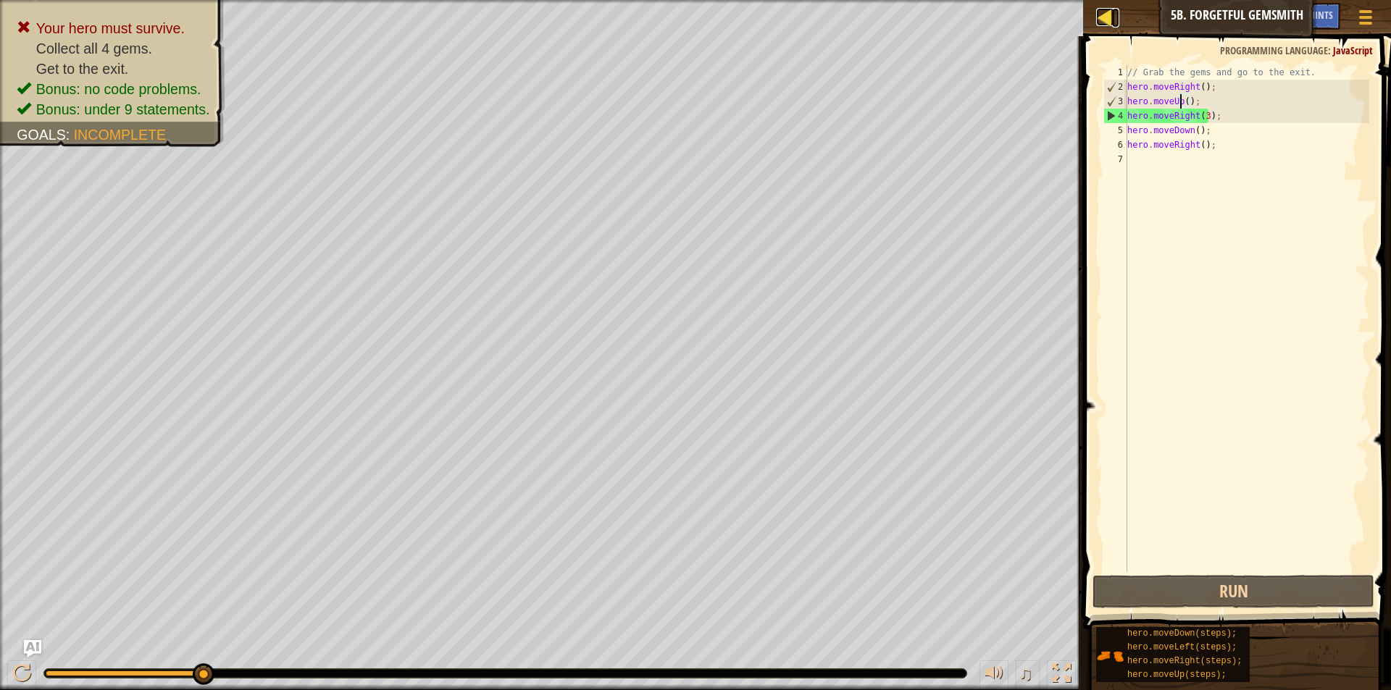
click at [1102, 18] on div at bounding box center [1105, 17] width 18 height 18
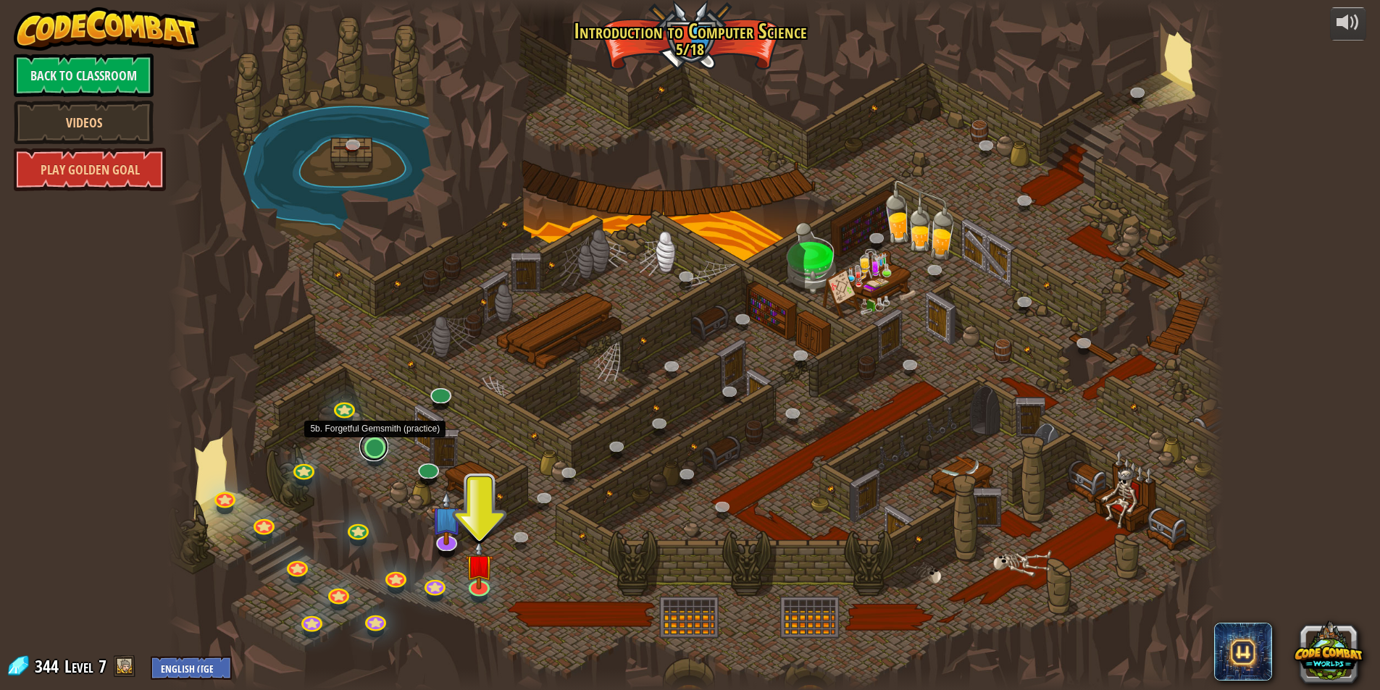
click at [381, 457] on link at bounding box center [373, 446] width 29 height 29
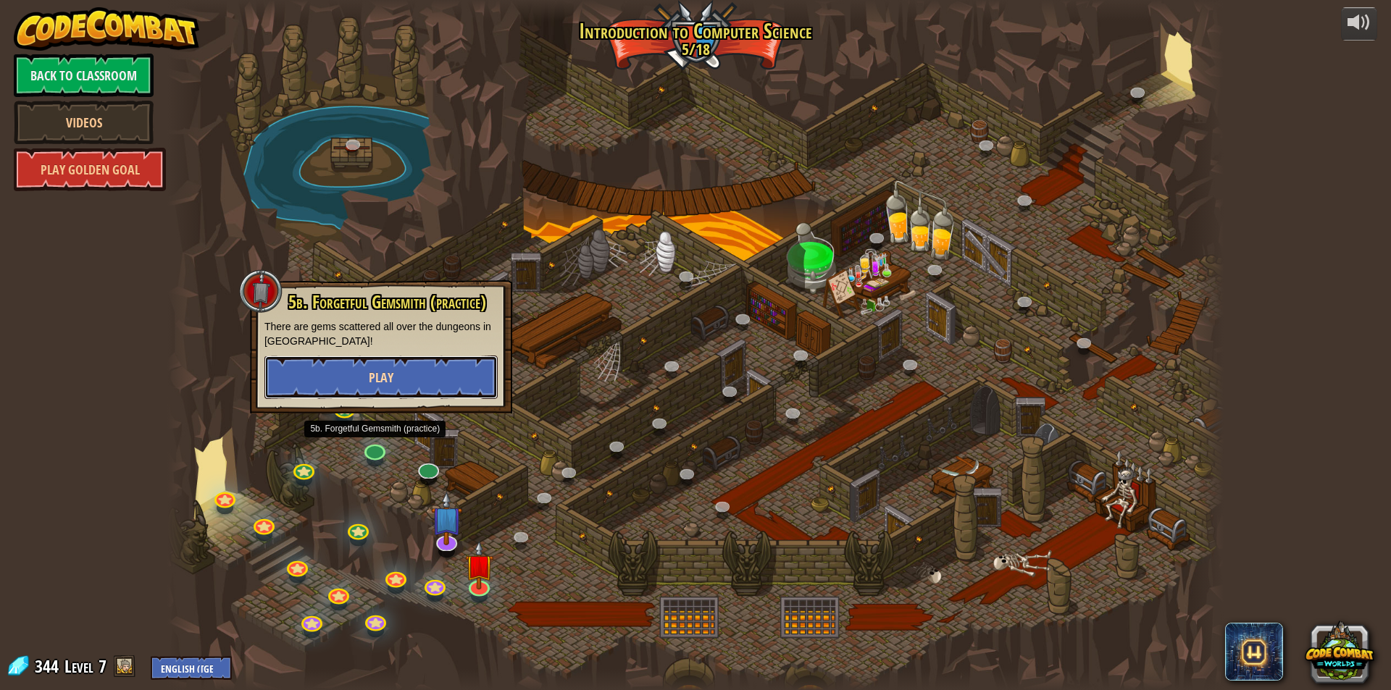
click at [401, 381] on button "Play" at bounding box center [380, 377] width 233 height 43
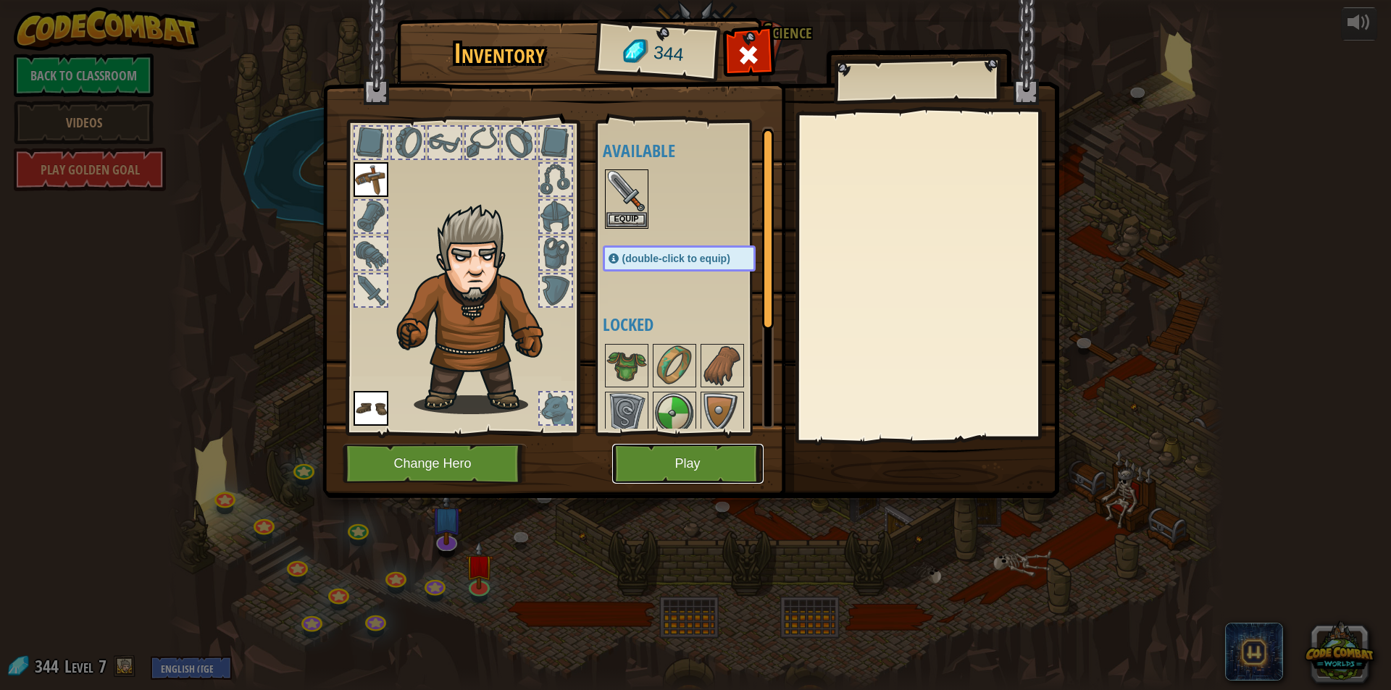
click at [702, 458] on button "Play" at bounding box center [687, 464] width 151 height 40
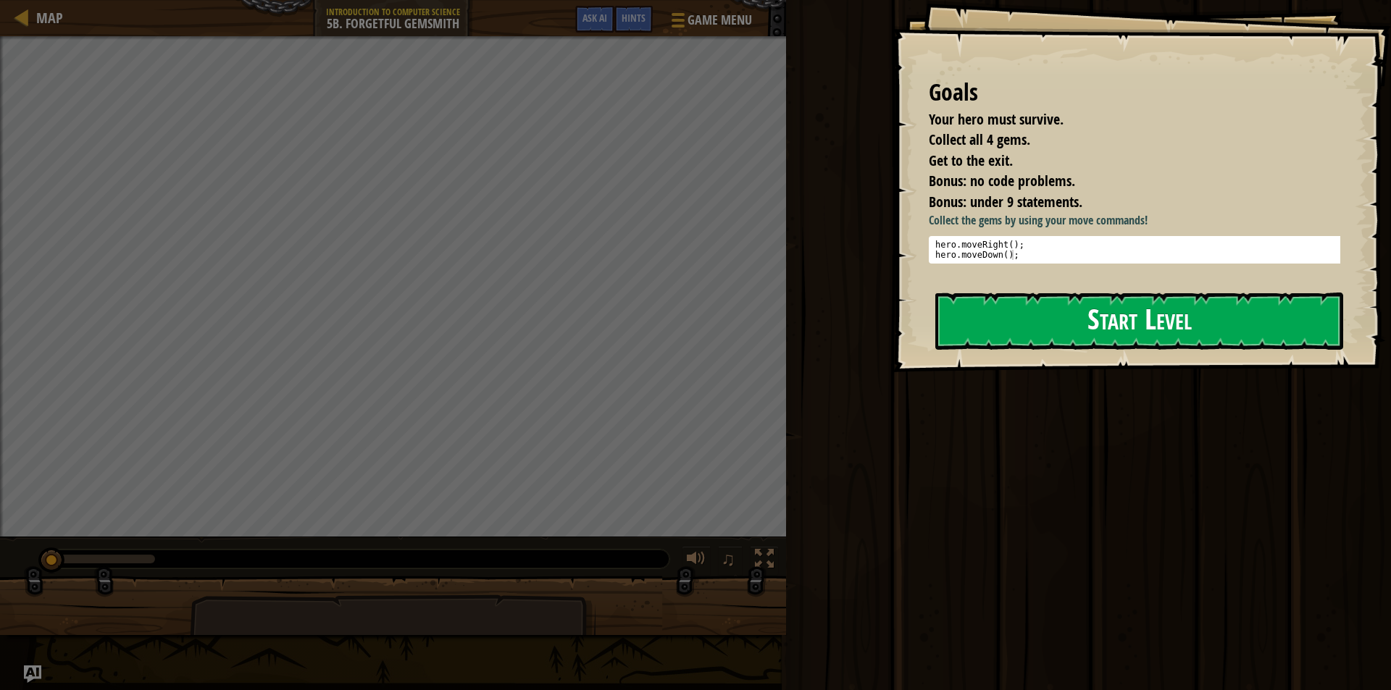
click at [1167, 320] on button "Start Level" at bounding box center [1139, 321] width 408 height 57
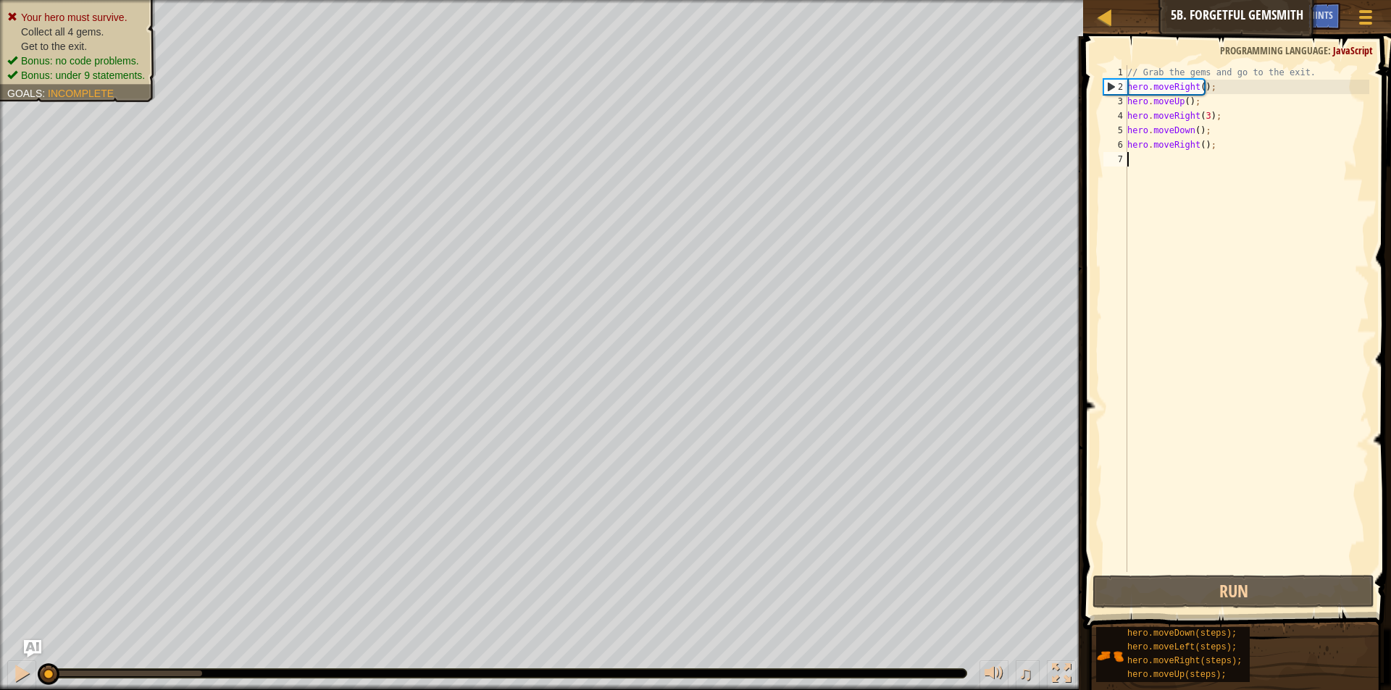
click at [1189, 129] on div "// Grab the gems and go to the exit. hero . moveRight ( ) ; hero . moveUp ( ) ;…" at bounding box center [1246, 333] width 245 height 536
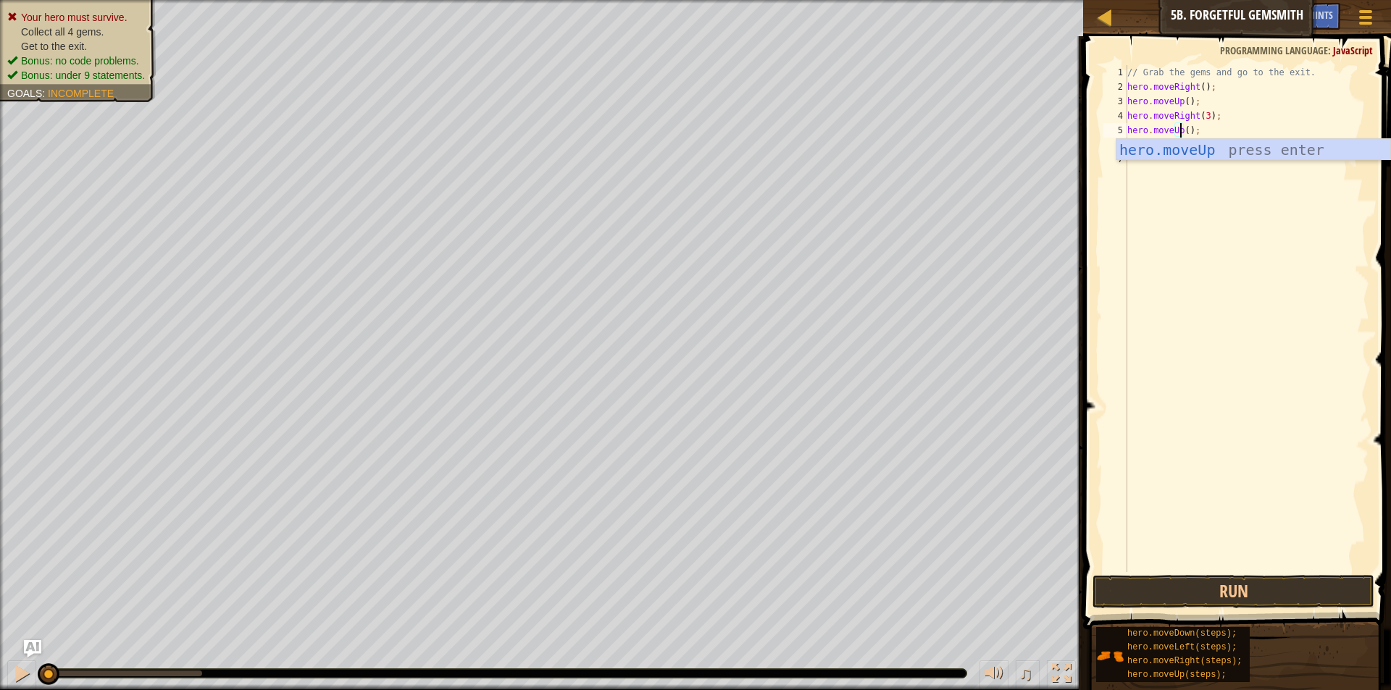
scroll to position [7, 5]
click at [1177, 104] on div "// Grab the gems and go to the exit. hero . moveRight ( ) ; hero . moveUp ( ) ;…" at bounding box center [1246, 333] width 245 height 536
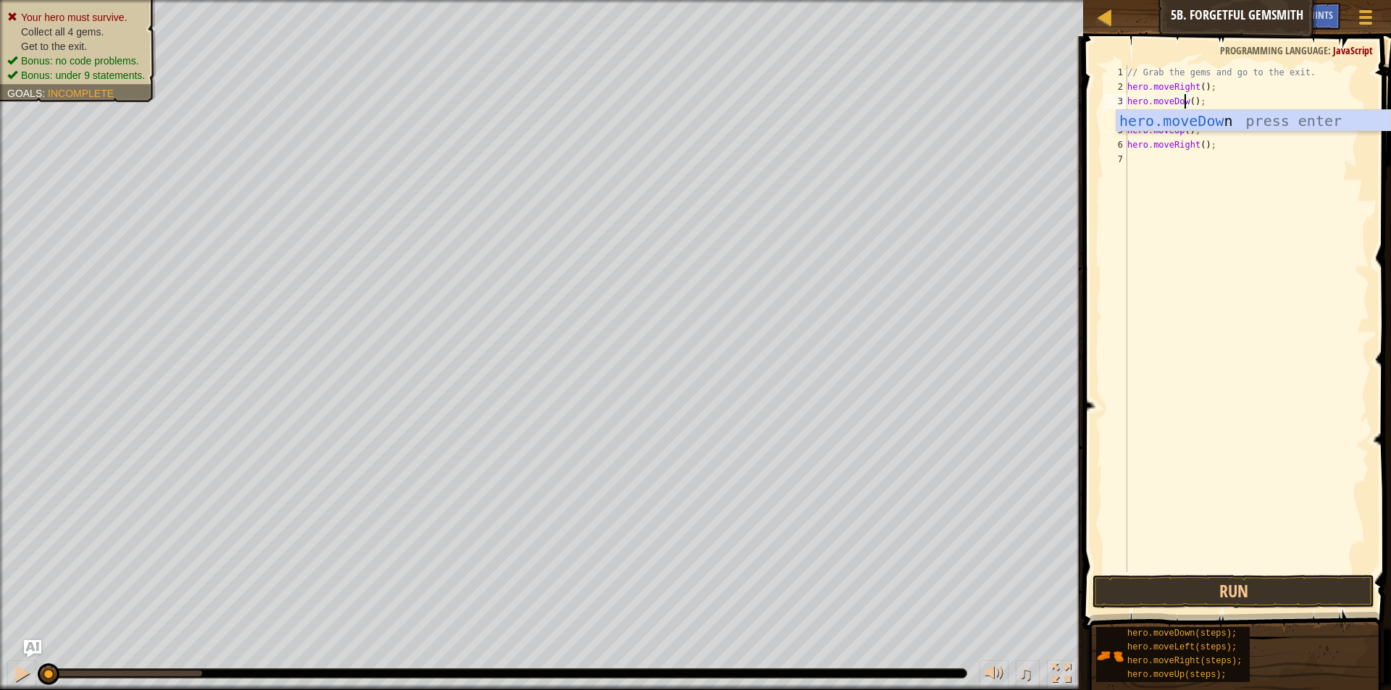
type textarea "hero.moveDown();"
click at [1189, 223] on div "// Grab the gems and go to the exit. hero . moveRight ( ) ; hero . moveDown ( )…" at bounding box center [1246, 333] width 245 height 536
click at [1177, 580] on button "Run" at bounding box center [1233, 591] width 282 height 33
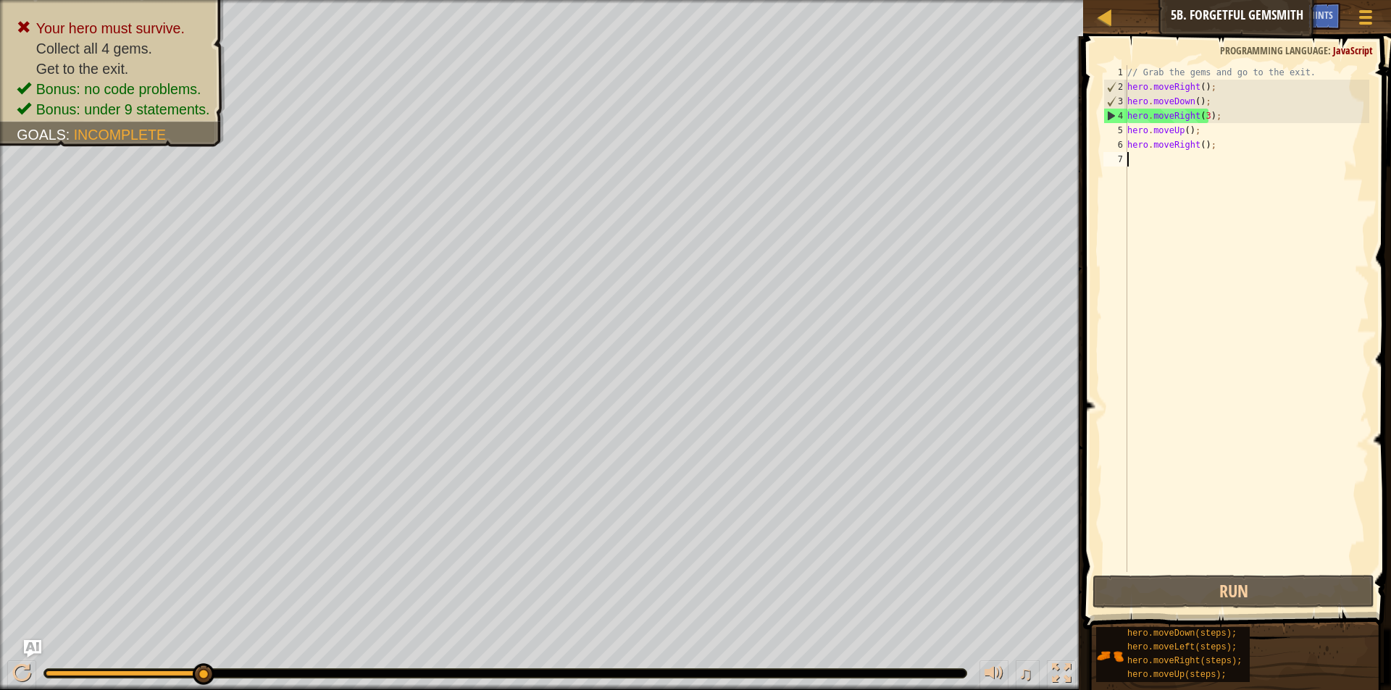
click at [1201, 122] on div "// Grab the gems and go to the exit. hero . moveRight ( ) ; hero . moveDown ( )…" at bounding box center [1246, 333] width 245 height 536
type textarea "hero.moveRight(2);"
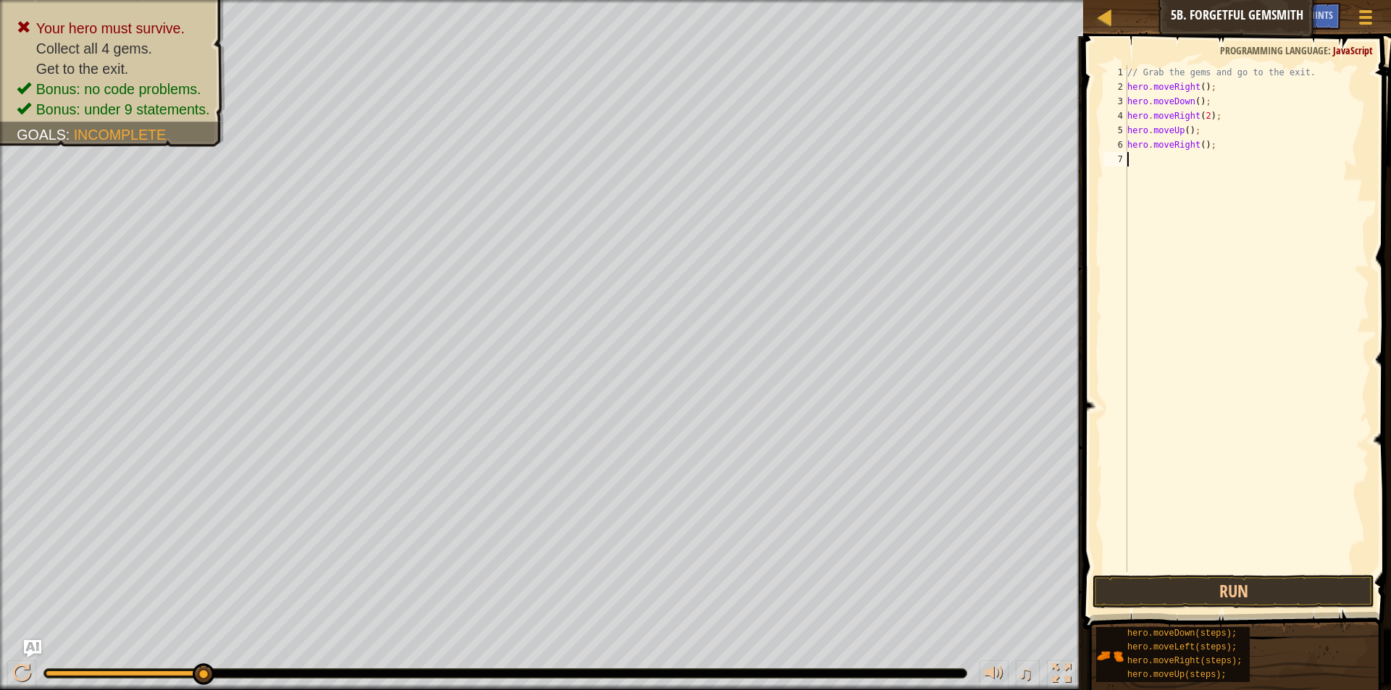
click at [1206, 571] on div "// Grab the gems and go to the exit. hero . moveRight ( ) ; hero . moveDown ( )…" at bounding box center [1246, 333] width 245 height 536
click at [1206, 584] on button "Run" at bounding box center [1233, 591] width 282 height 33
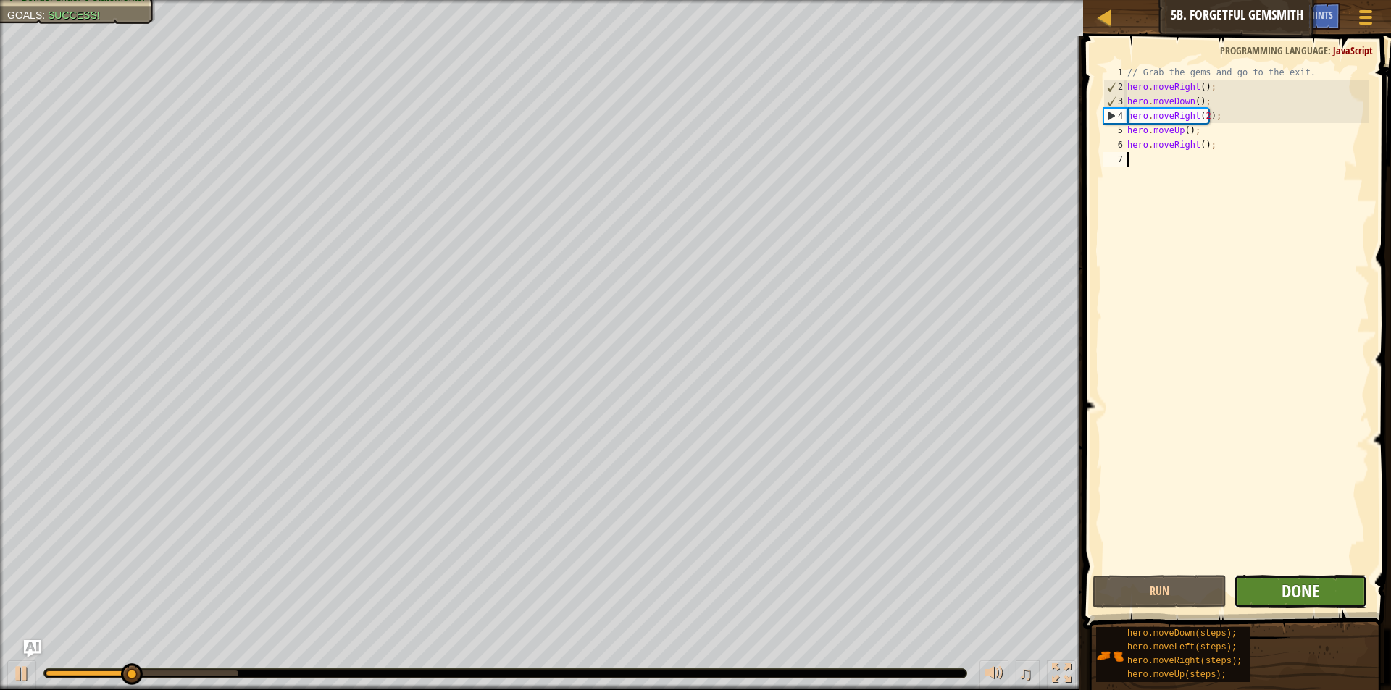
click at [1288, 591] on span "Done" at bounding box center [1300, 590] width 38 height 23
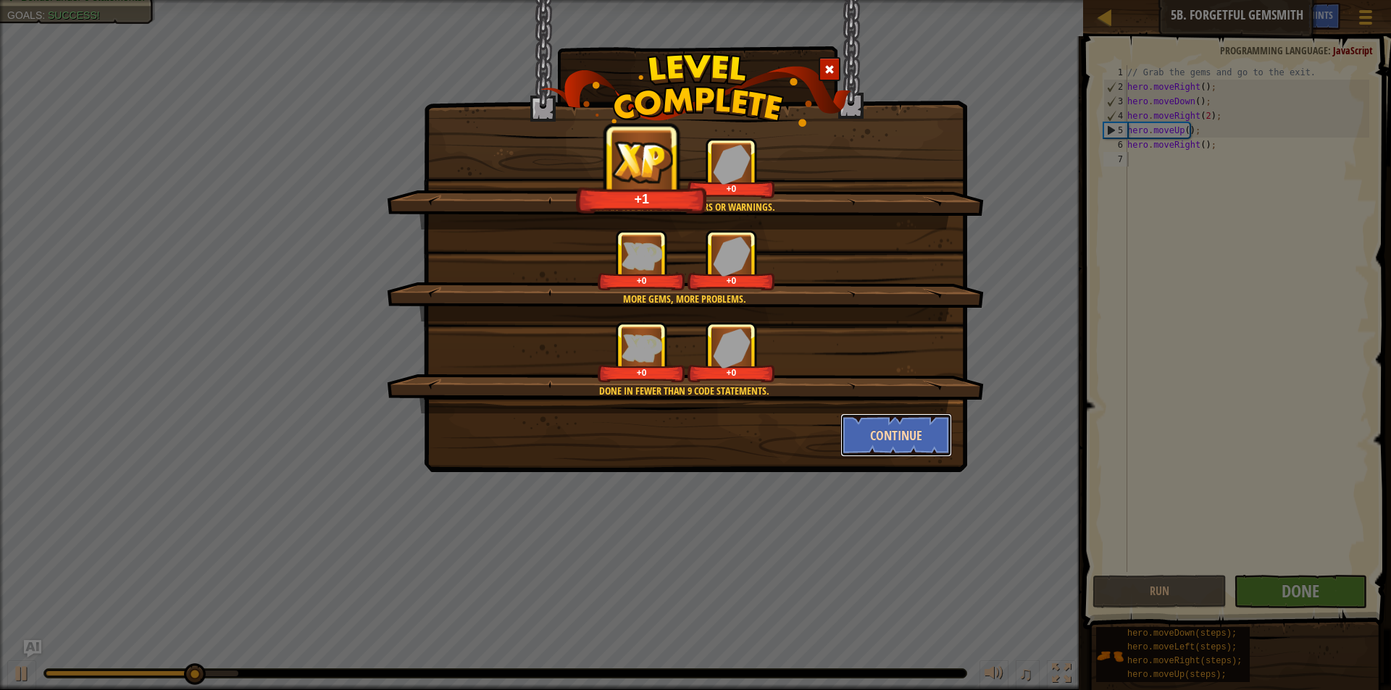
click at [873, 431] on button "Continue" at bounding box center [896, 435] width 112 height 43
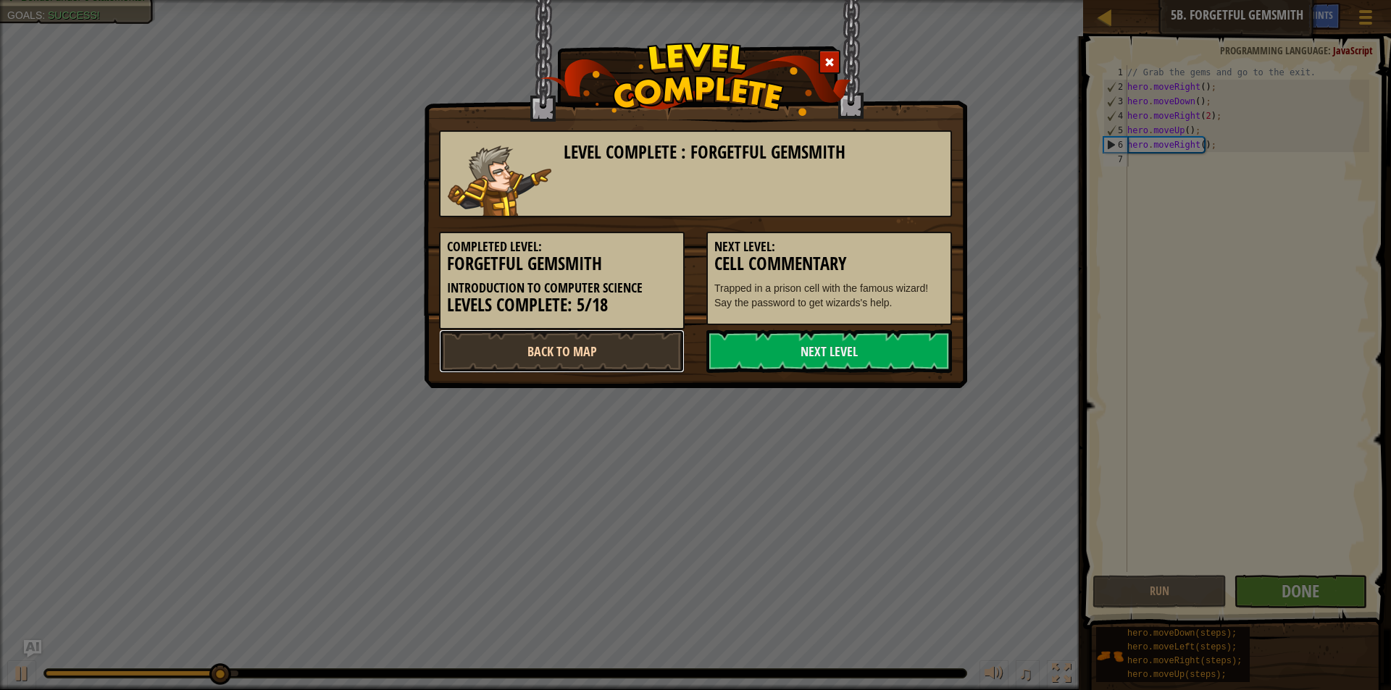
click at [579, 339] on link "Back to Map" at bounding box center [562, 351] width 246 height 43
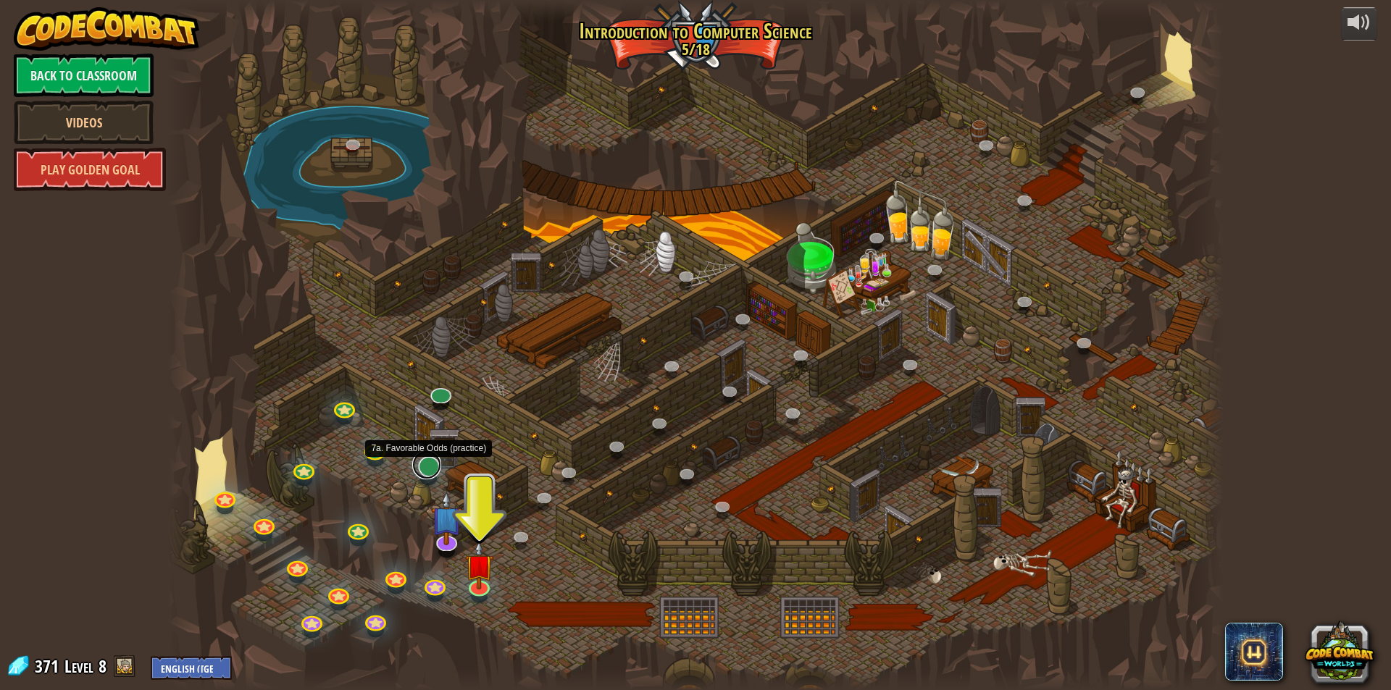
click at [432, 464] on link at bounding box center [426, 464] width 29 height 29
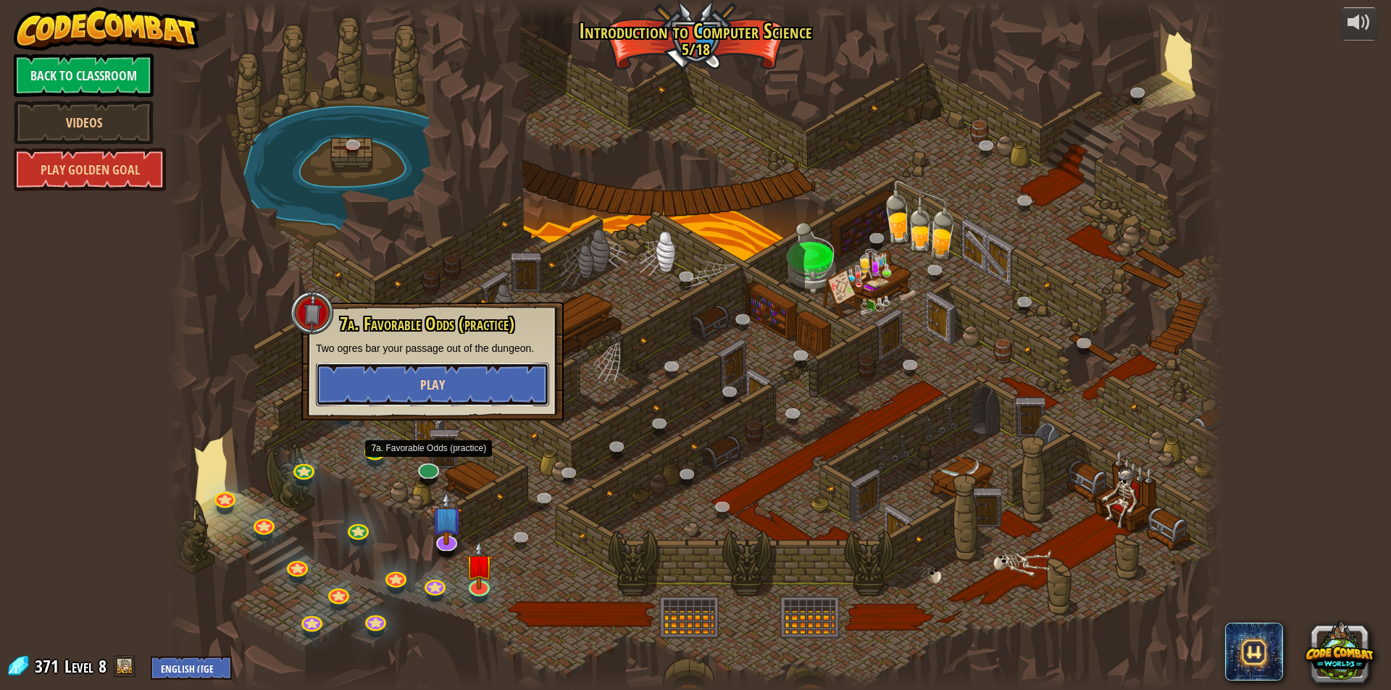
click at [469, 385] on button "Play" at bounding box center [432, 384] width 233 height 43
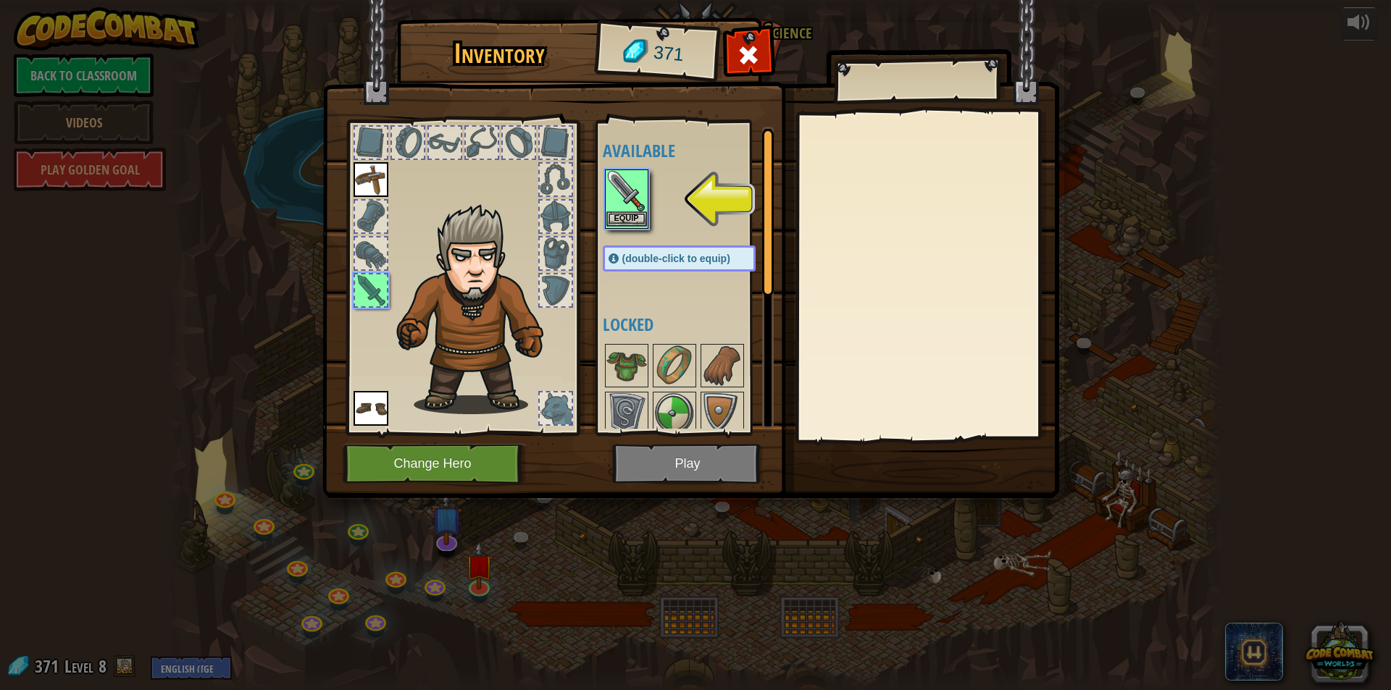
click at [624, 206] on img at bounding box center [626, 191] width 41 height 41
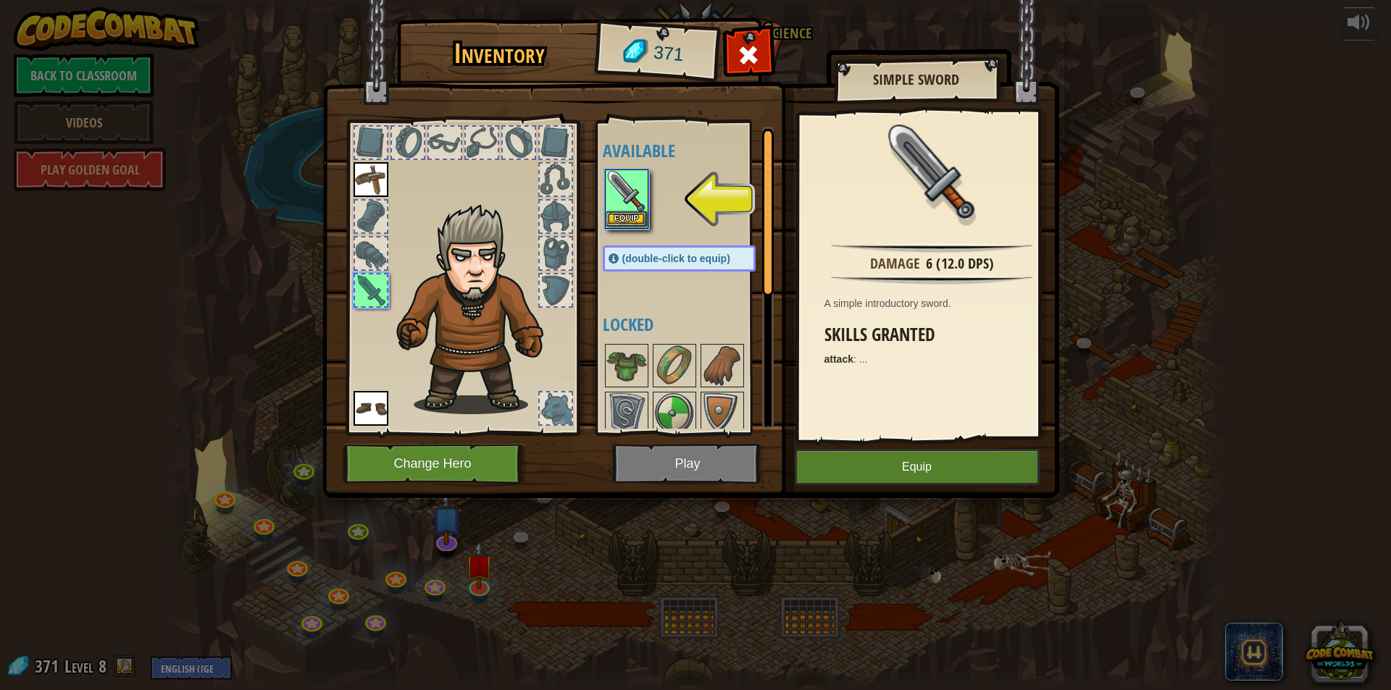
click at [624, 206] on img at bounding box center [626, 191] width 41 height 41
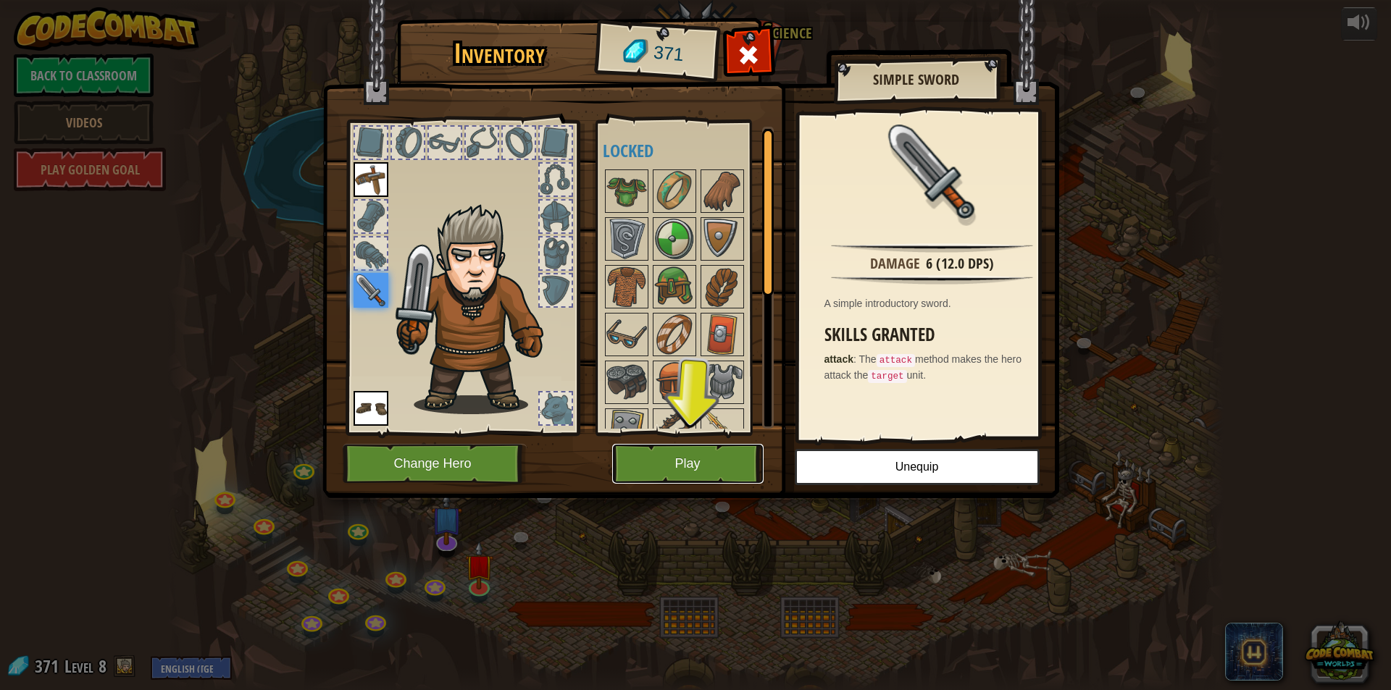
click at [680, 456] on button "Play" at bounding box center [687, 464] width 151 height 40
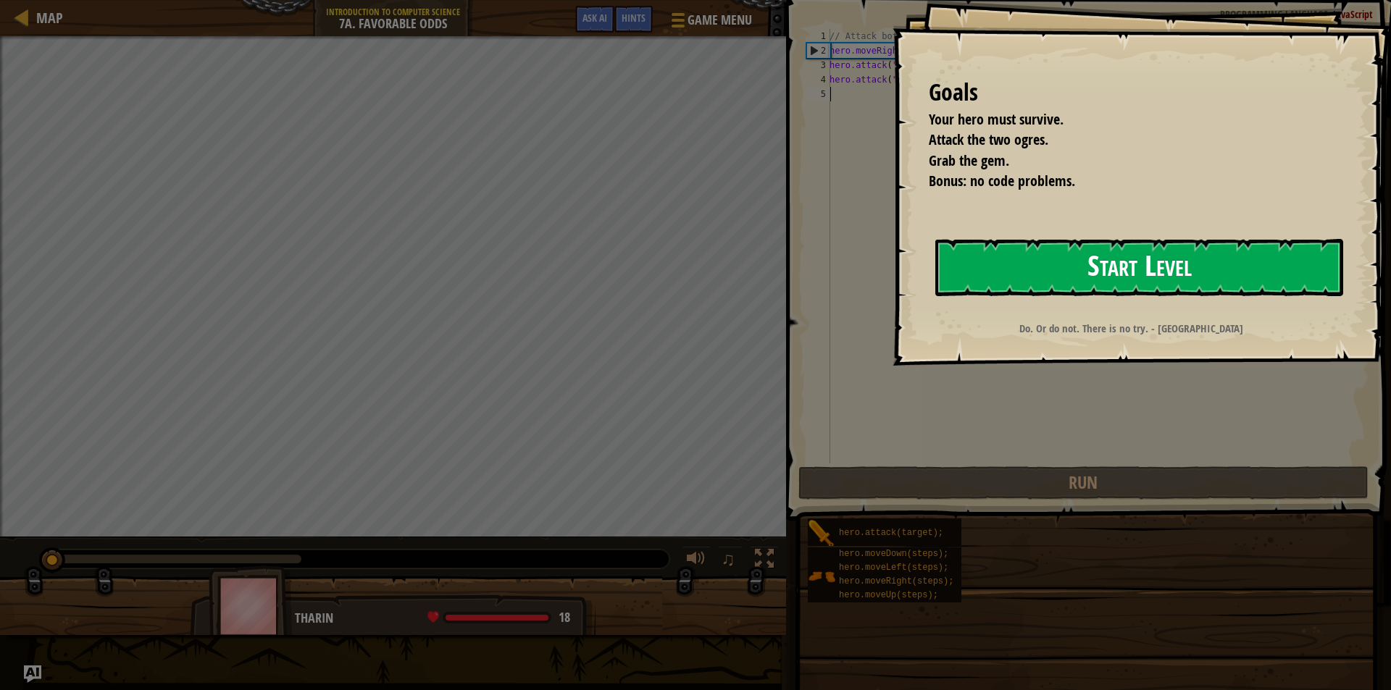
click at [1186, 258] on button "Start Level" at bounding box center [1139, 267] width 408 height 57
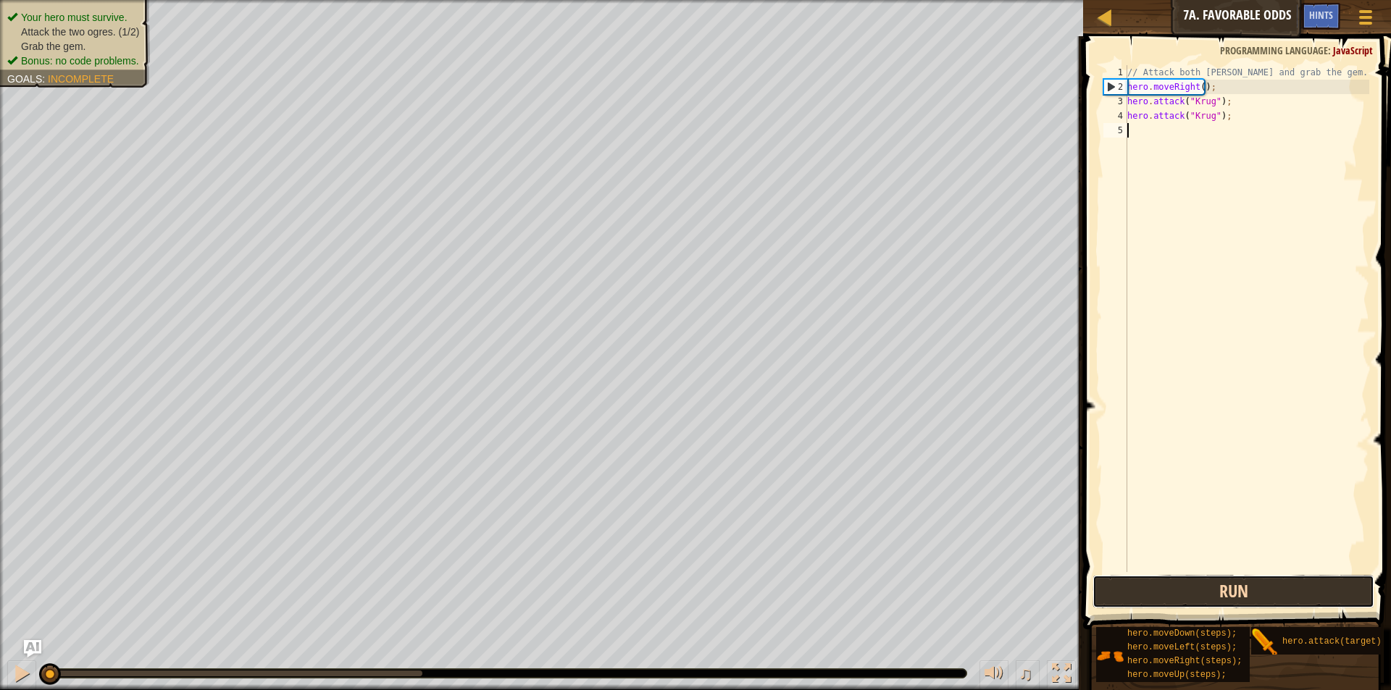
click at [1188, 587] on button "Run" at bounding box center [1233, 591] width 282 height 33
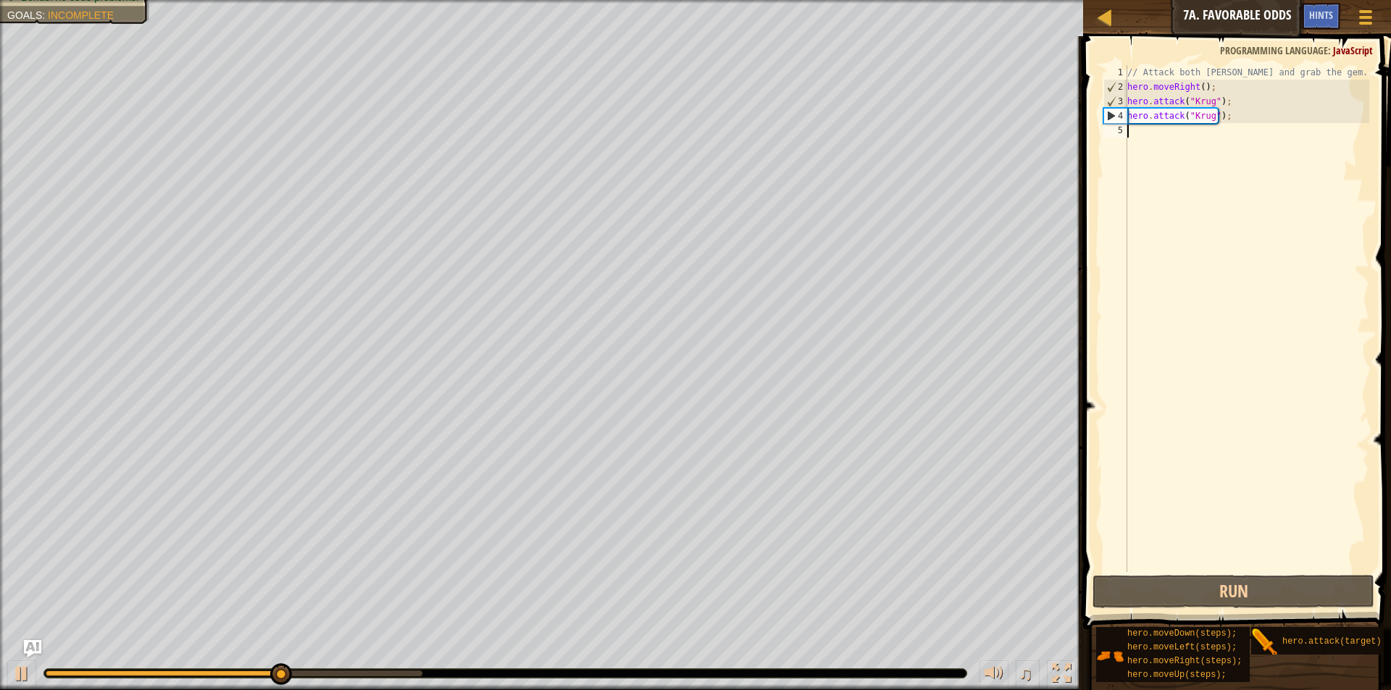
paste textarea "hero.moveRight();"
type textarea "hero.moveRight();"
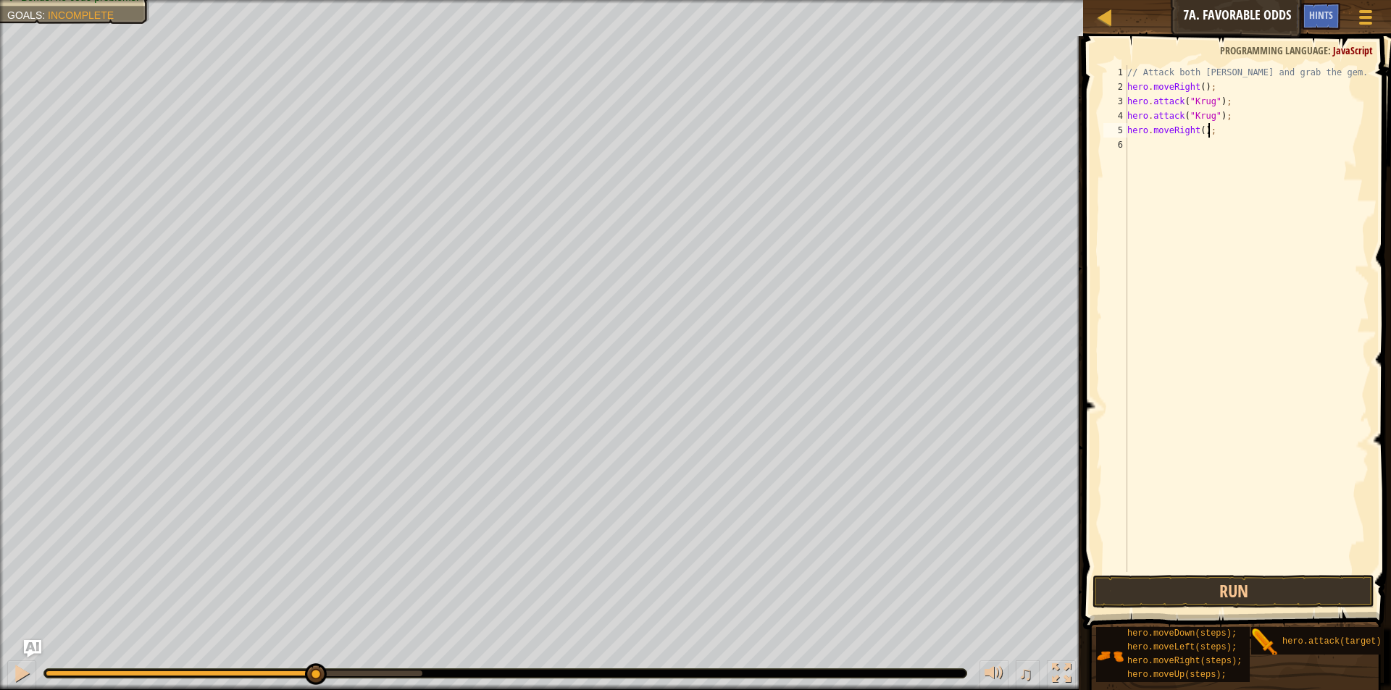
click at [1146, 139] on div "// Attack both [PERSON_NAME] and grab the gem. hero . moveRight ( ) ; hero . at…" at bounding box center [1246, 333] width 245 height 536
paste textarea "hero.moveRight();"
type textarea "hero.moveUp();"
click at [1159, 256] on div "// Attack both [PERSON_NAME] and grab the gem. hero . moveRight ( ) ; hero . at…" at bounding box center [1246, 333] width 245 height 536
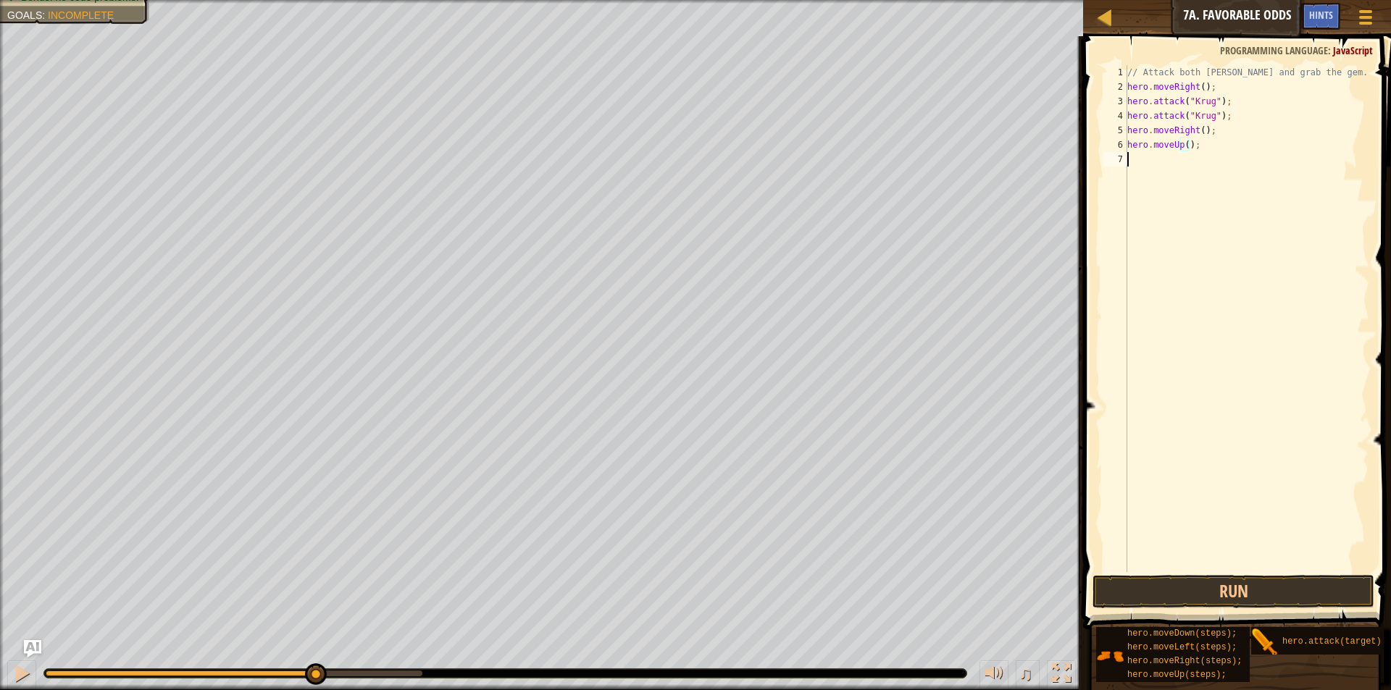
scroll to position [7, 0]
paste textarea "hero.moveRight();"
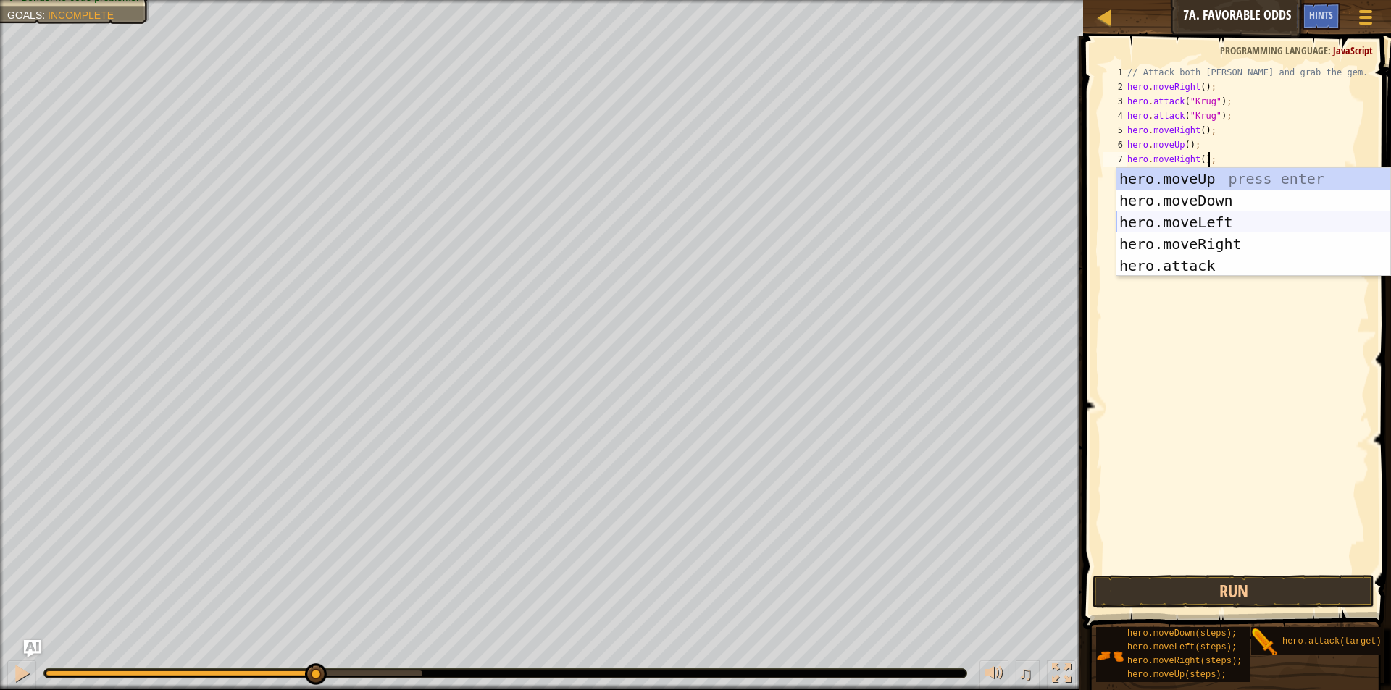
click at [1223, 222] on div "hero.moveUp press enter hero.moveDown press enter hero.moveLeft press enter her…" at bounding box center [1253, 244] width 274 height 152
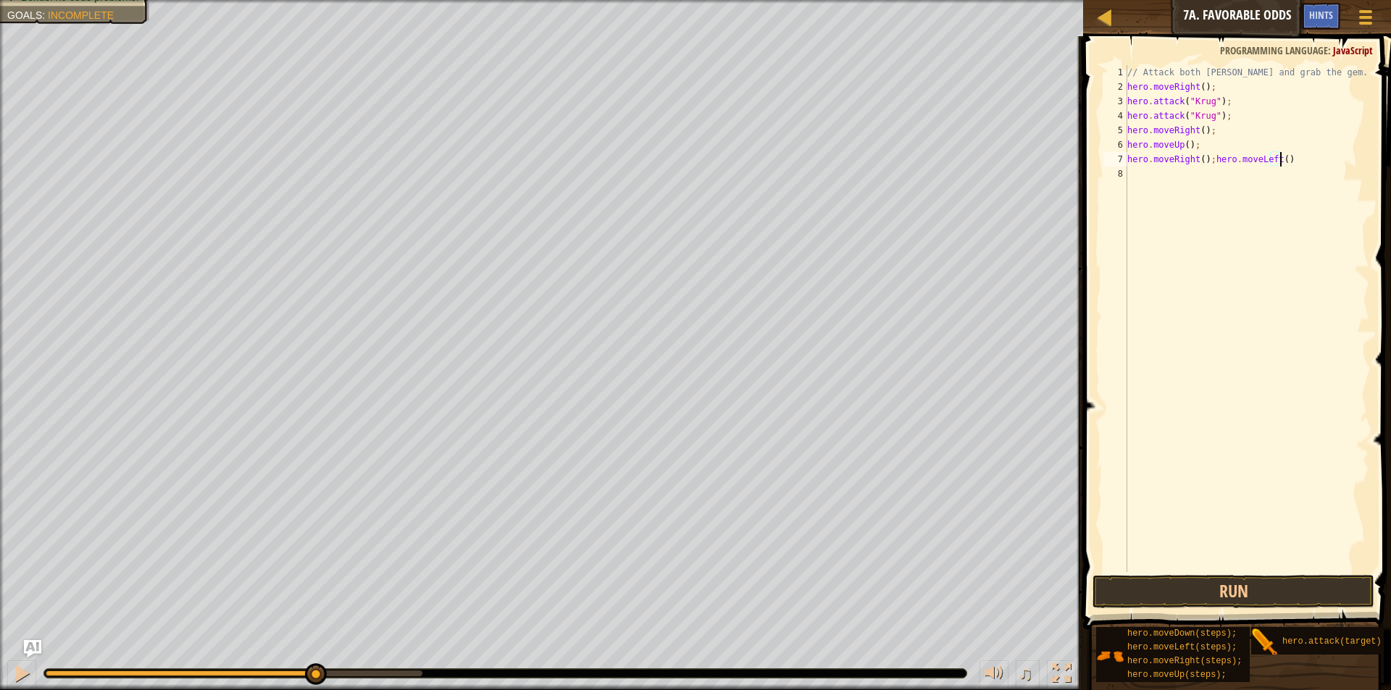
click at [1202, 163] on div "// Attack both [PERSON_NAME] and grab the gem. hero . moveRight ( ) ; hero . at…" at bounding box center [1246, 333] width 245 height 536
drag, startPoint x: 1205, startPoint y: 163, endPoint x: 1126, endPoint y: 165, distance: 79.0
click at [1126, 165] on div "hero.moveRight();hero.moveLeft() 1 2 3 4 5 6 7 8 // Attack both ogres and grab …" at bounding box center [1234, 318] width 269 height 507
drag, startPoint x: 1229, startPoint y: 103, endPoint x: 1122, endPoint y: 98, distance: 107.3
click at [1122, 98] on div "hero.moveLeft() 1 2 3 4 5 6 7 8 // Attack both ogres and grab the gem. hero . m…" at bounding box center [1234, 318] width 269 height 507
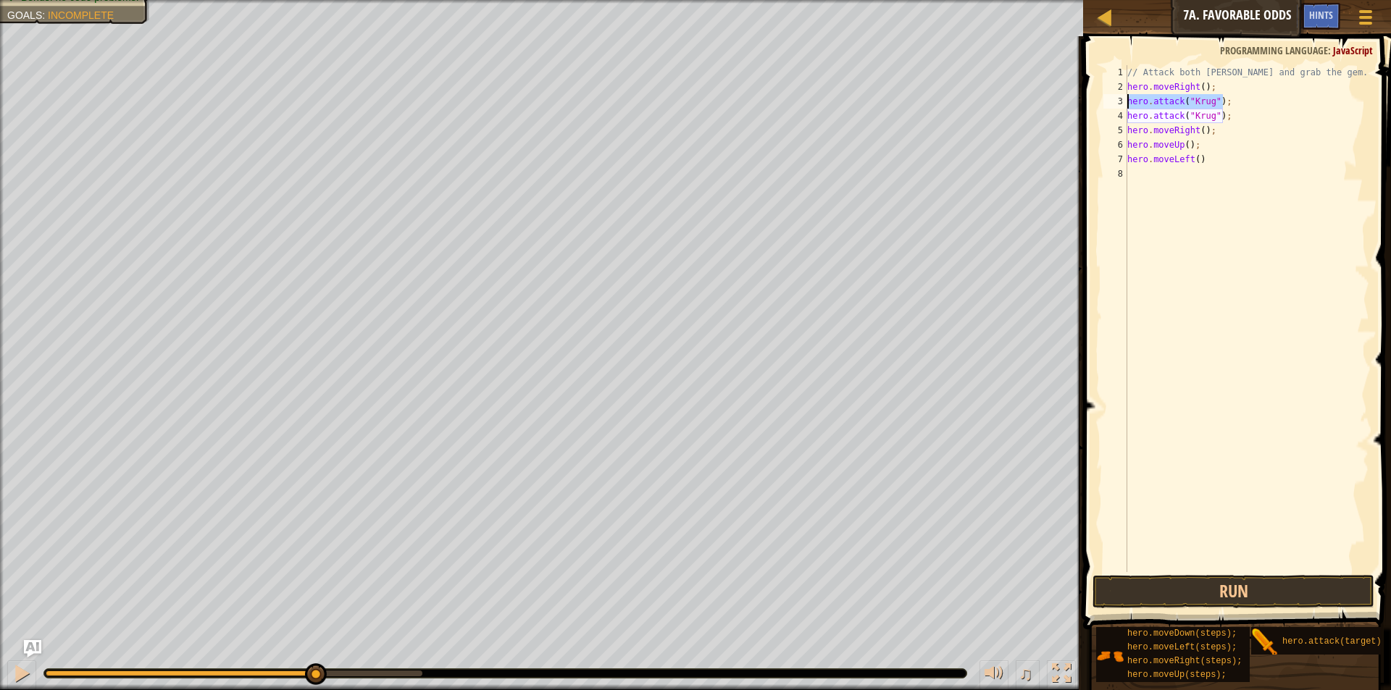
type textarea "hero.attack("[PERSON_NAME]");"
click at [1137, 170] on div "// Attack both [PERSON_NAME] and grab the gem. hero . moveRight ( ) ; hero . at…" at bounding box center [1246, 333] width 245 height 536
paste textarea "hero.attack("[PERSON_NAME]");"
click at [1211, 179] on div "// Attack both [PERSON_NAME] and grab the gem. hero . moveRight ( ) ; hero . at…" at bounding box center [1246, 333] width 245 height 536
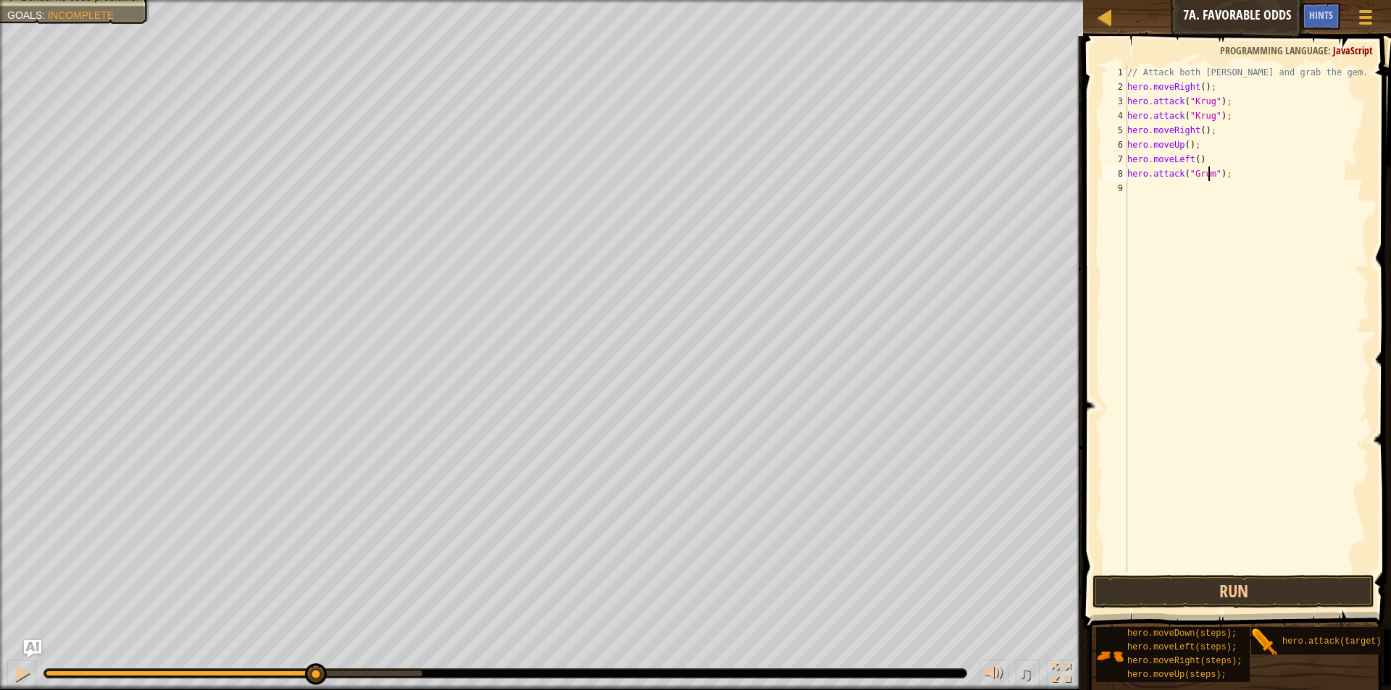
type textarea "hero.attack("Grump");"
drag, startPoint x: 1229, startPoint y: 175, endPoint x: 1125, endPoint y: 180, distance: 104.4
click at [1125, 180] on div "hero.attack("Grump"); 1 2 3 4 5 6 7 8 9 // Attack both [PERSON_NAME] and grab t…" at bounding box center [1234, 318] width 269 height 507
paste textarea "hero.attack("Grump");"
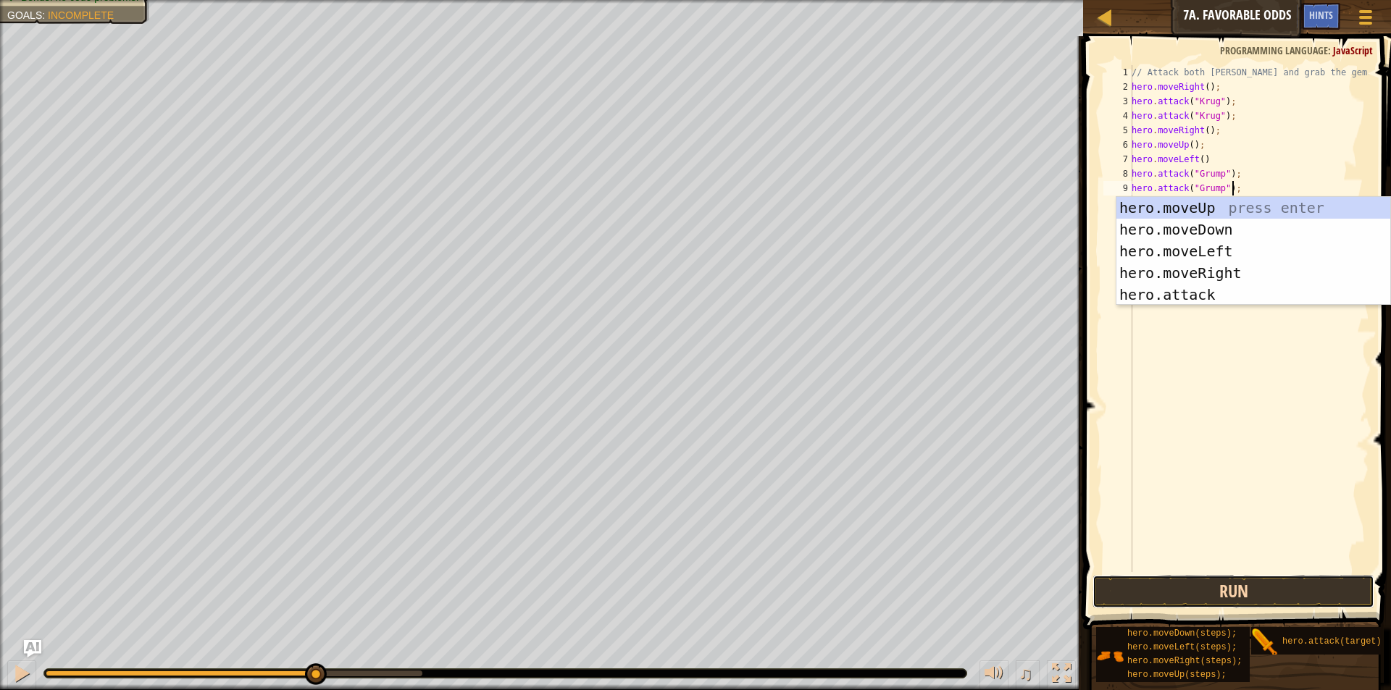
click at [1259, 598] on button "Run" at bounding box center [1233, 591] width 282 height 33
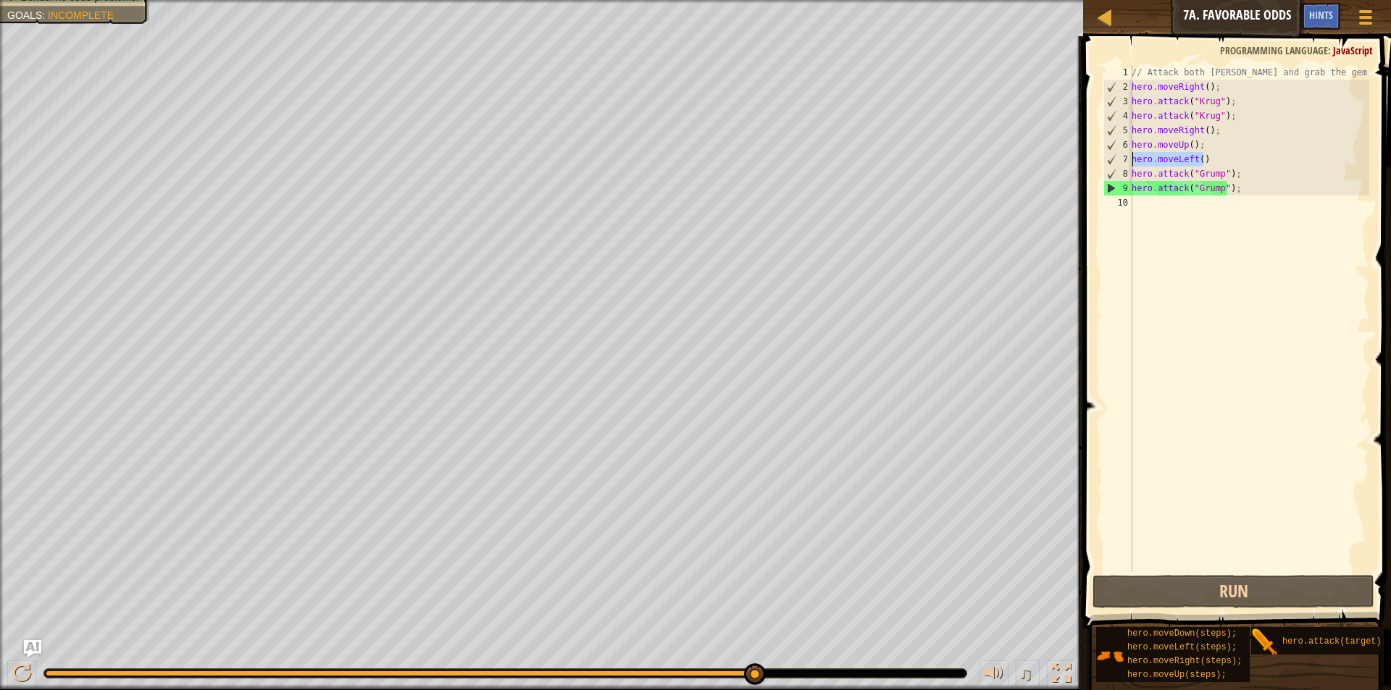
drag, startPoint x: 1205, startPoint y: 160, endPoint x: 1132, endPoint y: 156, distance: 73.2
click at [1132, 156] on div "// Attack both [PERSON_NAME] and grab the gem. hero . moveRight ( ) ; hero . at…" at bounding box center [1248, 333] width 240 height 536
type textarea "hero.moveLeft()"
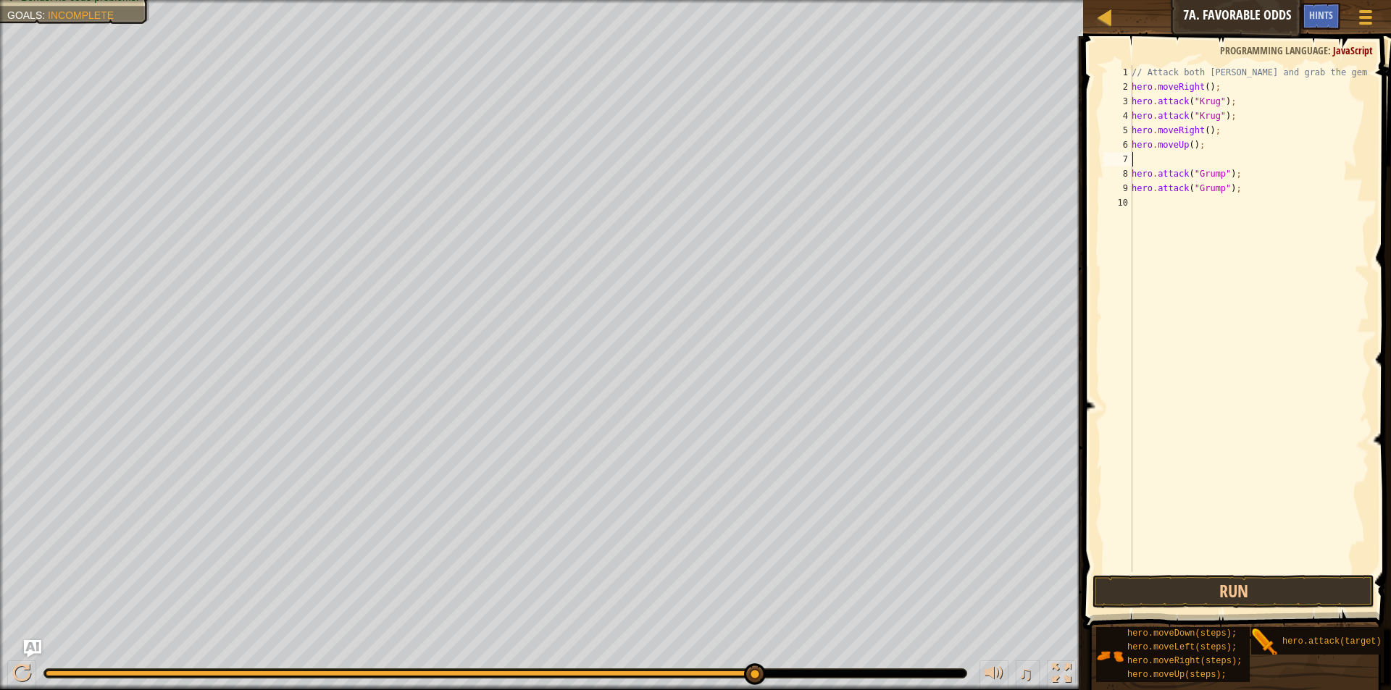
type textarea "hero.moveUp();"
click at [1138, 186] on div "// Attack both [PERSON_NAME] and grab the gem. hero . moveRight ( ) ; hero . at…" at bounding box center [1246, 333] width 245 height 536
paste textarea "hero.moveLeft()"
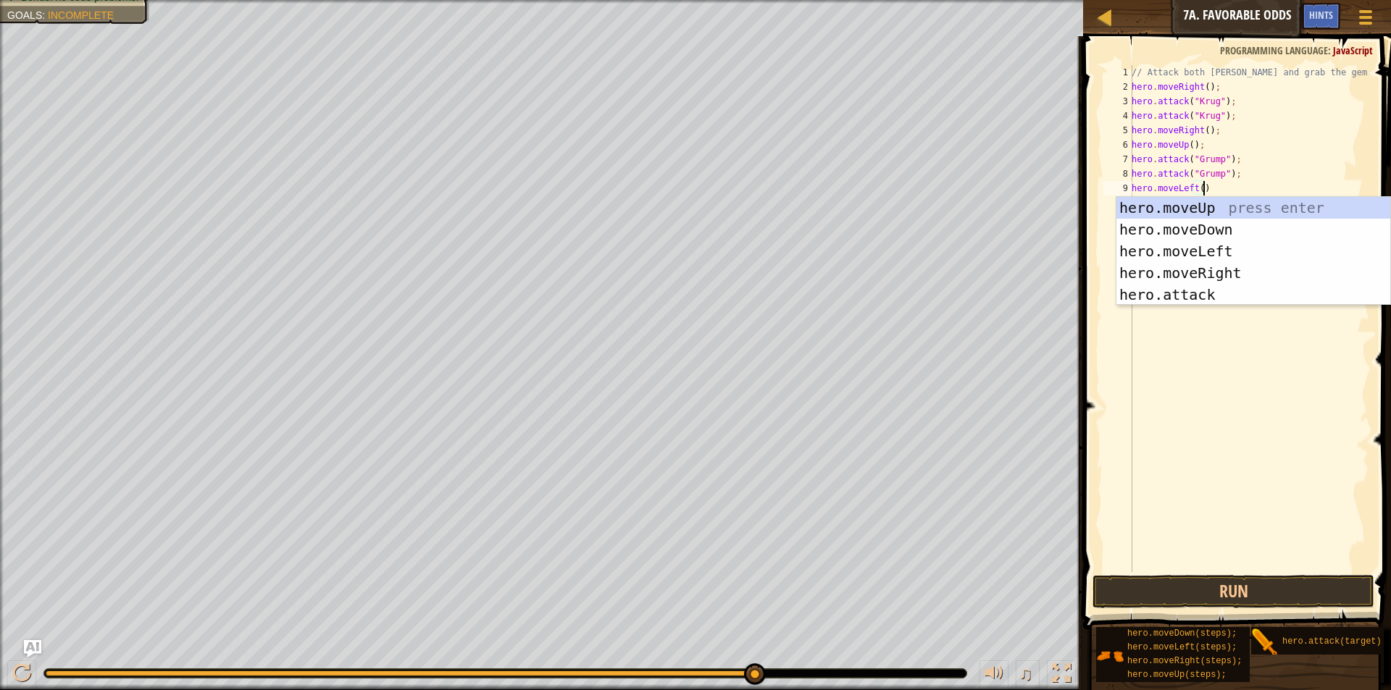
click at [1196, 188] on div "// Attack both [PERSON_NAME] and grab the gem. hero . moveRight ( ) ; hero . at…" at bounding box center [1248, 333] width 240 height 536
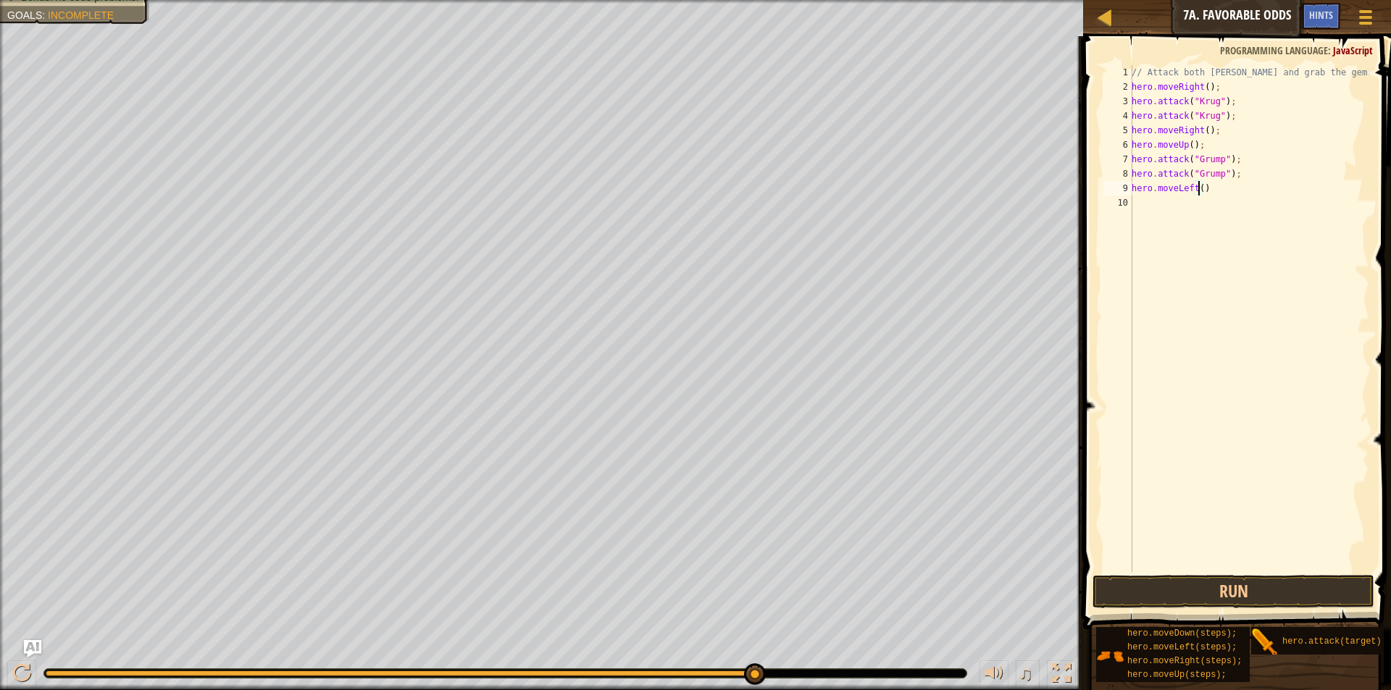
scroll to position [7, 6]
type textarea "hero.moveLeft(2)"
click at [1181, 589] on button "Run" at bounding box center [1233, 591] width 282 height 33
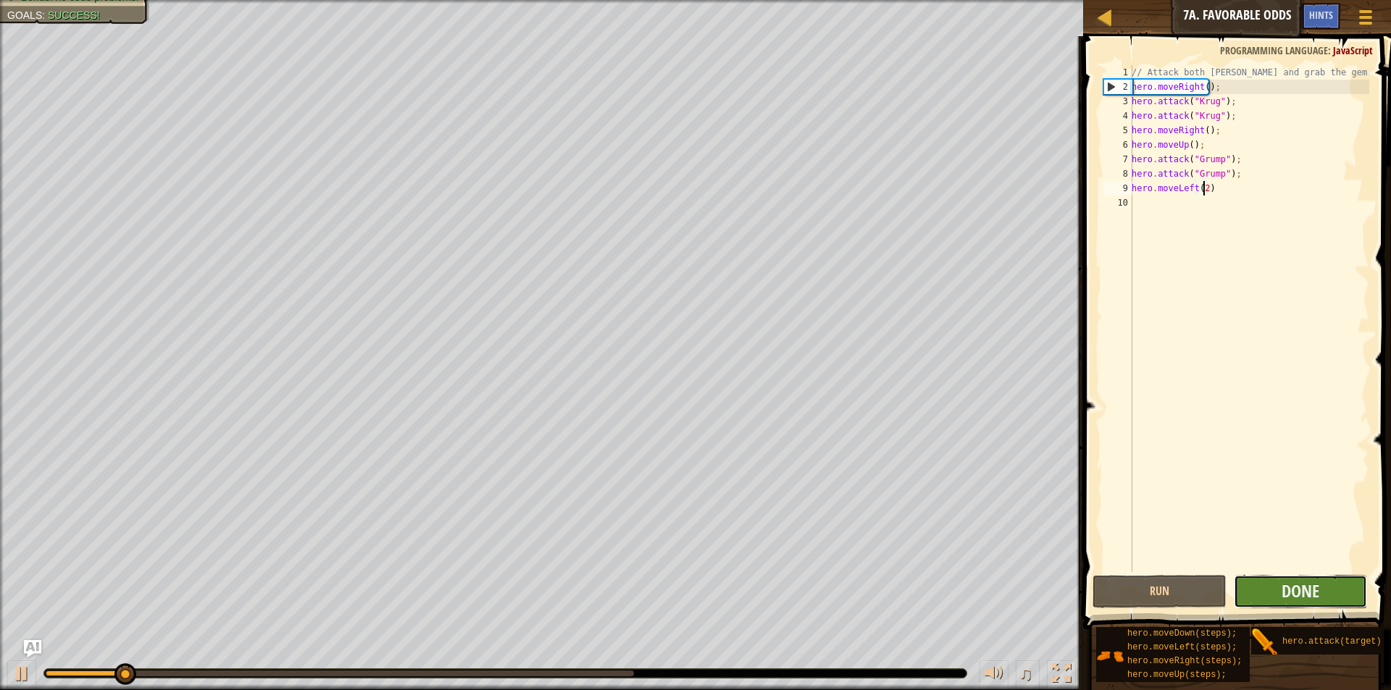
click at [1259, 584] on button "Done" at bounding box center [1299, 591] width 133 height 33
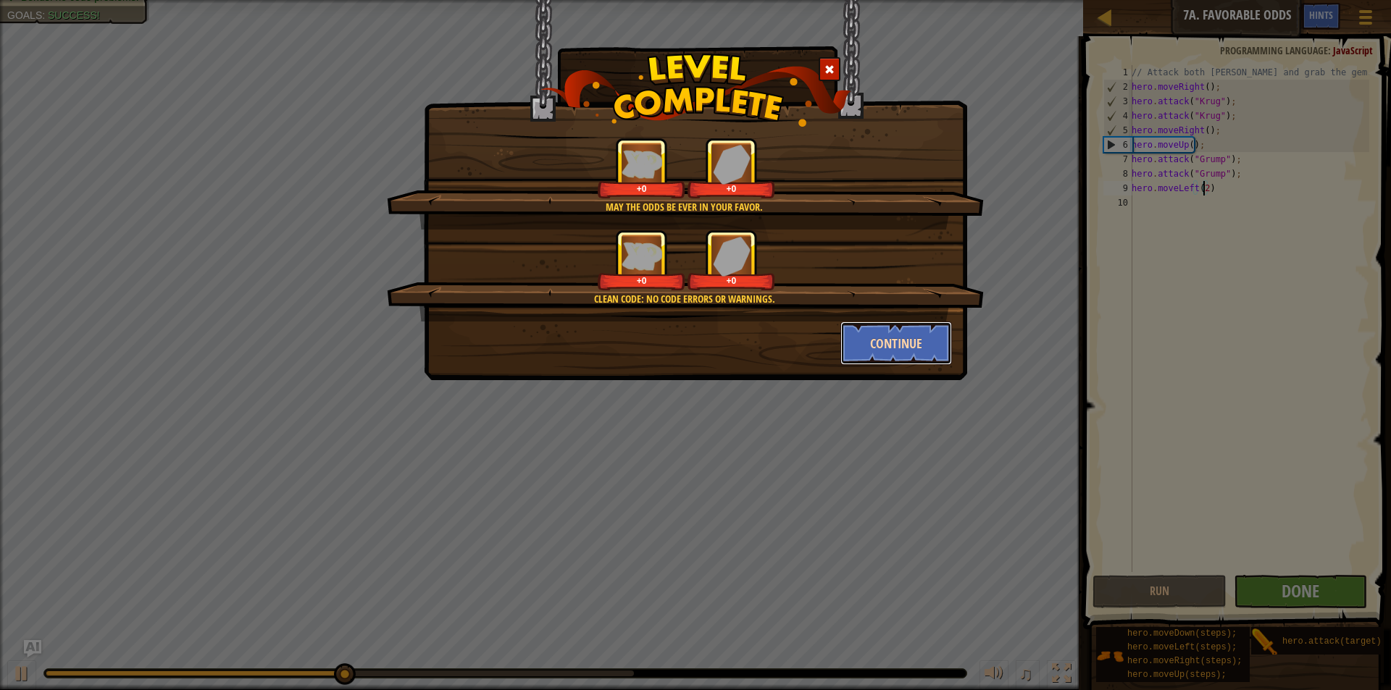
click at [898, 337] on button "Continue" at bounding box center [896, 343] width 112 height 43
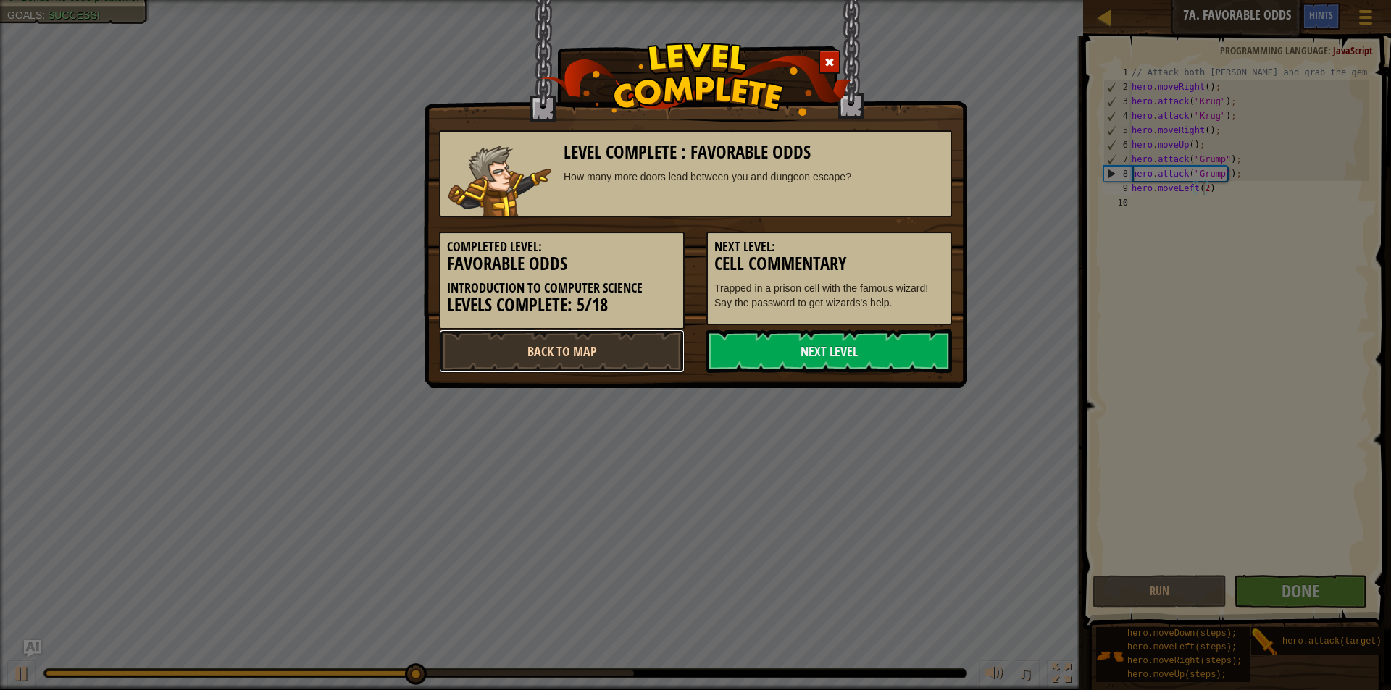
click at [661, 346] on link "Back to Map" at bounding box center [562, 351] width 246 height 43
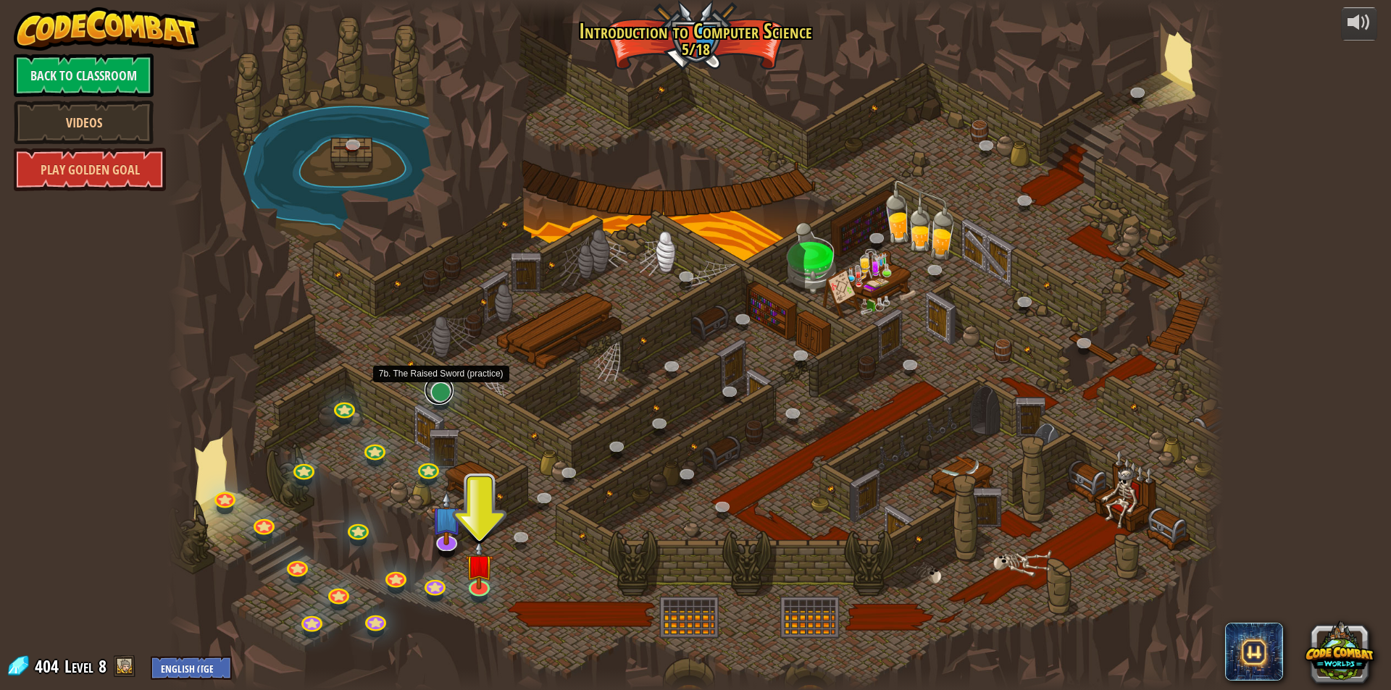
click at [443, 390] on link at bounding box center [438, 390] width 29 height 29
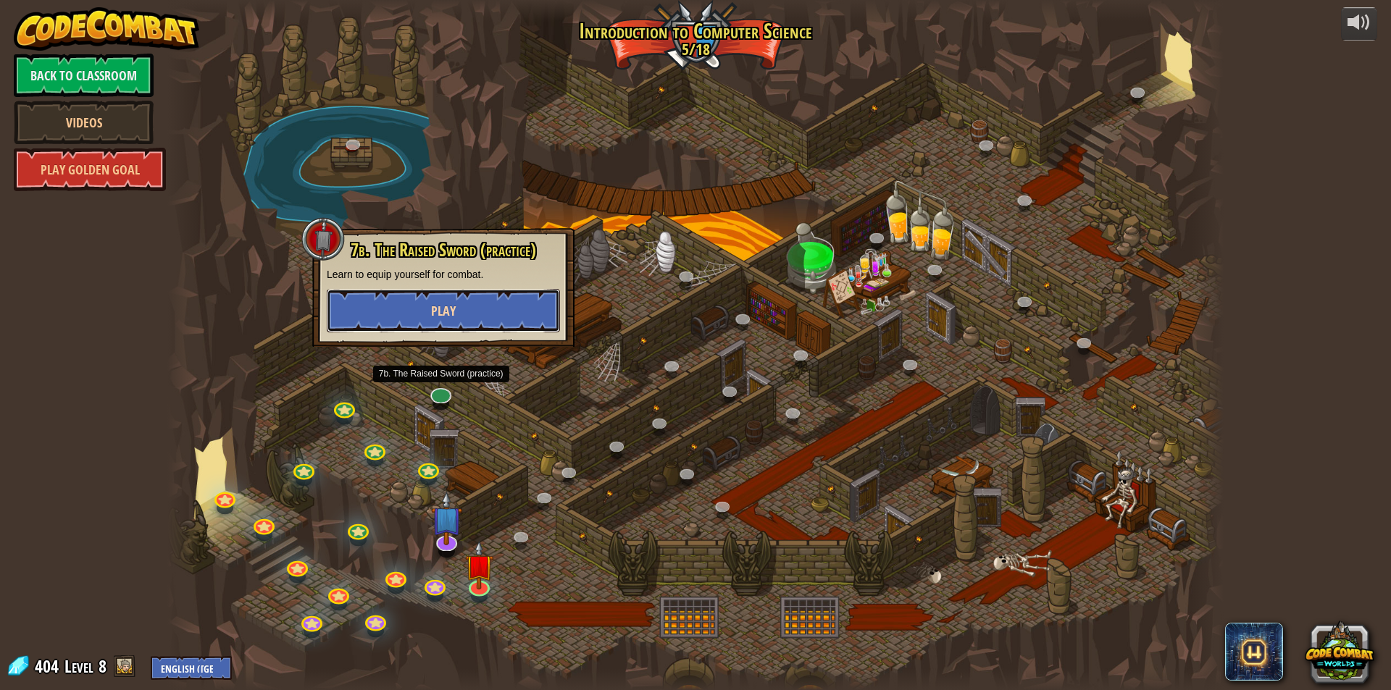
click at [435, 308] on span "Play" at bounding box center [443, 311] width 25 height 18
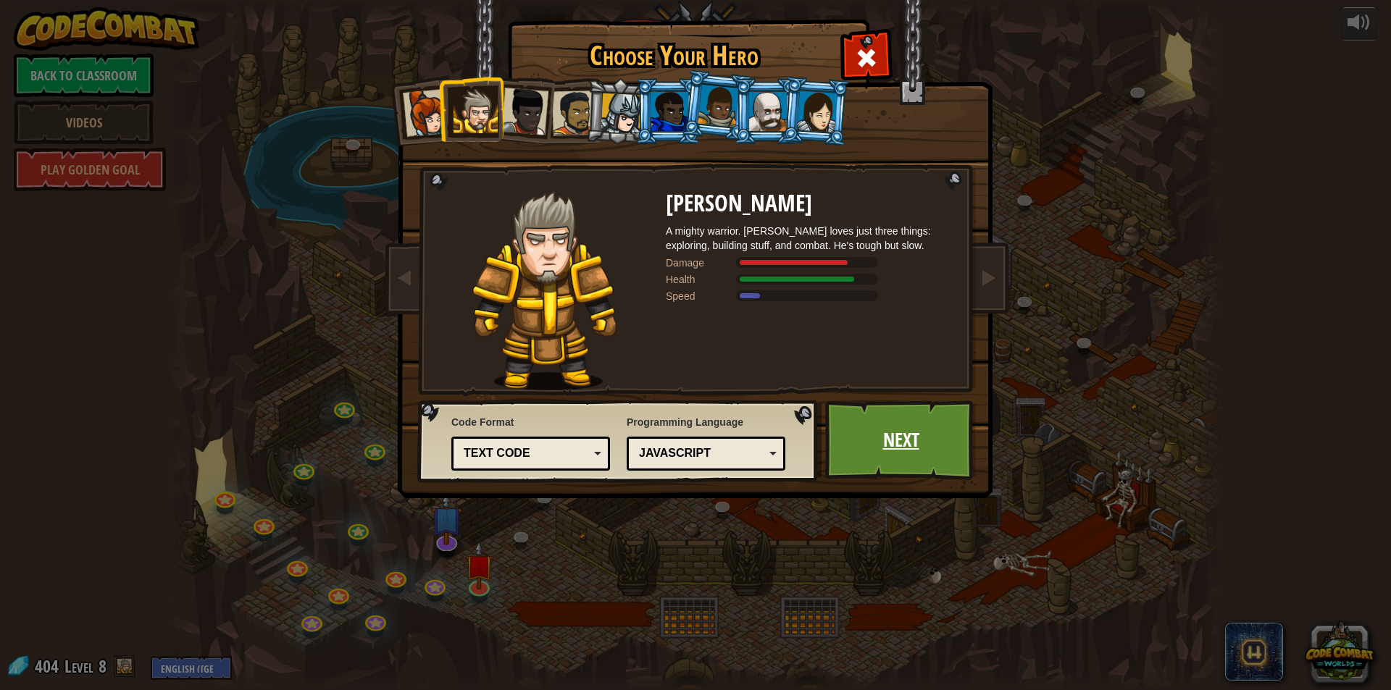
click at [872, 450] on link "Next" at bounding box center [900, 441] width 151 height 80
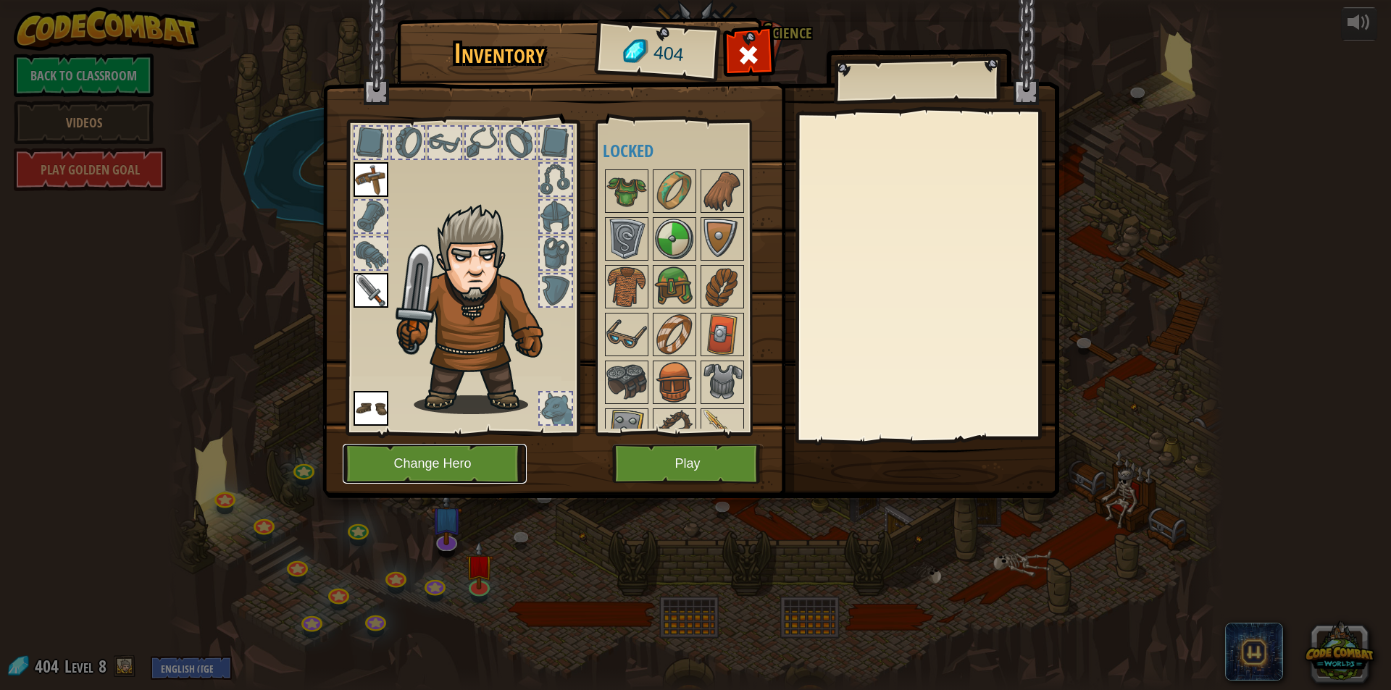
click at [421, 447] on button "Change Hero" at bounding box center [435, 464] width 184 height 40
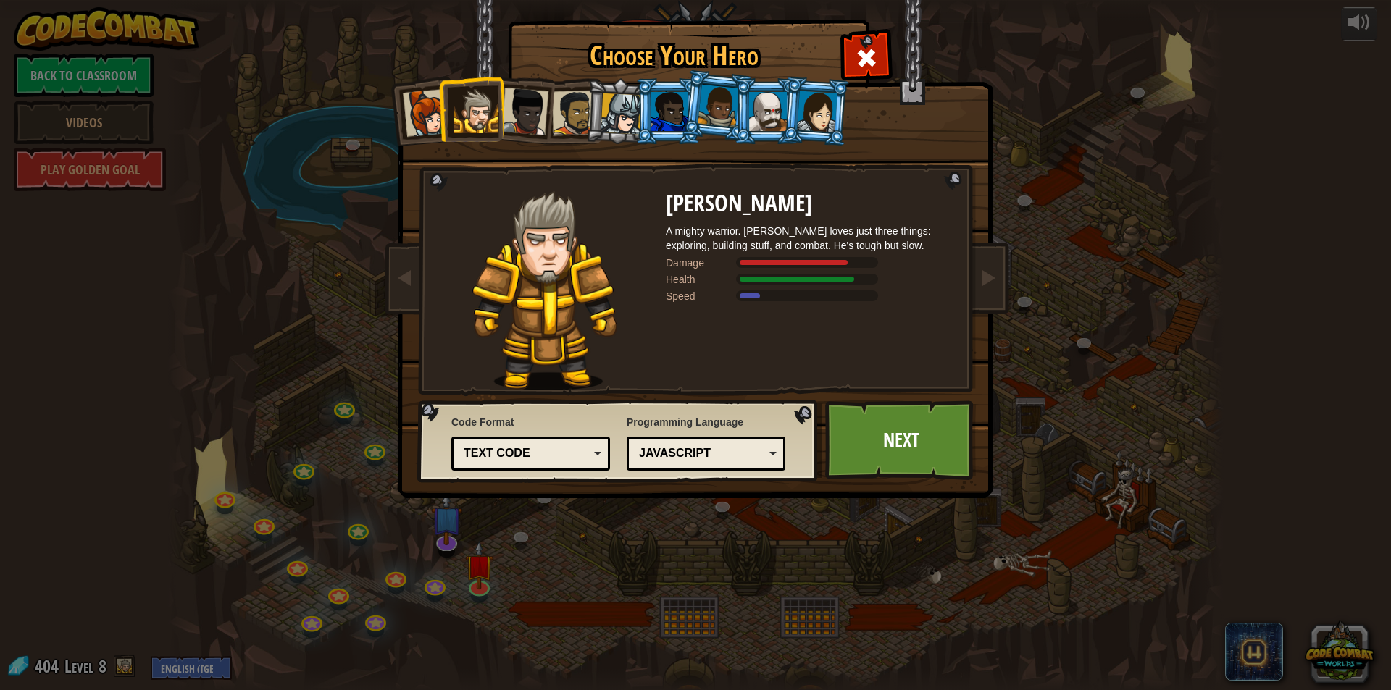
click at [564, 126] on div at bounding box center [574, 113] width 45 height 45
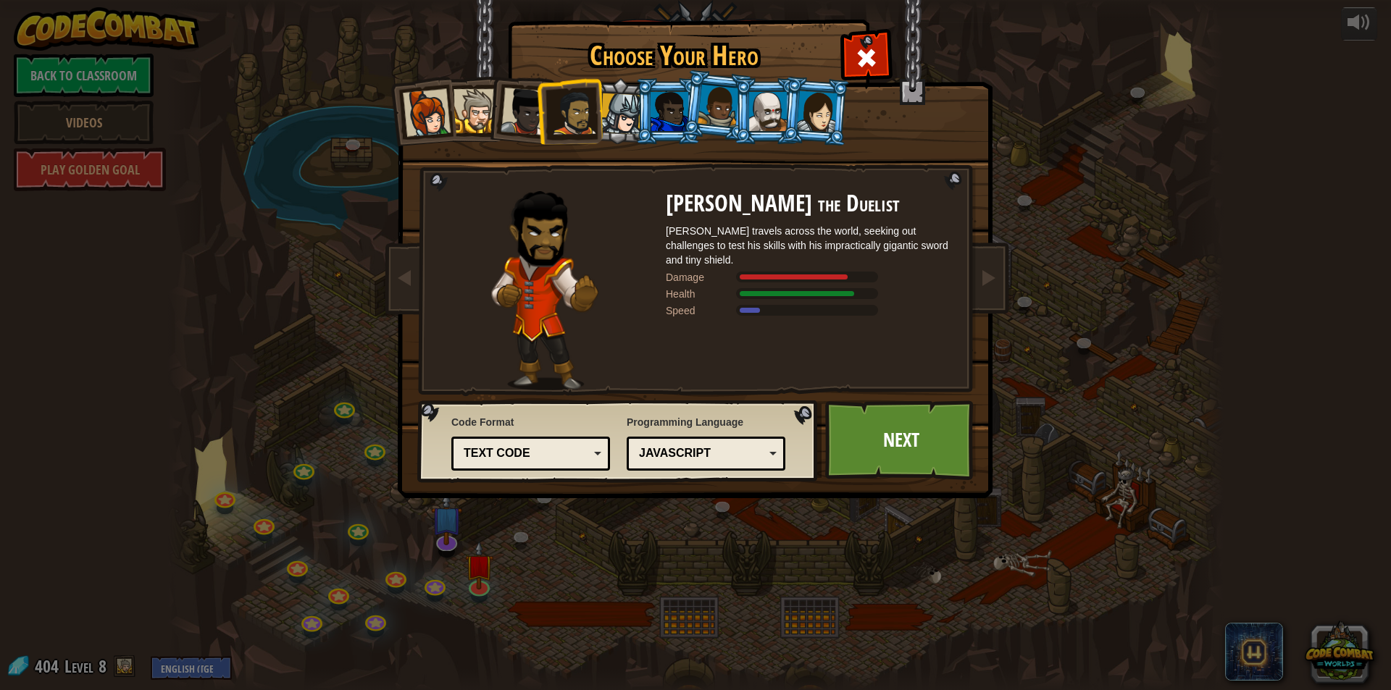
click at [465, 126] on div at bounding box center [475, 111] width 44 height 44
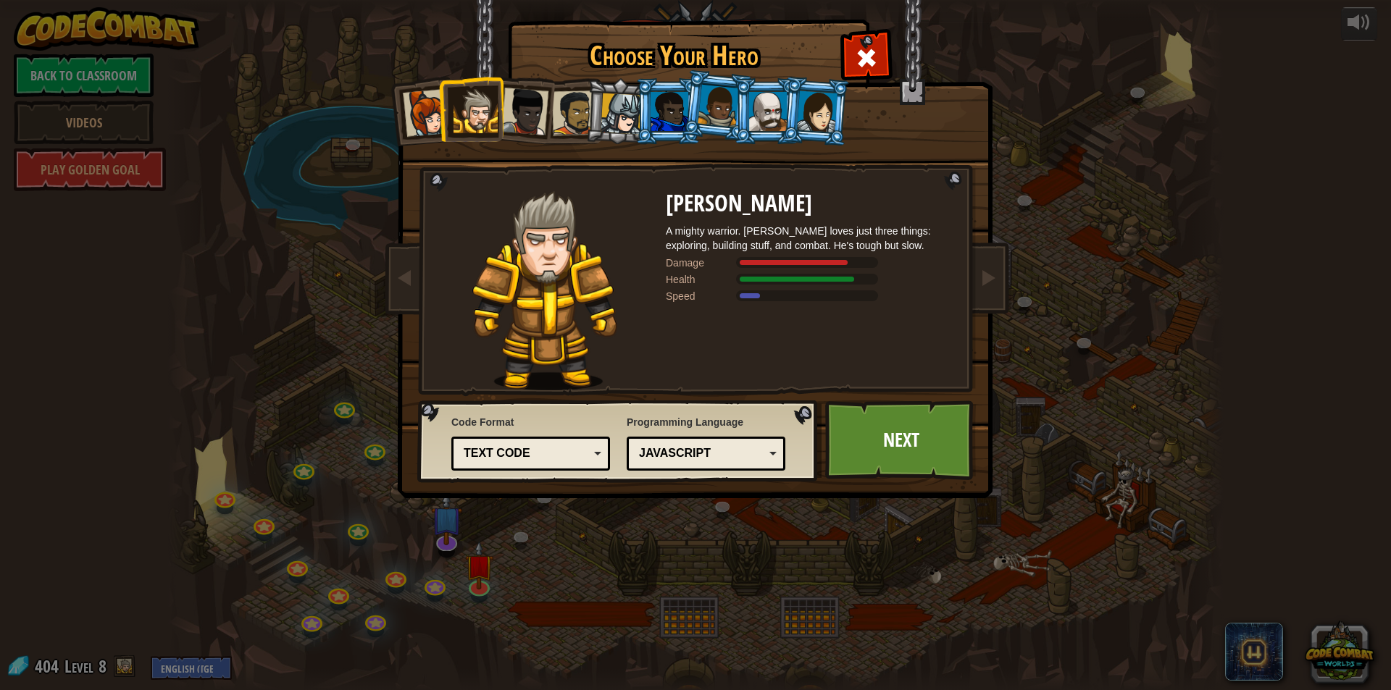
click at [588, 123] on li at bounding box center [618, 112] width 69 height 70
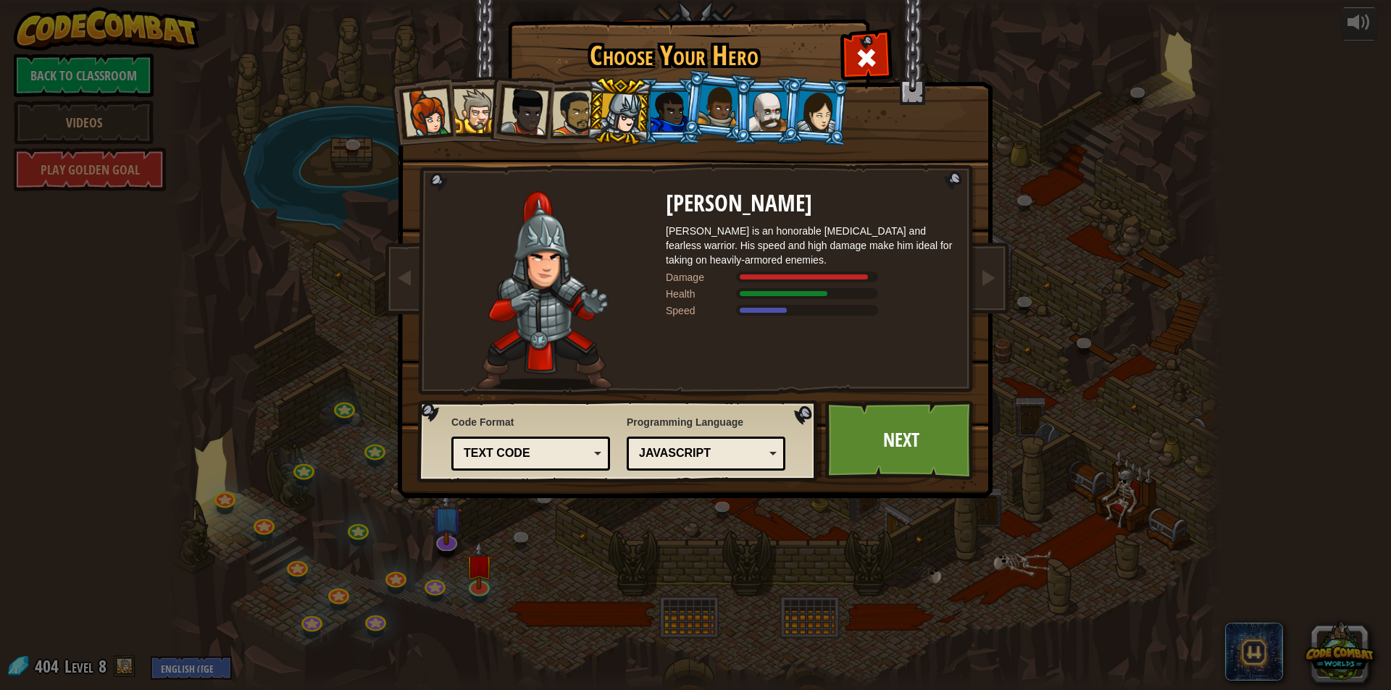
click at [571, 126] on div at bounding box center [574, 113] width 45 height 45
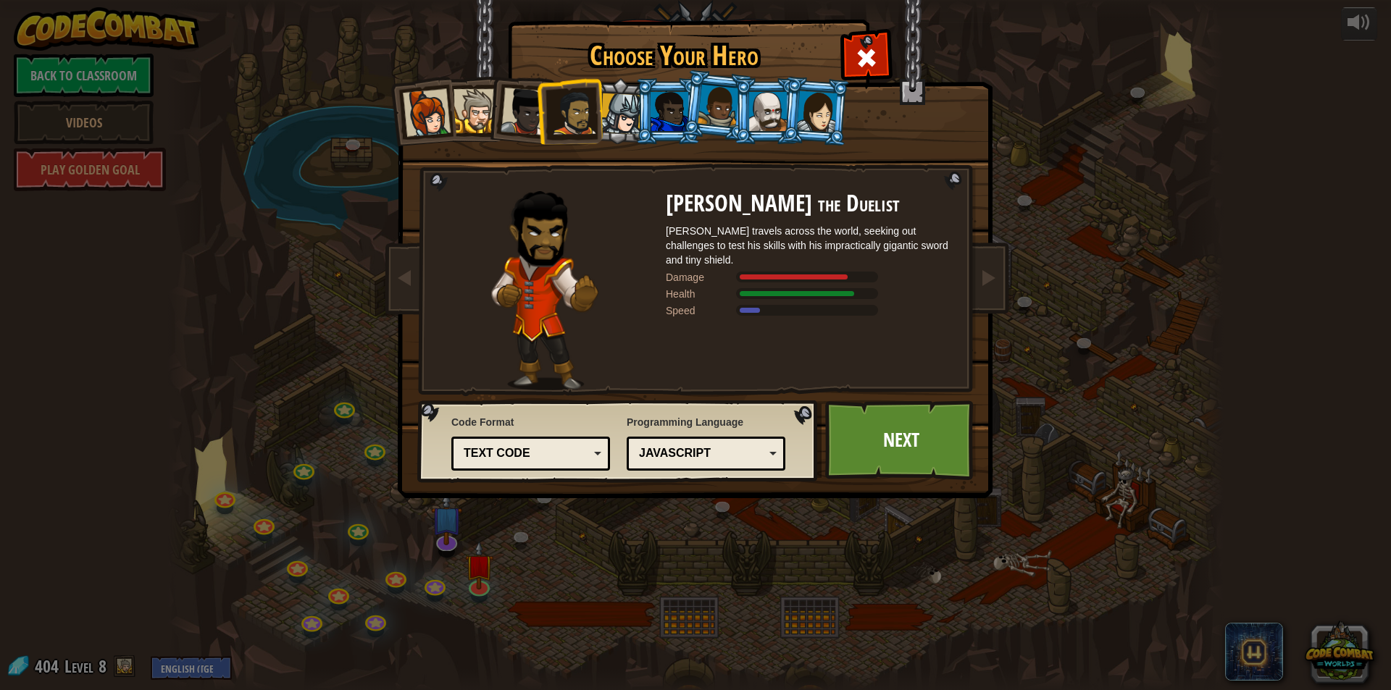
click at [621, 106] on div at bounding box center [620, 113] width 41 height 41
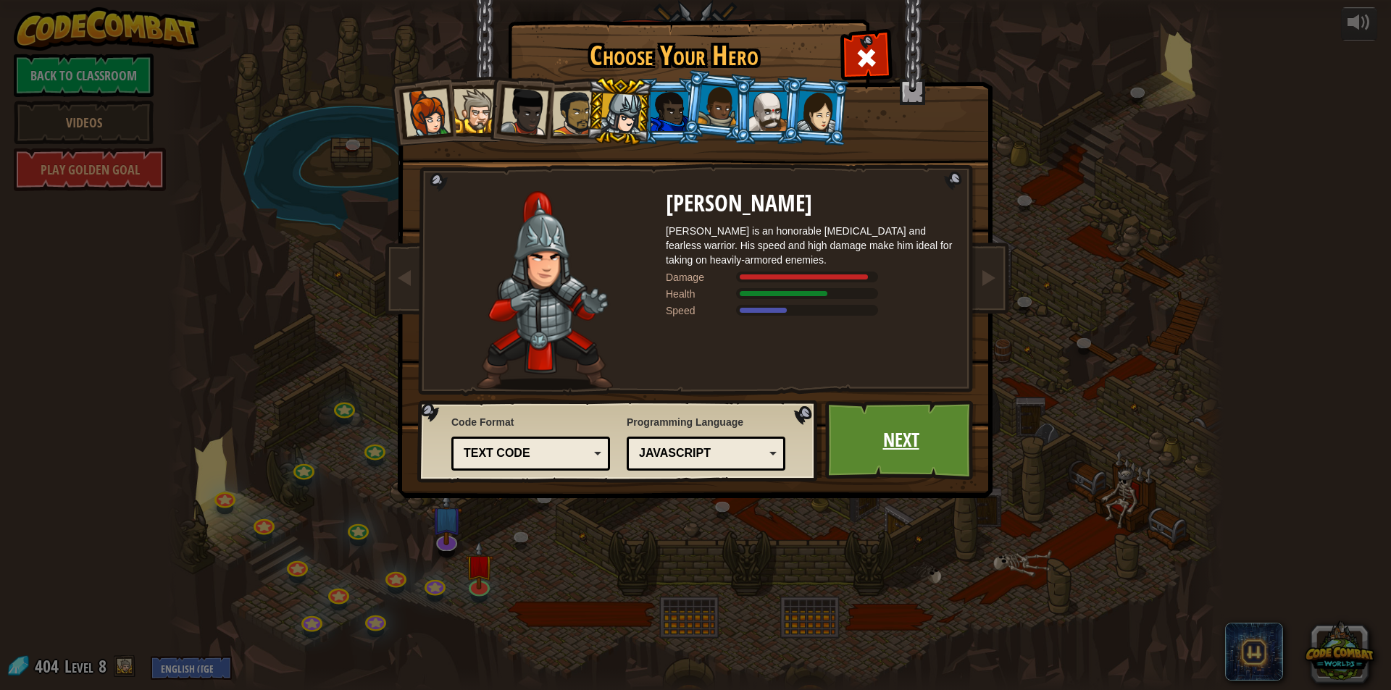
click at [915, 434] on link "Next" at bounding box center [900, 441] width 151 height 80
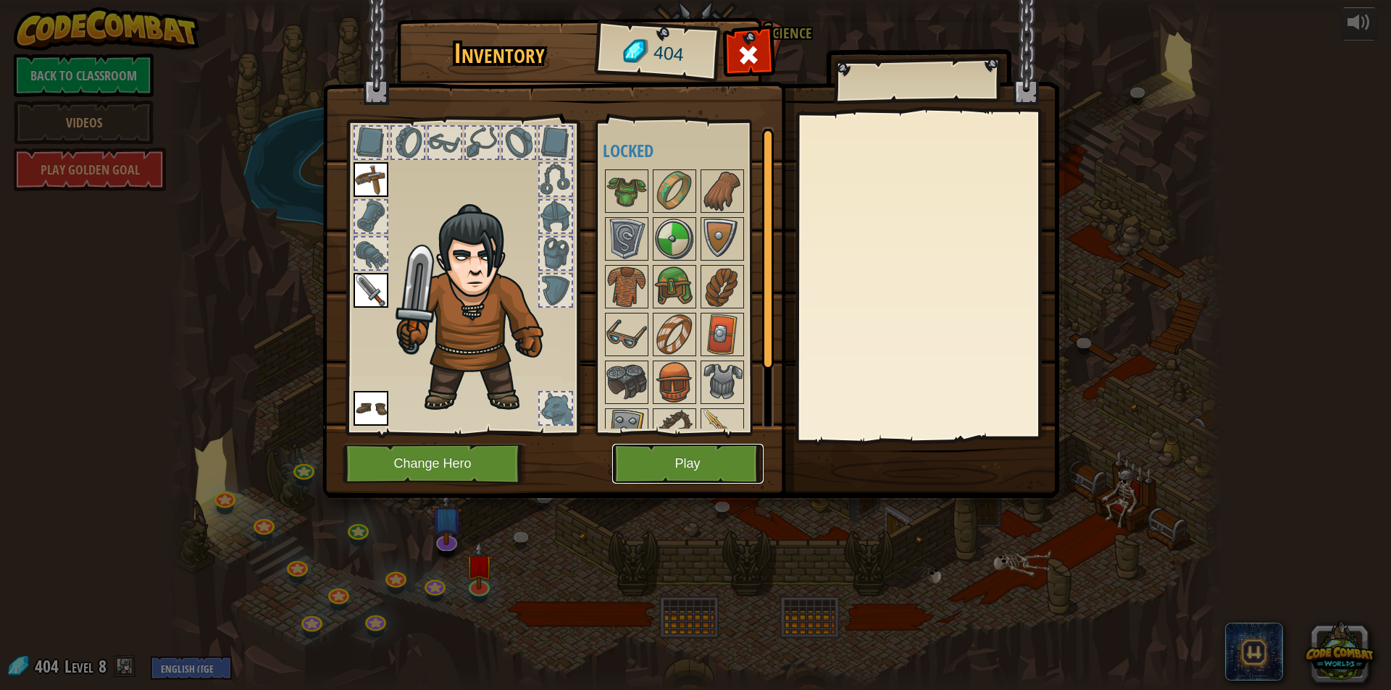
click at [713, 465] on button "Play" at bounding box center [687, 464] width 151 height 40
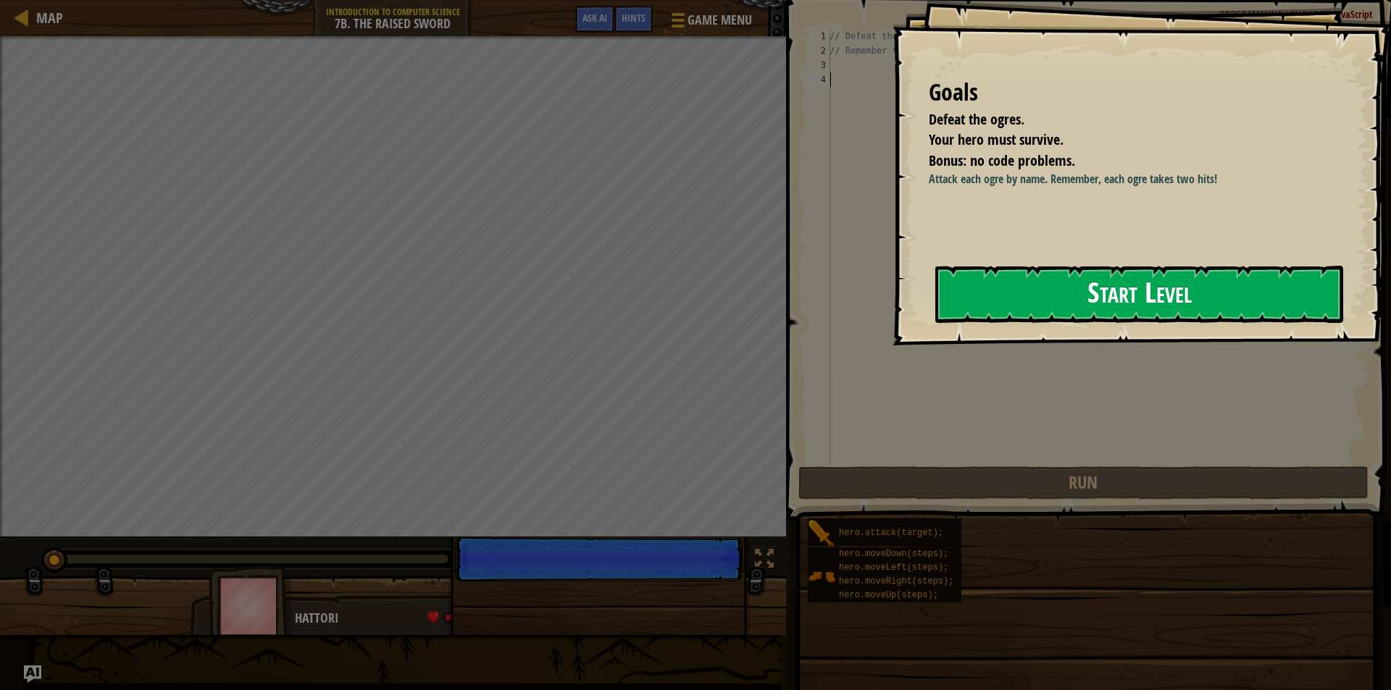
click at [1221, 293] on button "Start Level" at bounding box center [1139, 294] width 408 height 57
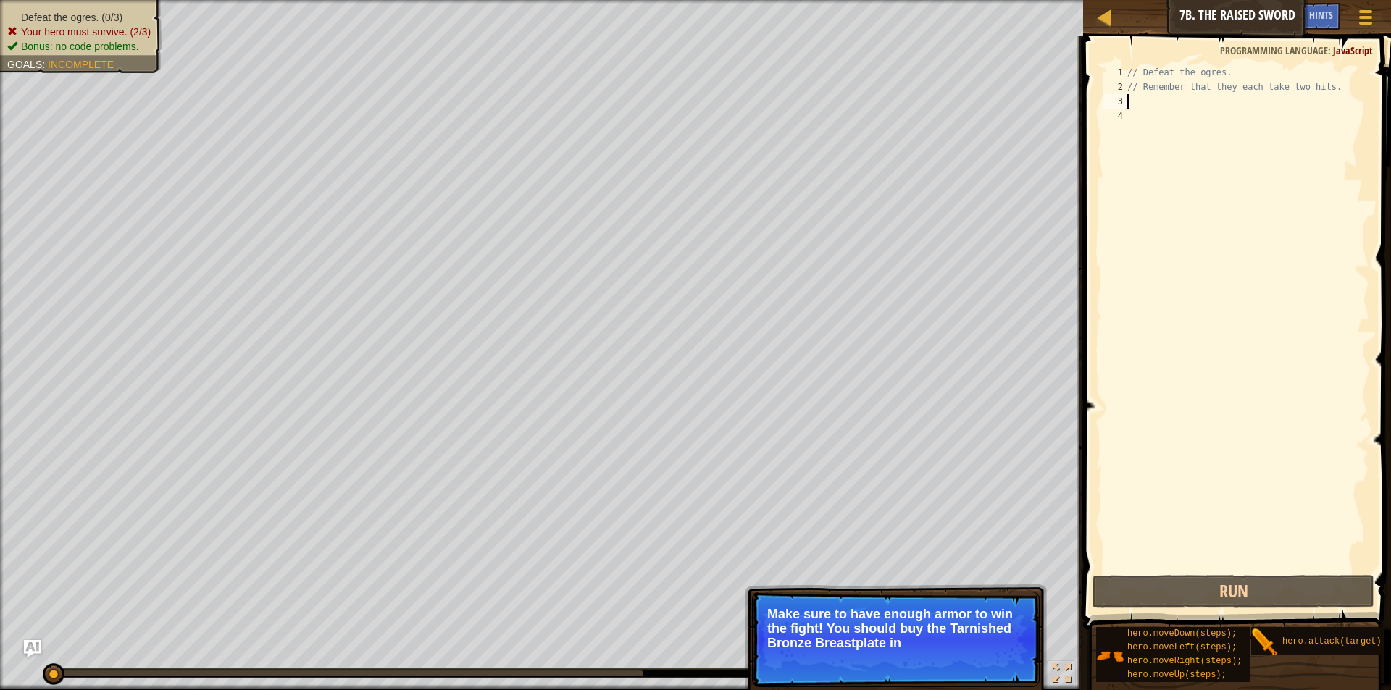
click at [1133, 98] on div "// Defeat the ogres. // Remember that they each take two hits." at bounding box center [1246, 333] width 245 height 536
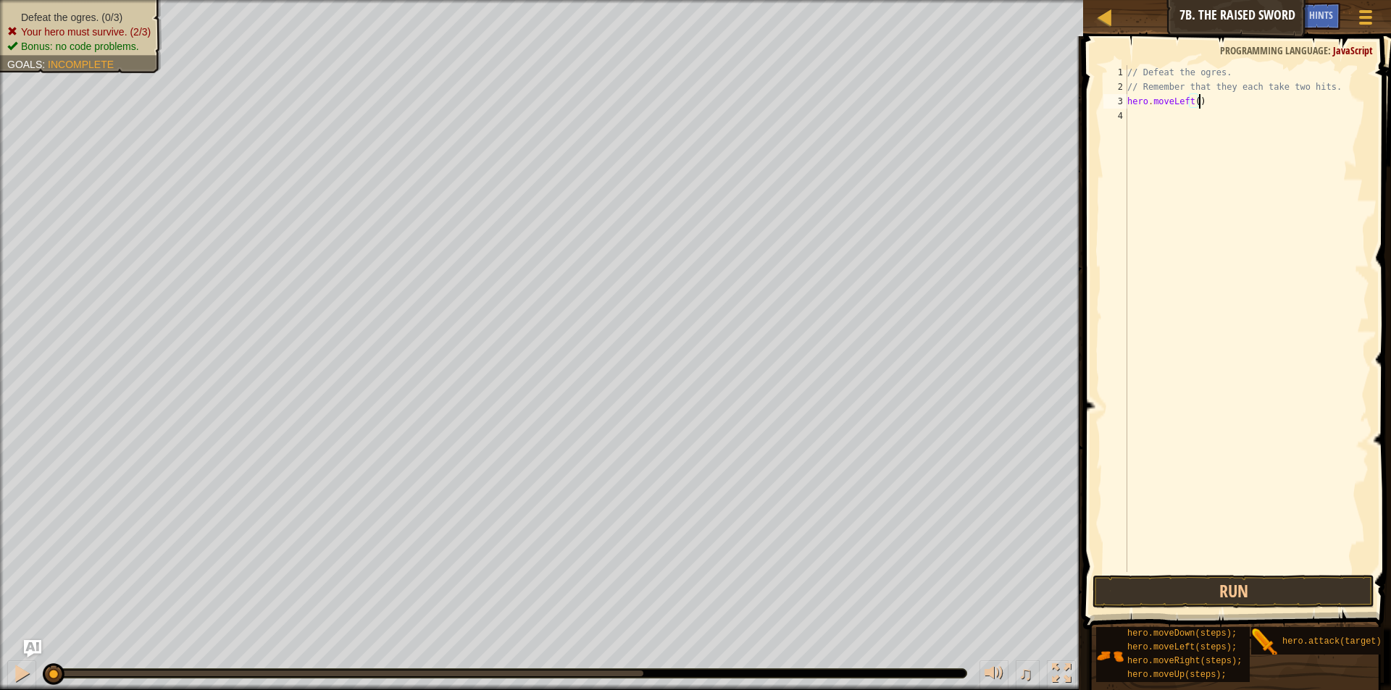
click at [1188, 105] on div "// Defeat the ogres. // Remember that they each take two hits. hero . moveLeft …" at bounding box center [1246, 333] width 245 height 536
type textarea "hero.moveRight()"
click at [1245, 201] on div "// Defeat the ogres. // Remember that they each take two hits. hero . moveRight…" at bounding box center [1246, 333] width 245 height 536
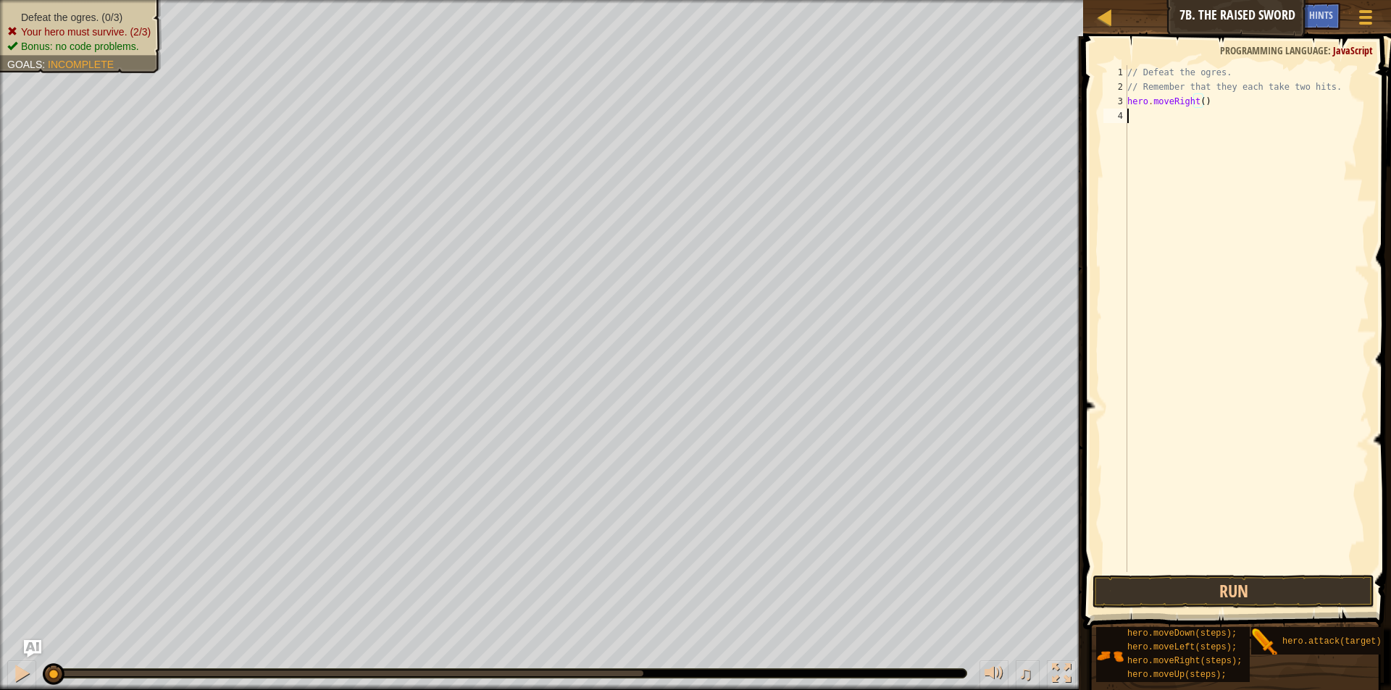
scroll to position [7, 0]
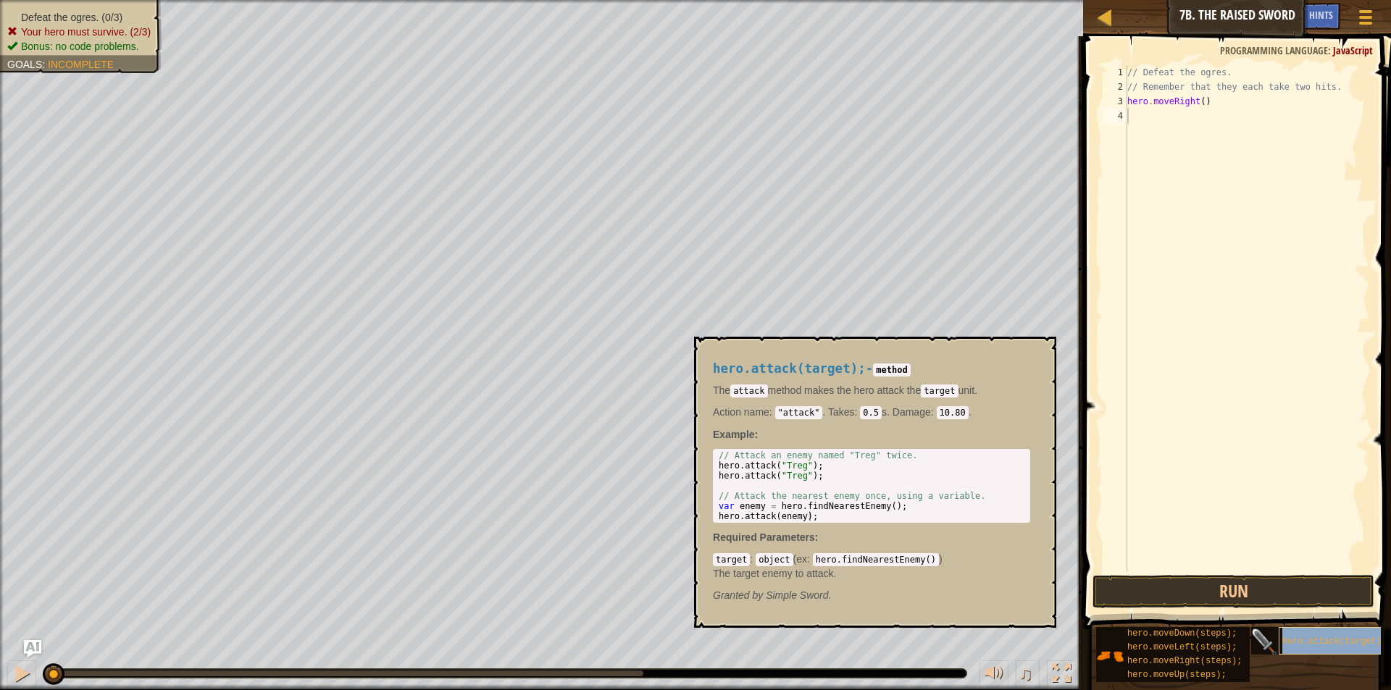
copy span "hero.attack(target);"
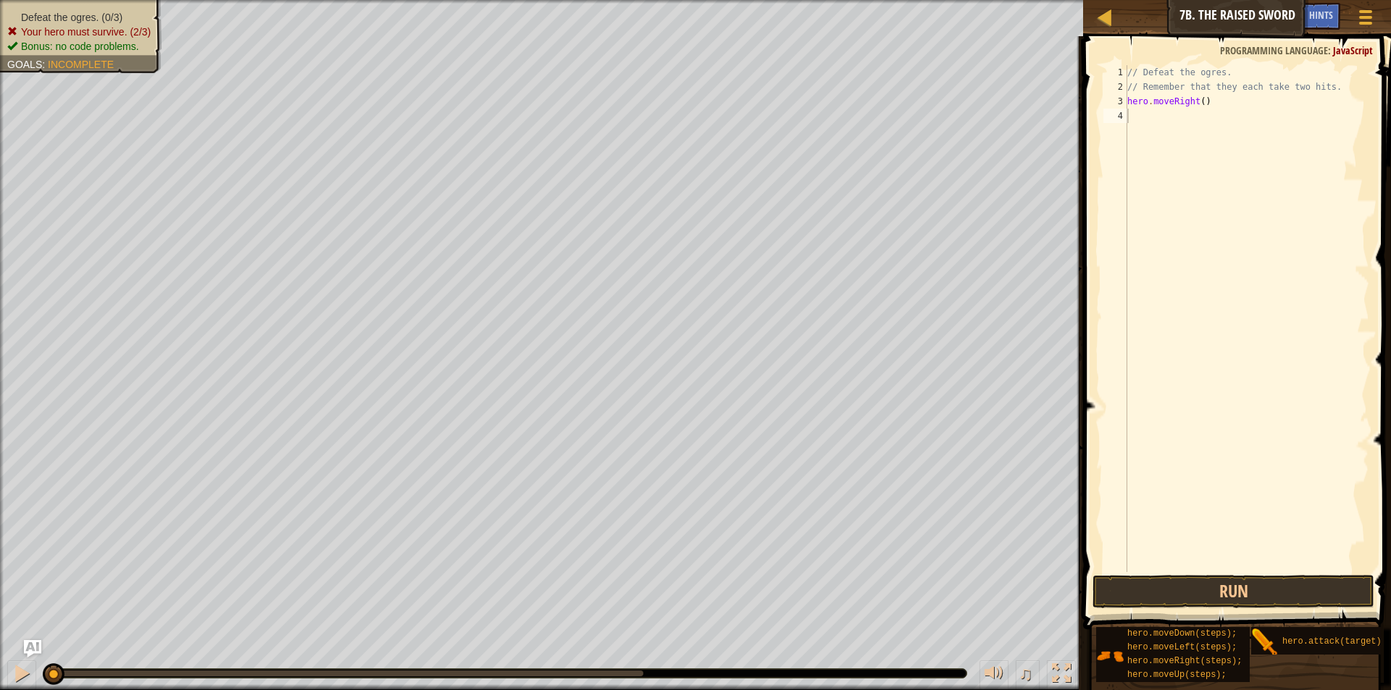
click at [1138, 114] on div "// Defeat the ogres. // Remember that they each take two hits. hero . moveRight…" at bounding box center [1246, 333] width 245 height 536
paste textarea "hero.attack(target);"
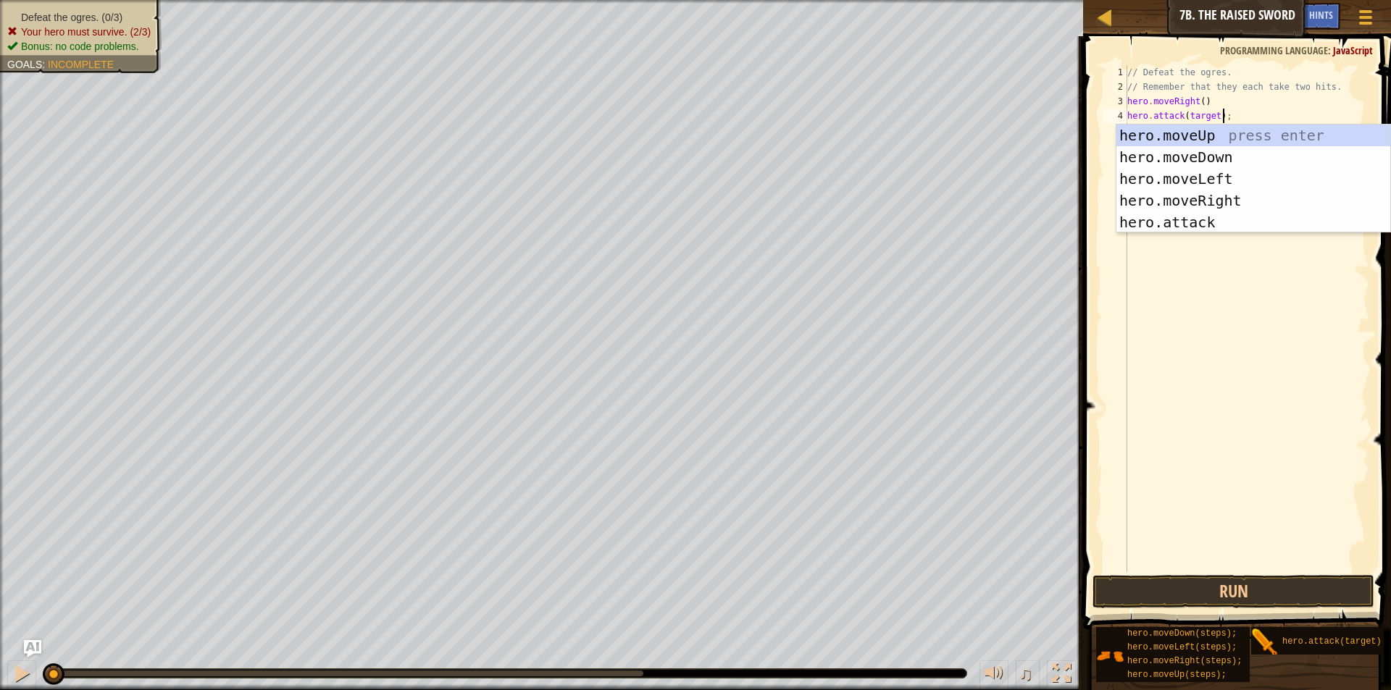
click at [1215, 114] on div "// Defeat the ogres. // Remember that they each take two hits. hero . moveRight…" at bounding box center [1246, 333] width 245 height 536
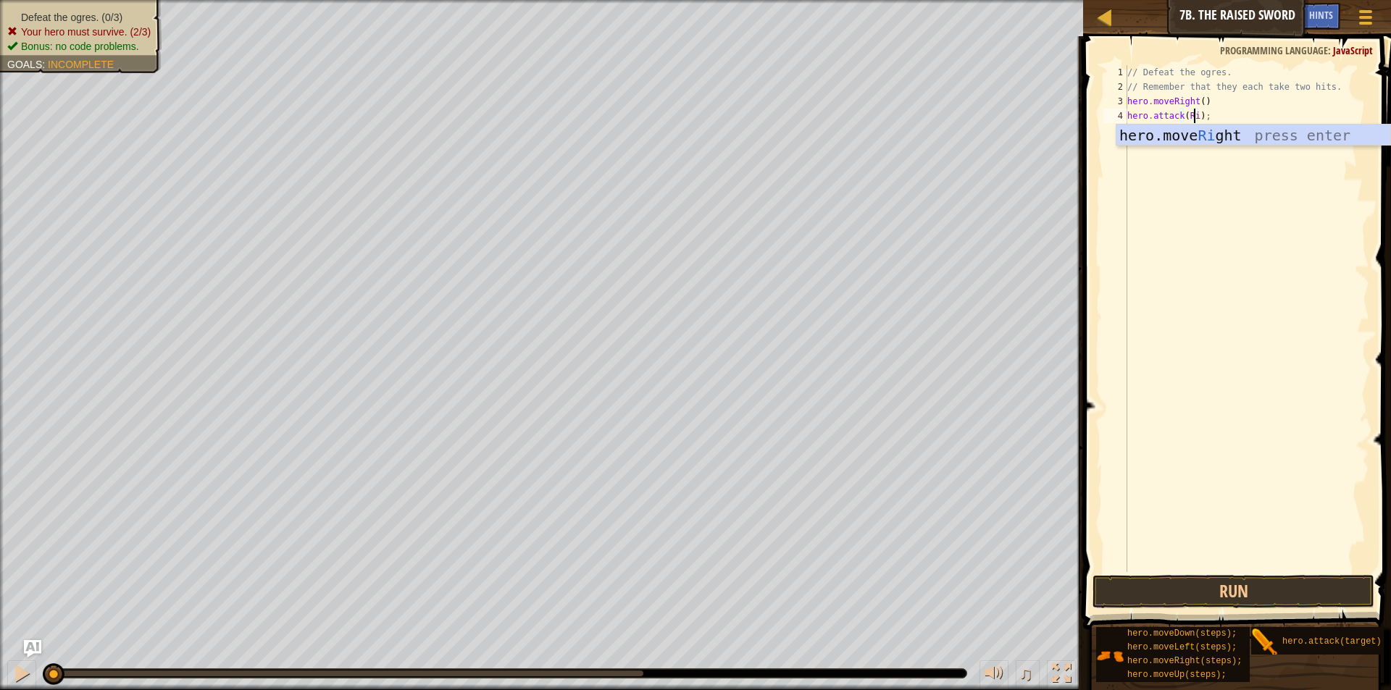
type textarea "hero.attack(Rig);"
drag, startPoint x: 1215, startPoint y: 114, endPoint x: 1120, endPoint y: 118, distance: 94.2
click at [1120, 118] on div "hero.attack(Rig); 1 2 3 4 5 // Defeat the ogres. // Remember that they each tak…" at bounding box center [1234, 318] width 269 height 507
paste textarea "hero.attack(Rig);"
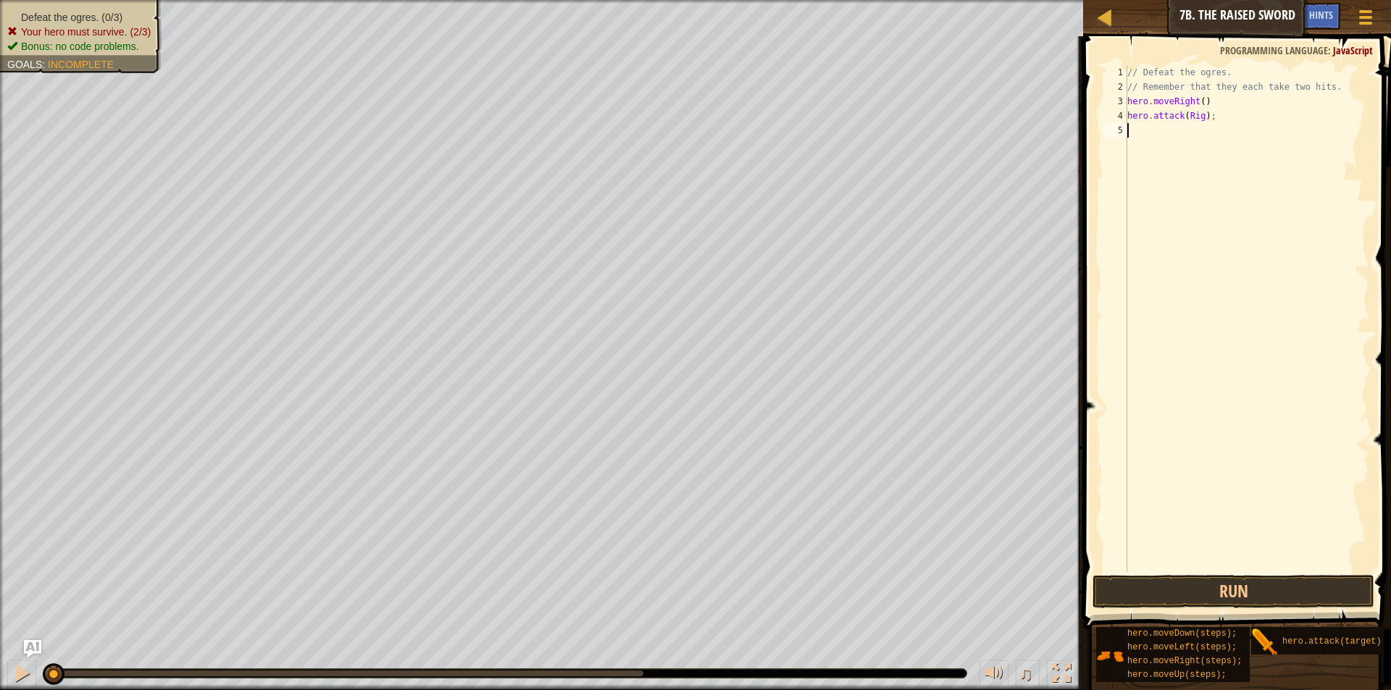
type textarea "hero.attack(Rig);"
drag, startPoint x: 1217, startPoint y: 135, endPoint x: 1224, endPoint y: 133, distance: 7.4
click at [1224, 133] on div "// Defeat the ogres. // Remember that they each take two hits. hero . moveRight…" at bounding box center [1246, 333] width 245 height 536
click at [1136, 141] on div "// Defeat the ogres. // Remember that they each take two hits. hero . moveRight…" at bounding box center [1246, 333] width 245 height 536
paste textarea "hero.attack(Rig);"
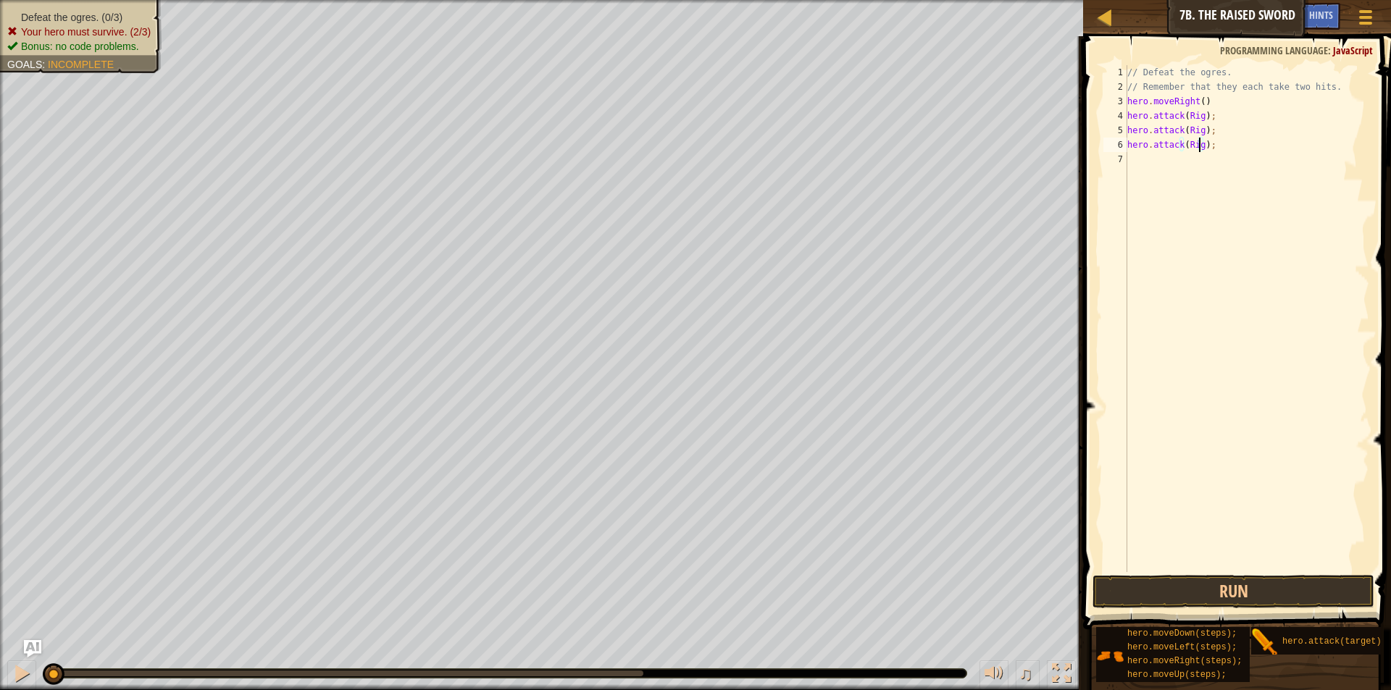
click at [1199, 143] on div "// Defeat the ogres. // Remember that they each take two hits. hero . moveRight…" at bounding box center [1246, 333] width 245 height 536
type textarea "hero.attack(Gurt);"
click at [1147, 159] on div "// Defeat the ogres. // Remember that they each take two hits. hero . moveRight…" at bounding box center [1246, 333] width 245 height 536
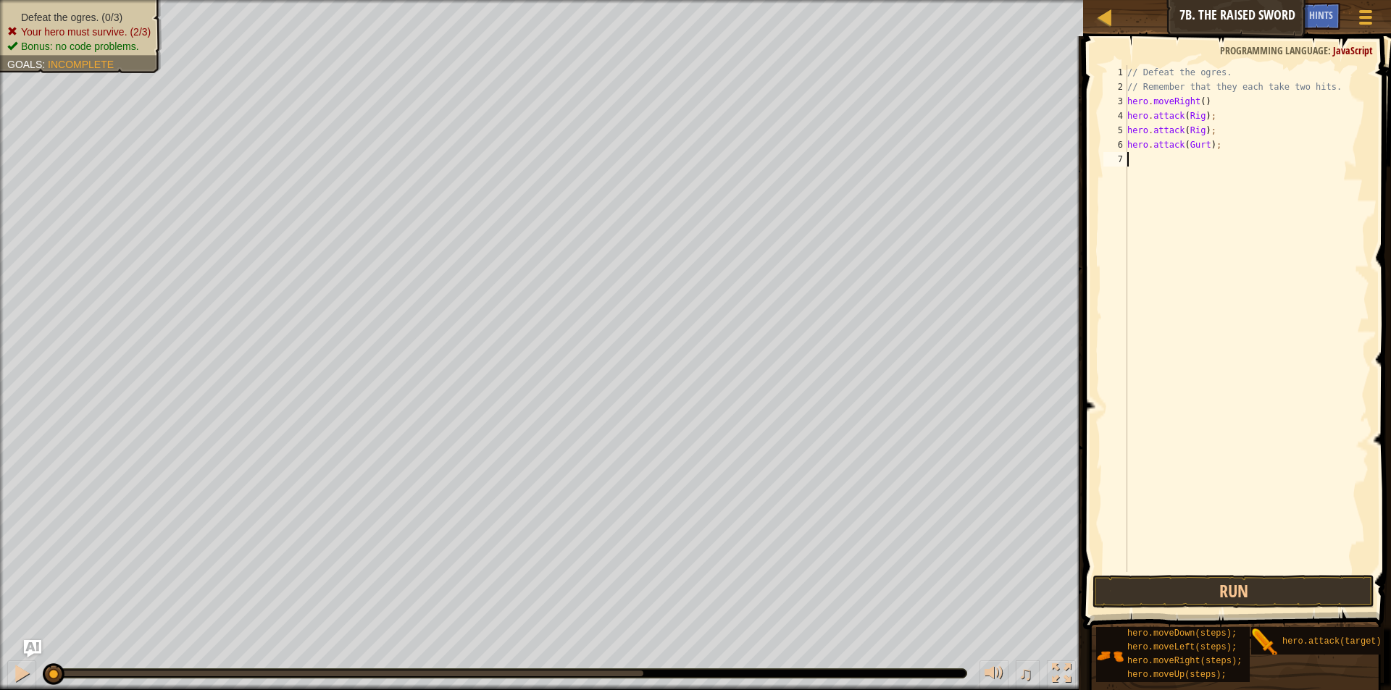
scroll to position [7, 0]
paste textarea "hero.attack(Rig);"
click at [1200, 159] on div "// Defeat the ogres. // Remember that they each take two hits. hero . moveRight…" at bounding box center [1246, 333] width 245 height 536
type textarea "hero.attack(Gurt);"
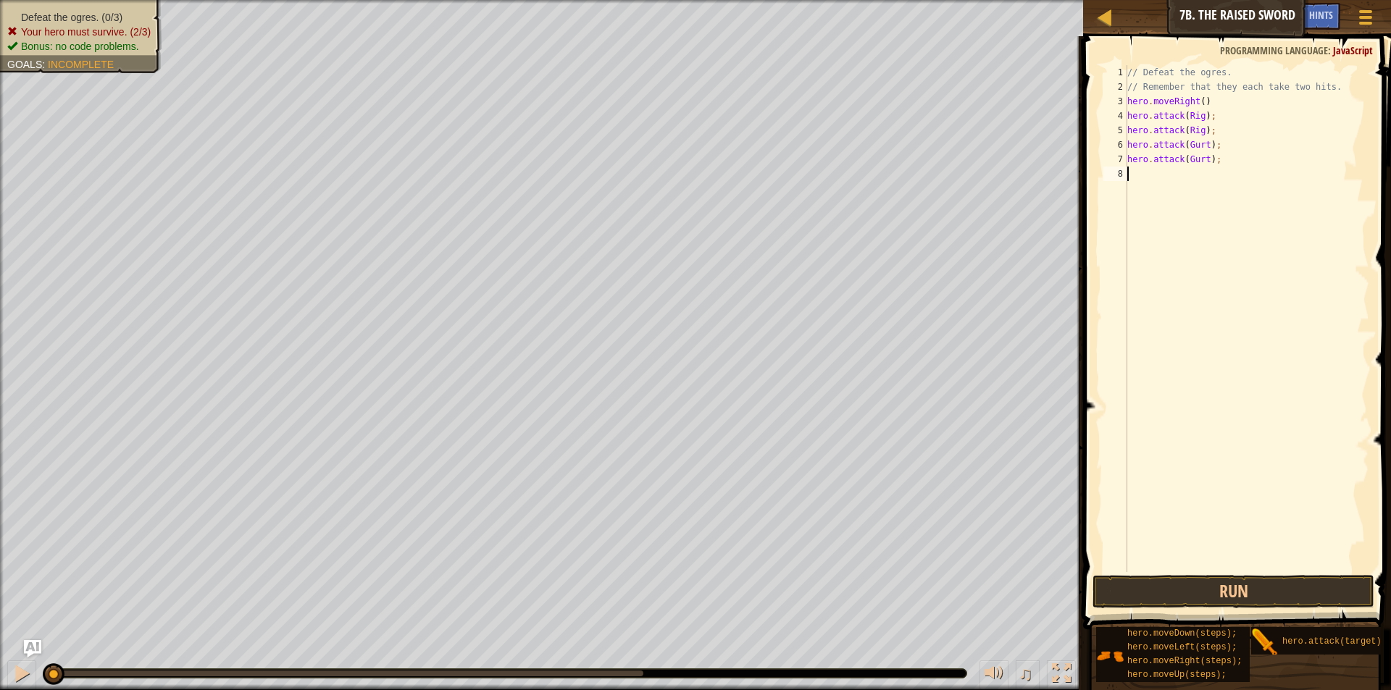
click at [1132, 177] on div "// Defeat the ogres. // Remember that they each take two hits. hero . moveRight…" at bounding box center [1246, 333] width 245 height 536
paste textarea "hero.attack(Rig);"
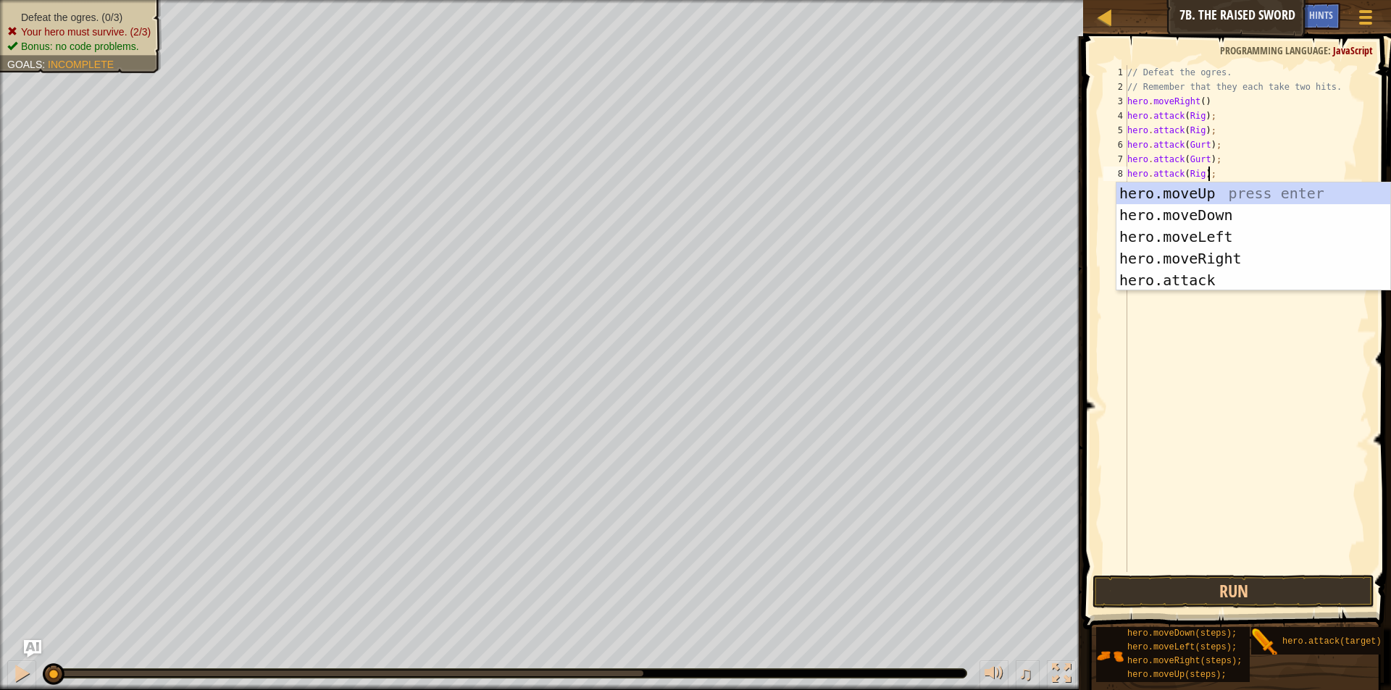
click at [1196, 175] on div "// Defeat the ogres. // Remember that they each take two hits. hero . moveRight…" at bounding box center [1246, 333] width 245 height 536
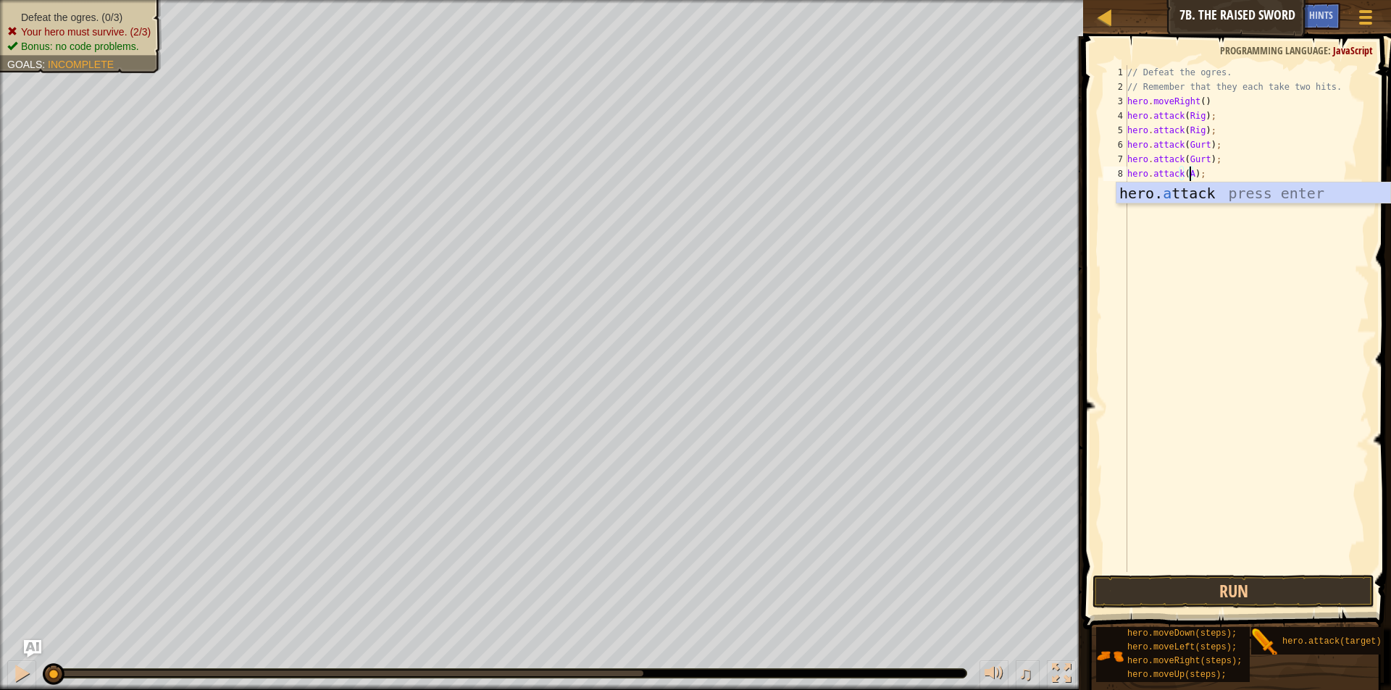
scroll to position [7, 6]
type textarea "hero.attack(Ack);"
drag, startPoint x: 1199, startPoint y: 248, endPoint x: 1159, endPoint y: 212, distance: 53.9
click at [1199, 248] on div "// Defeat the ogres. // Remember that they each take two hits. hero . moveRight…" at bounding box center [1246, 333] width 245 height 536
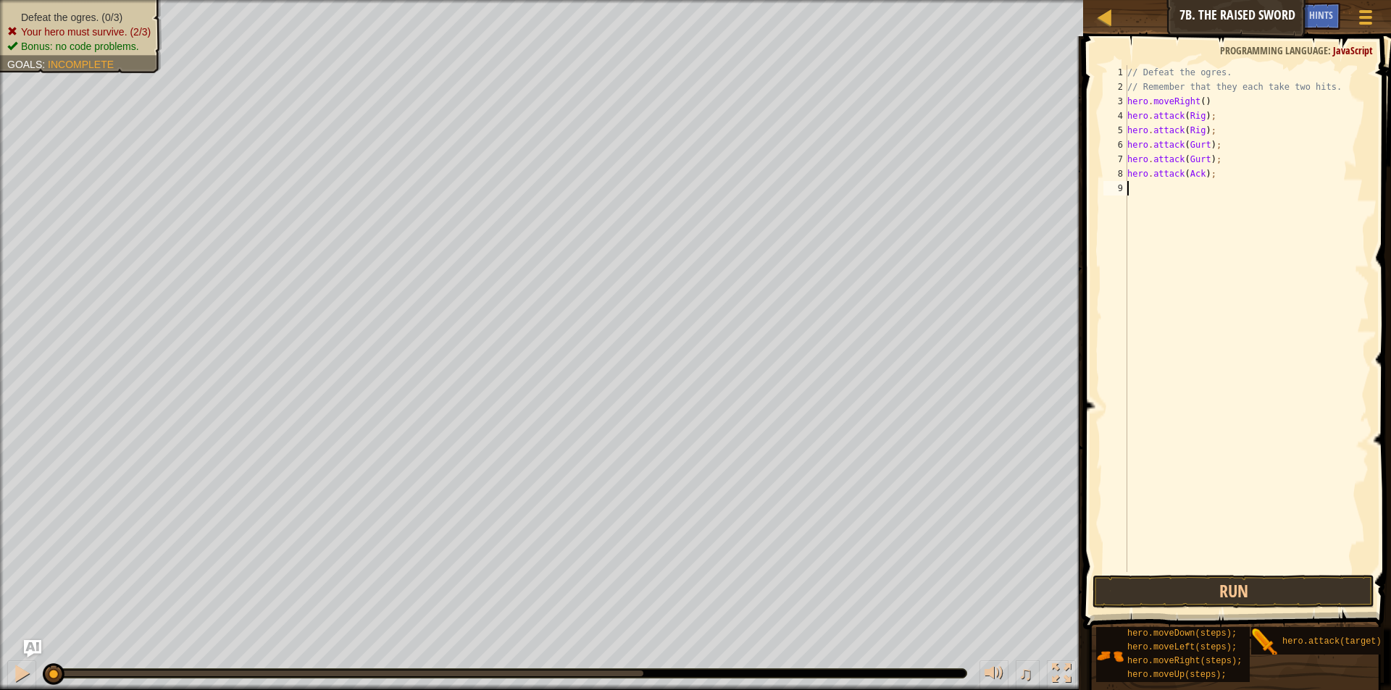
click at [1139, 193] on div "// Defeat the ogres. // Remember that they each take two hits. hero . moveRight…" at bounding box center [1246, 333] width 245 height 536
paste textarea "hero.attack(Rig);"
click at [1202, 190] on div "// Defeat the ogres. // Remember that they each take two hits. hero . moveRight…" at bounding box center [1248, 333] width 240 height 536
click at [1173, 584] on button "Run" at bounding box center [1233, 591] width 282 height 33
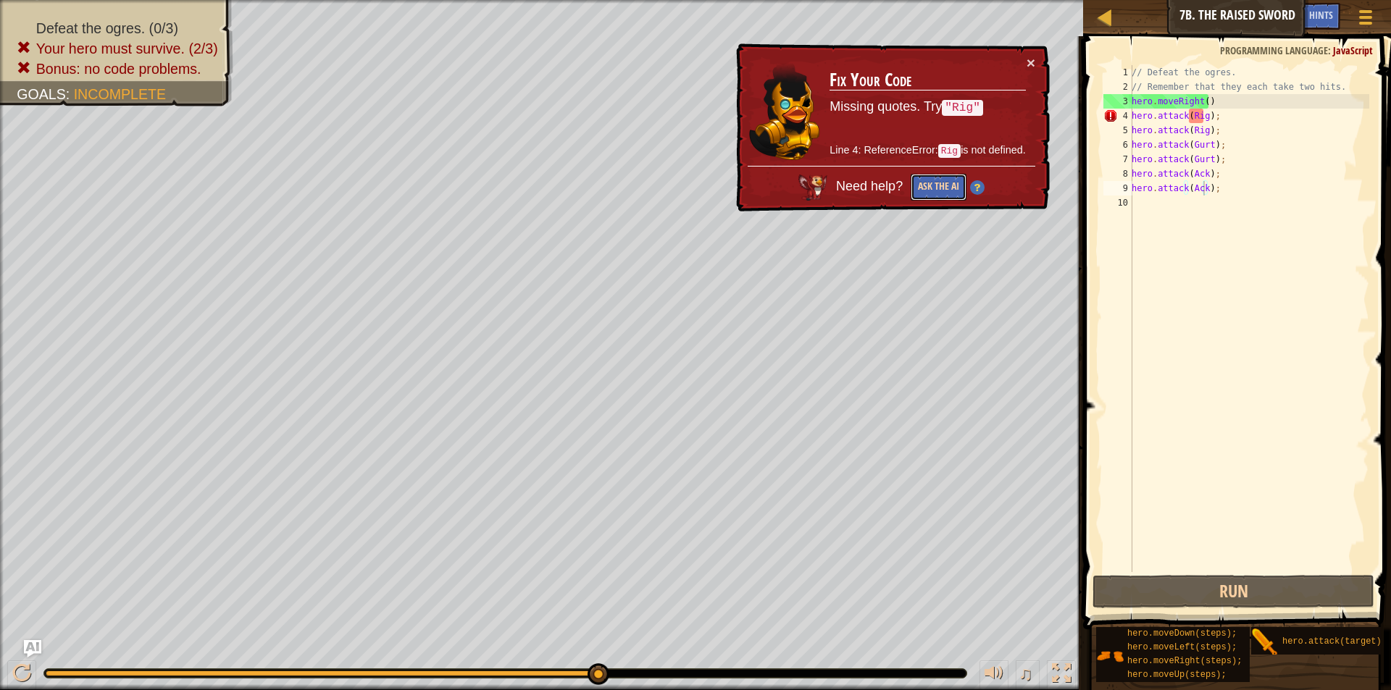
click at [934, 186] on button "Ask the AI" at bounding box center [938, 187] width 56 height 27
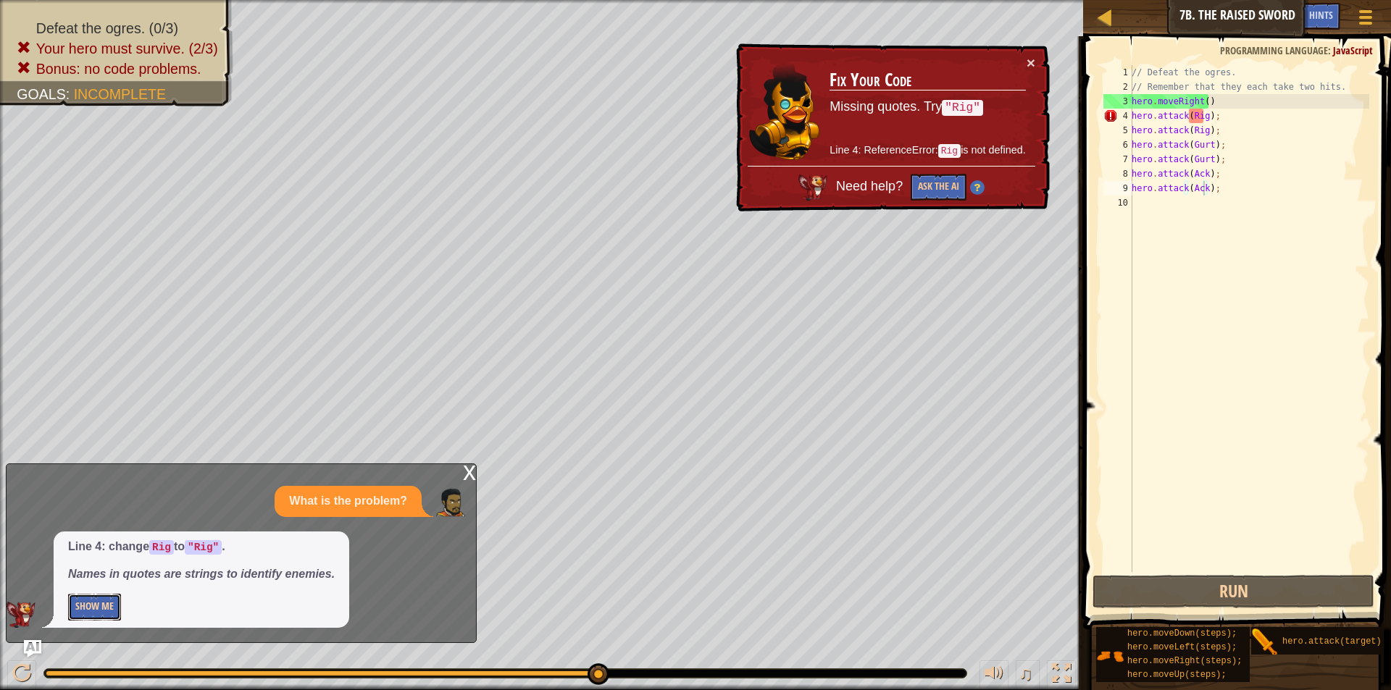
click at [108, 612] on button "Show Me" at bounding box center [94, 607] width 53 height 27
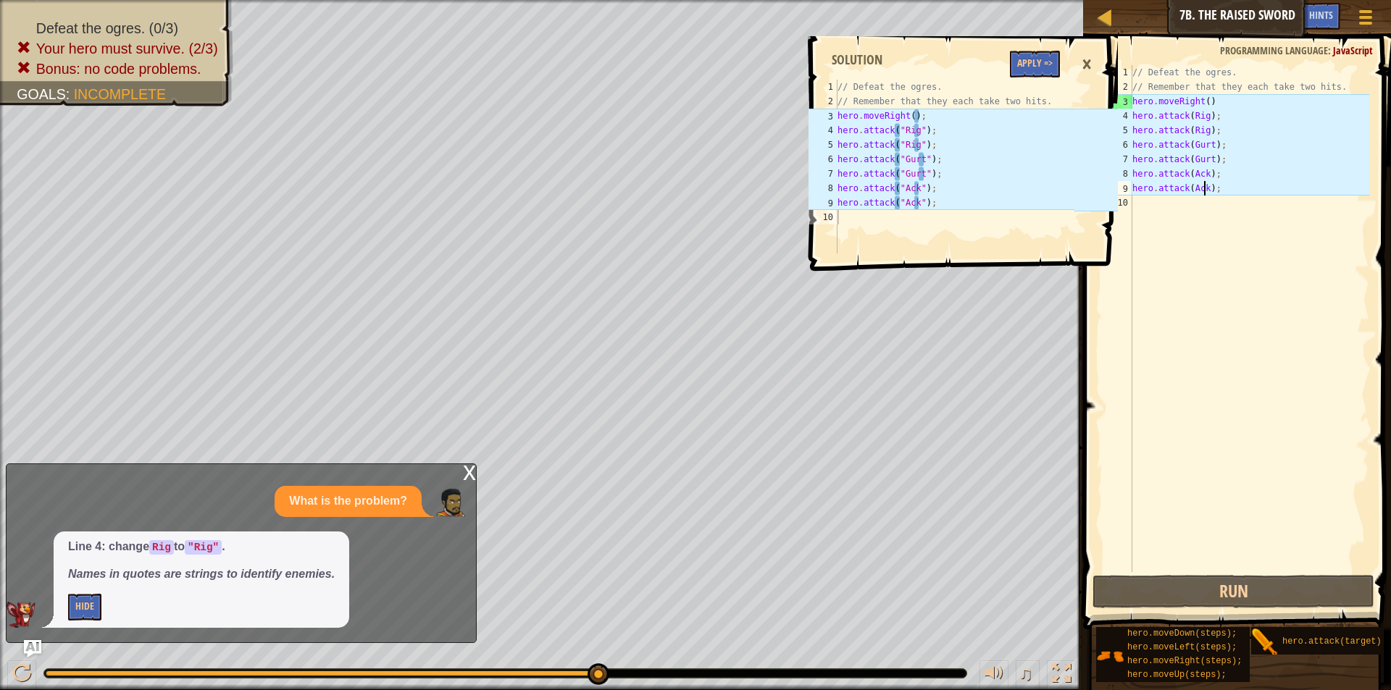
click at [1186, 119] on div "// Defeat the ogres. // Remember that they each take two hits. hero . moveRight…" at bounding box center [1249, 333] width 240 height 536
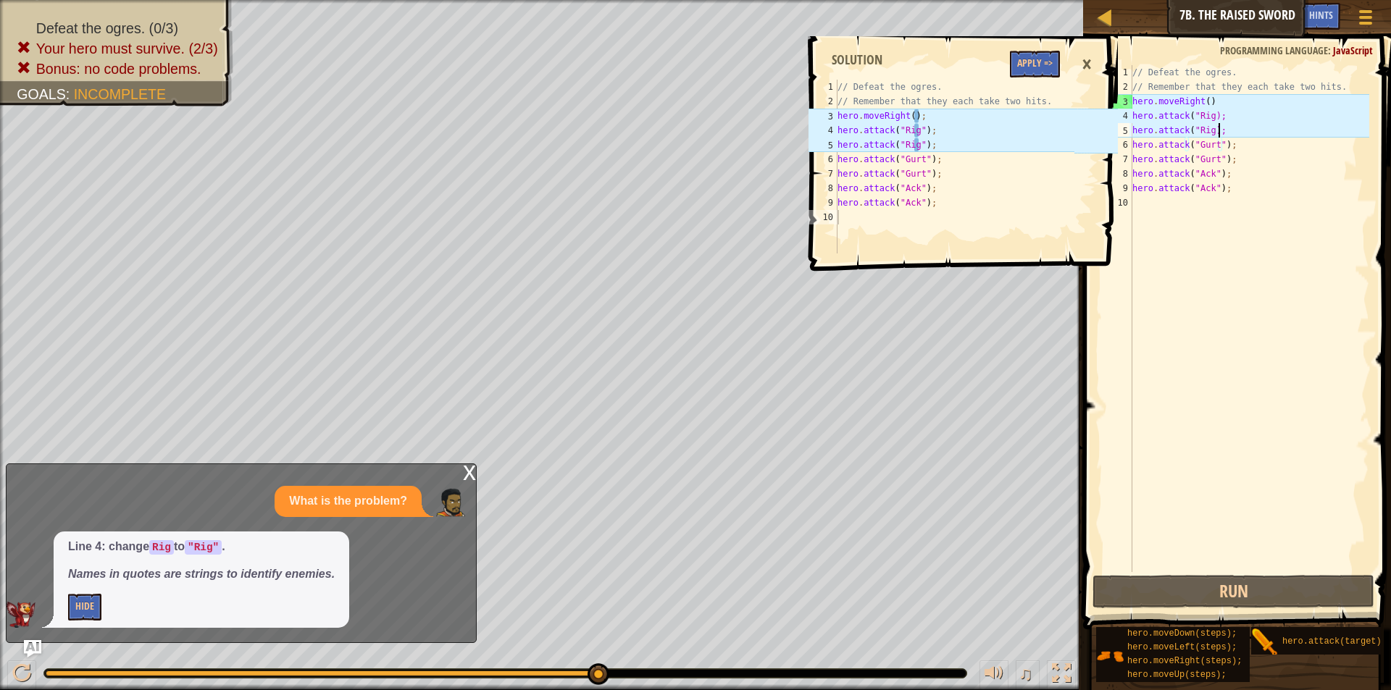
scroll to position [7, 7]
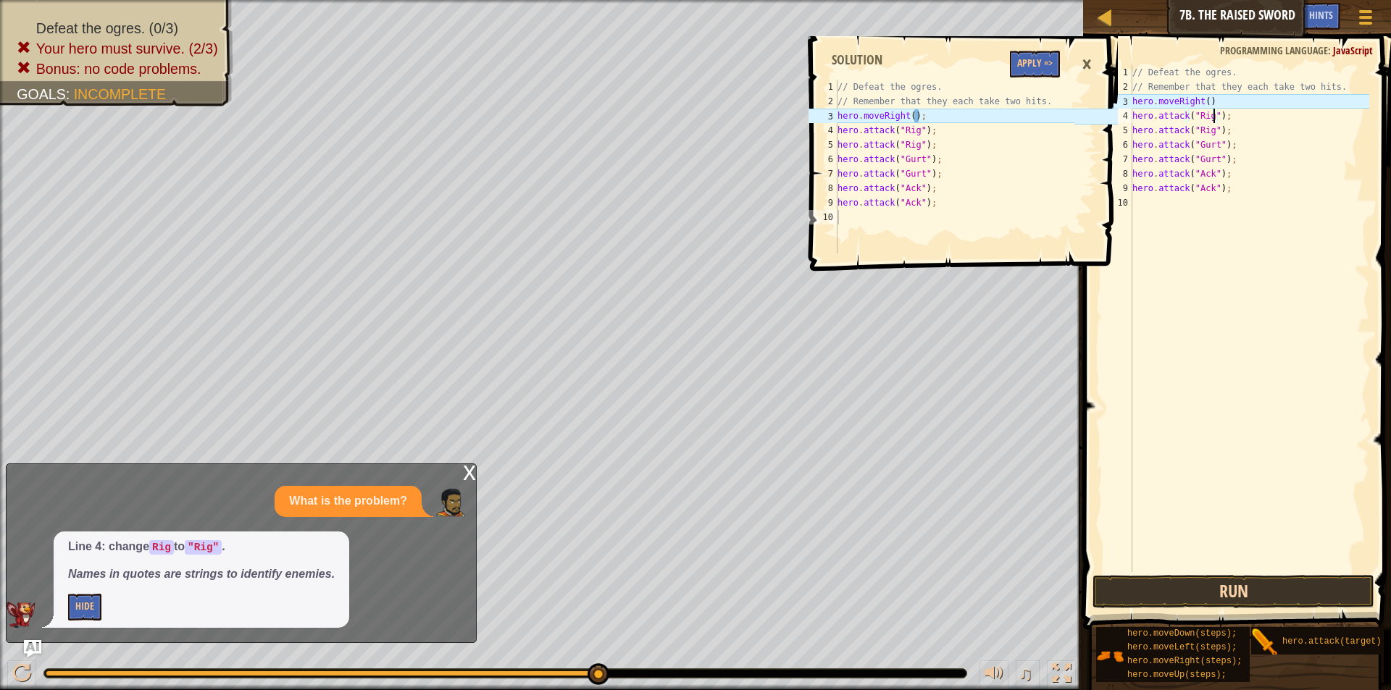
type textarea "hero.attack("Rig");"
click at [1138, 581] on button "Run" at bounding box center [1233, 591] width 282 height 33
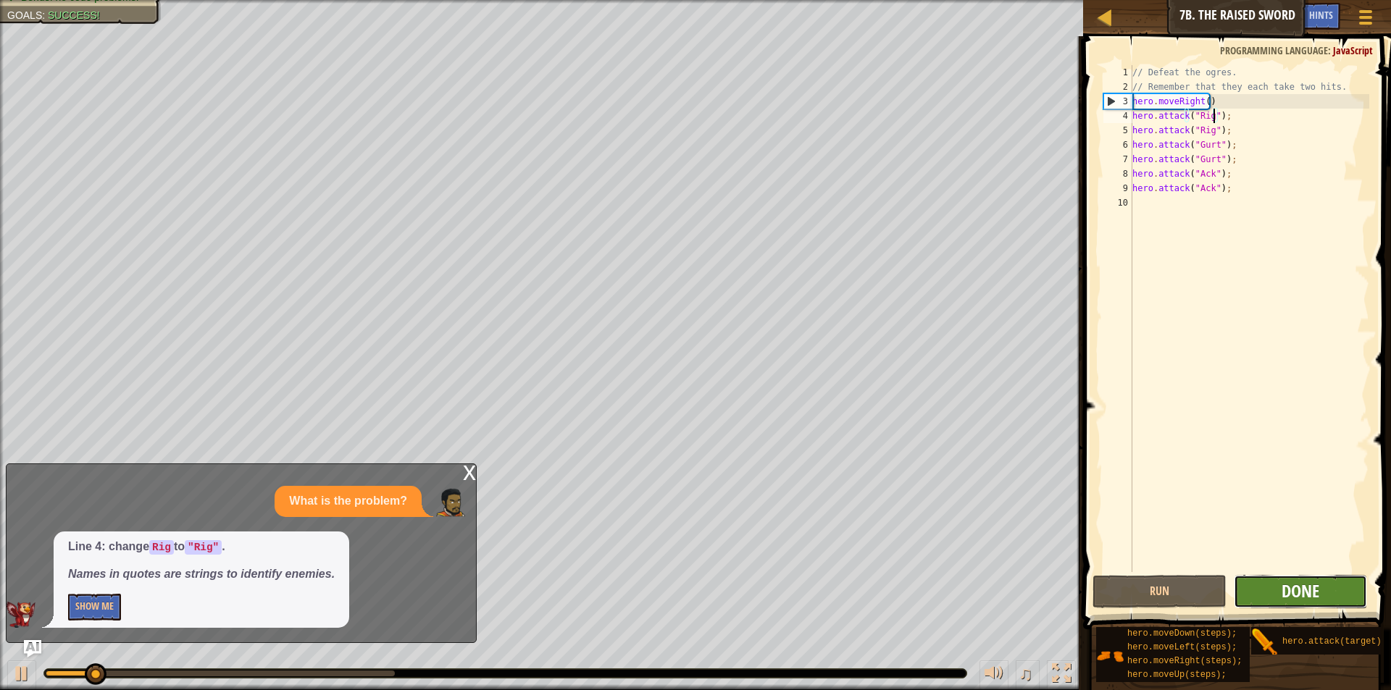
click at [1288, 600] on span "Done" at bounding box center [1300, 590] width 38 height 23
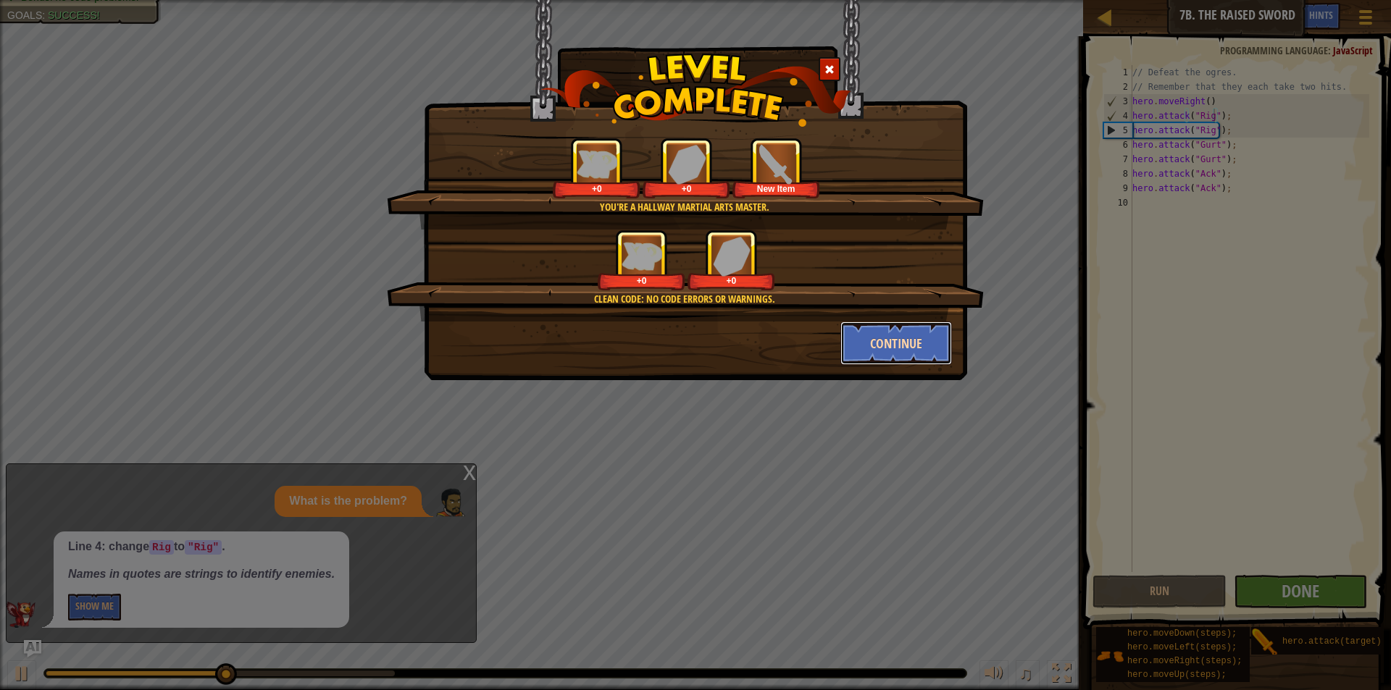
click at [878, 332] on button "Continue" at bounding box center [896, 343] width 112 height 43
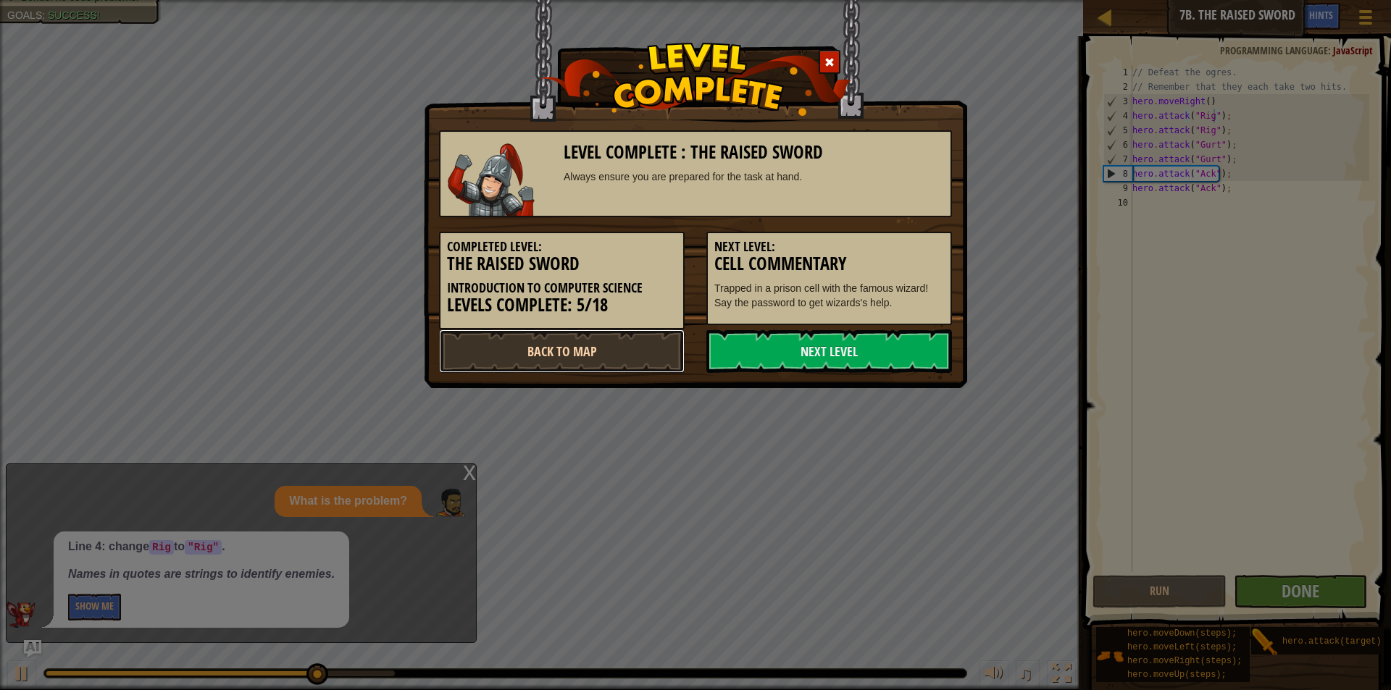
click at [622, 352] on link "Back to Map" at bounding box center [562, 351] width 246 height 43
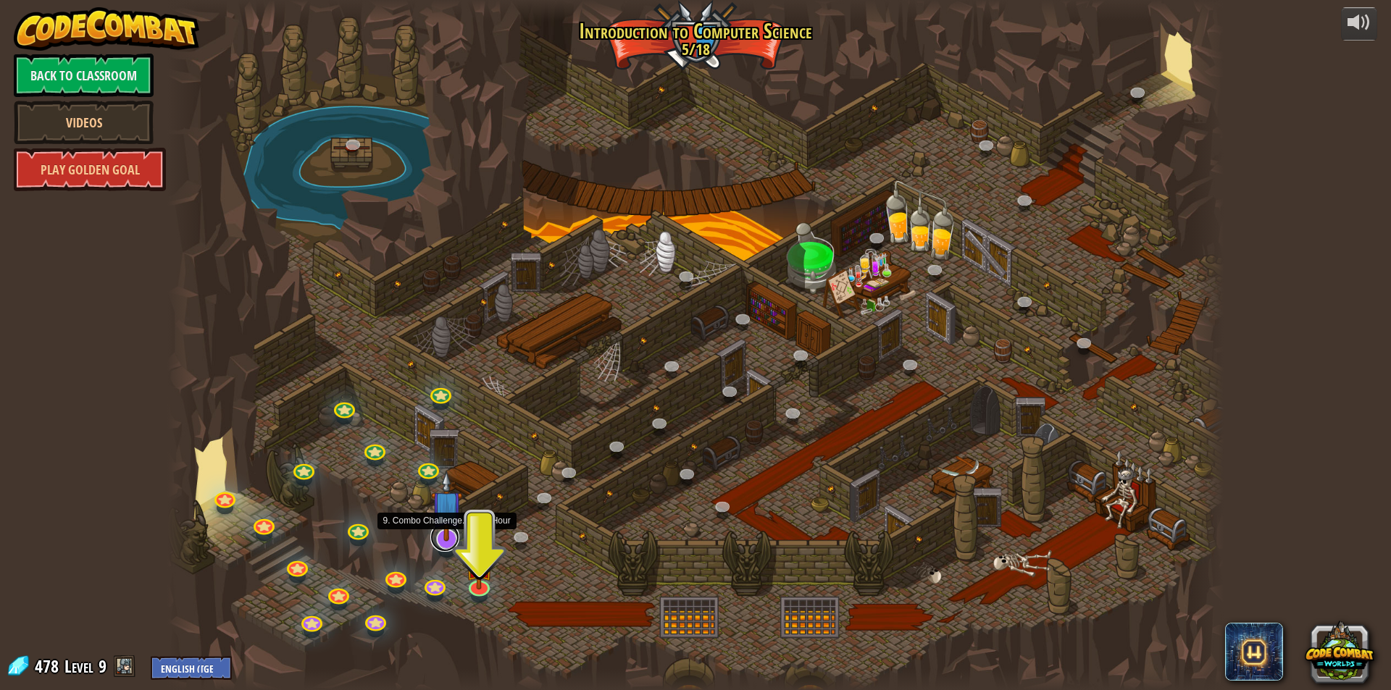
click at [448, 547] on link at bounding box center [444, 537] width 29 height 29
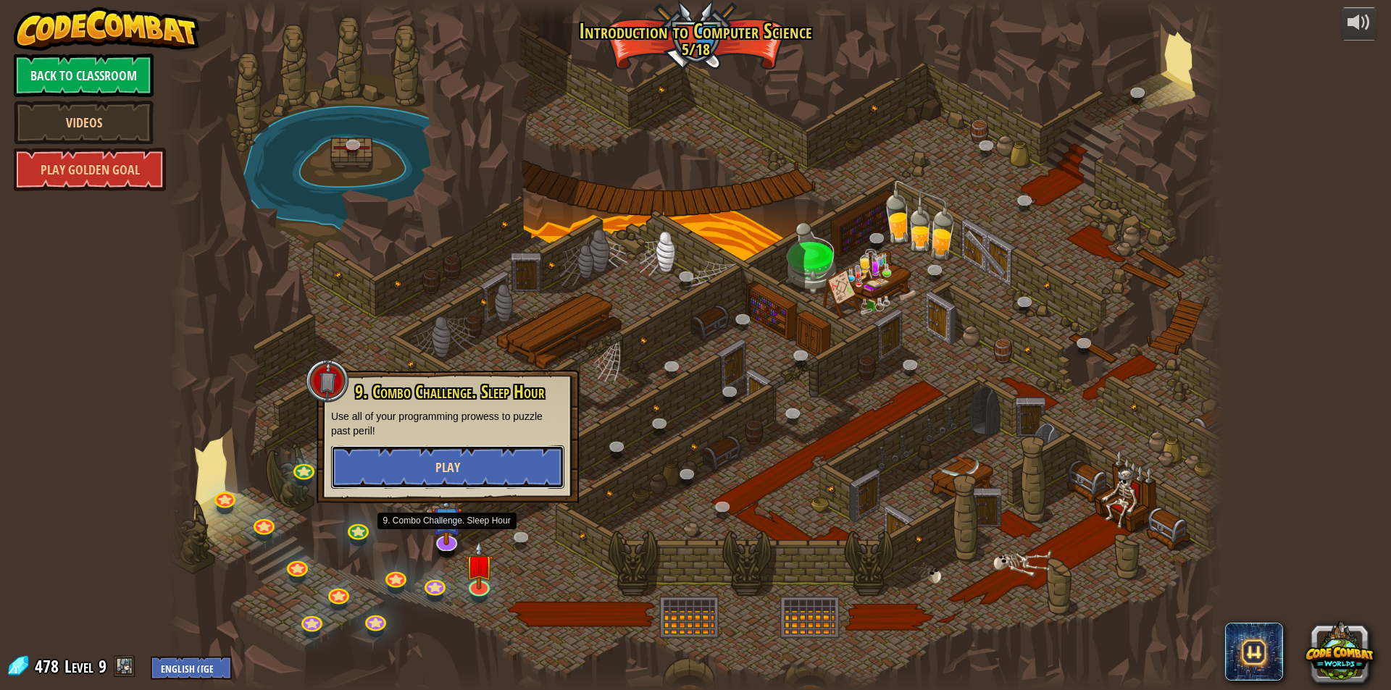
click at [451, 461] on span "Play" at bounding box center [447, 467] width 25 height 18
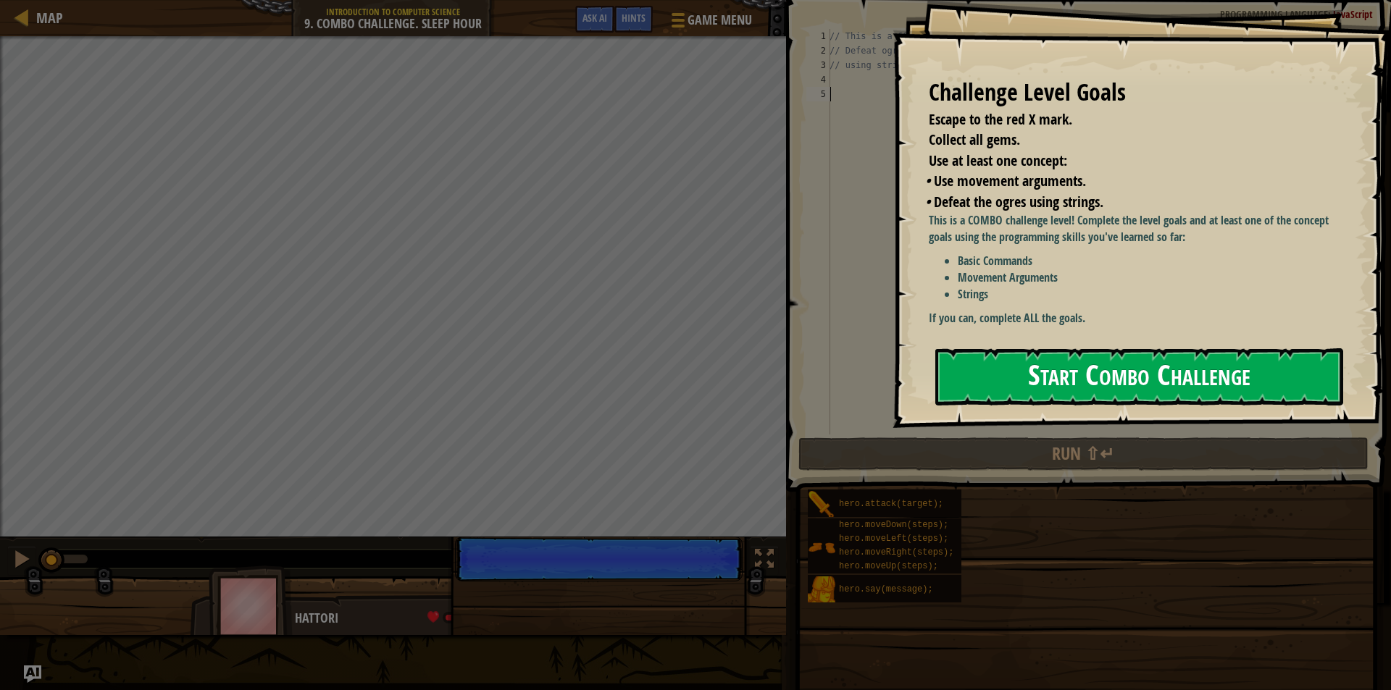
click at [1110, 387] on button "Start Combo Challenge" at bounding box center [1139, 376] width 408 height 57
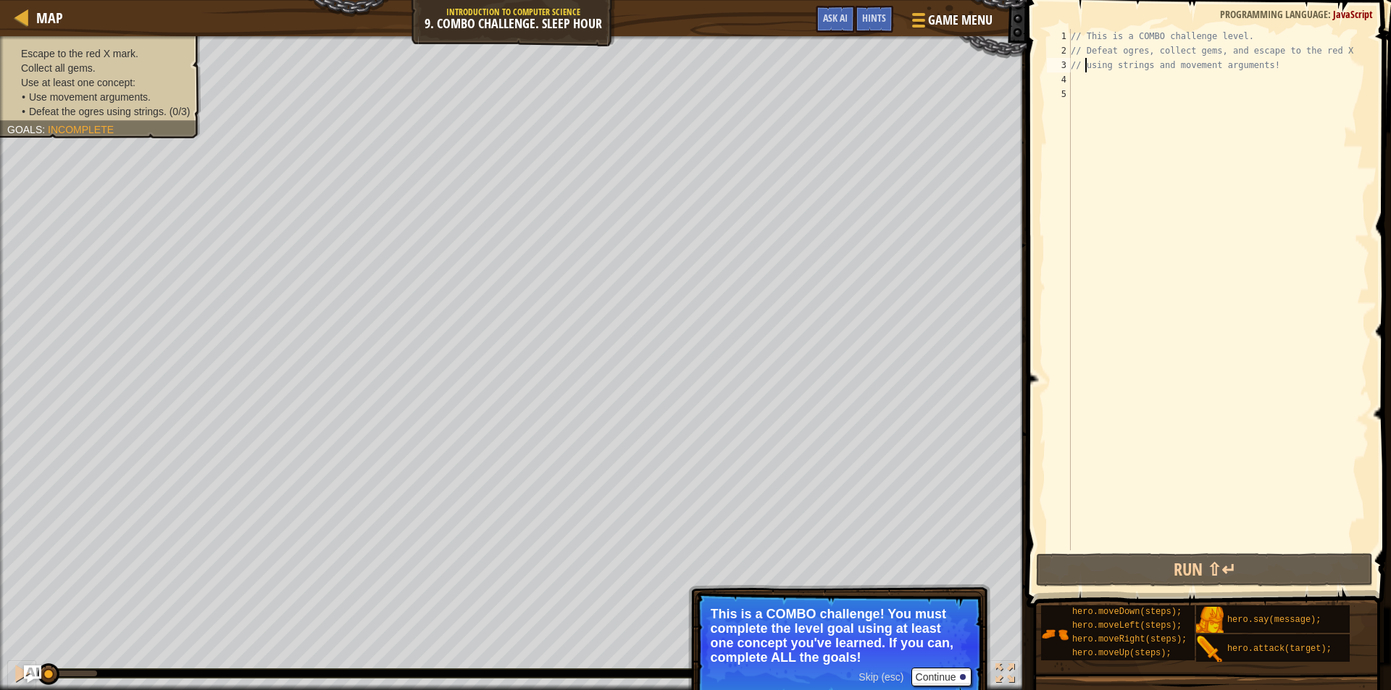
click at [1083, 70] on div "// This is a COMBO challenge level. // Defeat ogres, collect gems, and escape t…" at bounding box center [1218, 304] width 301 height 550
type textarea "// using strings and movement arguments!"
click at [1078, 83] on div "// This is a COMBO challenge level. // Defeat ogres, collect gems, and escape t…" at bounding box center [1218, 304] width 301 height 550
type textarea "hero.attack(Rig);"
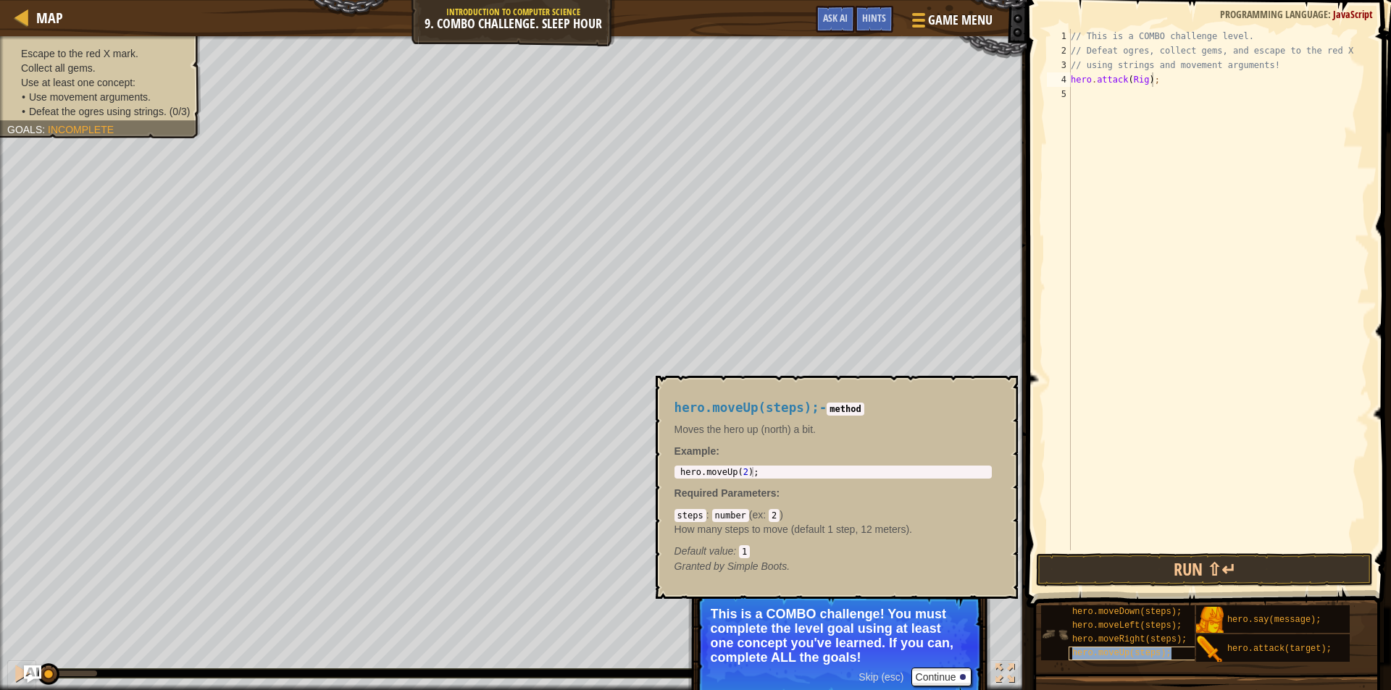
copy span "hero.moveUp(steps);"
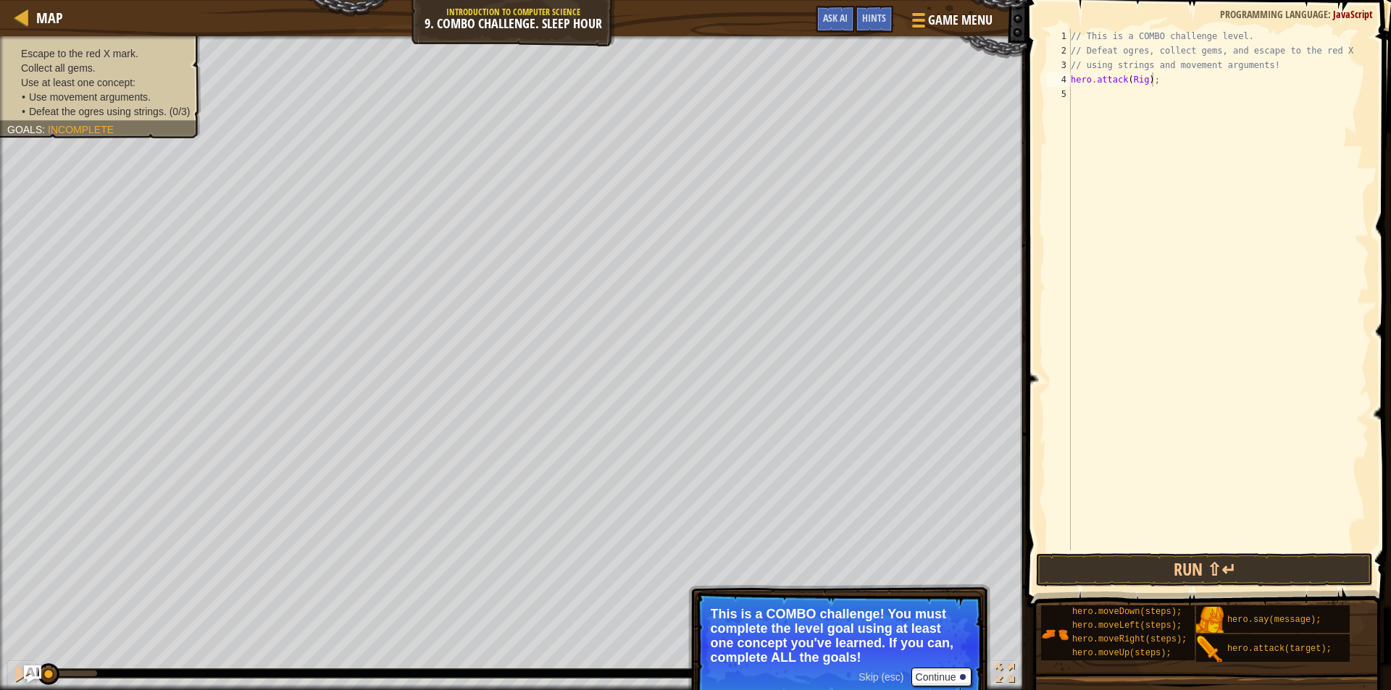
click at [1072, 78] on div "// This is a COMBO challenge level. // Defeat ogres, collect gems, and escape t…" at bounding box center [1218, 304] width 301 height 550
paste textarea "hero.moveUp(steps);"
click at [1150, 83] on div "// This is a COMBO challenge level. // Defeat ogres, collect gems, and escape t…" at bounding box center [1218, 304] width 301 height 550
click at [1149, 83] on div "// This is a COMBO challenge level. // Defeat ogres, collect gems, and escape t…" at bounding box center [1218, 304] width 301 height 550
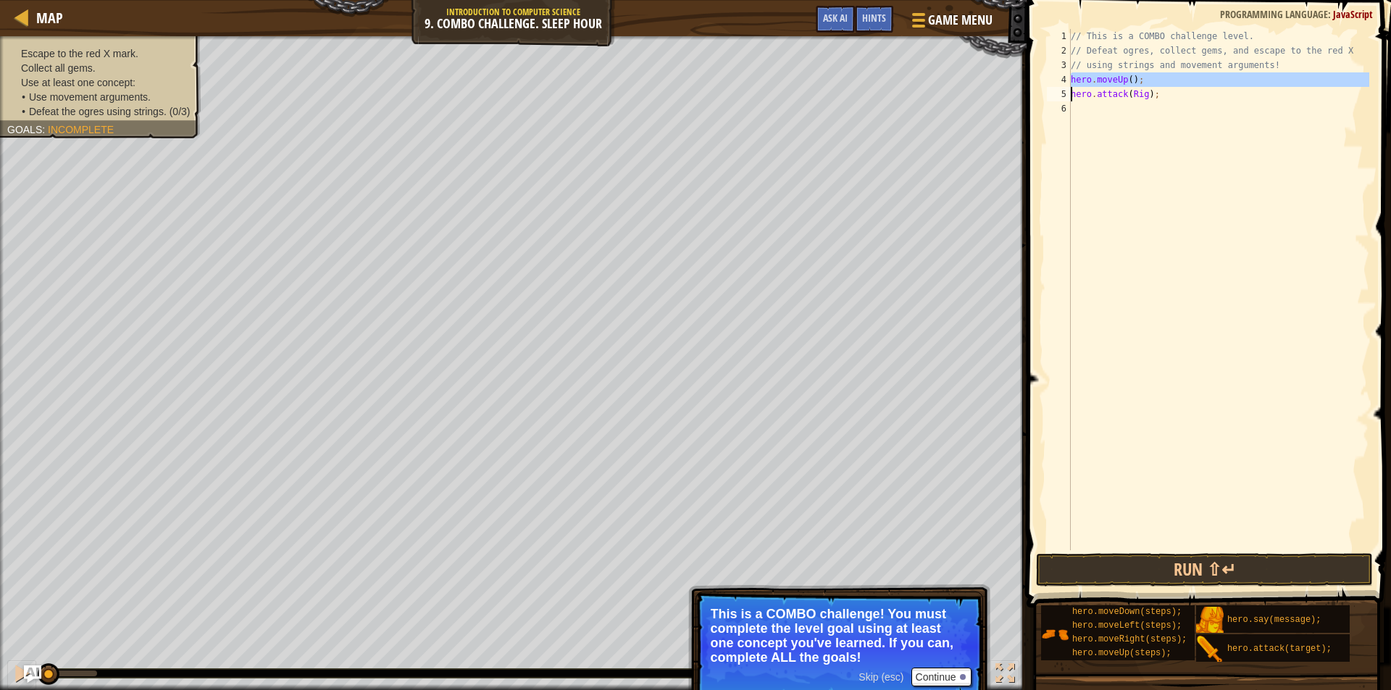
click at [1149, 83] on div "// This is a COMBO challenge level. // Defeat ogres, collect gems, and escape t…" at bounding box center [1218, 304] width 301 height 550
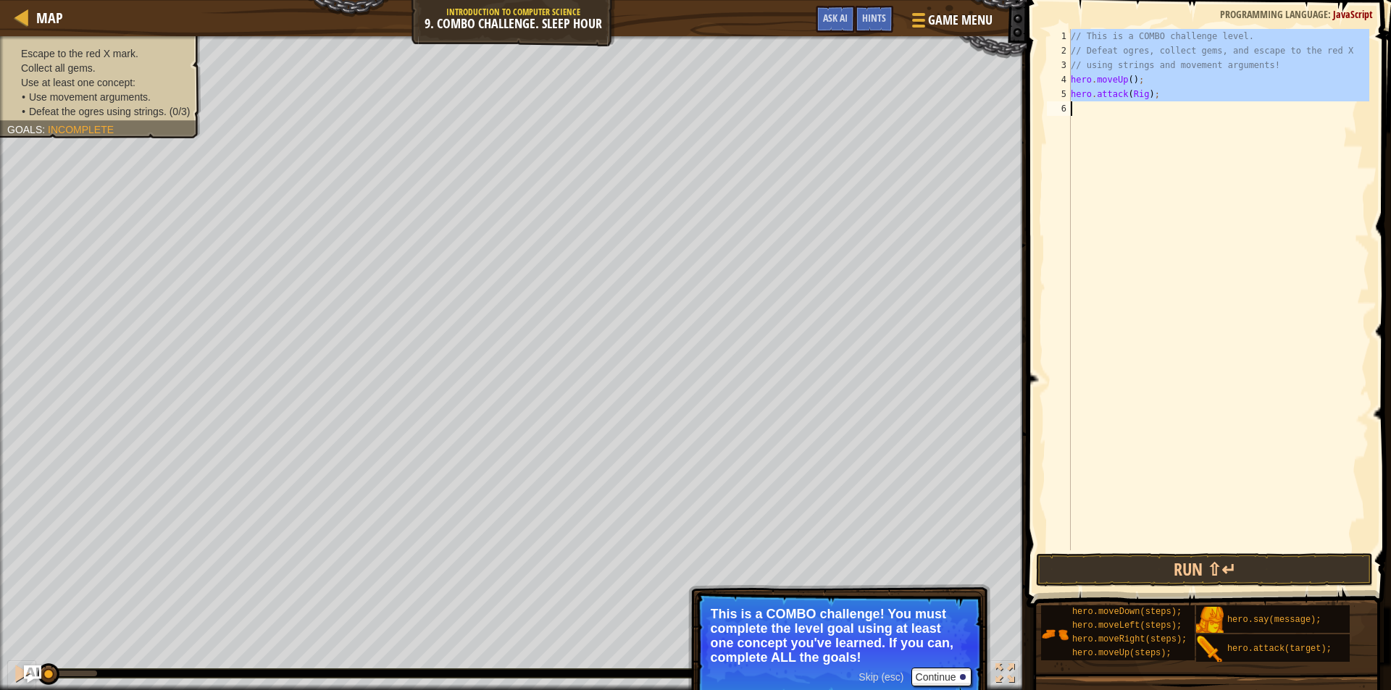
click at [1149, 83] on div "// This is a COMBO challenge level. // Defeat ogres, collect gems, and escape t…" at bounding box center [1218, 289] width 301 height 521
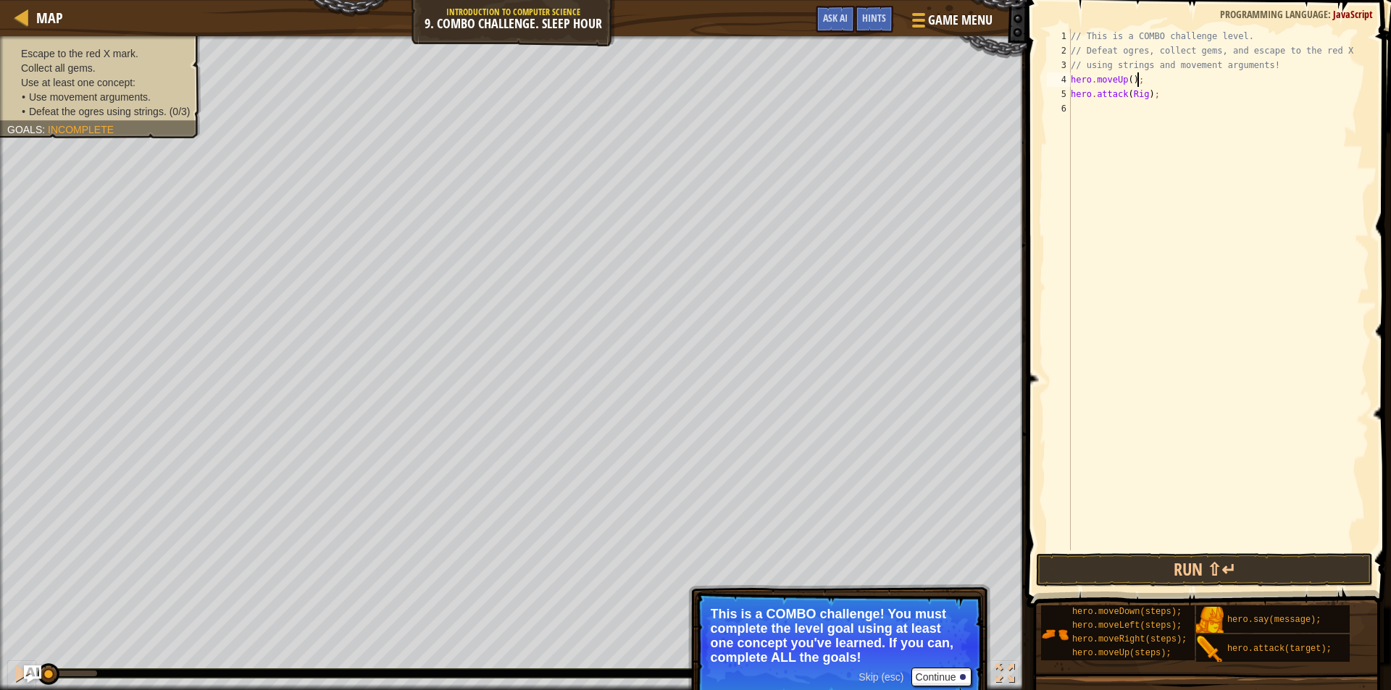
click at [1149, 83] on div "// This is a COMBO challenge level. // Defeat ogres, collect gems, and escape t…" at bounding box center [1218, 304] width 301 height 550
click at [1140, 94] on div "// This is a COMBO challenge level. // Defeat ogres, collect gems, and escape t…" at bounding box center [1218, 304] width 301 height 550
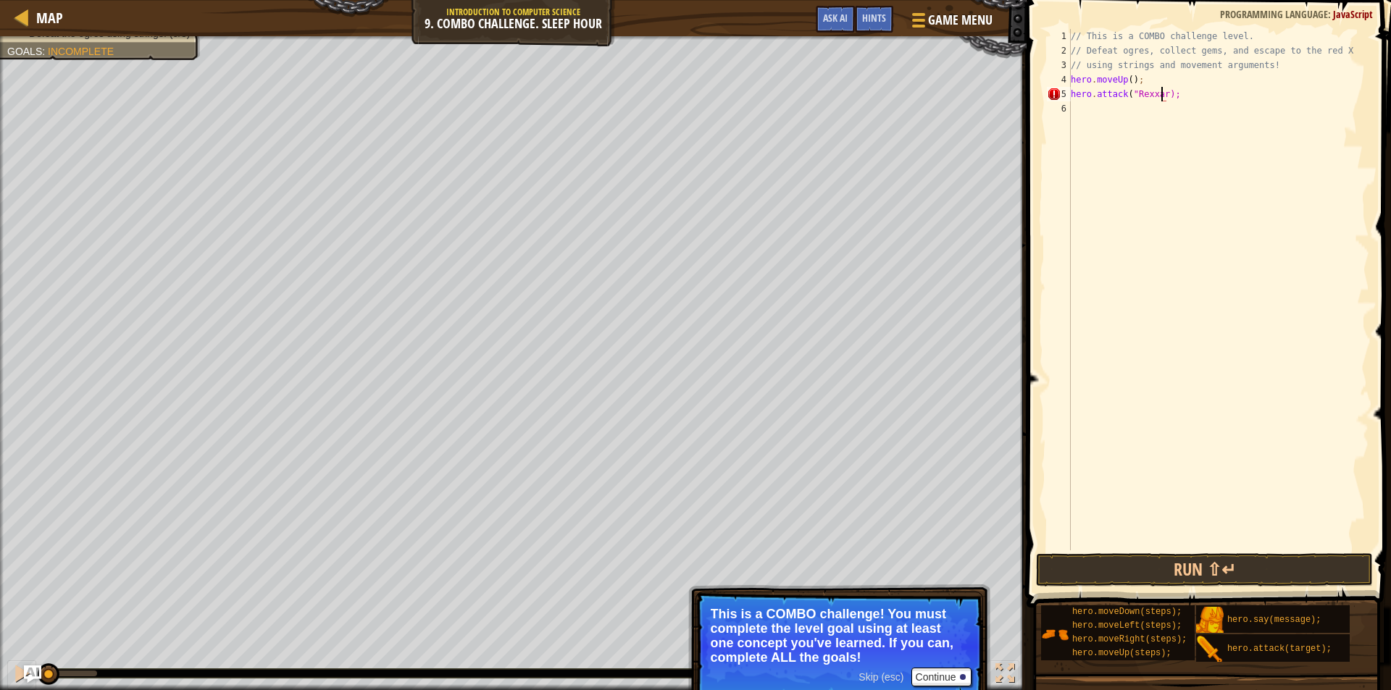
scroll to position [7, 8]
type textarea "hero.attack("Rexxar");"
click at [1198, 573] on button "Run ⇧↵" at bounding box center [1204, 569] width 337 height 33
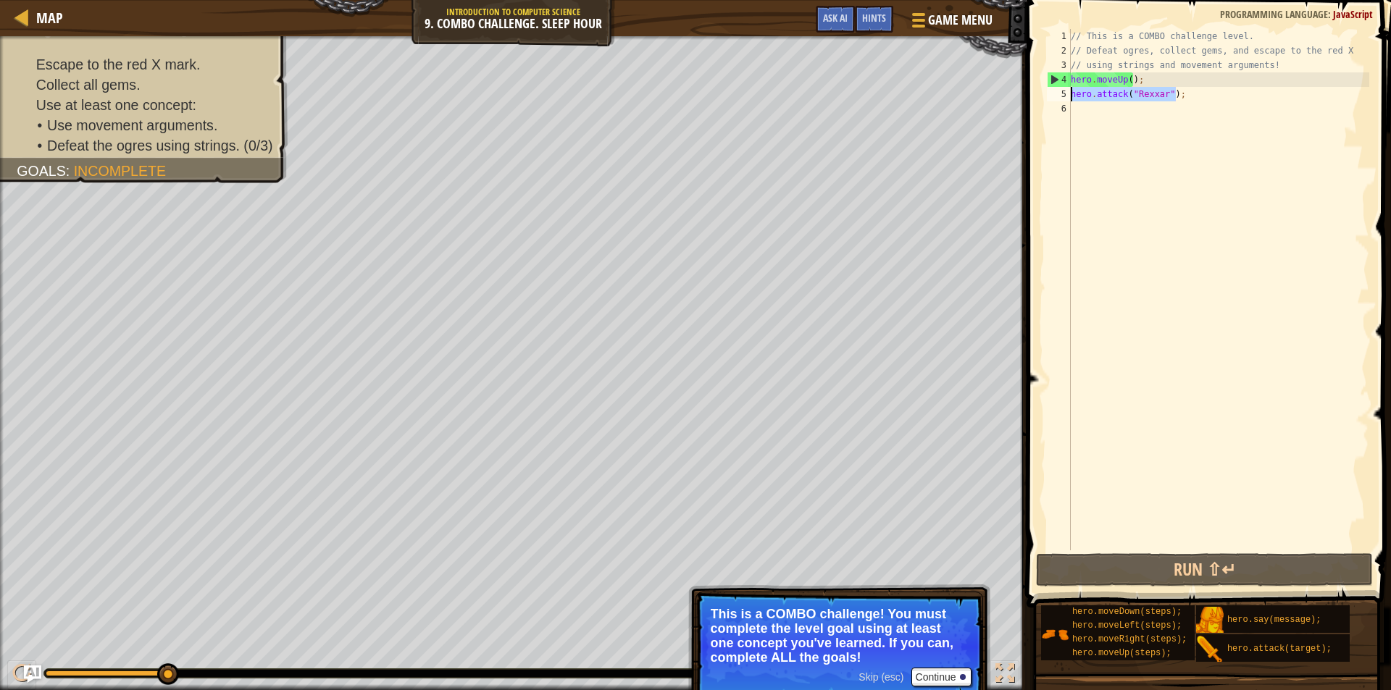
drag, startPoint x: 1192, startPoint y: 95, endPoint x: 1070, endPoint y: 92, distance: 121.7
click at [1070, 92] on div "// This is a COMBO challenge level. // Defeat ogres, collect gems, and escape t…" at bounding box center [1218, 304] width 301 height 550
paste textarea "hero.attack("Rexxar");"
type textarea "hero.attack("Rexxar");"
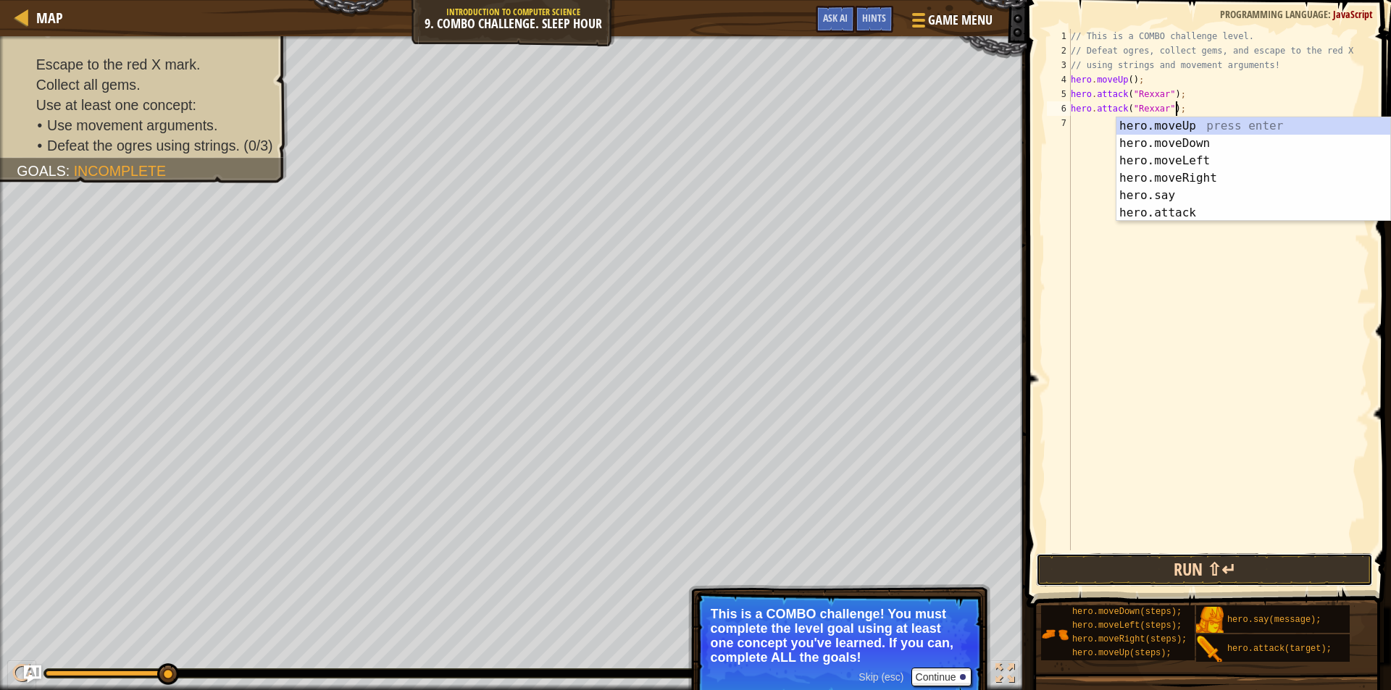
click at [1186, 559] on button "Run ⇧↵" at bounding box center [1204, 569] width 337 height 33
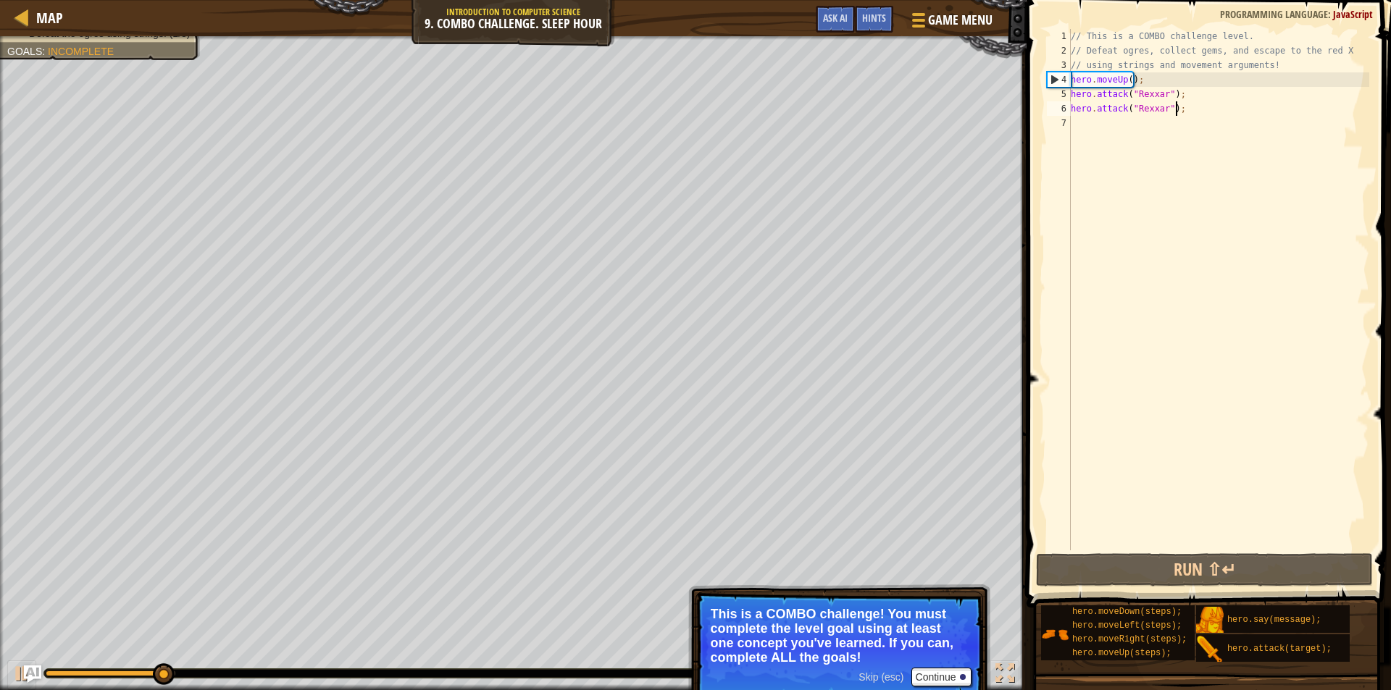
click at [1084, 132] on div "// This is a COMBO challenge level. // Defeat ogres, collect gems, and escape t…" at bounding box center [1218, 304] width 301 height 550
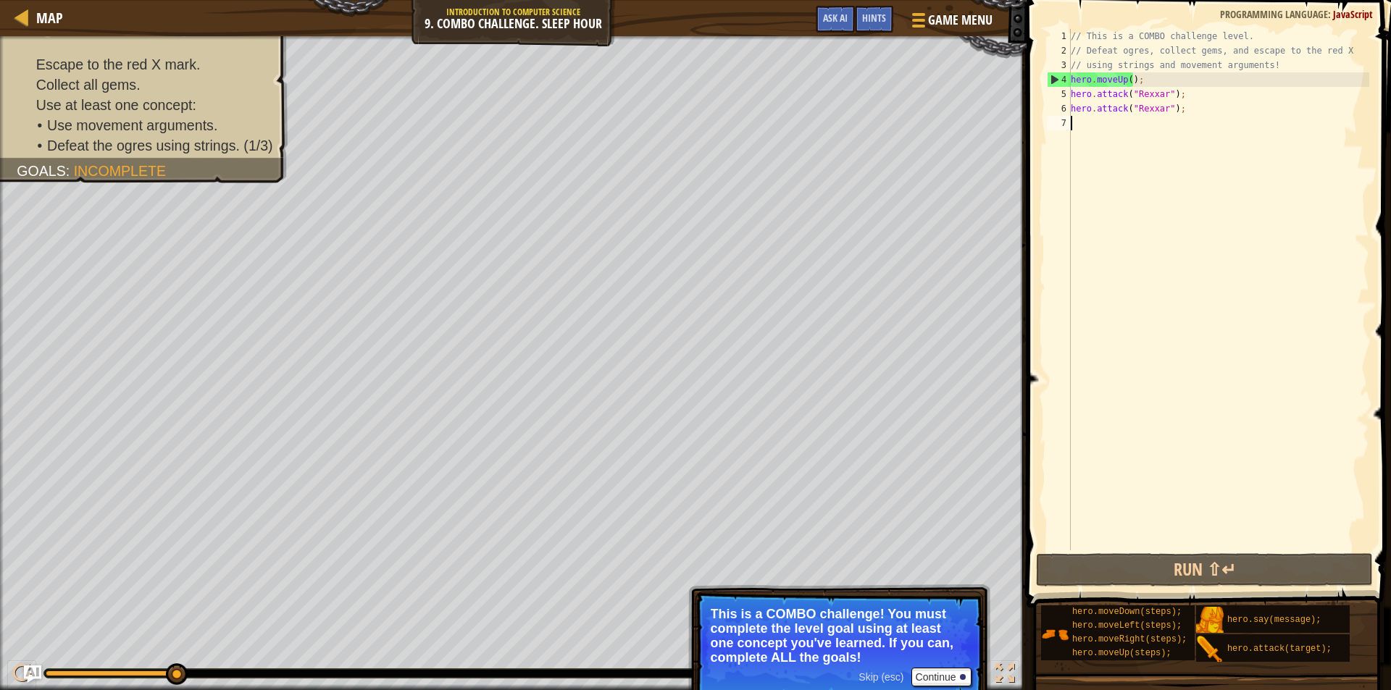
paste textarea "hero.attack("Rexxar");"
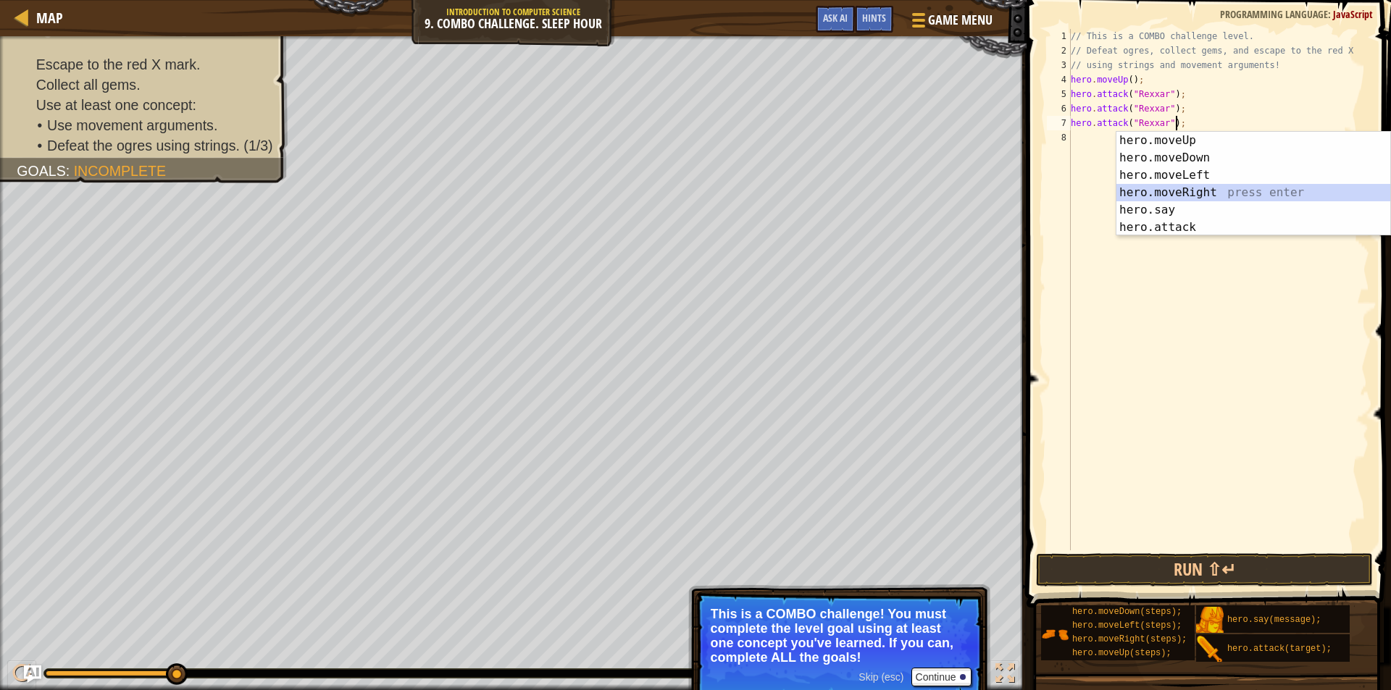
click at [1176, 189] on div "hero.moveUp press enter hero.moveDown press enter hero.moveLeft press enter her…" at bounding box center [1253, 201] width 274 height 139
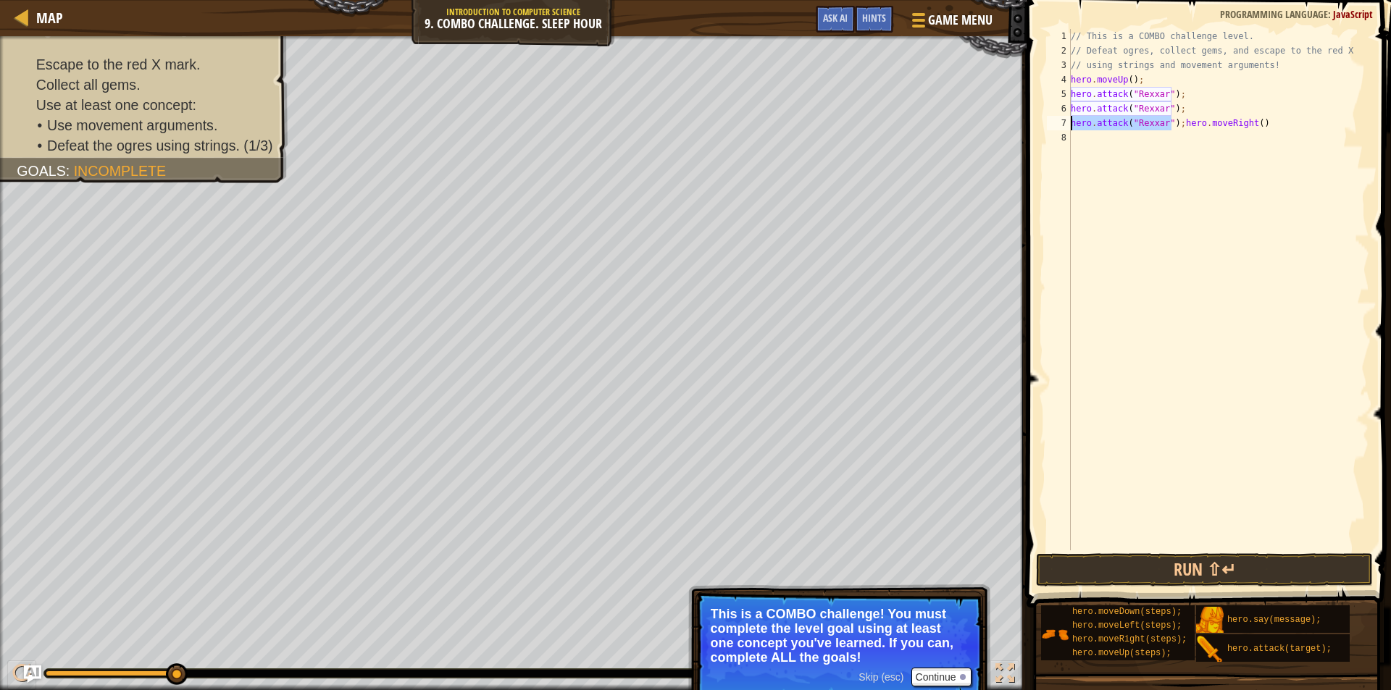
drag, startPoint x: 1171, startPoint y: 128, endPoint x: 1071, endPoint y: 124, distance: 100.0
click at [1071, 124] on div "// This is a COMBO challenge level. // Defeat ogres, collect gems, and escape t…" at bounding box center [1218, 304] width 301 height 550
type textarea "hero.moveRight()"
click at [1076, 143] on div "// This is a COMBO challenge level. // Defeat ogres, collect gems, and escape t…" at bounding box center [1218, 304] width 301 height 550
paste textarea "hero.attack("Rexxar");"
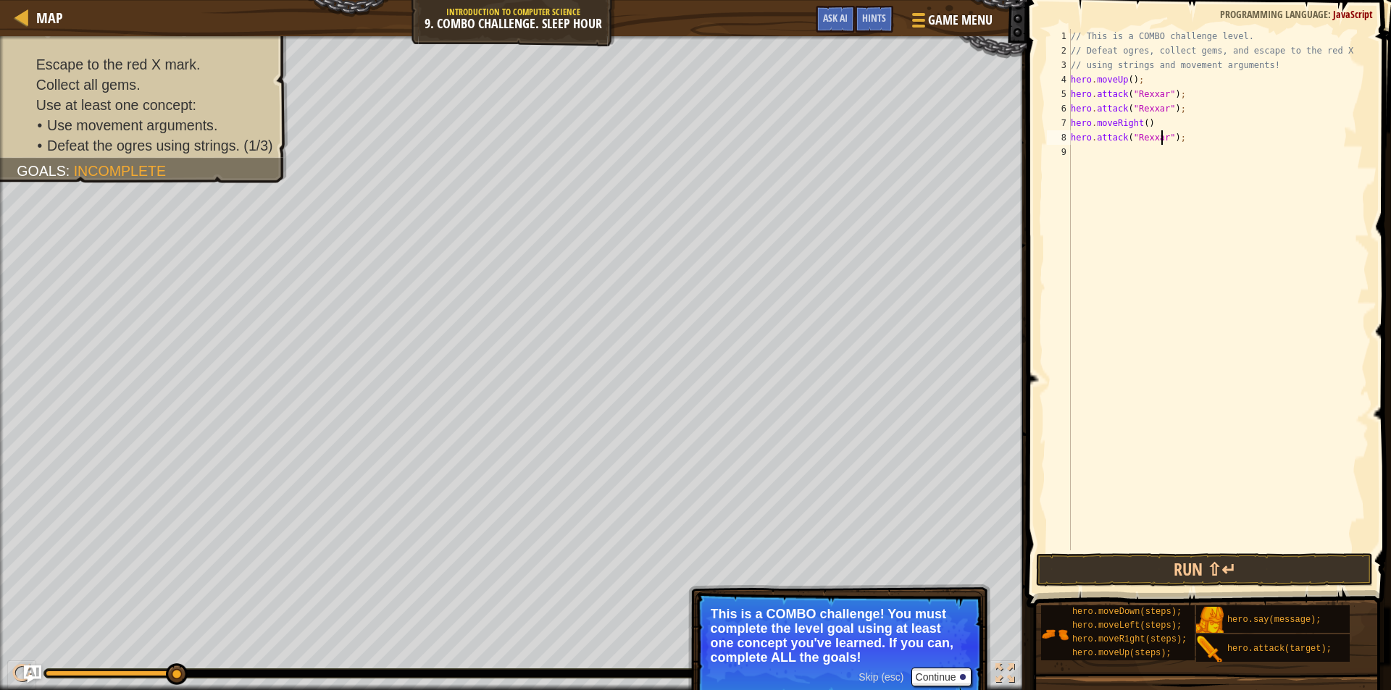
click at [1163, 140] on div "// This is a COMBO challenge level. // Defeat ogres, collect gems, and escape t…" at bounding box center [1218, 304] width 301 height 550
type textarea "hero.attack("Brack");"
paste textarea "hero.attack("Rexxar");"
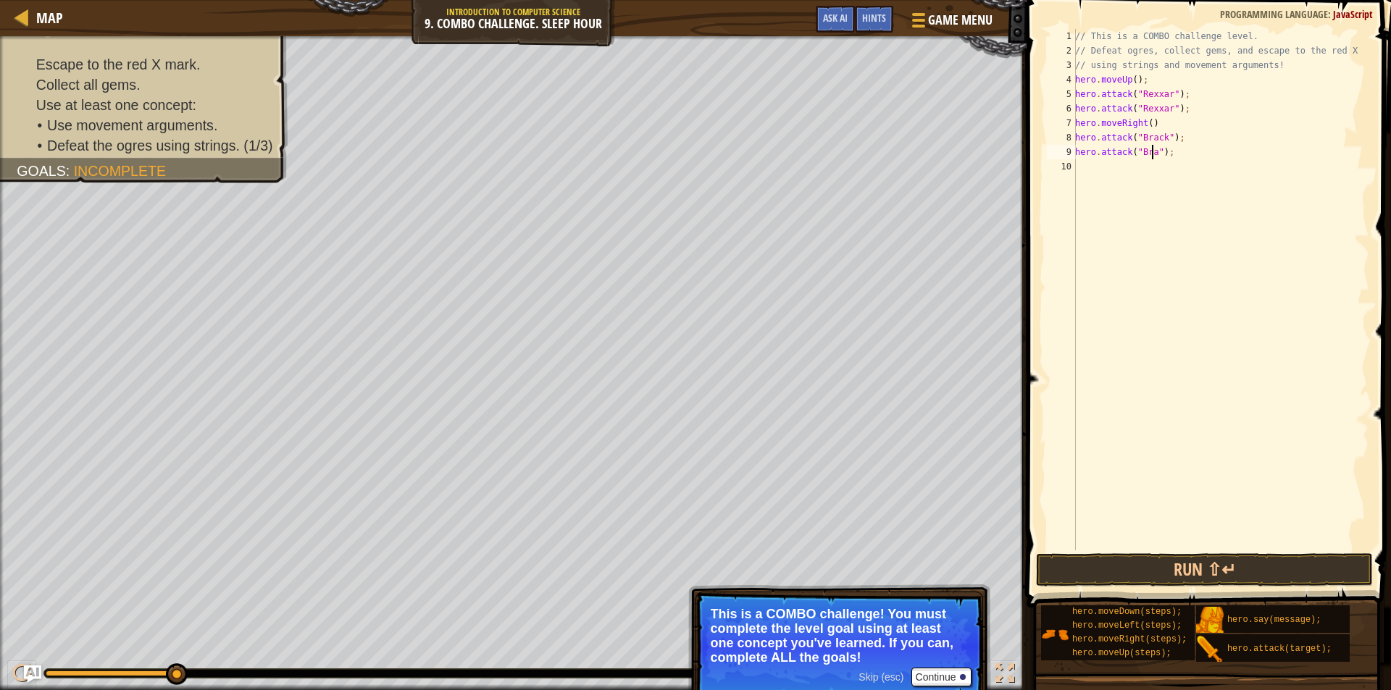
scroll to position [7, 7]
type textarea "hero.attack("Brack");"
click at [1230, 569] on button "Run ⇧↵" at bounding box center [1204, 569] width 337 height 33
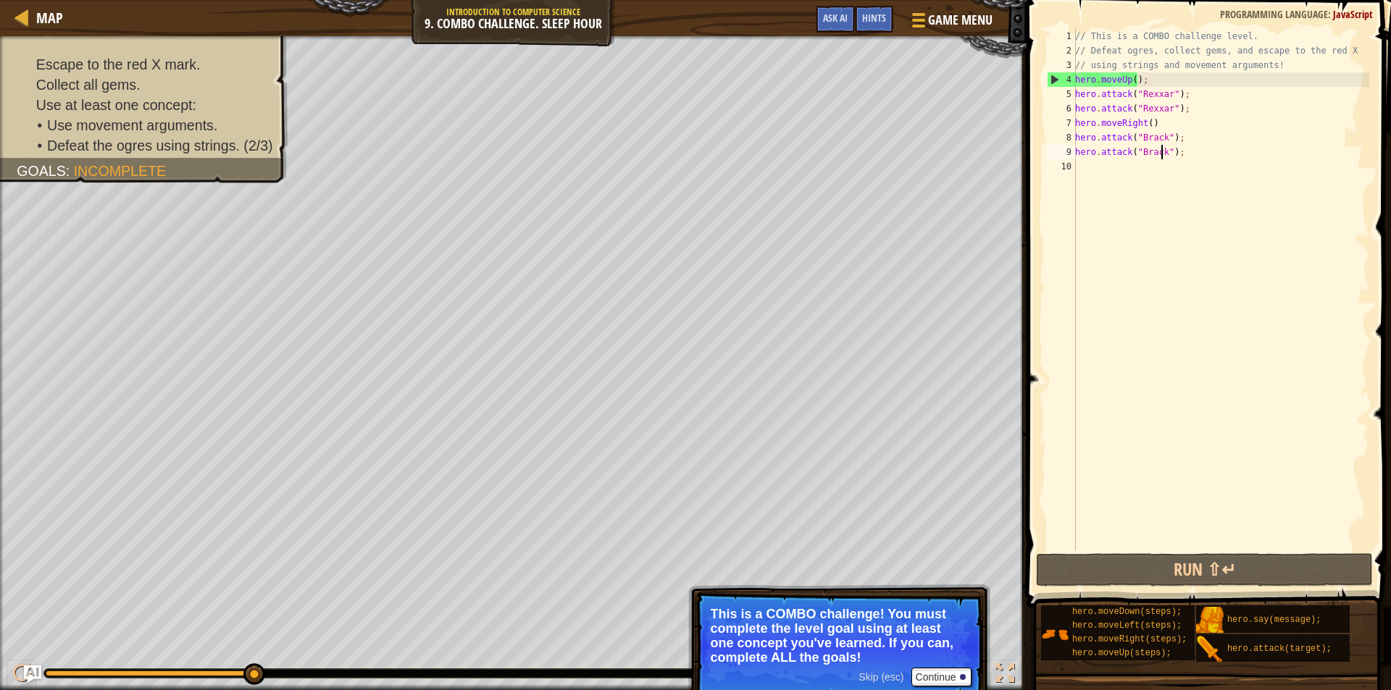
click at [1090, 164] on div "// This is a COMBO challenge level. // Defeat ogres, collect gems, and escape t…" at bounding box center [1220, 304] width 297 height 550
paste textarea "hero.attack("Rexxar");"
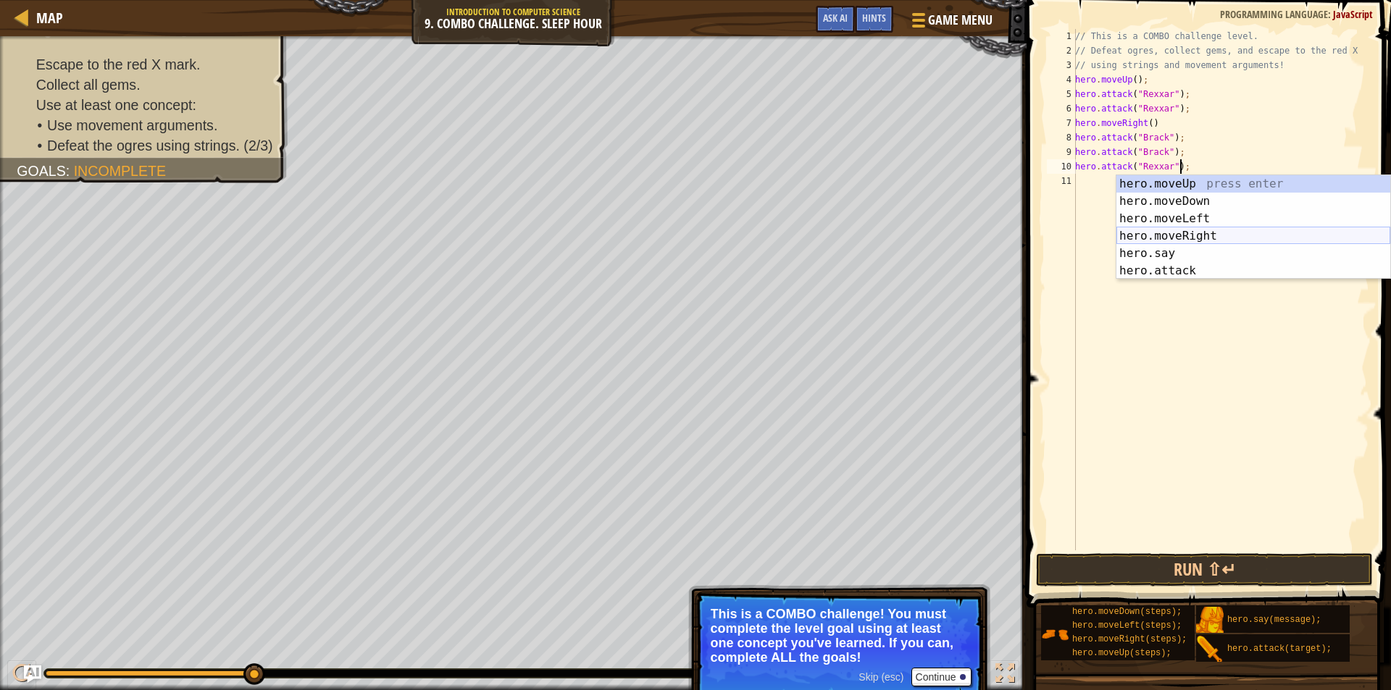
click at [1167, 230] on div "hero.moveUp press enter hero.moveDown press enter hero.moveLeft press enter her…" at bounding box center [1253, 244] width 274 height 139
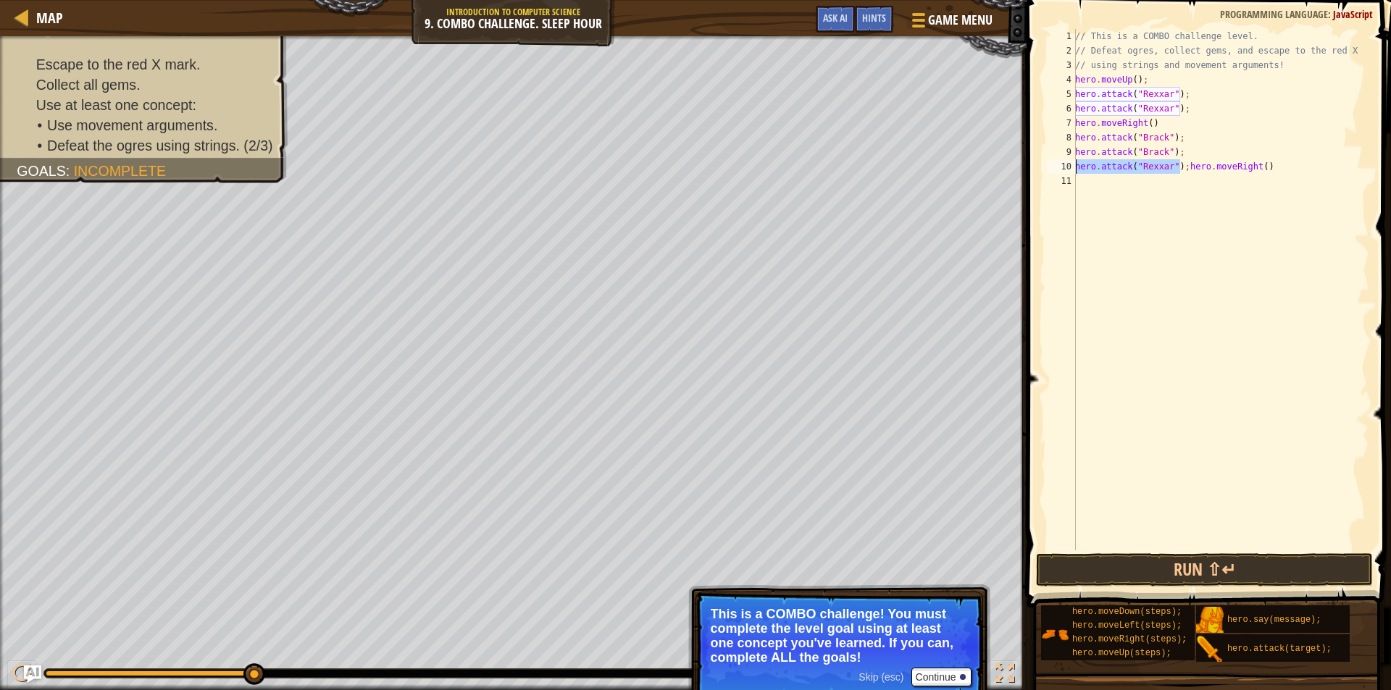
drag, startPoint x: 1179, startPoint y: 171, endPoint x: 1073, endPoint y: 170, distance: 106.5
click at [1073, 170] on div "hero.attack("Rexxar");hero.moveRight() 1 2 3 4 5 6 7 8 9 10 11 // This is a COM…" at bounding box center [1206, 289] width 325 height 521
type textarea "hero.moveRight()"
click at [1083, 182] on div "// This is a COMBO challenge level. // Defeat ogres, collect gems, and escape t…" at bounding box center [1220, 304] width 297 height 550
paste textarea "hero.attack("Rexxar");"
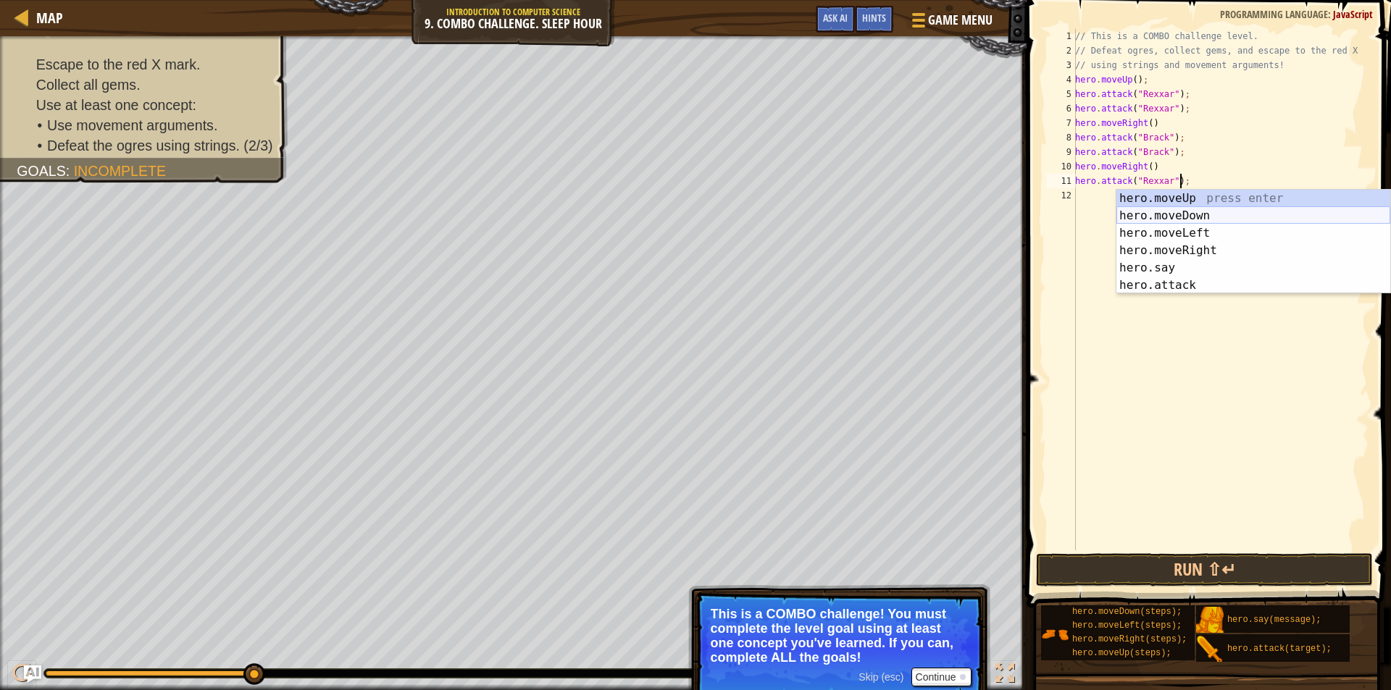
click at [1203, 208] on div "hero.moveUp press enter hero.moveDown press enter hero.moveLeft press enter her…" at bounding box center [1253, 259] width 274 height 139
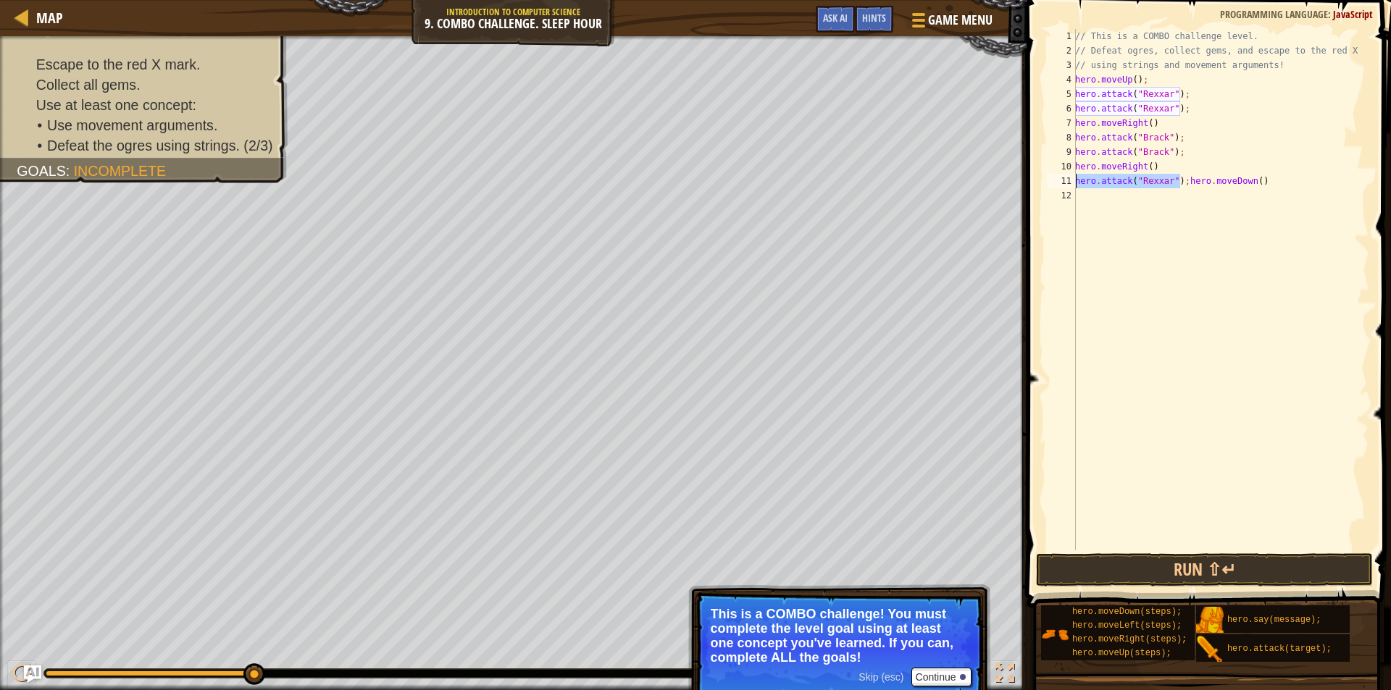
drag, startPoint x: 1178, startPoint y: 185, endPoint x: 1063, endPoint y: 180, distance: 115.3
click at [1063, 180] on div "hero.attack("Rexxar");hero.moveDown() 1 2 3 4 5 6 7 8 9 10 11 12 // This is a C…" at bounding box center [1206, 289] width 325 height 521
type textarea "hero.moveDown()"
click at [1086, 197] on div "// This is a COMBO challenge level. // Defeat ogres, collect gems, and escape t…" at bounding box center [1220, 304] width 297 height 550
paste textarea "hero.attack("Rexxar");"
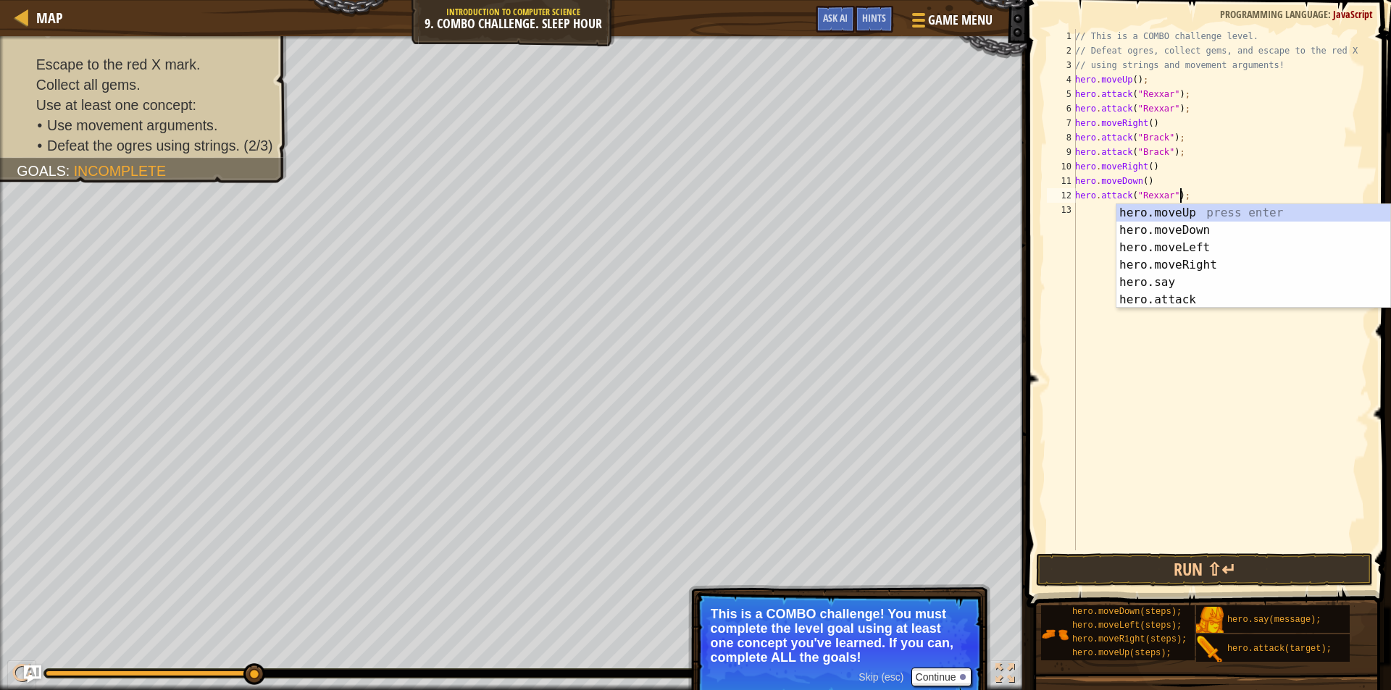
click at [1163, 202] on div "// This is a COMBO challenge level. // Defeat ogres, collect gems, and escape t…" at bounding box center [1220, 304] width 297 height 550
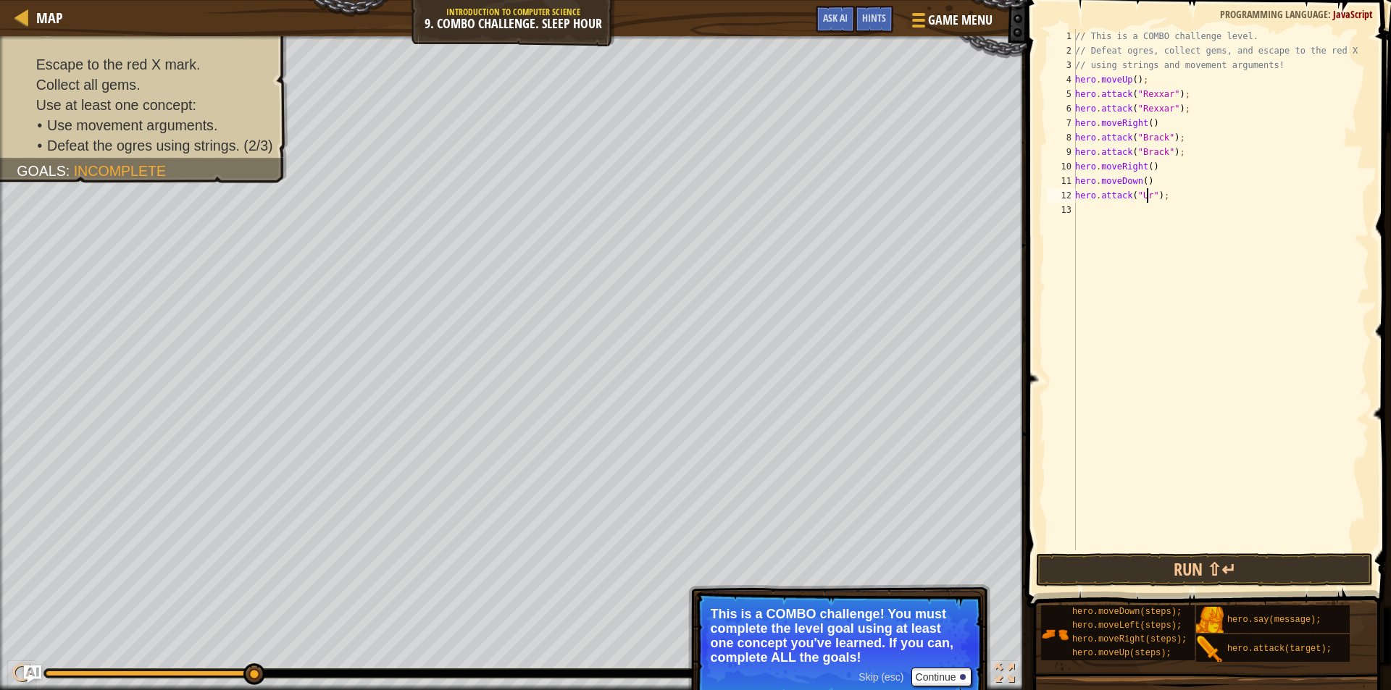
type textarea "hero.attack("Ursa");"
drag, startPoint x: 1194, startPoint y: 195, endPoint x: 1075, endPoint y: 198, distance: 118.1
click at [1075, 198] on div "// This is a COMBO challenge level. // Defeat ogres, collect gems, and escape t…" at bounding box center [1220, 304] width 297 height 550
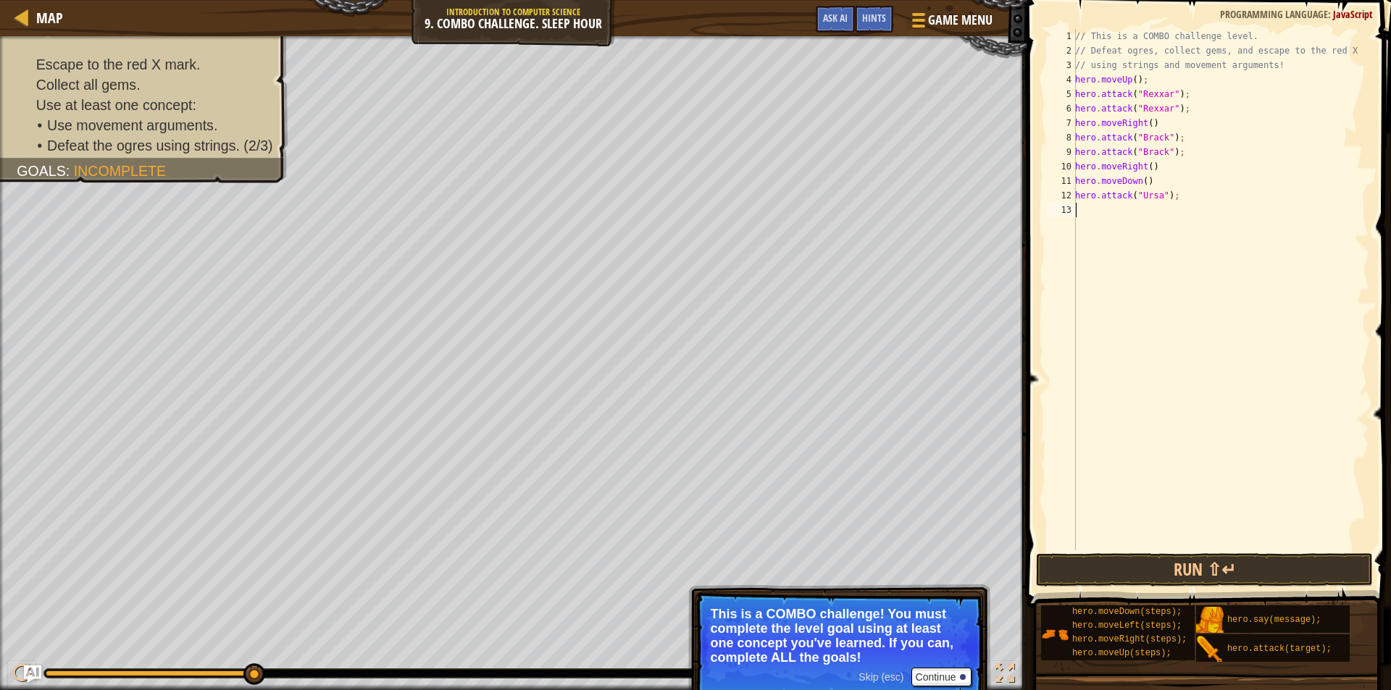
paste textarea "hero.attack("Ursa");"
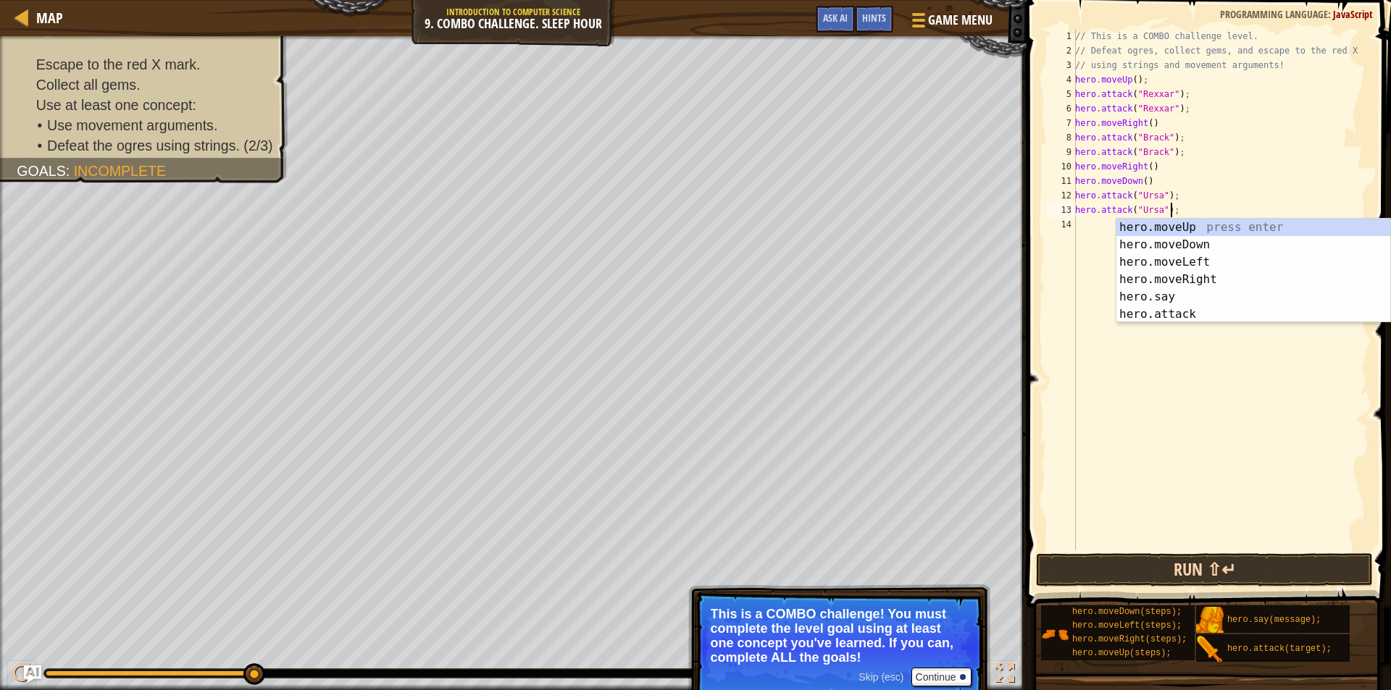
type textarea "hero.attack("Ursa");"
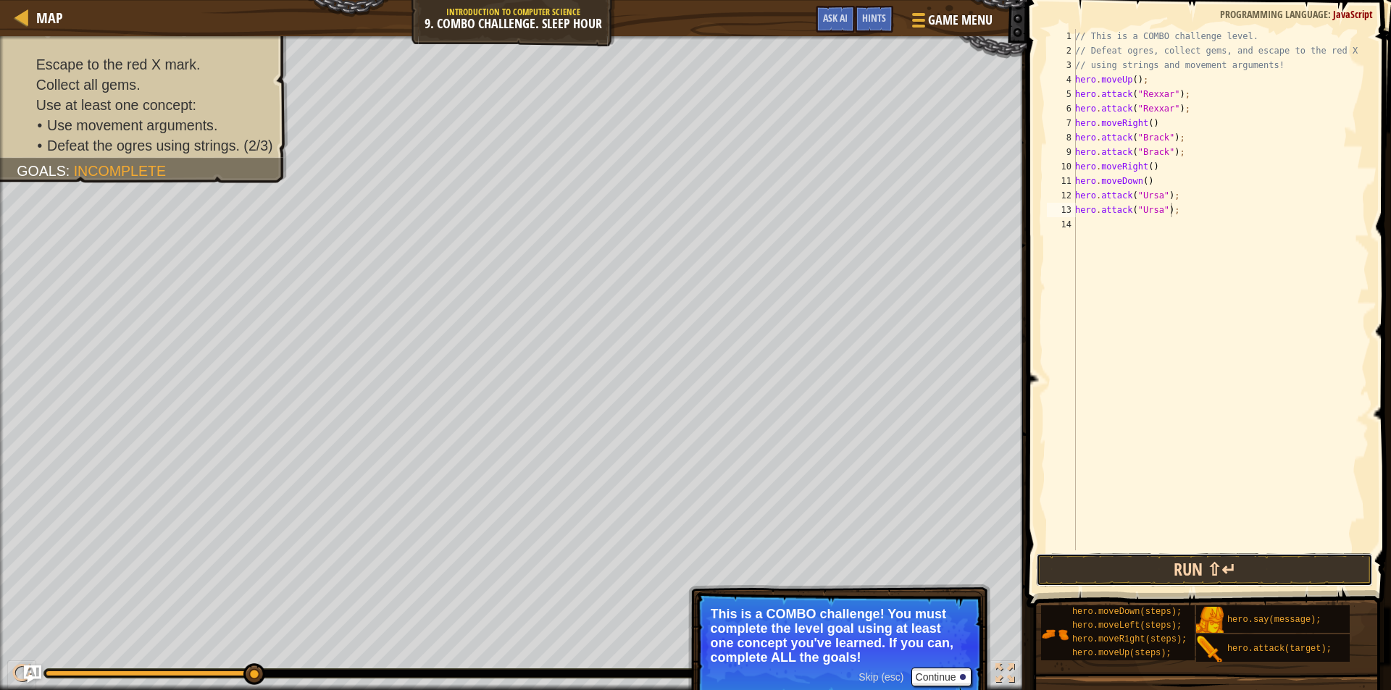
click at [1170, 559] on button "Run ⇧↵" at bounding box center [1204, 569] width 337 height 33
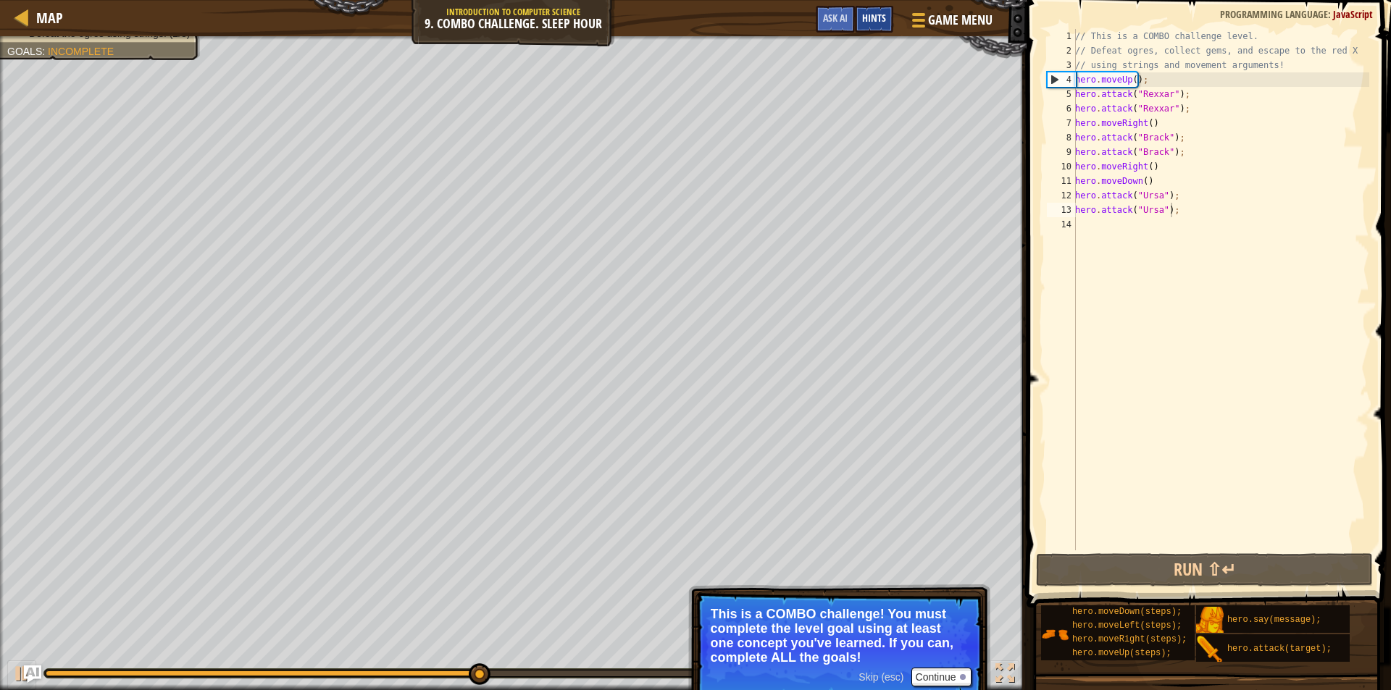
drag, startPoint x: 884, startPoint y: 21, endPoint x: 868, endPoint y: 25, distance: 17.0
click at [868, 25] on div "Hints" at bounding box center [874, 19] width 38 height 27
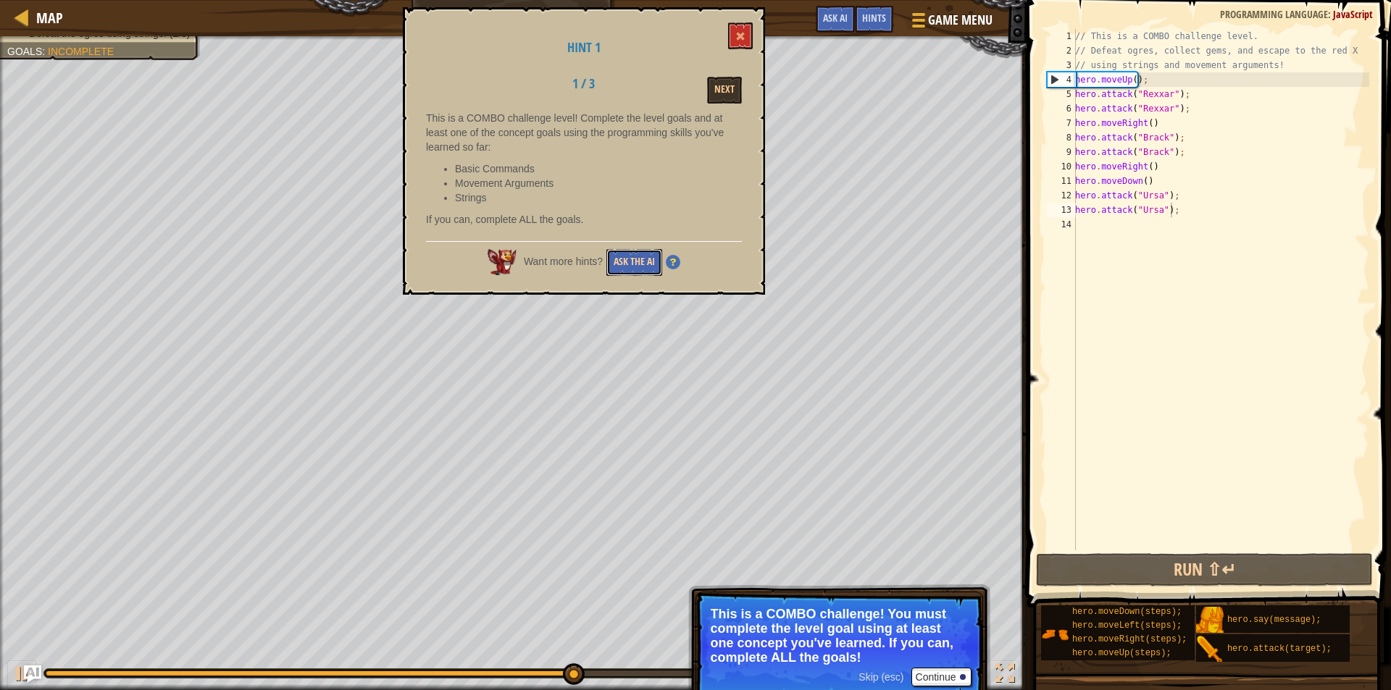
click at [629, 254] on button "Ask the AI" at bounding box center [634, 262] width 56 height 27
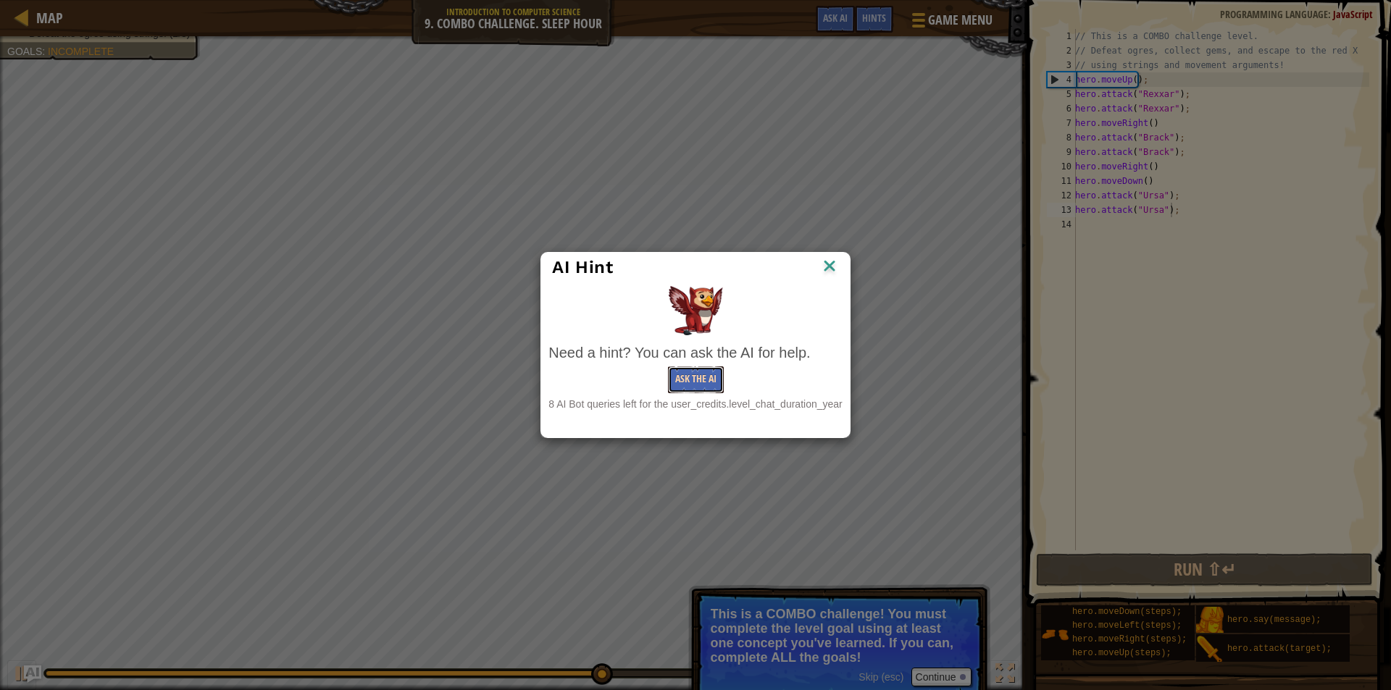
click at [703, 375] on button "Ask the AI" at bounding box center [696, 379] width 56 height 27
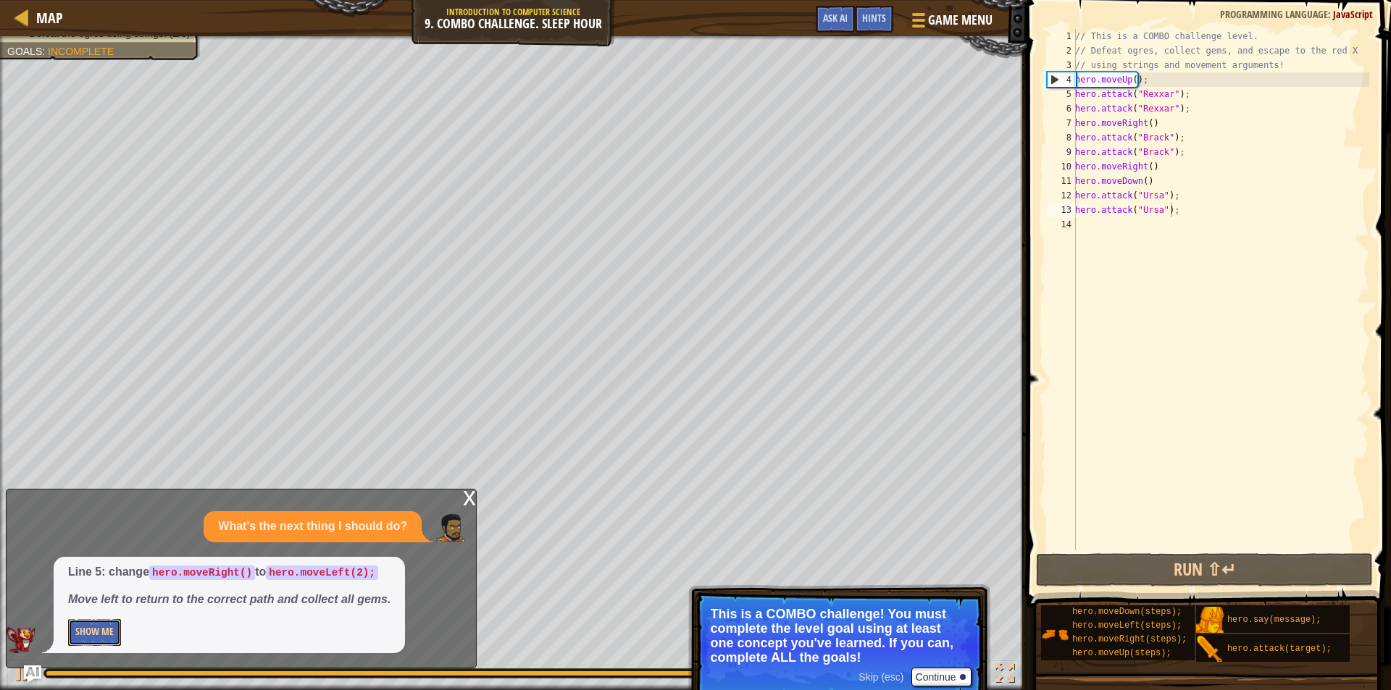
click at [91, 634] on button "Show Me" at bounding box center [94, 632] width 53 height 27
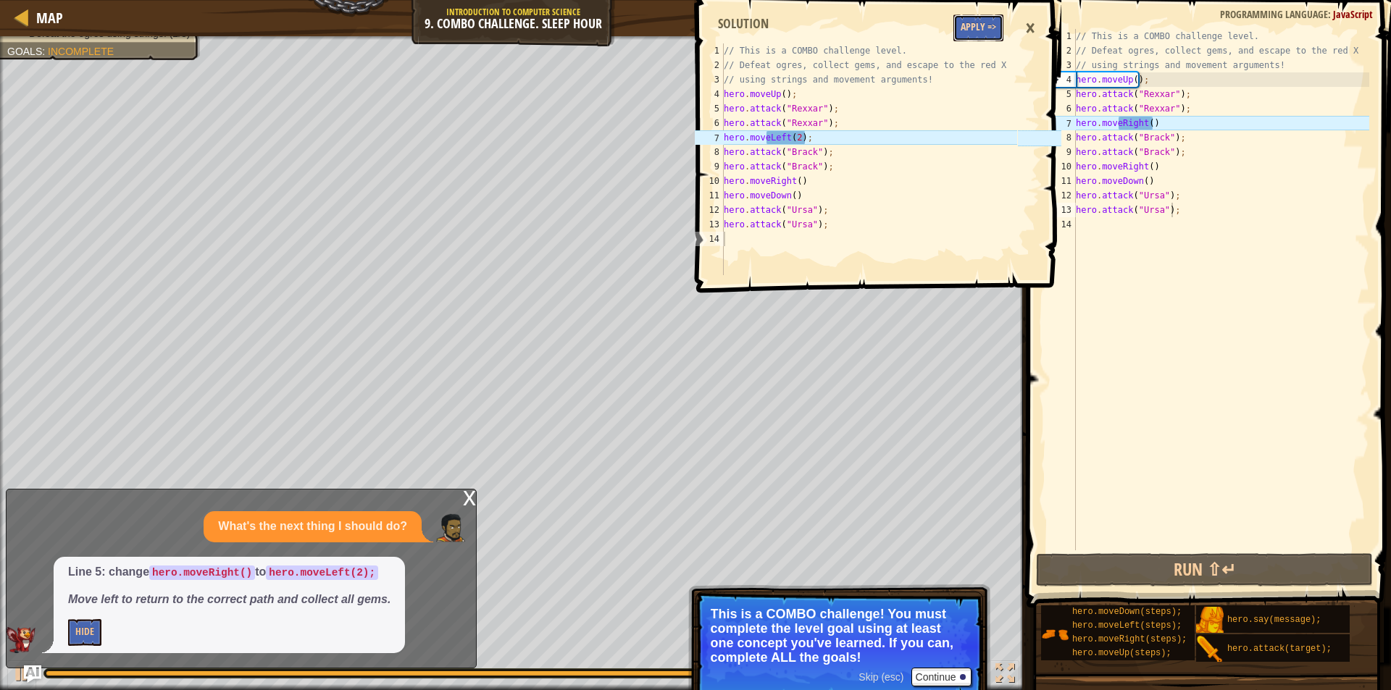
click at [991, 33] on button "Apply =>" at bounding box center [978, 27] width 50 height 27
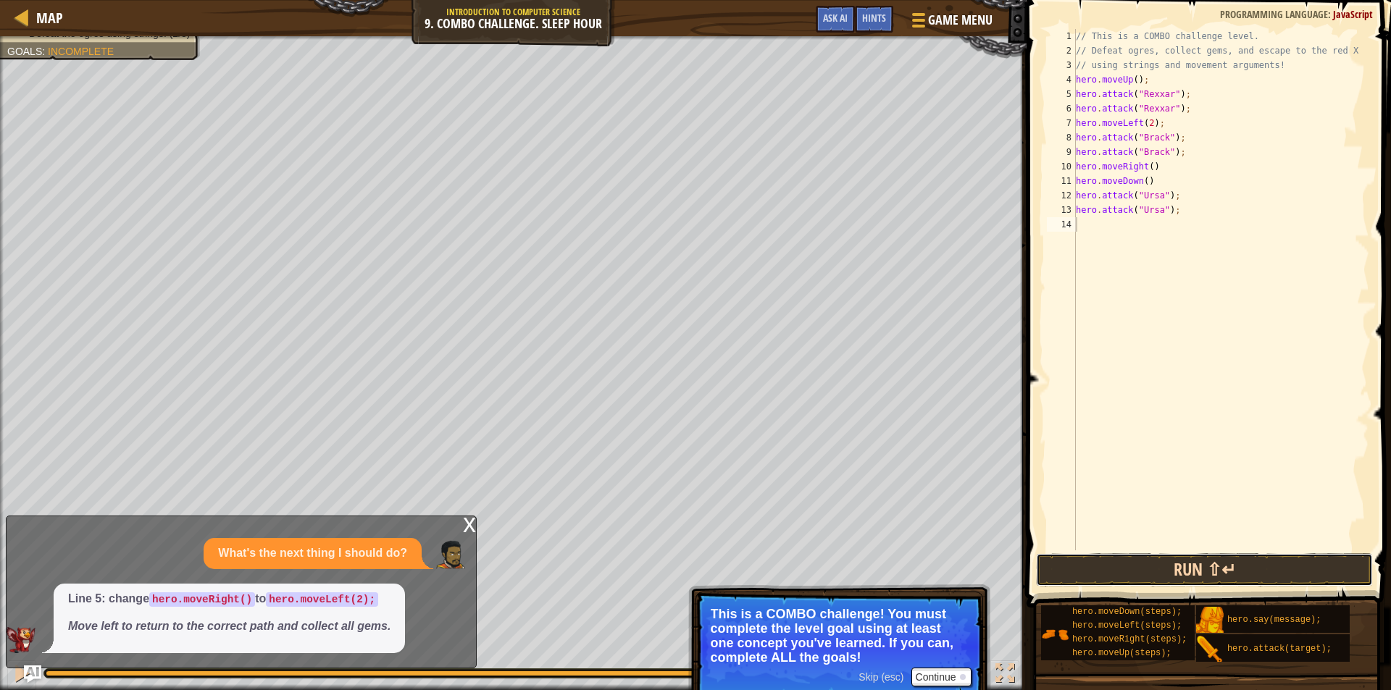
click at [1173, 572] on button "Run ⇧↵" at bounding box center [1204, 569] width 337 height 33
click at [1273, 563] on button "Run ⇧↵" at bounding box center [1204, 569] width 337 height 33
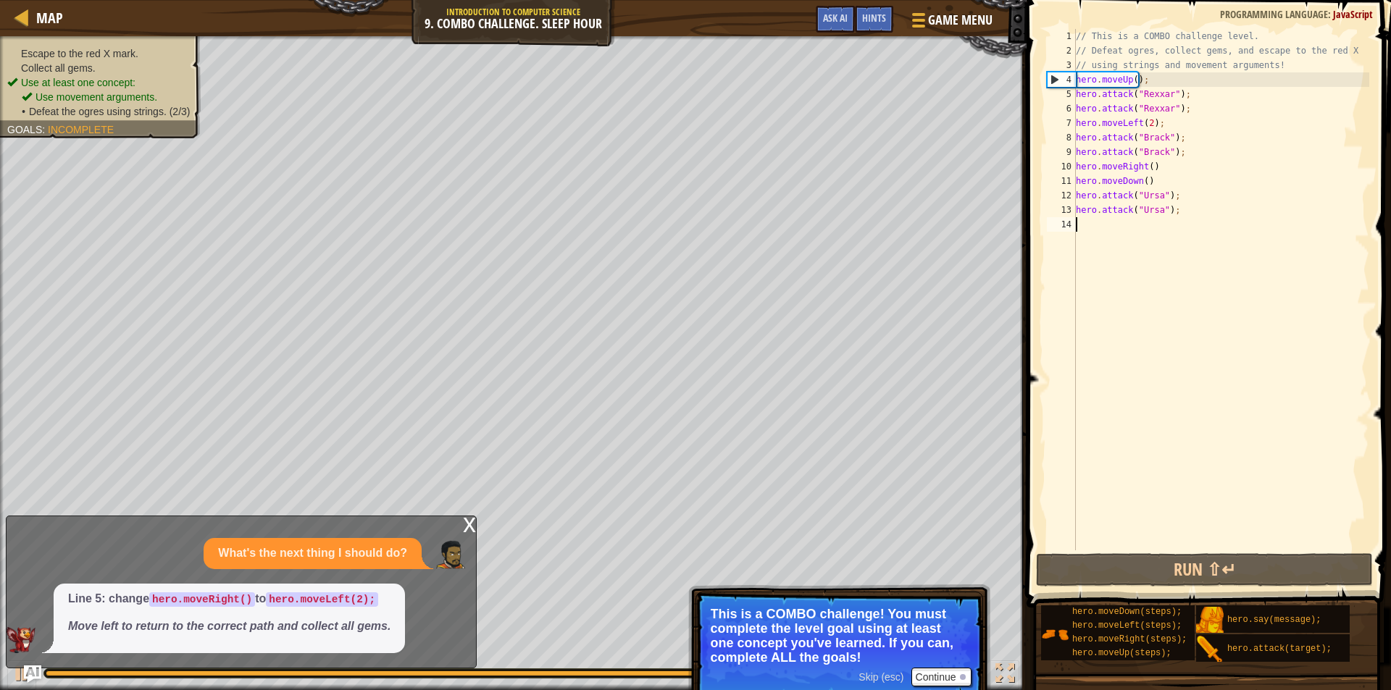
scroll to position [7, 0]
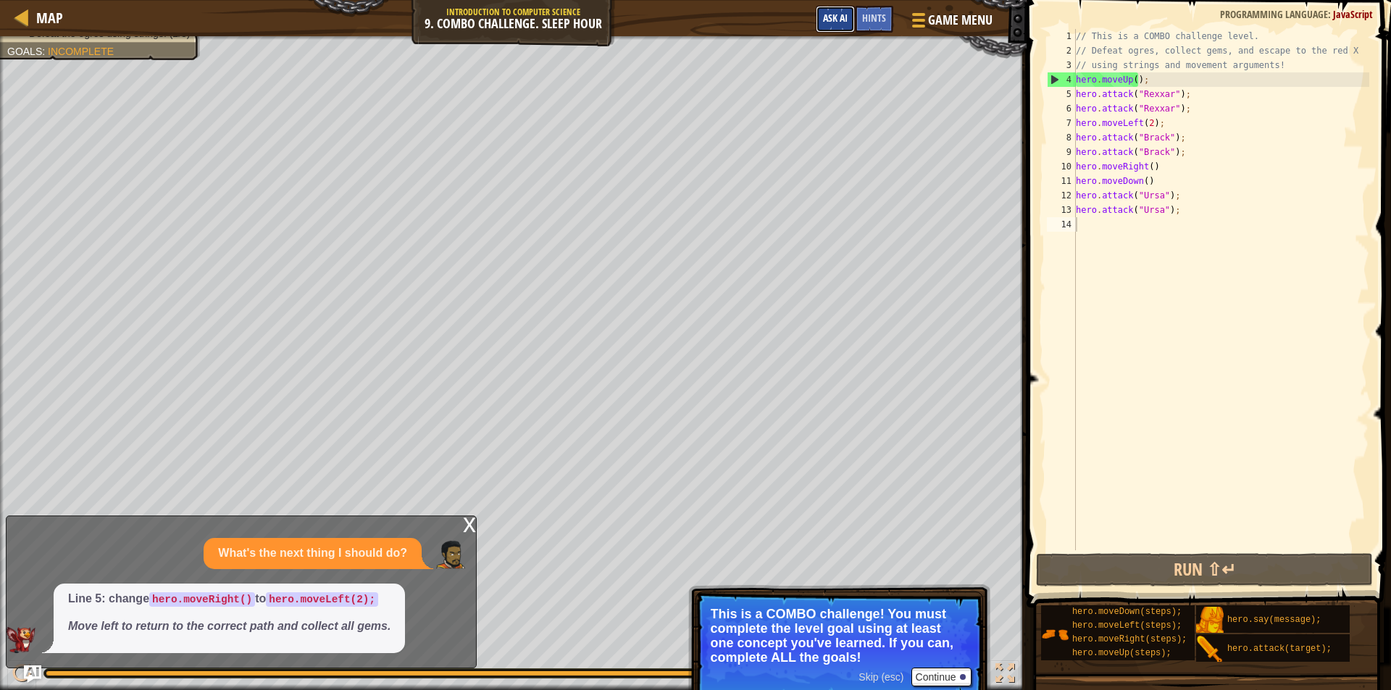
click at [832, 19] on span "Ask AI" at bounding box center [835, 18] width 25 height 14
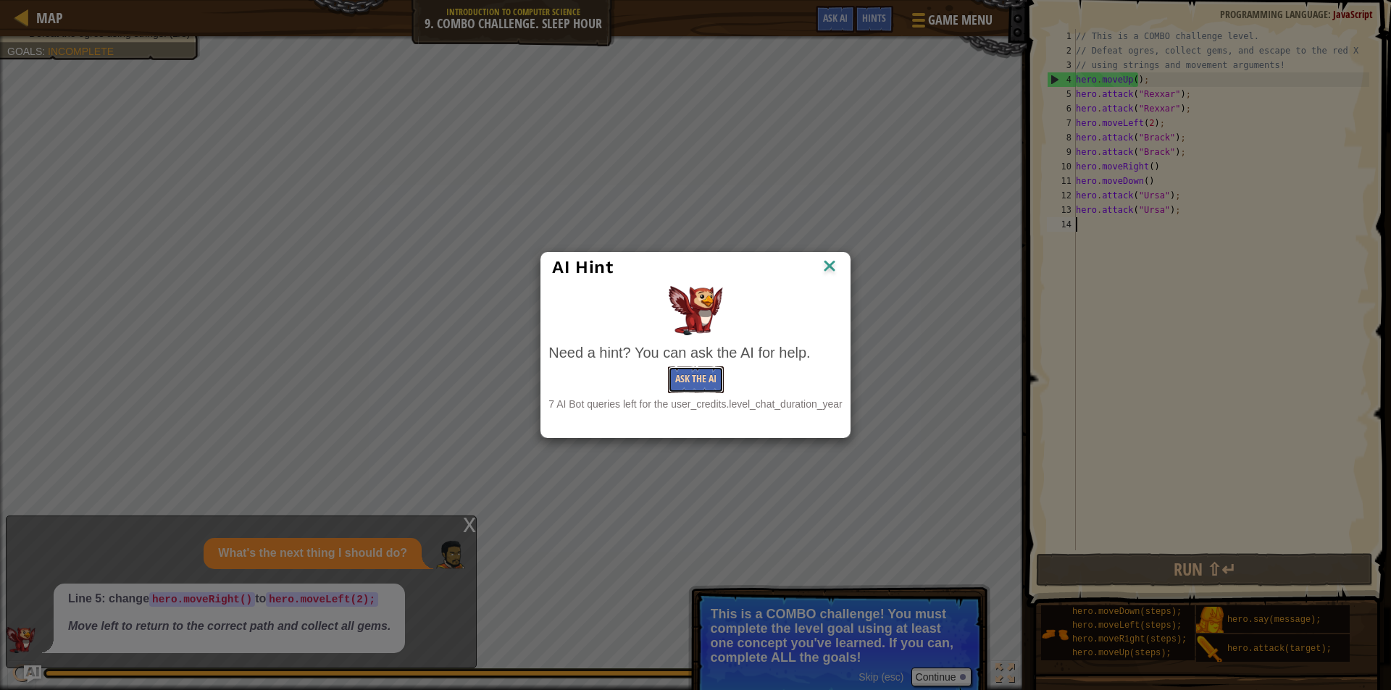
click at [696, 375] on button "Ask the AI" at bounding box center [696, 379] width 56 height 27
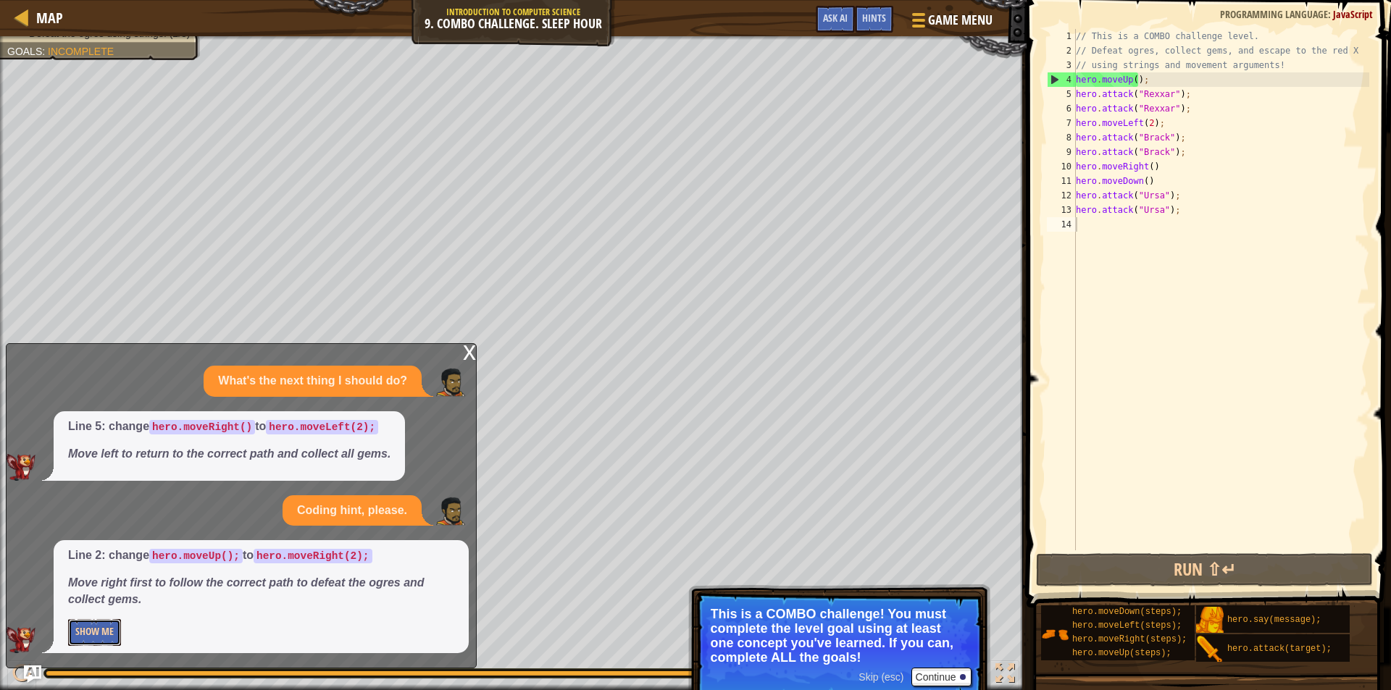
click at [76, 631] on button "Show Me" at bounding box center [94, 632] width 53 height 27
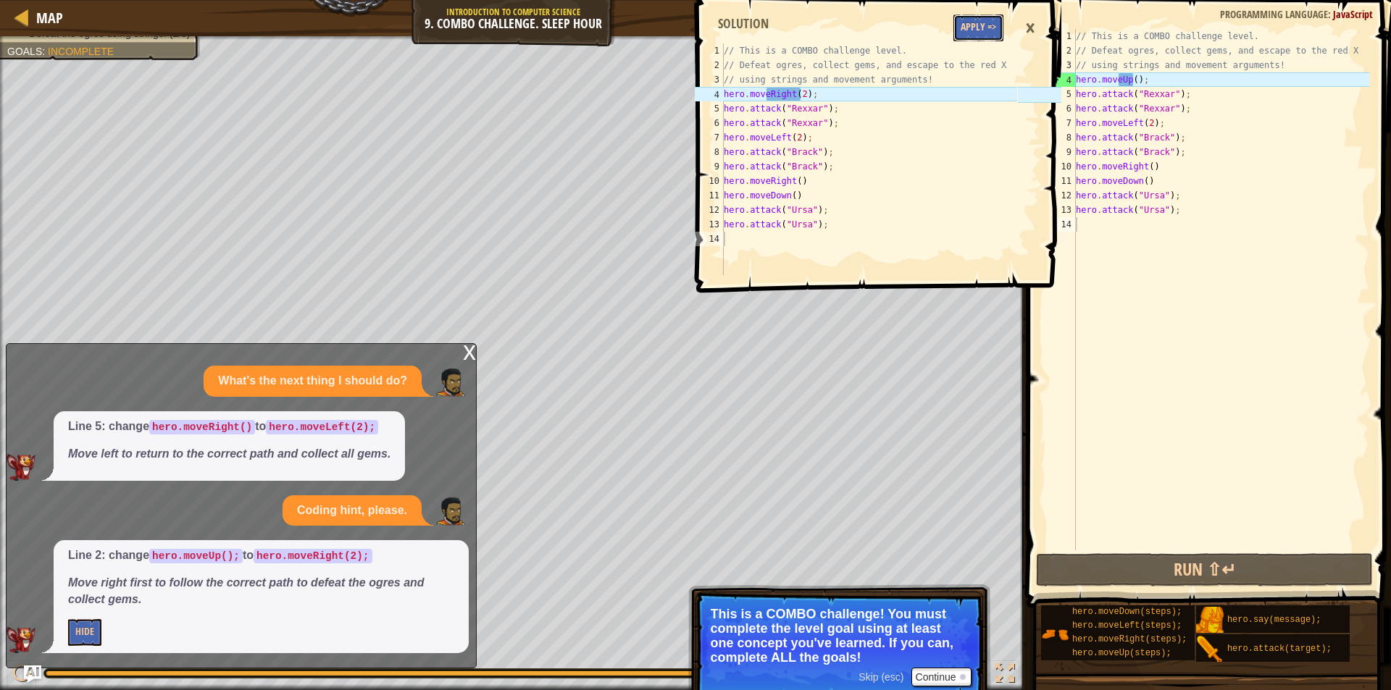
click at [970, 28] on button "Apply =>" at bounding box center [978, 27] width 50 height 27
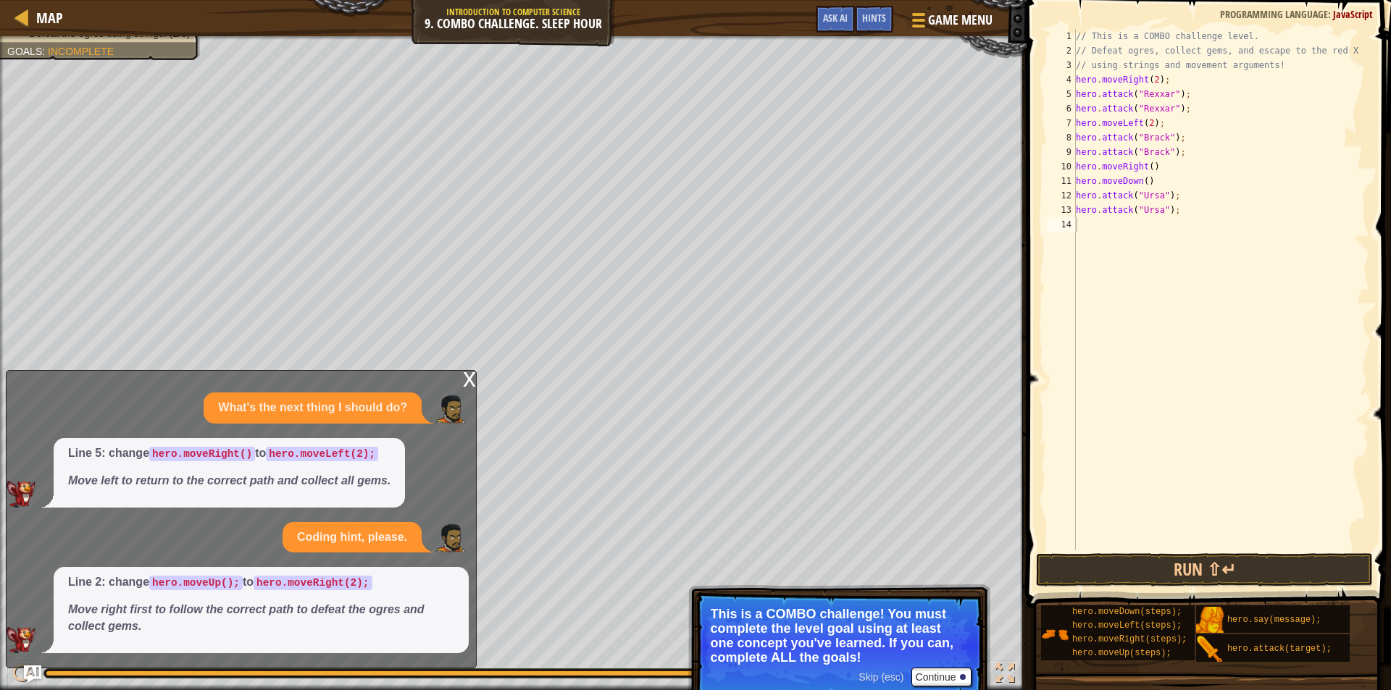
drag, startPoint x: 1185, startPoint y: 594, endPoint x: 1184, endPoint y: 587, distance: 7.3
click at [1184, 576] on button "Run ⇧↵" at bounding box center [1204, 569] width 337 height 33
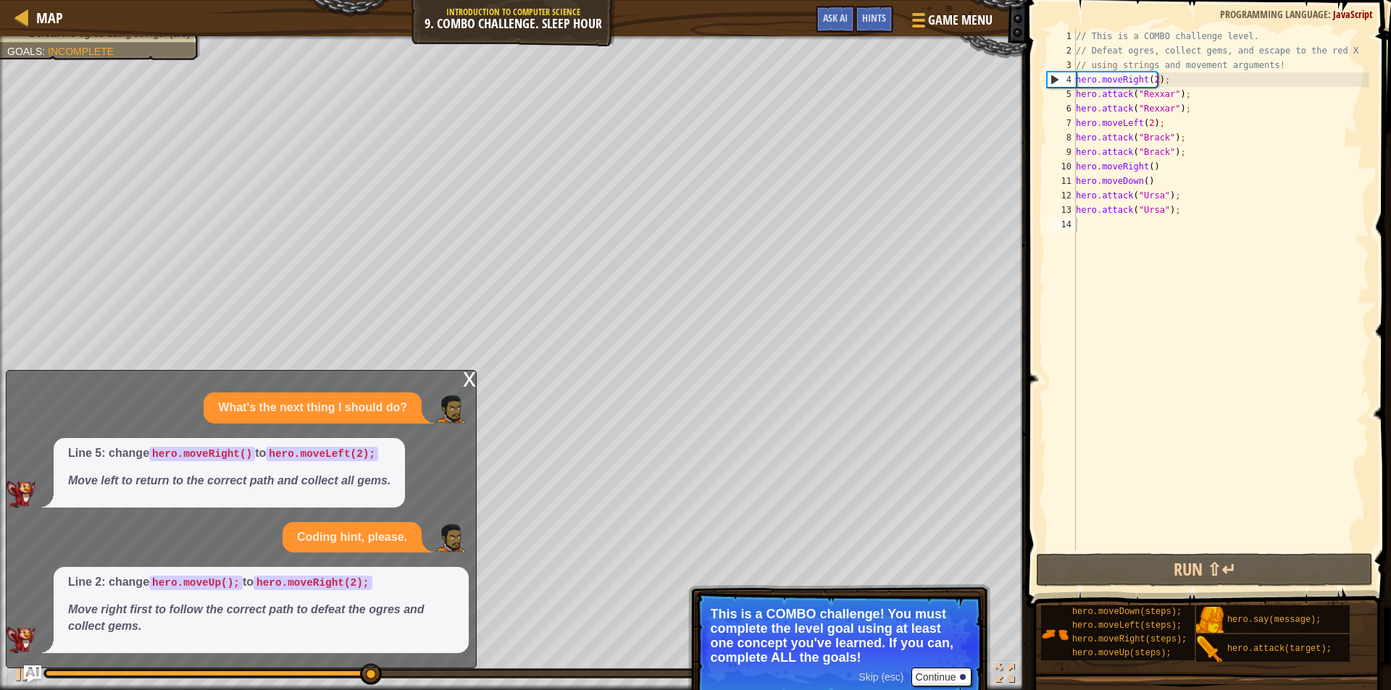
click at [468, 381] on div "x" at bounding box center [469, 378] width 13 height 14
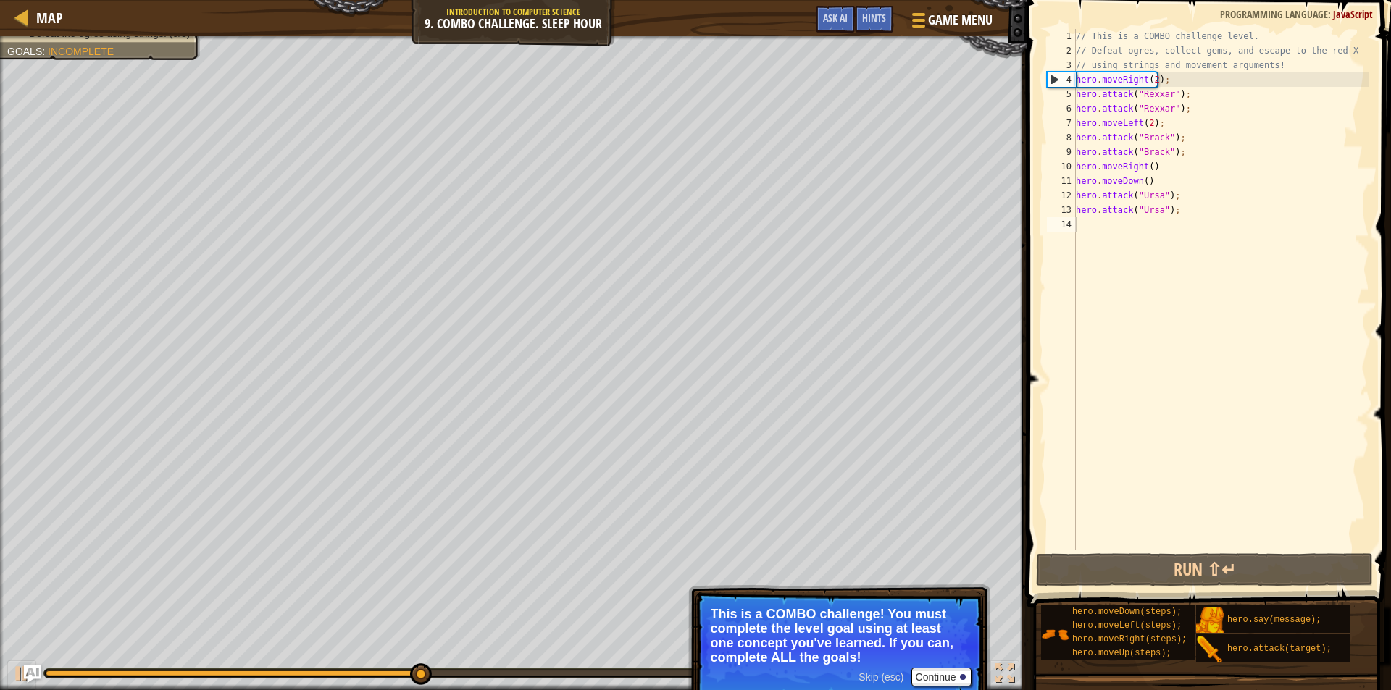
click at [1150, 79] on div "// This is a COMBO challenge level. // Defeat ogres, collect gems, and escape t…" at bounding box center [1221, 304] width 296 height 550
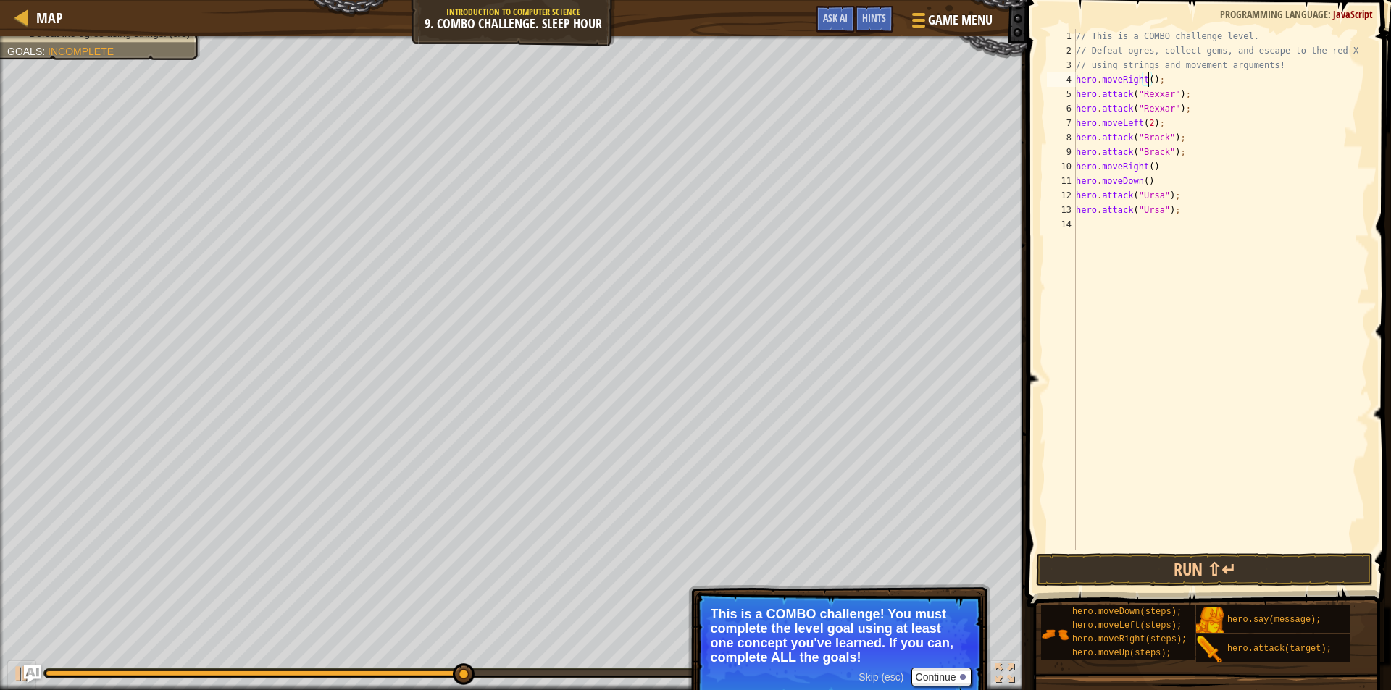
scroll to position [7, 6]
click at [1165, 101] on div "// This is a COMBO challenge level. // Defeat ogres, collect gems, and escape t…" at bounding box center [1221, 304] width 296 height 550
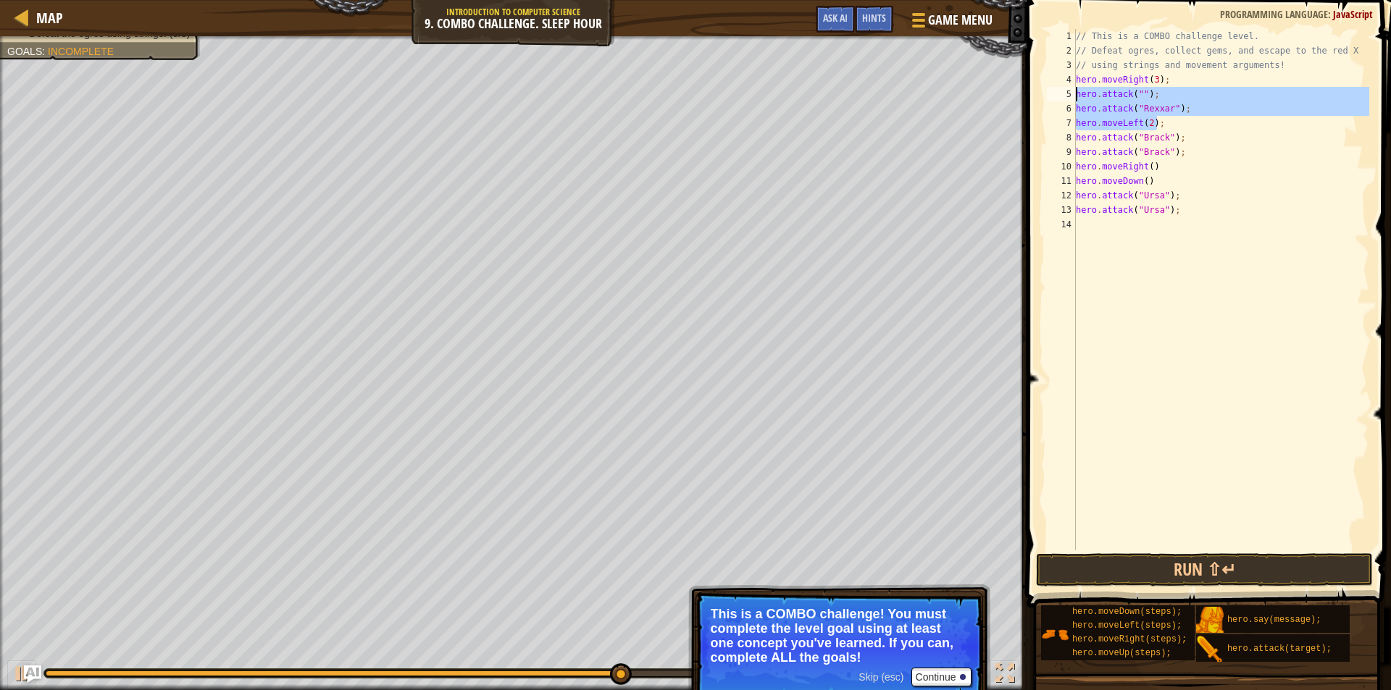
drag, startPoint x: 1198, startPoint y: 116, endPoint x: 1076, endPoint y: 97, distance: 123.1
click at [1076, 97] on div "// This is a COMBO challenge level. // Defeat ogres, collect gems, and escape t…" at bounding box center [1221, 304] width 296 height 550
click at [1070, 92] on div "5" at bounding box center [1061, 94] width 29 height 14
drag, startPoint x: 1074, startPoint y: 92, endPoint x: 1176, endPoint y: 107, distance: 103.2
click at [1176, 107] on div "hero.attack(""); 1 2 3 4 5 6 7 8 9 10 11 12 13 14 // This is a COMBO challenge …" at bounding box center [1206, 289] width 325 height 521
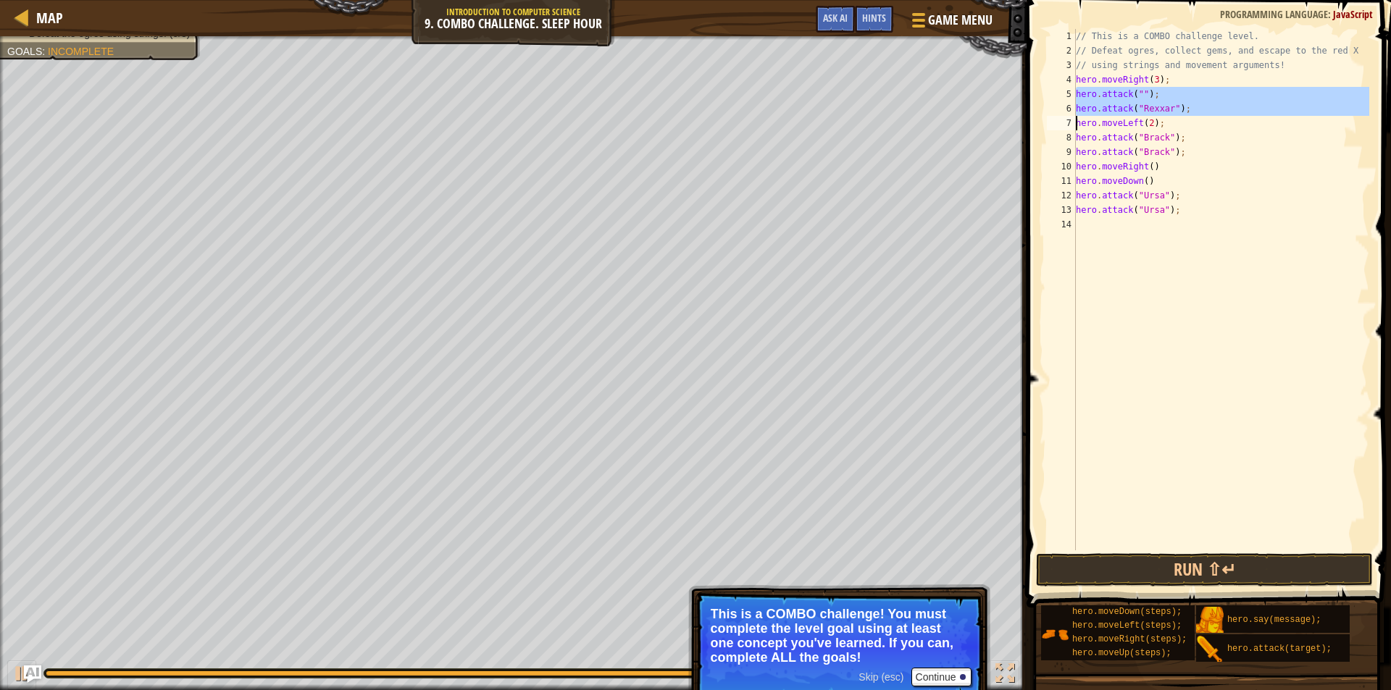
paste textarea "Ursa");"
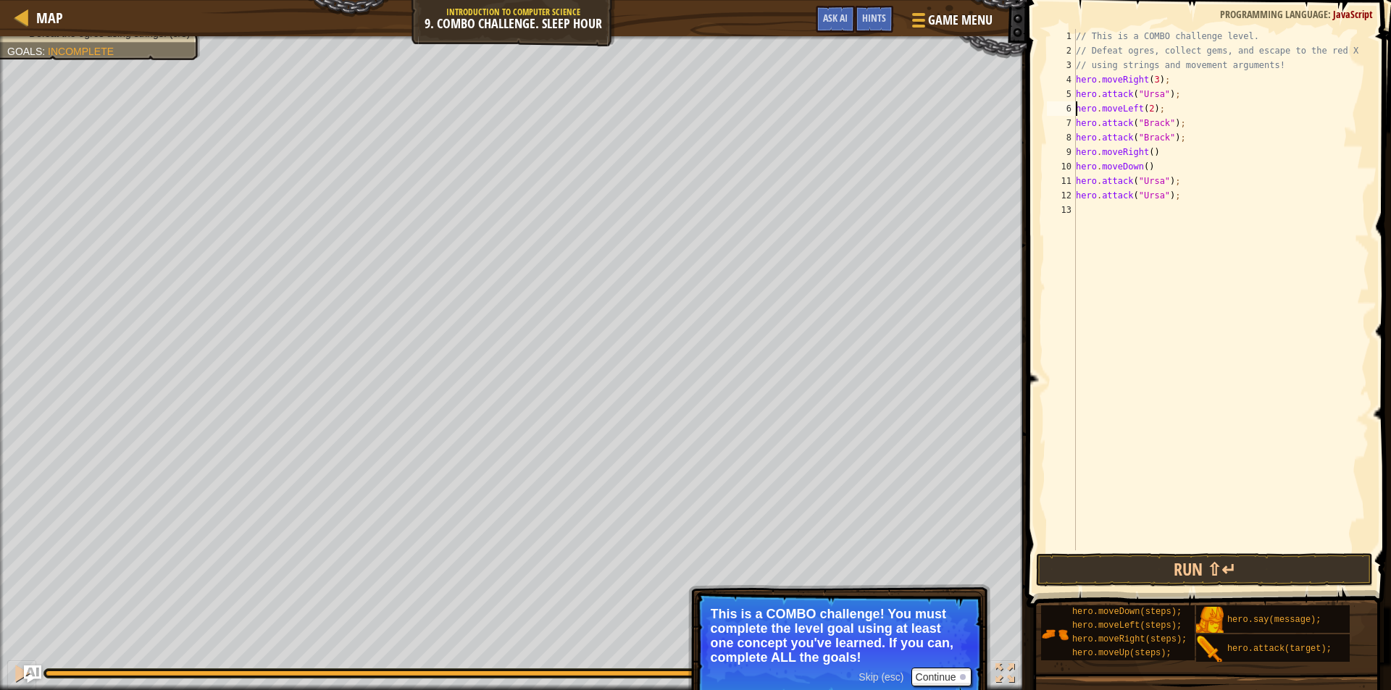
paste textarea "hero.attack("Ursa");"
type textarea "hero.moveLeft(2);"
click at [1133, 565] on button "Run ⇧↵" at bounding box center [1204, 569] width 337 height 33
